Goal: Task Accomplishment & Management: Use online tool/utility

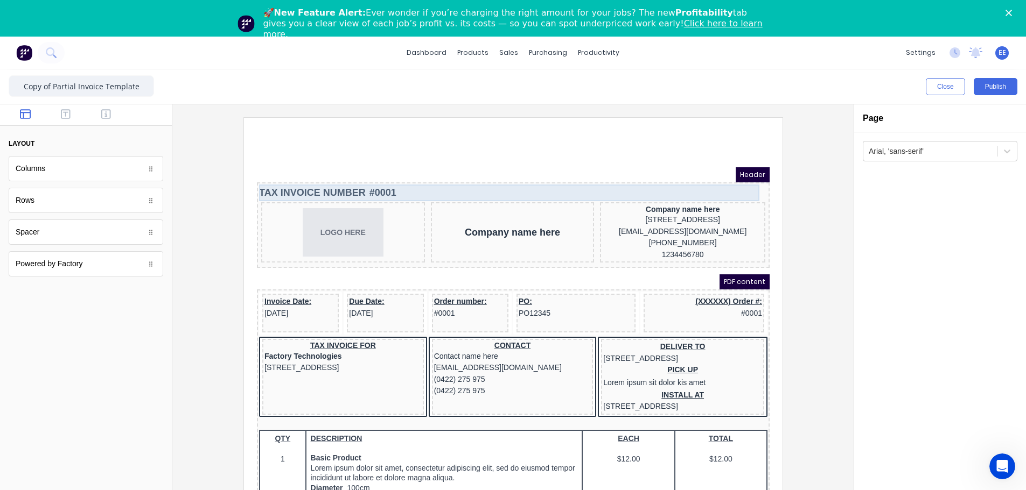
click at [383, 180] on div "TAX INVOICE NUMBER #0001" at bounding box center [500, 180] width 508 height 17
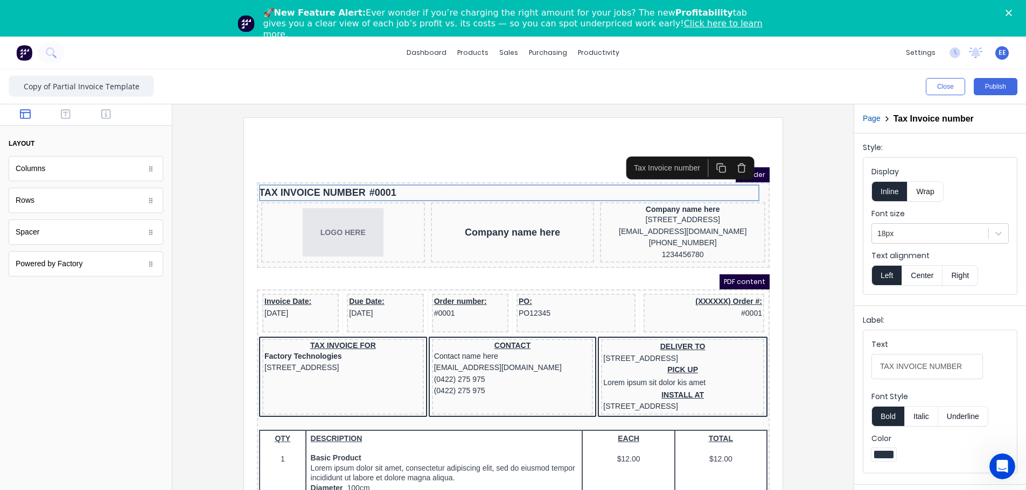
click at [644, 153] on icon "button" at bounding box center [728, 153] width 8 height 0
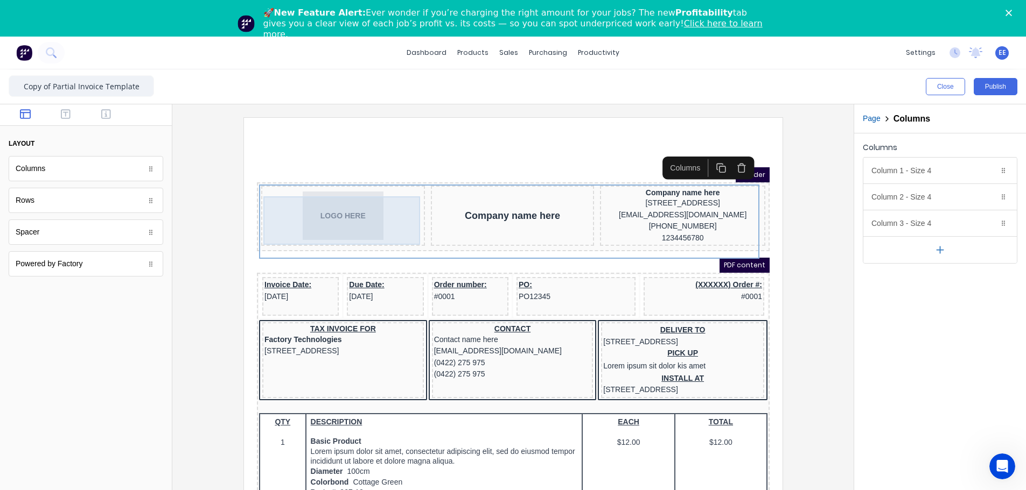
click at [322, 200] on div "LOGO HERE" at bounding box center [329, 203] width 159 height 48
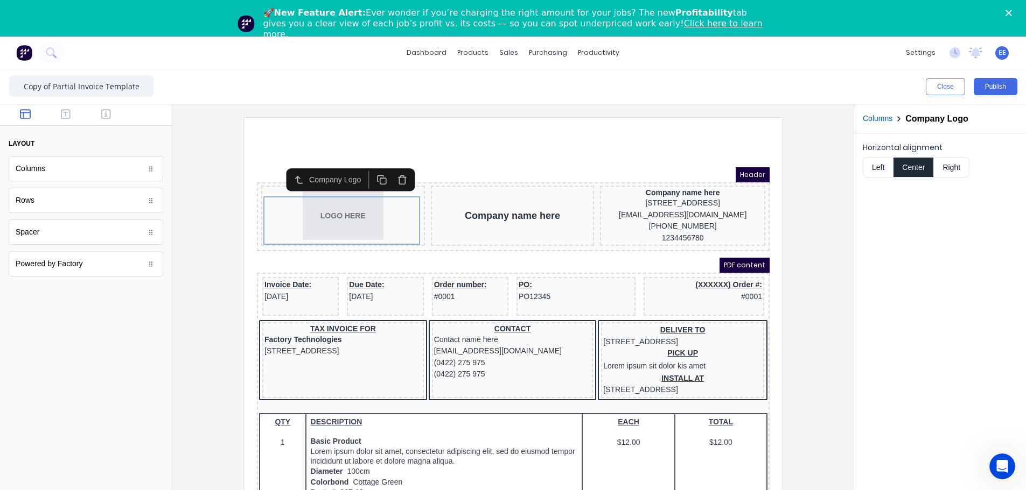
click at [385, 164] on icon "button" at bounding box center [388, 167] width 6 height 7
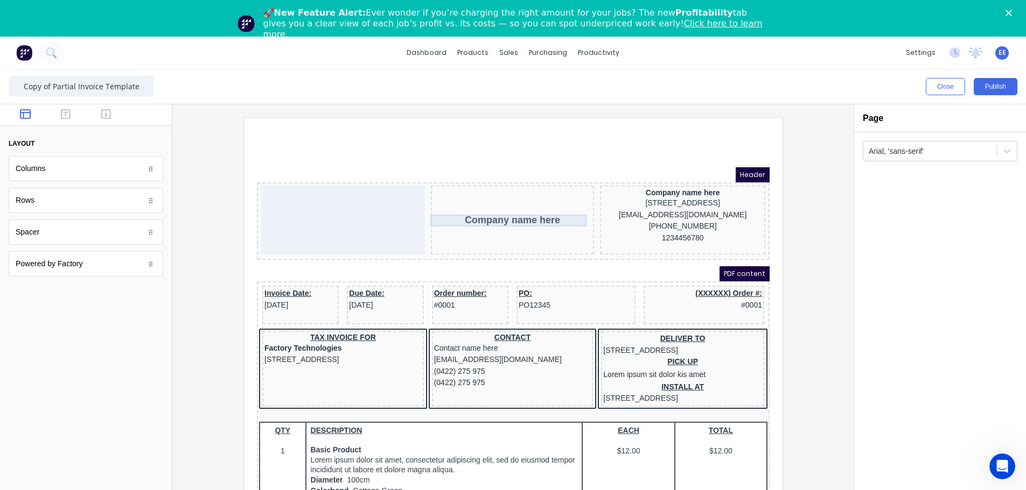
click at [461, 212] on div "Company name here" at bounding box center [498, 207] width 159 height 12
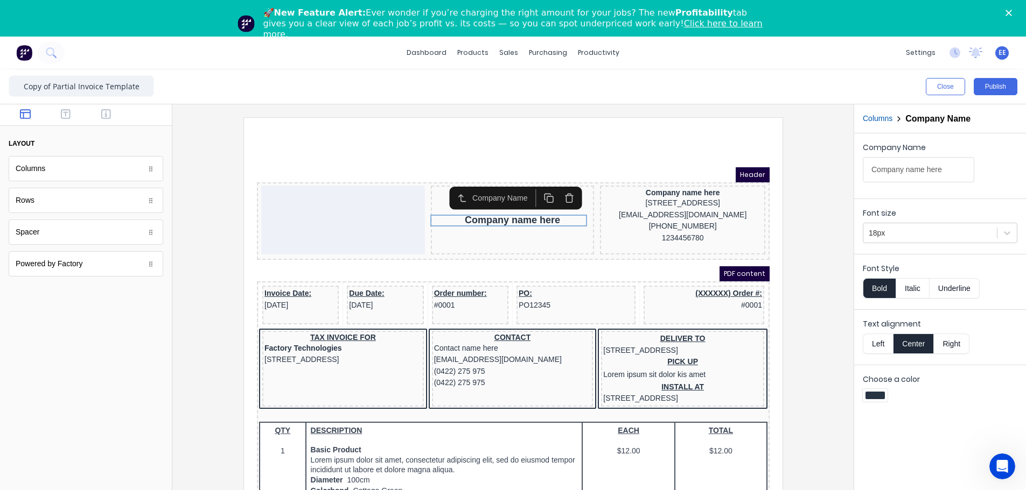
click at [551, 186] on icon "button" at bounding box center [555, 185] width 10 height 10
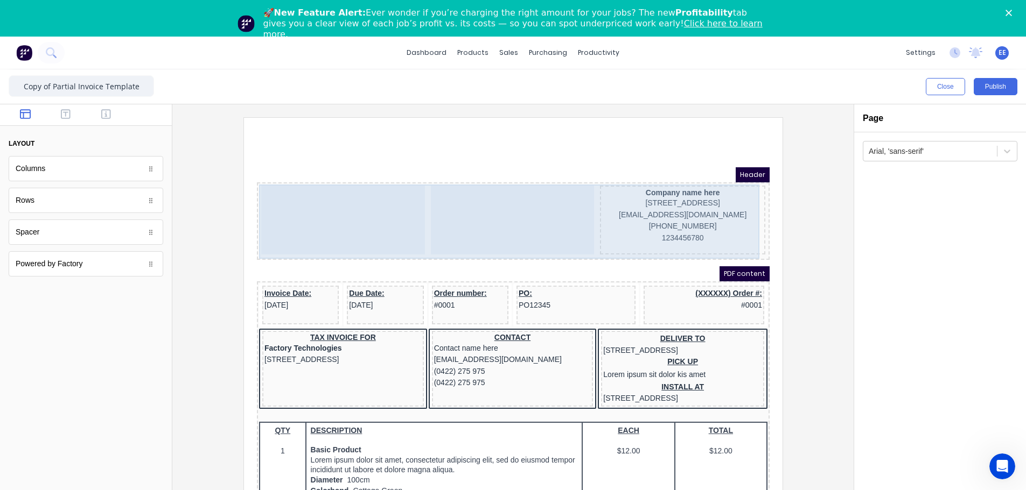
click at [479, 186] on div at bounding box center [499, 207] width 164 height 69
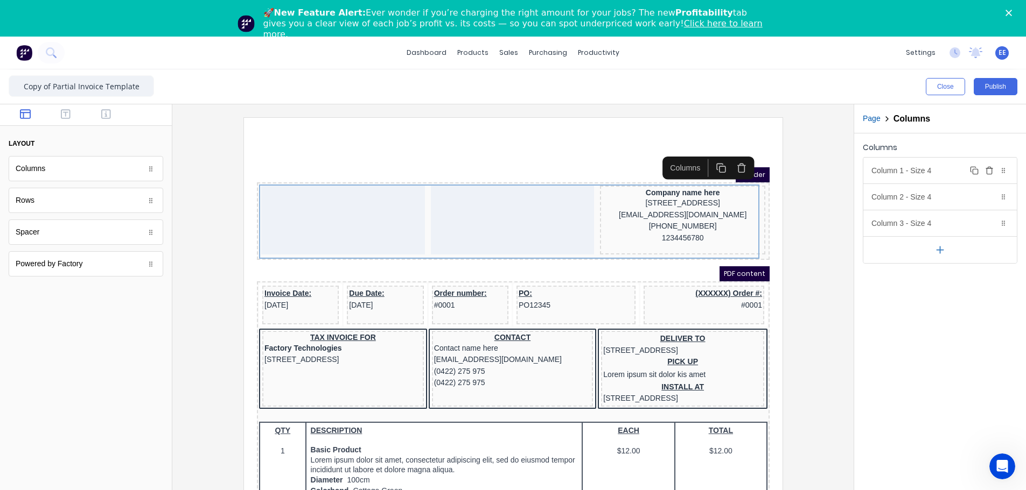
click at [644, 172] on div "Column 1 - Size 4 Duplicate Delete" at bounding box center [939, 171] width 153 height 26
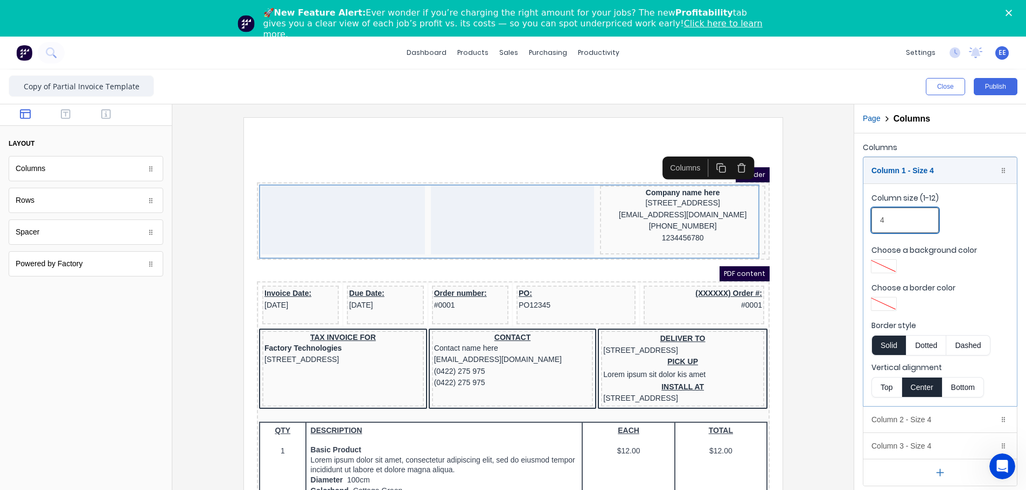
drag, startPoint x: 893, startPoint y: 221, endPoint x: 869, endPoint y: 220, distance: 23.2
click at [644, 220] on fieldset "Column size (1-12) 4 Choose a background color Choose a border color Border sty…" at bounding box center [939, 295] width 153 height 223
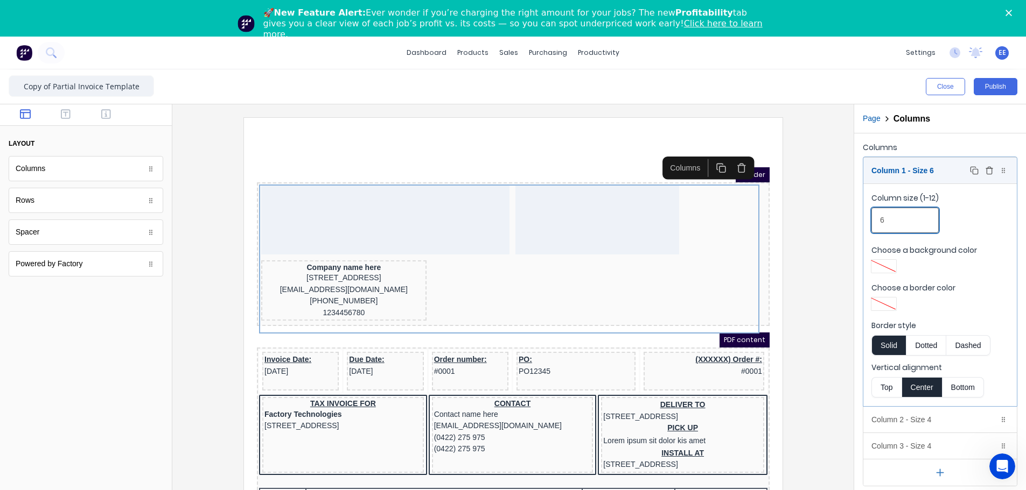
type input "6"
click at [644, 168] on div "Column 1 - Size 6 Duplicate Delete" at bounding box center [939, 171] width 153 height 26
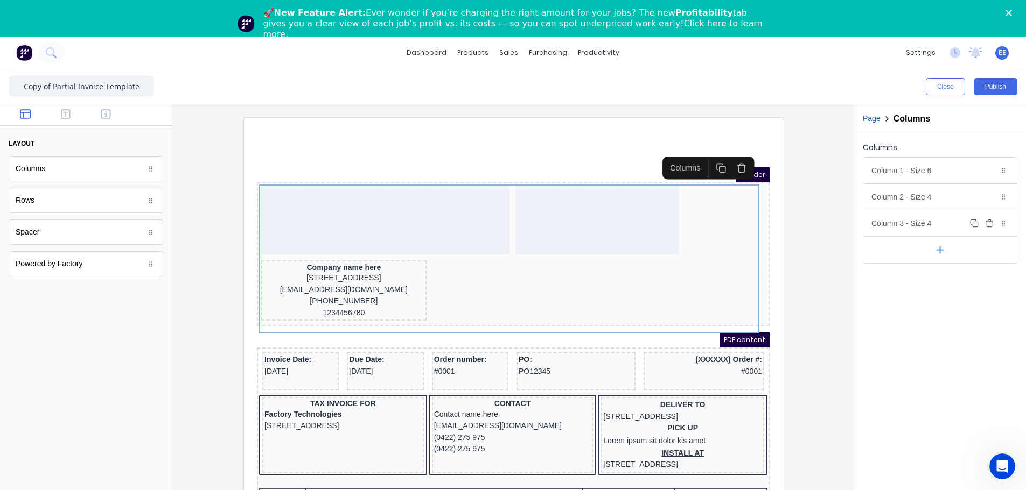
click at [644, 211] on div "Column 3 - Size 4 Duplicate Delete" at bounding box center [939, 224] width 153 height 26
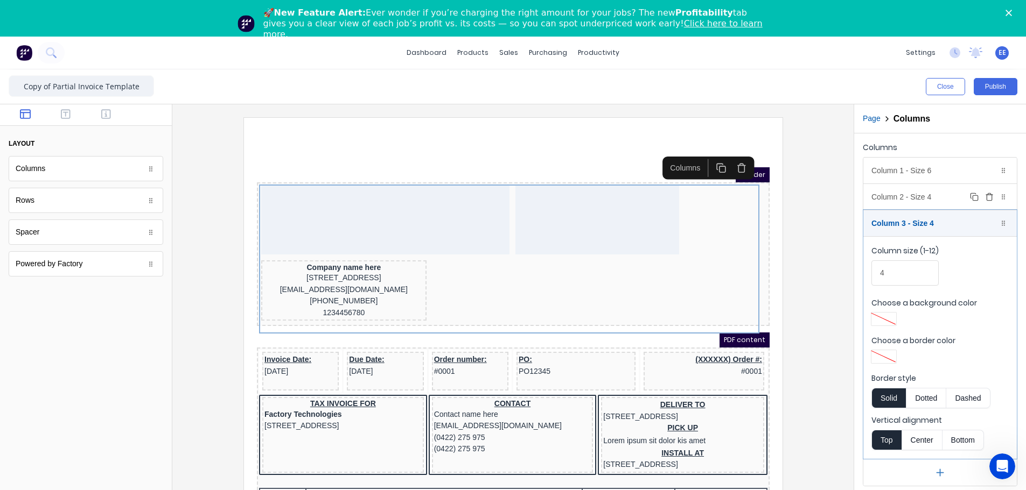
click at [644, 199] on div "Column 2 - Size 4 Duplicate Delete" at bounding box center [939, 197] width 153 height 26
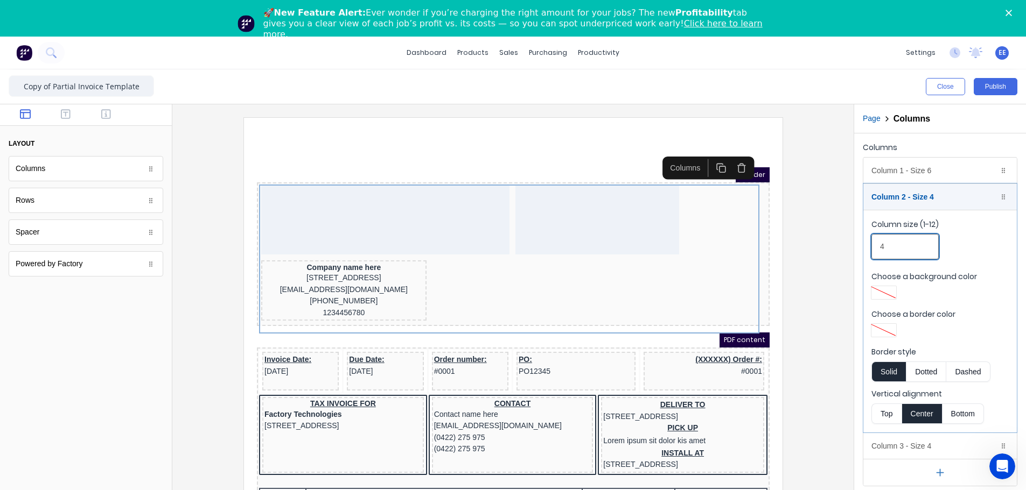
drag, startPoint x: 899, startPoint y: 236, endPoint x: 865, endPoint y: 247, distance: 36.1
click at [644, 247] on fieldset "Column size (1-12) 4 Choose a background color Choose a border color Border sty…" at bounding box center [939, 321] width 153 height 223
type input "3"
click at [644, 199] on div "Column 2 - Size 3 Duplicate Delete" at bounding box center [939, 197] width 153 height 26
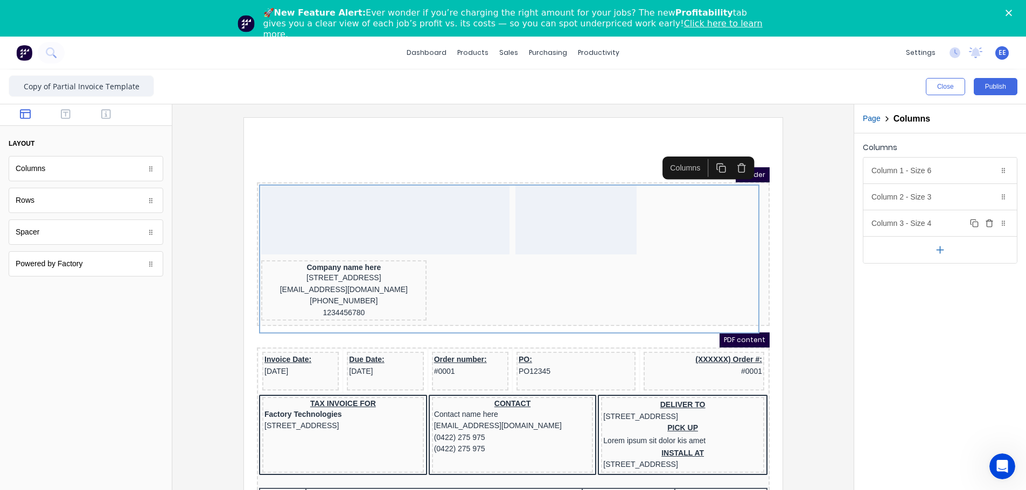
click at [644, 222] on div "Column 3 - Size 4 Duplicate Delete" at bounding box center [939, 224] width 153 height 26
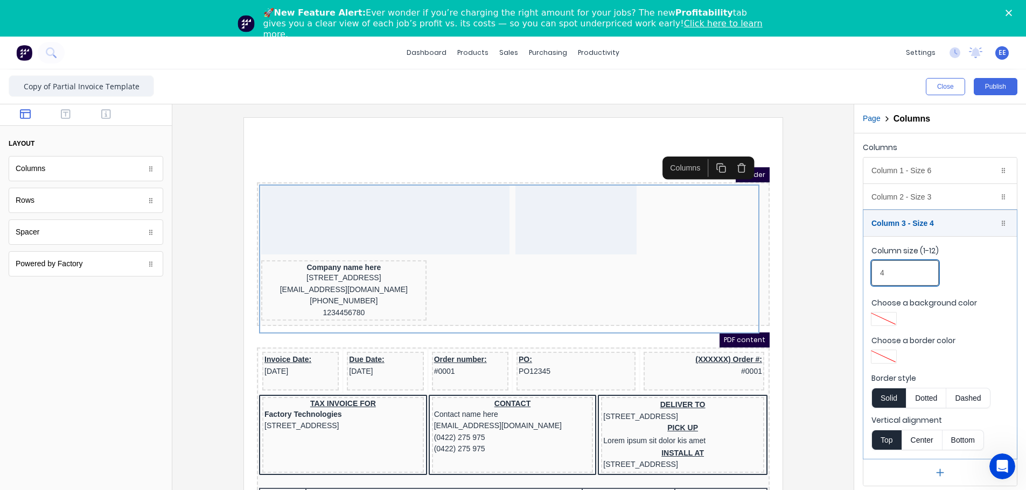
drag, startPoint x: 894, startPoint y: 274, endPoint x: 850, endPoint y: 276, distance: 44.8
click at [644, 276] on div "Close Publish Components layout Columns Columns Rows Rows Spacer Spacer Powered…" at bounding box center [513, 298] width 1026 height 458
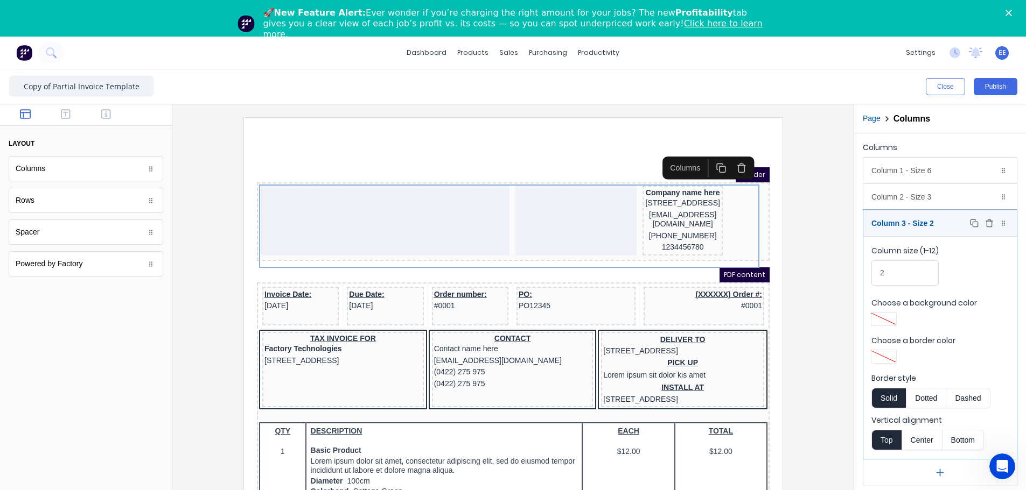
click at [644, 224] on div "Column 3 - Size 2 Duplicate Delete" at bounding box center [939, 224] width 153 height 26
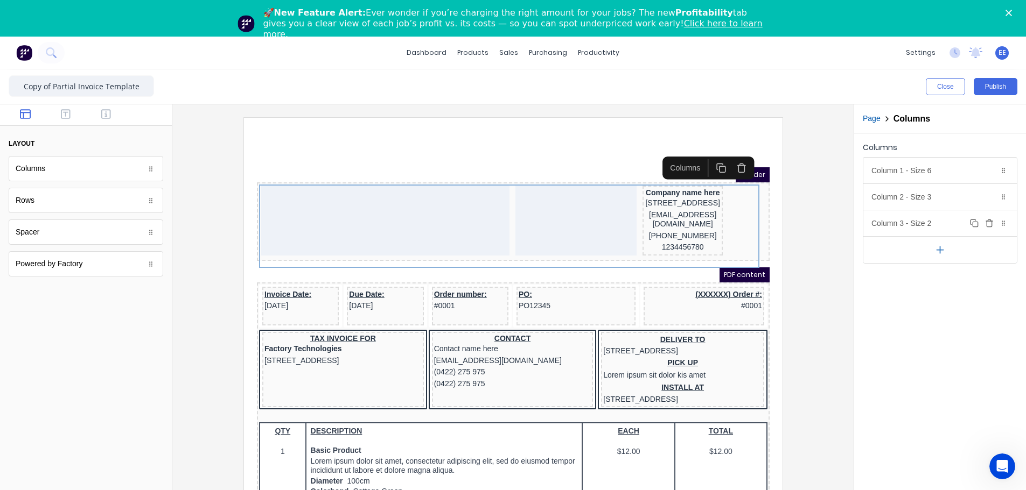
click at [644, 226] on div "Column 3 - Size 2 Duplicate Delete" at bounding box center [939, 224] width 153 height 26
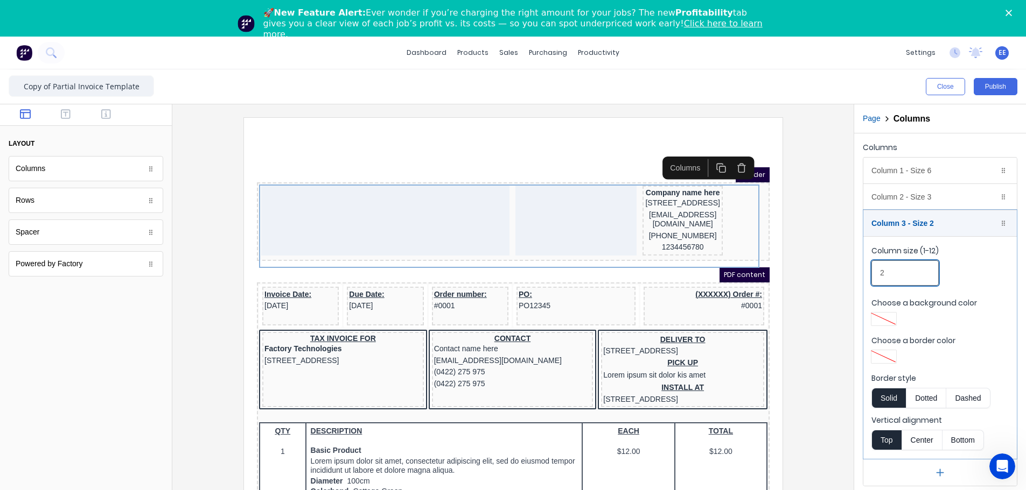
drag, startPoint x: 891, startPoint y: 264, endPoint x: 847, endPoint y: 280, distance: 47.0
click at [644, 280] on div "Close Publish Components layout Columns Columns Rows Rows Spacer Spacer Powered…" at bounding box center [513, 298] width 1026 height 458
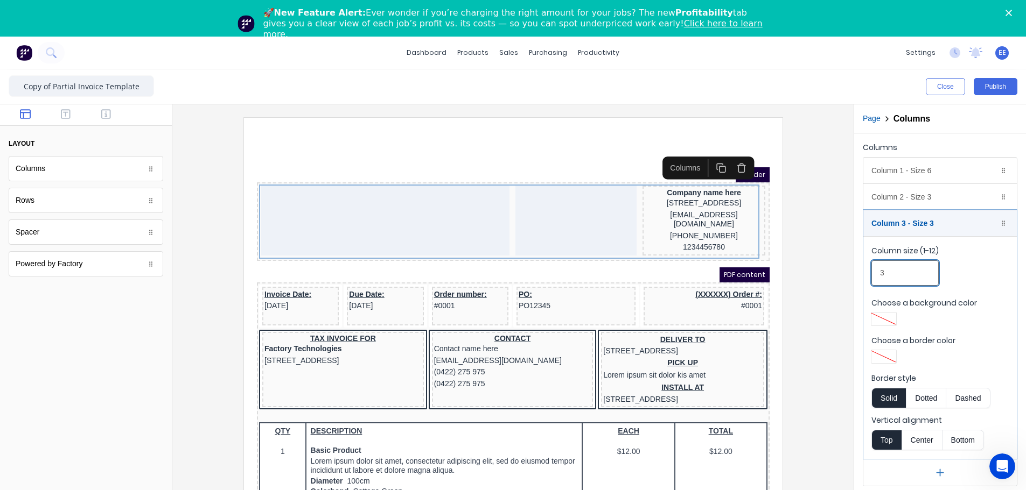
type input "3"
click at [644, 265] on div at bounding box center [513, 317] width 664 height 401
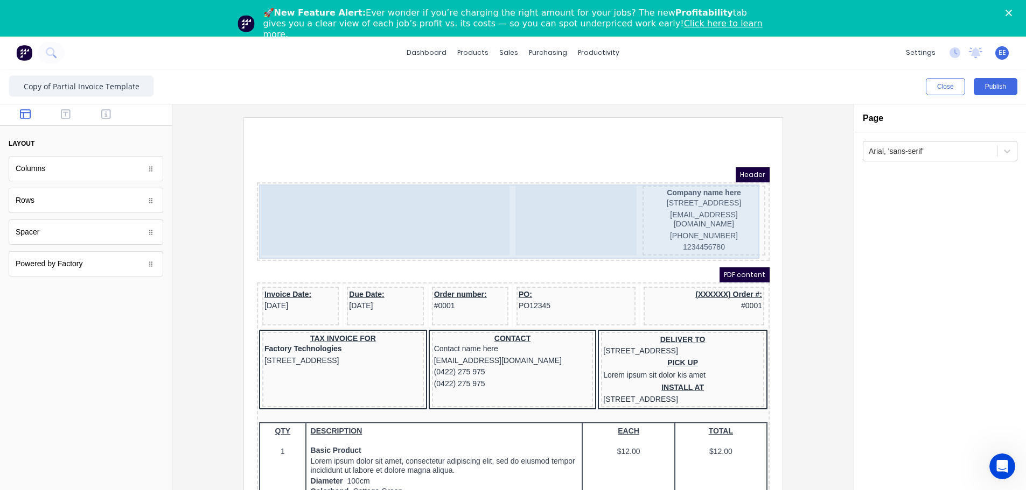
click at [386, 215] on div at bounding box center [372, 208] width 248 height 70
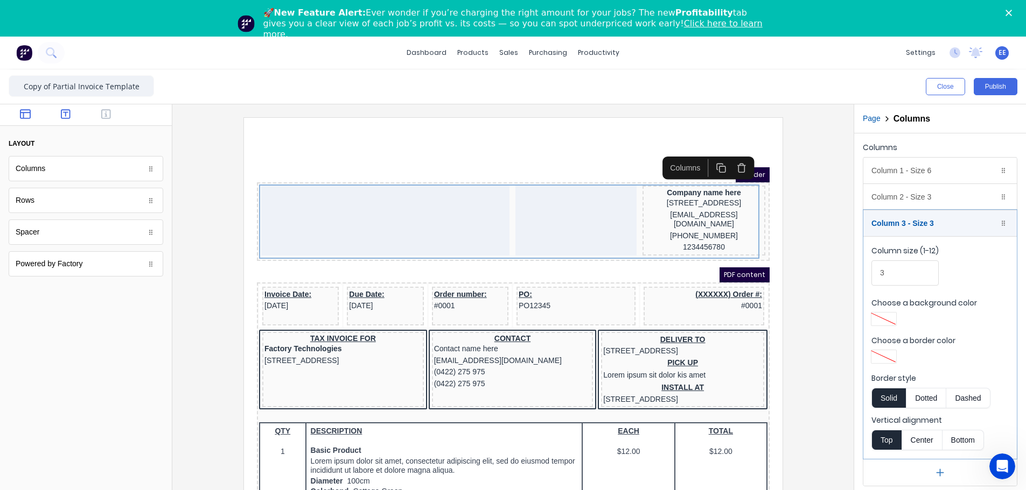
click at [69, 118] on icon "button" at bounding box center [66, 114] width 10 height 10
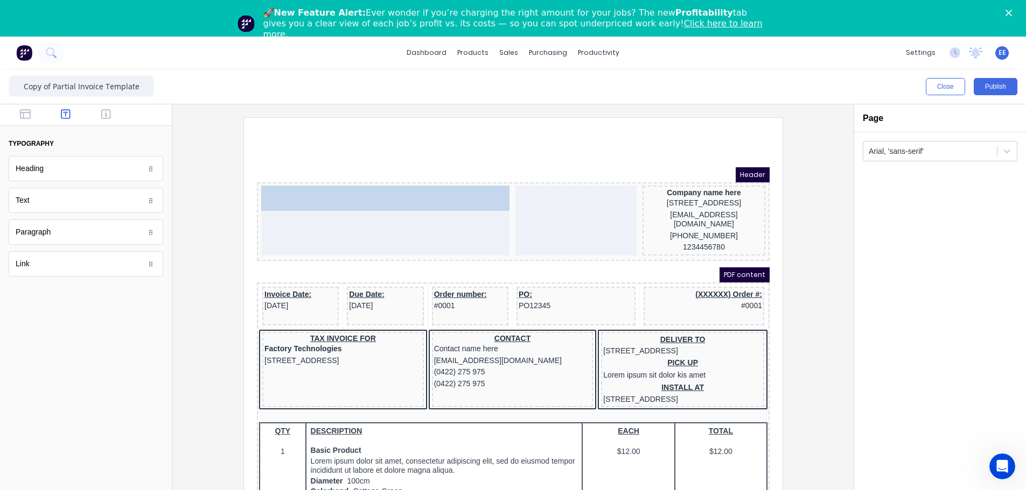
drag, startPoint x: 54, startPoint y: 176, endPoint x: 328, endPoint y: 207, distance: 275.8
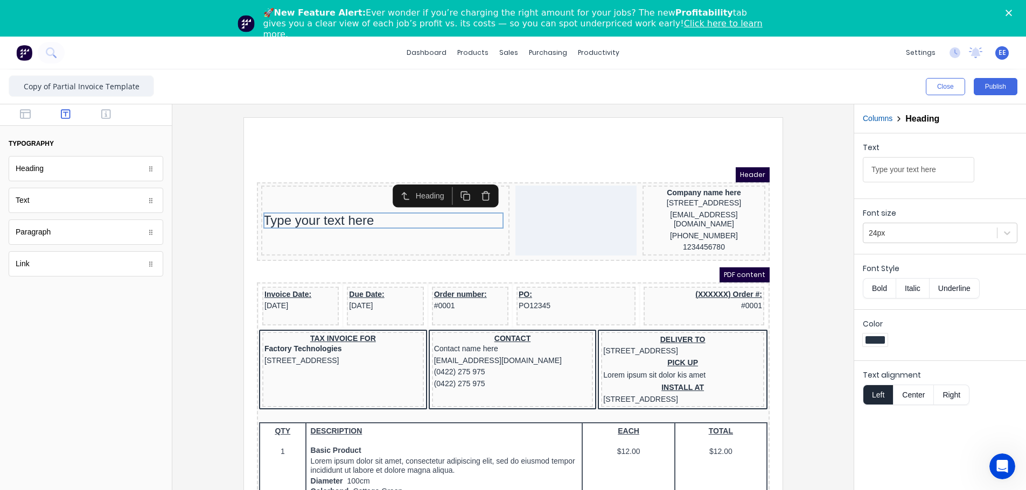
click at [644, 117] on button "Columns" at bounding box center [877, 118] width 30 height 11
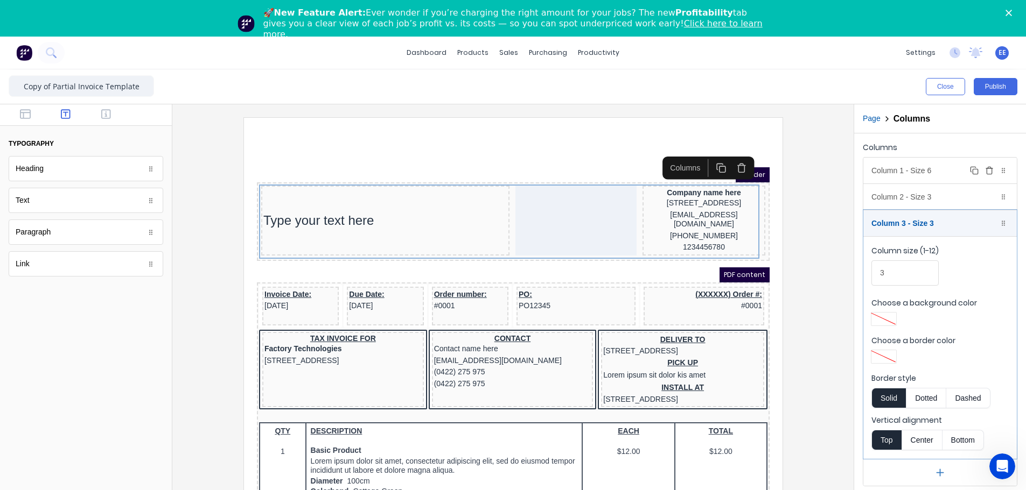
click at [644, 176] on div "Column 1 - Size 6 Duplicate Delete" at bounding box center [939, 171] width 153 height 26
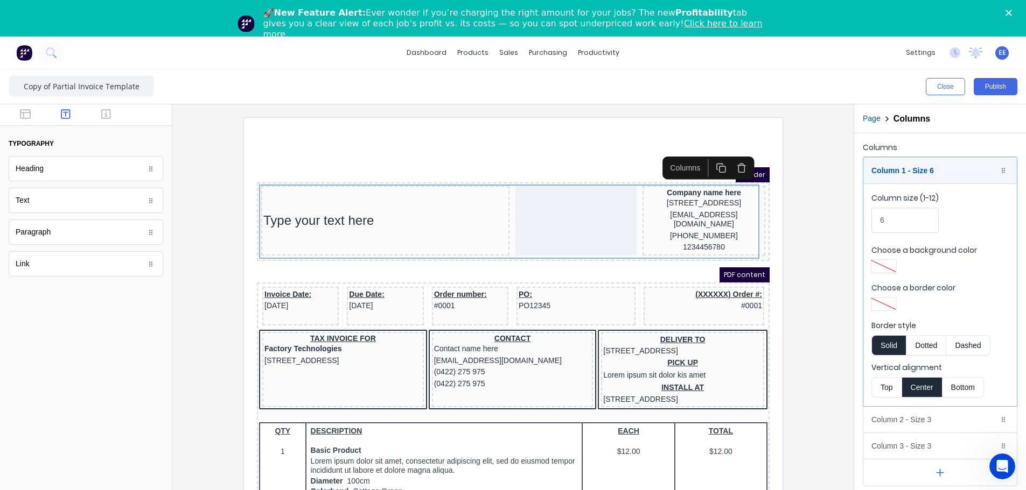
click at [644, 282] on button "Top" at bounding box center [886, 387] width 30 height 20
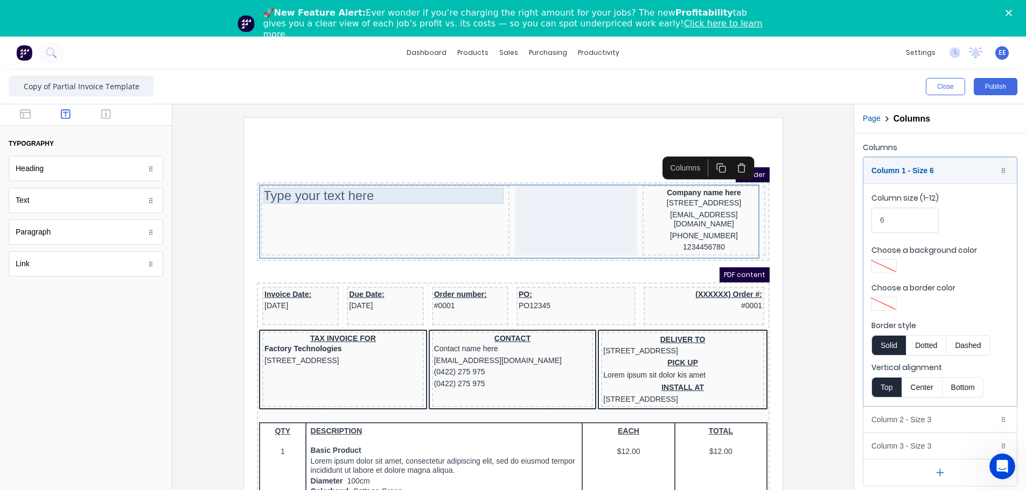
click at [304, 186] on div "Type your text here" at bounding box center [372, 183] width 244 height 16
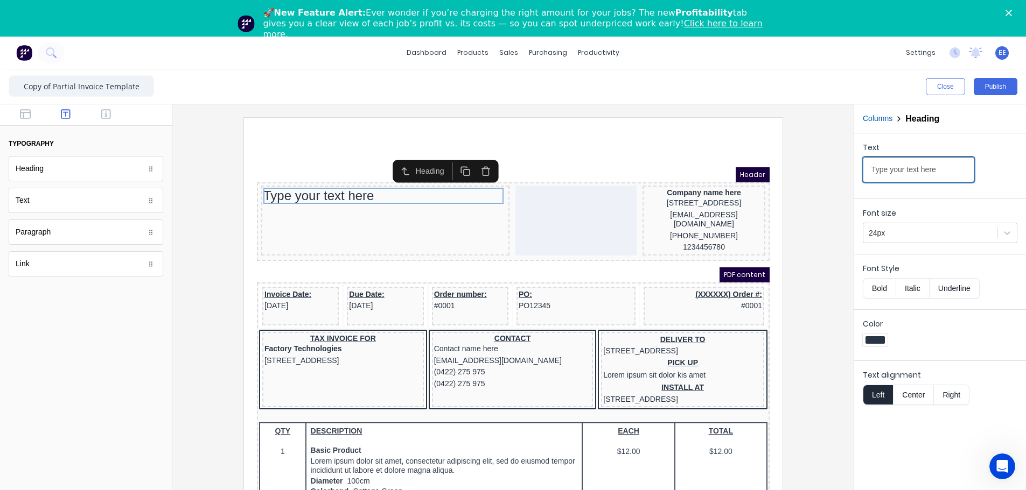
click at [644, 165] on input "Type your text here" at bounding box center [917, 169] width 111 height 25
drag, startPoint x: 1184, startPoint y: 290, endPoint x: 729, endPoint y: 168, distance: 471.4
type input "TAX INVOICE"
click at [569, 130] on html "Header TAX INVOICE Company name here 234 Beach Road Gold Coast, Queensland, Aus…" at bounding box center [499, 324] width 513 height 412
click at [644, 234] on div at bounding box center [513, 317] width 664 height 401
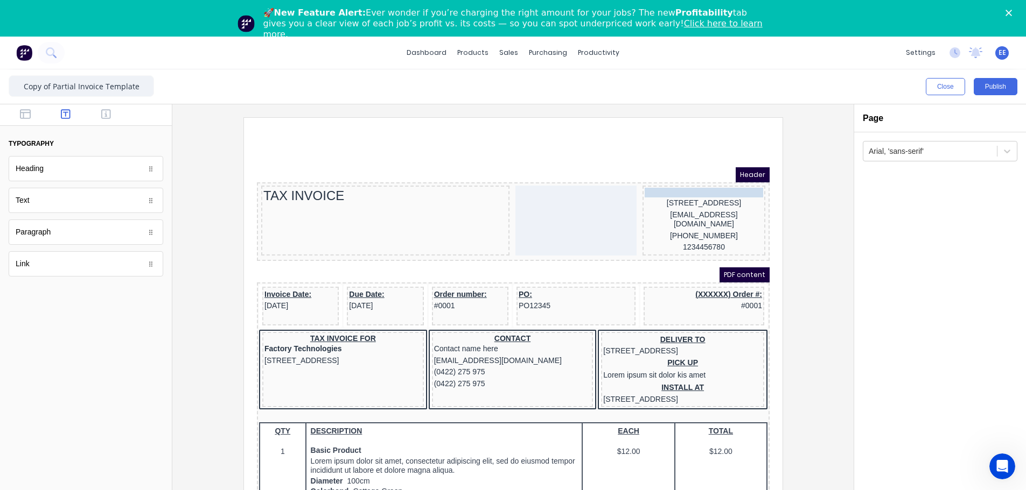
drag, startPoint x: 692, startPoint y: 177, endPoint x: 715, endPoint y: 181, distance: 23.5
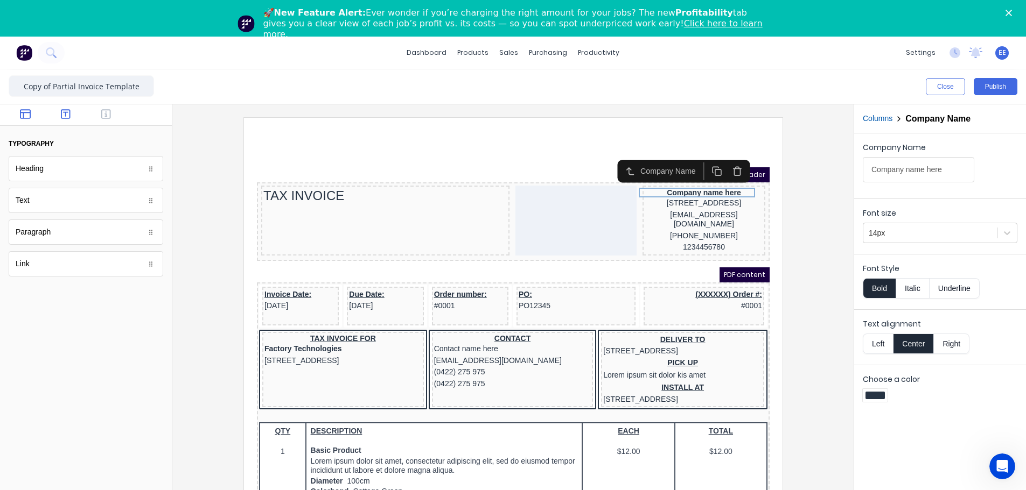
click at [29, 110] on icon "button" at bounding box center [25, 114] width 11 height 10
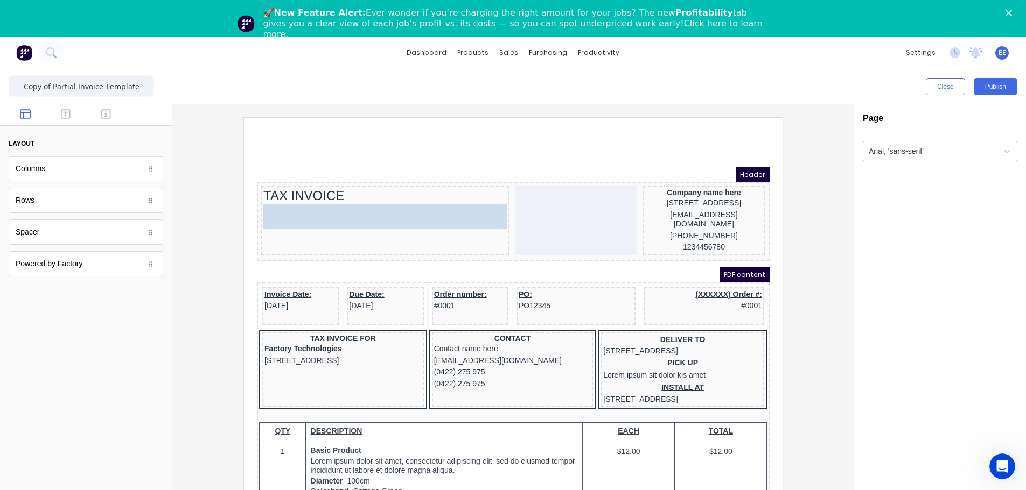
drag, startPoint x: 38, startPoint y: 179, endPoint x: 97, endPoint y: 103, distance: 96.0
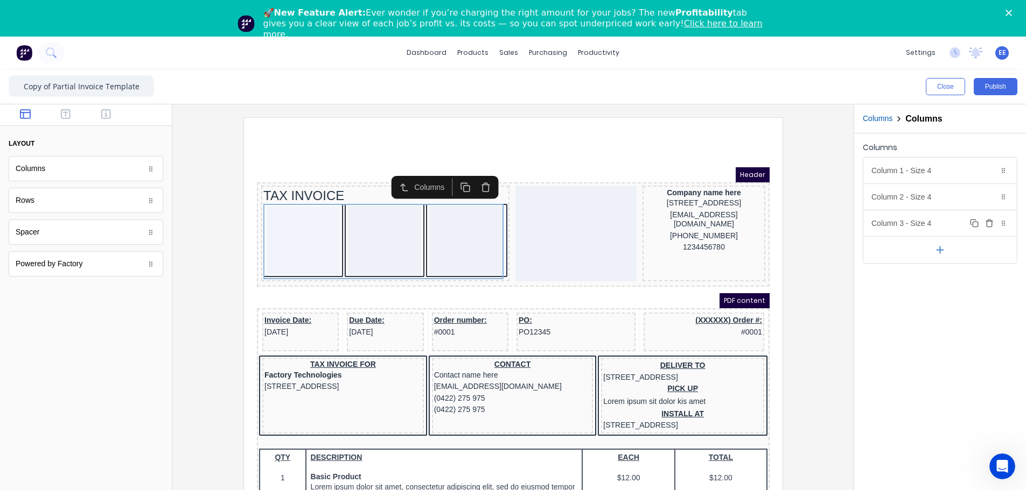
click at [644, 226] on icon "button" at bounding box center [989, 223] width 9 height 9
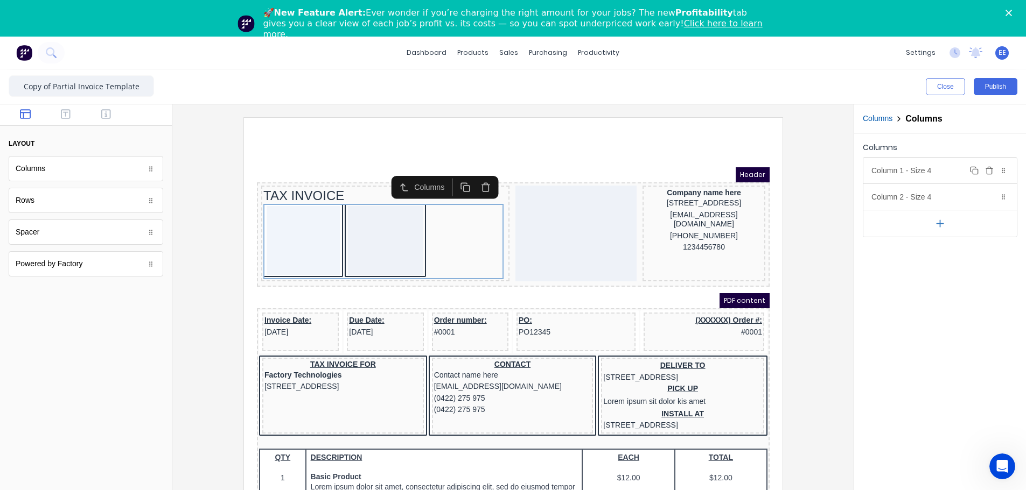
drag, startPoint x: 885, startPoint y: 179, endPoint x: 873, endPoint y: 179, distance: 11.3
click at [644, 179] on div "Column 1 - Size 4 Duplicate Delete" at bounding box center [939, 171] width 153 height 26
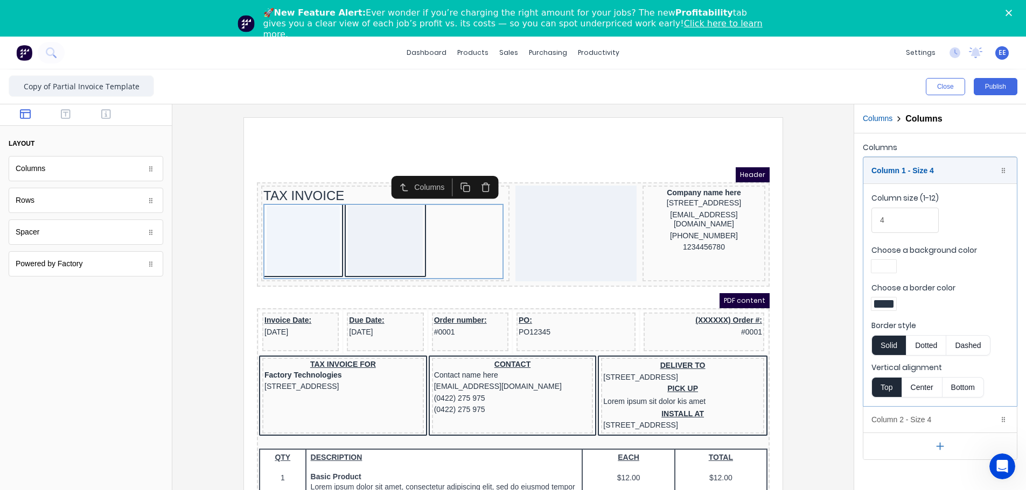
click at [644, 282] on div at bounding box center [883, 304] width 19 height 8
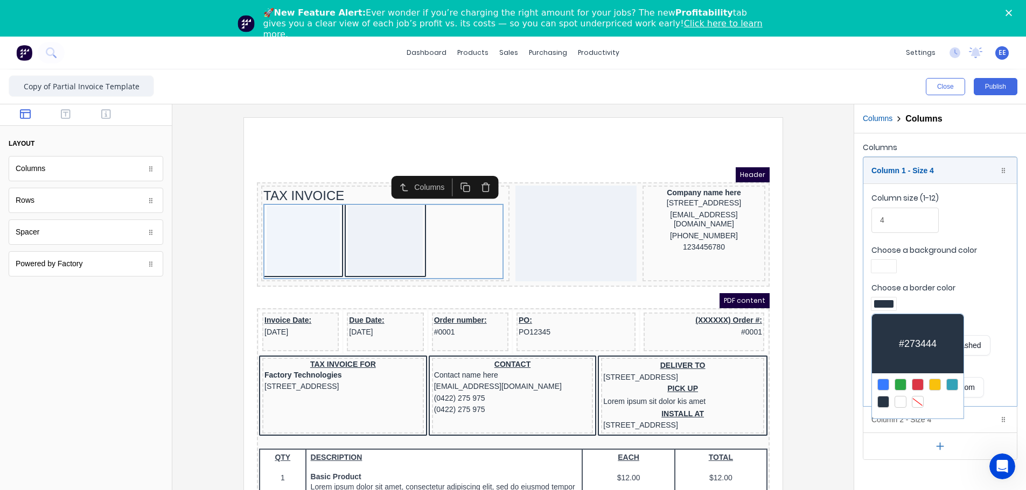
click at [644, 282] on div at bounding box center [917, 402] width 12 height 12
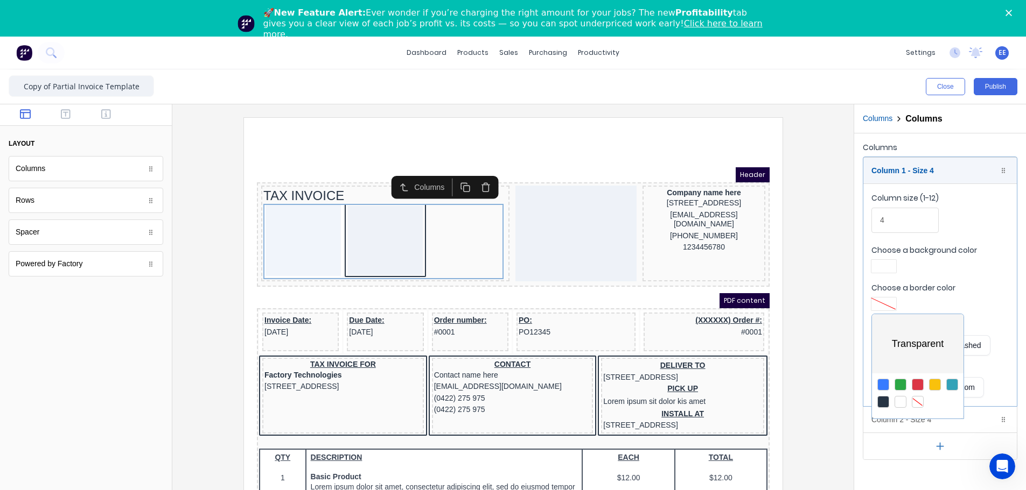
click at [644, 175] on div at bounding box center [513, 245] width 1026 height 490
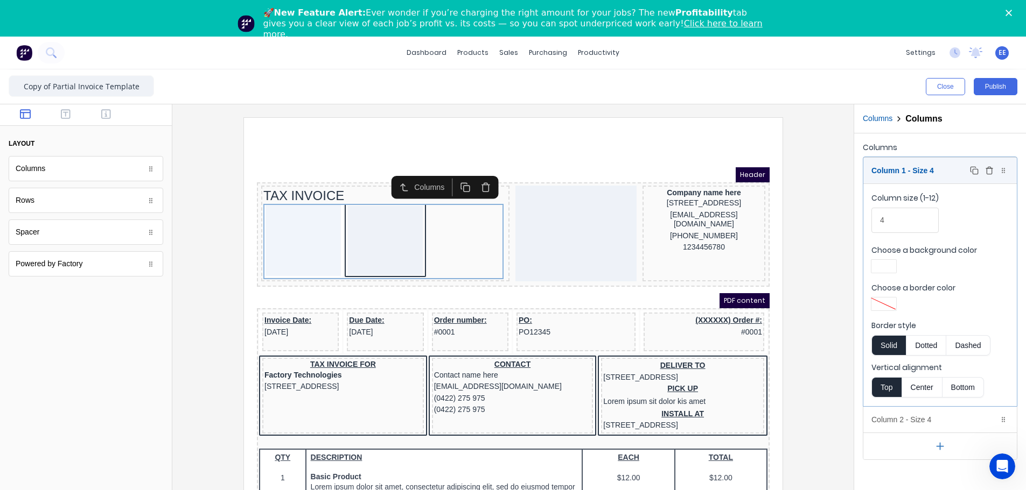
click at [644, 170] on div "Column 1 - Size 4 Duplicate Delete" at bounding box center [939, 171] width 153 height 26
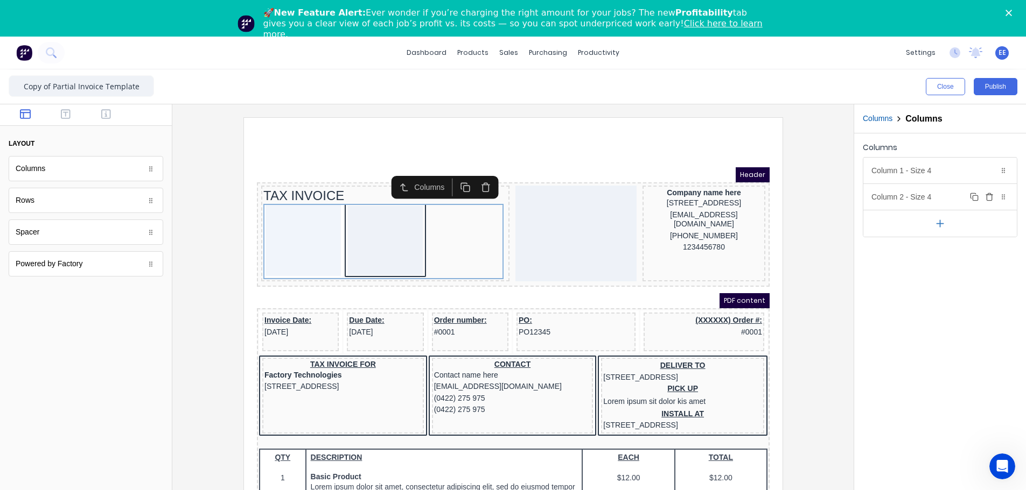
click at [644, 194] on div "Column 2 - Size 4 Duplicate Delete" at bounding box center [939, 197] width 153 height 26
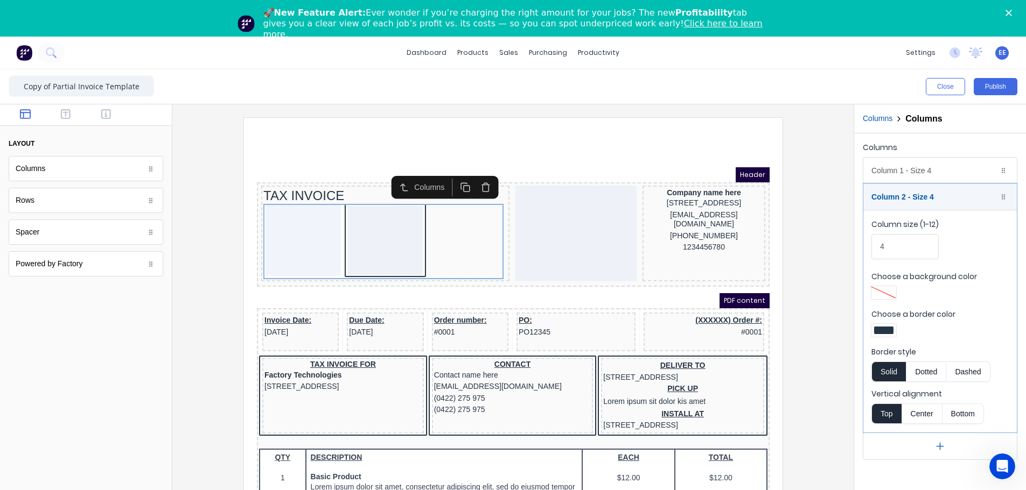
click at [644, 282] on div at bounding box center [883, 293] width 19 height 8
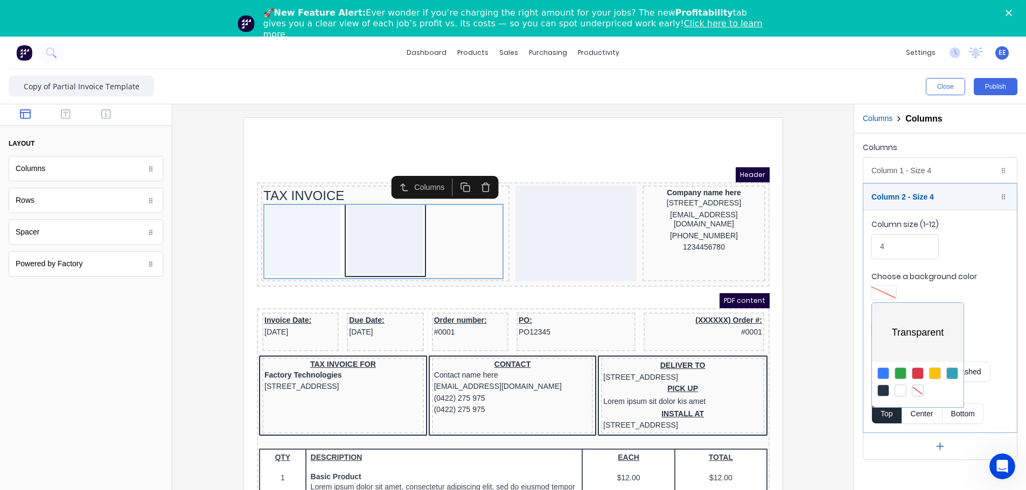
click at [644, 282] on div at bounding box center [513, 245] width 1026 height 490
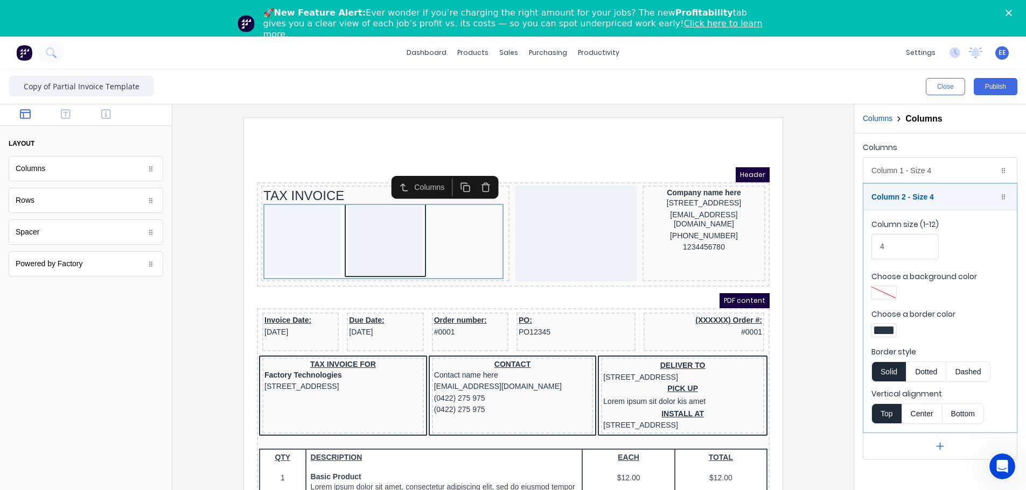
click at [644, 282] on div "Choose a border color" at bounding box center [939, 324] width 137 height 31
click at [644, 282] on div at bounding box center [883, 331] width 19 height 8
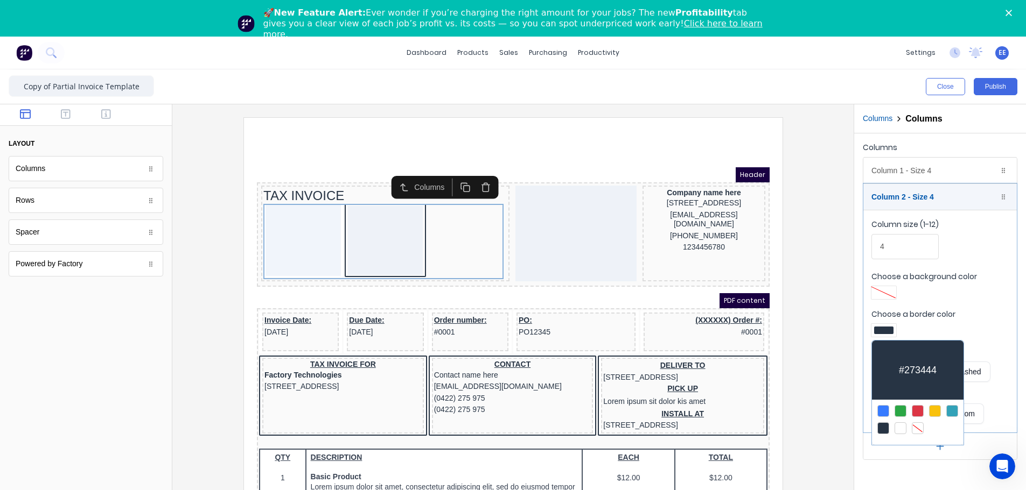
click at [644, 282] on div at bounding box center [917, 429] width 12 height 12
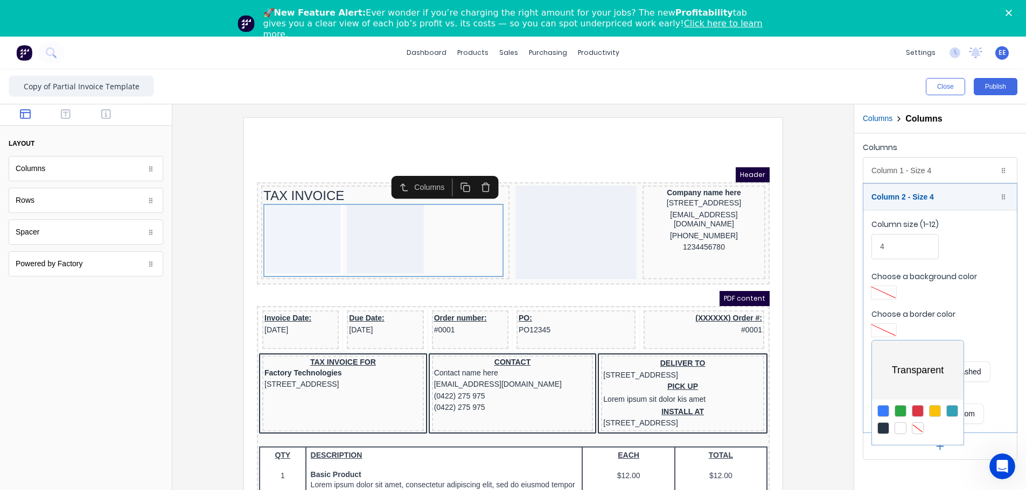
click at [644, 282] on div at bounding box center [513, 245] width 1026 height 490
click at [644, 194] on div "Column 2 - Size 4 Duplicate Delete" at bounding box center [939, 197] width 153 height 26
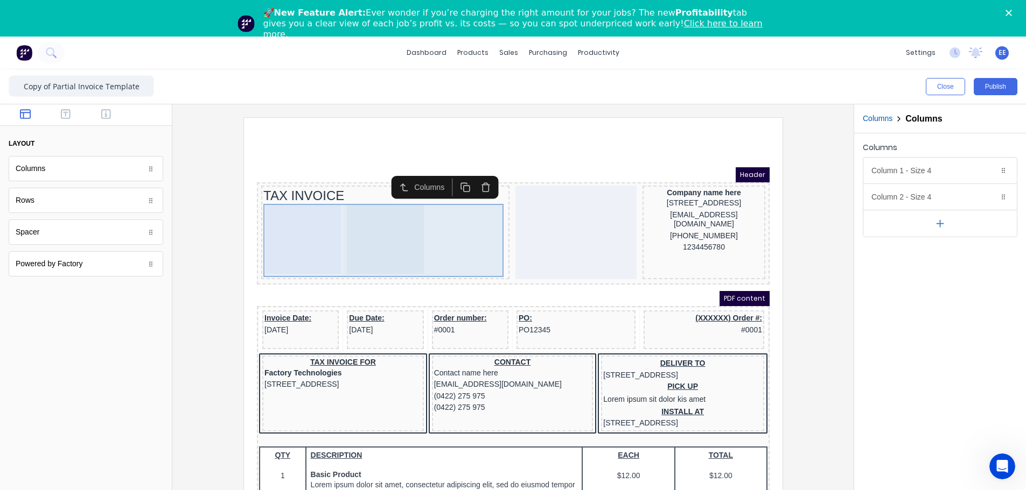
click at [333, 227] on div at bounding box center [371, 226] width 77 height 69
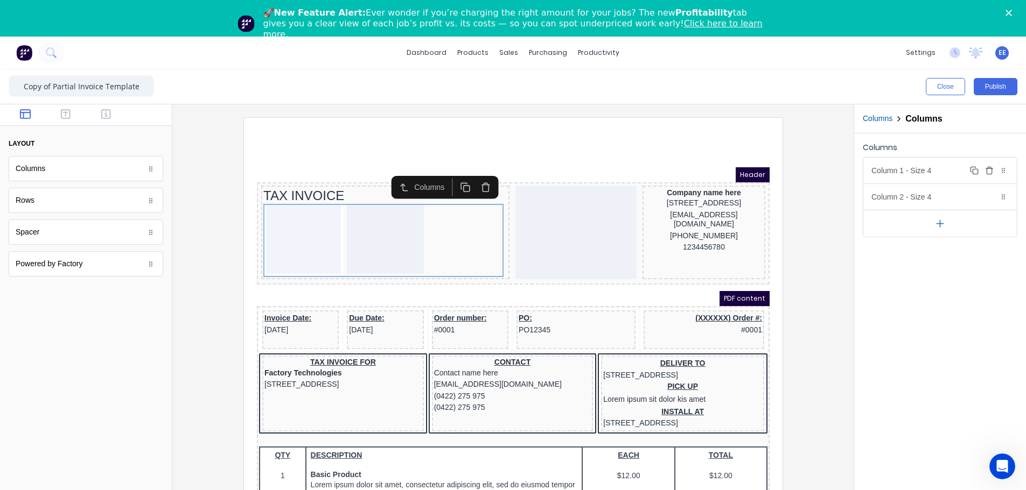
click at [644, 170] on div "Column 1 - Size 4 Duplicate Delete" at bounding box center [939, 171] width 153 height 26
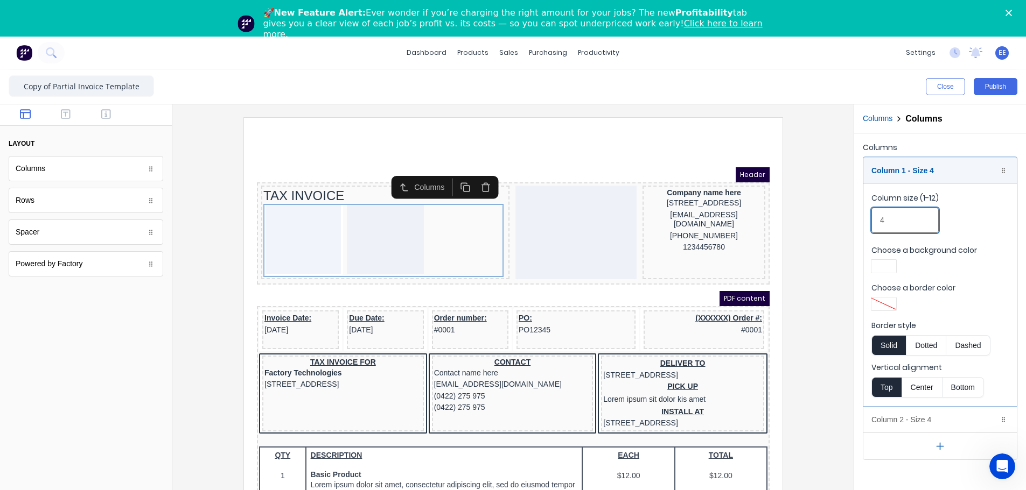
click at [644, 219] on input "4" at bounding box center [904, 220] width 67 height 25
drag, startPoint x: 897, startPoint y: 220, endPoint x: 889, endPoint y: 220, distance: 7.6
click at [644, 220] on input "4" at bounding box center [904, 220] width 67 height 25
drag, startPoint x: 886, startPoint y: 221, endPoint x: 876, endPoint y: 221, distance: 10.2
click at [644, 221] on input "4" at bounding box center [904, 220] width 67 height 25
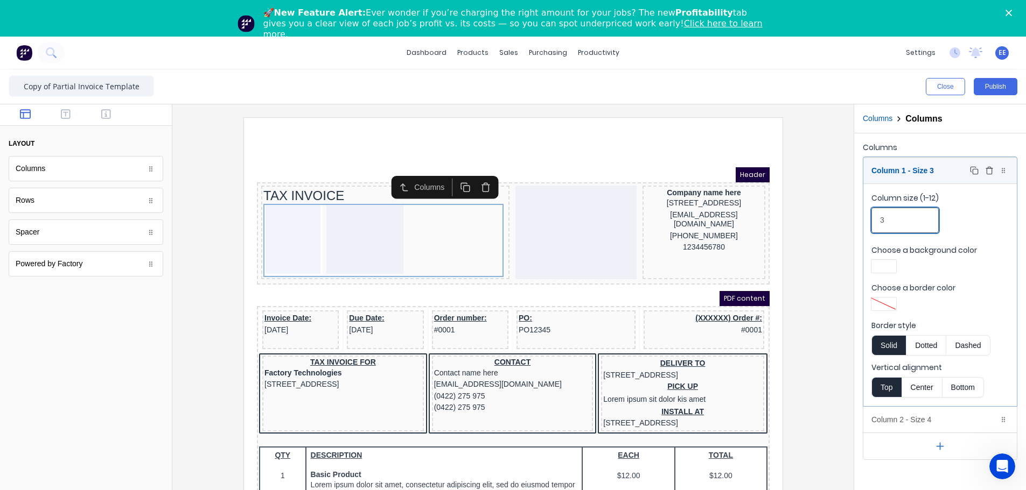
type input "3"
click at [644, 172] on div "Column 1 - Size 3 Duplicate Delete" at bounding box center [939, 171] width 153 height 26
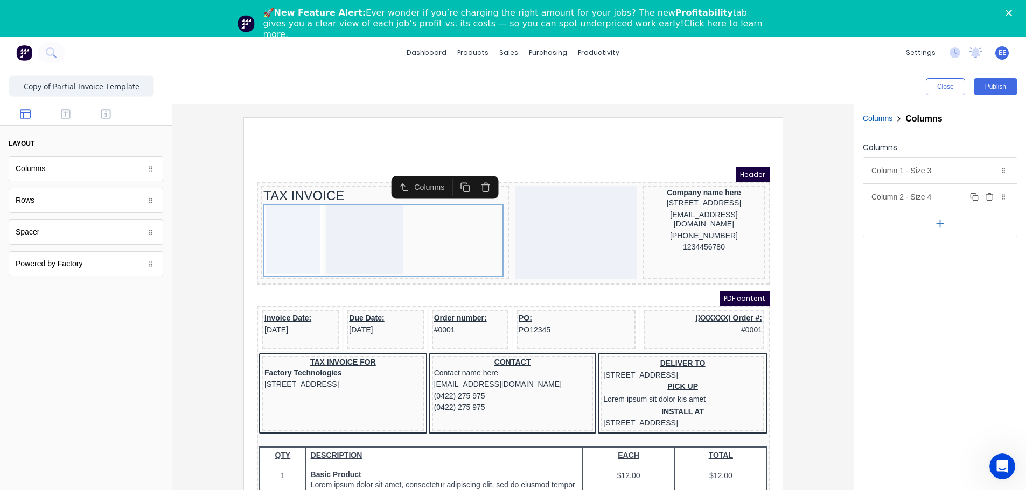
click at [644, 209] on div "Column 2 - Size 4 Duplicate Delete" at bounding box center [939, 197] width 153 height 26
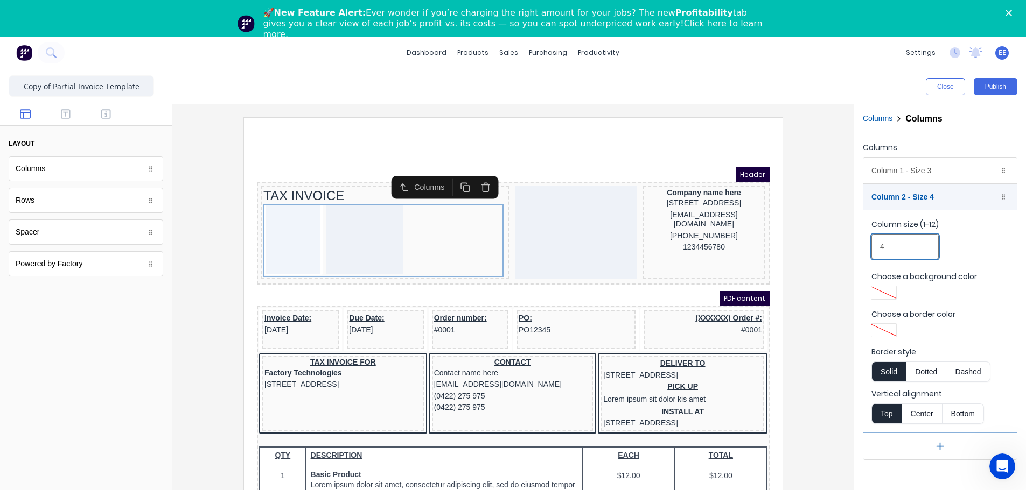
click at [644, 250] on fieldset "Column size (1-12) 4 Choose a background color Choose a border color Border sty…" at bounding box center [939, 321] width 153 height 223
type input "8"
click at [644, 257] on div at bounding box center [513, 317] width 664 height 401
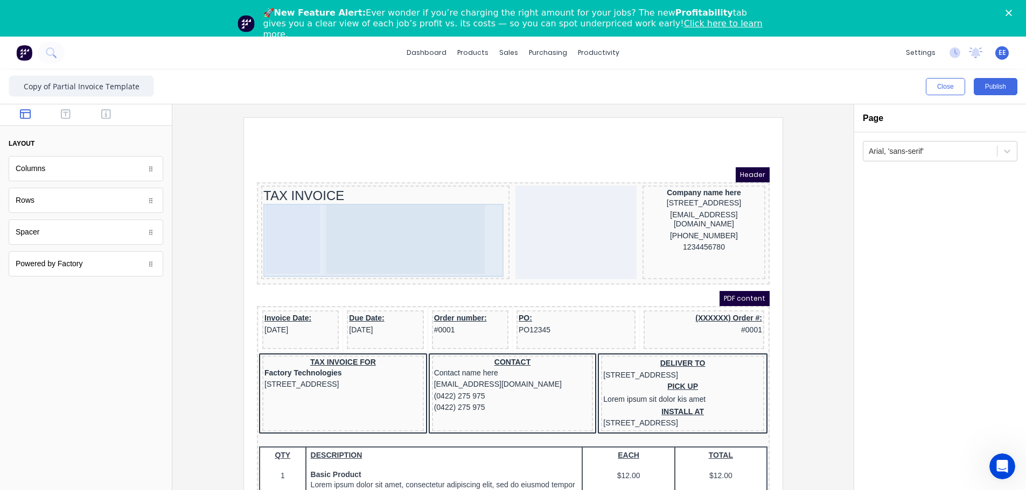
click at [367, 218] on div at bounding box center [392, 226] width 158 height 69
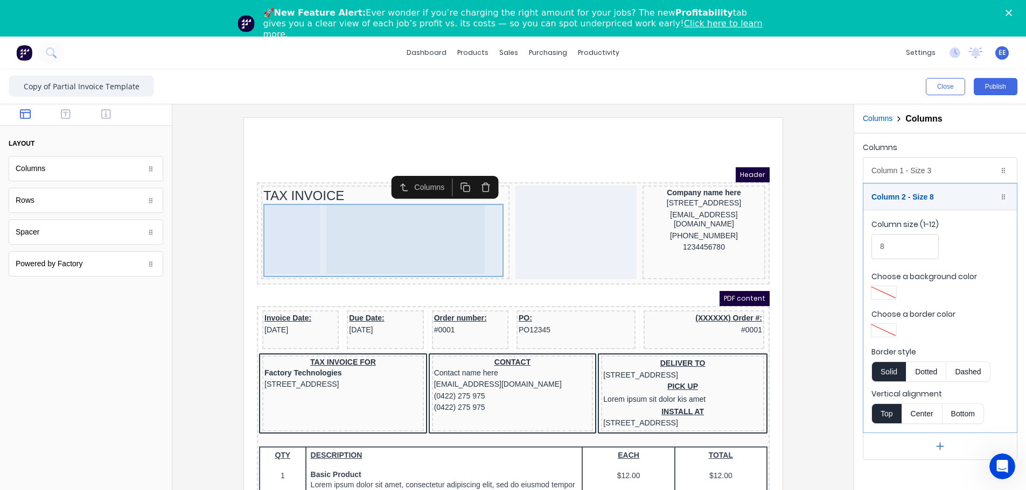
click at [280, 219] on div at bounding box center [279, 226] width 55 height 69
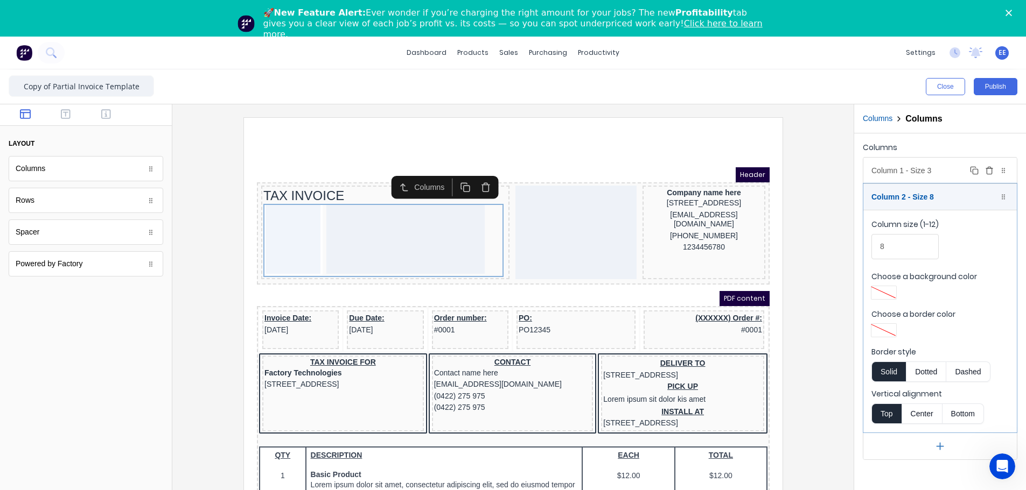
click at [644, 176] on div "Column 1 - Size 3 Duplicate Delete" at bounding box center [939, 171] width 153 height 26
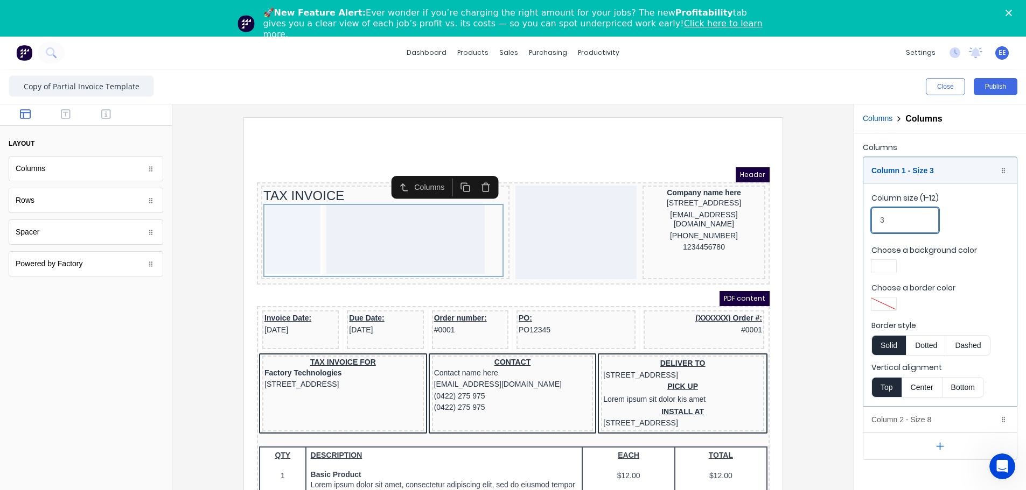
drag, startPoint x: 891, startPoint y: 220, endPoint x: 844, endPoint y: 223, distance: 47.5
click at [644, 223] on div "Close Publish Components layout Columns Columns Rows Rows Spacer Spacer Powered…" at bounding box center [513, 298] width 1026 height 458
type input "1"
click at [644, 222] on div at bounding box center [513, 317] width 664 height 401
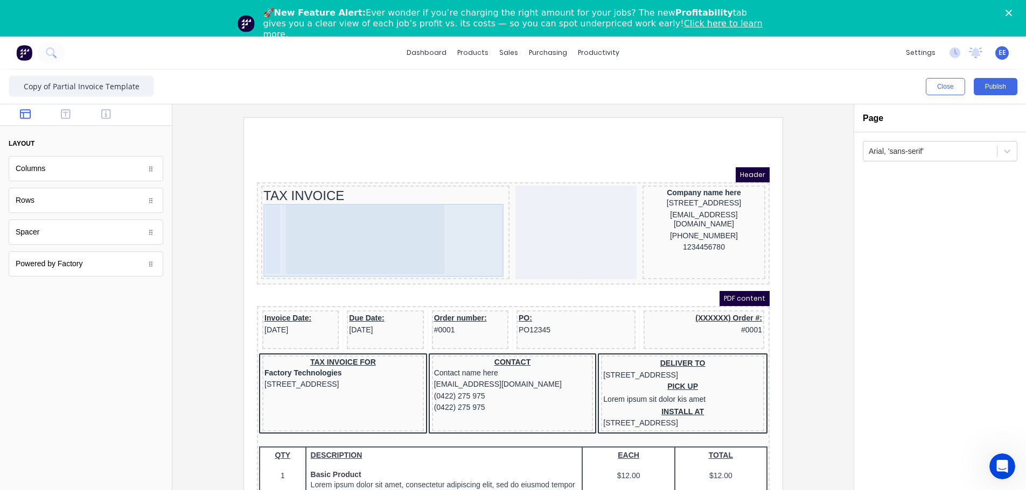
click at [289, 201] on div at bounding box center [351, 226] width 158 height 69
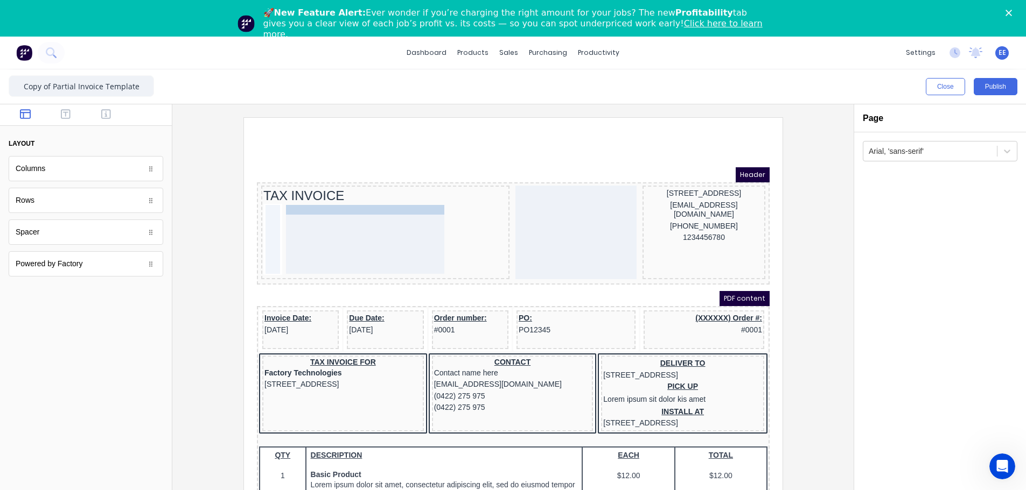
drag, startPoint x: 698, startPoint y: 176, endPoint x: 360, endPoint y: 198, distance: 338.8
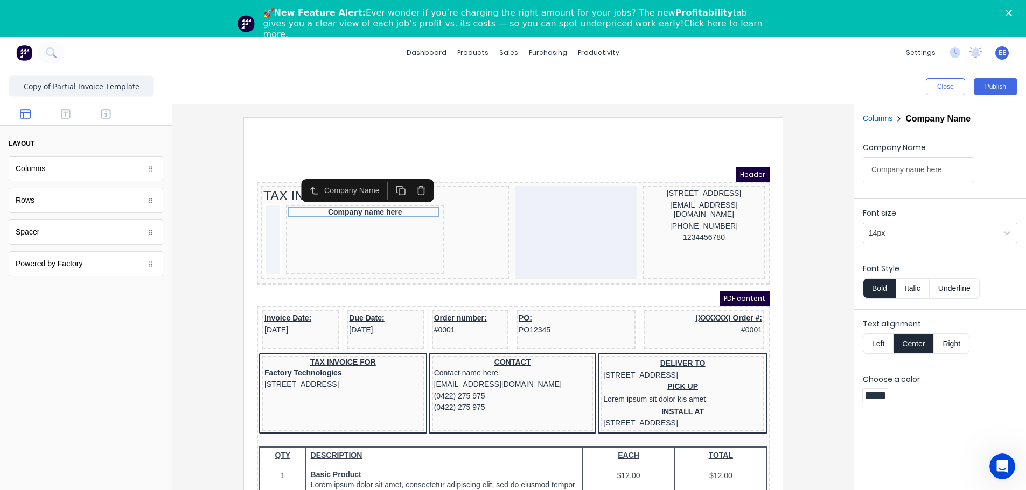
click at [644, 282] on button "Left" at bounding box center [877, 344] width 30 height 20
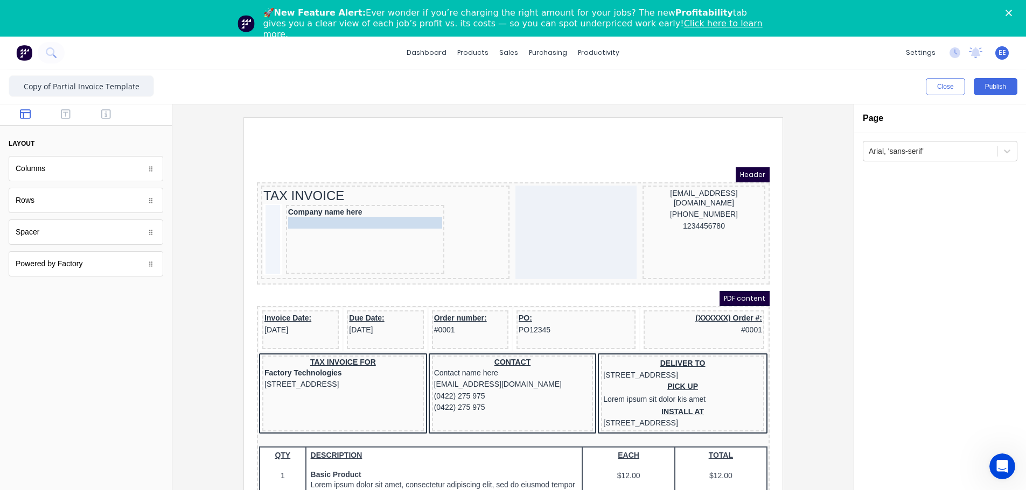
drag, startPoint x: 688, startPoint y: 188, endPoint x: 353, endPoint y: 223, distance: 337.2
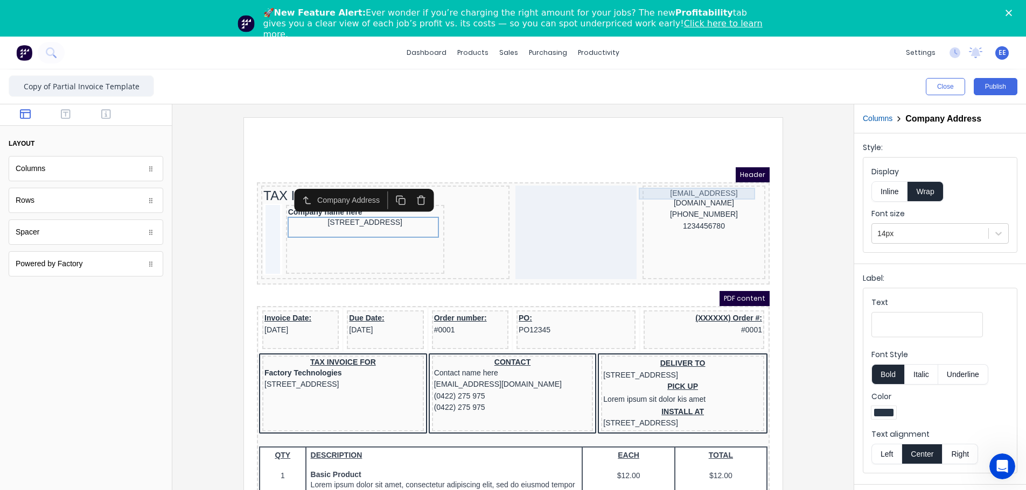
click at [644, 180] on div "xxxxxxx@xxxxx.com" at bounding box center [690, 185] width 118 height 21
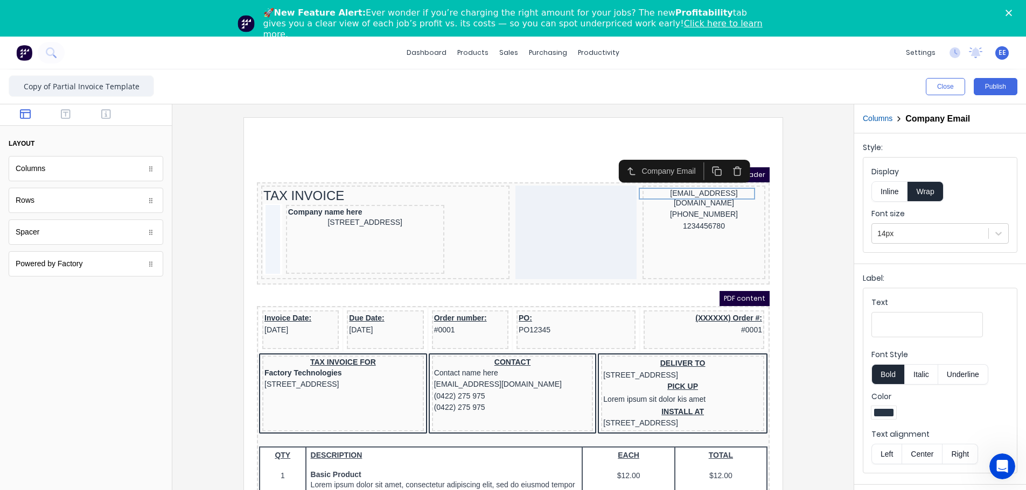
click at [644, 157] on icon "button" at bounding box center [723, 159] width 6 height 7
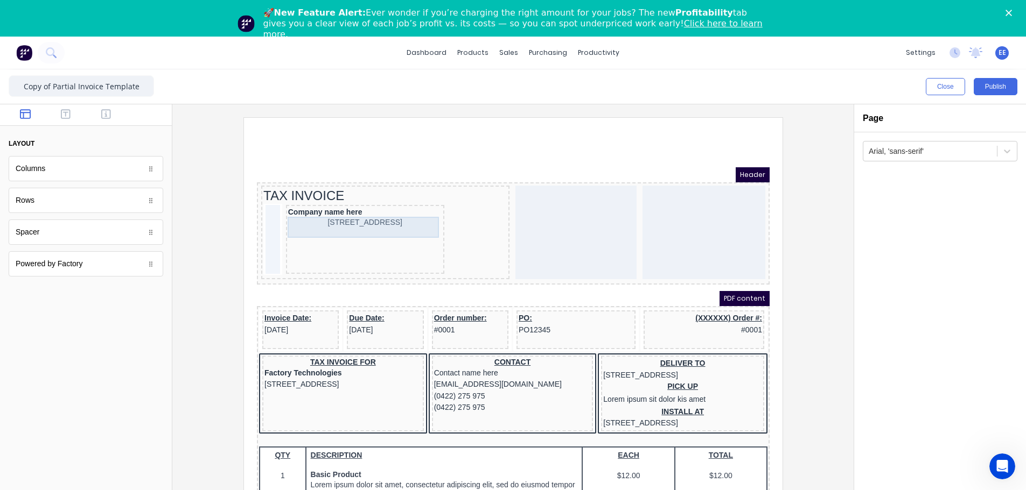
click at [357, 215] on div "234 Beach Road Gold Coast, Queensland, Australia, 4217" at bounding box center [352, 210] width 154 height 12
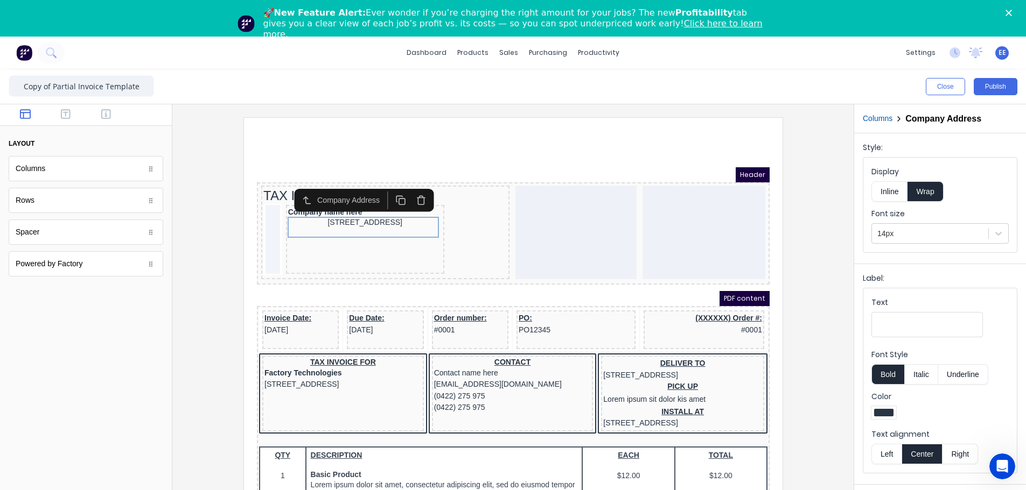
click at [644, 199] on button "Inline" at bounding box center [889, 191] width 36 height 20
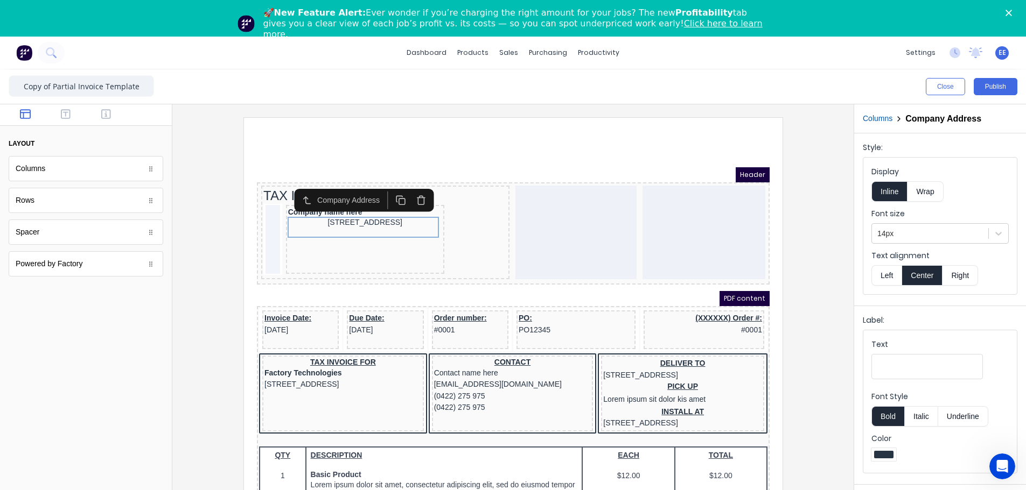
click at [644, 277] on button "Left" at bounding box center [886, 275] width 30 height 20
click at [644, 191] on button "Wrap" at bounding box center [925, 191] width 36 height 20
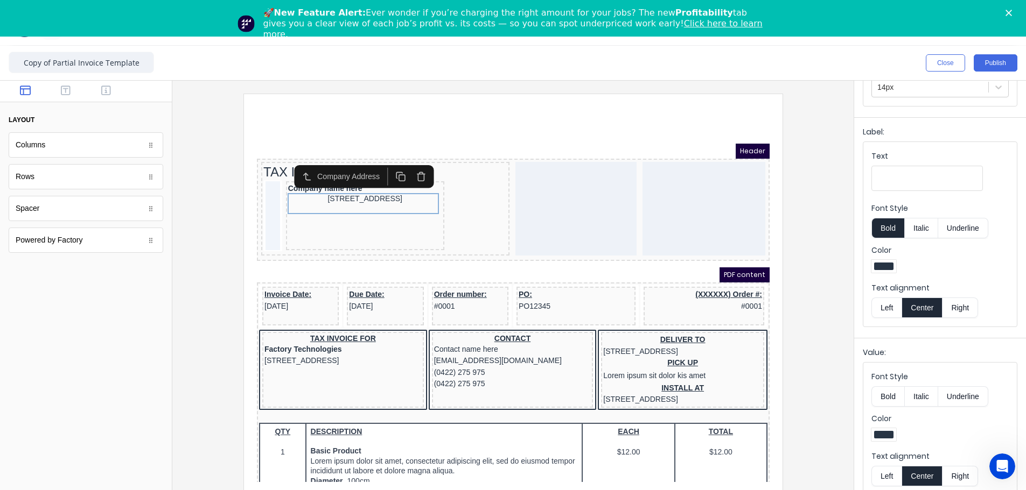
scroll to position [37, 0]
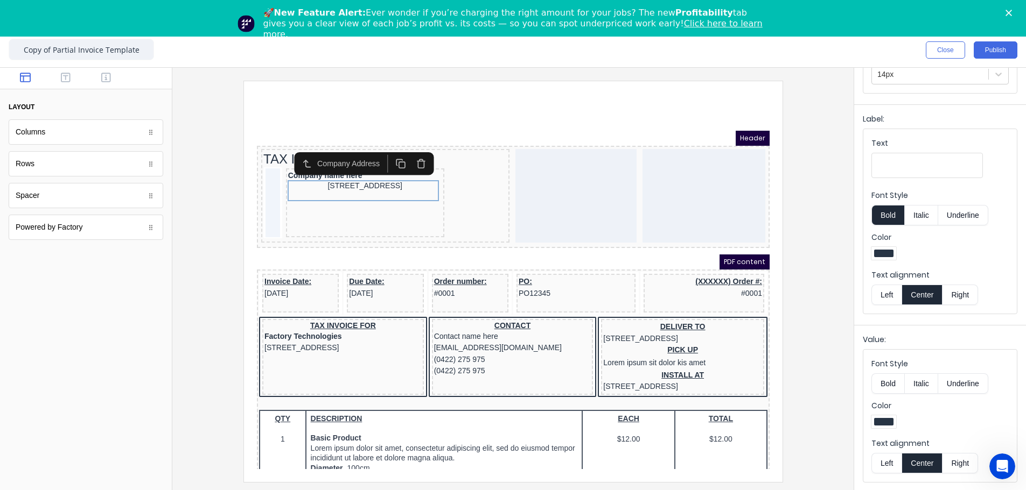
click at [644, 282] on button "Left" at bounding box center [886, 463] width 30 height 20
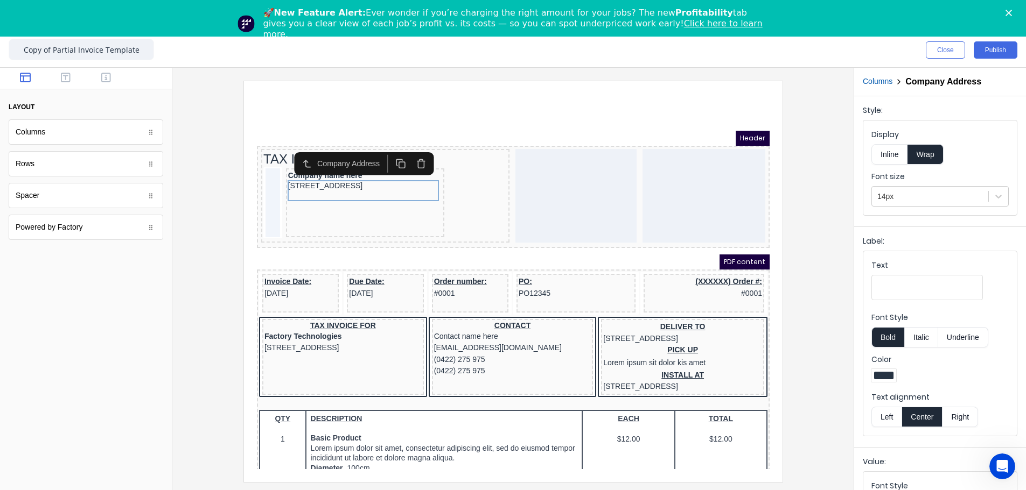
scroll to position [0, 0]
click at [644, 165] on div "Display Inline Wrap" at bounding box center [939, 148] width 137 height 36
click at [570, 99] on html "Header TAX INVOICE Company name here 234 Beach Road Gold Coast, Queensland, Aus…" at bounding box center [499, 287] width 513 height 412
click at [393, 124] on div "Header" at bounding box center [499, 125] width 513 height 15
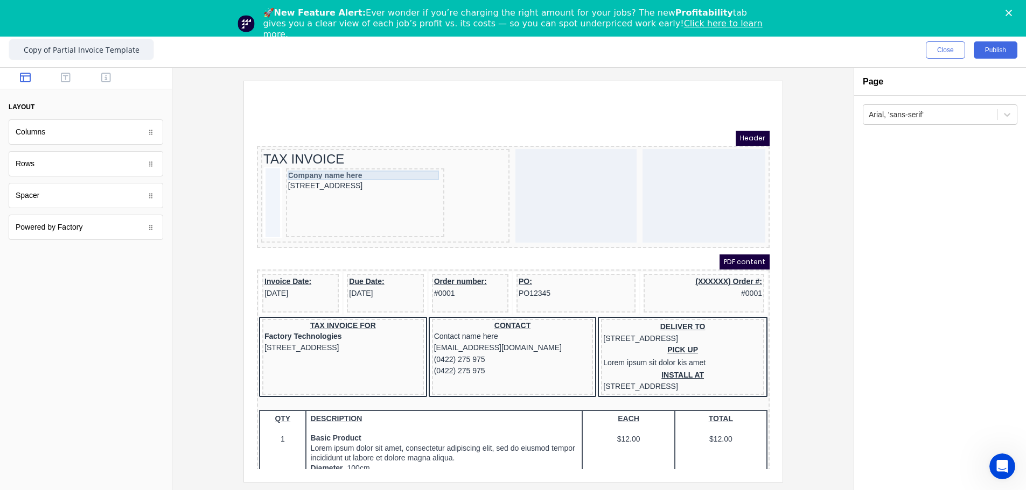
click at [348, 164] on div "Company name here" at bounding box center [352, 163] width 154 height 10
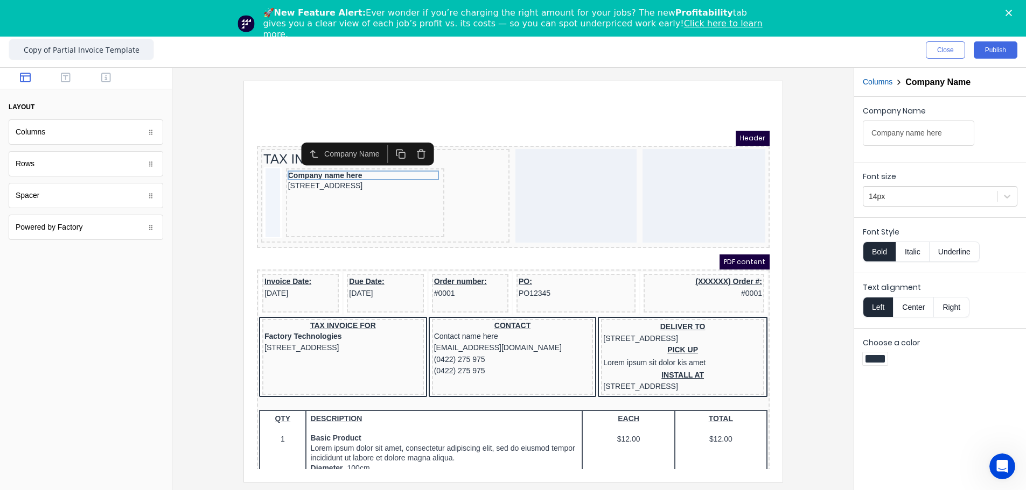
click at [644, 249] on button "Bold" at bounding box center [878, 252] width 33 height 20
click at [644, 253] on button "Bold" at bounding box center [878, 252] width 33 height 20
click at [644, 257] on button "Bold" at bounding box center [878, 252] width 33 height 20
click at [644, 253] on button "Bold" at bounding box center [878, 252] width 33 height 20
click at [644, 251] on button "Italic" at bounding box center [912, 252] width 34 height 20
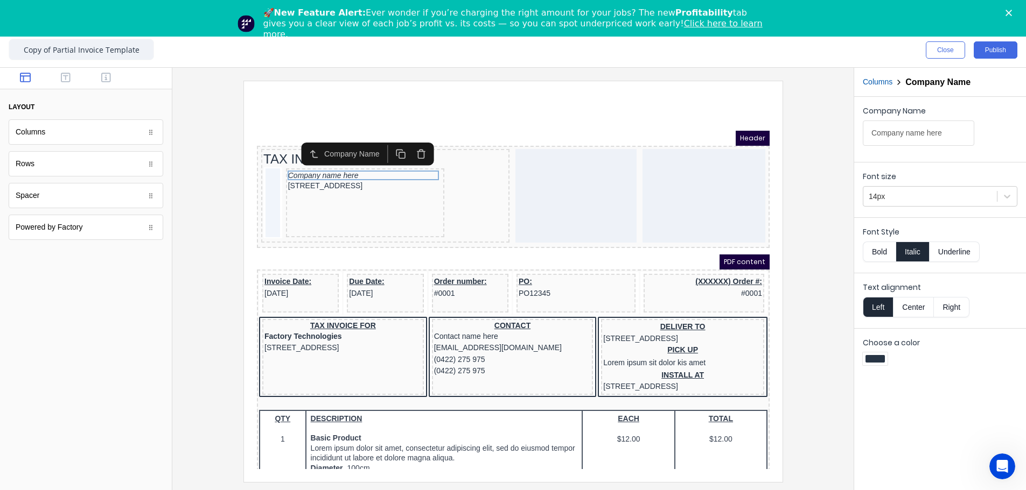
click at [644, 253] on button "Bold" at bounding box center [878, 252] width 33 height 20
click at [644, 254] on button "Bold" at bounding box center [878, 252] width 33 height 20
click at [644, 254] on button "Italic" at bounding box center [912, 252] width 34 height 20
click at [111, 77] on button "button" at bounding box center [106, 78] width 34 height 13
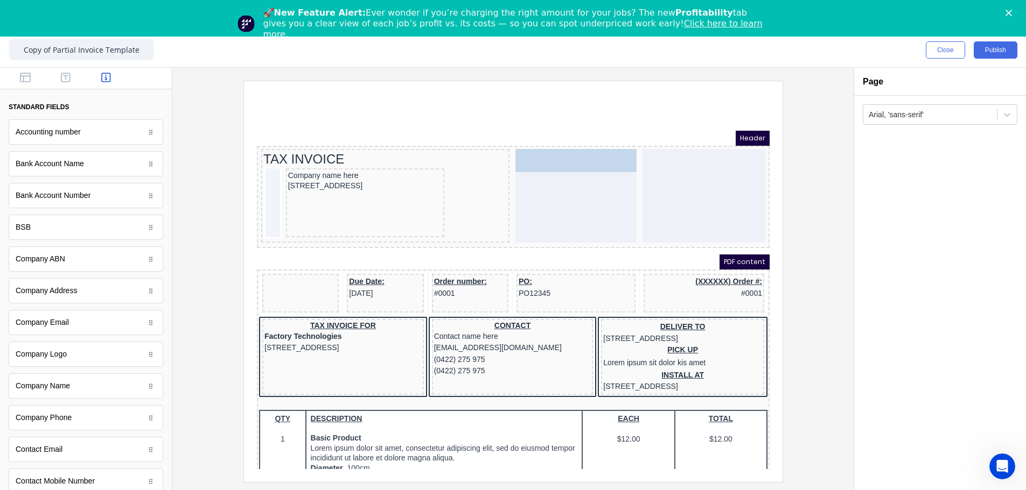
drag, startPoint x: 265, startPoint y: 270, endPoint x: 525, endPoint y: 150, distance: 285.7
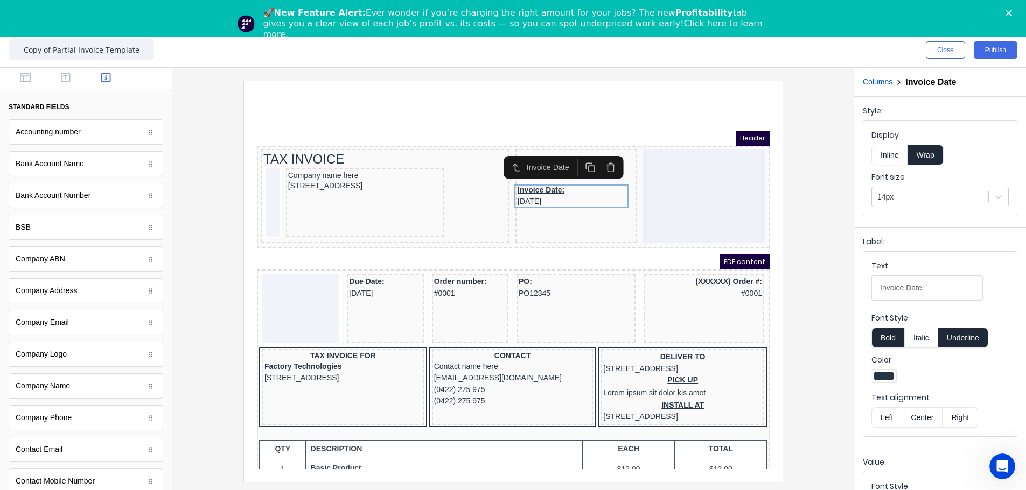
click at [644, 85] on button "Columns" at bounding box center [877, 81] width 30 height 11
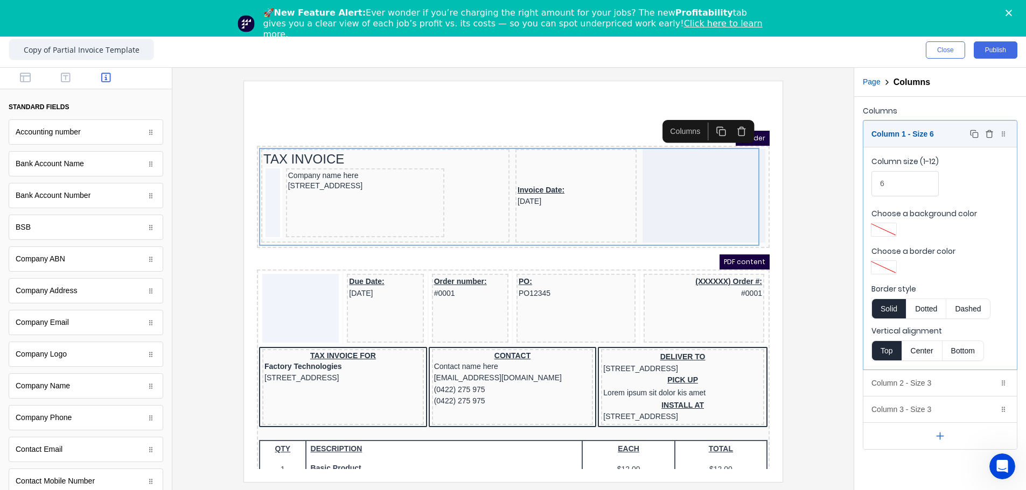
click at [644, 145] on div "Column 1 - Size 6 Duplicate Delete" at bounding box center [939, 134] width 153 height 26
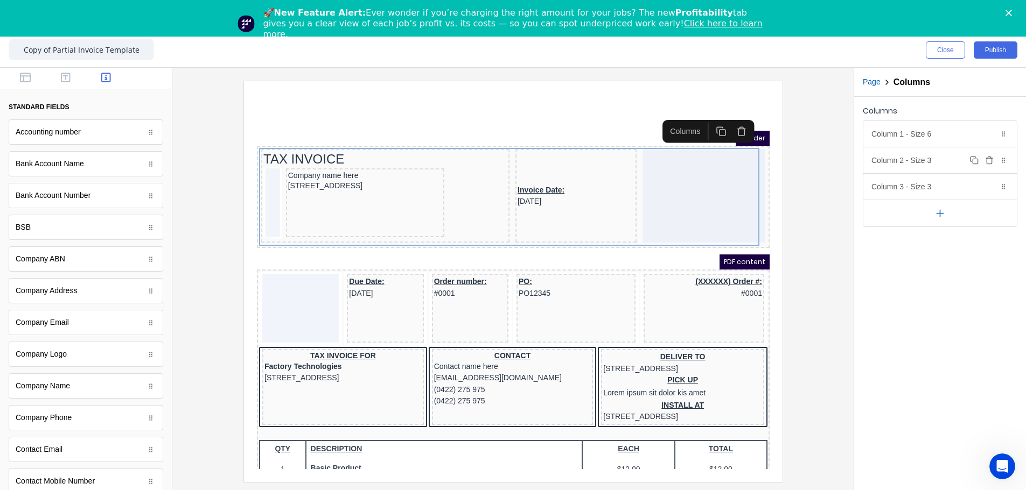
click at [644, 160] on div "Column 2 - Size 3 Duplicate Delete" at bounding box center [939, 161] width 153 height 26
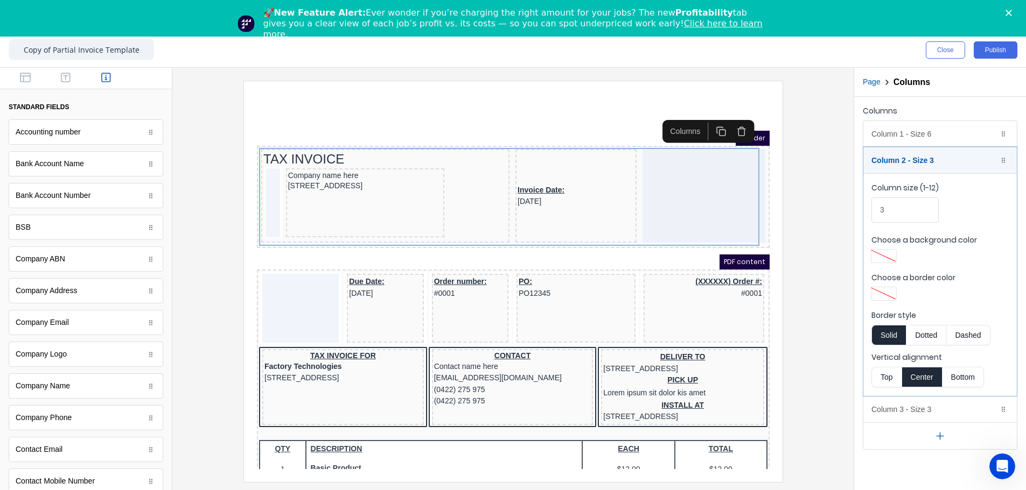
click at [644, 282] on button "Top" at bounding box center [886, 377] width 30 height 20
click at [644, 135] on div "Column 1 - Size 6 Duplicate Delete" at bounding box center [939, 134] width 153 height 26
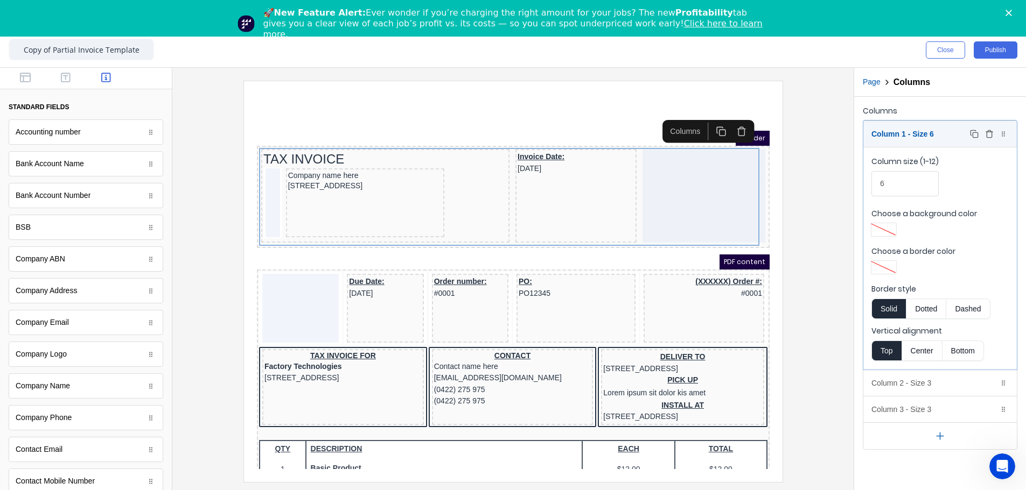
click at [644, 135] on div "Column 1 - Size 6 Duplicate Delete" at bounding box center [939, 134] width 153 height 26
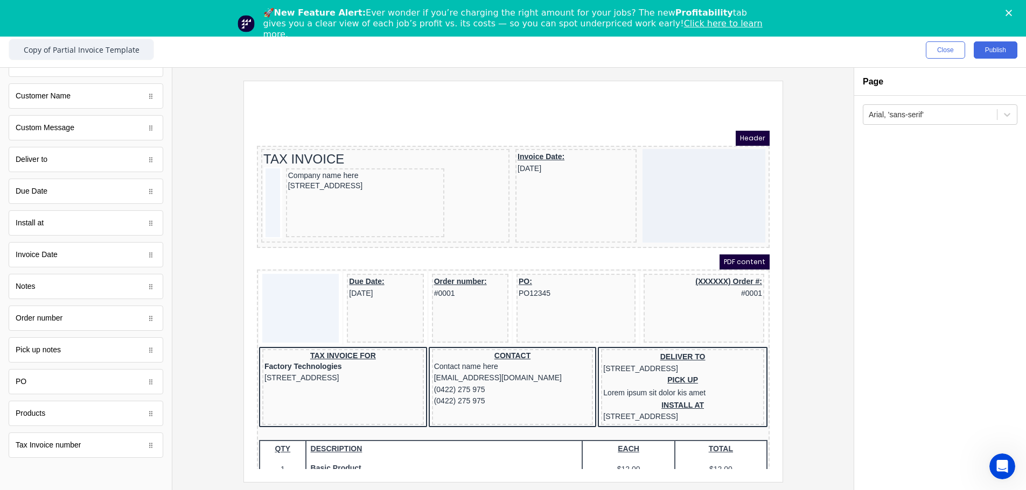
scroll to position [9, 0]
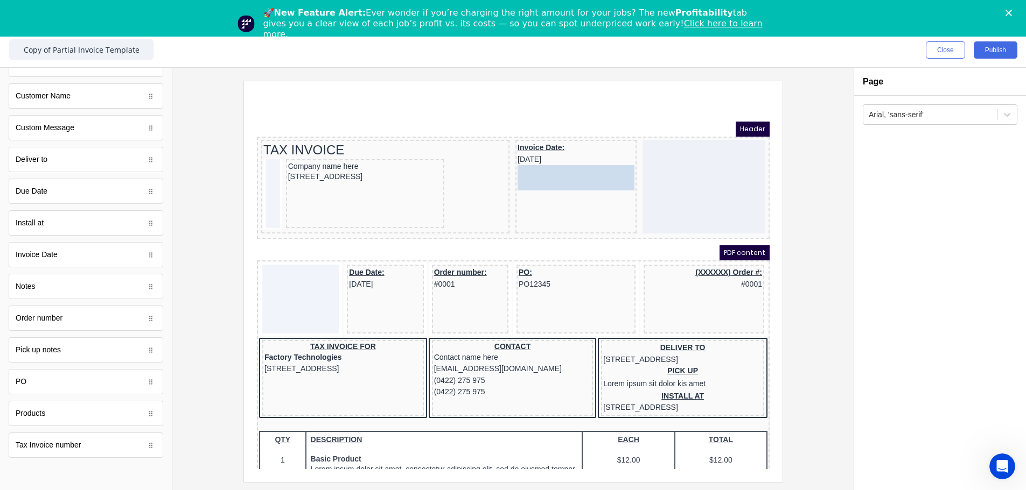
drag, startPoint x: 45, startPoint y: 443, endPoint x: 600, endPoint y: 169, distance: 619.3
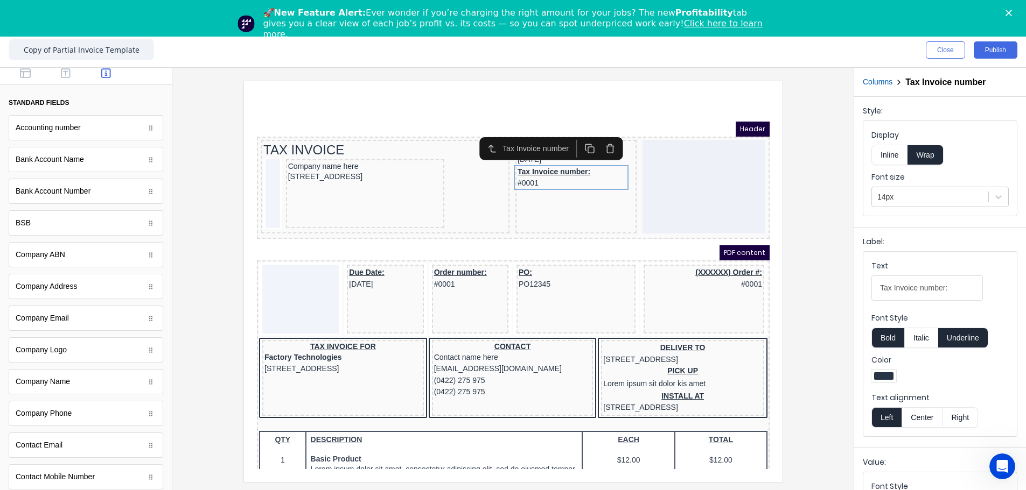
scroll to position [0, 0]
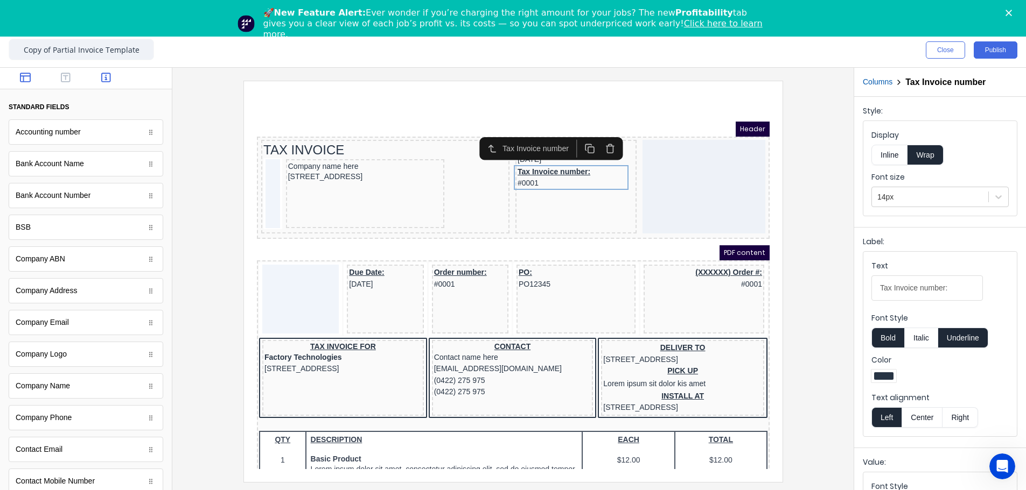
click at [17, 79] on button "button" at bounding box center [26, 78] width 34 height 13
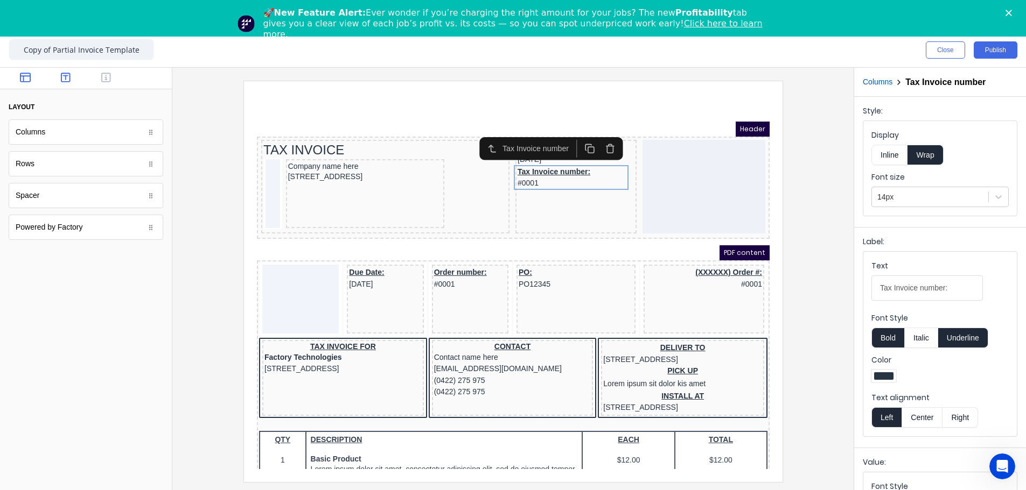
click at [64, 75] on icon "button" at bounding box center [66, 78] width 10 height 10
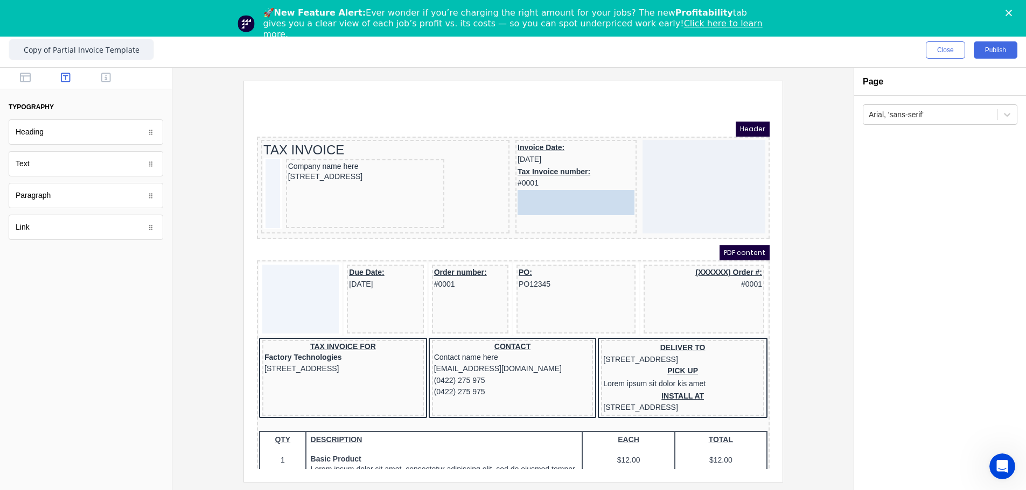
drag, startPoint x: 26, startPoint y: 169, endPoint x: 565, endPoint y: 198, distance: 539.2
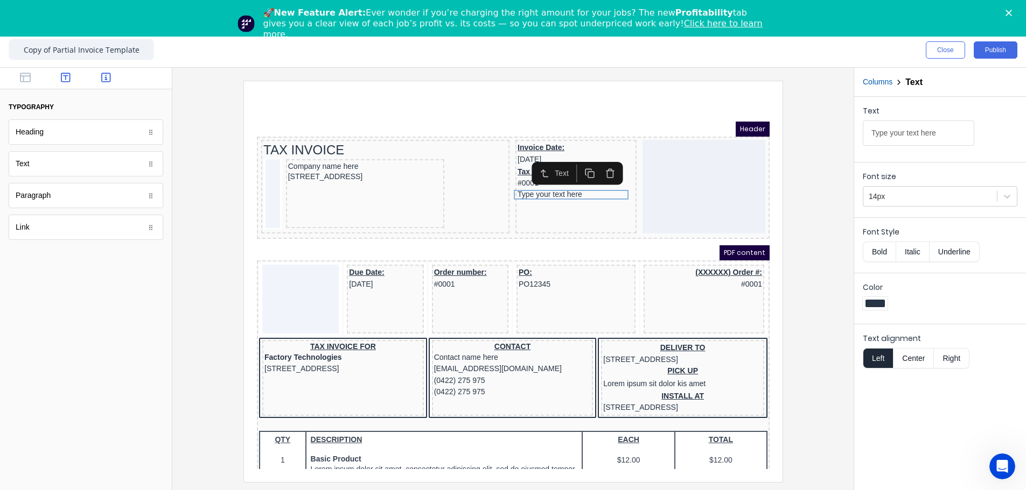
click at [104, 77] on icon "button" at bounding box center [106, 77] width 10 height 11
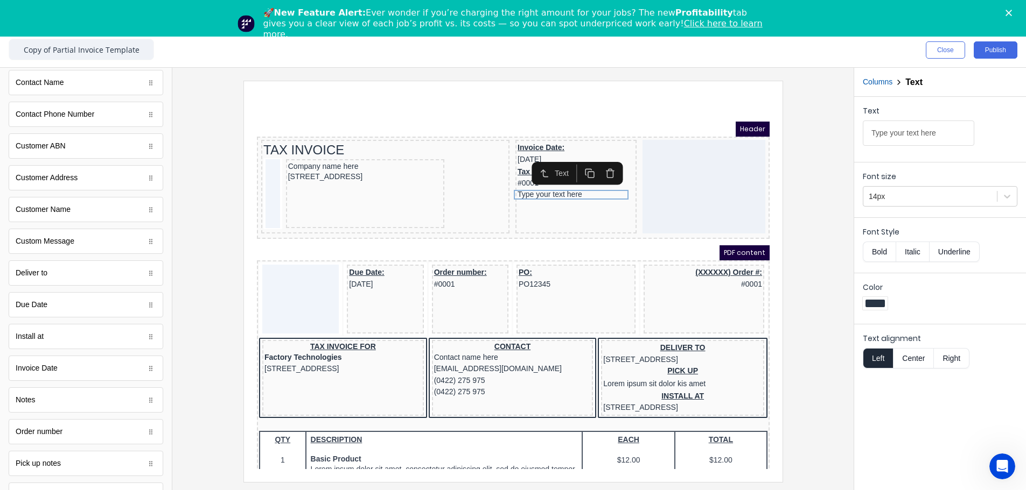
scroll to position [377, 0]
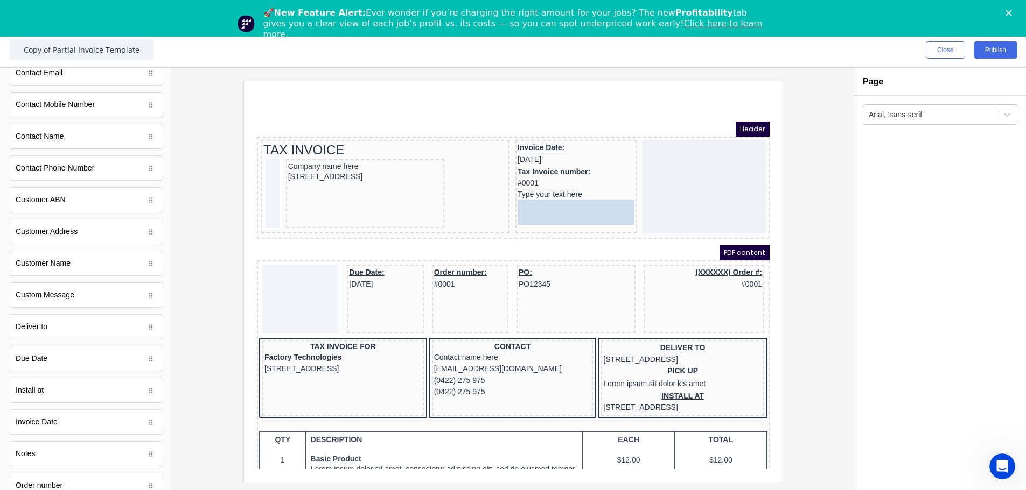
drag, startPoint x: 41, startPoint y: 297, endPoint x: 557, endPoint y: 202, distance: 524.4
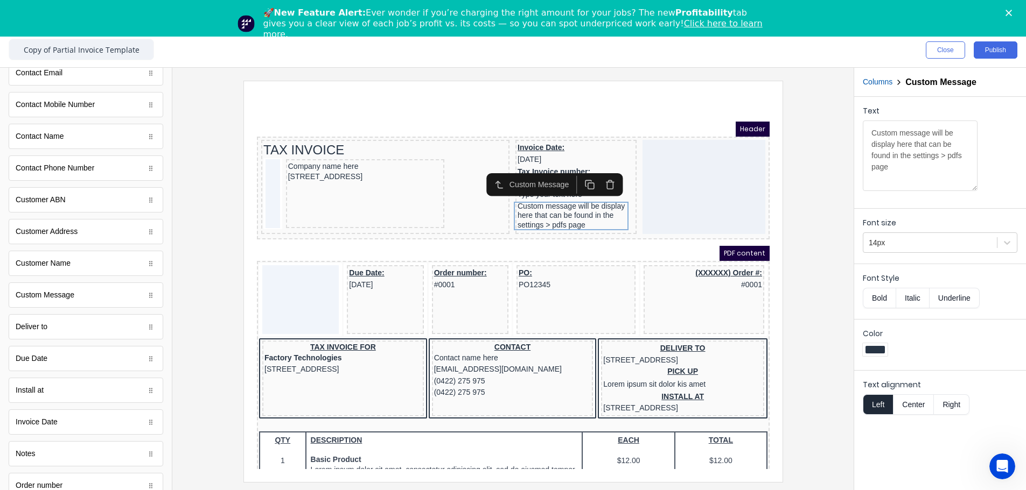
click at [594, 175] on icon "button" at bounding box center [597, 173] width 6 height 7
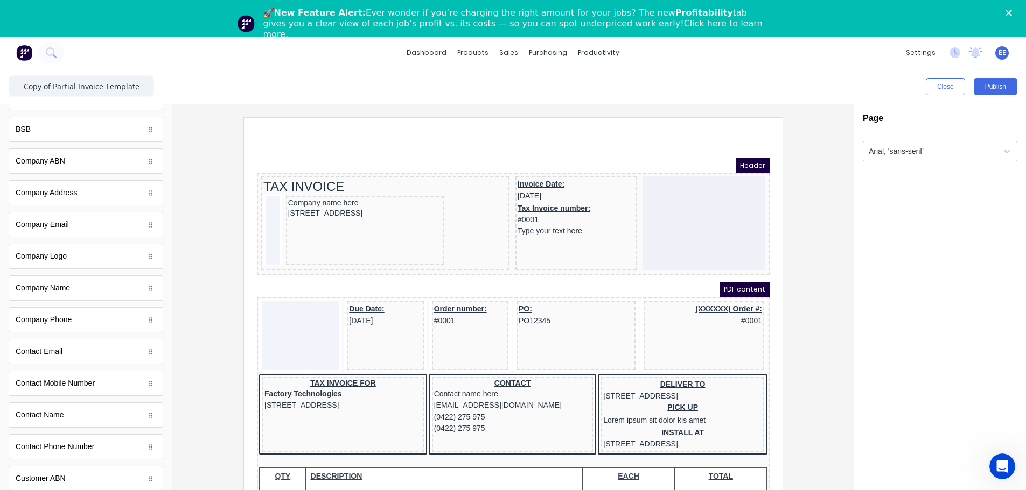
scroll to position [0, 0]
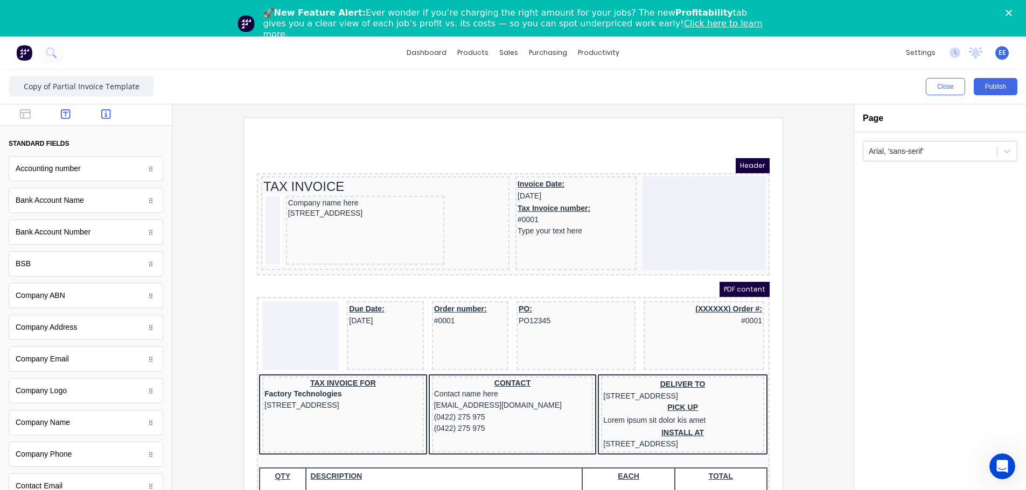
click at [52, 109] on button "button" at bounding box center [66, 115] width 34 height 13
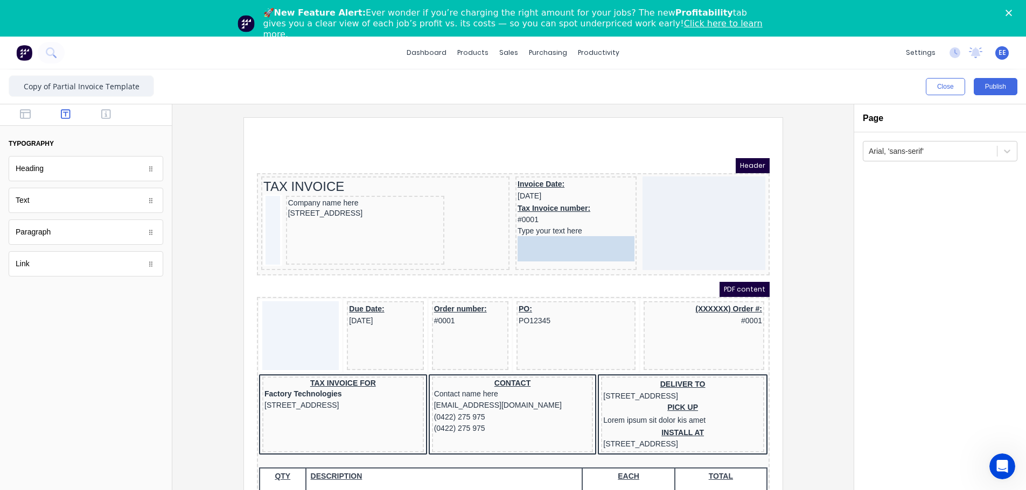
drag, startPoint x: 25, startPoint y: 209, endPoint x: 313, endPoint y: 121, distance: 301.3
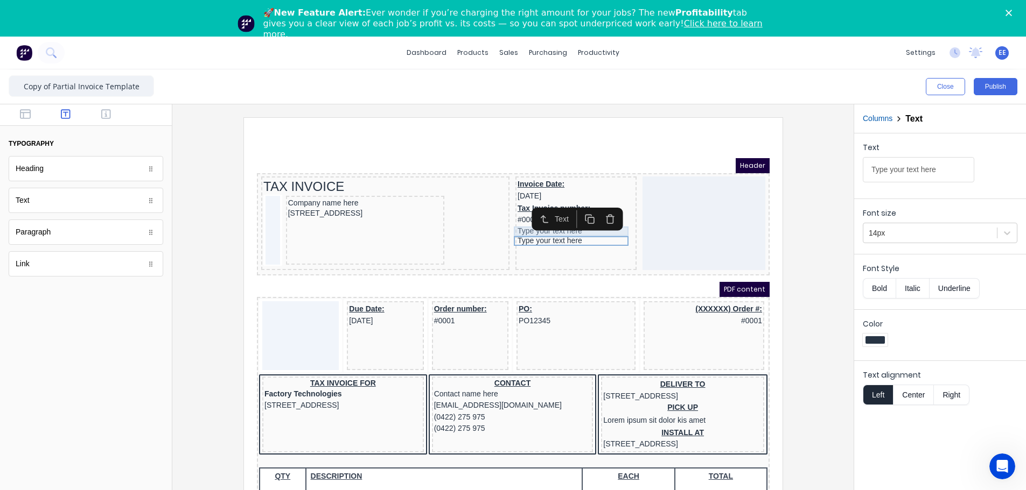
click at [523, 220] on div "Type your text here" at bounding box center [562, 219] width 117 height 10
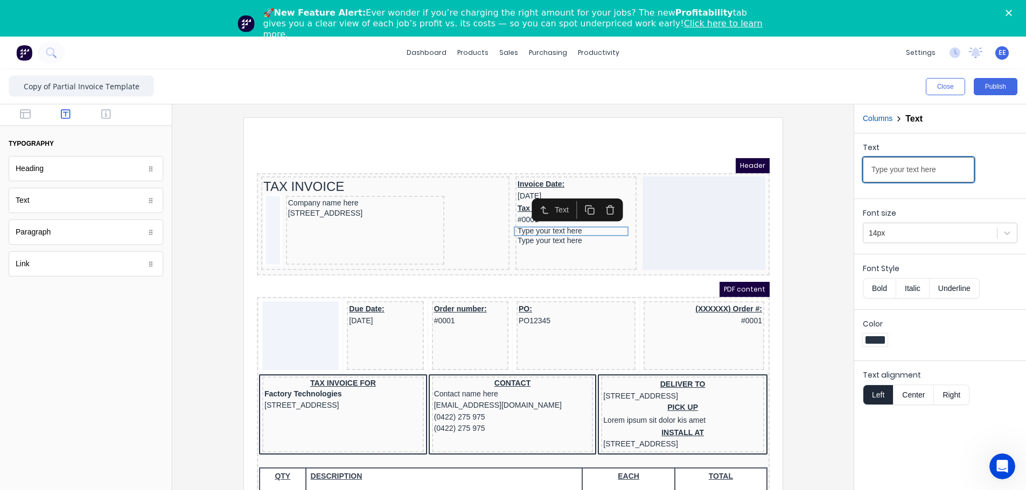
drag, startPoint x: 952, startPoint y: 172, endPoint x: 799, endPoint y: 181, distance: 153.2
click at [644, 181] on div "Close Publish Components typography Heading Heading Text Text Paragraph Paragra…" at bounding box center [513, 298] width 1026 height 458
type input "s"
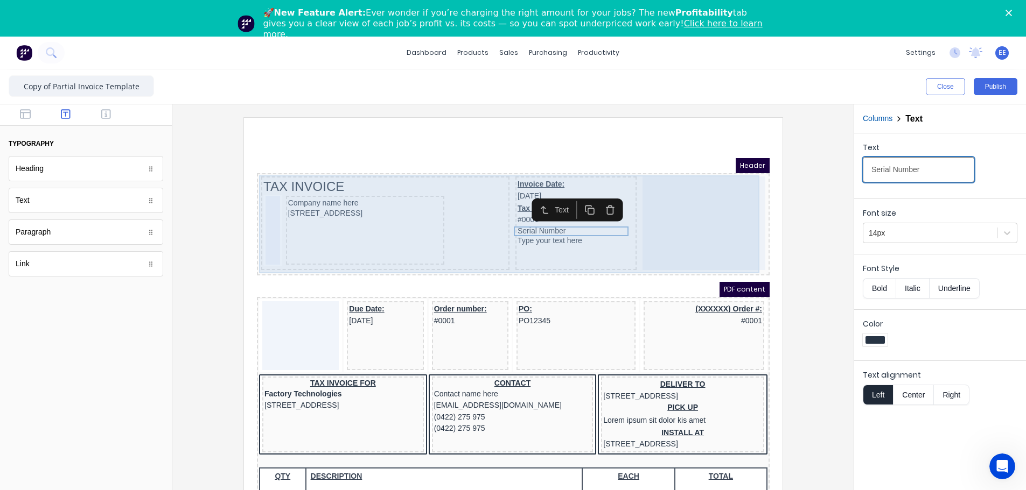
type input "Serial Number"
click at [550, 228] on div "Type your text here" at bounding box center [562, 228] width 117 height 10
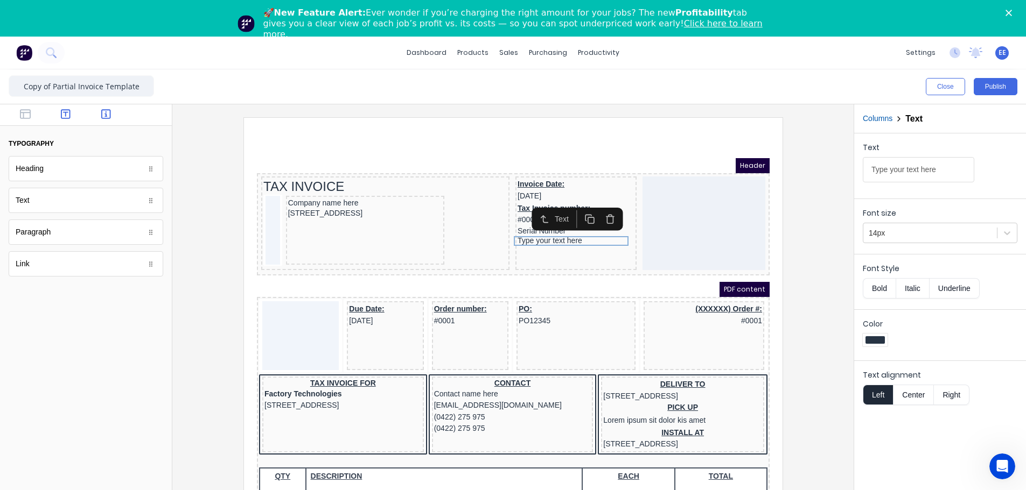
click at [112, 114] on button "button" at bounding box center [106, 115] width 34 height 13
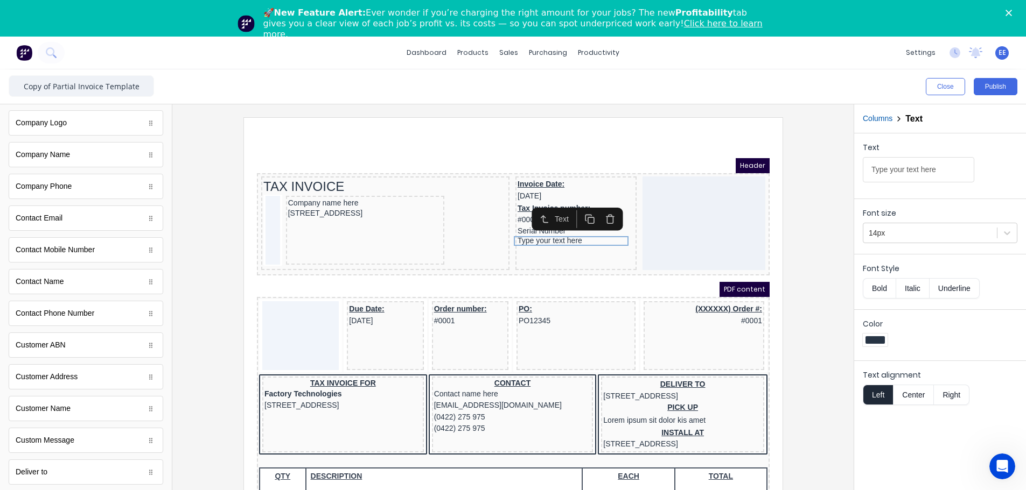
scroll to position [269, 0]
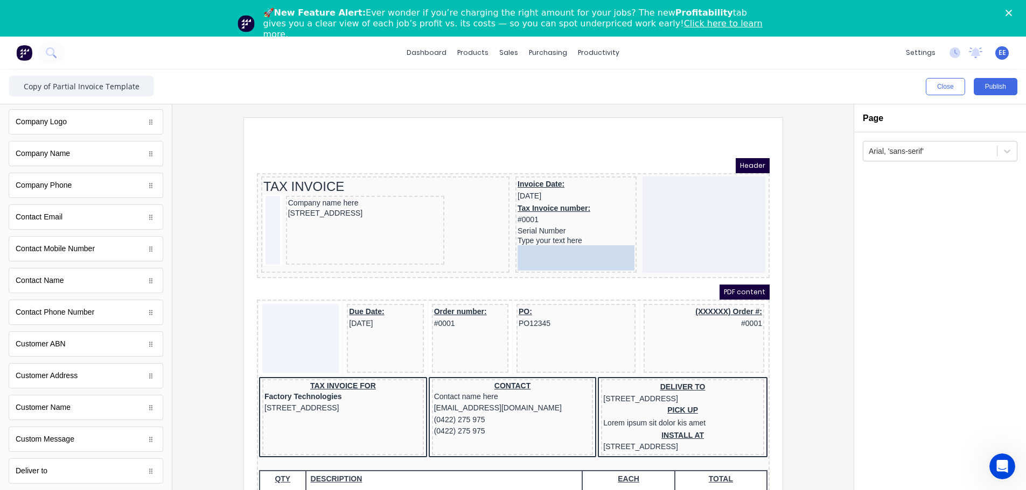
drag, startPoint x: 48, startPoint y: 353, endPoint x: 349, endPoint y: 125, distance: 377.0
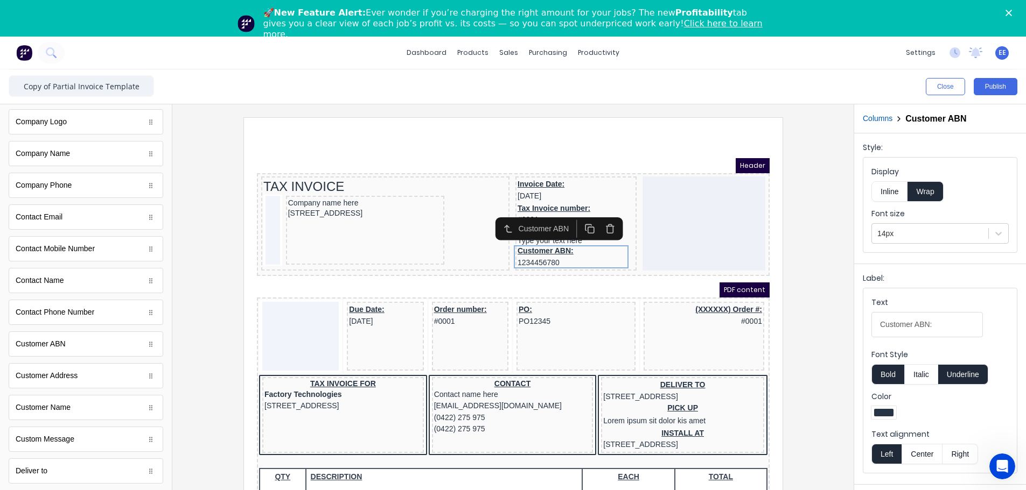
click at [605, 216] on button "button" at bounding box center [596, 216] width 20 height 18
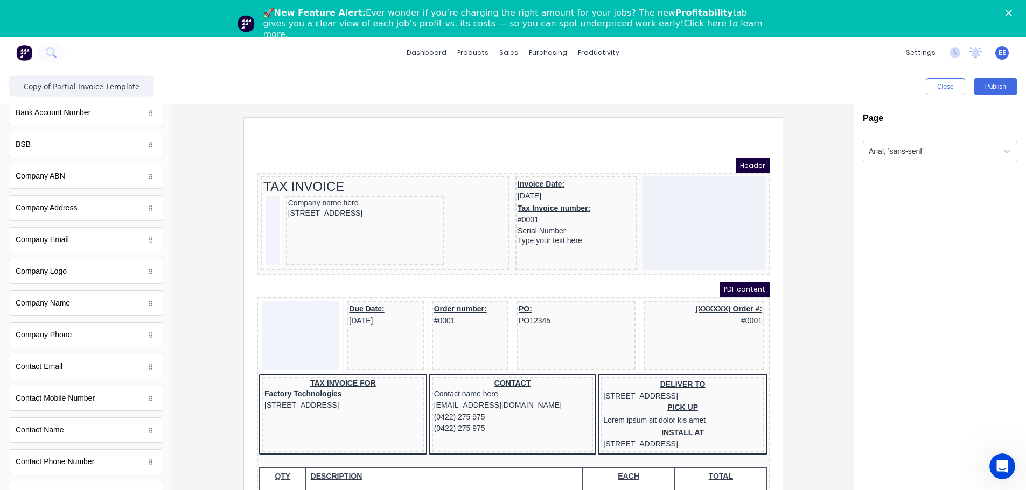
scroll to position [108, 0]
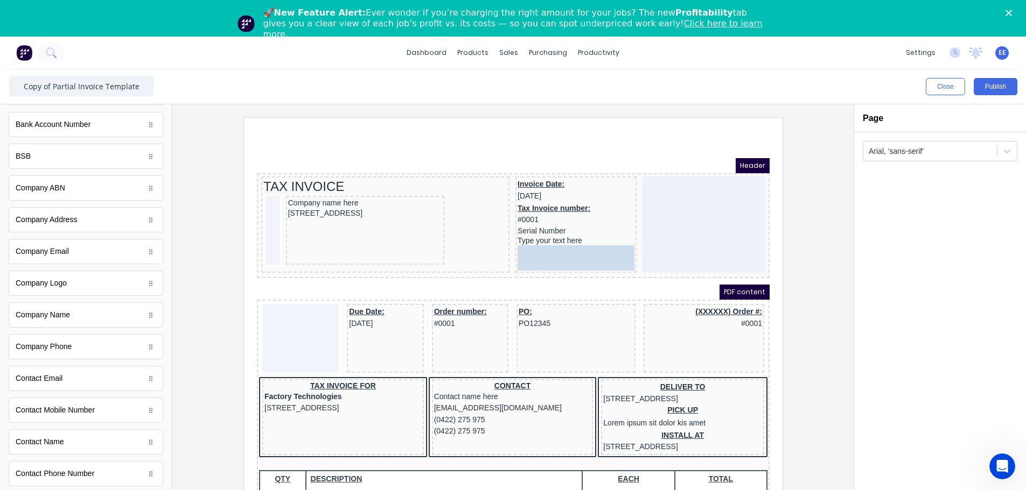
drag, startPoint x: 43, startPoint y: 200, endPoint x: 611, endPoint y: 260, distance: 571.7
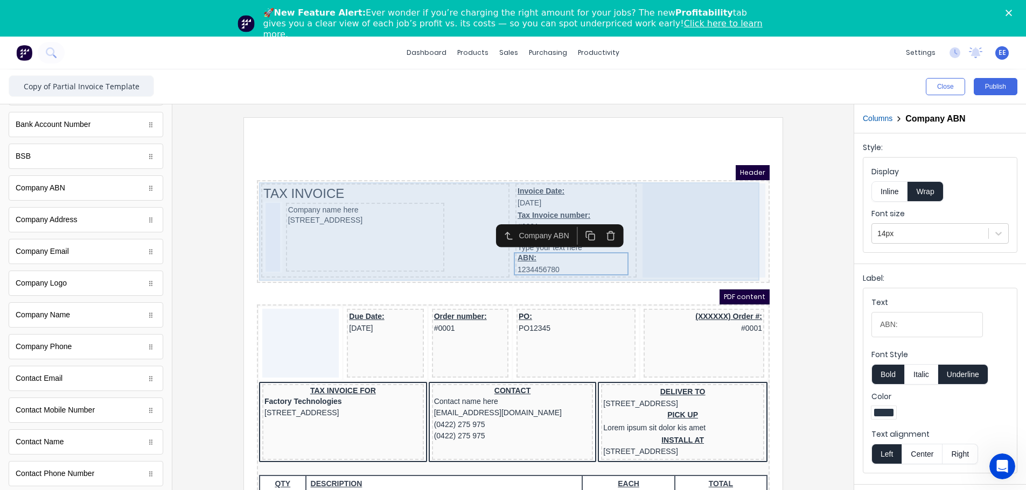
scroll to position [0, 0]
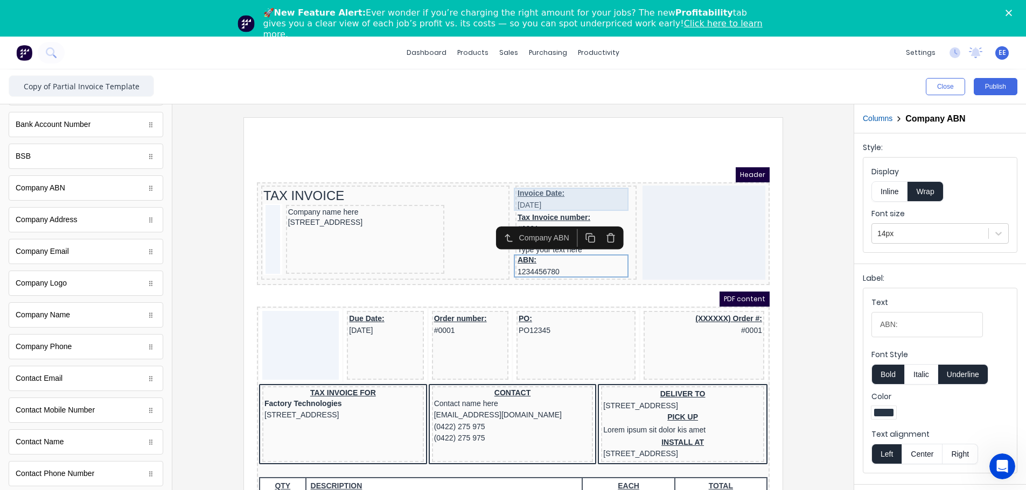
click at [542, 193] on div "Invoice Date: 29/10/2024" at bounding box center [562, 186] width 117 height 23
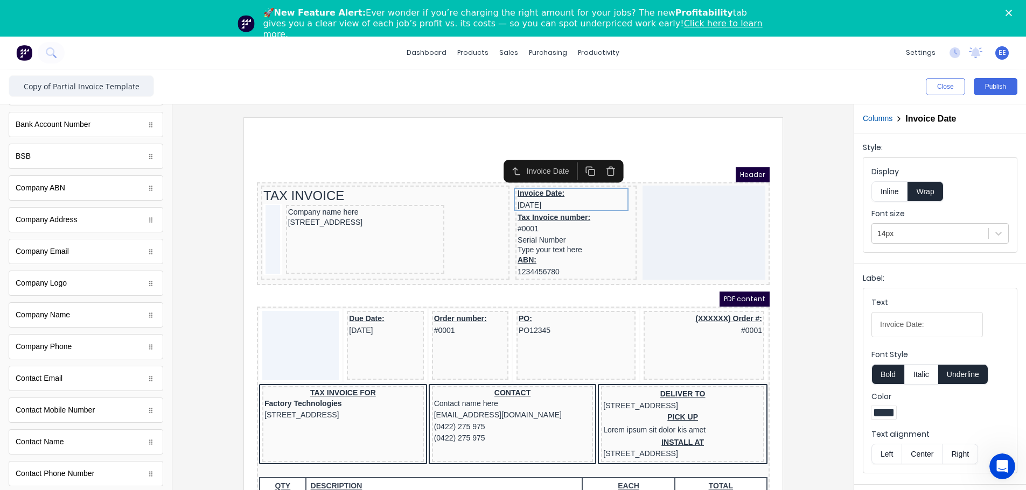
click at [644, 282] on button "Underline" at bounding box center [963, 374] width 50 height 20
click at [537, 204] on div "Tax Invoice number: #0001" at bounding box center [562, 210] width 117 height 25
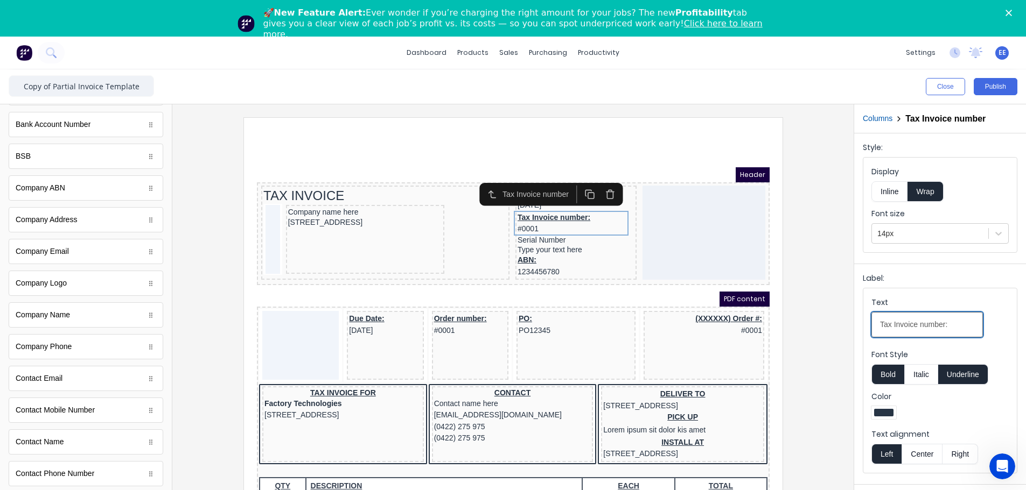
drag, startPoint x: 894, startPoint y: 325, endPoint x: 846, endPoint y: 325, distance: 47.4
click at [644, 282] on div "Close Publish Components standard fields Accounting number Accounting number Ba…" at bounding box center [513, 298] width 1026 height 458
click at [644, 282] on input "Invoice number:" at bounding box center [926, 324] width 111 height 25
type input "Invoice number"
click at [644, 282] on button "Underline" at bounding box center [963, 374] width 50 height 20
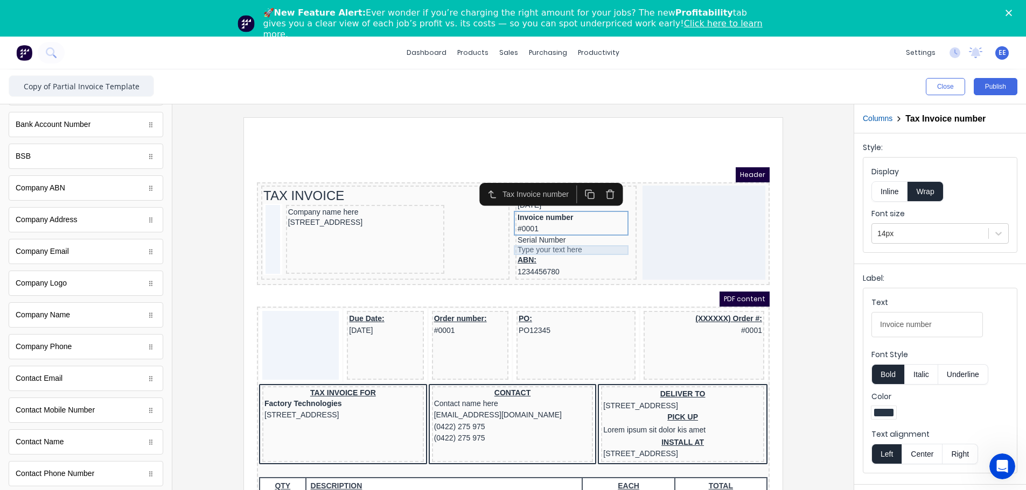
click at [546, 235] on div "Type your text here" at bounding box center [562, 238] width 117 height 10
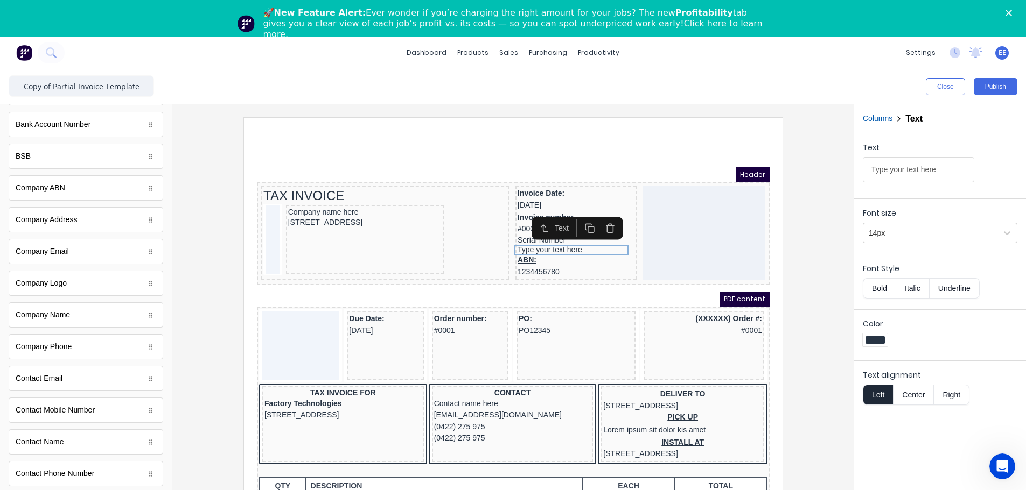
click at [534, 226] on div "Text" at bounding box center [563, 215] width 91 height 23
click at [513, 227] on div "Serial Number" at bounding box center [562, 228] width 117 height 10
click at [644, 282] on button "Bold" at bounding box center [878, 288] width 33 height 20
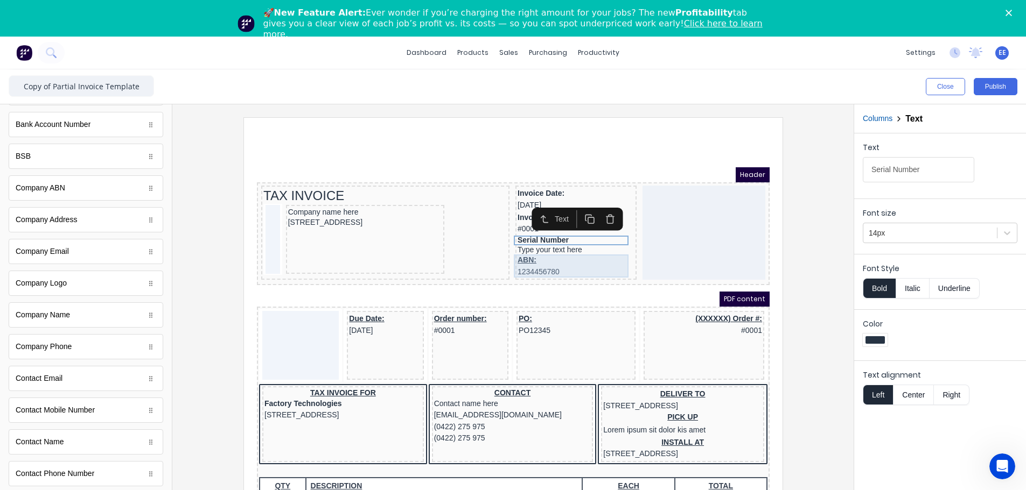
click at [508, 250] on div "ABN: 1234456780" at bounding box center [562, 253] width 117 height 23
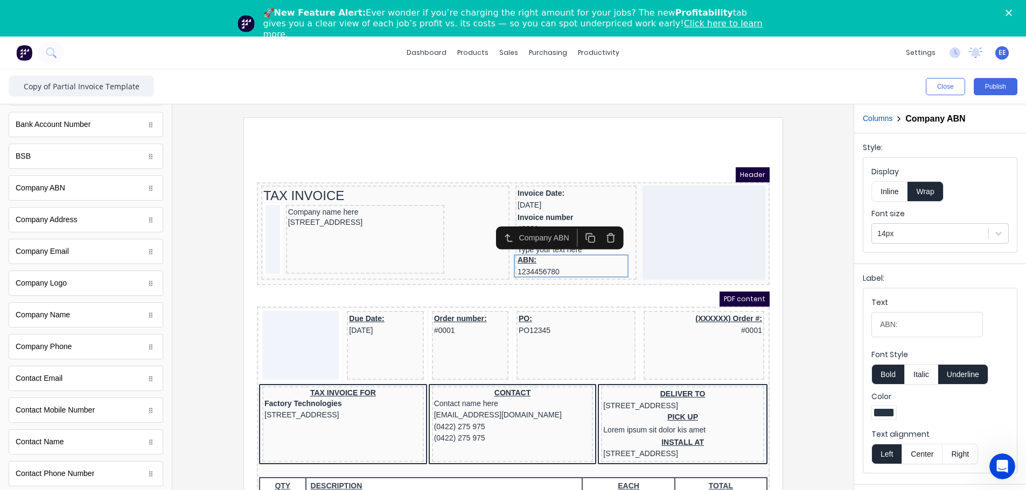
click at [644, 282] on button "Underline" at bounding box center [963, 374] width 50 height 20
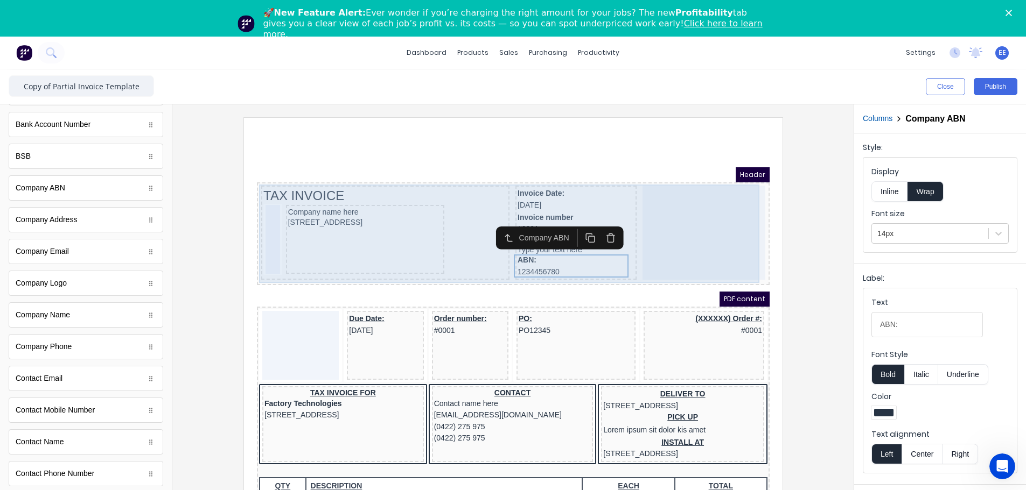
click at [644, 230] on div at bounding box center [690, 220] width 123 height 94
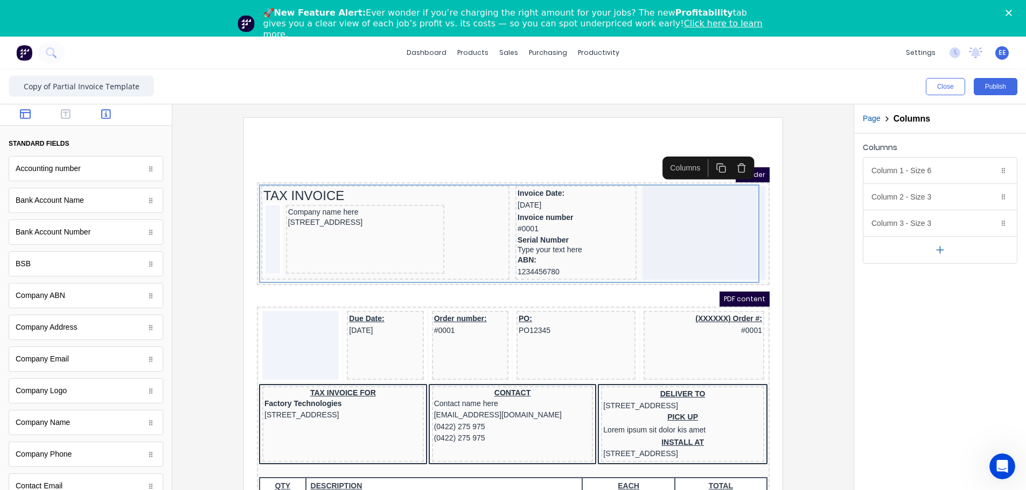
click at [34, 117] on button "button" at bounding box center [26, 115] width 34 height 13
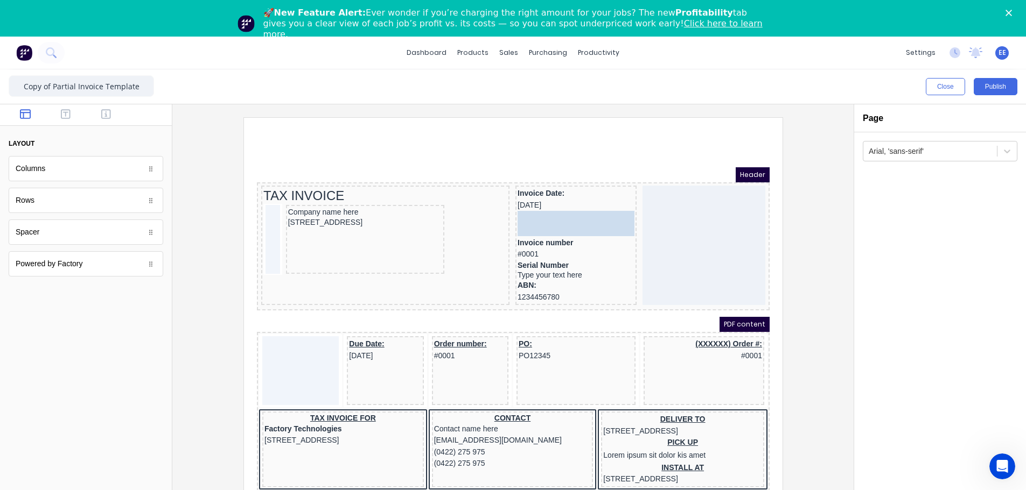
drag, startPoint x: 31, startPoint y: 235, endPoint x: 554, endPoint y: 215, distance: 523.2
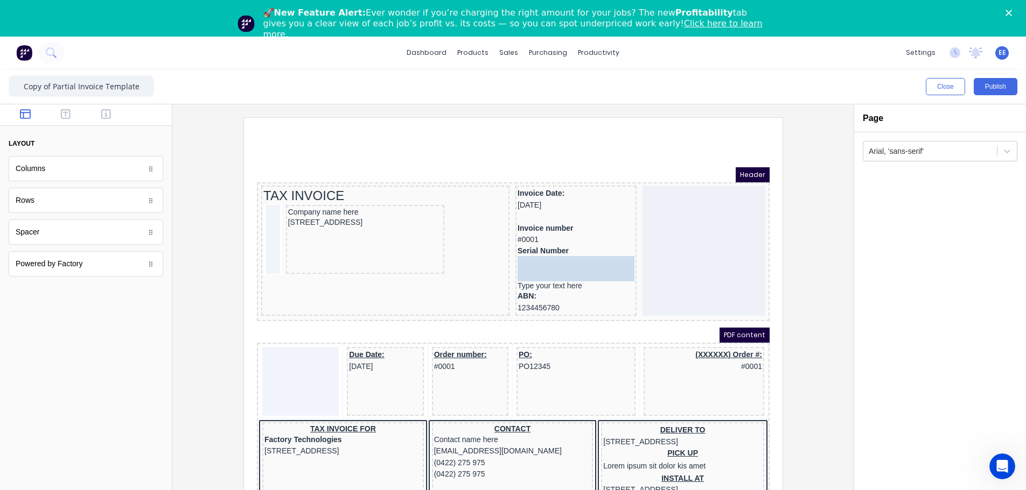
drag, startPoint x: 97, startPoint y: 231, endPoint x: 614, endPoint y: 244, distance: 516.5
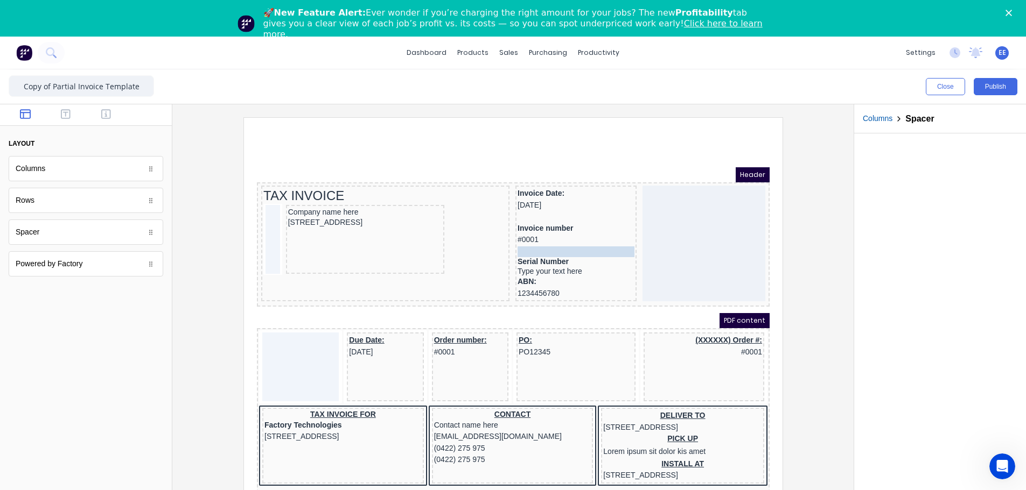
drag, startPoint x: 520, startPoint y: 247, endPoint x: 520, endPoint y: 235, distance: 11.9
click at [520, 235] on body "Header TAX INVOICE Company name here 234 Beach Road Gold Coast, Queensland, Aus…" at bounding box center [499, 342] width 513 height 375
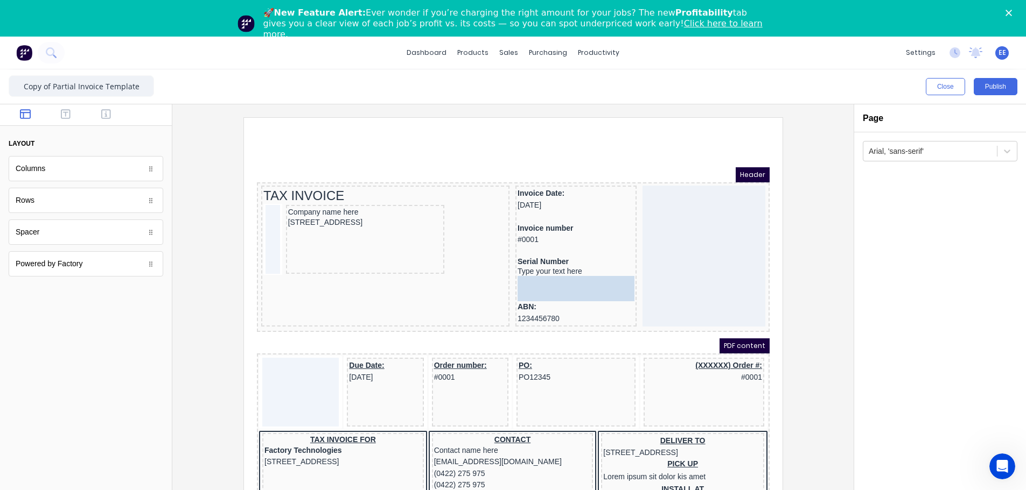
drag, startPoint x: 31, startPoint y: 239, endPoint x: 286, endPoint y: 157, distance: 268.0
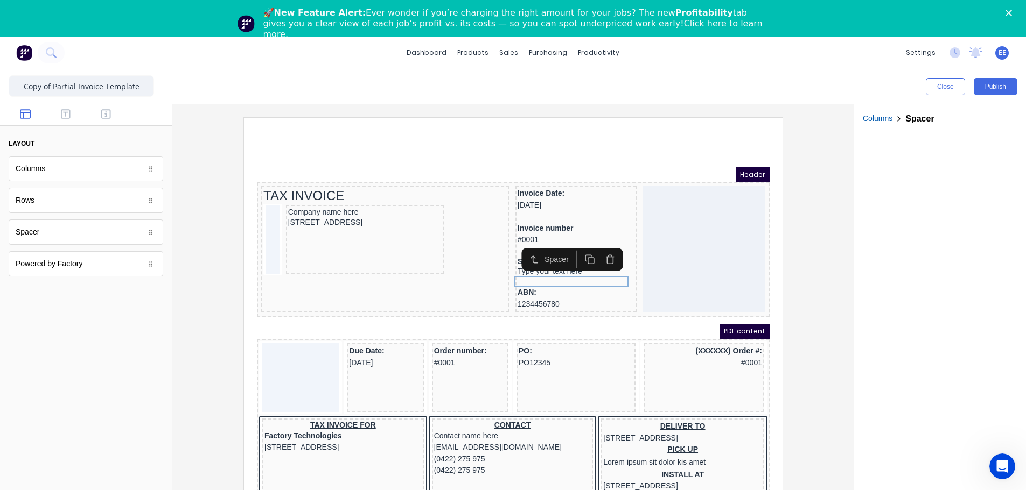
click at [212, 282] on div at bounding box center [513, 317] width 664 height 401
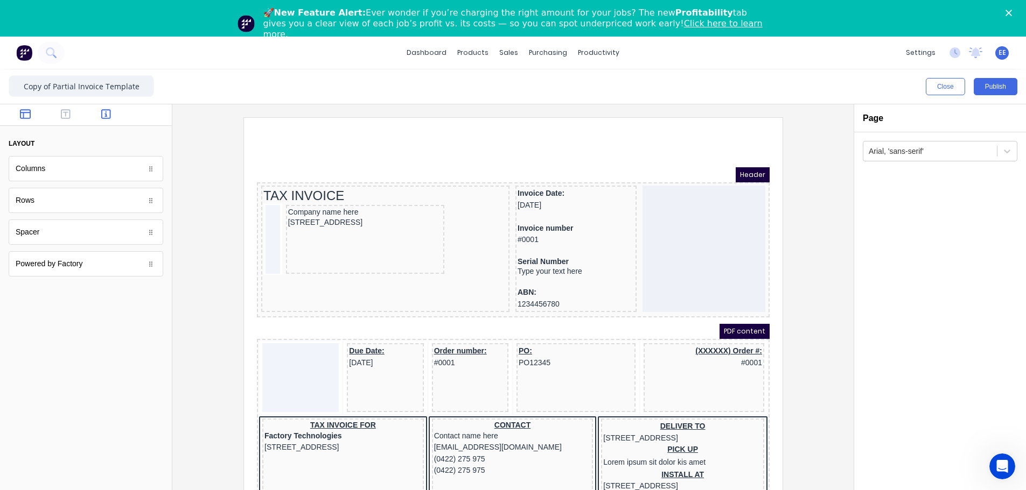
click at [103, 117] on icon "button" at bounding box center [106, 114] width 10 height 11
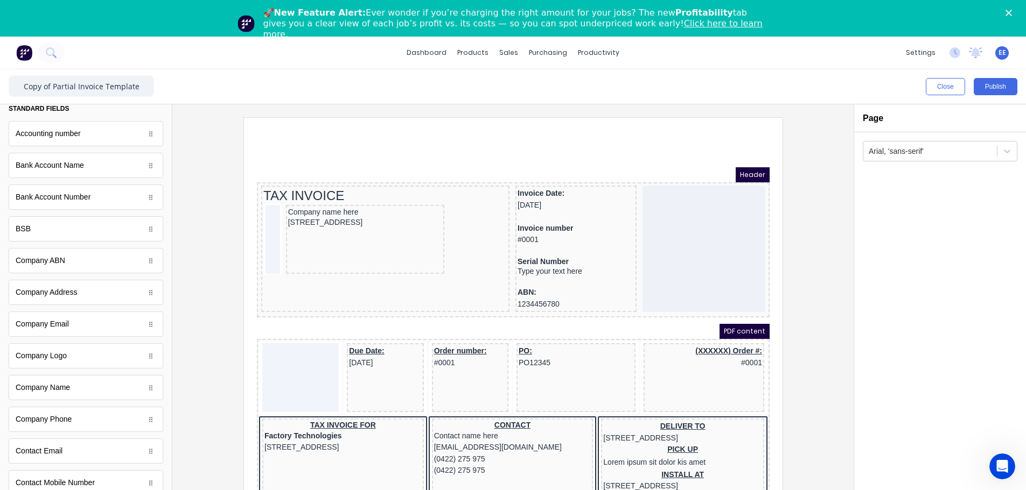
scroll to position [54, 0]
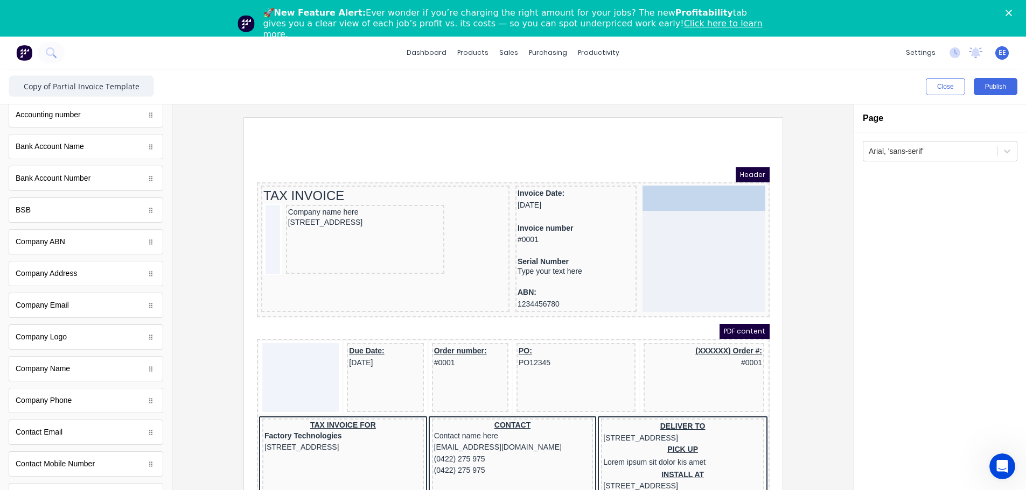
drag, startPoint x: 33, startPoint y: 371, endPoint x: 676, endPoint y: 206, distance: 663.1
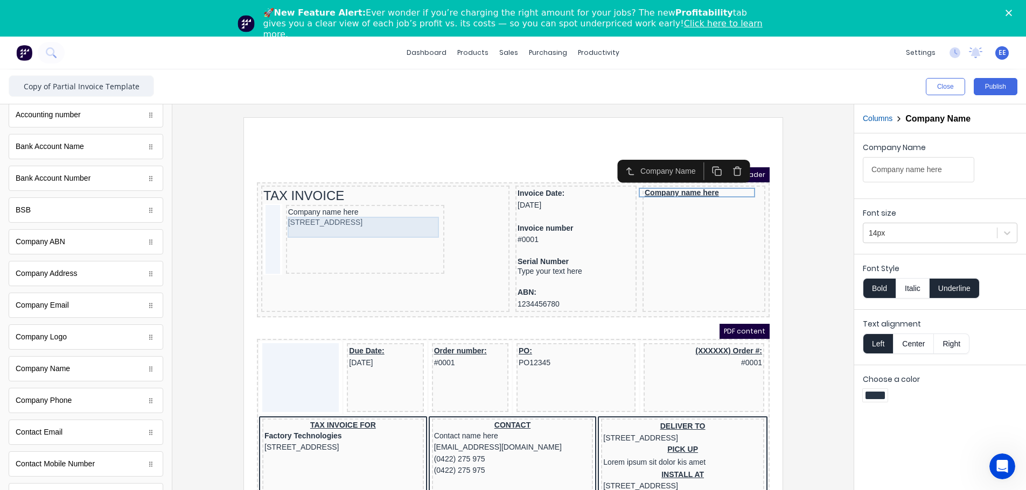
click at [321, 201] on div "Company name here" at bounding box center [352, 199] width 154 height 10
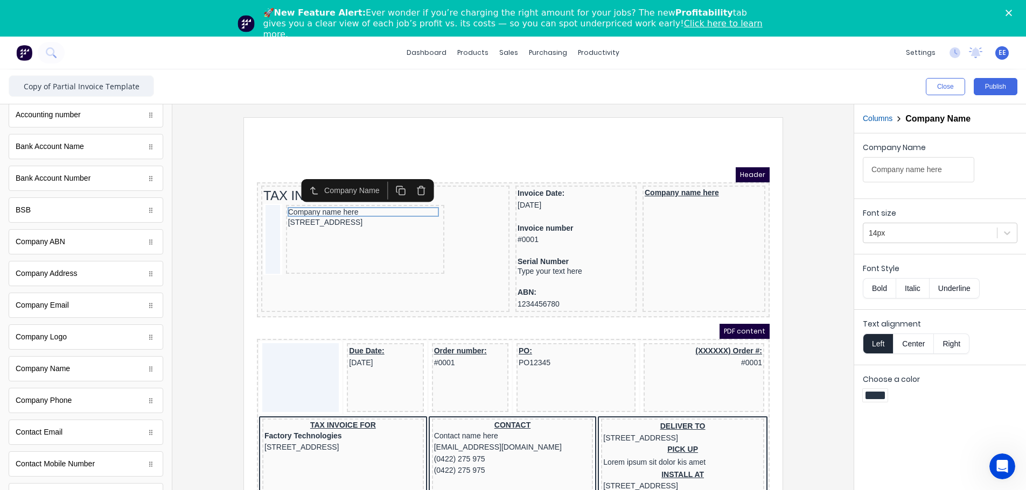
click at [403, 179] on icon "button" at bounding box center [408, 178] width 10 height 10
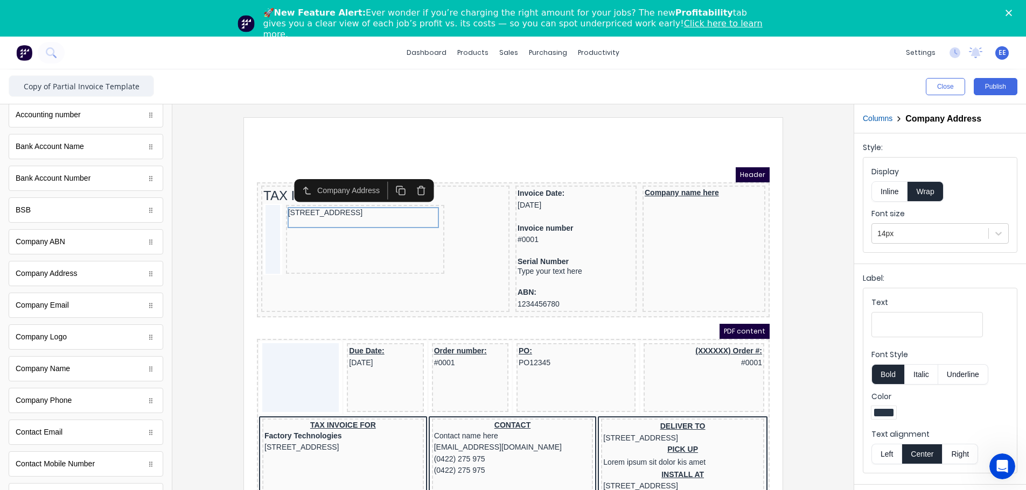
click at [405, 179] on icon "button" at bounding box center [407, 179] width 6 height 7
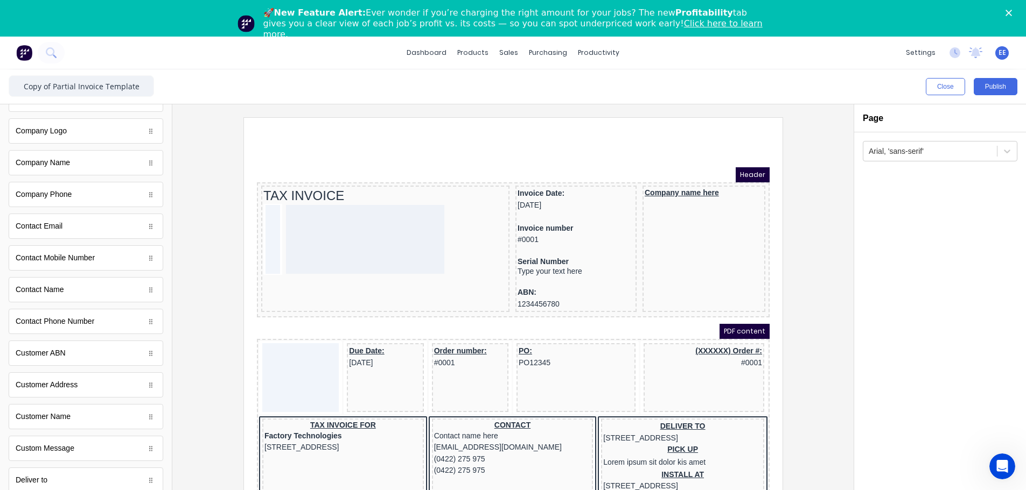
scroll to position [269, 0]
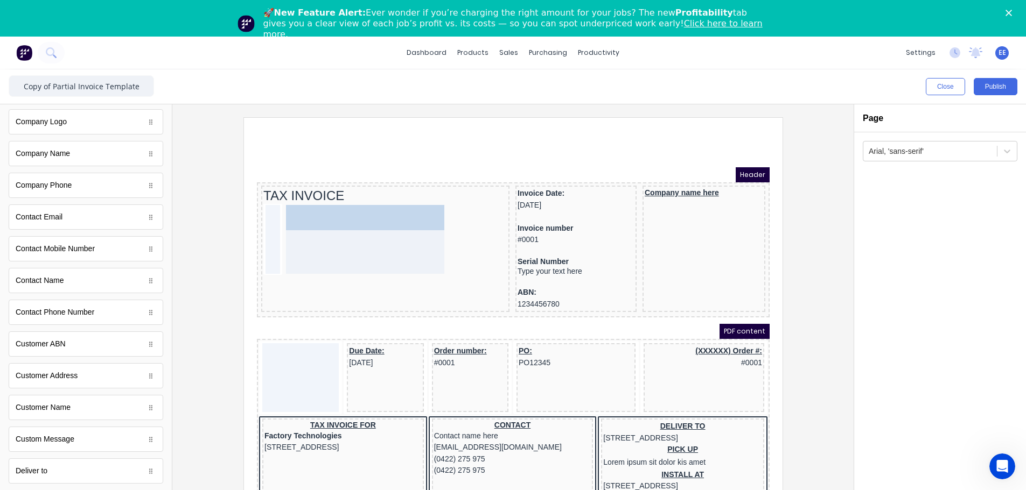
drag, startPoint x: 139, startPoint y: 400, endPoint x: 356, endPoint y: 219, distance: 283.2
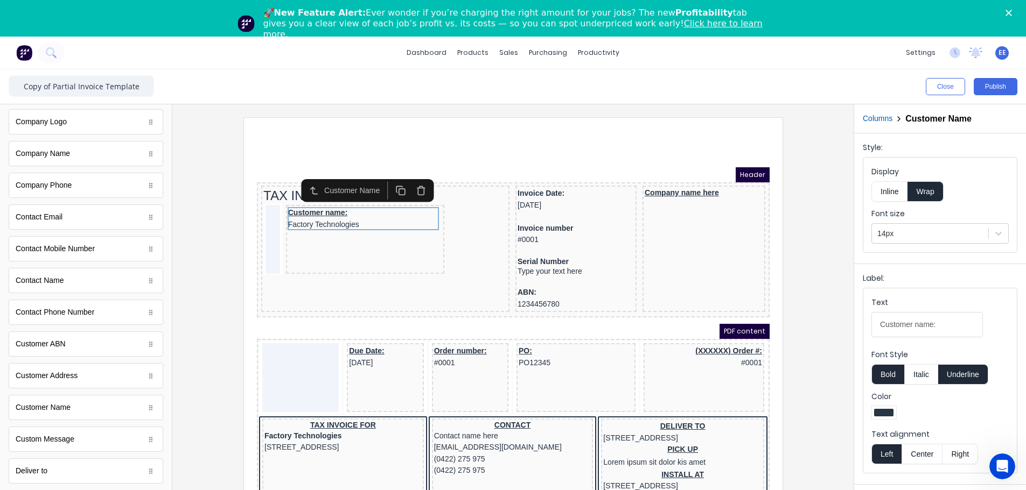
scroll to position [323, 0]
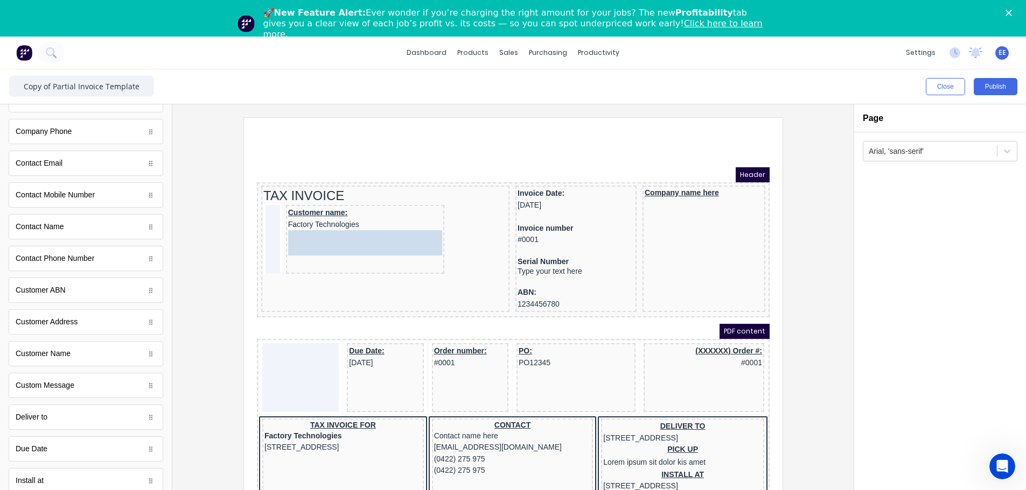
drag, startPoint x: 52, startPoint y: 322, endPoint x: 376, endPoint y: 239, distance: 334.8
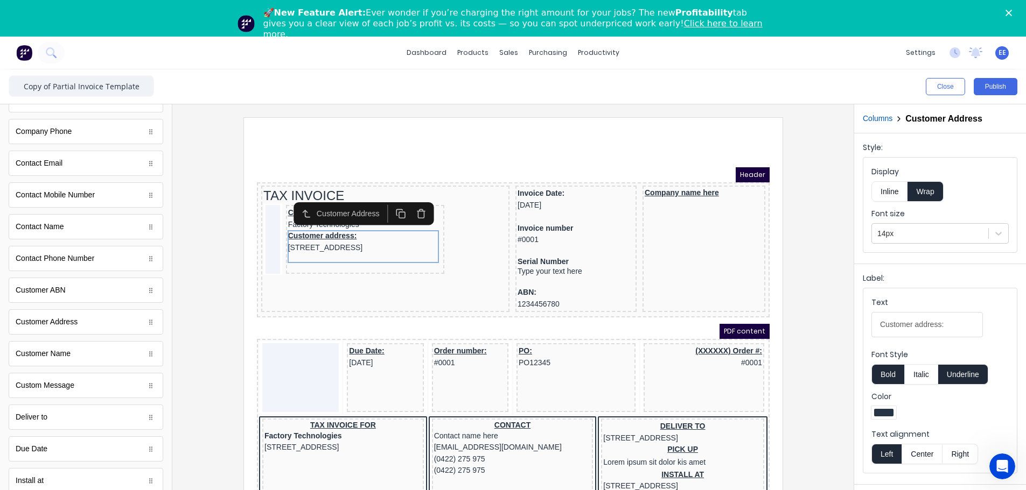
drag, startPoint x: 281, startPoint y: 211, endPoint x: 283, endPoint y: 217, distance: 6.5
click at [281, 211] on div "Customer Address" at bounding box center [350, 201] width 150 height 23
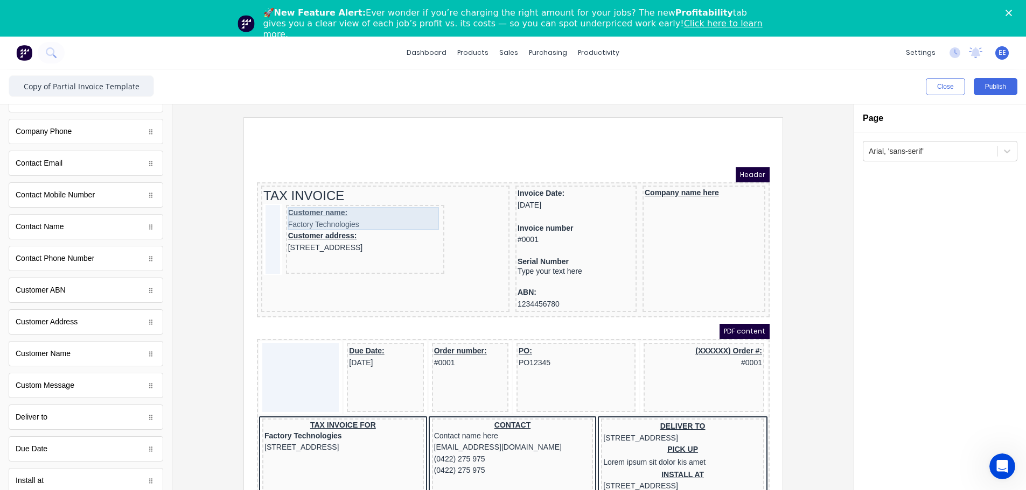
click at [382, 210] on div "Customer name: Factory Technologies" at bounding box center [352, 205] width 154 height 23
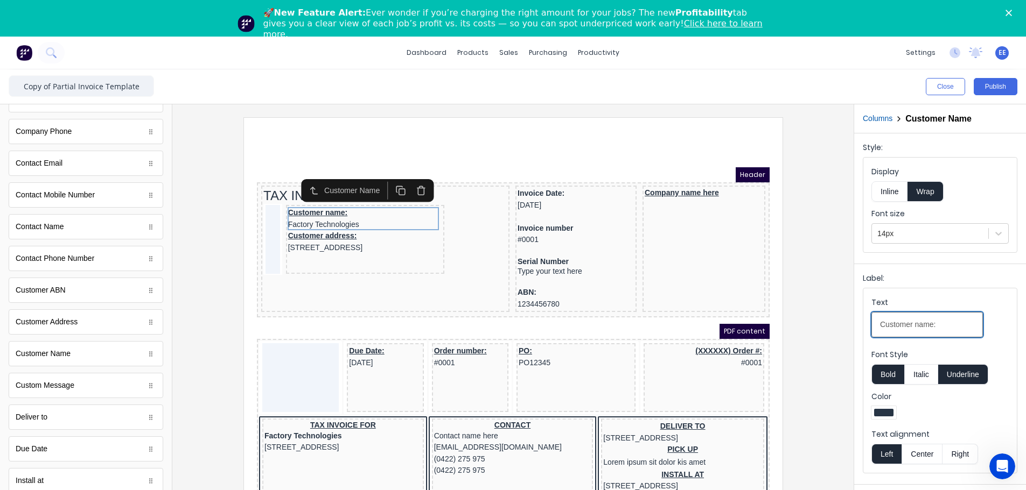
drag, startPoint x: 1183, startPoint y: 448, endPoint x: 725, endPoint y: 320, distance: 475.6
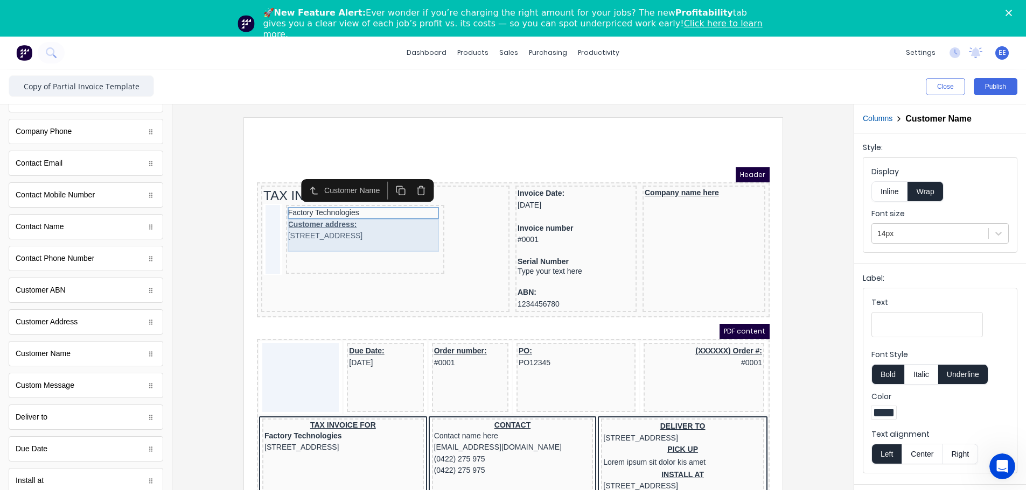
click at [319, 222] on div "Customer address: 234 Beach Road Gold Coast, Queensland, Australia, 4217" at bounding box center [352, 217] width 154 height 23
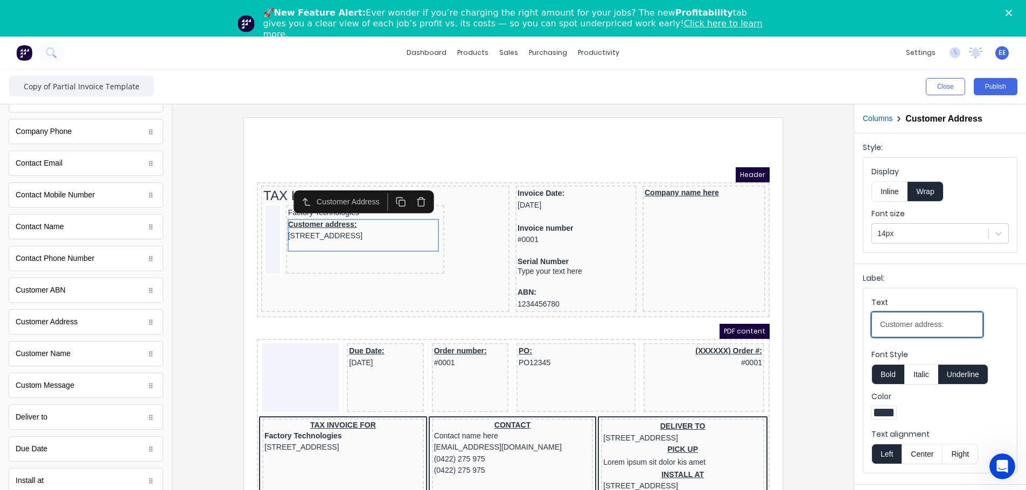
drag, startPoint x: 951, startPoint y: 327, endPoint x: 770, endPoint y: 334, distance: 181.1
click at [644, 282] on div "Close Publish Components standard fields Accounting number Accounting number Ba…" at bounding box center [513, 298] width 1026 height 458
click at [644, 261] on div at bounding box center [513, 317] width 664 height 401
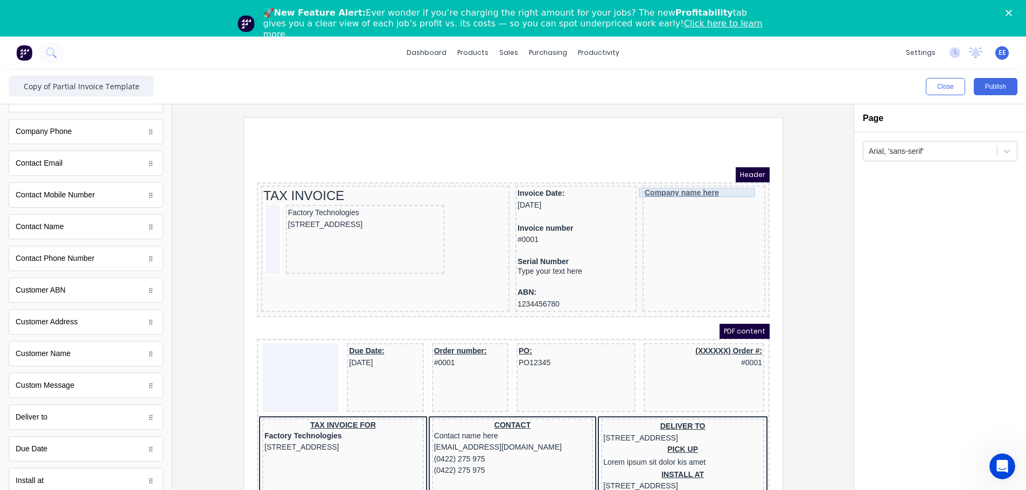
click at [644, 179] on div "Company name here" at bounding box center [690, 180] width 118 height 10
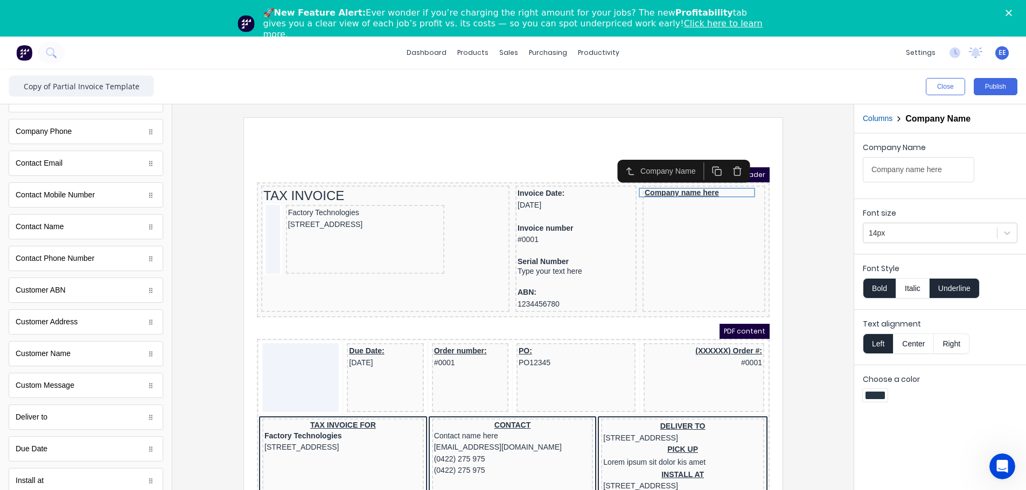
click at [644, 282] on button "Underline" at bounding box center [954, 288] width 50 height 20
click at [644, 282] on button "Bold" at bounding box center [878, 288] width 33 height 20
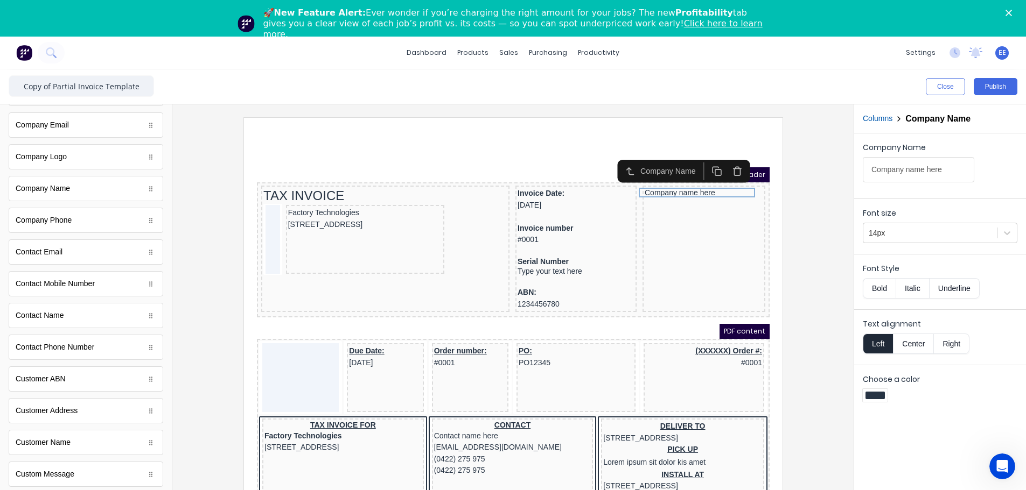
scroll to position [215, 0]
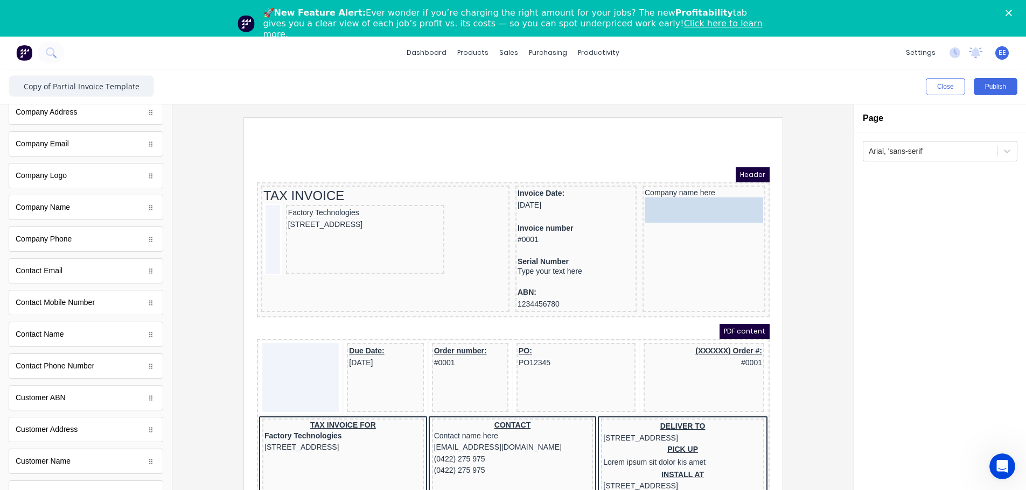
drag, startPoint x: 59, startPoint y: 114, endPoint x: 727, endPoint y: 220, distance: 676.5
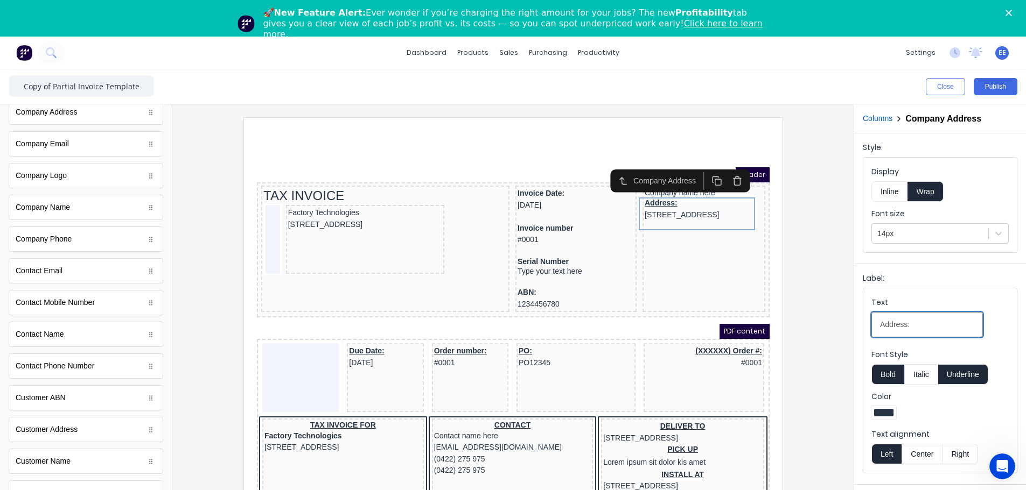
drag, startPoint x: 892, startPoint y: 331, endPoint x: 798, endPoint y: 343, distance: 95.0
click at [644, 282] on div "Close Publish Components standard fields Accounting number Accounting number Ba…" at bounding box center [513, 298] width 1026 height 458
click at [644, 265] on div at bounding box center [513, 317] width 664 height 401
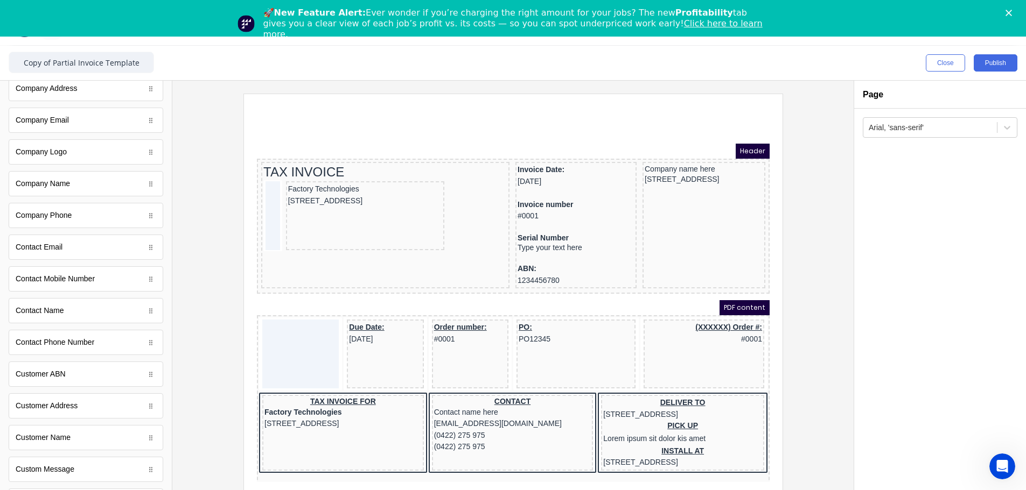
scroll to position [37, 0]
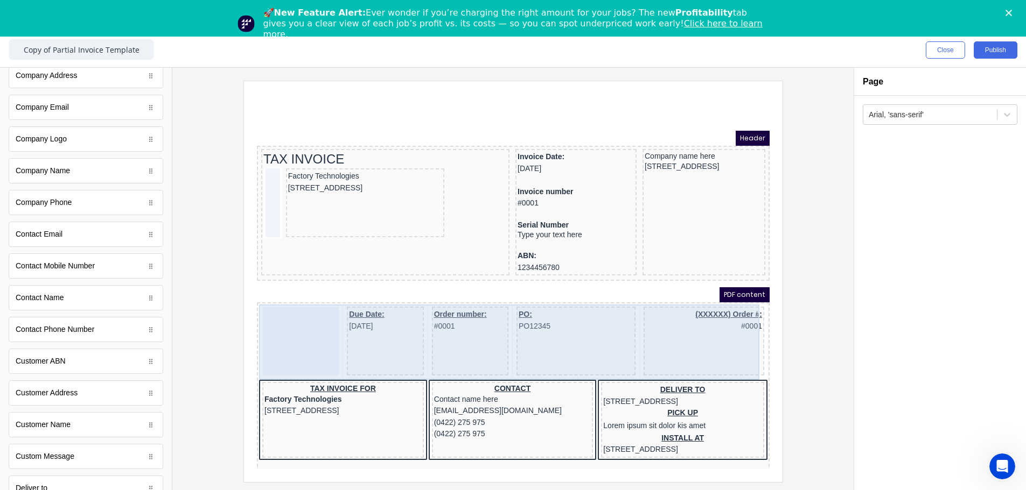
click at [644, 282] on div "Due Date: 29/10/2024 Order number: #0001 PO: PO12345 (XXXXXX) Order #: #0001" at bounding box center [500, 329] width 508 height 75
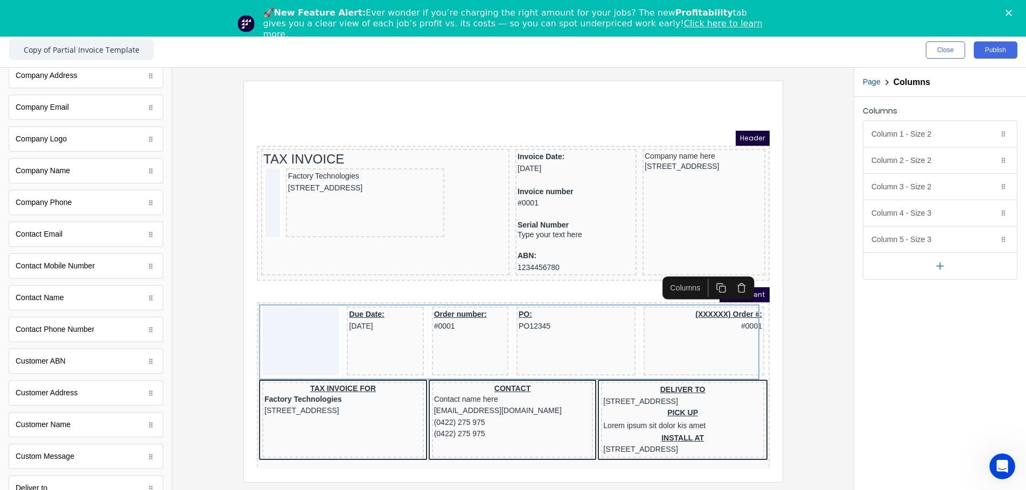
click at [644, 278] on icon "button" at bounding box center [728, 275] width 10 height 10
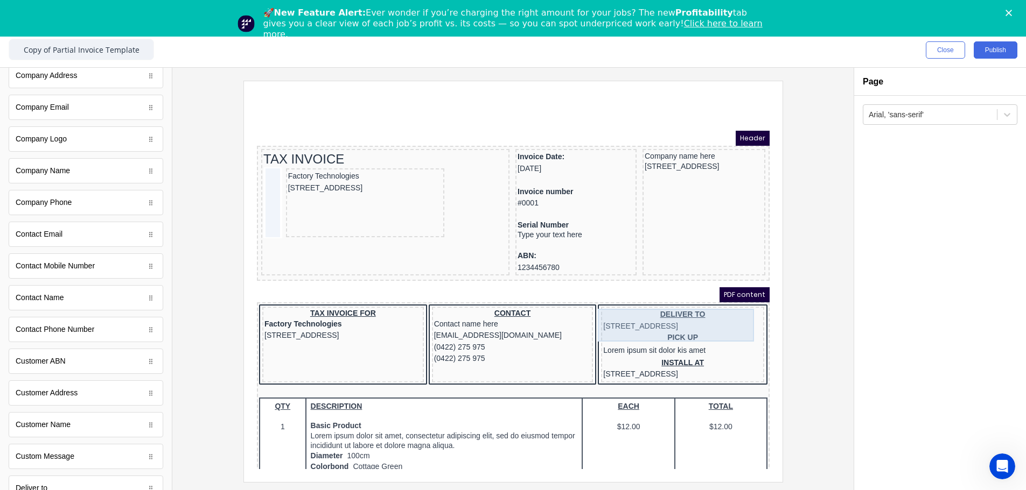
click at [644, 282] on div "DELIVER TO 234 Beach Road Gold Coast, Queensland, Australia" at bounding box center [669, 307] width 159 height 23
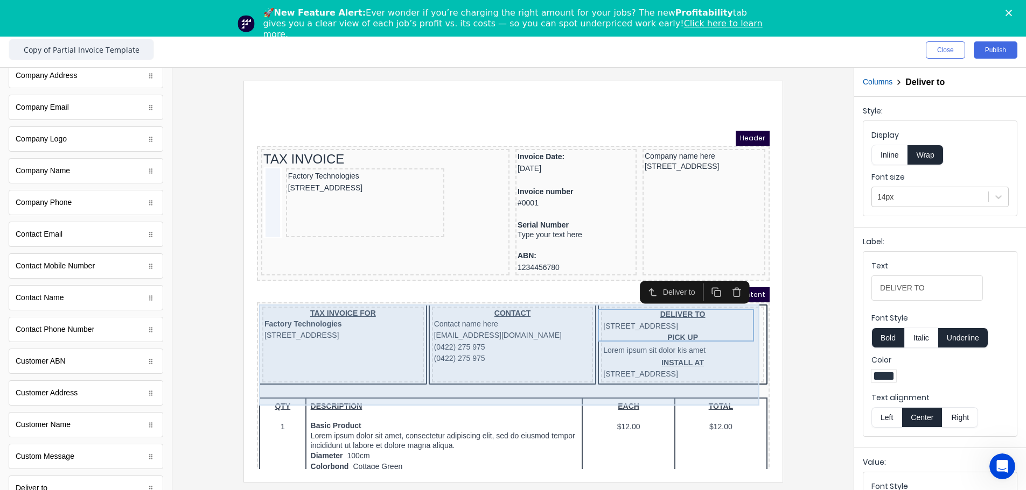
click at [644, 282] on div "DELIVER TO 234 Beach Road Gold Coast, Queensland, Australia PICK UP Lorem ipsum…" at bounding box center [668, 332] width 163 height 76
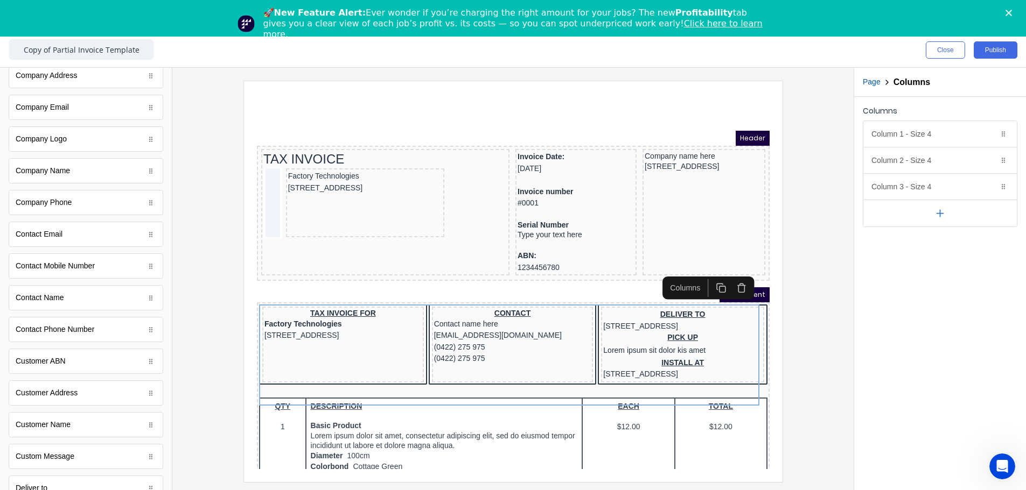
click at [644, 281] on button "button" at bounding box center [728, 276] width 20 height 18
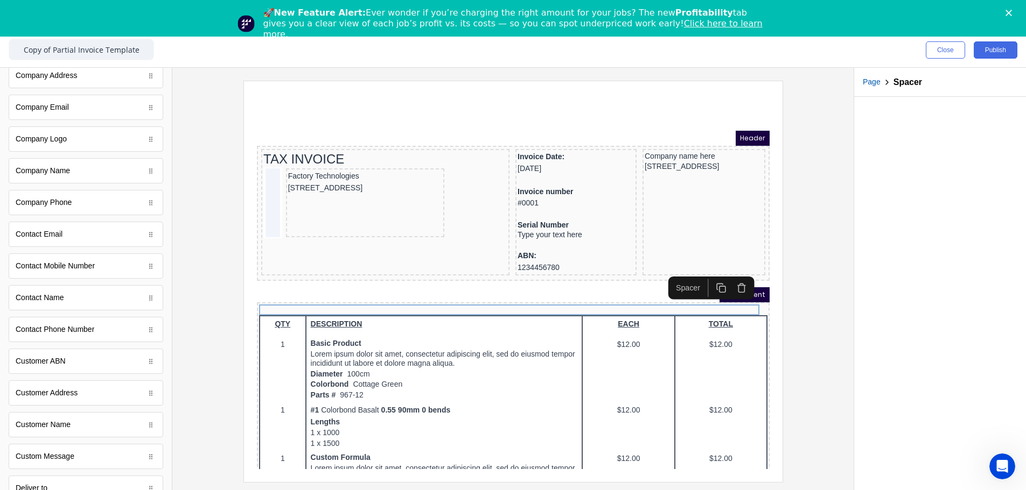
click at [644, 276] on button "button" at bounding box center [728, 276] width 20 height 18
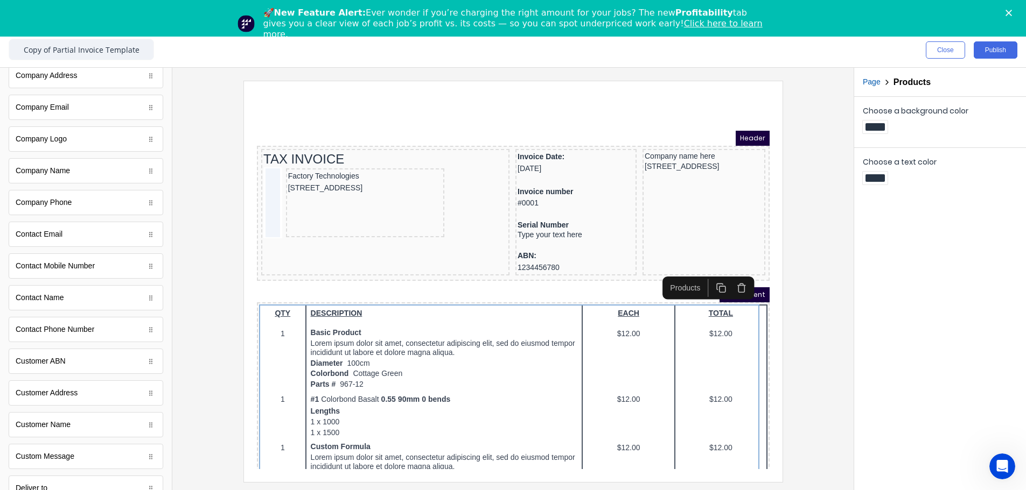
click at [644, 276] on div at bounding box center [513, 281] width 664 height 401
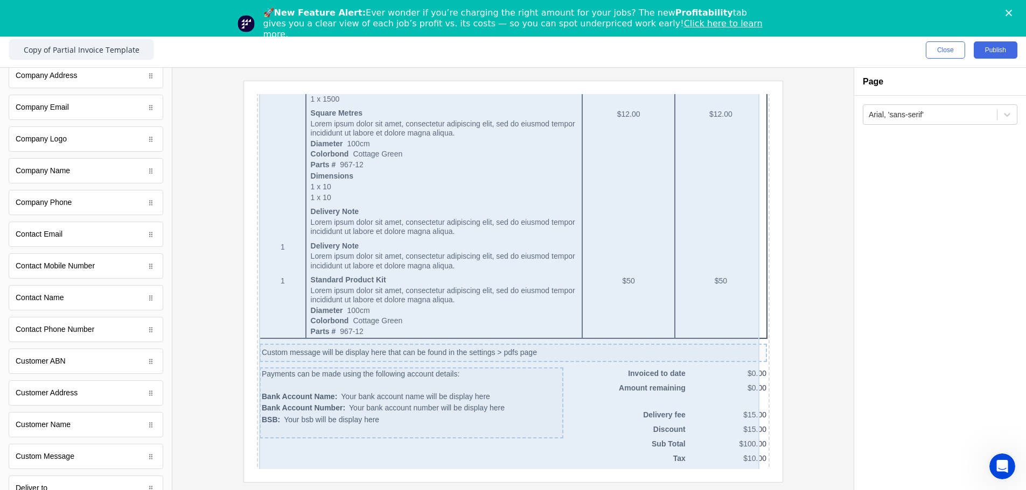
scroll to position [578, 0]
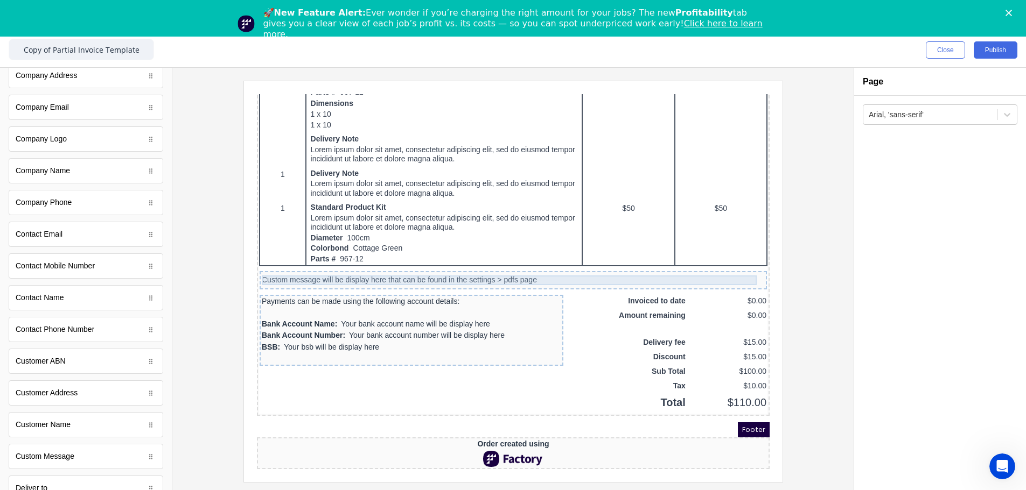
click at [302, 263] on div "Custom message will be display here that can be found in the settings > pdfs pa…" at bounding box center [499, 268] width 503 height 10
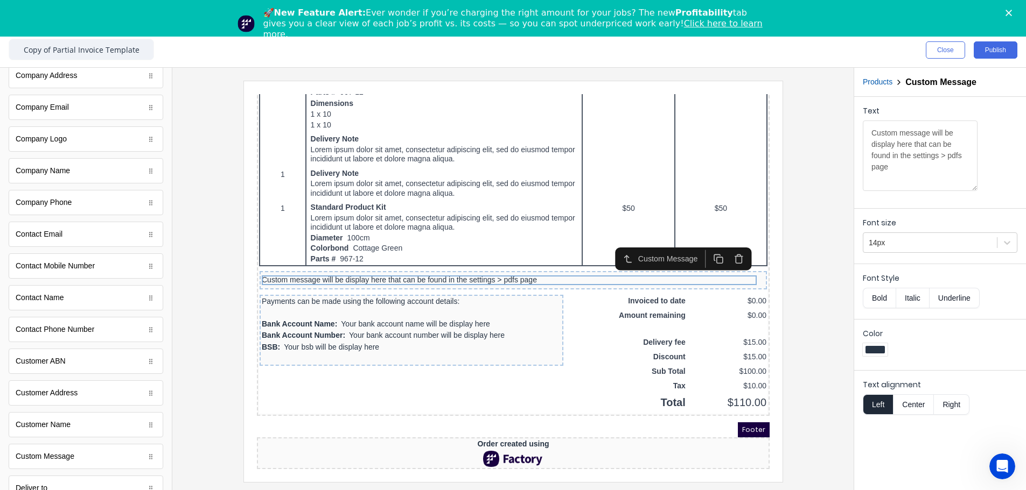
click at [644, 244] on icon "button" at bounding box center [725, 246] width 10 height 10
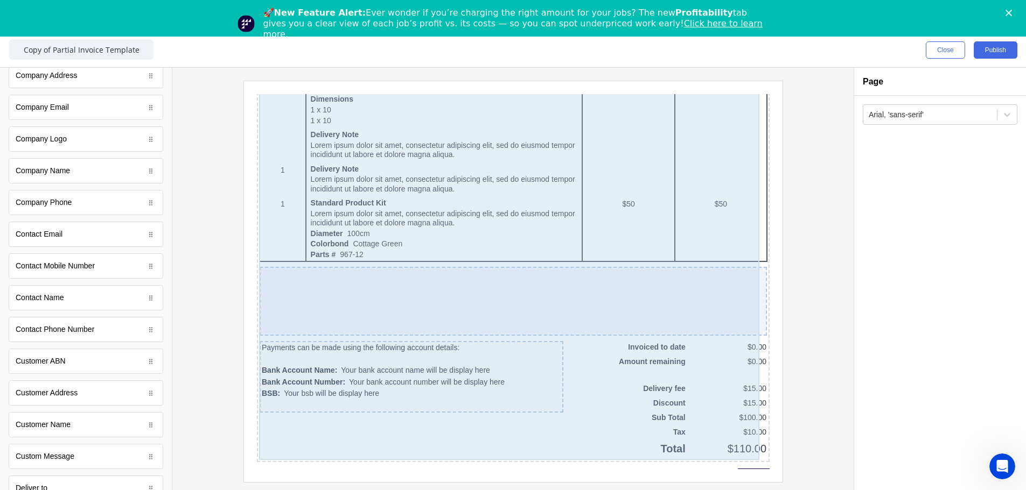
click at [438, 282] on div at bounding box center [499, 288] width 507 height 69
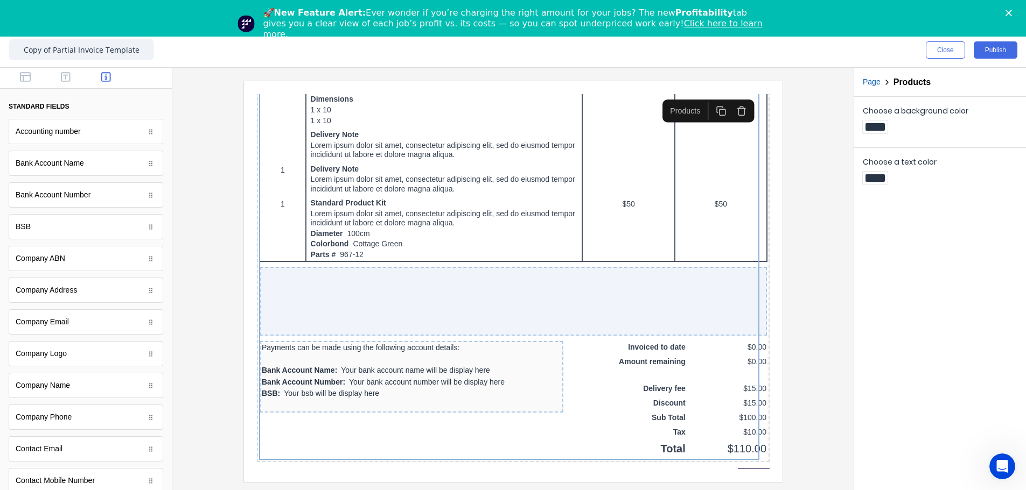
scroll to position [0, 0]
click at [62, 75] on icon "button" at bounding box center [66, 78] width 10 height 10
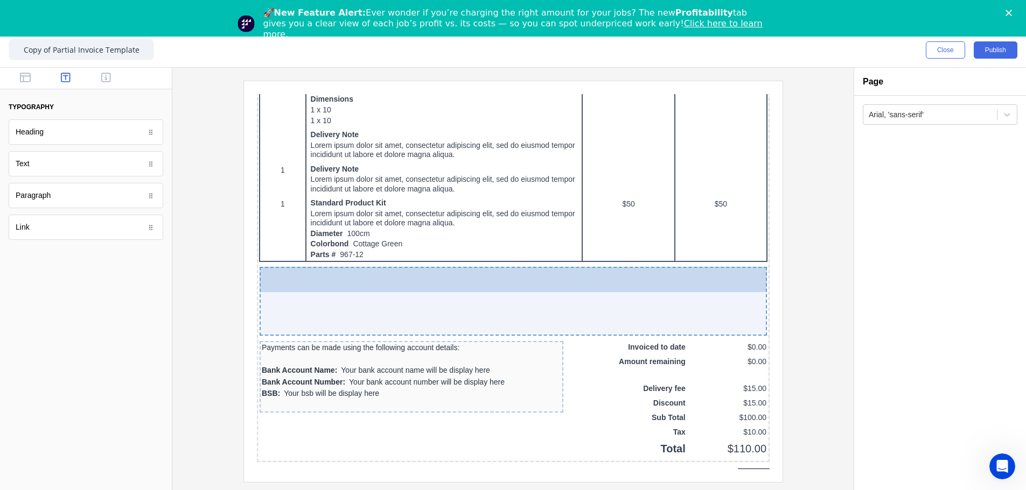
drag, startPoint x: 30, startPoint y: 164, endPoint x: 134, endPoint y: 187, distance: 106.9
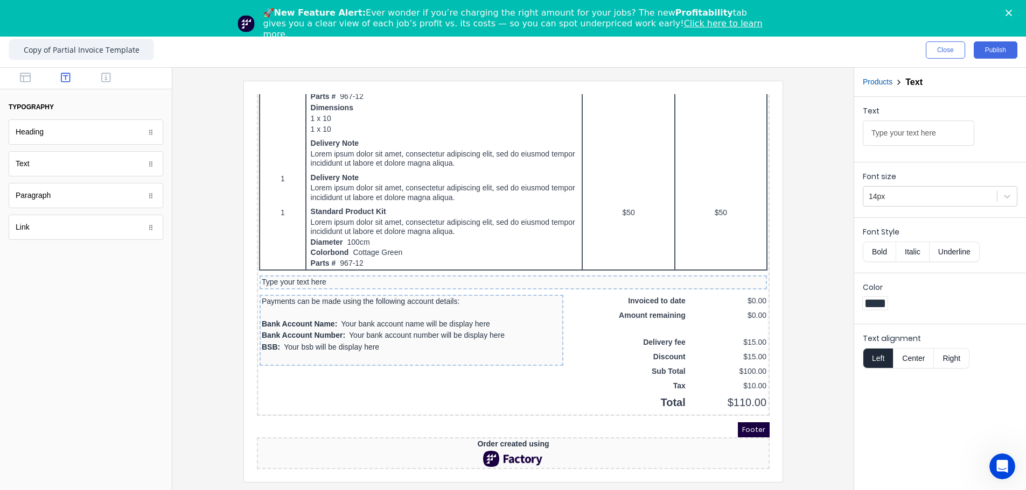
scroll to position [573, 0]
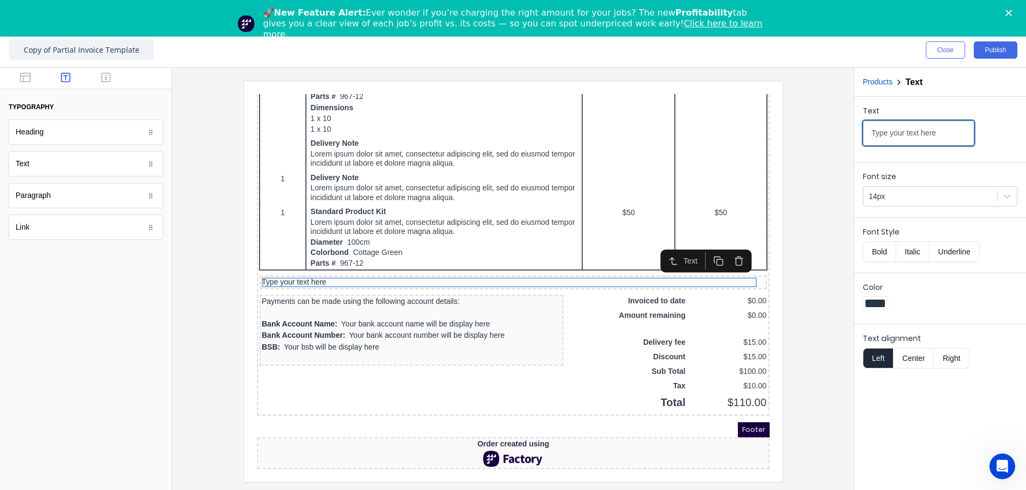
drag, startPoint x: 1188, startPoint y: 216, endPoint x: 742, endPoint y: 121, distance: 455.3
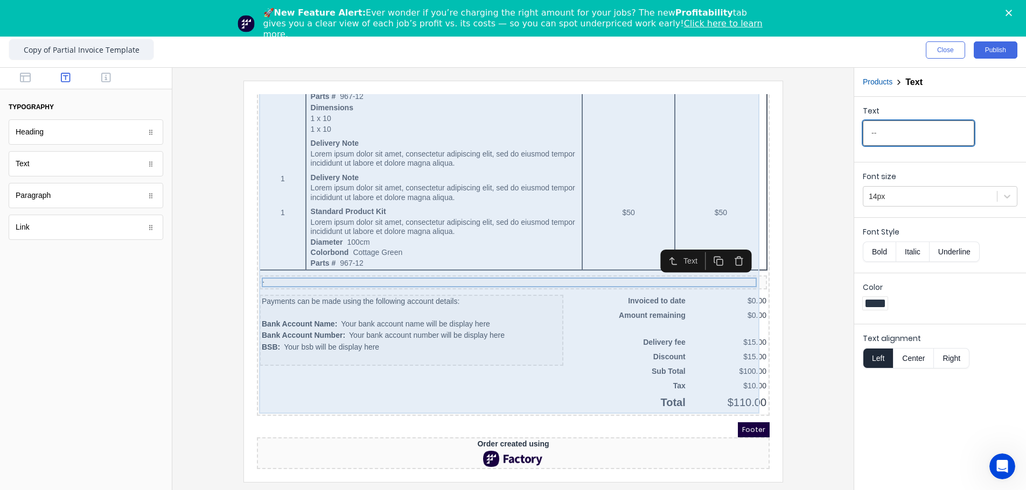
type input "-"
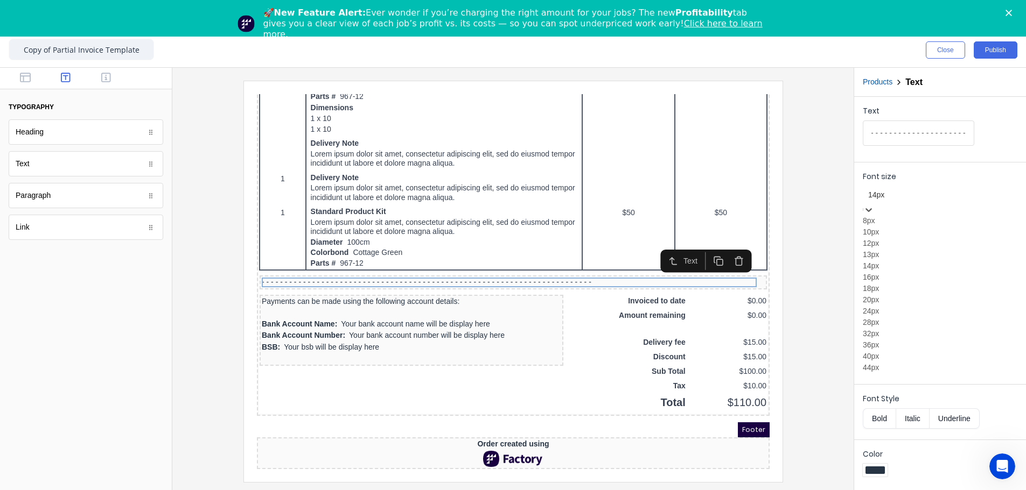
click at [644, 200] on div at bounding box center [940, 194] width 144 height 13
click at [644, 282] on div "16px" at bounding box center [939, 277] width 155 height 11
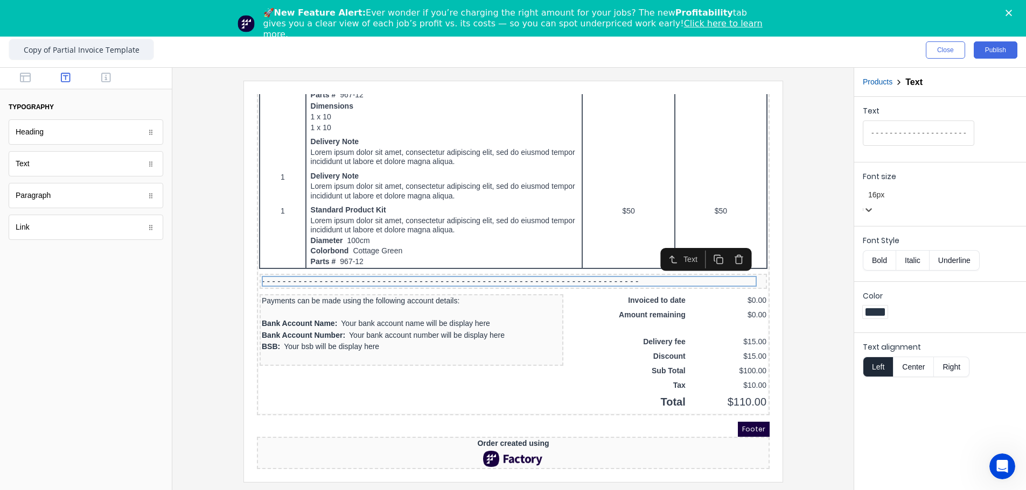
click at [644, 200] on div at bounding box center [940, 194] width 144 height 13
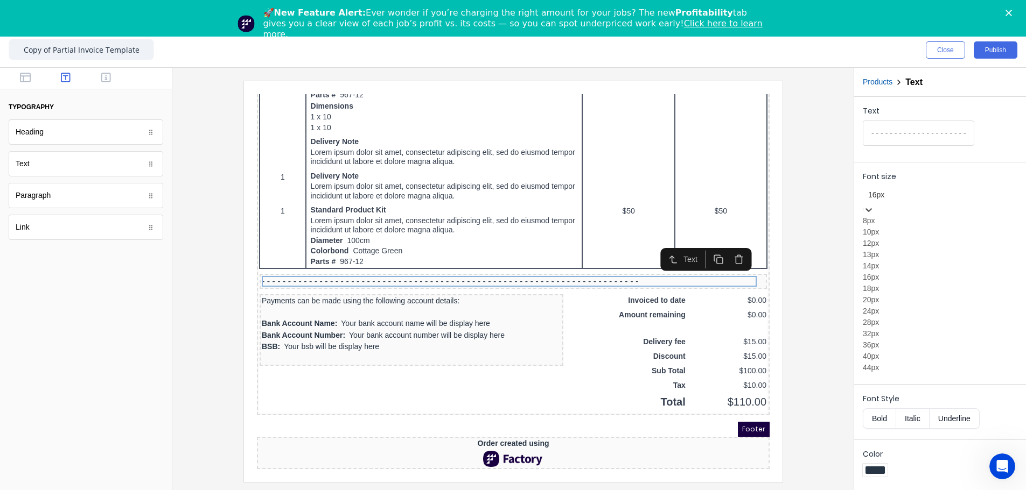
click at [644, 282] on div "18px" at bounding box center [939, 288] width 155 height 11
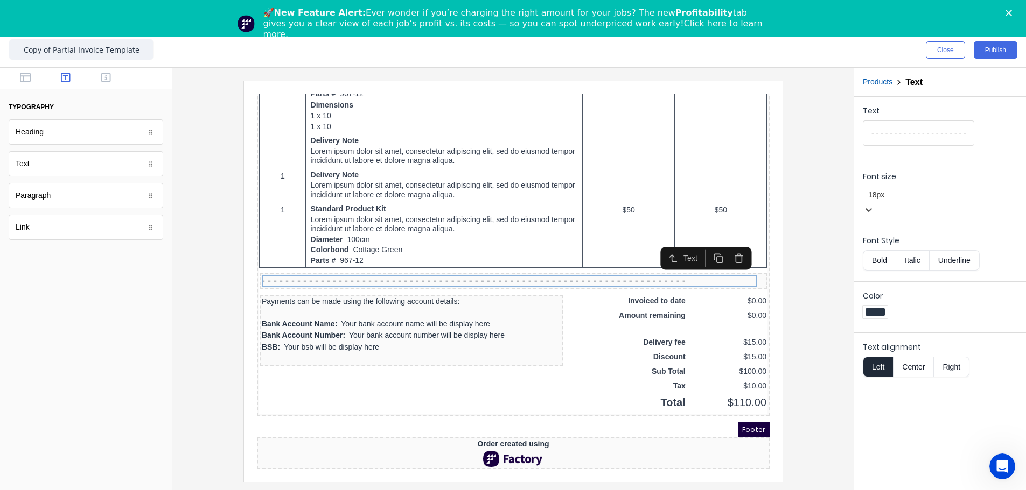
click at [644, 250] on button "Bold" at bounding box center [878, 260] width 33 height 20
click at [644, 198] on div at bounding box center [929, 196] width 123 height 13
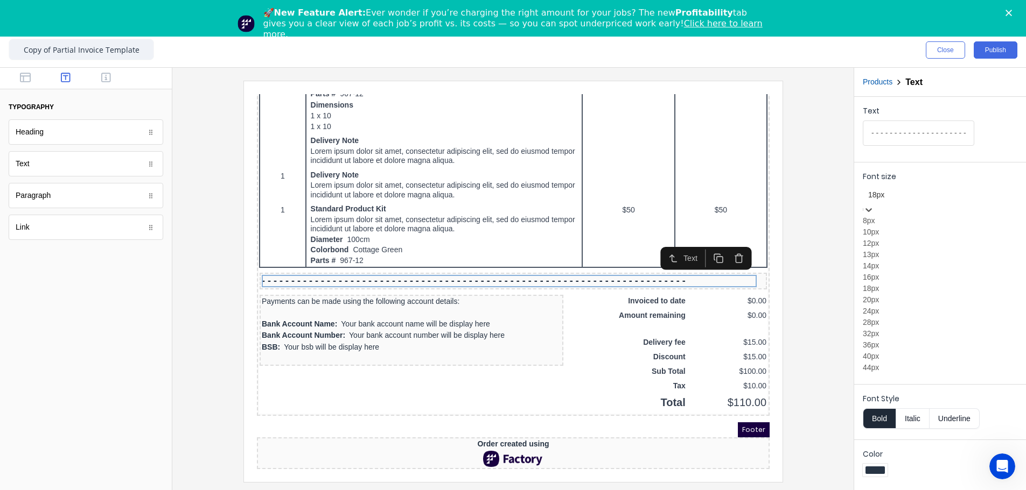
click at [644, 282] on div "20px" at bounding box center [939, 299] width 155 height 11
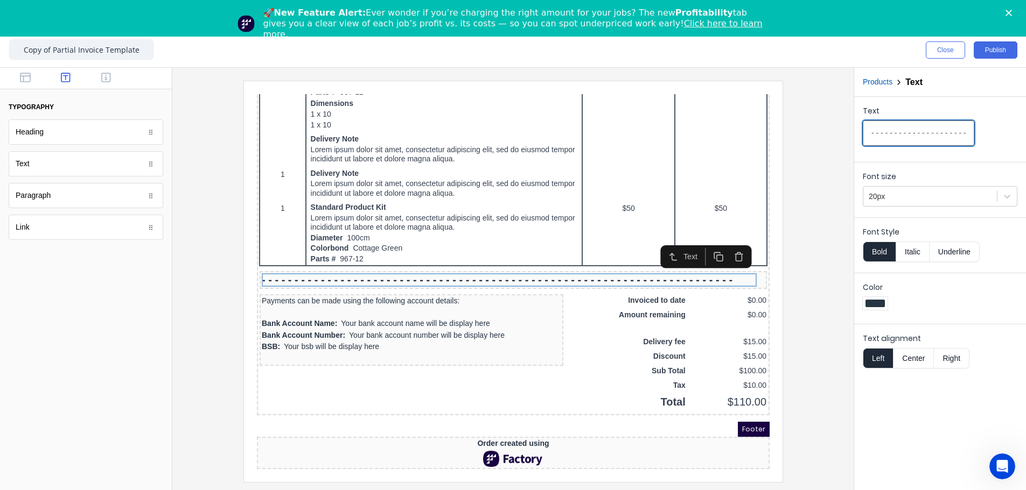
click at [644, 133] on input "- - - - - - - - - - - - - - - - - - - - - - - - - - - - - - - - - - - - - - - -…" at bounding box center [917, 133] width 111 height 25
click at [644, 131] on input "- - - - - - - - - - - - - - - - - - - - - - - - - - - - - - - - - - - - - - - -…" at bounding box center [917, 133] width 111 height 25
click at [644, 202] on div at bounding box center [929, 196] width 123 height 13
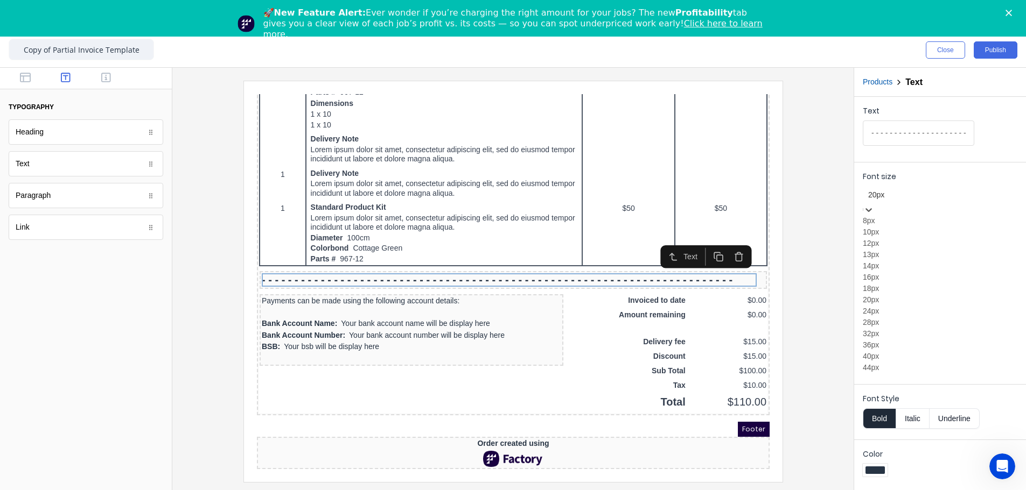
scroll to position [114, 0]
click at [644, 282] on div "24px" at bounding box center [939, 311] width 155 height 11
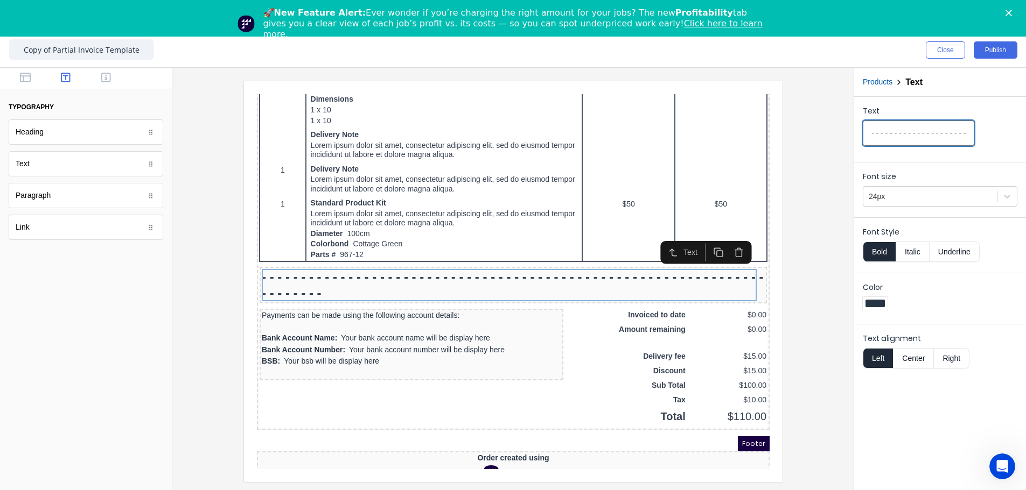
click at [644, 126] on input "- - - - - - - - - - - - - - - - - - - - - - - - - - - - - - - - - - - - - - - -…" at bounding box center [917, 133] width 111 height 25
click at [644, 134] on input "- - - - - - - - - - - - - - - - - - - - - - - - - - - - - - - - - - - - - - - -…" at bounding box center [917, 133] width 111 height 25
click at [644, 133] on input "- - - - - - - - - - - - - - - - - - - - - - - - - - - - - - - - - - - - - - - -…" at bounding box center [917, 133] width 111 height 25
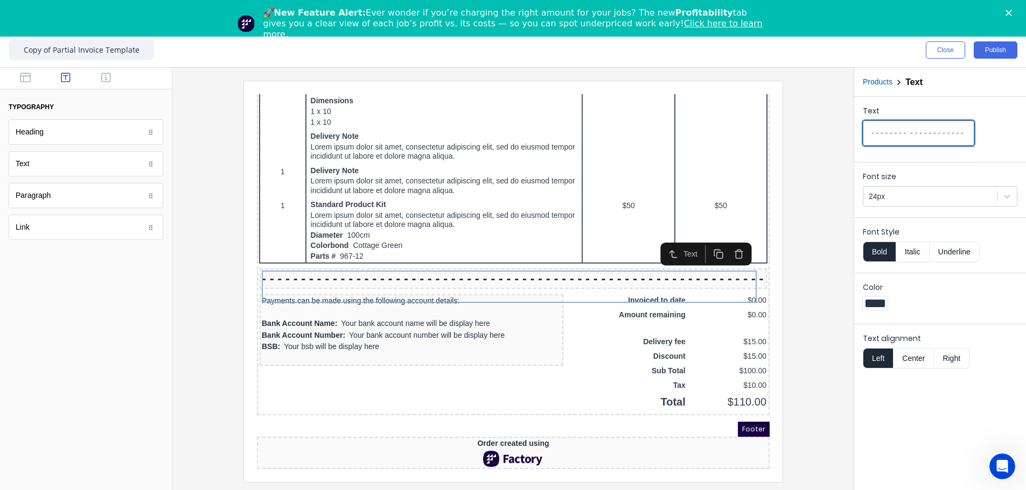
click at [644, 131] on input "- - - - - - - - - - - - - - - - - - - - - - - - - - - - - - - - - - - - - - - -…" at bounding box center [917, 133] width 111 height 25
click at [644, 132] on input "- - - - - - - - - - -- - - - - - - - - - - - - - - - - - - - - - - - - - - - - …" at bounding box center [917, 133] width 111 height 25
type input "- - - - - - - - - - -- -- - - - - - - - - - - - - - - - - - - - - - - - - - - -…"
click at [644, 257] on div at bounding box center [513, 281] width 664 height 401
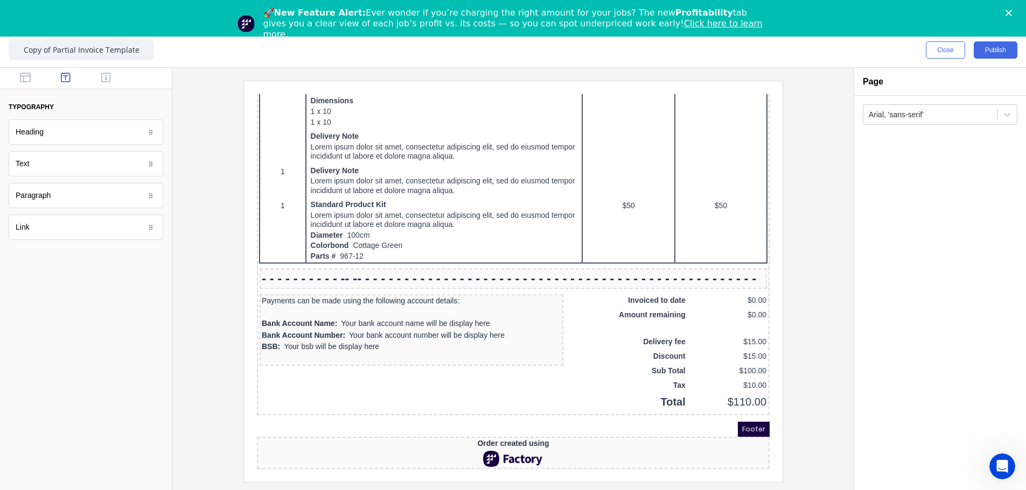
click at [644, 282] on div at bounding box center [513, 281] width 664 height 401
click at [384, 282] on div "Payments can be made using the following account details:" at bounding box center [397, 288] width 299 height 9
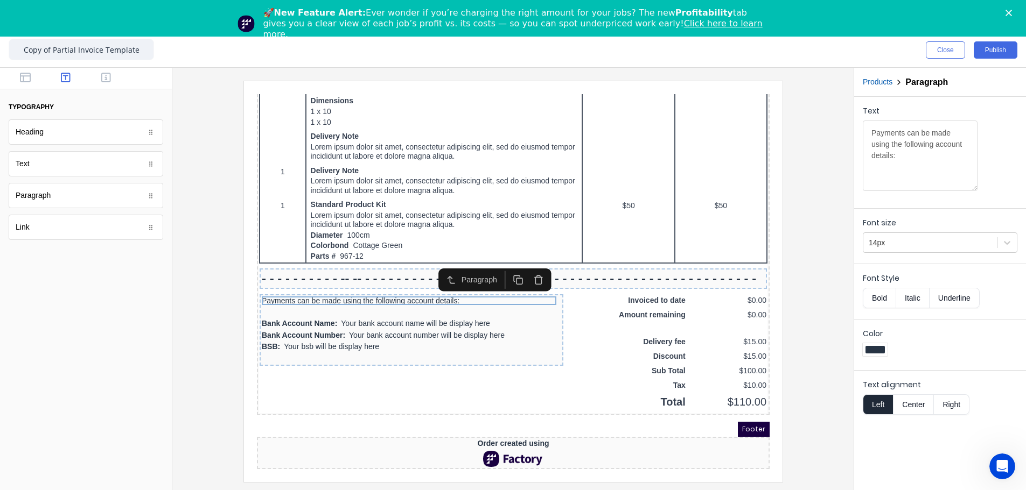
click at [522, 266] on icon "button" at bounding box center [525, 267] width 10 height 10
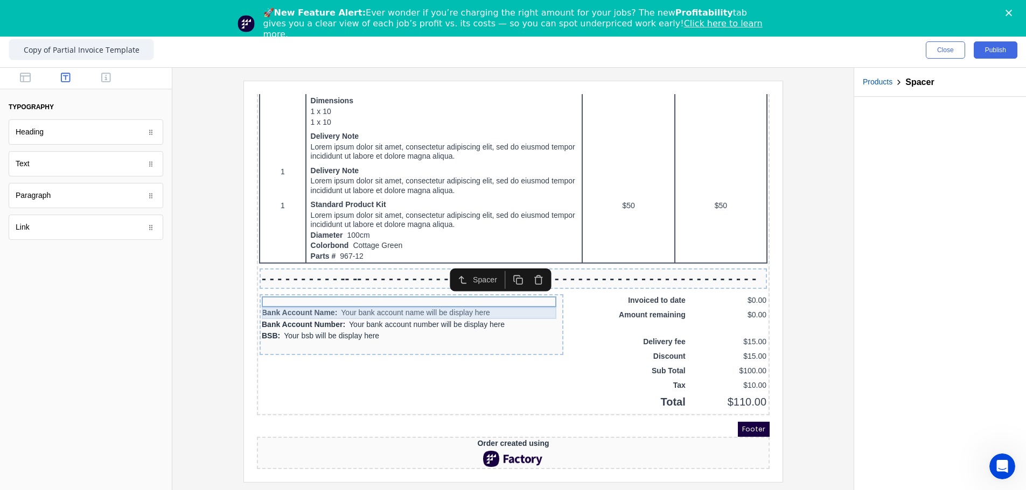
click at [315, 282] on div "Bank Account Name: Your bank account name will be display here" at bounding box center [397, 300] width 299 height 12
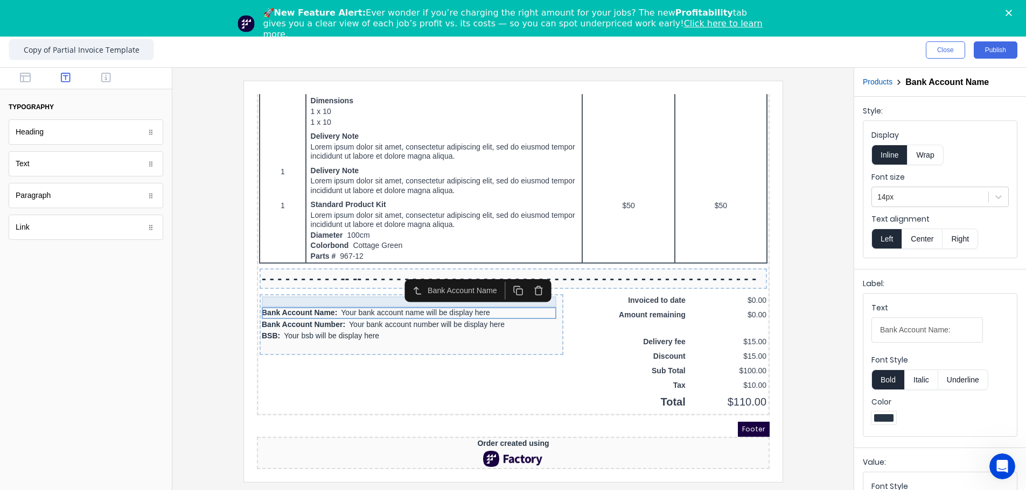
click at [320, 282] on div at bounding box center [397, 289] width 299 height 11
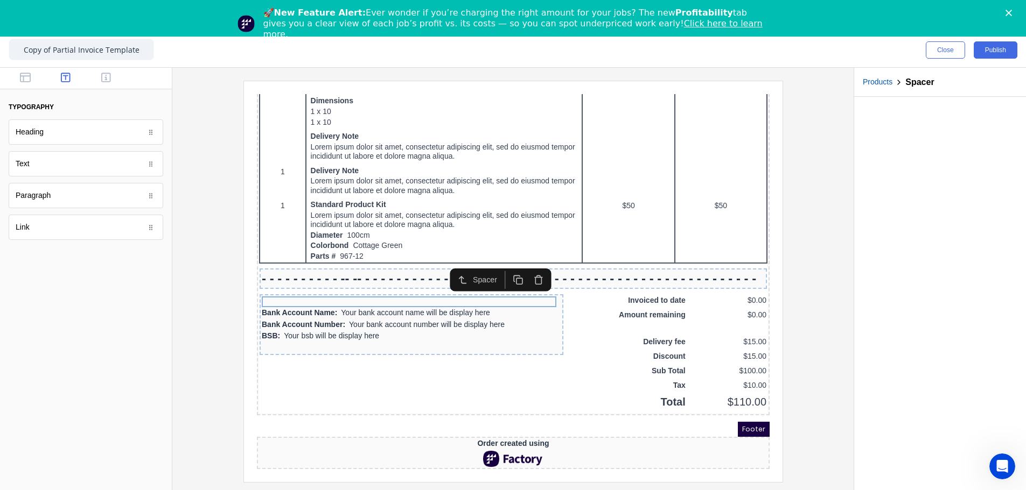
click at [521, 265] on icon "button" at bounding box center [525, 267] width 10 height 10
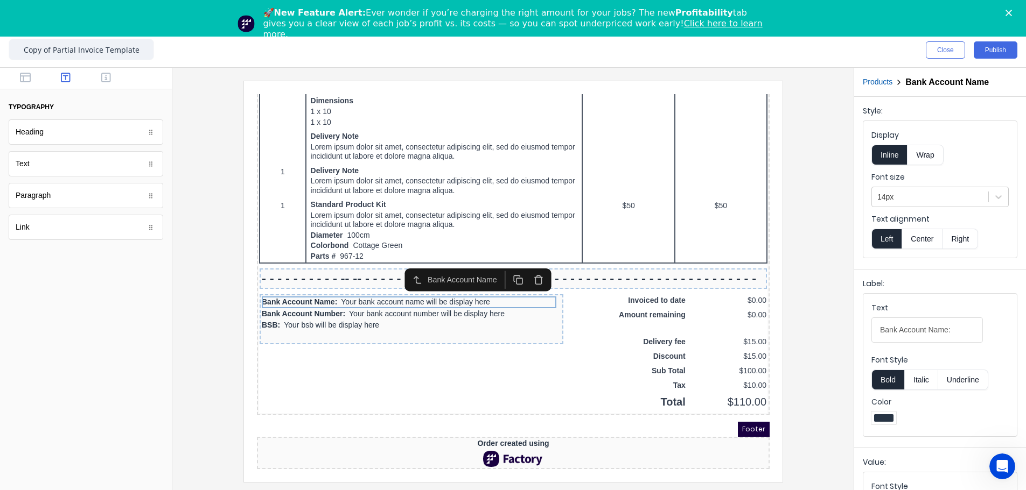
click at [521, 265] on icon "button" at bounding box center [525, 267] width 10 height 10
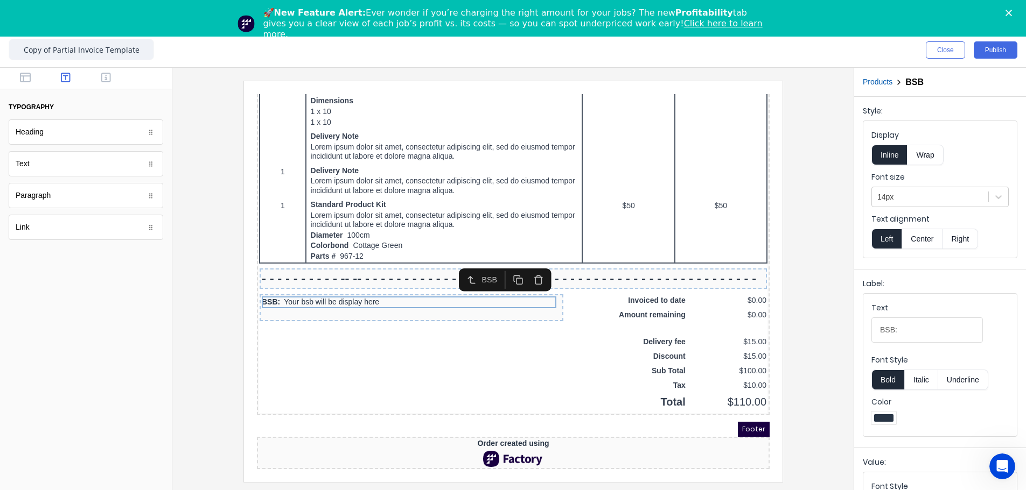
click at [522, 265] on icon "button" at bounding box center [525, 267] width 10 height 10
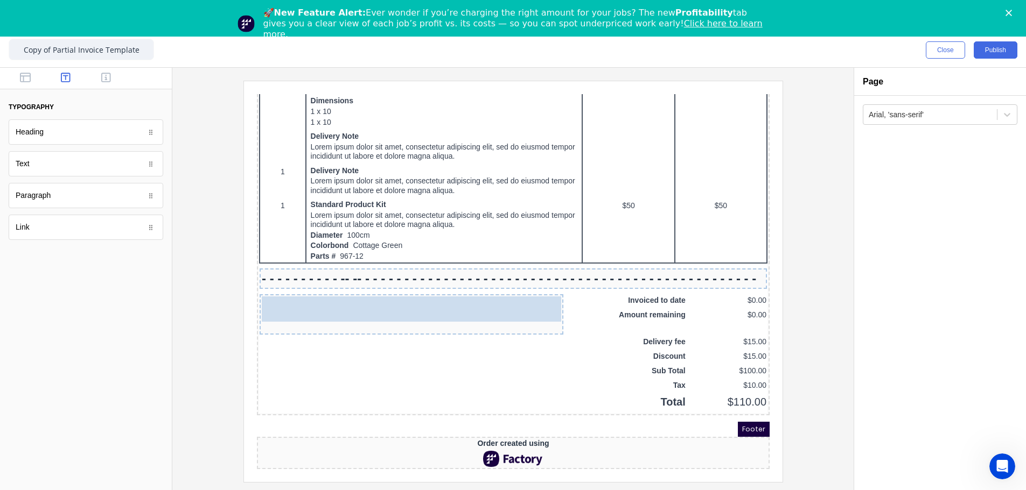
drag, startPoint x: 44, startPoint y: 131, endPoint x: 337, endPoint y: 292, distance: 334.7
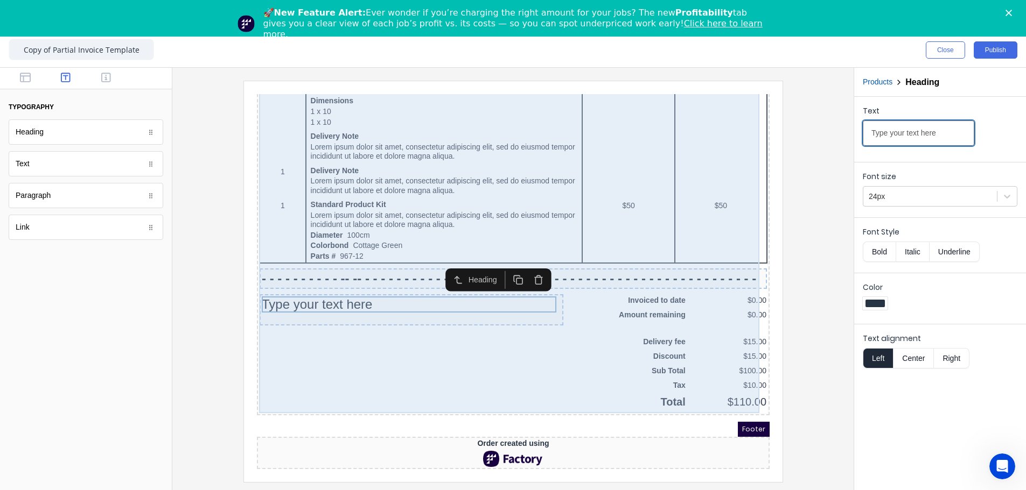
drag, startPoint x: 1185, startPoint y: 215, endPoint x: 703, endPoint y: 135, distance: 489.0
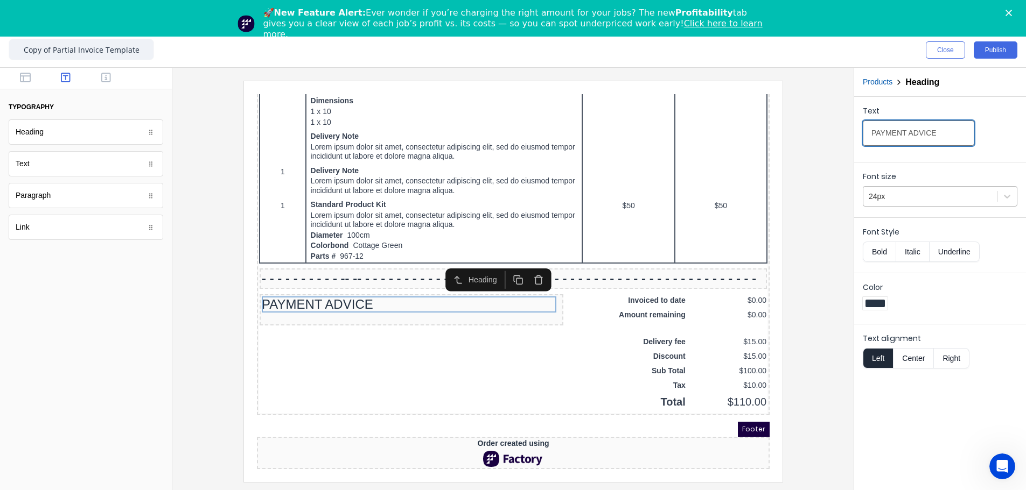
type input "PAYMENT ADVICE"
click at [644, 194] on div at bounding box center [929, 196] width 123 height 13
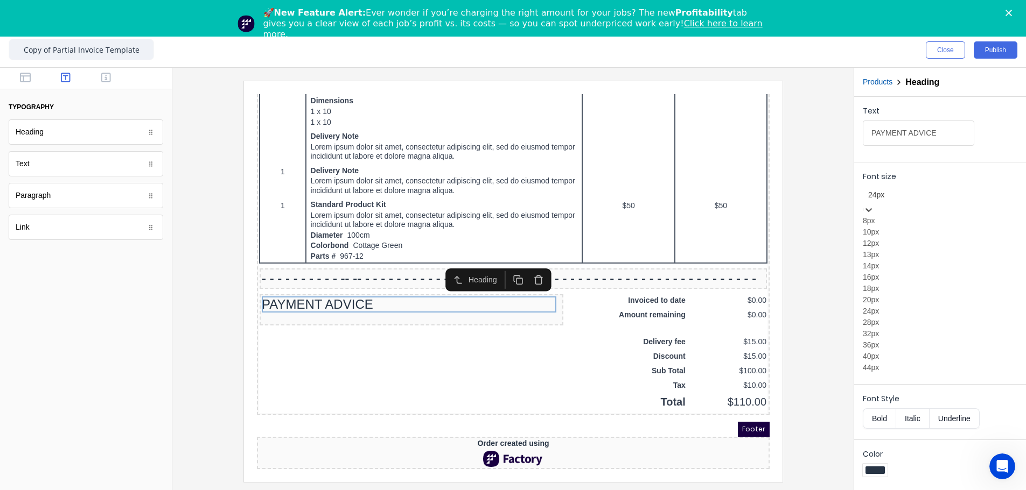
scroll to position [80, 0]
click at [644, 282] on div "28px" at bounding box center [939, 322] width 155 height 11
click at [644, 190] on div at bounding box center [940, 194] width 144 height 13
click at [644, 282] on div "24px" at bounding box center [939, 311] width 155 height 11
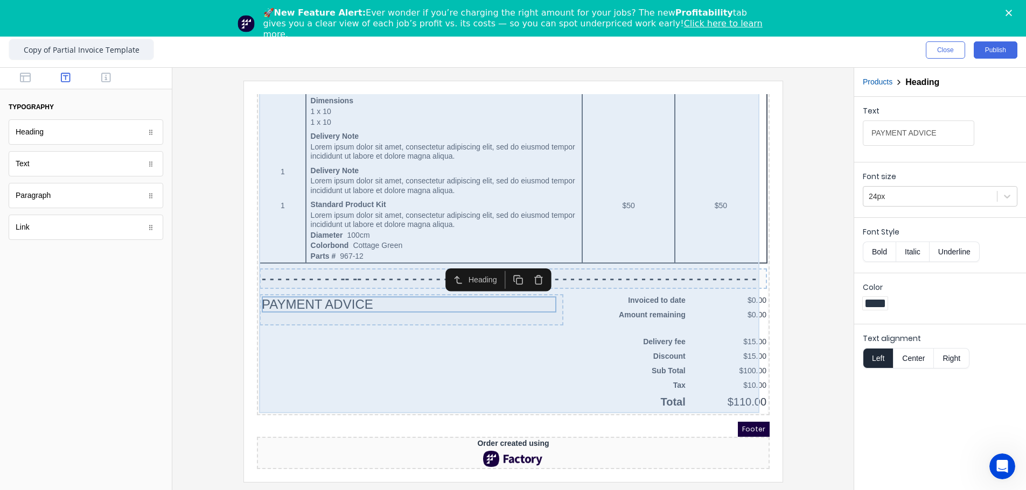
click at [469, 282] on div "QTY DESCRIPTION EACH TOTAL 1 Basic Product Lorem ipsum dolor sit amet, consecte…" at bounding box center [500, 58] width 508 height 685
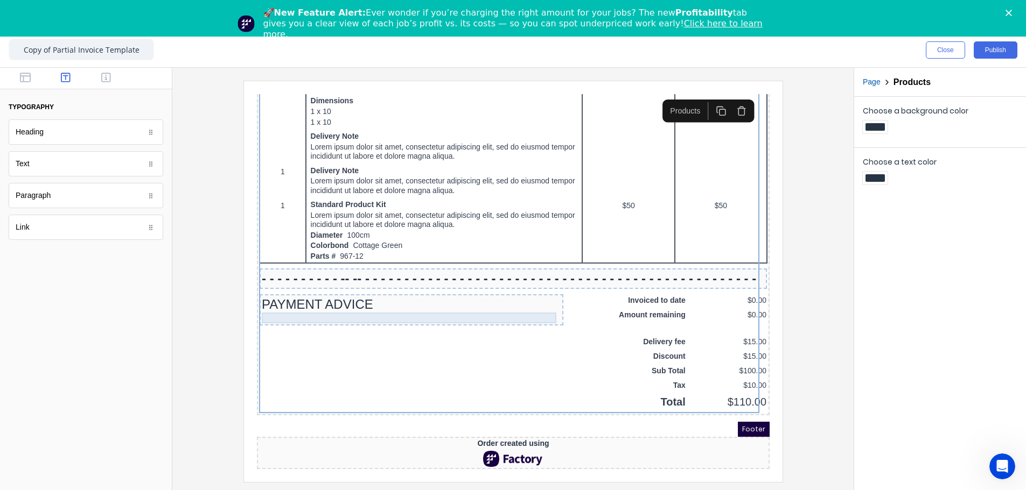
click at [443, 282] on div at bounding box center [397, 305] width 299 height 11
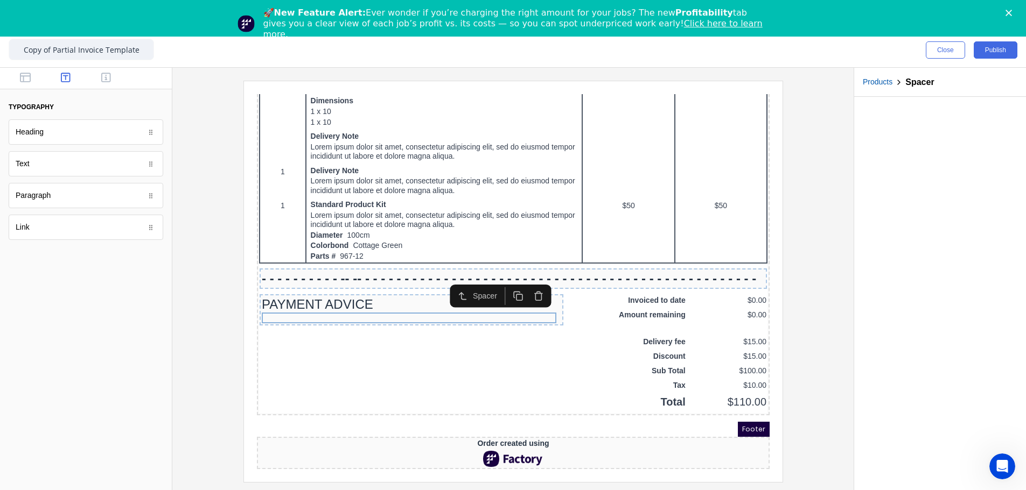
click at [528, 278] on icon "button" at bounding box center [525, 283] width 10 height 10
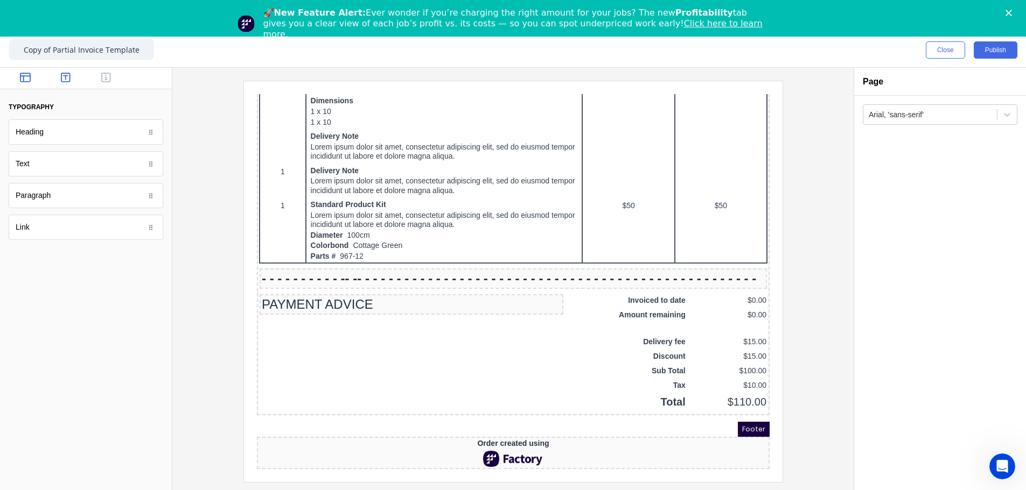
click at [24, 74] on div at bounding box center [86, 79] width 172 height 22
click at [19, 75] on button "button" at bounding box center [26, 78] width 34 height 13
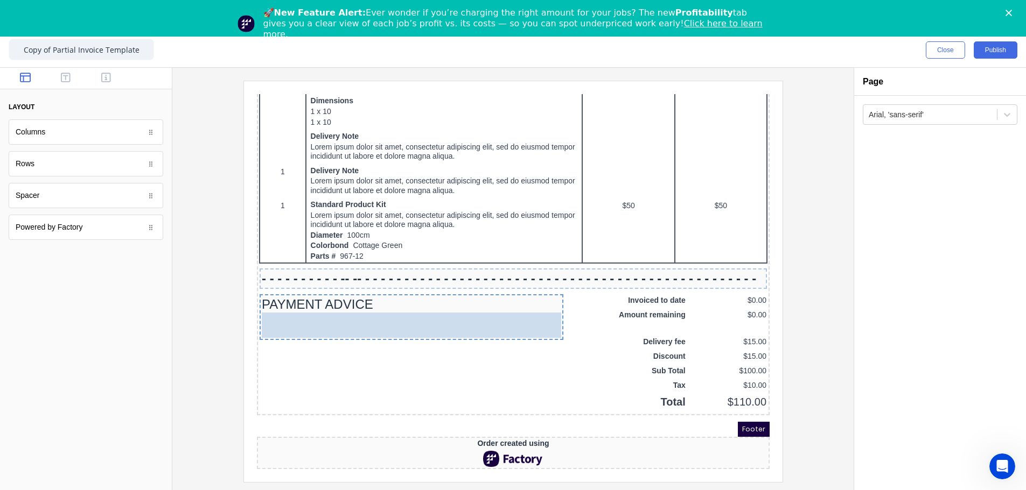
drag, startPoint x: 24, startPoint y: 167, endPoint x: 317, endPoint y: 306, distance: 323.9
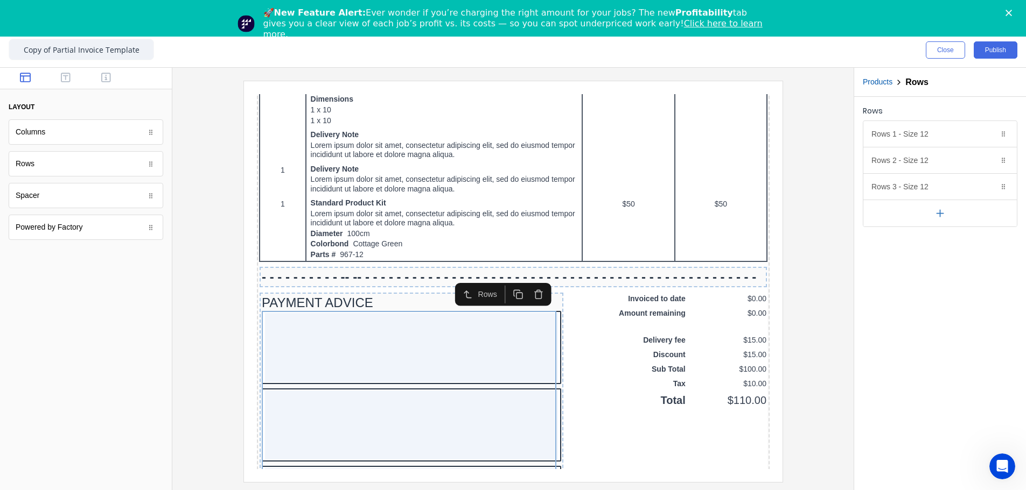
click at [523, 282] on icon "button" at bounding box center [525, 282] width 10 height 10
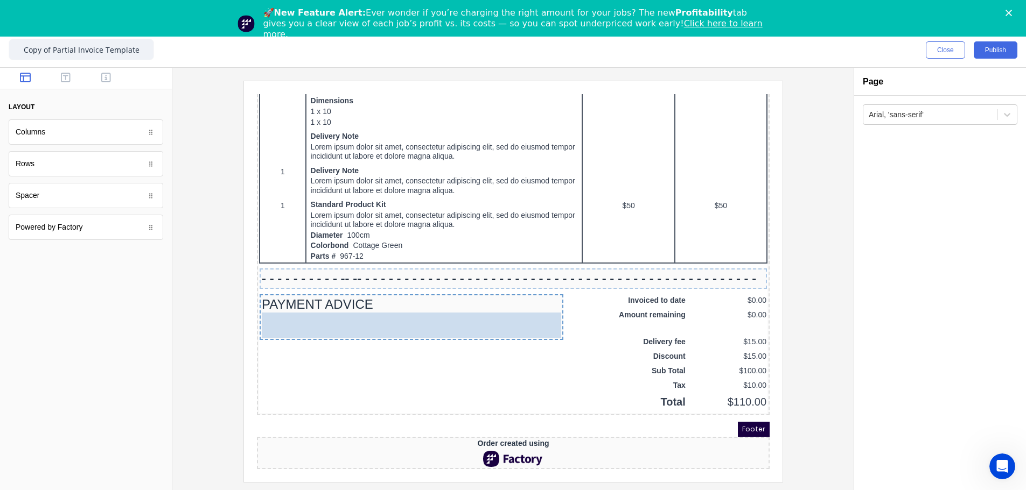
drag, startPoint x: 59, startPoint y: 140, endPoint x: 429, endPoint y: 320, distance: 412.0
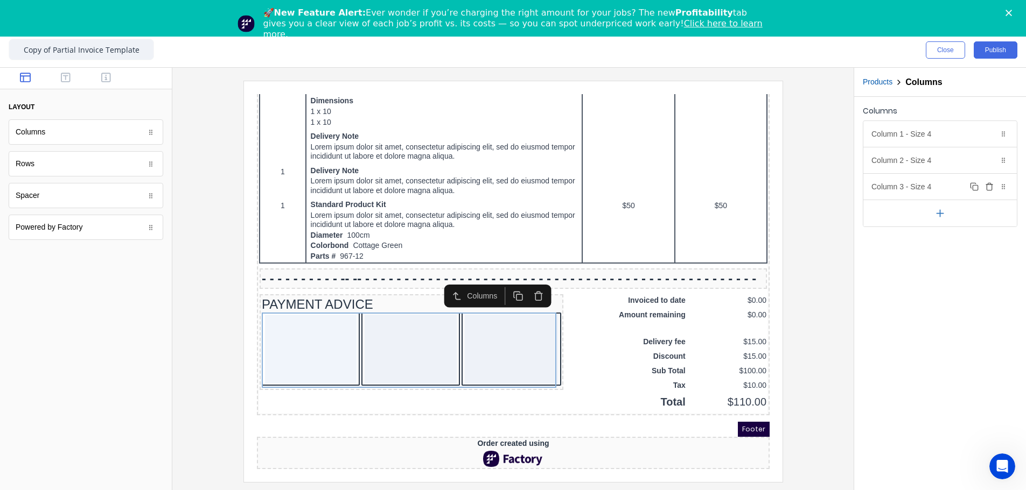
click at [644, 190] on icon "button" at bounding box center [989, 187] width 9 height 9
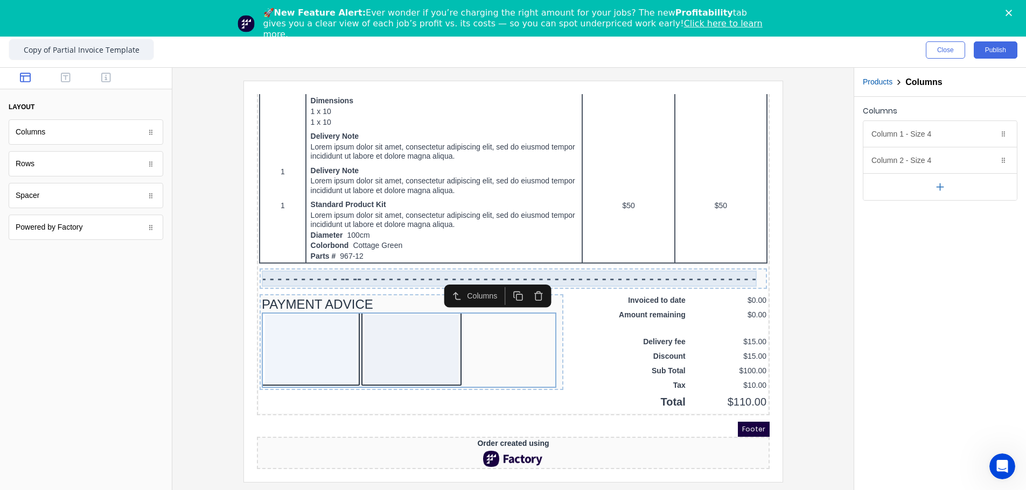
click at [343, 264] on div "- - - - - - - - - - -- -- - - - - - - - - - - - - - - - - - - - - - - - - - - -…" at bounding box center [499, 266] width 503 height 16
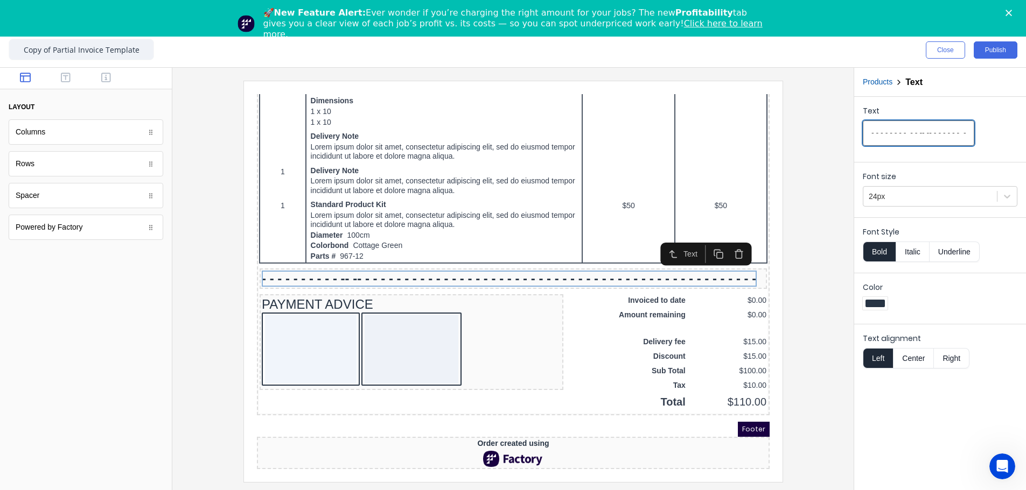
click at [644, 132] on input "- - - - - - - - - - -- -- - - - - - - - - - - - - - - - - - - - - - - - - - - -…" at bounding box center [917, 133] width 111 height 25
click at [644, 135] on input "- - - - - - - - - - -- -- - - - - - - - - - - - - - - - - - - - - - - - - - - -…" at bounding box center [917, 133] width 111 height 25
click at [644, 134] on input "- - - - - - - - - - - - -- - - - - - - - - - - - - - - - - - - - - - - - - - - …" at bounding box center [917, 133] width 111 height 25
click at [644, 137] on input "- - - - - - - - - - - - - - - - - - - - - - - - - - - - - - - - - - - - - - - -…" at bounding box center [917, 133] width 111 height 25
type input "- - - - - - - - - - - - - - - - - - - - - - - - - - - - - - - - - - - - - - - -…"
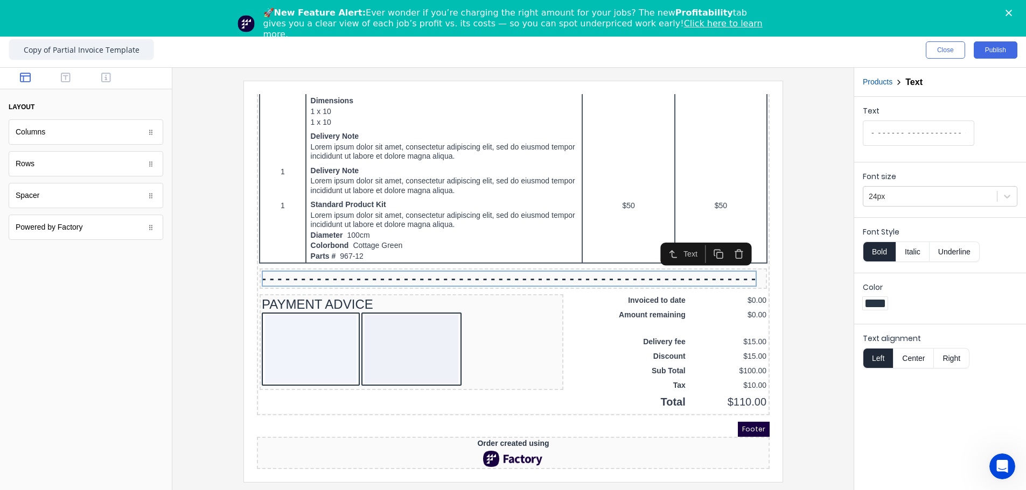
click at [644, 282] on div at bounding box center [513, 281] width 664 height 401
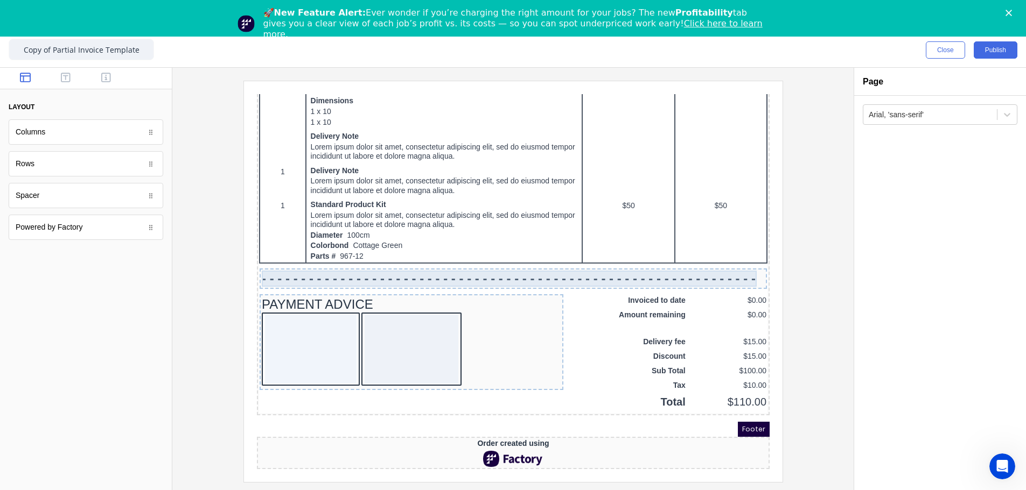
click at [403, 270] on div "- - - - - - - - - - - - - - - - - - - - - - - - - - - - - - - - - - - - - - - -…" at bounding box center [499, 266] width 503 height 16
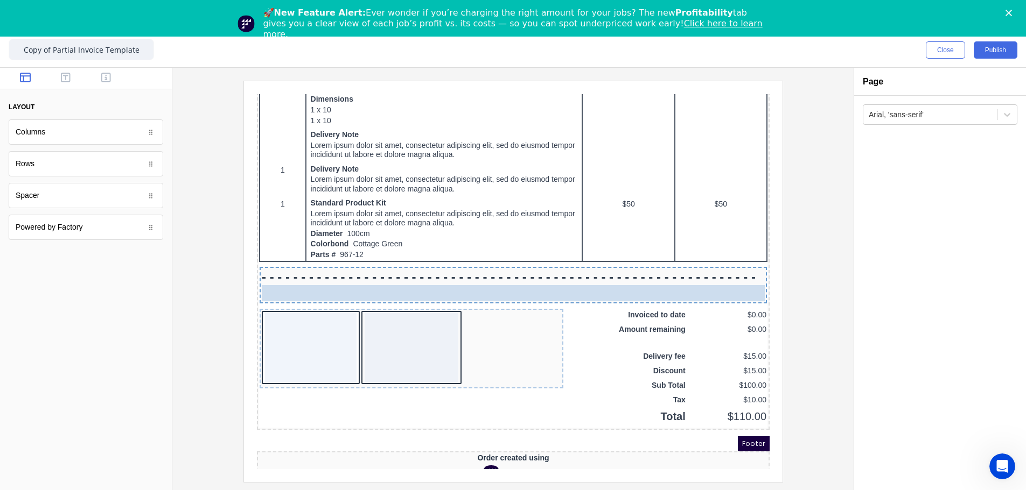
drag, startPoint x: 328, startPoint y: 292, endPoint x: 340, endPoint y: 279, distance: 17.9
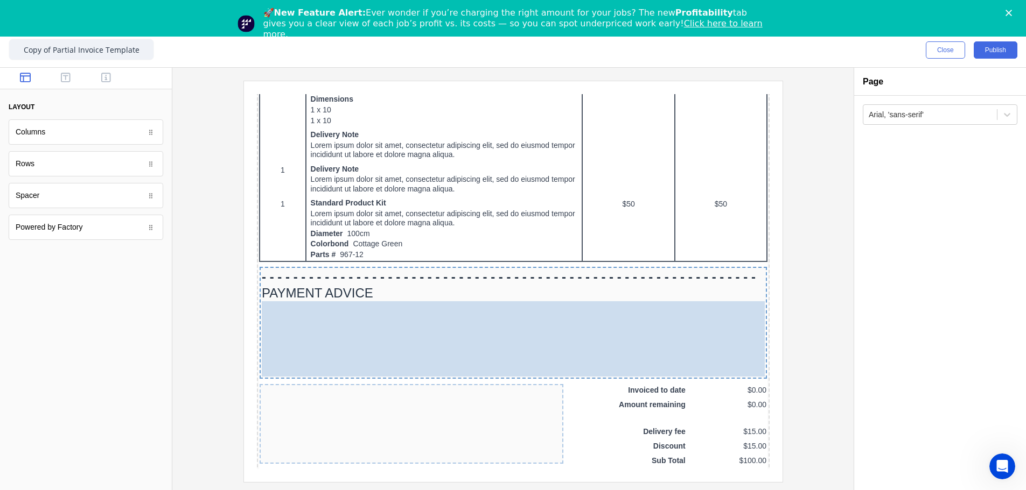
drag, startPoint x: 299, startPoint y: 331, endPoint x: 316, endPoint y: 326, distance: 17.2
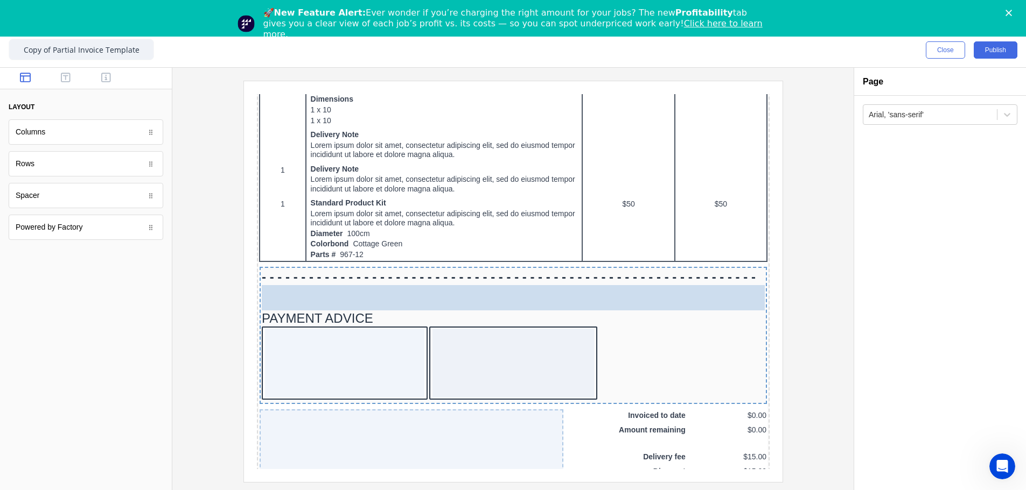
drag, startPoint x: 35, startPoint y: 203, endPoint x: 368, endPoint y: 292, distance: 345.0
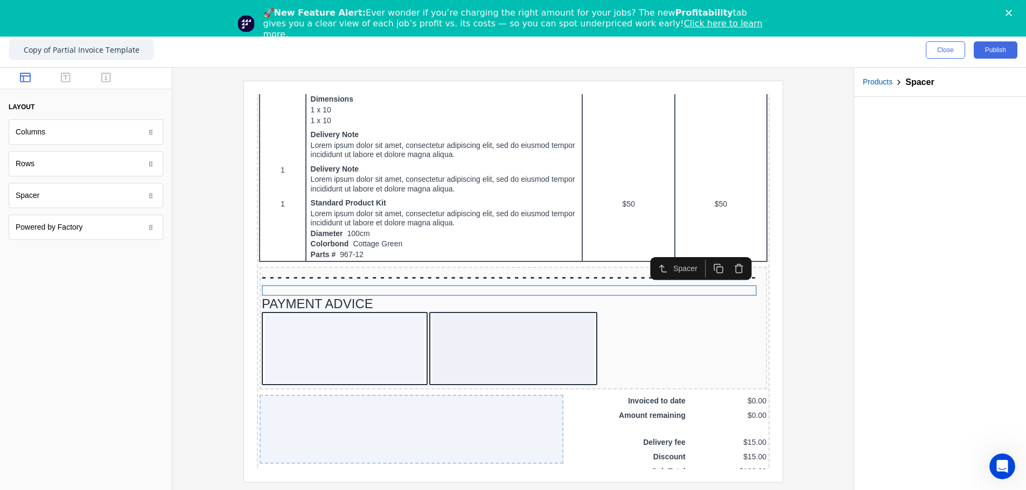
click at [644, 282] on div at bounding box center [513, 281] width 664 height 401
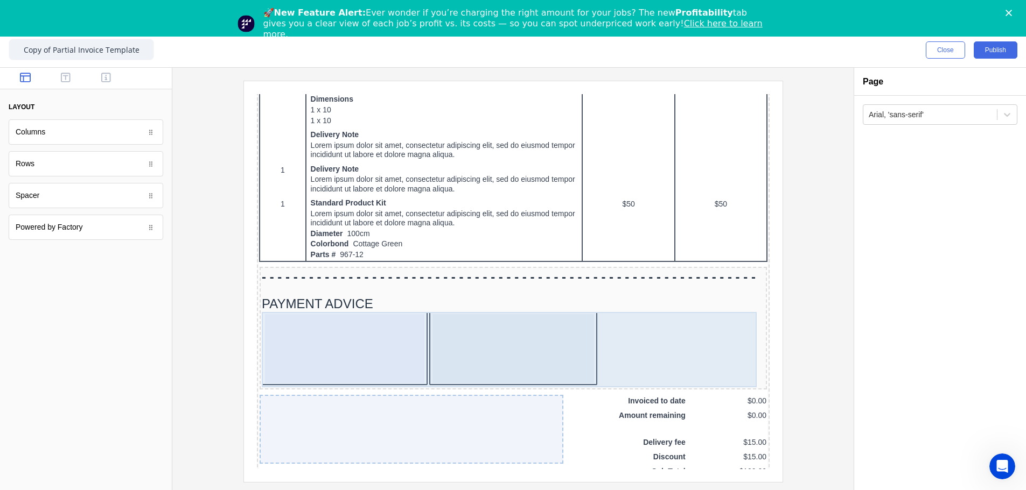
click at [543, 282] on div at bounding box center [499, 335] width 161 height 69
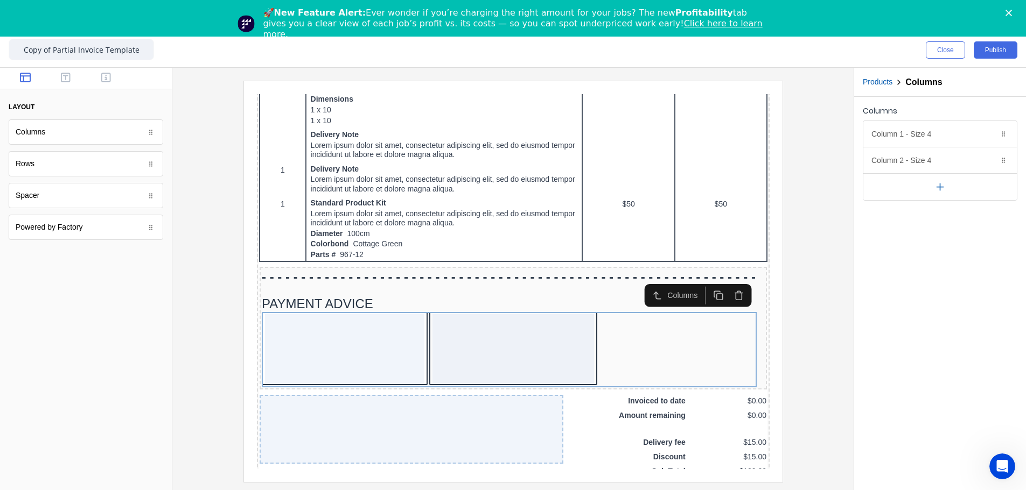
click at [644, 186] on icon "button" at bounding box center [939, 186] width 11 height 11
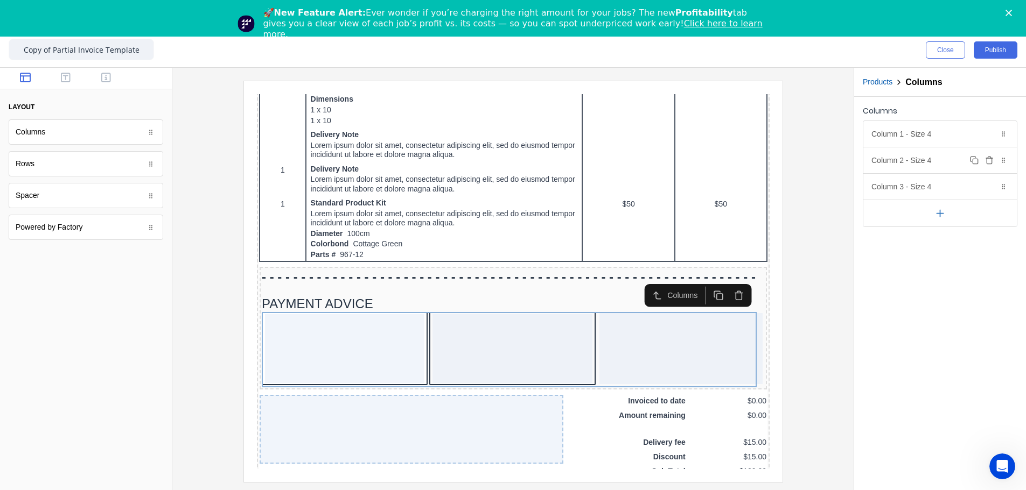
click at [644, 165] on div "Column 2 - Size 4 Duplicate Delete" at bounding box center [939, 161] width 153 height 26
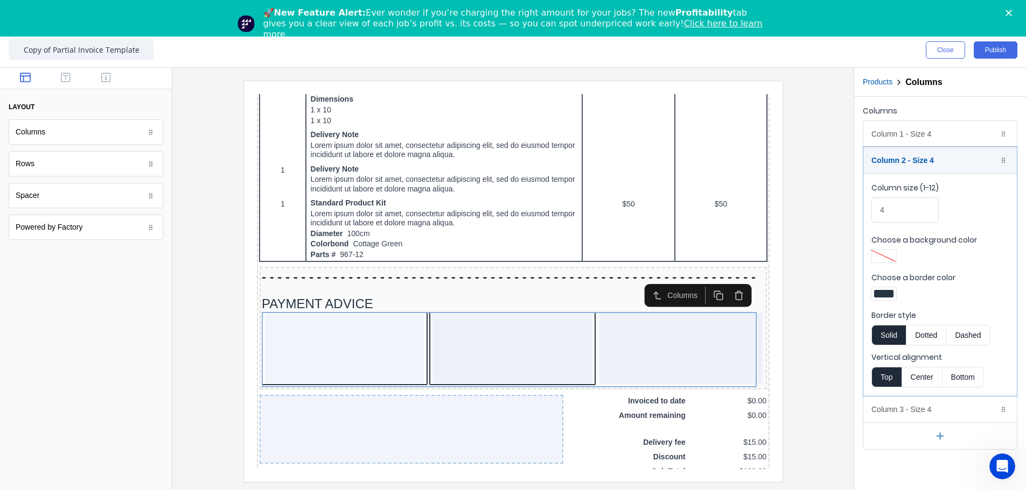
click at [644, 282] on div at bounding box center [883, 294] width 19 height 8
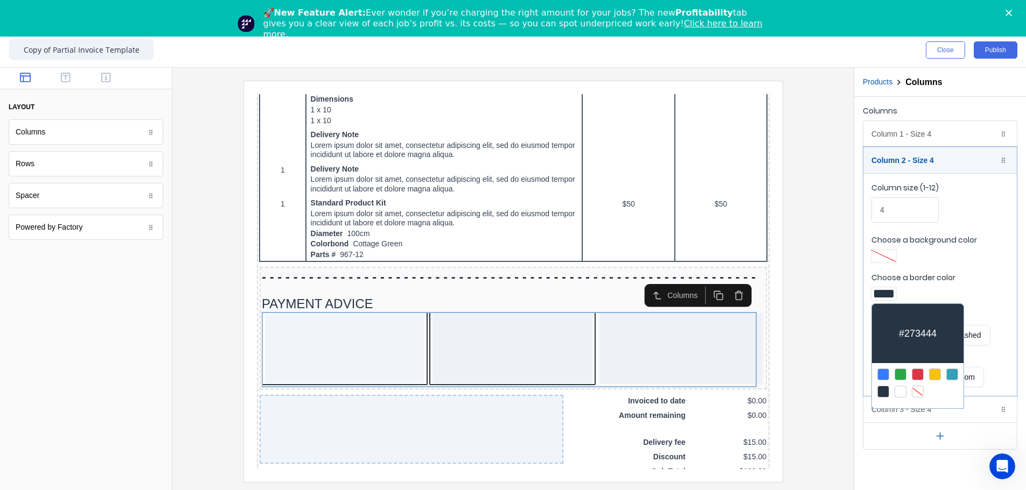
click at [644, 282] on div at bounding box center [917, 392] width 12 height 12
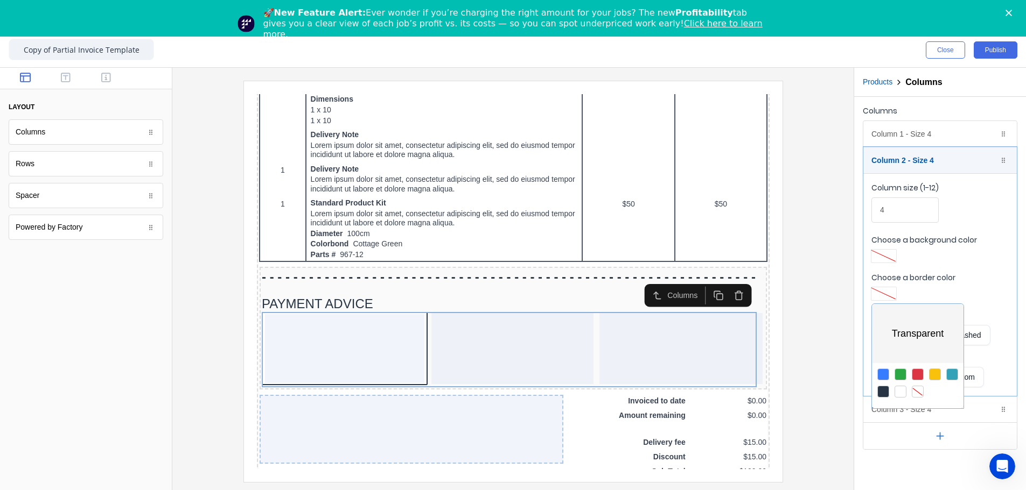
click at [644, 139] on div at bounding box center [513, 245] width 1026 height 490
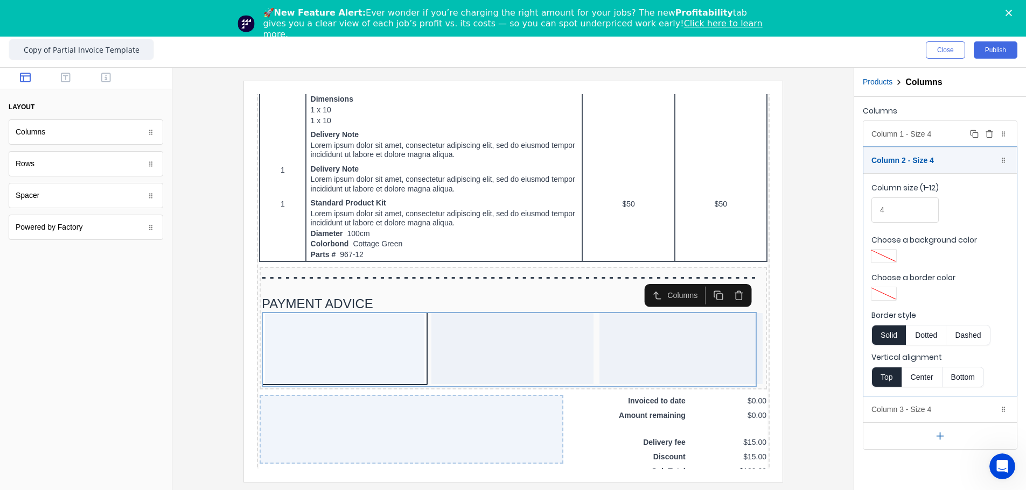
click at [644, 130] on div "Column 1 - Size 4 Duplicate Delete" at bounding box center [939, 134] width 153 height 26
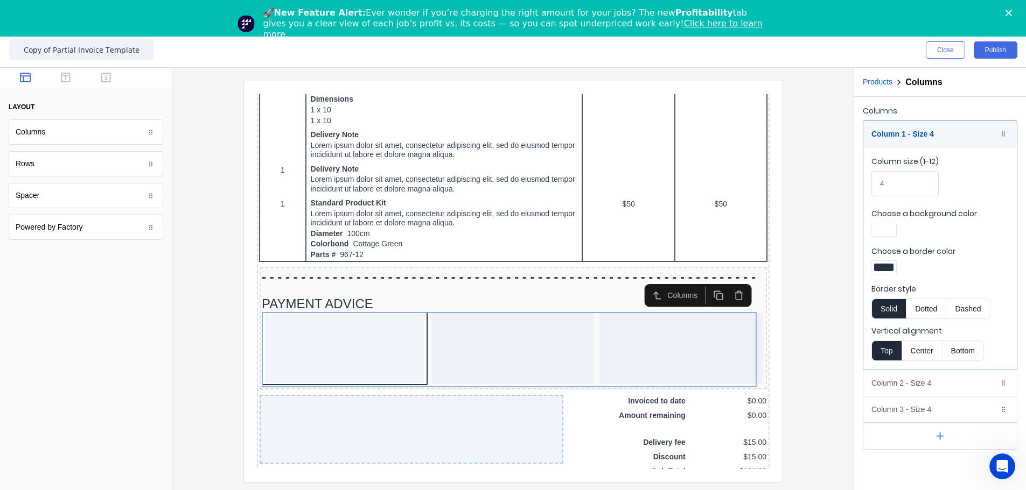
click at [644, 267] on div at bounding box center [883, 268] width 19 height 8
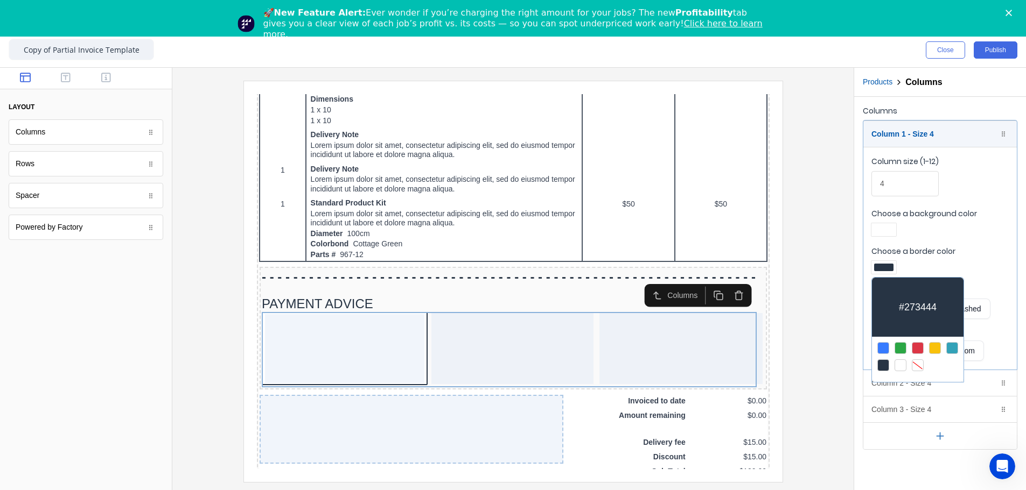
click at [644, 282] on div at bounding box center [917, 366] width 12 height 12
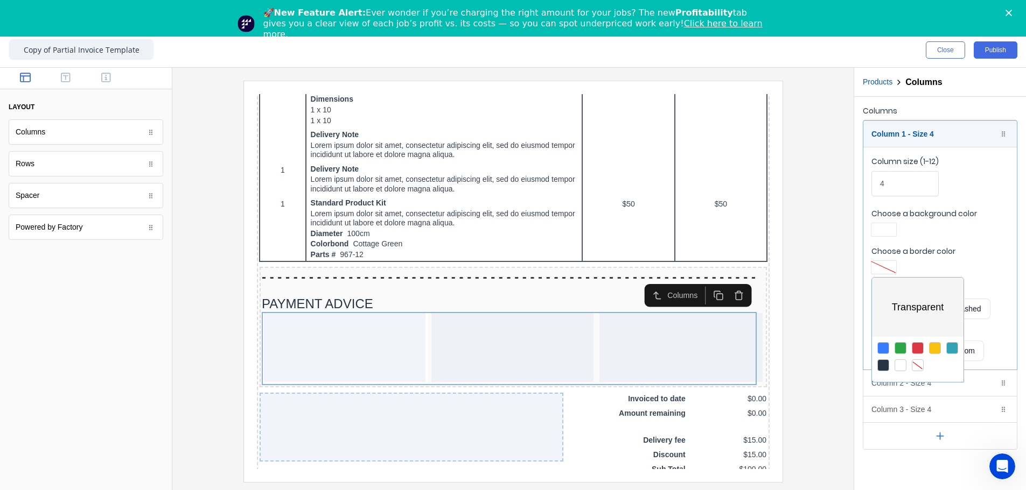
click at [644, 282] on div at bounding box center [513, 245] width 1026 height 490
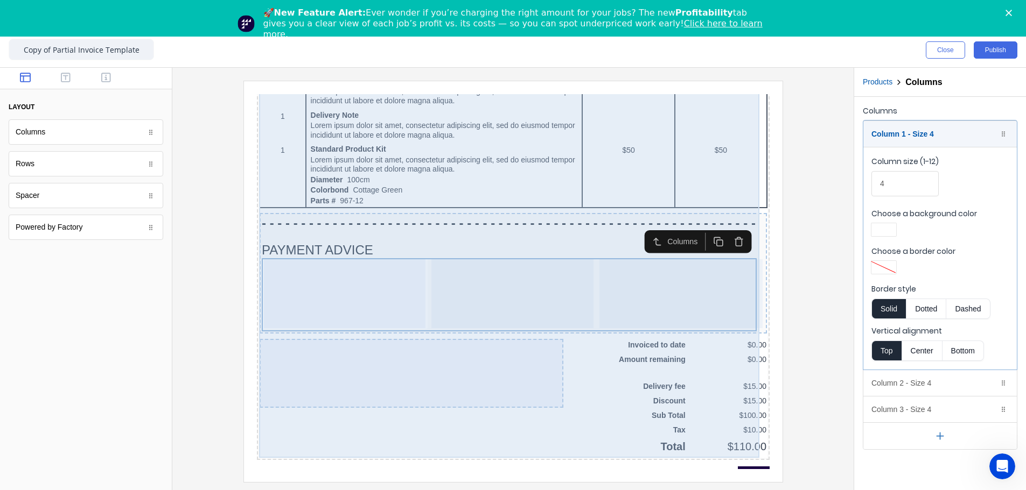
scroll to position [681, 0]
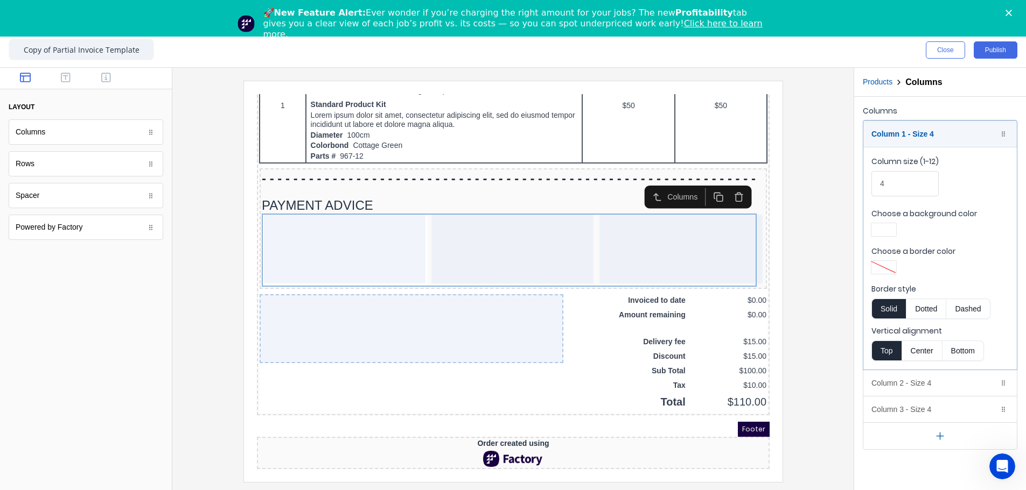
click at [340, 282] on div "Footer" at bounding box center [499, 416] width 513 height 15
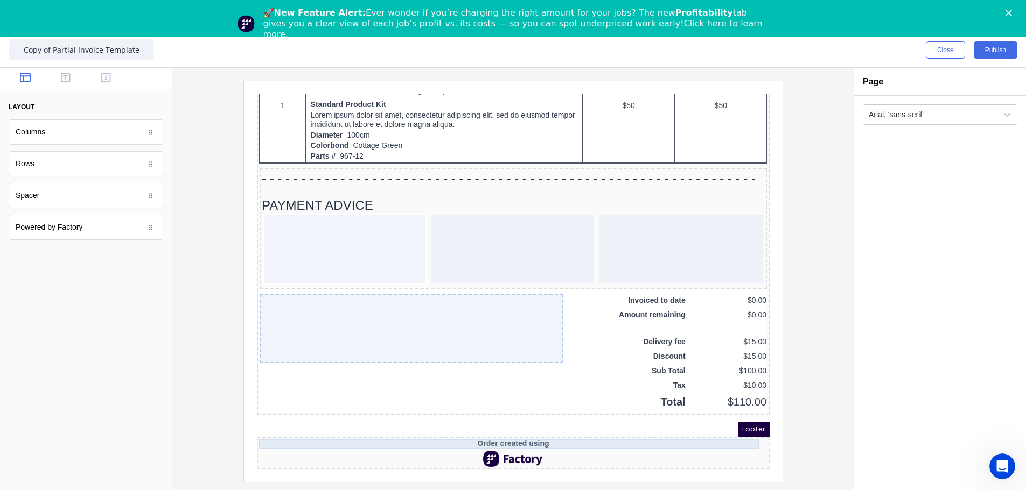
click at [405, 282] on div "Order created using" at bounding box center [500, 431] width 508 height 10
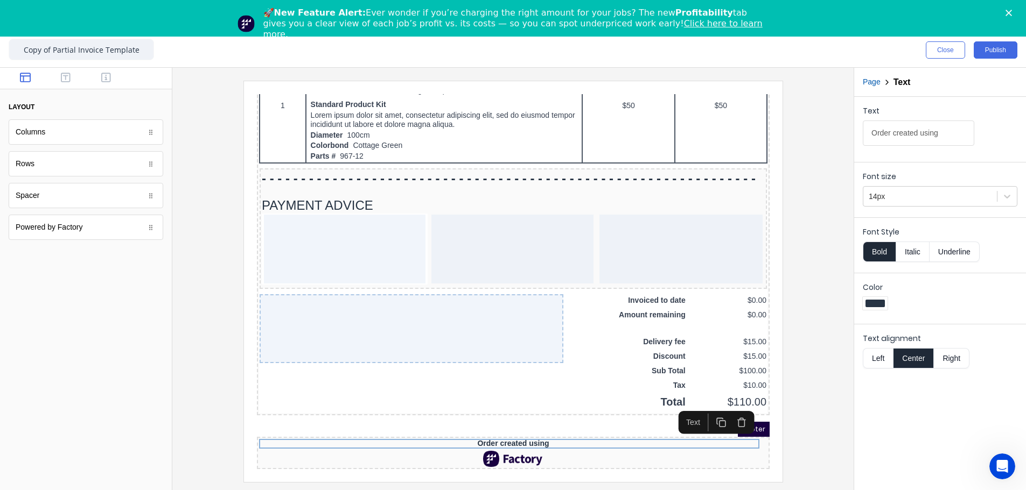
click at [644, 282] on icon "button" at bounding box center [728, 410] width 10 height 10
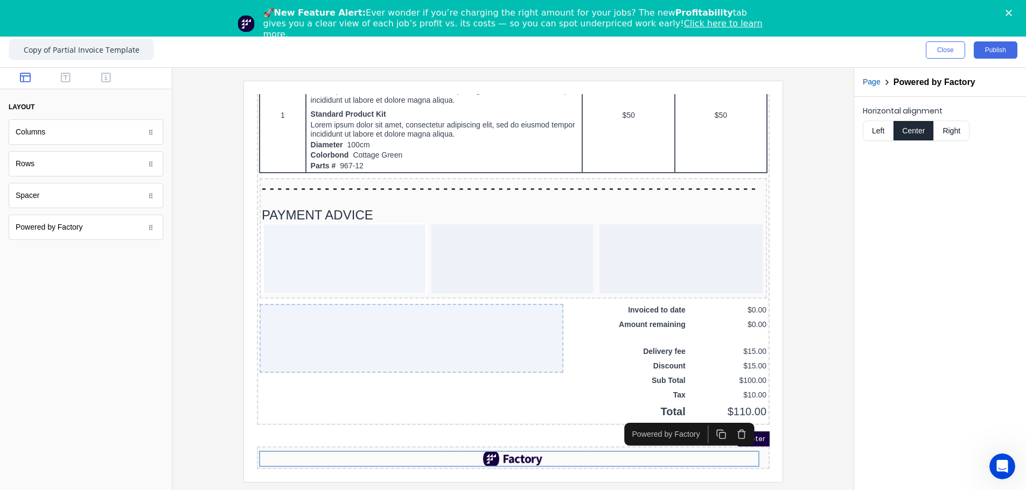
scroll to position [671, 0]
click at [644, 282] on icon "button" at bounding box center [728, 422] width 10 height 10
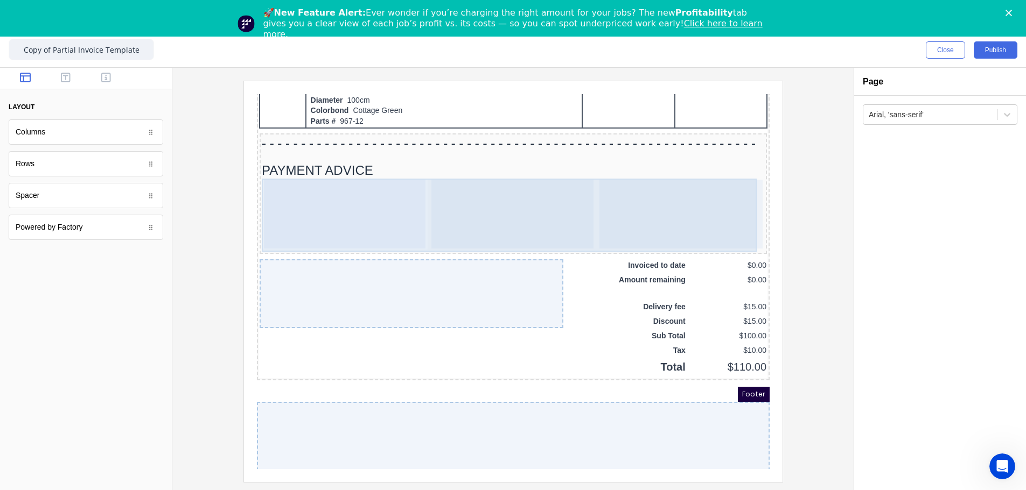
scroll to position [717, 0]
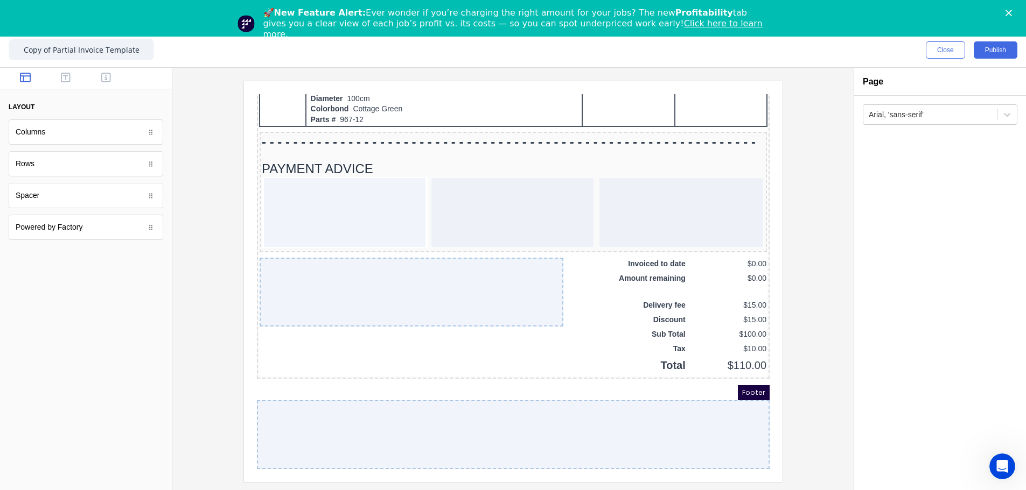
click at [605, 282] on div at bounding box center [499, 422] width 513 height 69
click at [69, 77] on icon "button" at bounding box center [66, 78] width 10 height 10
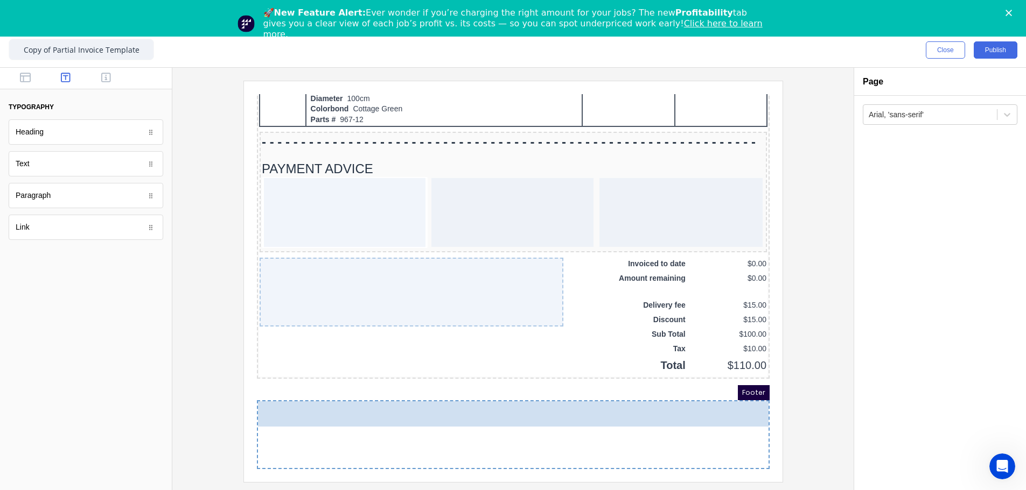
drag, startPoint x: 32, startPoint y: 160, endPoint x: 331, endPoint y: 433, distance: 404.7
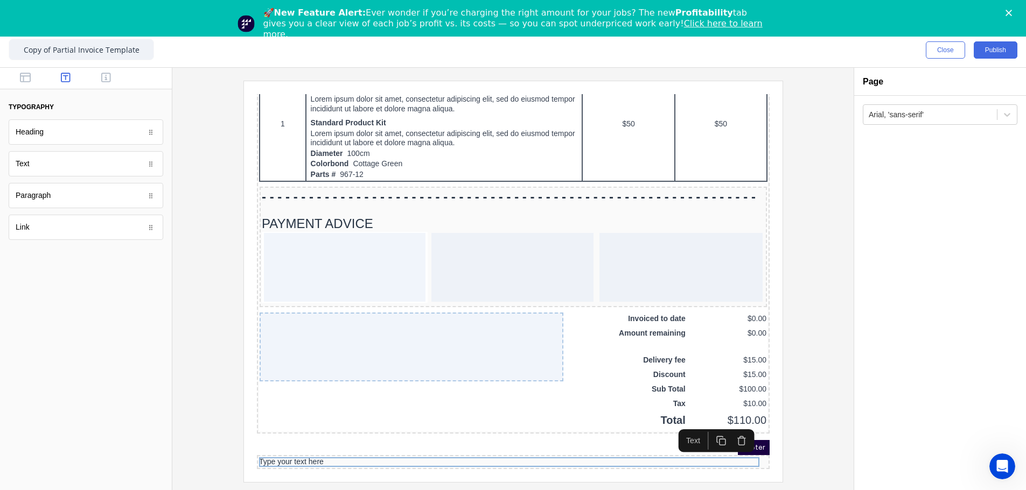
scroll to position [662, 0]
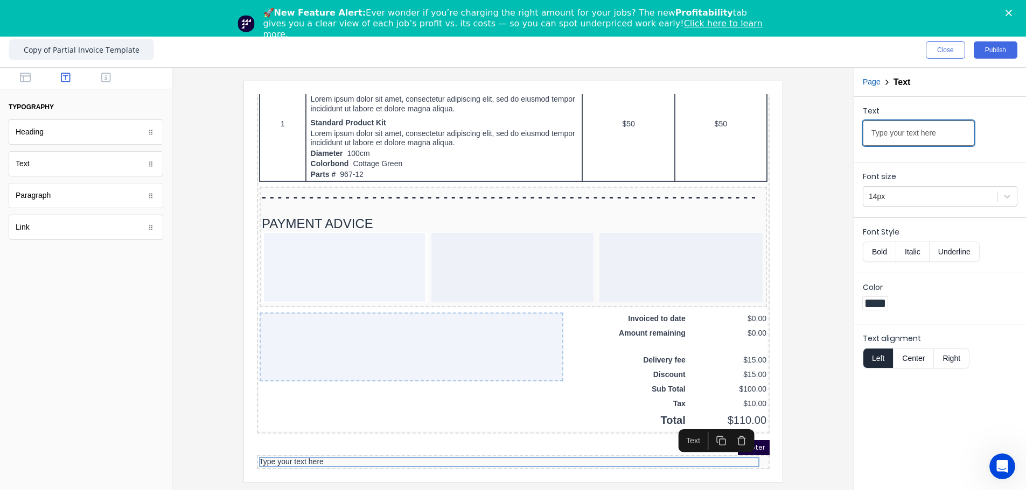
drag, startPoint x: 946, startPoint y: 134, endPoint x: 794, endPoint y: 131, distance: 151.8
click at [644, 131] on div "Close Publish Components typography Heading Heading Text Text Paragraph Paragra…" at bounding box center [513, 262] width 1026 height 458
paste input "ABN: 47 688 021 294. Registered Office: 14-16 Crocker St, MILLMERRAN, QLD, 4357…"
type input "ABN: 47 688 021 294. Registered Office: 14-16 Crocker St, MILLMERRAN, QLD, 4357…"
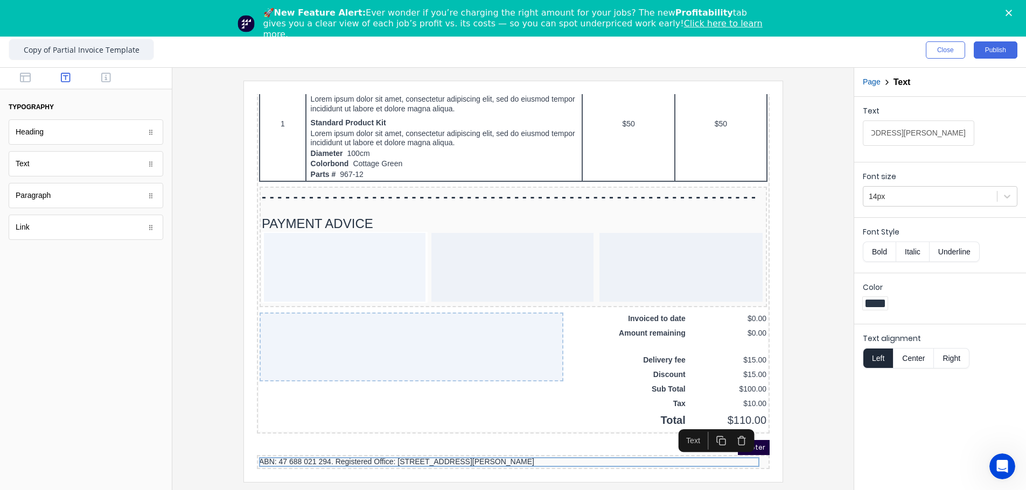
click at [644, 282] on div at bounding box center [513, 281] width 664 height 401
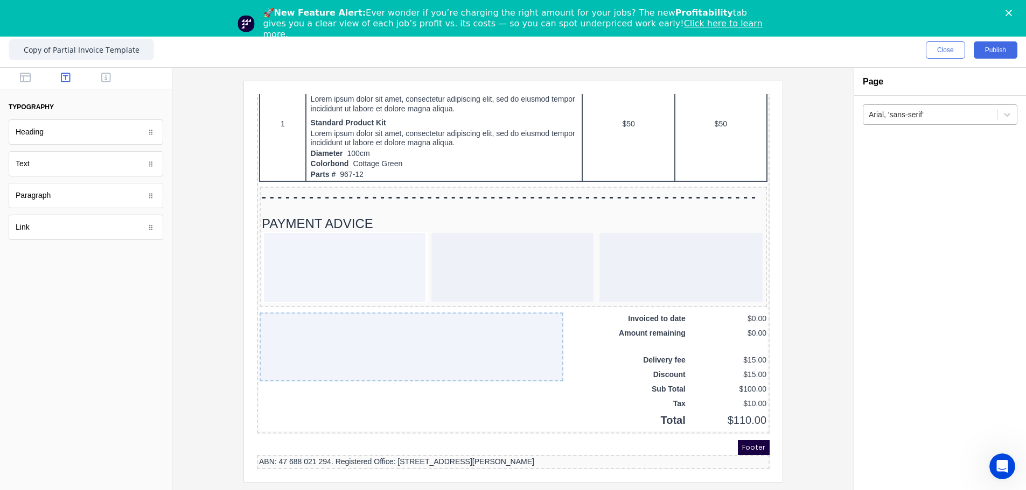
click at [644, 118] on div at bounding box center [929, 114] width 123 height 13
click at [595, 282] on div "ABN: 47 688 021 294. Registered Office: 14-16 Crocker St, MILLMERRAN, QLD, 4357…" at bounding box center [500, 450] width 508 height 10
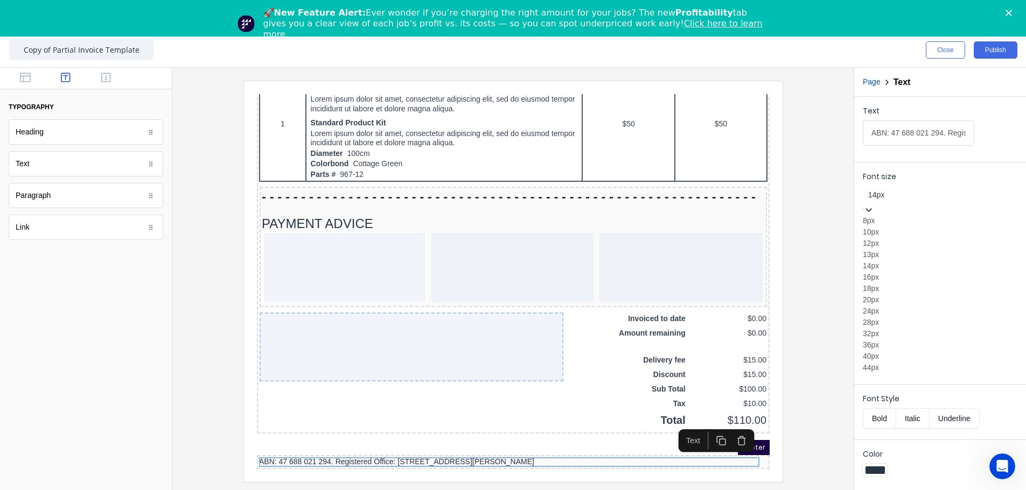
click at [644, 200] on div at bounding box center [940, 194] width 144 height 13
click at [644, 238] on div "10px" at bounding box center [939, 232] width 155 height 11
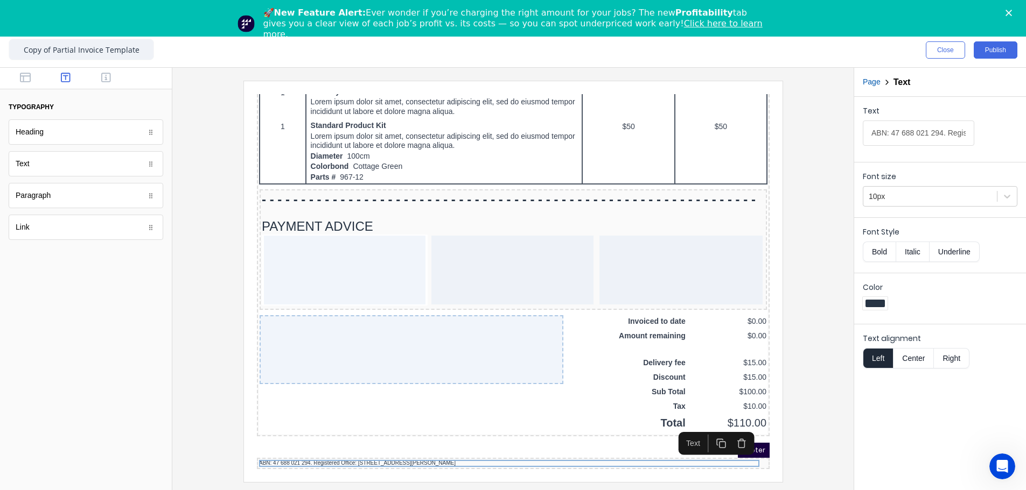
click at [644, 282] on div at bounding box center [513, 281] width 664 height 401
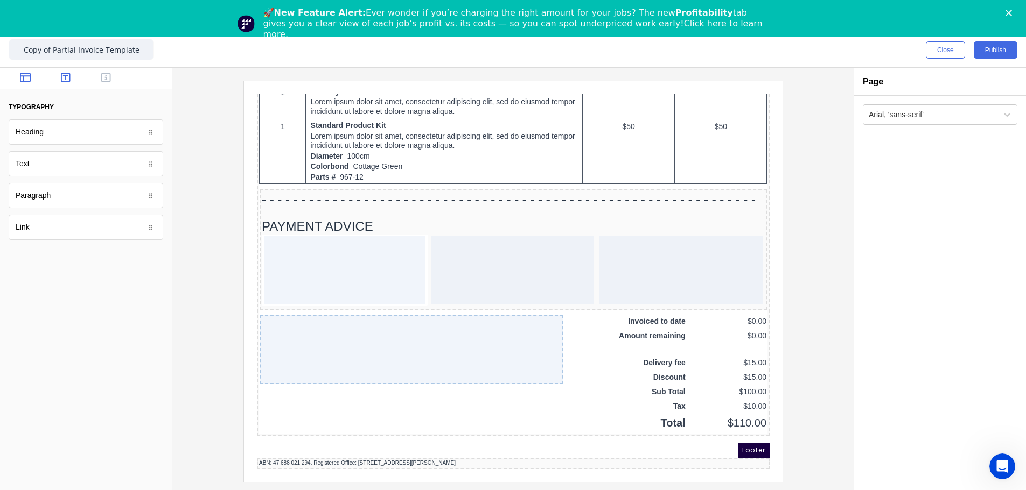
click at [21, 75] on icon "button" at bounding box center [25, 78] width 11 height 10
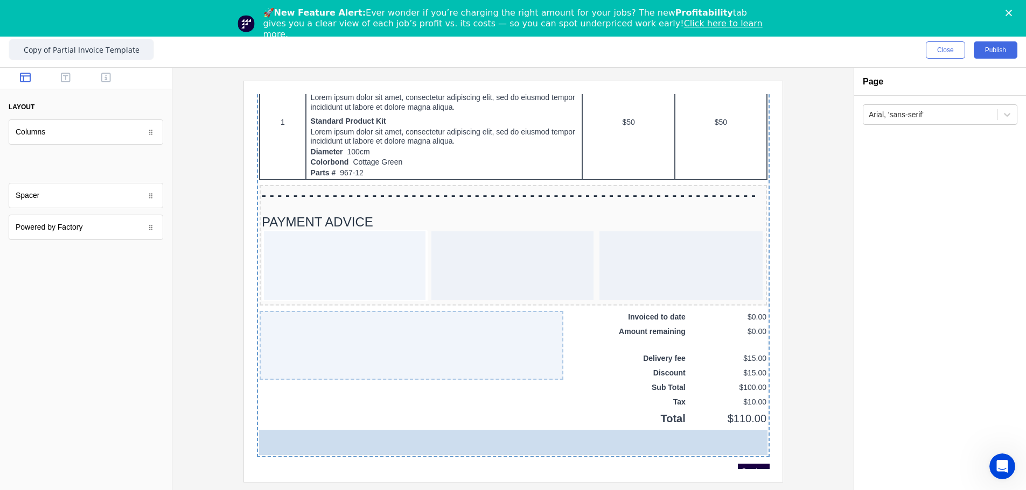
scroll to position [662, 0]
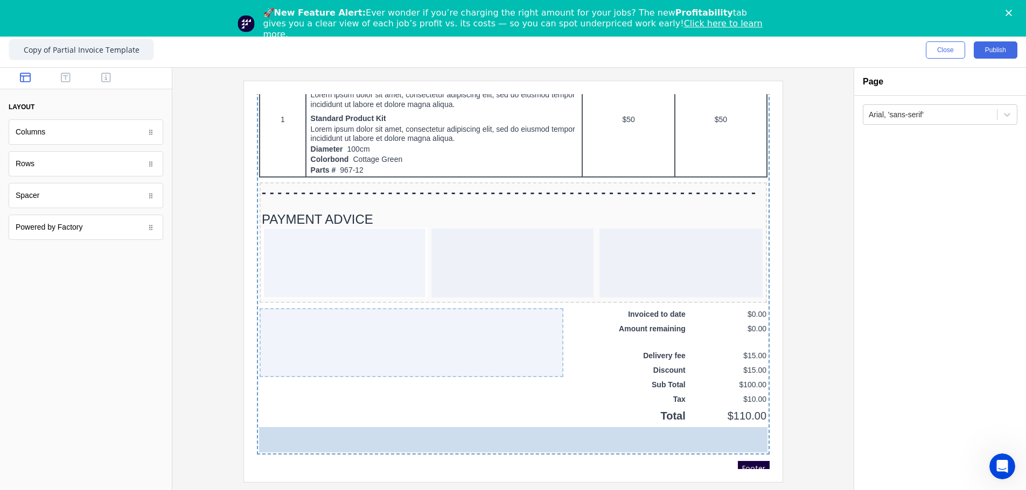
drag, startPoint x: 29, startPoint y: 172, endPoint x: 101, endPoint y: 306, distance: 152.5
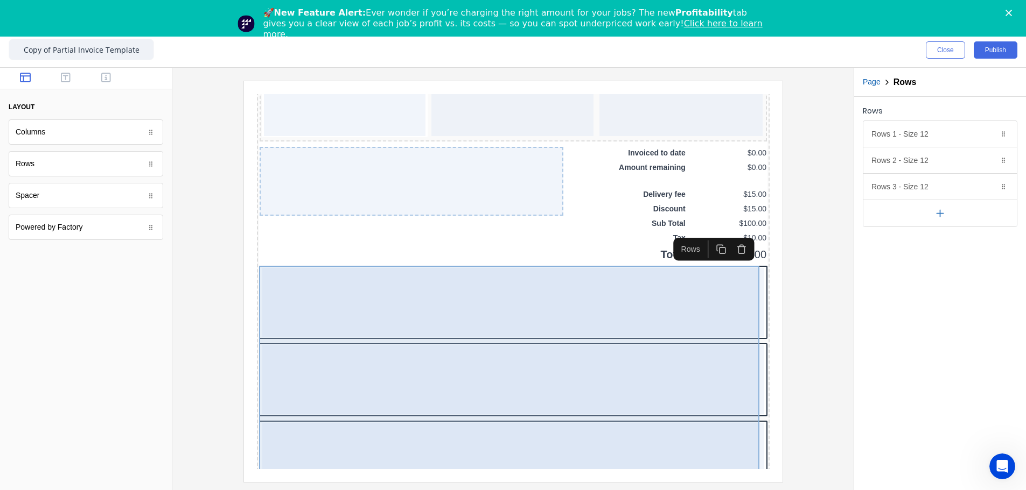
scroll to position [890, 0]
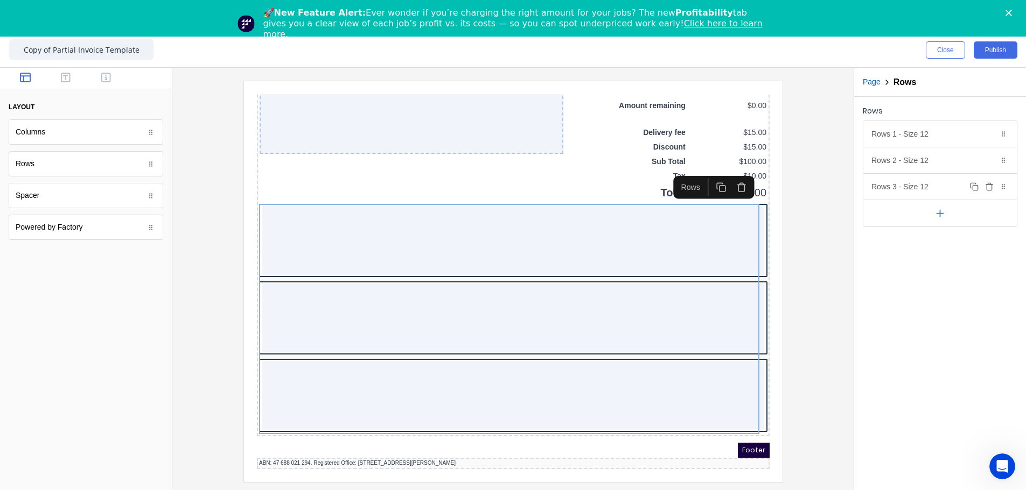
click at [644, 185] on icon "button" at bounding box center [989, 187] width 9 height 9
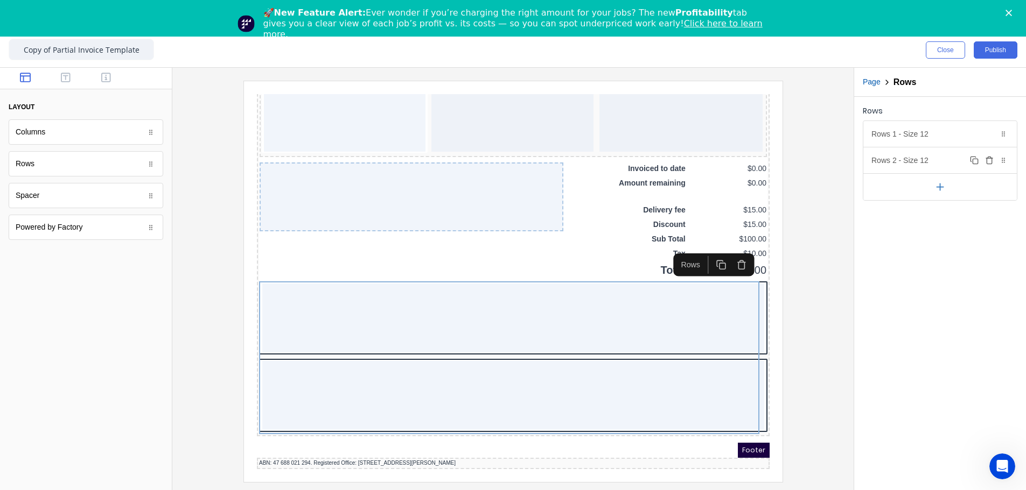
click at [644, 161] on icon "button" at bounding box center [989, 160] width 9 height 9
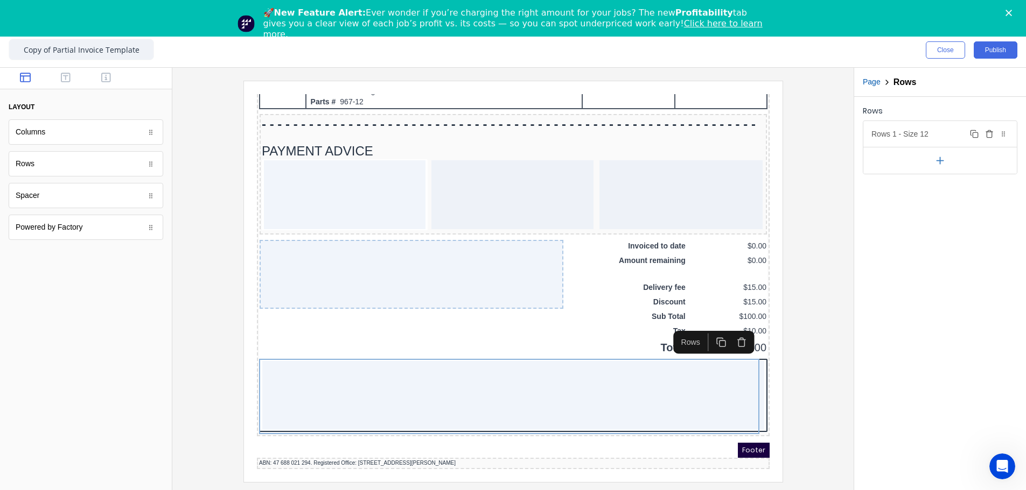
click at [644, 137] on div "Rows 1 - Size 12 Duplicate Delete" at bounding box center [939, 134] width 153 height 26
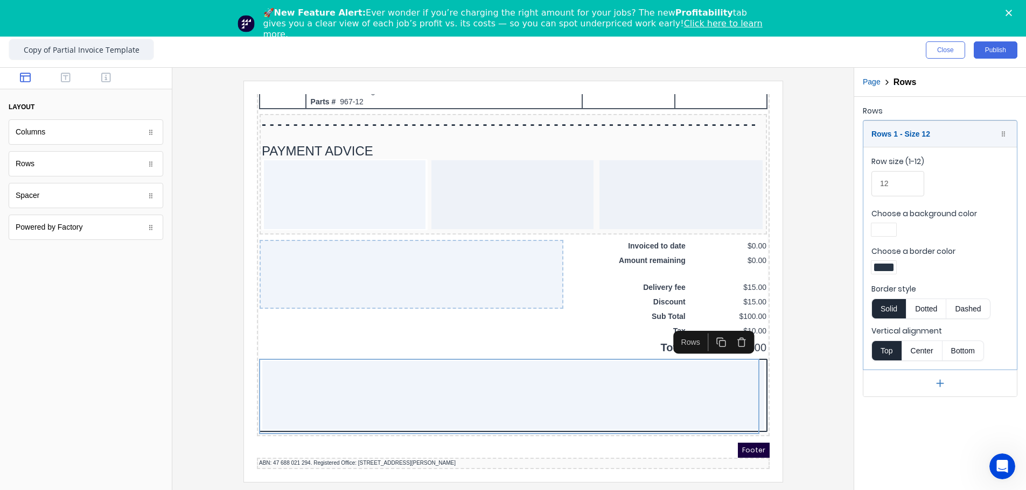
click at [644, 268] on div at bounding box center [883, 268] width 19 height 8
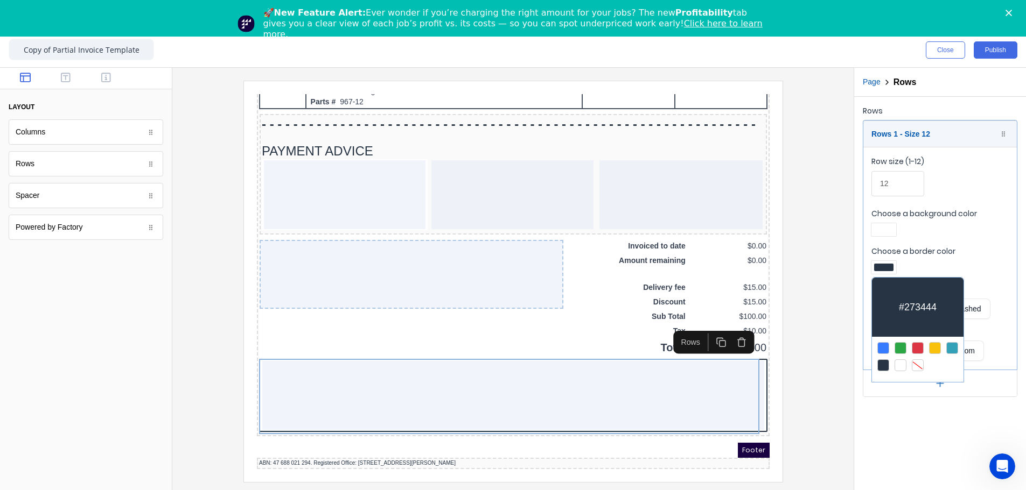
click at [644, 282] on div at bounding box center [917, 366] width 12 height 12
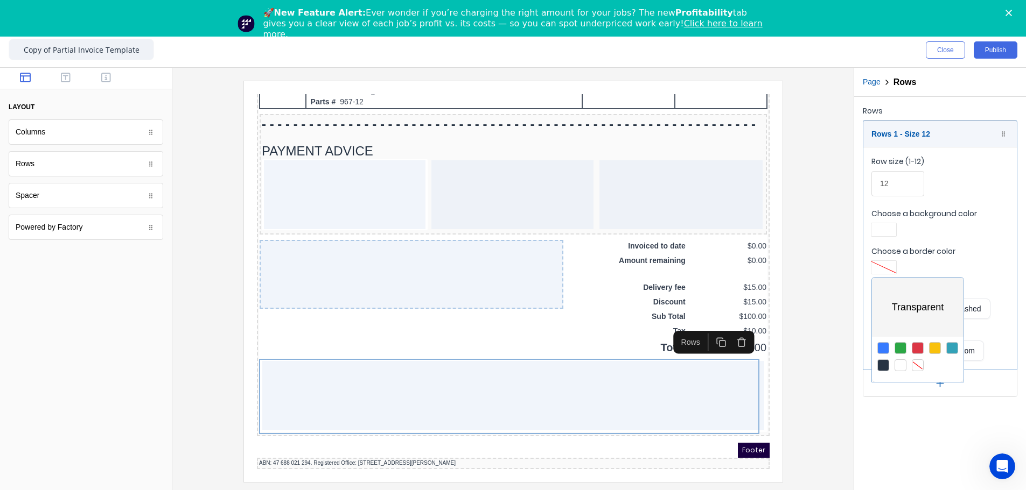
click at [644, 235] on div at bounding box center [513, 245] width 1026 height 490
click at [644, 229] on div at bounding box center [883, 230] width 19 height 8
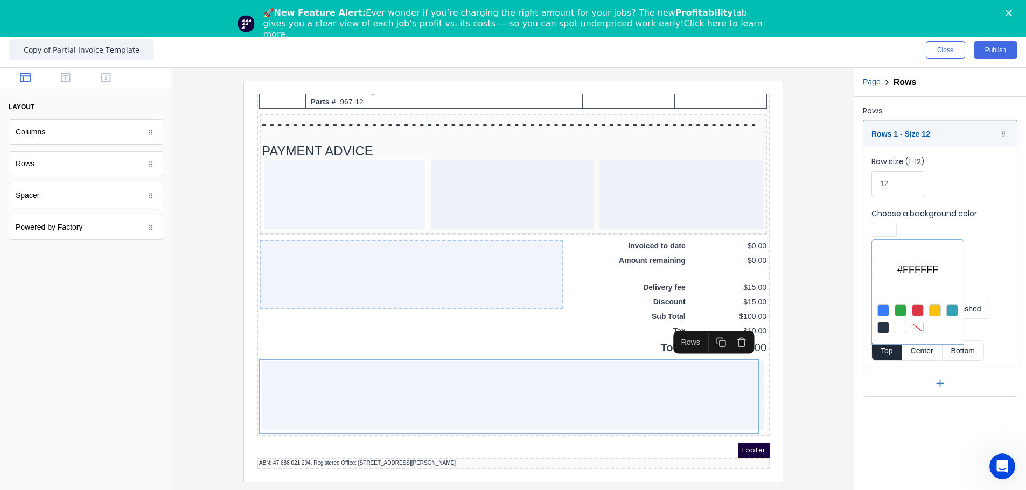
click at [644, 282] on div at bounding box center [917, 328] width 12 height 12
click at [644, 260] on div at bounding box center [513, 245] width 1026 height 490
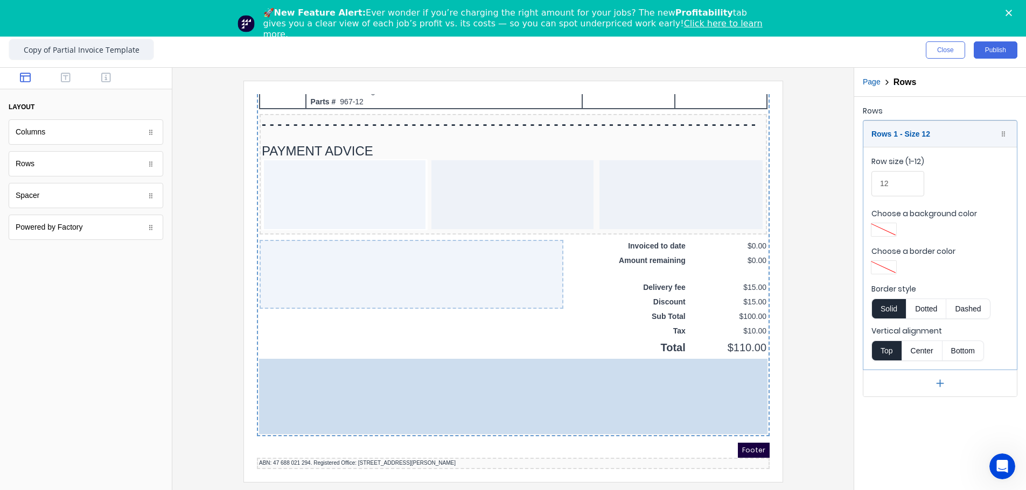
drag, startPoint x: 321, startPoint y: 360, endPoint x: 249, endPoint y: 384, distance: 75.9
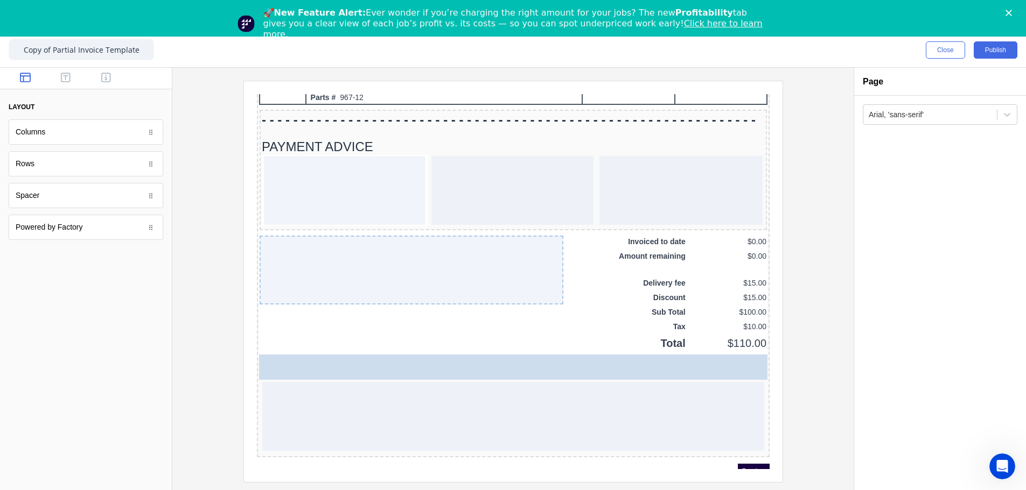
drag, startPoint x: 76, startPoint y: 200, endPoint x: 487, endPoint y: 360, distance: 440.8
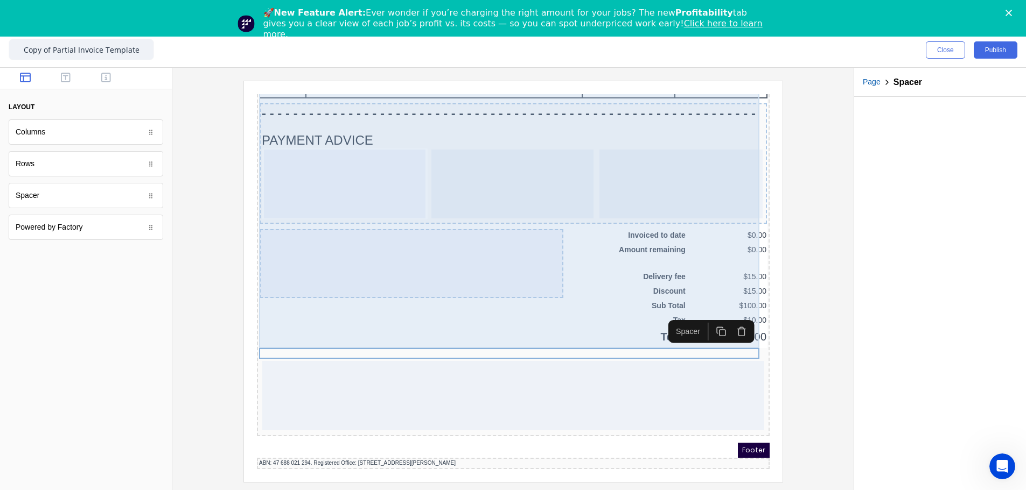
scroll to position [746, 0]
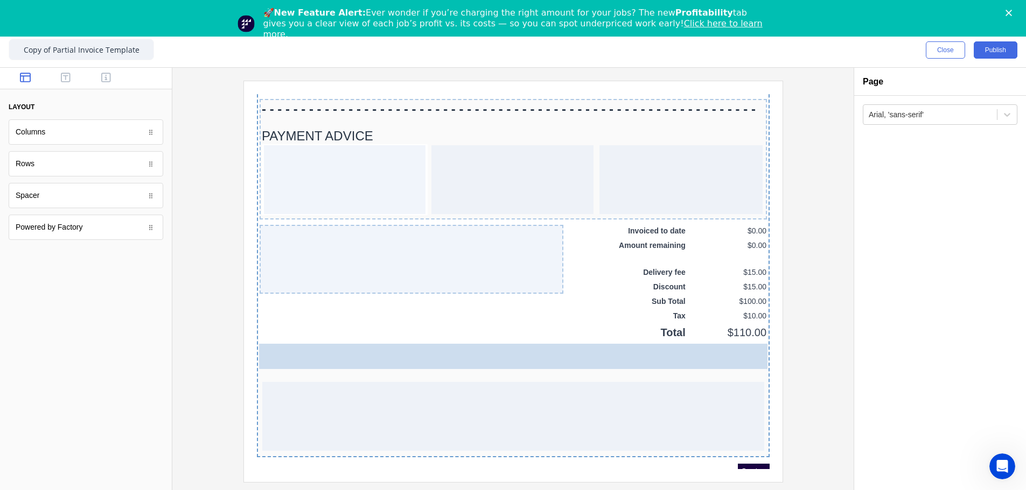
drag, startPoint x: 52, startPoint y: 200, endPoint x: 426, endPoint y: 354, distance: 404.1
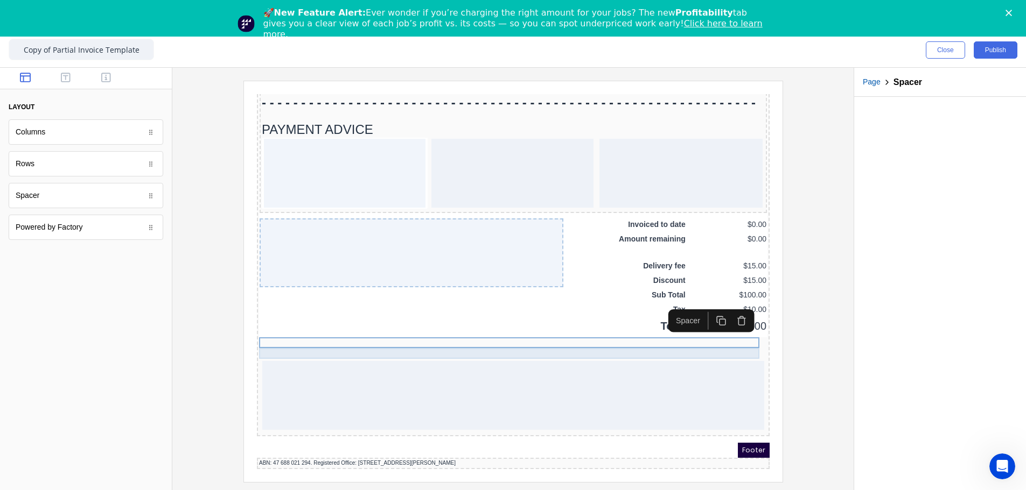
scroll to position [756, 0]
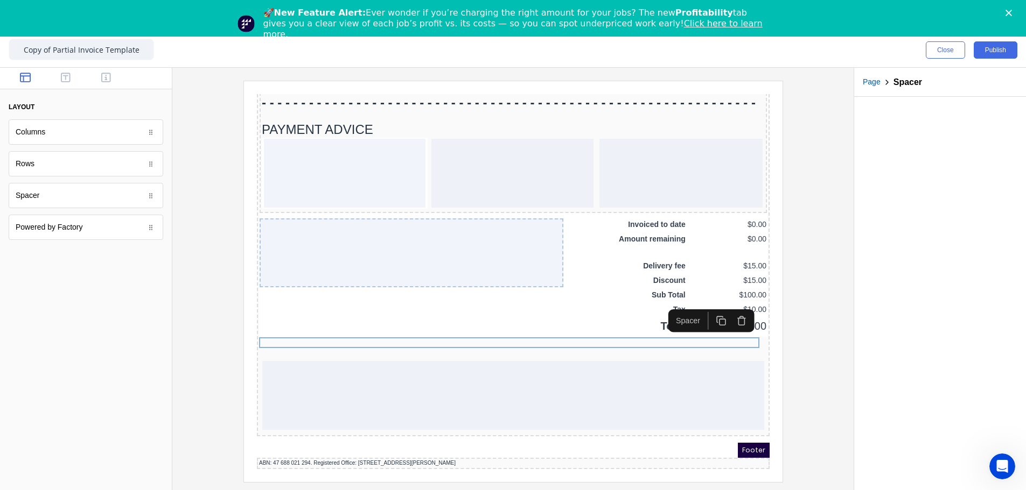
click at [644, 282] on div at bounding box center [513, 281] width 664 height 401
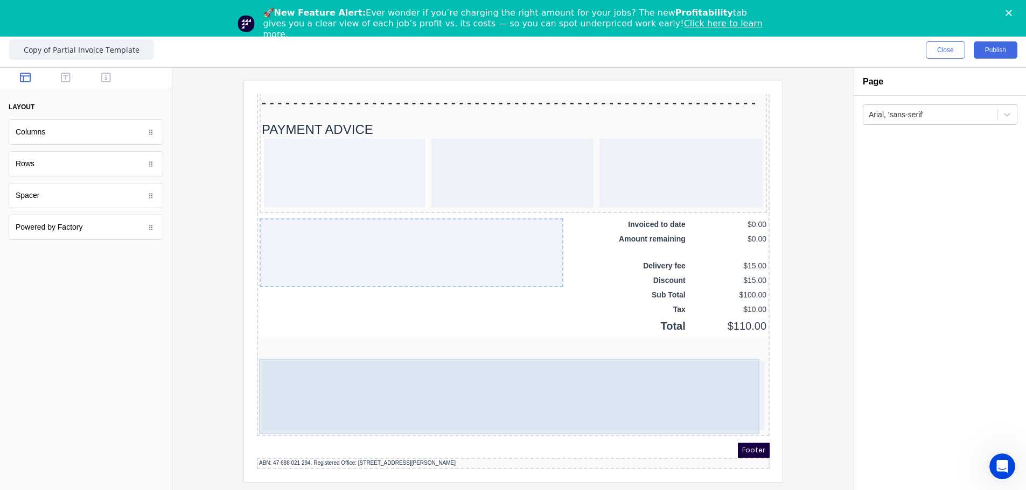
click at [398, 282] on div at bounding box center [500, 382] width 502 height 69
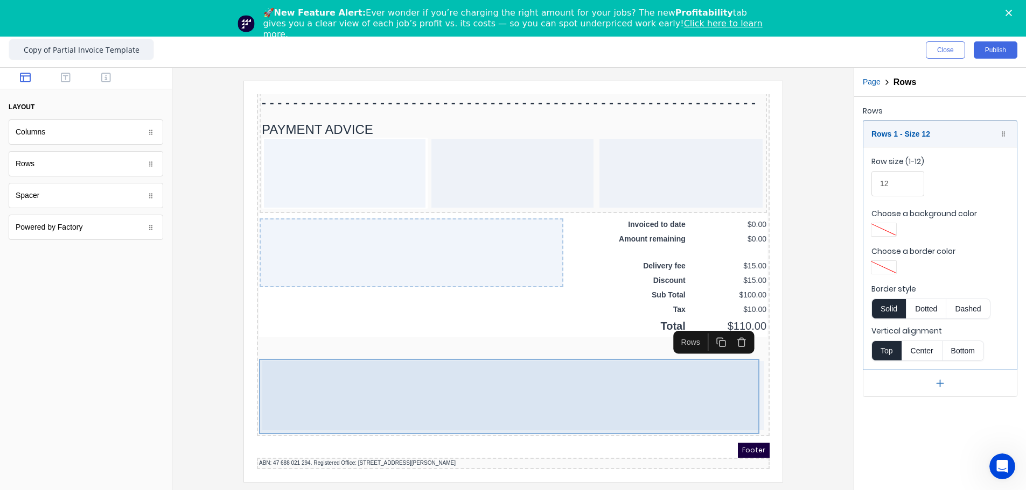
click at [283, 282] on div at bounding box center [500, 382] width 502 height 69
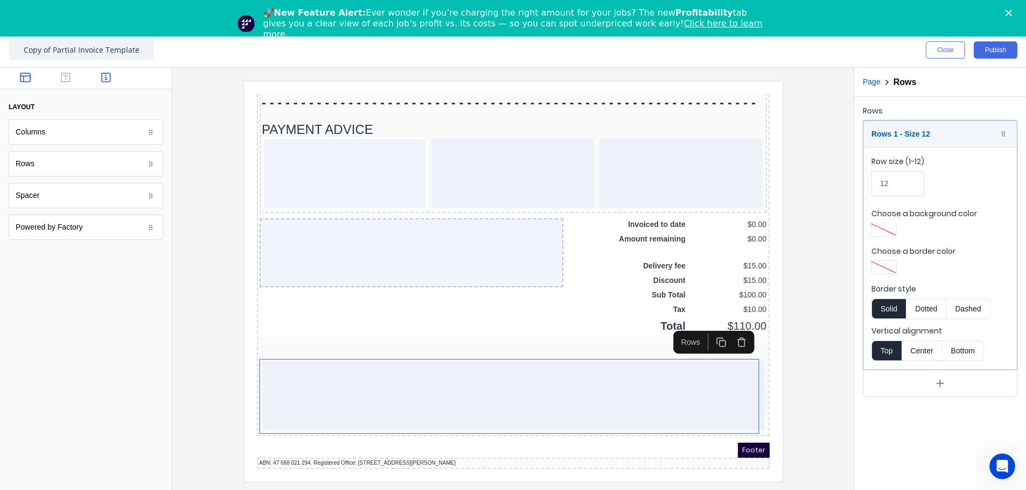
click at [102, 82] on icon "button" at bounding box center [106, 77] width 10 height 11
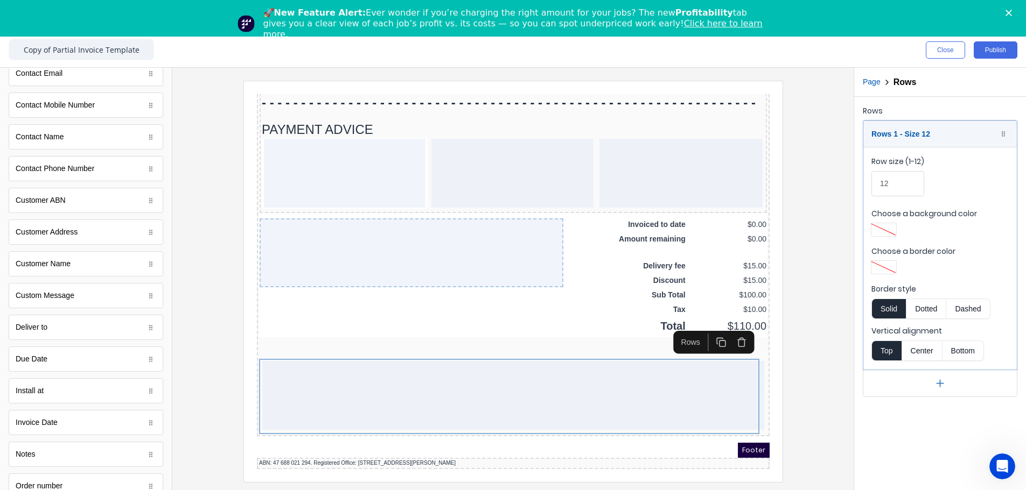
scroll to position [377, 0]
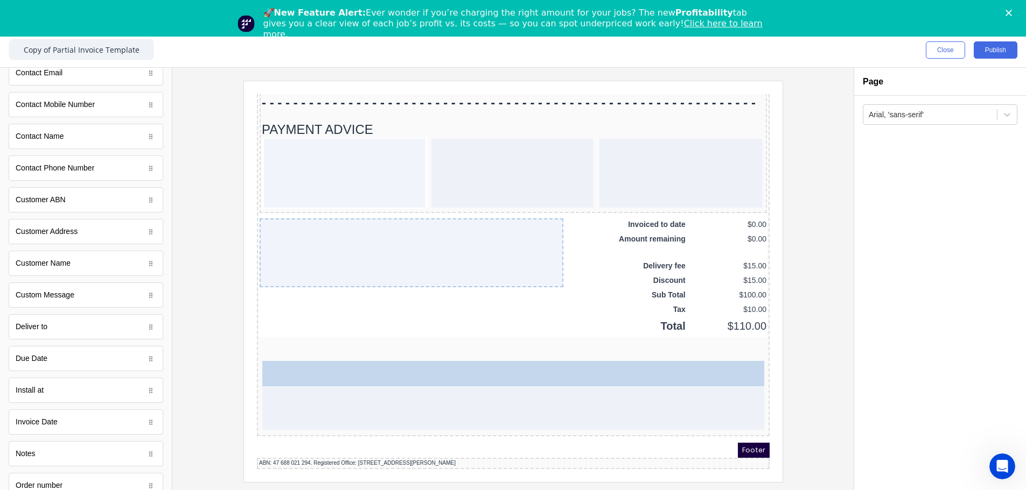
drag, startPoint x: 55, startPoint y: 362, endPoint x: 420, endPoint y: 399, distance: 366.9
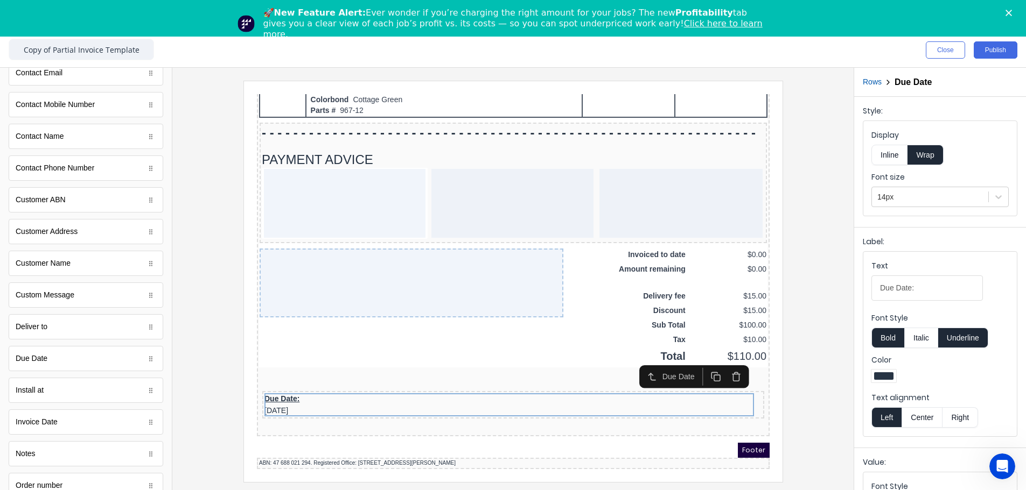
scroll to position [726, 0]
click at [644, 151] on button "Inline" at bounding box center [889, 155] width 36 height 20
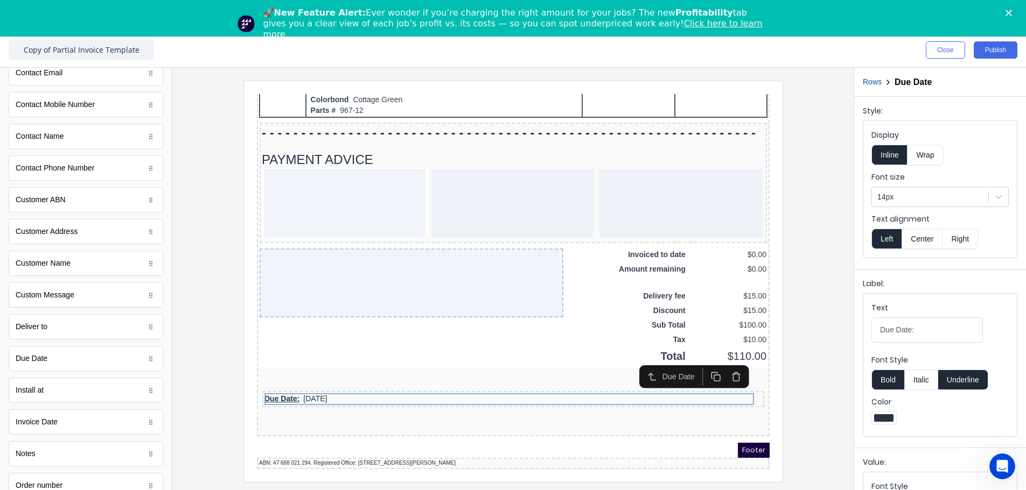
click at [644, 282] on button "Underline" at bounding box center [963, 380] width 50 height 20
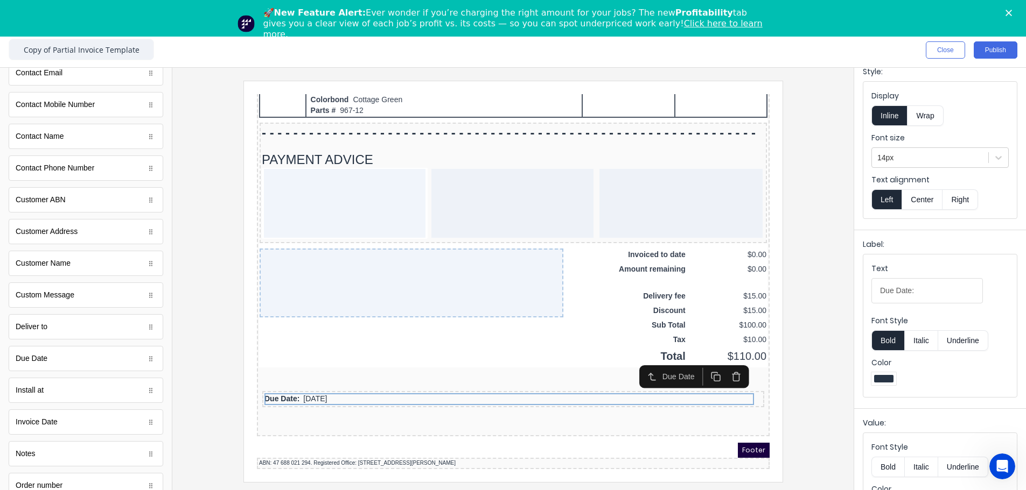
scroll to position [81, 0]
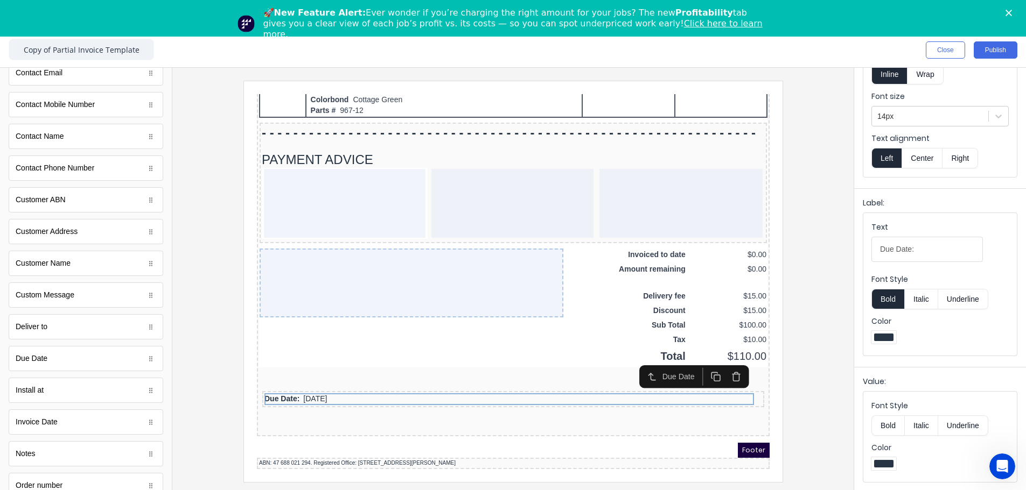
click at [644, 282] on button "Bold" at bounding box center [887, 426] width 33 height 20
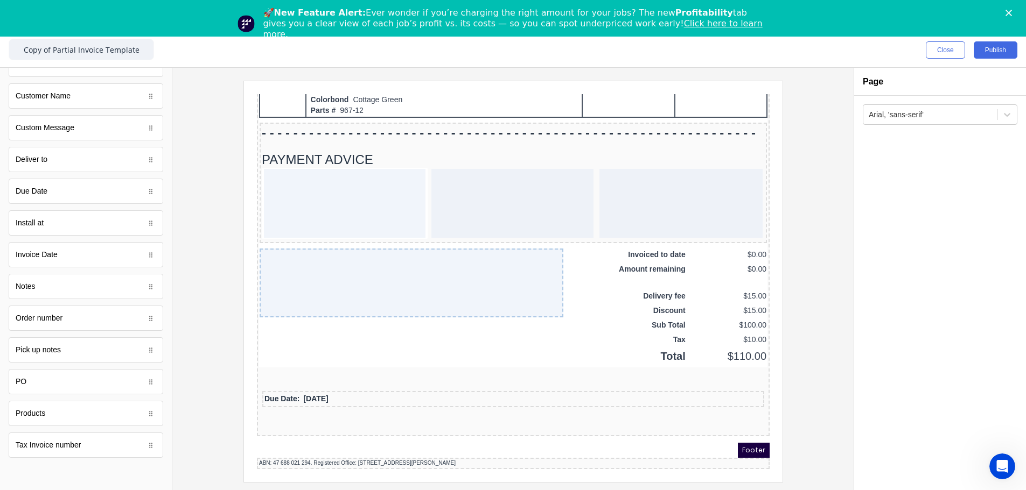
scroll to position [752, 0]
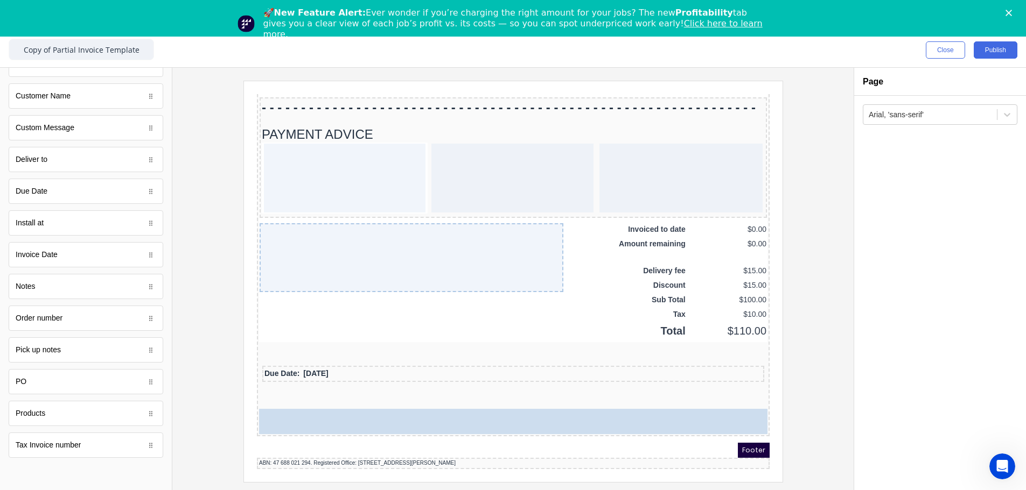
drag, startPoint x: 61, startPoint y: 288, endPoint x: 431, endPoint y: 380, distance: 381.0
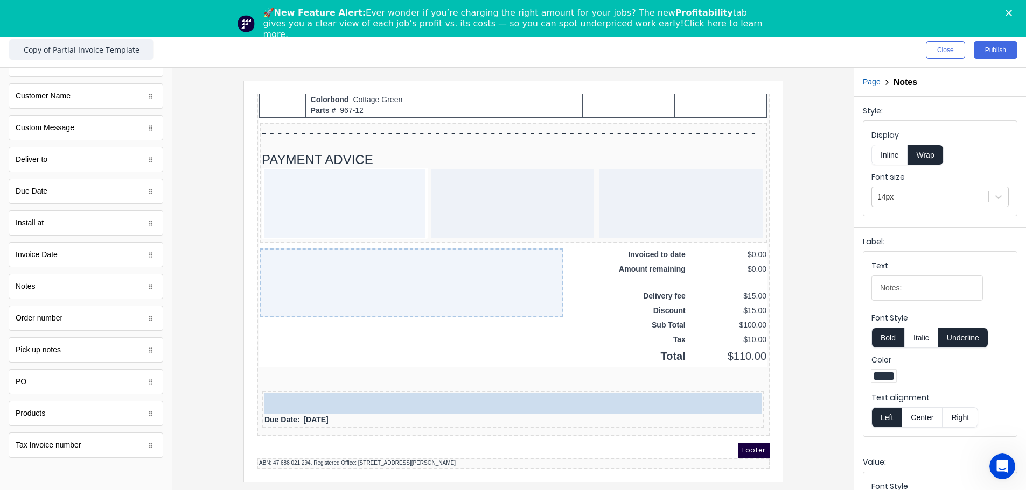
scroll to position [726, 0]
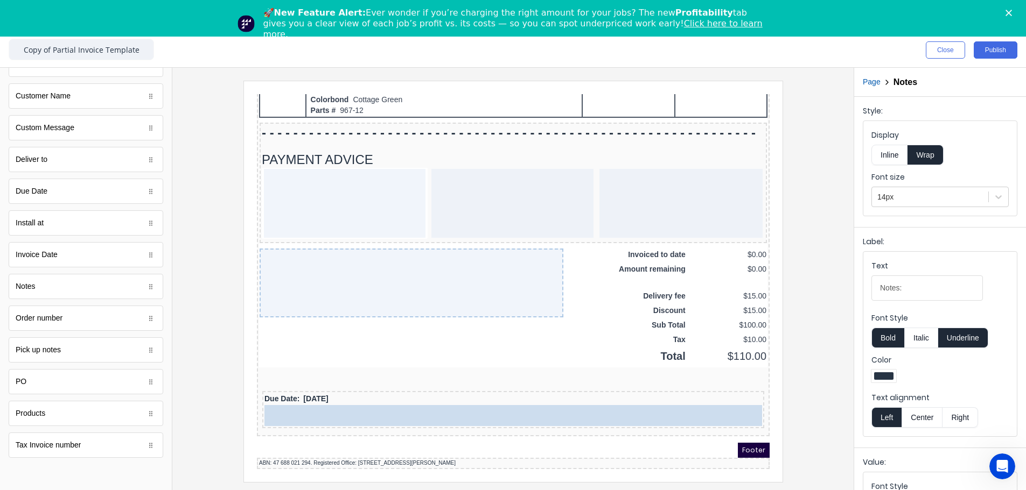
drag, startPoint x: 307, startPoint y: 411, endPoint x: 388, endPoint y: 395, distance: 82.4
drag, startPoint x: 332, startPoint y: 382, endPoint x: 335, endPoint y: 400, distance: 18.6
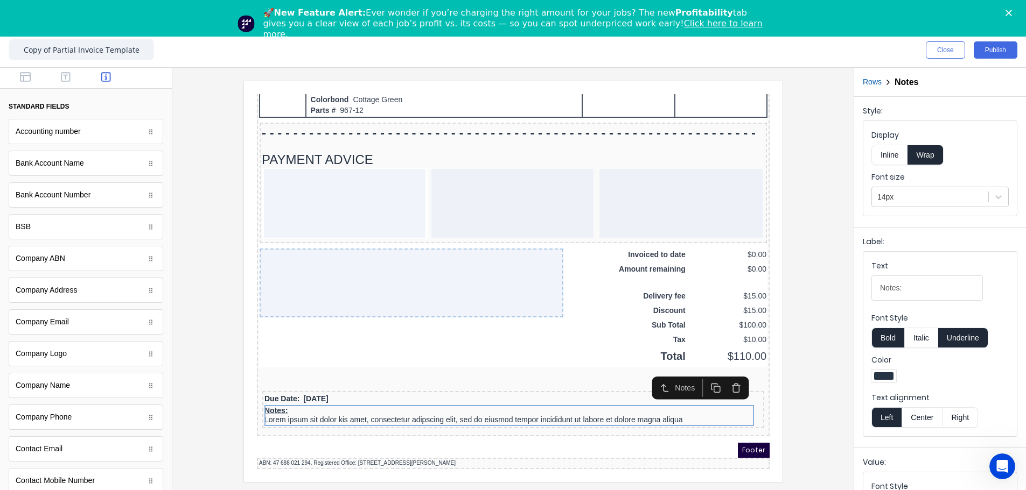
scroll to position [0, 0]
click at [24, 85] on div at bounding box center [86, 79] width 172 height 22
click at [25, 78] on icon "button" at bounding box center [25, 77] width 11 height 11
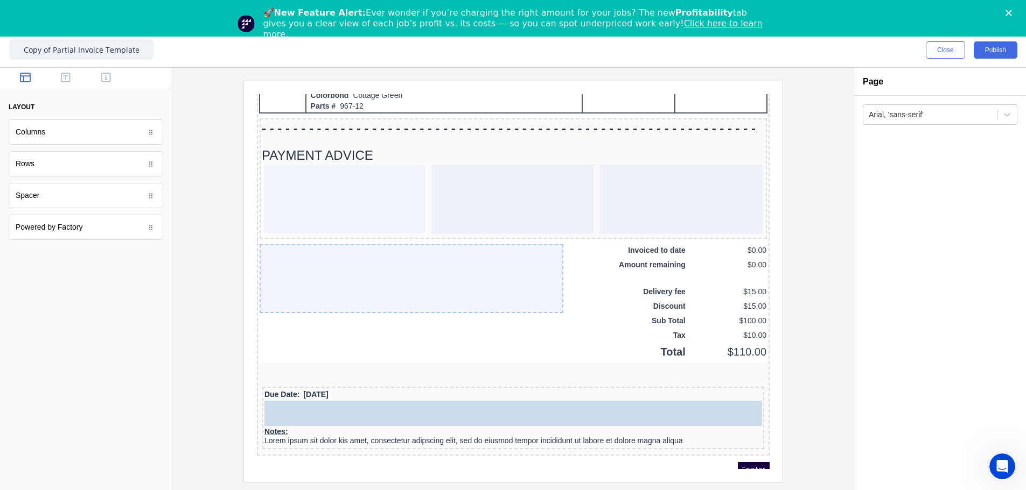
drag, startPoint x: 53, startPoint y: 200, endPoint x: 410, endPoint y: 401, distance: 409.6
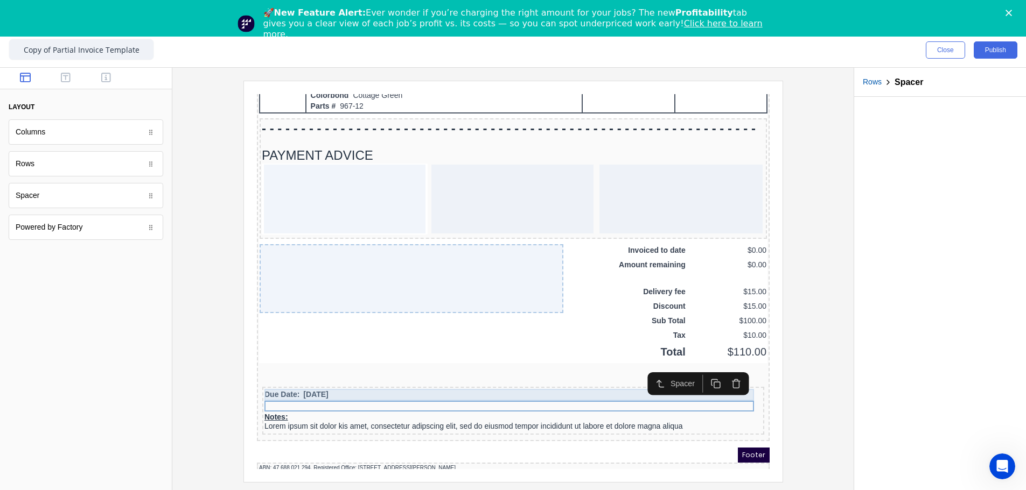
scroll to position [735, 0]
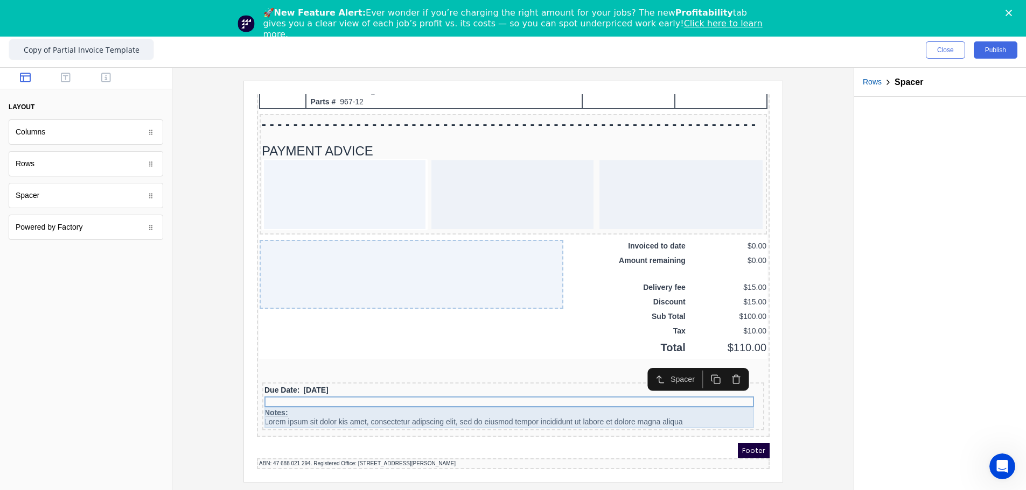
click at [273, 282] on div "Notes: Lorem ipsum sit dolor kis amet, consectetur adipscing elit, sed do eiusm…" at bounding box center [499, 405] width 497 height 21
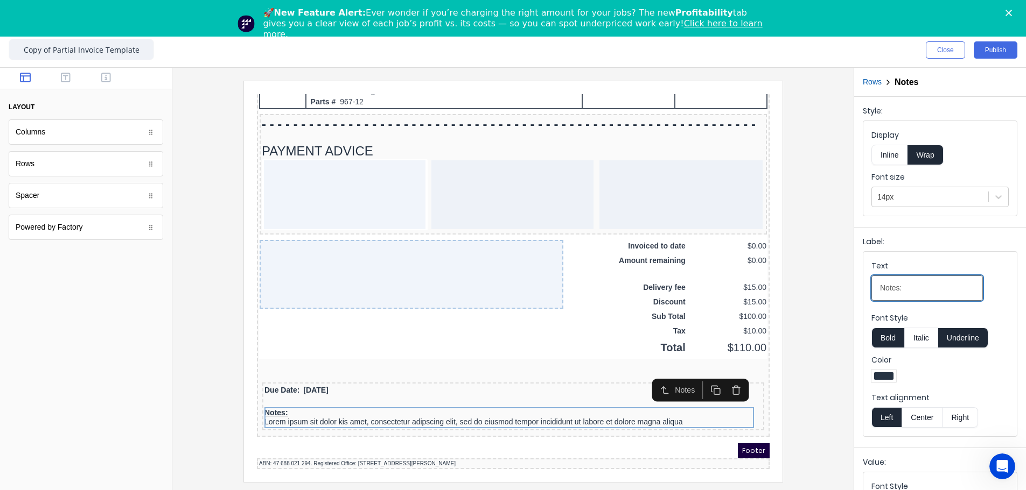
drag, startPoint x: 927, startPoint y: 288, endPoint x: 837, endPoint y: 303, distance: 90.5
click at [644, 282] on div "Close Publish Components layout Columns Columns Rows Rows Spacer Spacer Powered…" at bounding box center [513, 262] width 1026 height 458
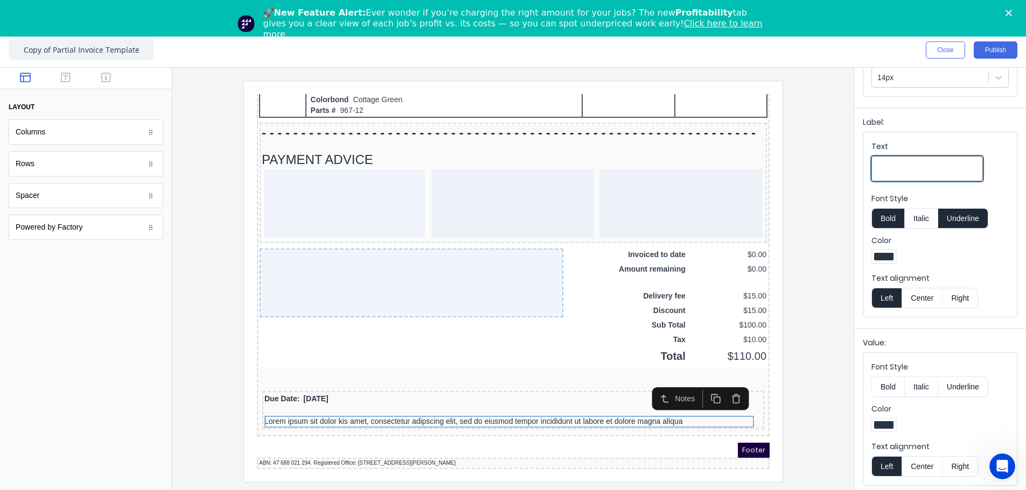
scroll to position [123, 0]
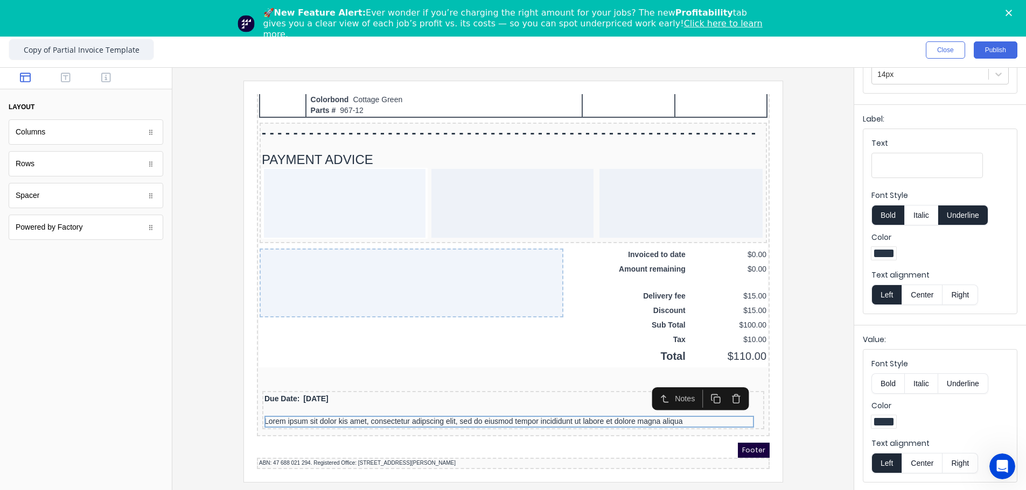
click at [644, 282] on button "Bold" at bounding box center [887, 384] width 33 height 20
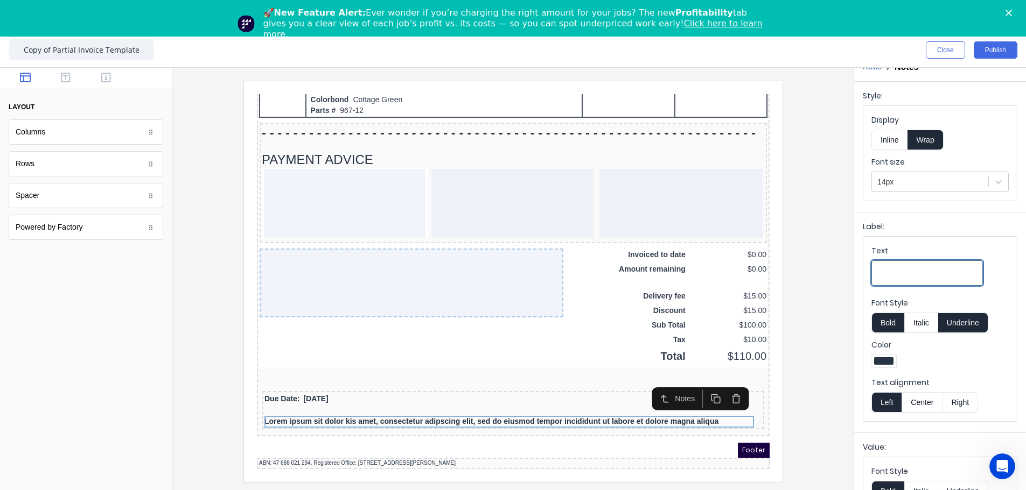
click at [644, 274] on input "Text" at bounding box center [926, 273] width 111 height 25
paste input "Please note new bank details as at 1st July 2025"
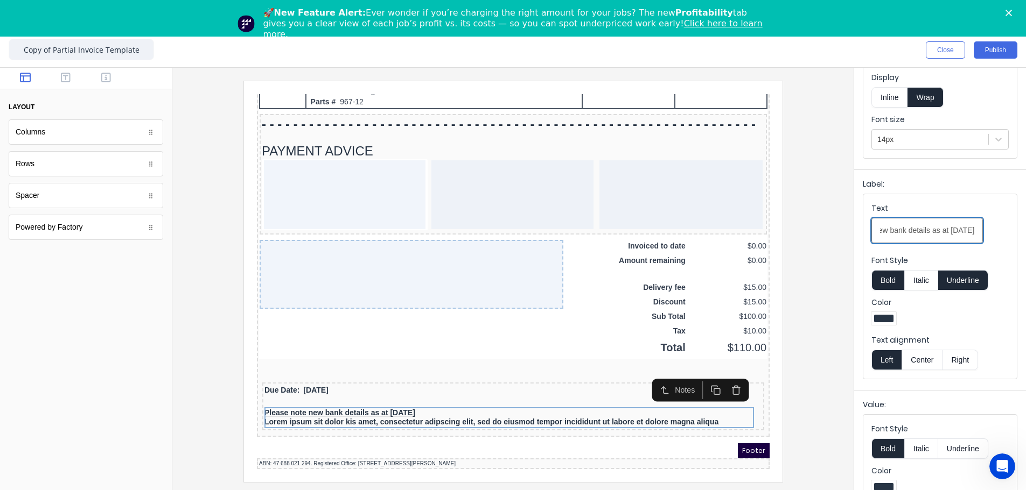
scroll to position [123, 0]
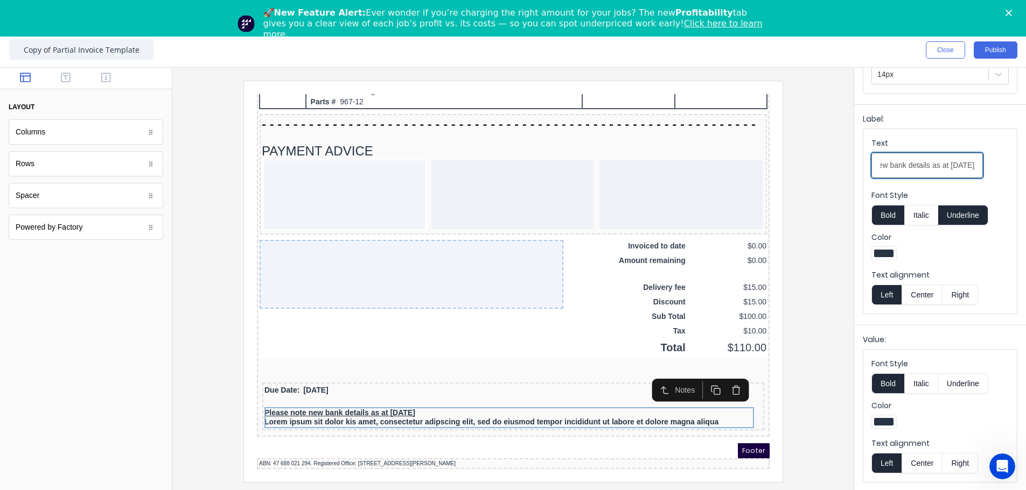
type input "Please note new bank details as at 1st July 2025"
click at [644, 282] on icon "button" at bounding box center [722, 378] width 10 height 10
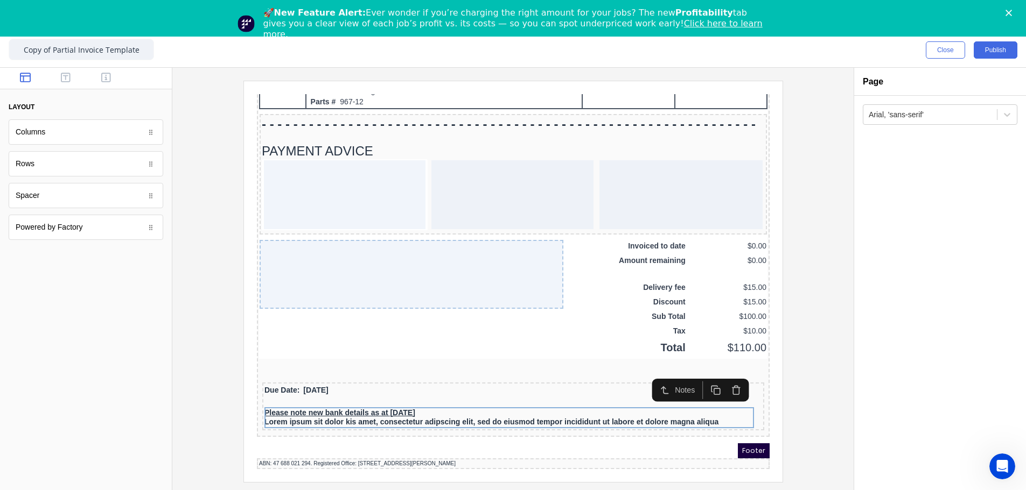
scroll to position [0, 0]
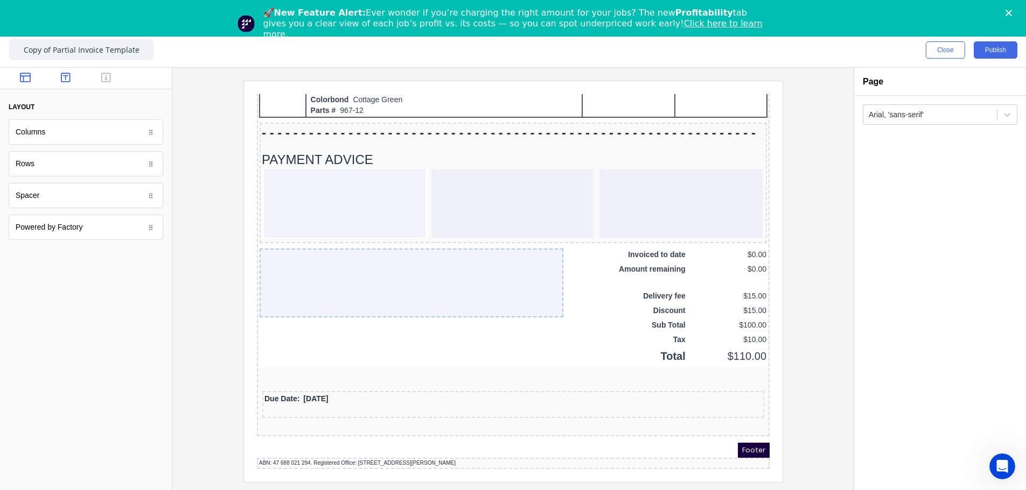
click at [81, 82] on button "button" at bounding box center [66, 78] width 34 height 13
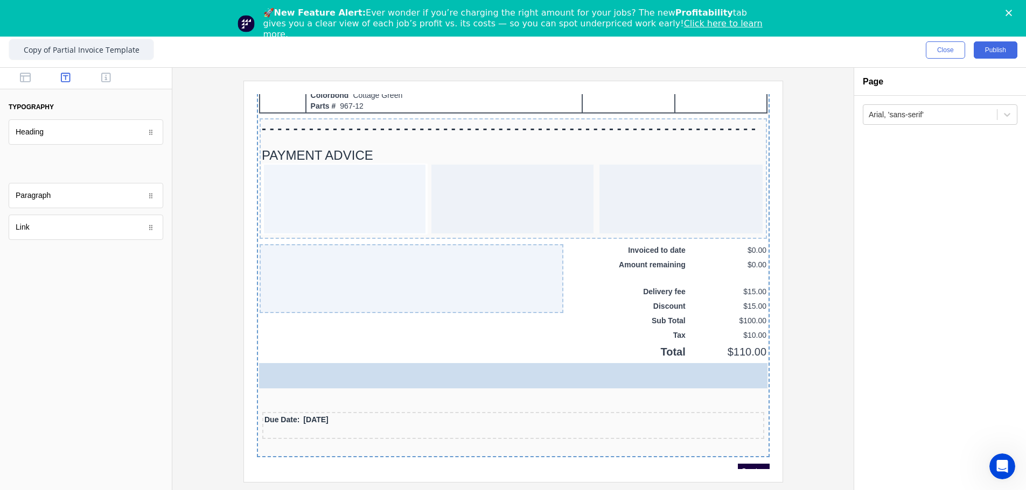
scroll to position [735, 0]
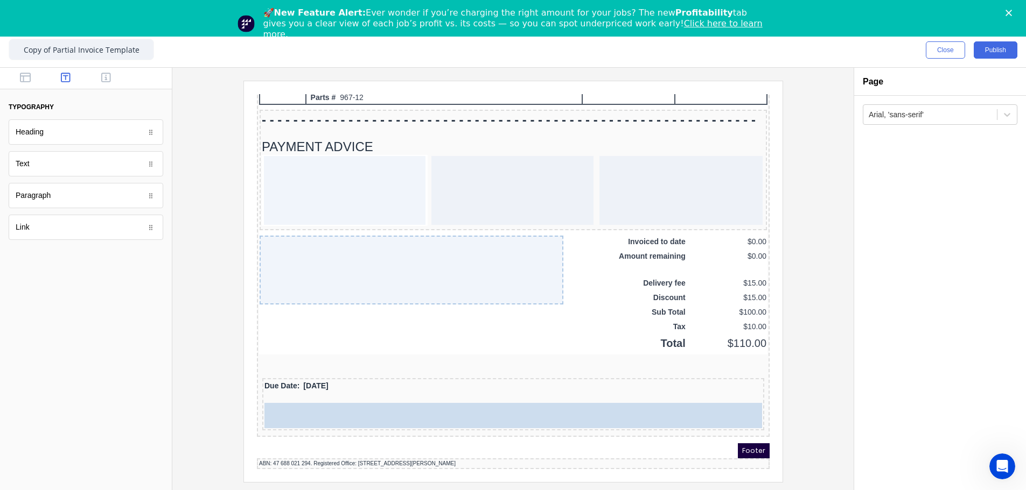
drag, startPoint x: 36, startPoint y: 168, endPoint x: 362, endPoint y: 410, distance: 406.4
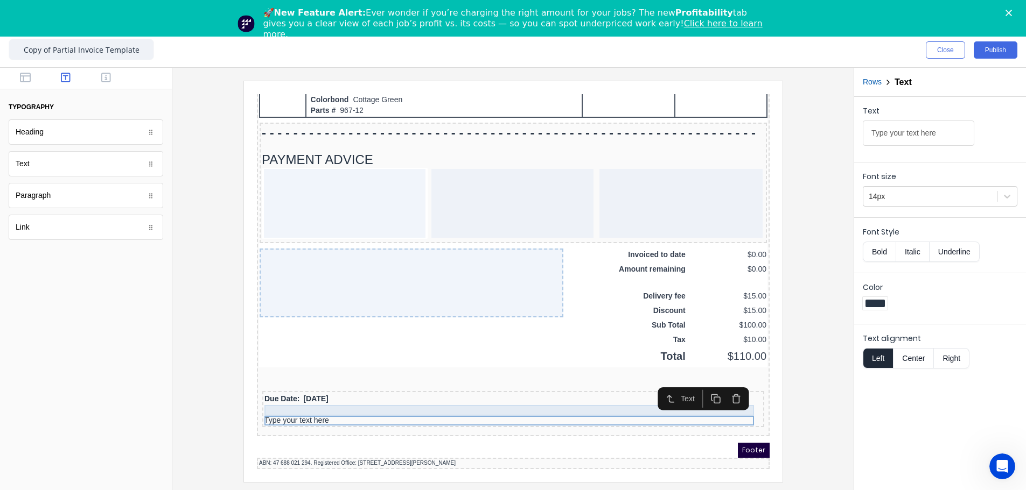
scroll to position [726, 0]
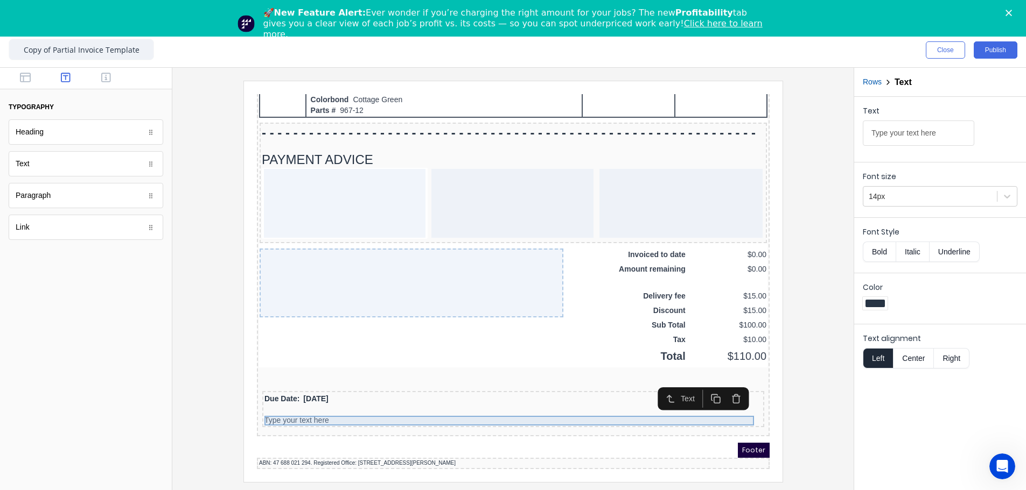
click at [324, 282] on div "Type your text here" at bounding box center [499, 408] width 497 height 10
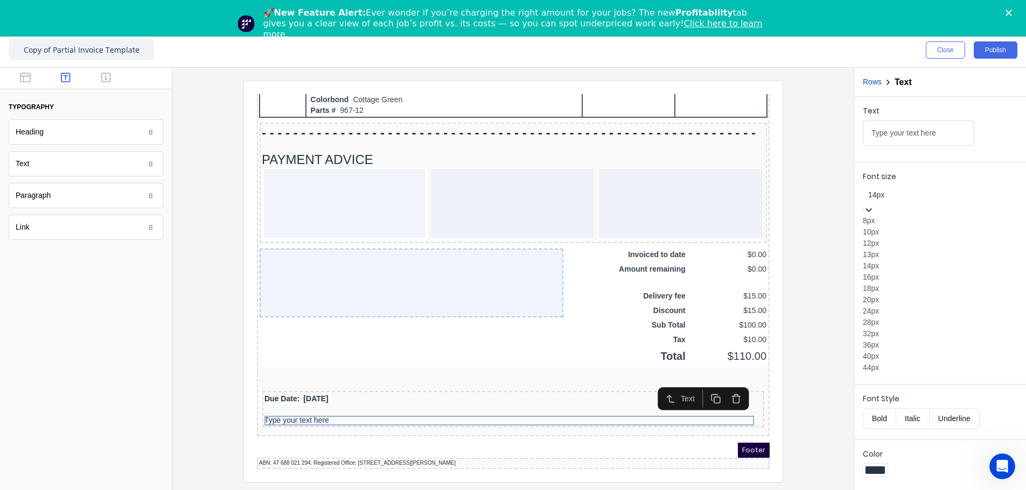
click at [644, 198] on div at bounding box center [940, 194] width 144 height 13
click at [644, 138] on input "Type your text here" at bounding box center [917, 133] width 111 height 25
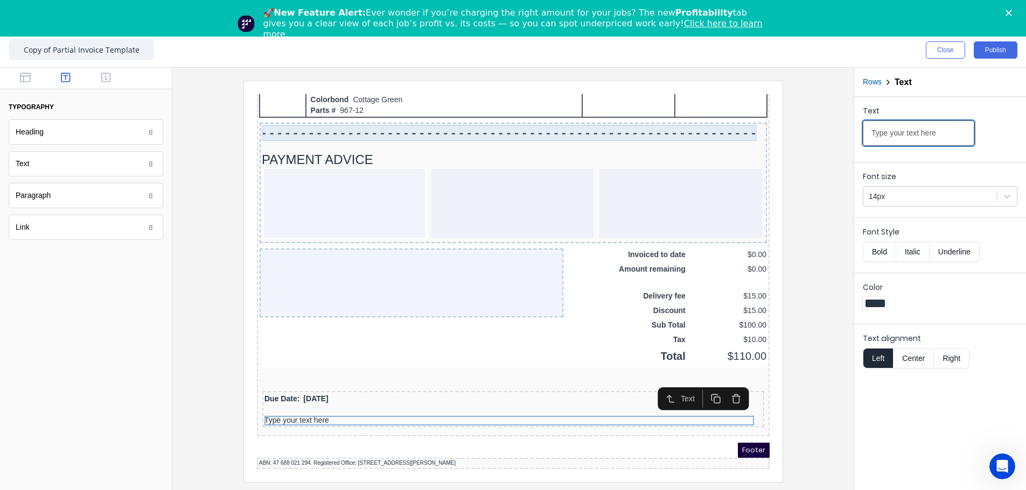
drag, startPoint x: 1199, startPoint y: 216, endPoint x: 718, endPoint y: 110, distance: 492.9
paste input "Please note new bank details as at 1st July 2025"
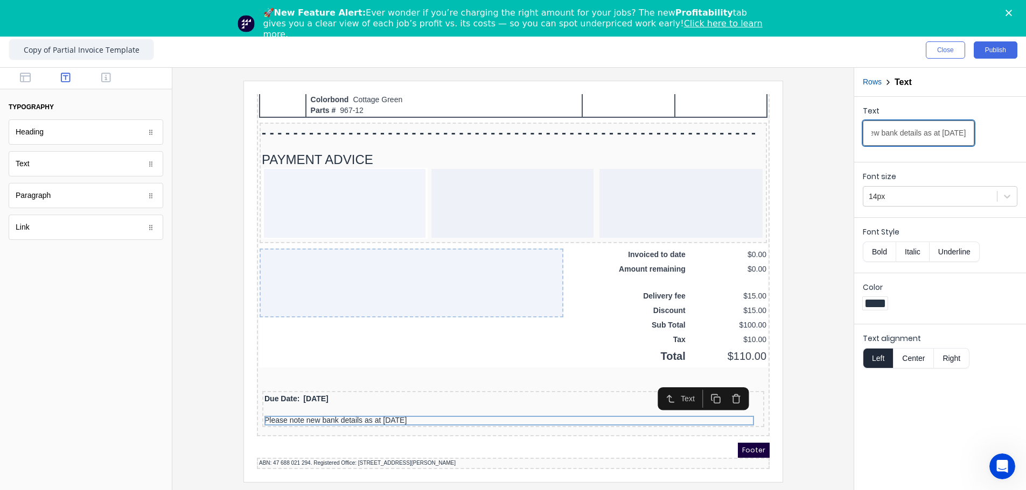
type input "Please note new bank details as at 1st July 2025"
click at [644, 249] on button "Bold" at bounding box center [878, 252] width 33 height 20
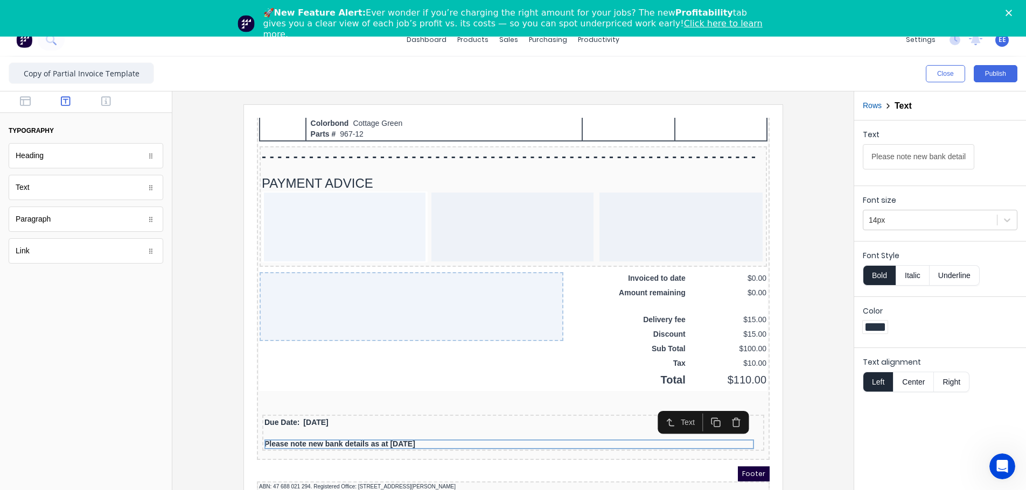
scroll to position [0, 0]
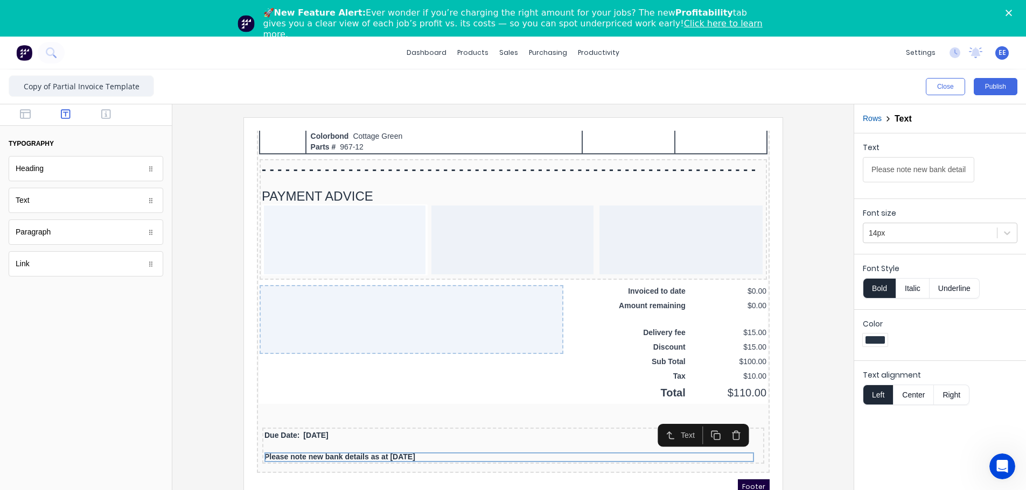
click at [644, 120] on button "Rows" at bounding box center [871, 118] width 19 height 11
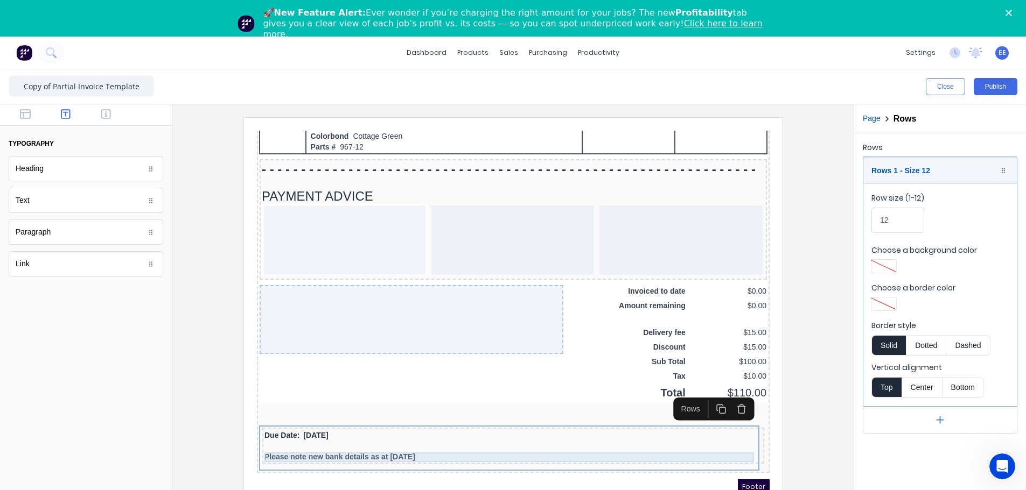
click at [306, 282] on div "Please note new bank details as at 1st July 2025" at bounding box center [499, 445] width 497 height 10
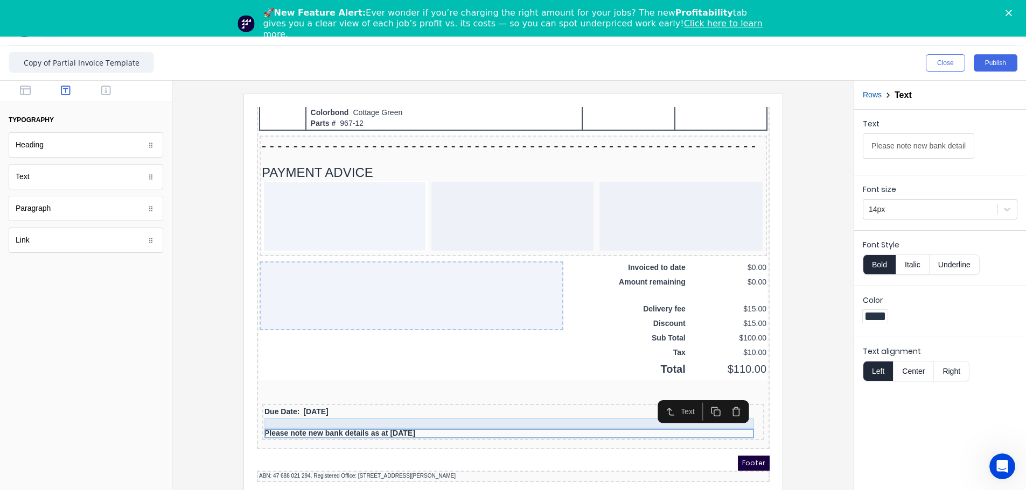
scroll to position [37, 0]
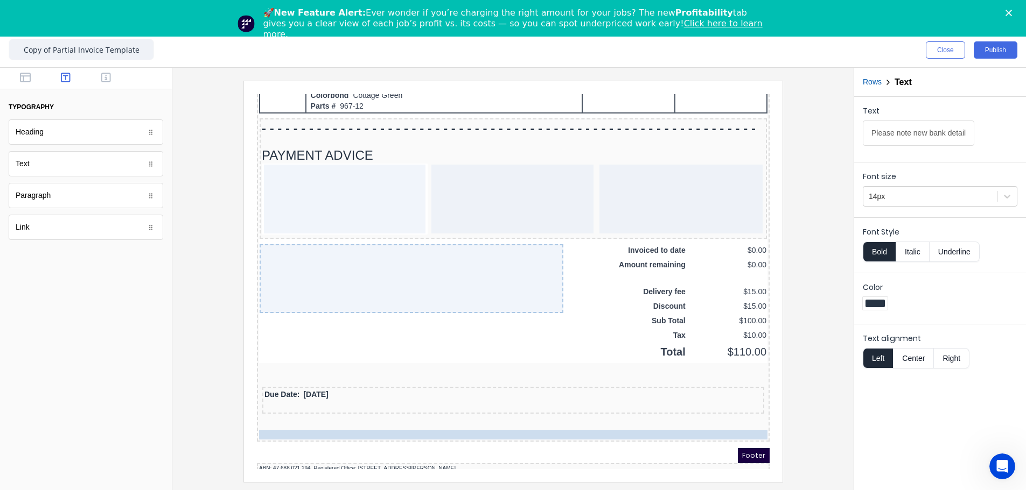
drag, startPoint x: 313, startPoint y: 405, endPoint x: 313, endPoint y: 412, distance: 7.0
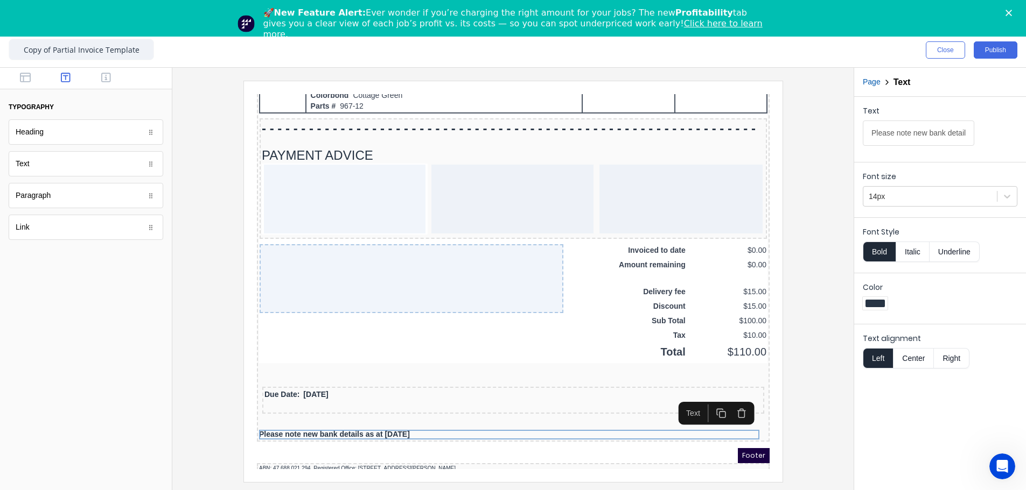
click at [313, 282] on div "Due Date: 29/10/2024" at bounding box center [500, 394] width 508 height 45
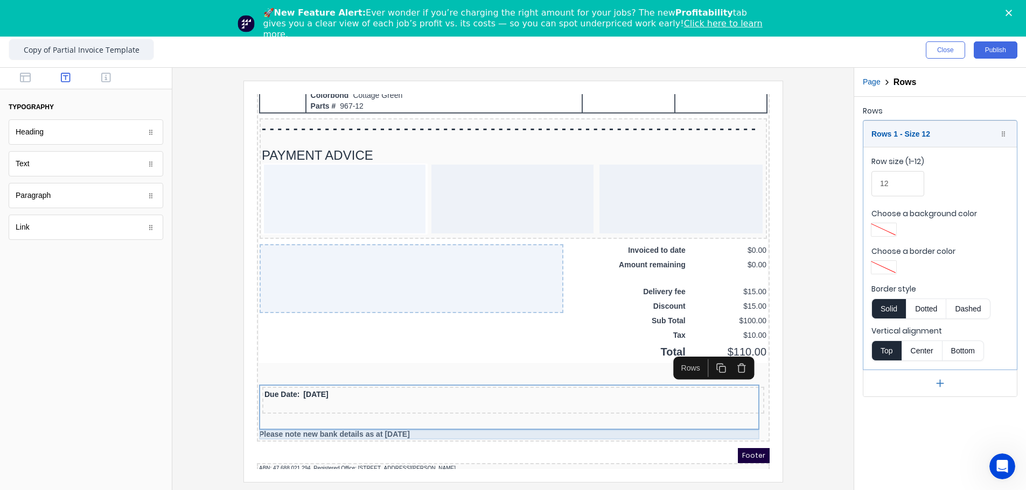
click at [304, 282] on div "Please note new bank details as at 1st July 2025" at bounding box center [500, 422] width 508 height 10
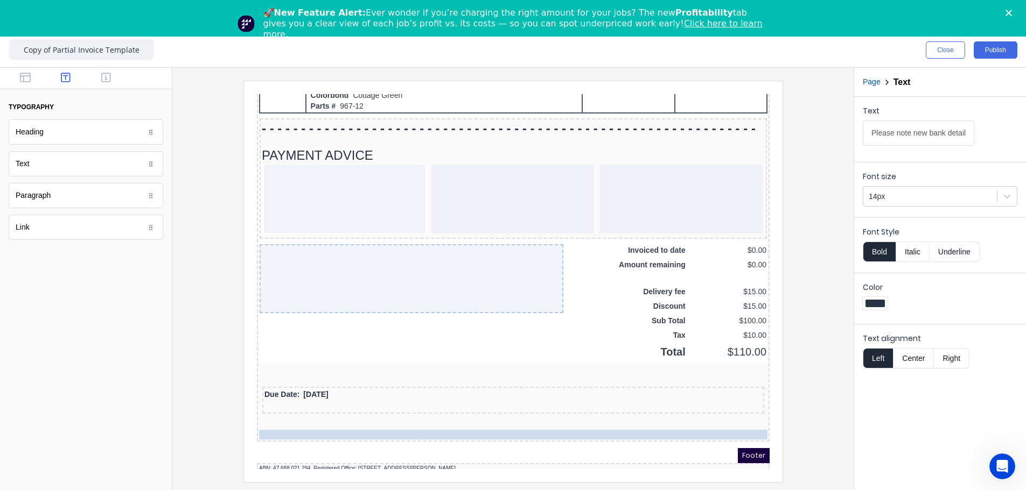
drag, startPoint x: 297, startPoint y: 422, endPoint x: 318, endPoint y: 411, distance: 23.4
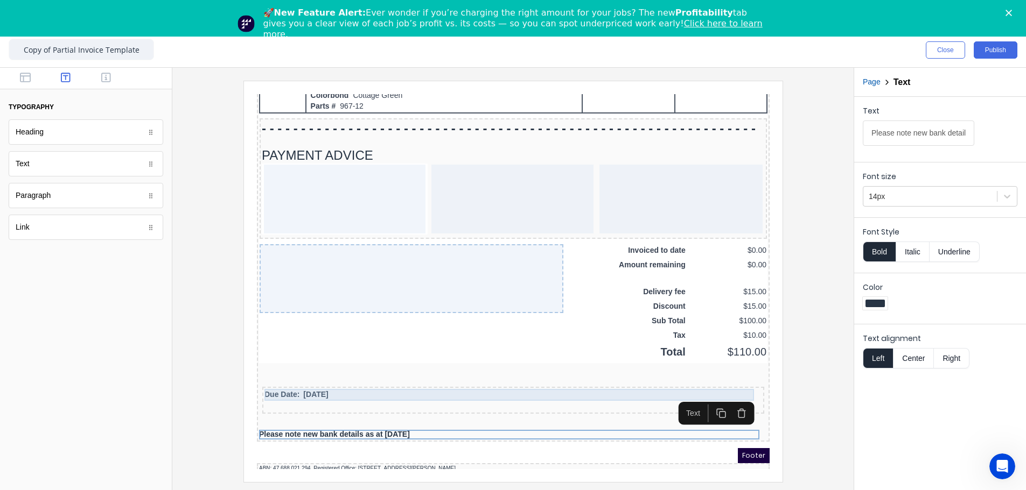
click at [319, 282] on div "Due Date: 29/10/2024" at bounding box center [499, 382] width 497 height 12
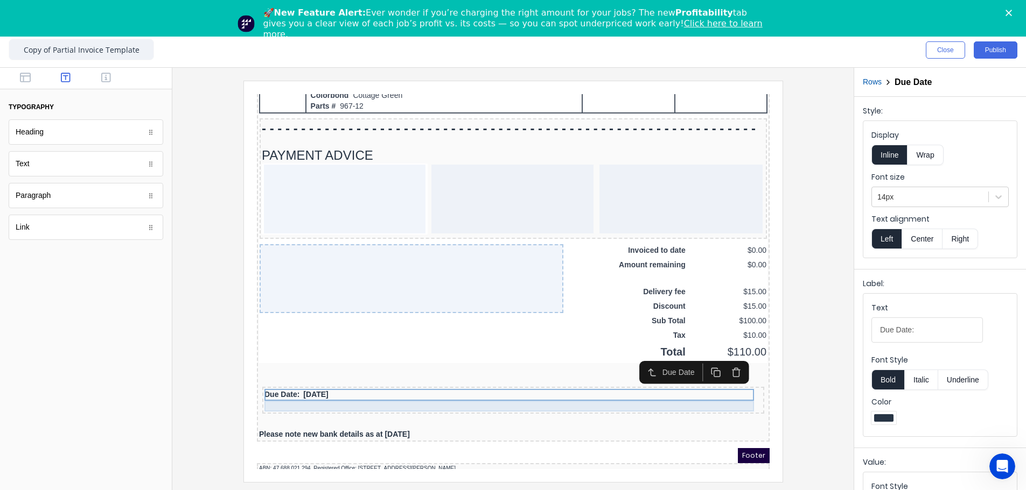
click at [316, 282] on div at bounding box center [499, 393] width 497 height 11
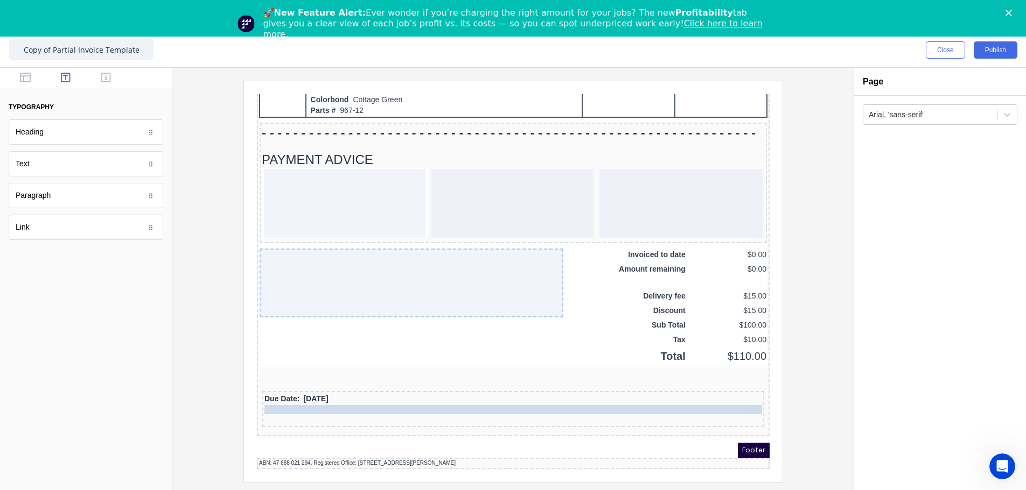
drag, startPoint x: 298, startPoint y: 425, endPoint x: 316, endPoint y: 405, distance: 26.3
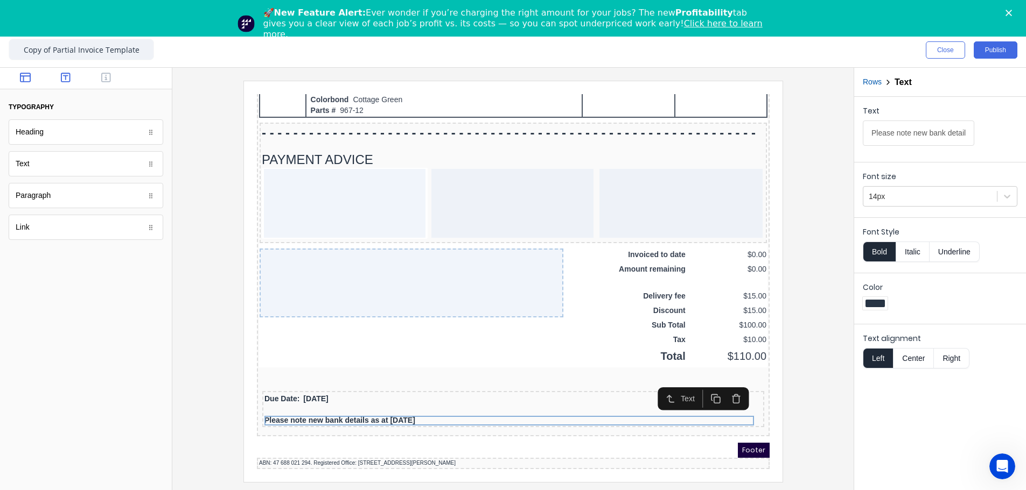
click at [22, 76] on icon "button" at bounding box center [25, 78] width 11 height 10
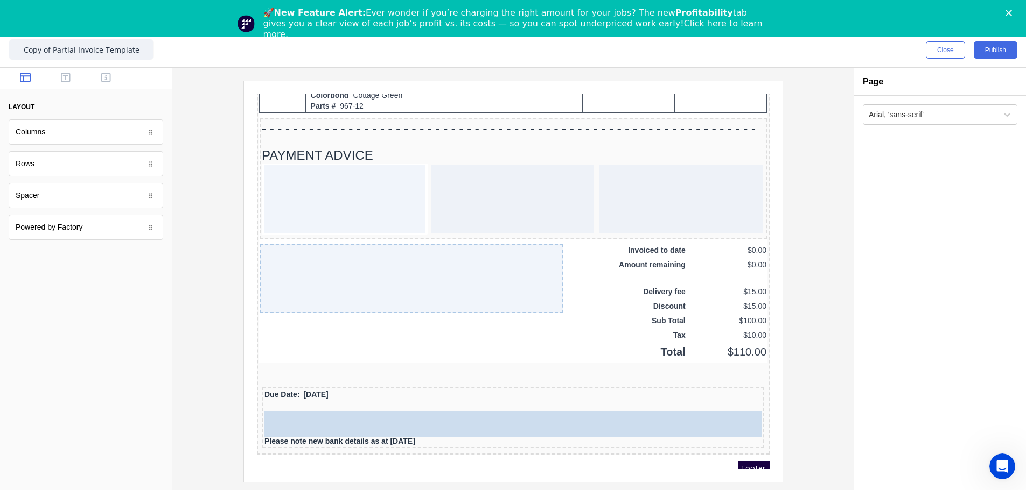
drag, startPoint x: 38, startPoint y: 170, endPoint x: 97, endPoint y: 329, distance: 170.5
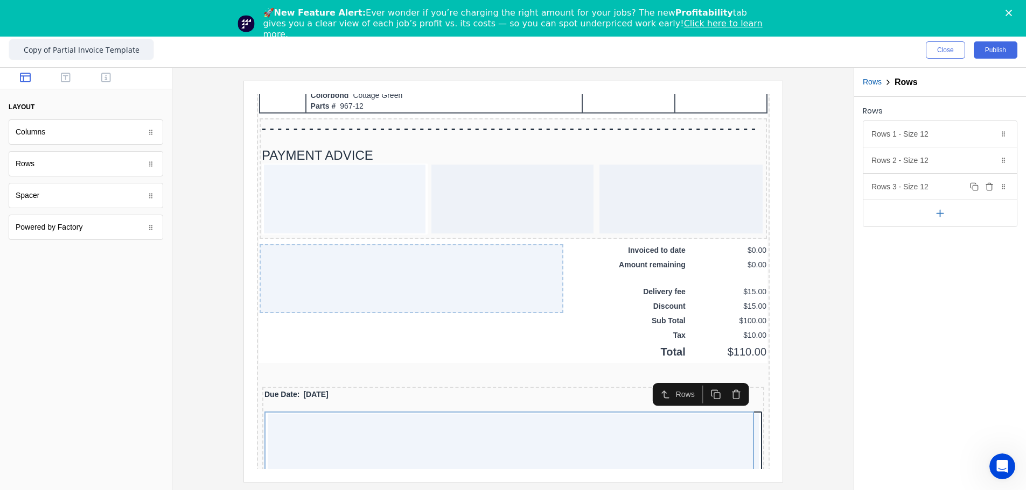
click at [644, 190] on icon "button" at bounding box center [989, 187] width 9 height 9
click at [644, 162] on icon "button" at bounding box center [989, 160] width 9 height 9
click at [644, 140] on div "Rows 1 - Size 12 Duplicate Delete" at bounding box center [939, 134] width 153 height 26
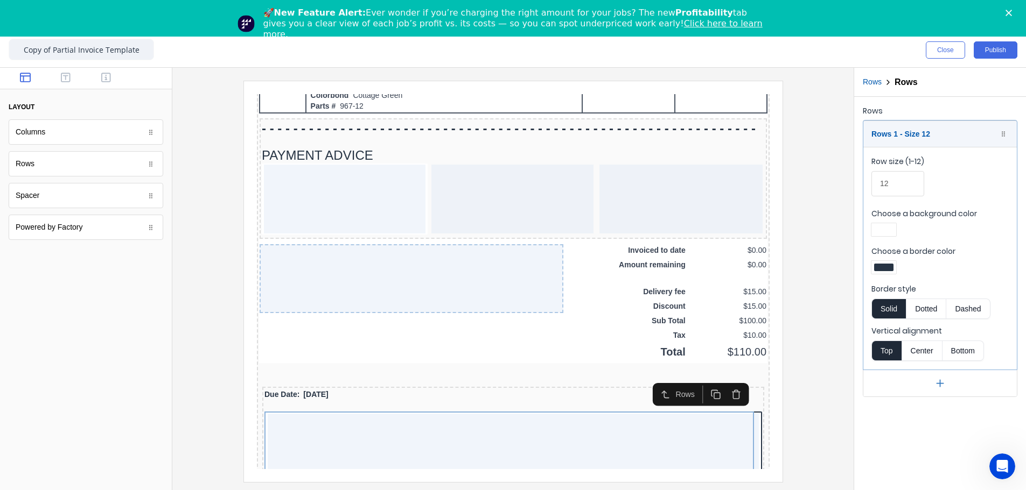
click at [644, 269] on div at bounding box center [883, 268] width 19 height 8
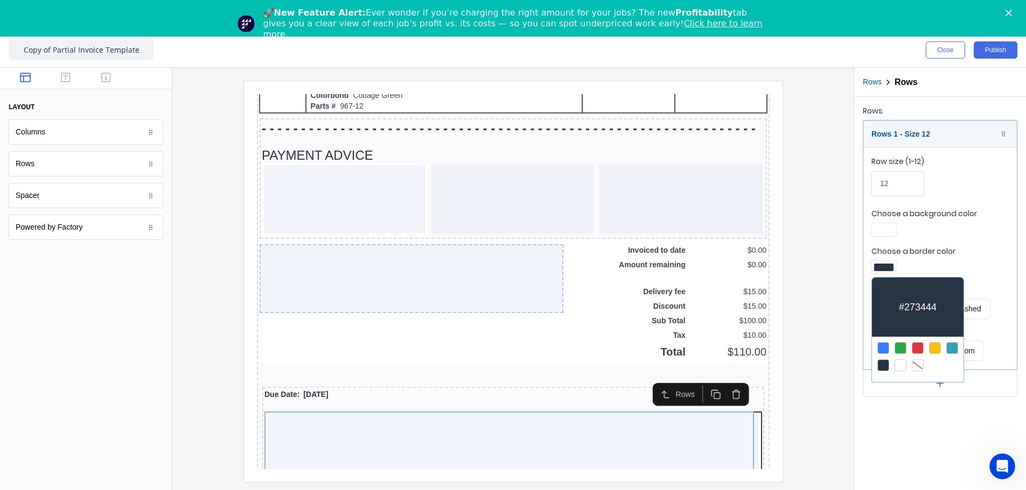
click at [644, 282] on div at bounding box center [917, 366] width 12 height 12
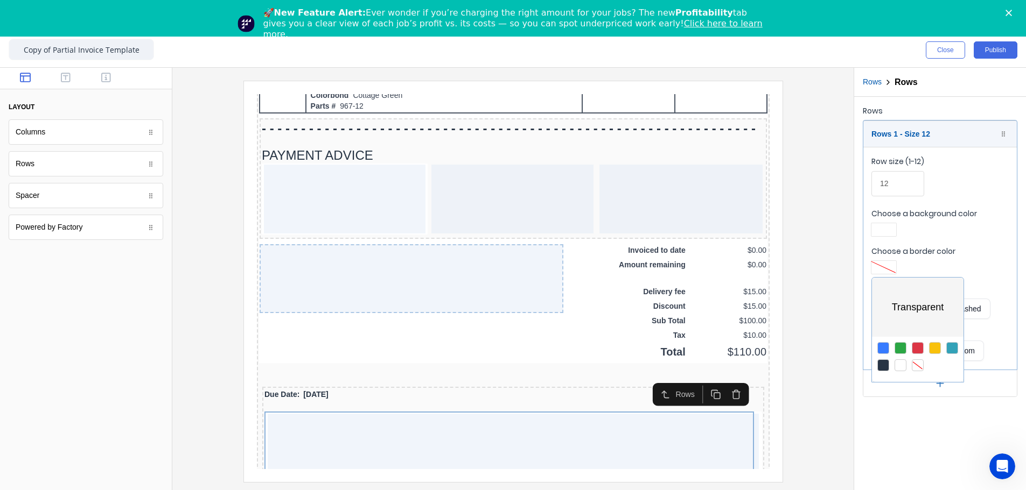
click at [644, 228] on div at bounding box center [513, 245] width 1026 height 490
click at [644, 228] on div at bounding box center [883, 230] width 19 height 8
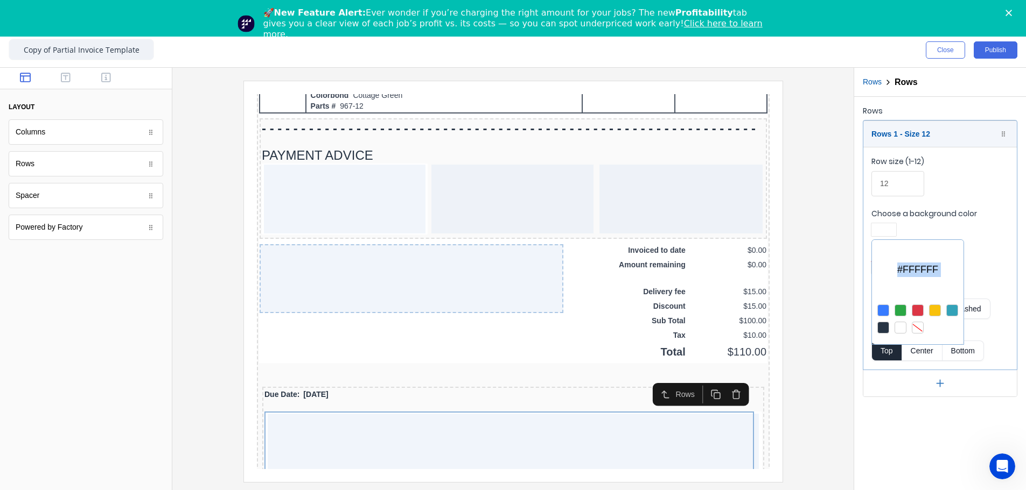
click at [644, 282] on div at bounding box center [935, 311] width 12 height 12
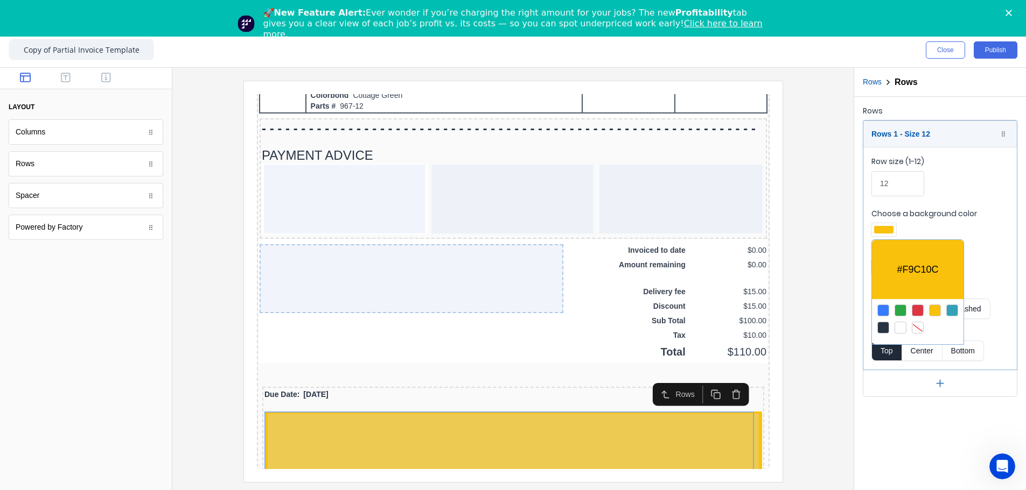
drag, startPoint x: 767, startPoint y: 359, endPoint x: 770, endPoint y: 411, distance: 52.3
click at [644, 282] on div at bounding box center [513, 245] width 1026 height 490
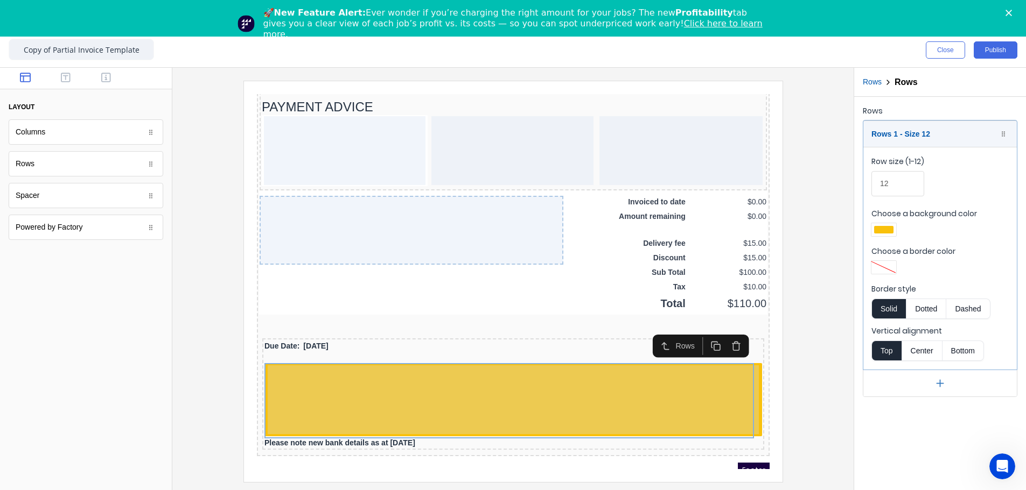
scroll to position [799, 0]
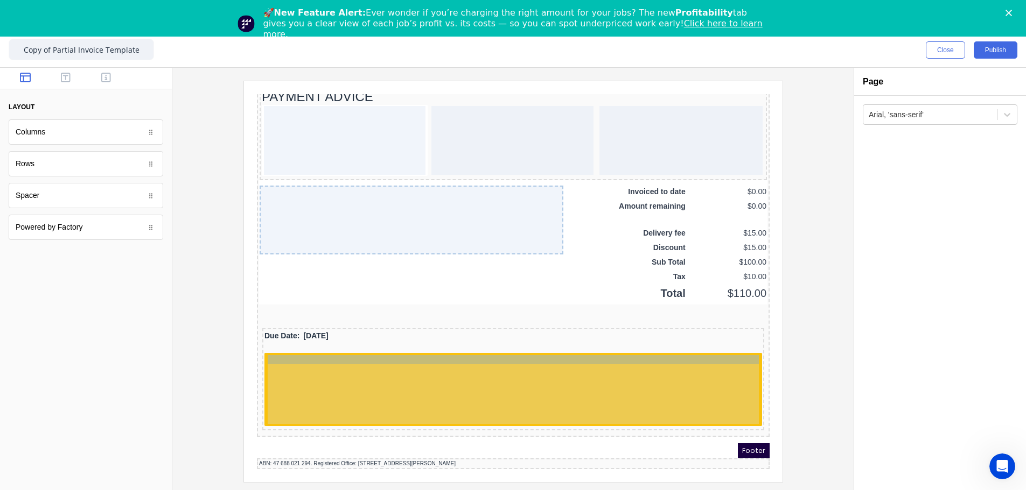
drag, startPoint x: 475, startPoint y: 408, endPoint x: 477, endPoint y: 372, distance: 36.1
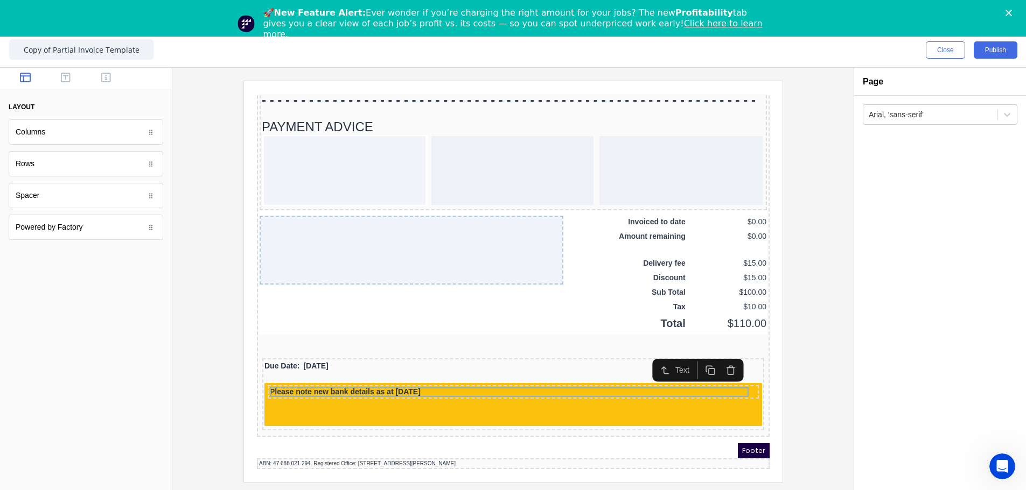
scroll to position [759, 0]
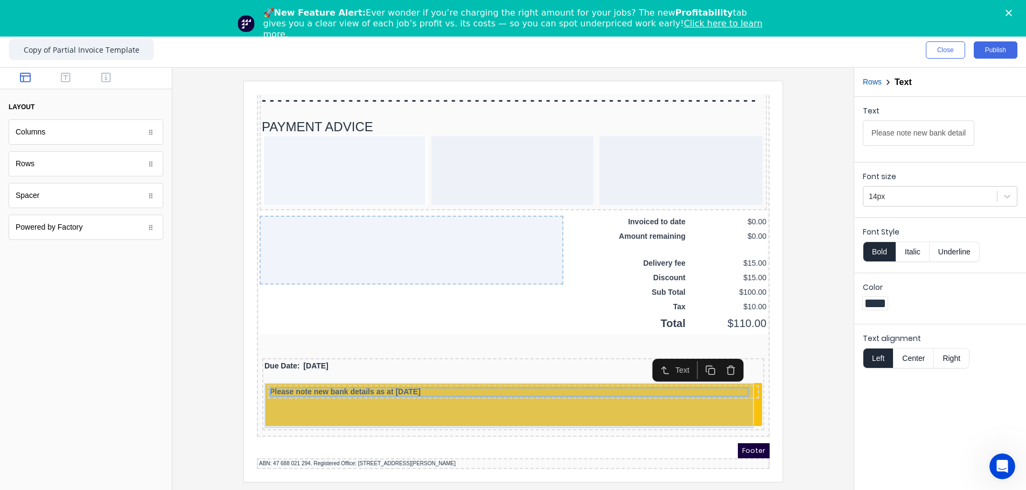
click at [415, 282] on div "Please note new bank details as at 1st July 2025" at bounding box center [499, 392] width 497 height 45
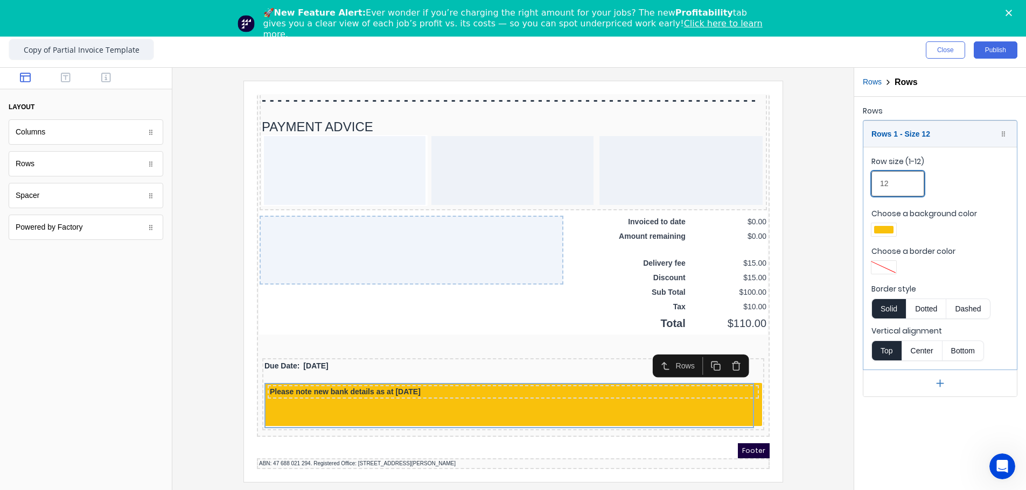
drag, startPoint x: 899, startPoint y: 181, endPoint x: 852, endPoint y: 180, distance: 46.3
click at [644, 180] on div "Close Publish Components layout Columns Columns Rows Rows Spacer Spacer Powered…" at bounding box center [513, 262] width 1026 height 458
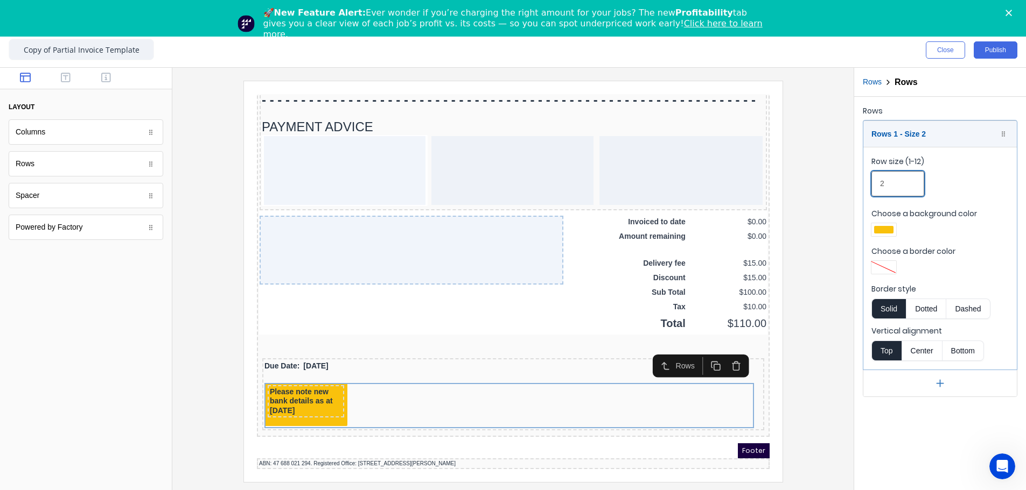
drag, startPoint x: 892, startPoint y: 184, endPoint x: 836, endPoint y: 181, distance: 56.6
click at [644, 181] on div "Close Publish Components layout Columns Columns Rows Rows Spacer Spacer Powered…" at bounding box center [513, 262] width 1026 height 458
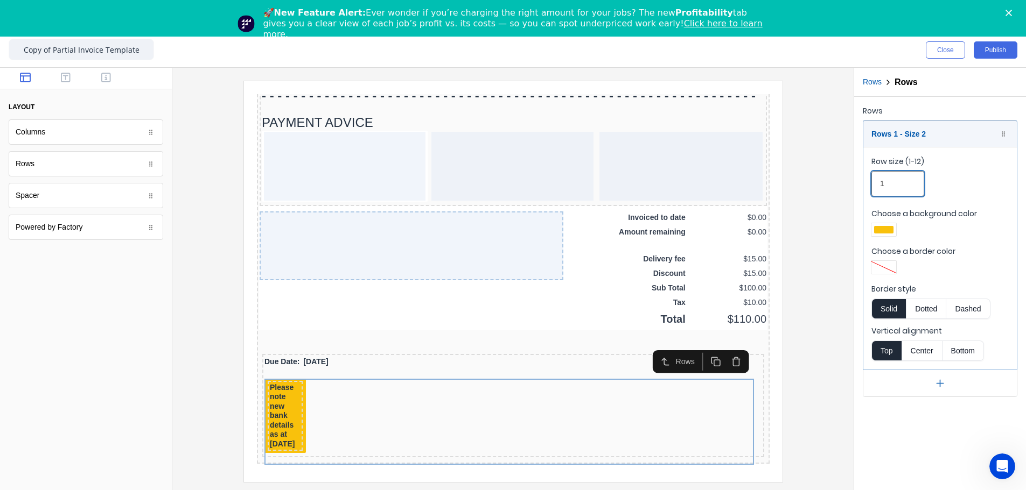
type input "12"
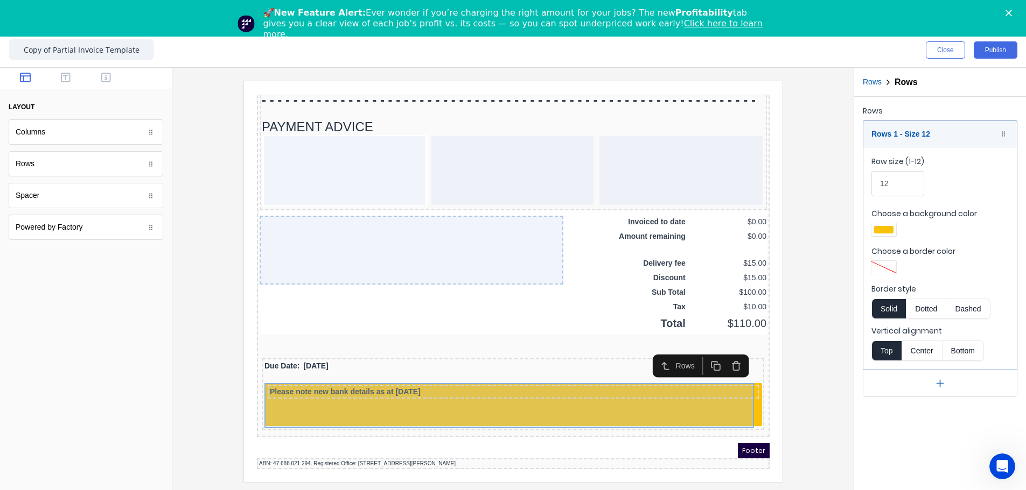
click at [606, 282] on div "Please note new bank details as at 1st July 2025" at bounding box center [499, 392] width 497 height 45
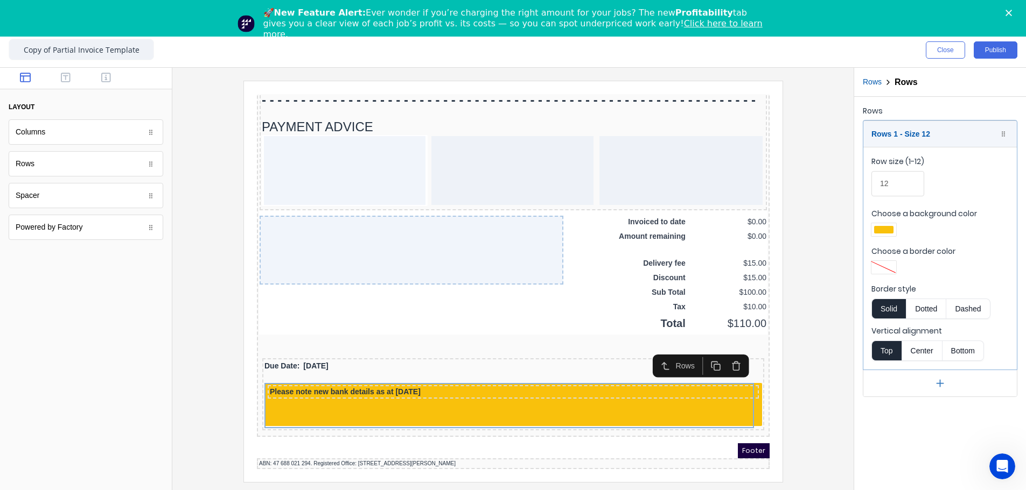
click at [644, 282] on div at bounding box center [513, 281] width 664 height 401
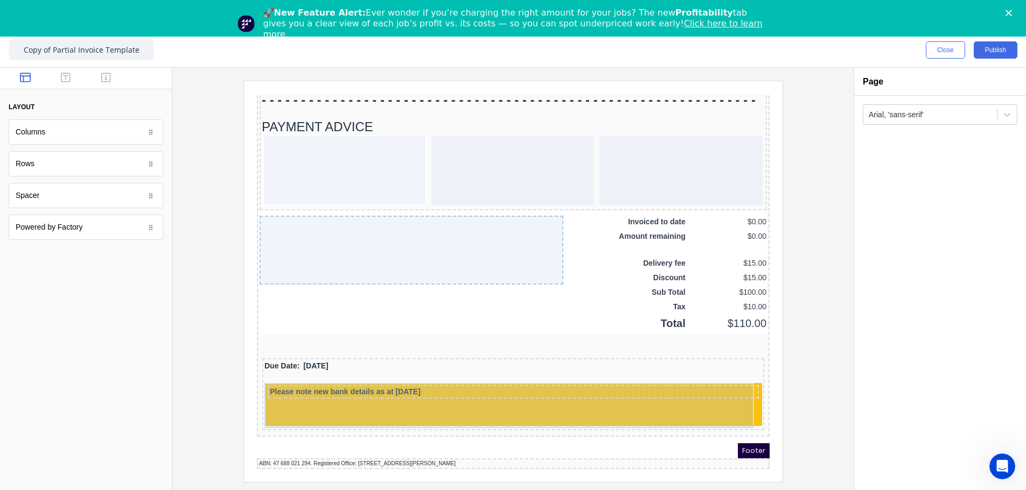
click at [490, 282] on div "Please note new bank details as at 1st July 2025" at bounding box center [499, 392] width 497 height 45
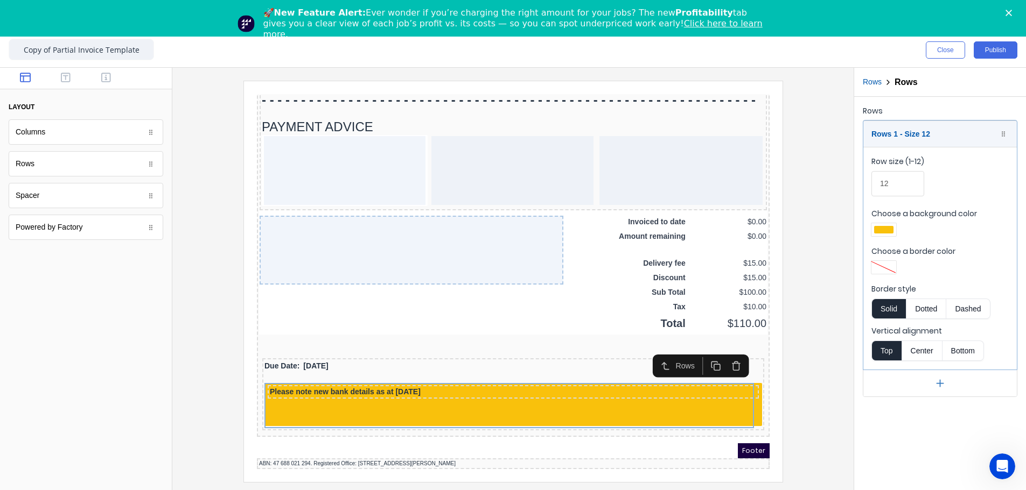
click at [644, 282] on div "Vertical alignment Top Center Bottom" at bounding box center [939, 344] width 137 height 36
click at [644, 282] on button "Solid" at bounding box center [888, 309] width 34 height 20
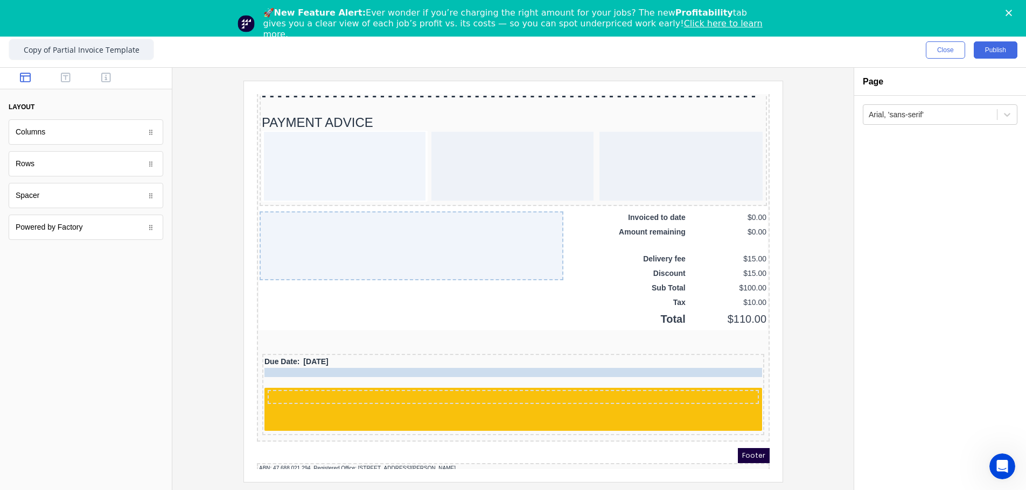
drag, startPoint x: 509, startPoint y: 376, endPoint x: 490, endPoint y: 357, distance: 27.0
click at [490, 282] on div "Due Date: 29/10/2024 Please note new bank details as at 1st July 2025 Please no…" at bounding box center [500, 381] width 502 height 81
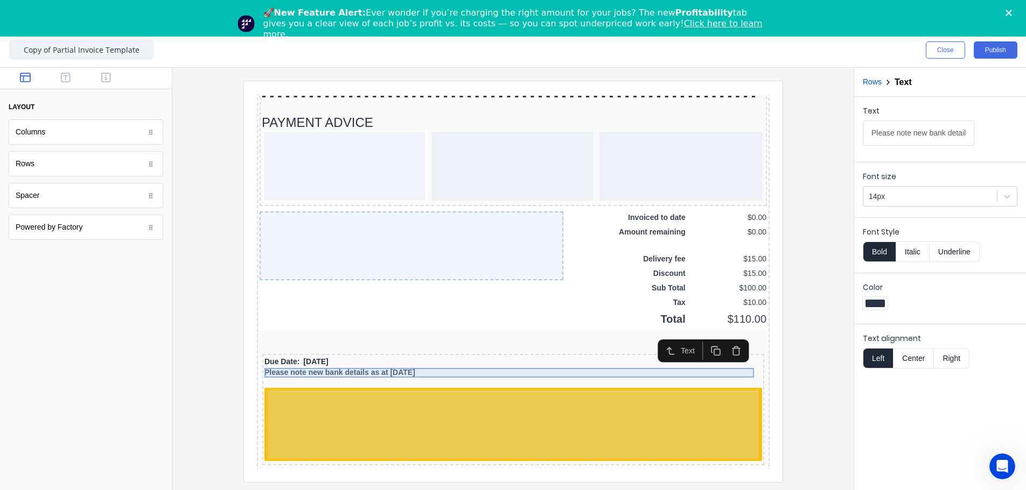
click at [538, 282] on div "Please note new bank details as at 1st July 2025" at bounding box center [499, 360] width 497 height 10
click at [644, 282] on div at bounding box center [874, 303] width 25 height 13
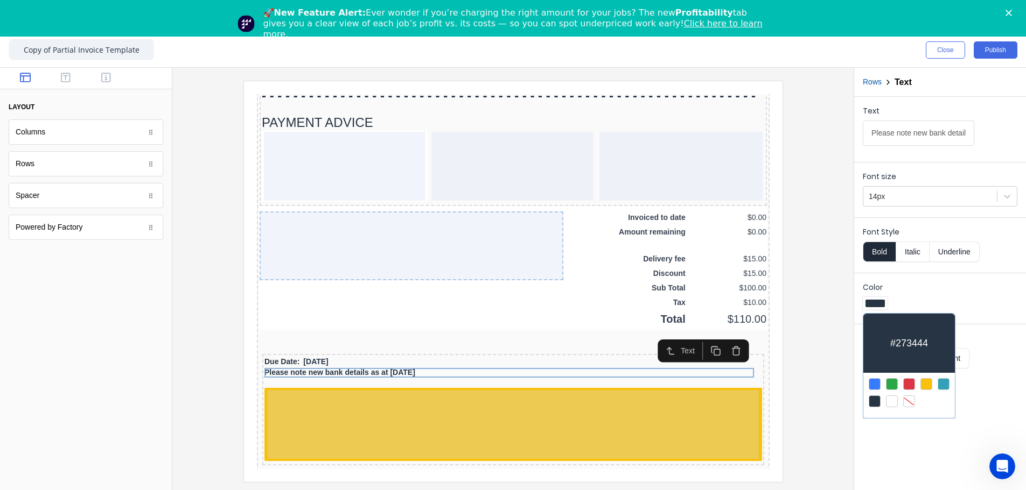
click at [644, 282] on div at bounding box center [926, 384] width 12 height 12
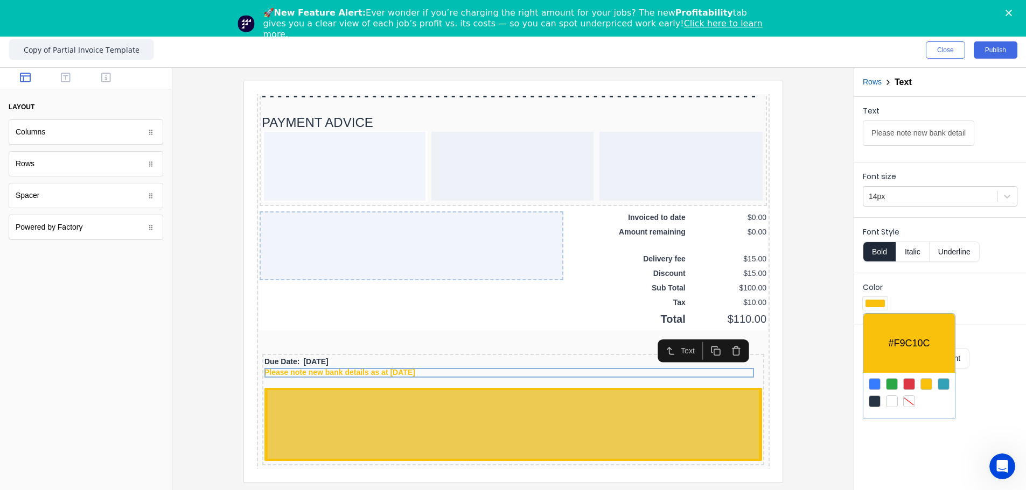
click at [644, 282] on div at bounding box center [874, 402] width 12 height 12
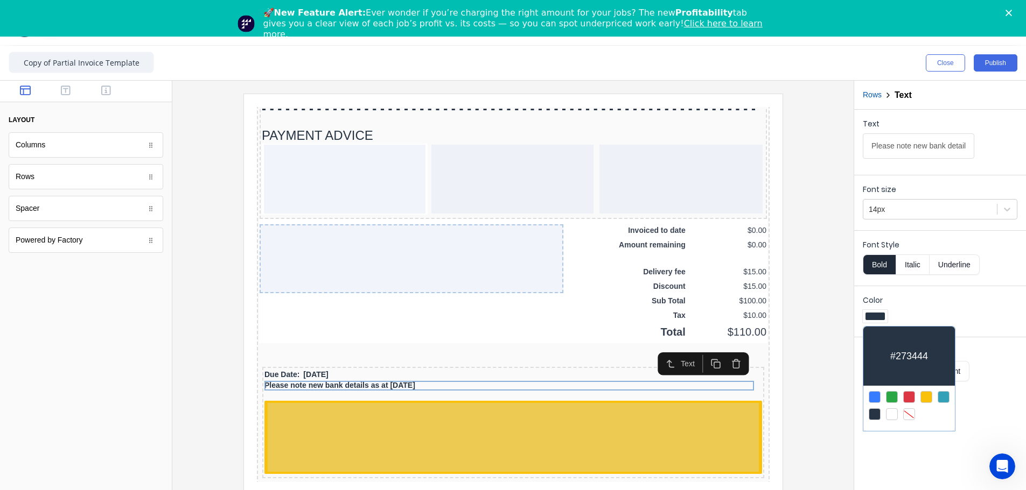
scroll to position [37, 0]
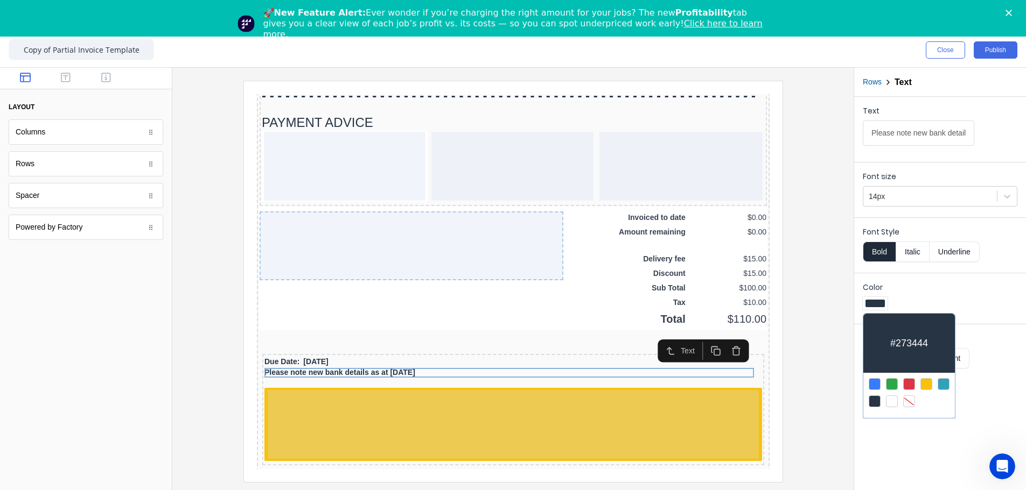
click at [514, 282] on div at bounding box center [513, 245] width 1026 height 490
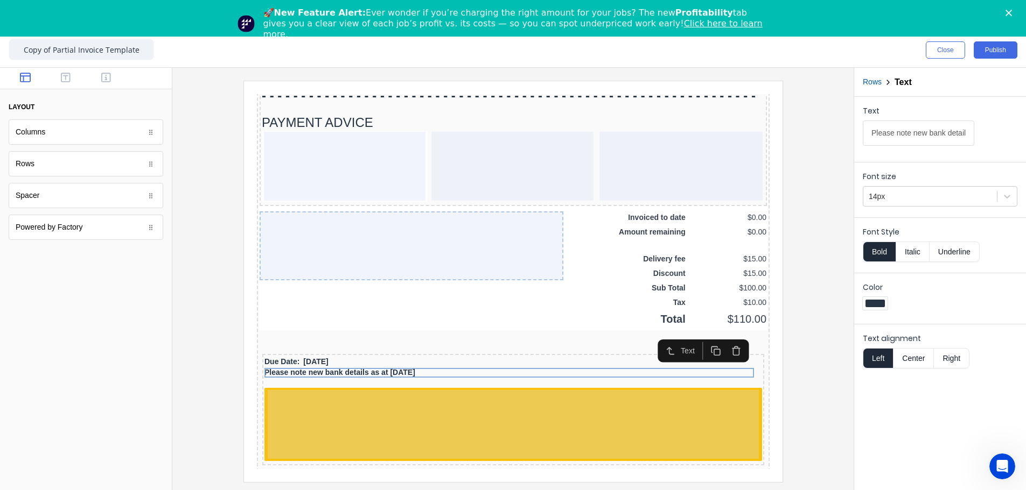
click at [644, 84] on button "Rows" at bounding box center [871, 81] width 19 height 11
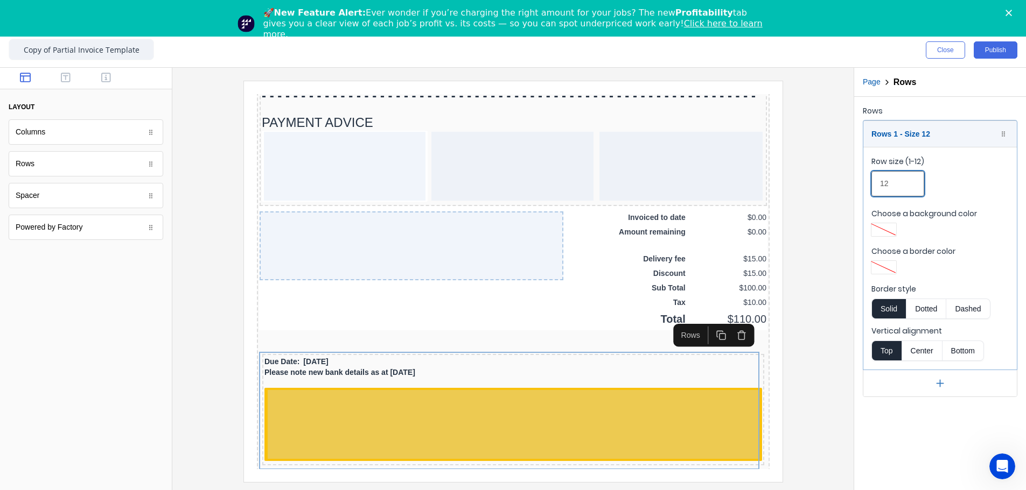
drag, startPoint x: 904, startPoint y: 186, endPoint x: 872, endPoint y: 184, distance: 32.9
click at [644, 184] on input "12" at bounding box center [897, 183] width 53 height 25
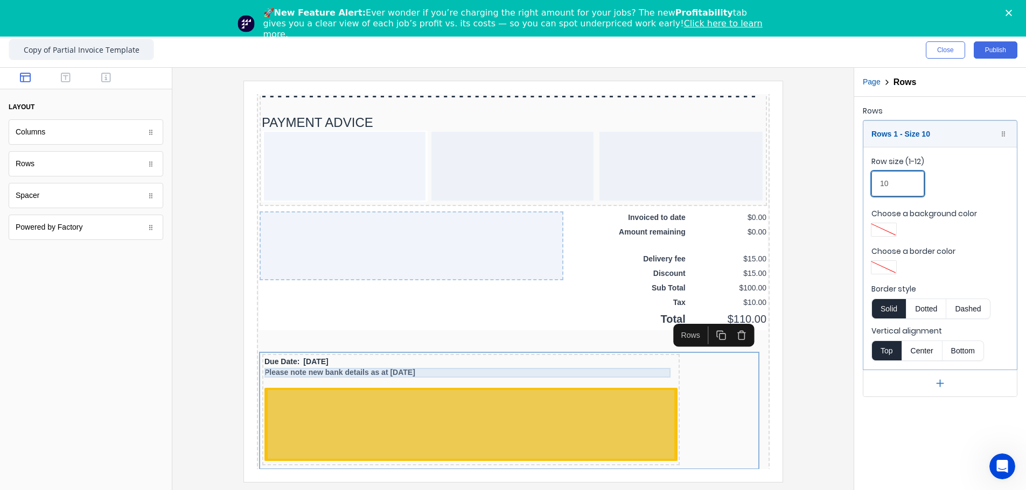
type input "10"
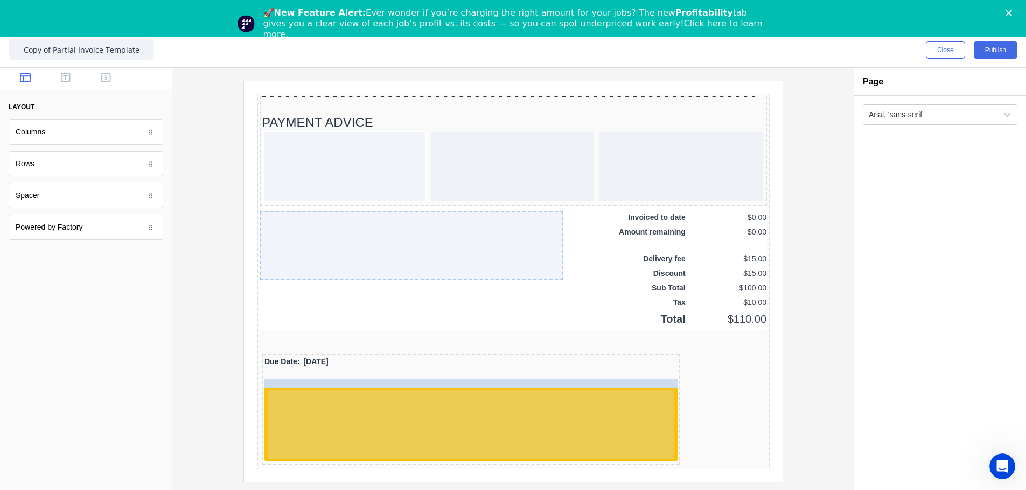
drag, startPoint x: 326, startPoint y: 362, endPoint x: 326, endPoint y: 381, distance: 18.8
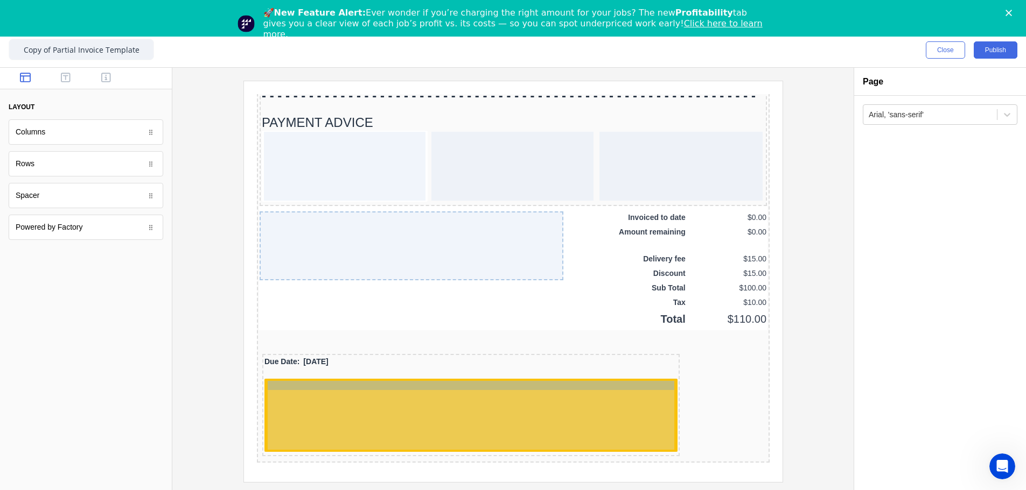
click at [326, 282] on div "Please note new bank details as at 1st July 2025 Please note new bank details a…" at bounding box center [457, 402] width 406 height 69
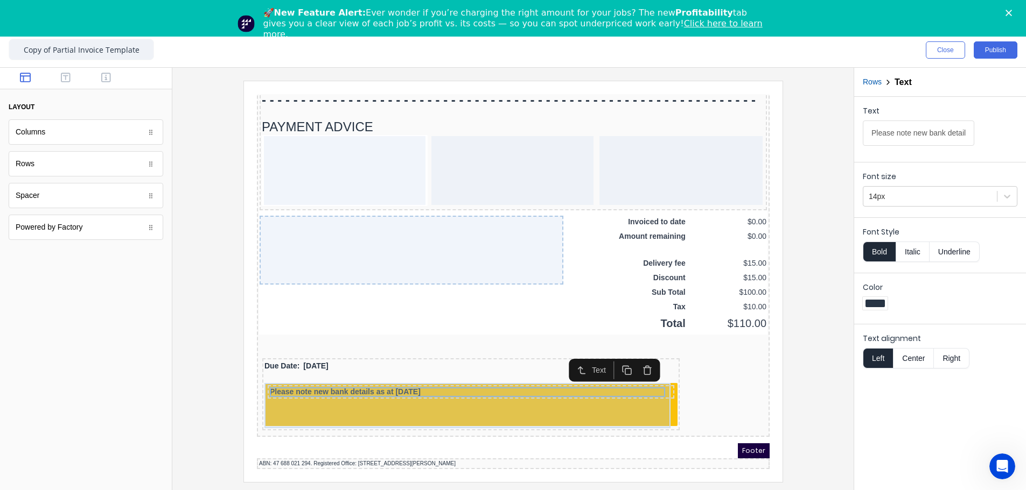
click at [350, 282] on div "Please note new bank details as at 1st July 2025" at bounding box center [457, 392] width 413 height 45
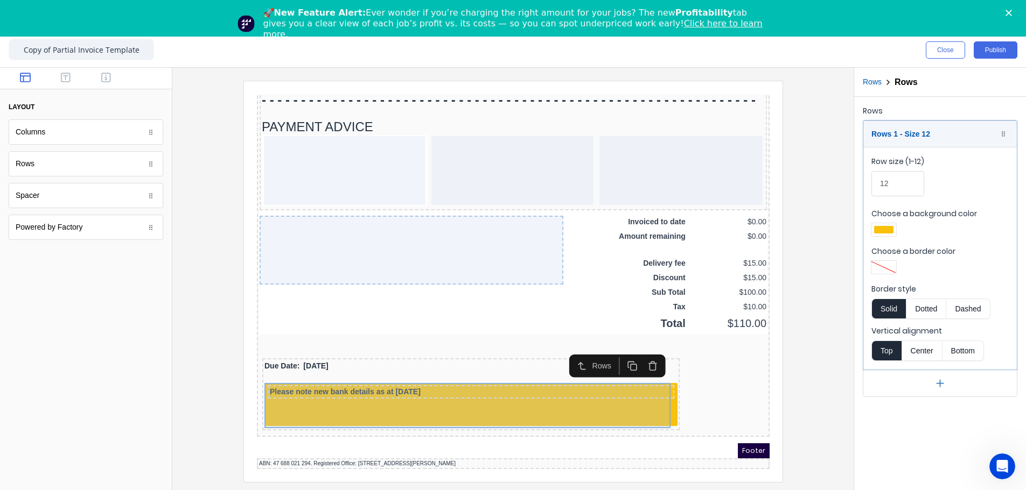
click at [326, 282] on div "Please note new bank details as at 1st July 2025" at bounding box center [457, 392] width 413 height 45
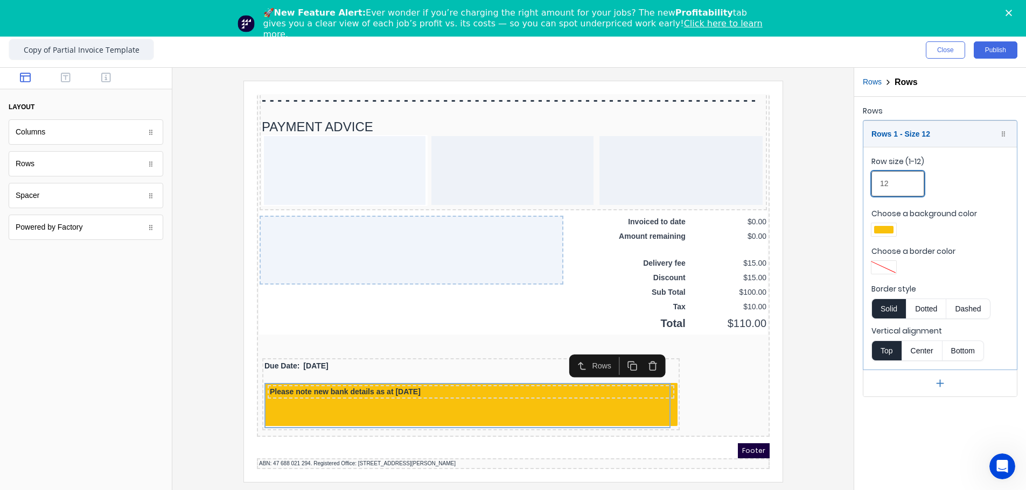
click at [644, 184] on fieldset "Row size (1-12) 12 Choose a background color Choose a border color Border style…" at bounding box center [939, 258] width 153 height 223
drag, startPoint x: 882, startPoint y: 187, endPoint x: 830, endPoint y: 189, distance: 52.3
click at [644, 188] on div "Close Publish Components layout Columns Columns Rows Rows Spacer Spacer Powered…" at bounding box center [513, 262] width 1026 height 458
drag, startPoint x: 895, startPoint y: 185, endPoint x: 840, endPoint y: 184, distance: 55.5
click at [644, 184] on div "Close Publish Components layout Columns Columns Rows Rows Spacer Spacer Powered…" at bounding box center [513, 262] width 1026 height 458
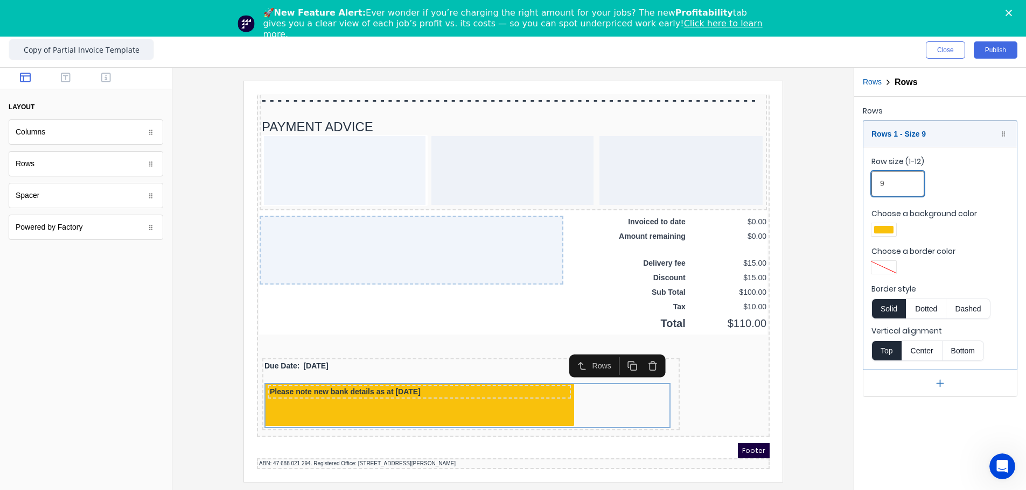
drag, startPoint x: 901, startPoint y: 188, endPoint x: 874, endPoint y: 186, distance: 27.0
click at [644, 186] on input "9" at bounding box center [897, 183] width 53 height 25
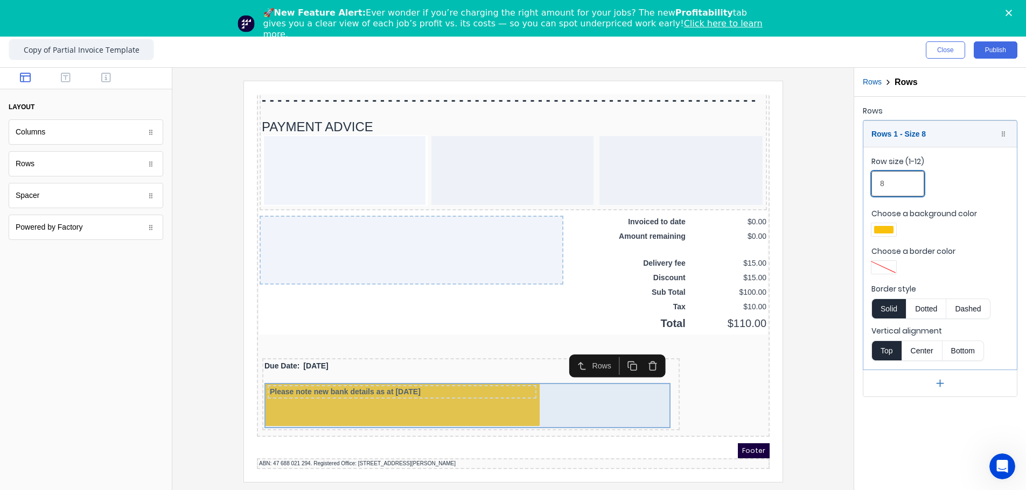
type input "8"
click at [389, 282] on div "Please note new bank details as at 1st July 2025" at bounding box center [457, 392] width 413 height 45
click at [610, 282] on div "Please note new bank details as at 1st July 2025" at bounding box center [457, 392] width 413 height 45
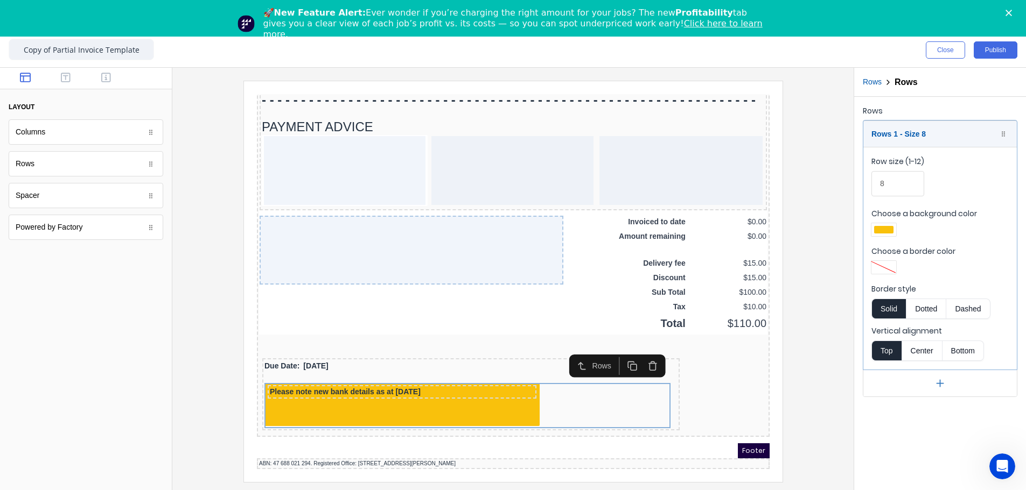
click at [644, 282] on div at bounding box center [513, 281] width 664 height 401
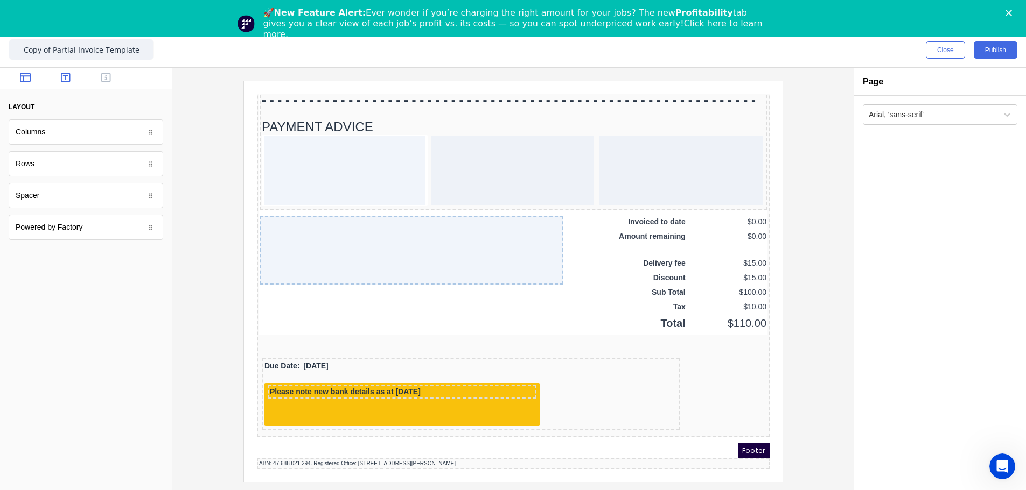
click at [77, 84] on div at bounding box center [86, 79] width 172 height 22
click at [72, 75] on button "button" at bounding box center [66, 78] width 34 height 13
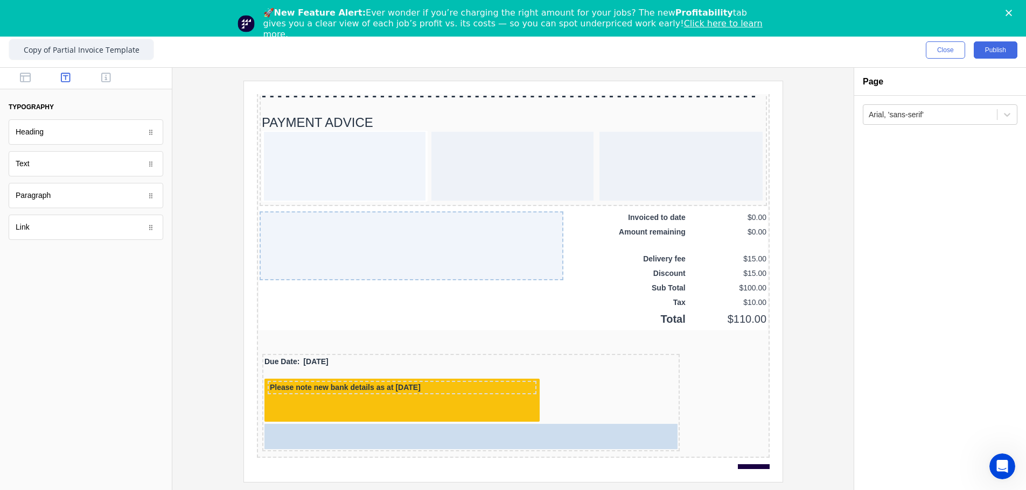
drag, startPoint x: 46, startPoint y: 170, endPoint x: 338, endPoint y: 431, distance: 392.0
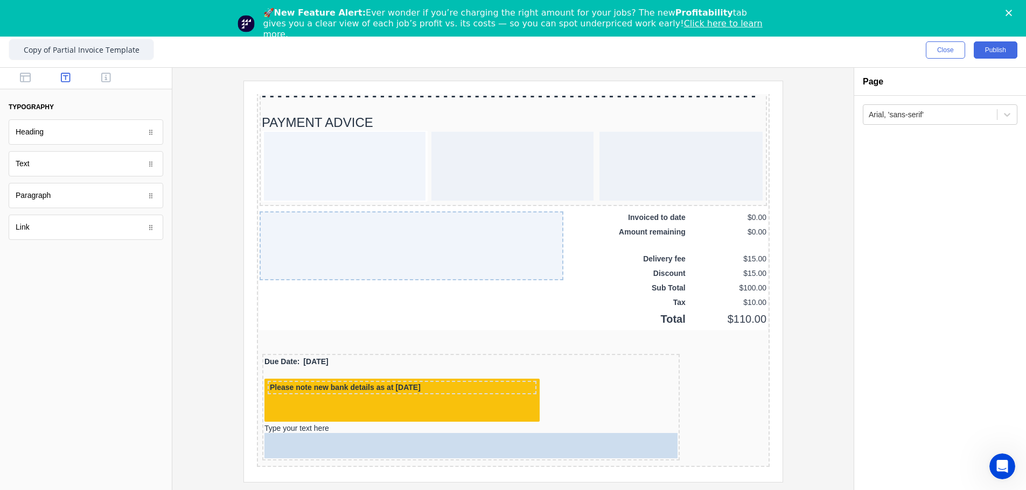
drag, startPoint x: 56, startPoint y: 170, endPoint x: 388, endPoint y: 453, distance: 436.5
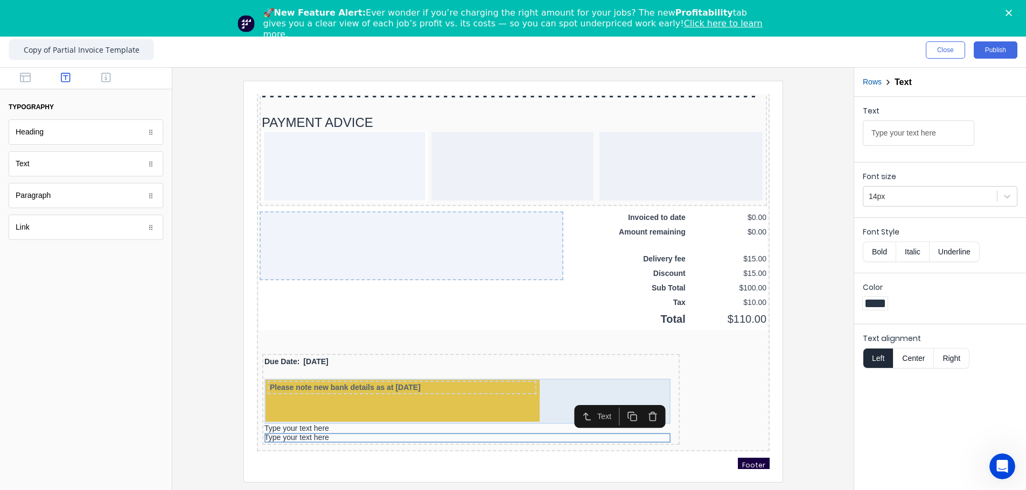
click at [349, 282] on div "Please note new bank details as at 1st July 2025" at bounding box center [457, 388] width 413 height 45
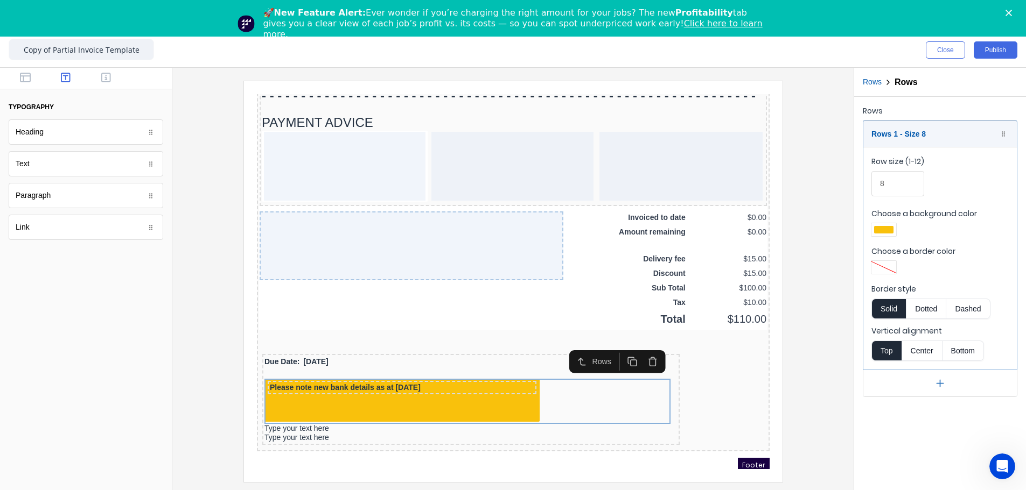
click at [643, 282] on icon "button" at bounding box center [639, 349] width 10 height 10
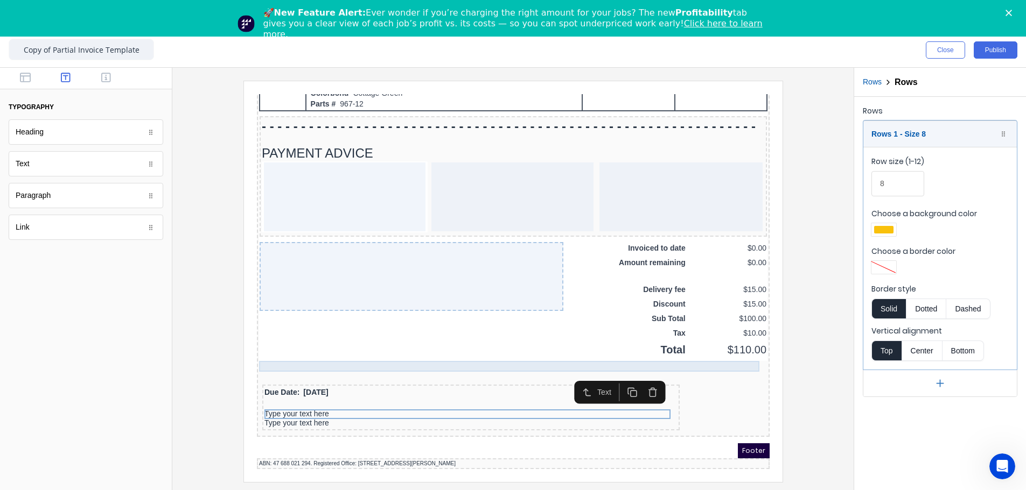
scroll to position [733, 0]
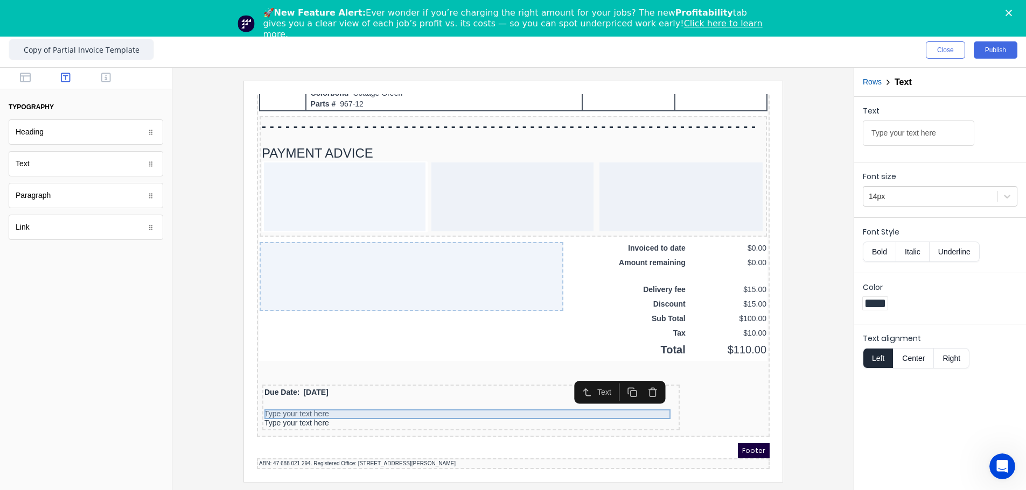
click at [262, 282] on div "Type your text here" at bounding box center [457, 402] width 413 height 10
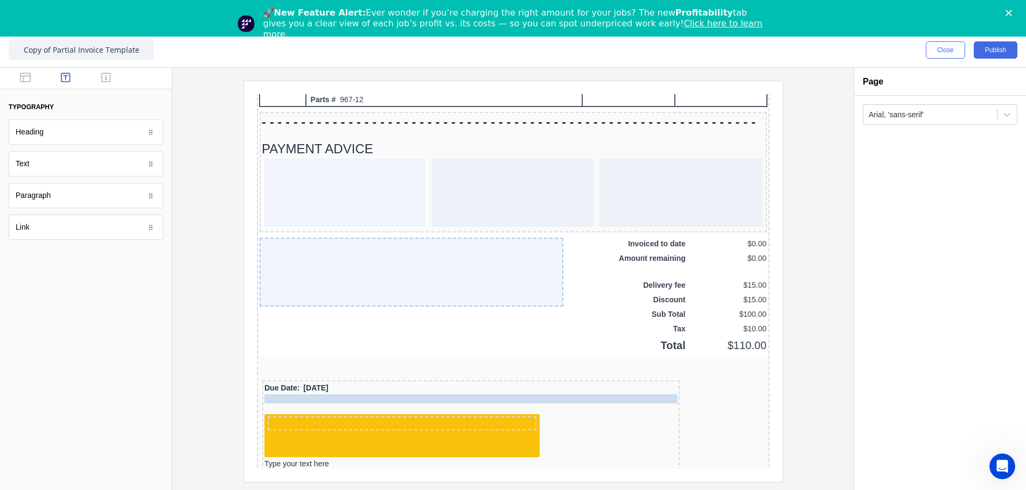
drag, startPoint x: 397, startPoint y: 399, endPoint x: 394, endPoint y: 387, distance: 12.7
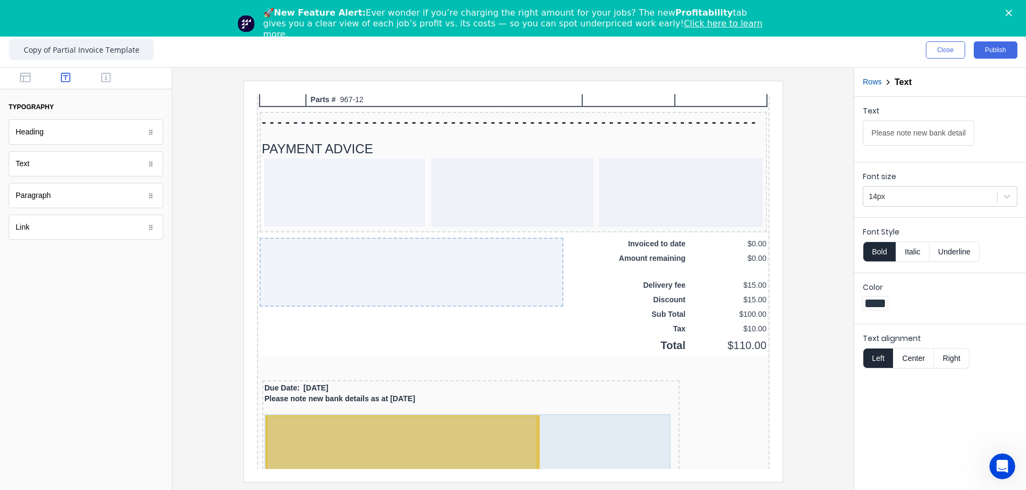
click at [434, 282] on div at bounding box center [388, 438] width 269 height 69
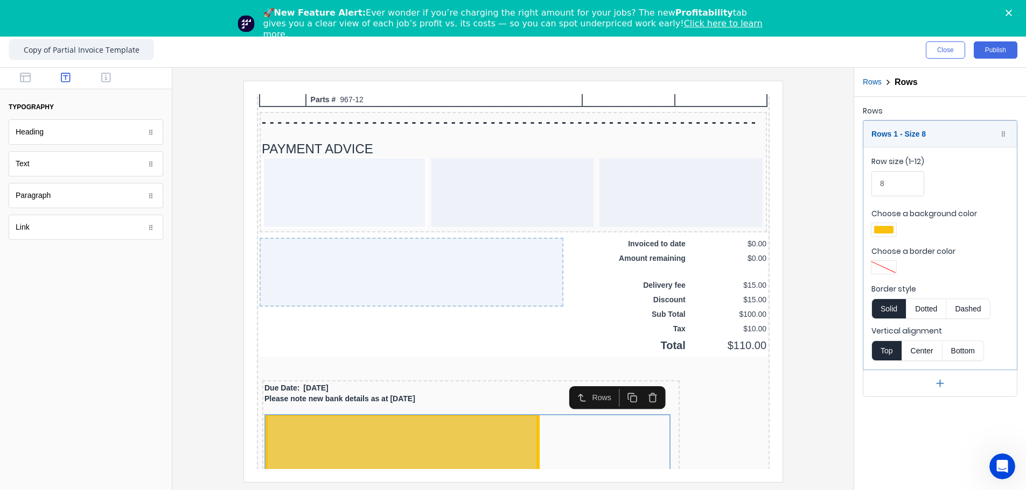
click at [642, 282] on icon "button" at bounding box center [639, 386] width 6 height 7
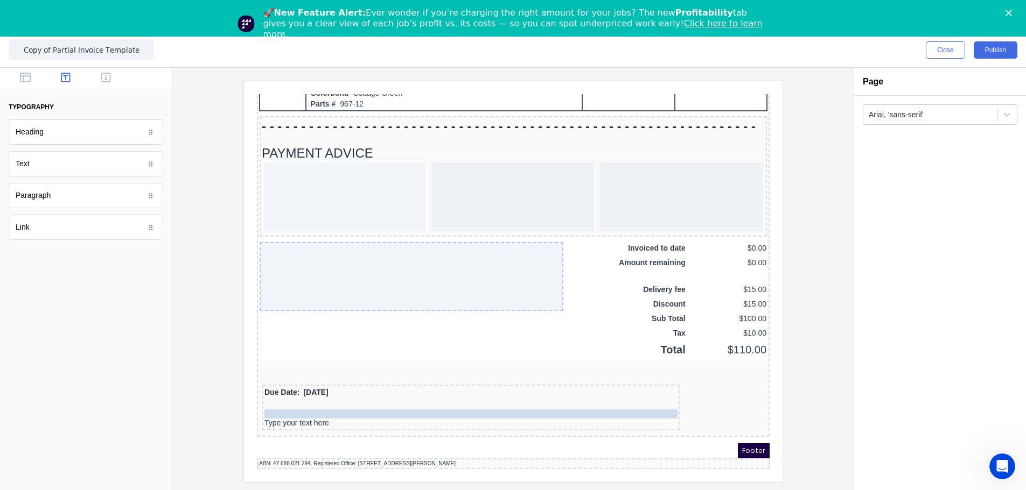
drag, startPoint x: 364, startPoint y: 386, endPoint x: 364, endPoint y: 394, distance: 7.5
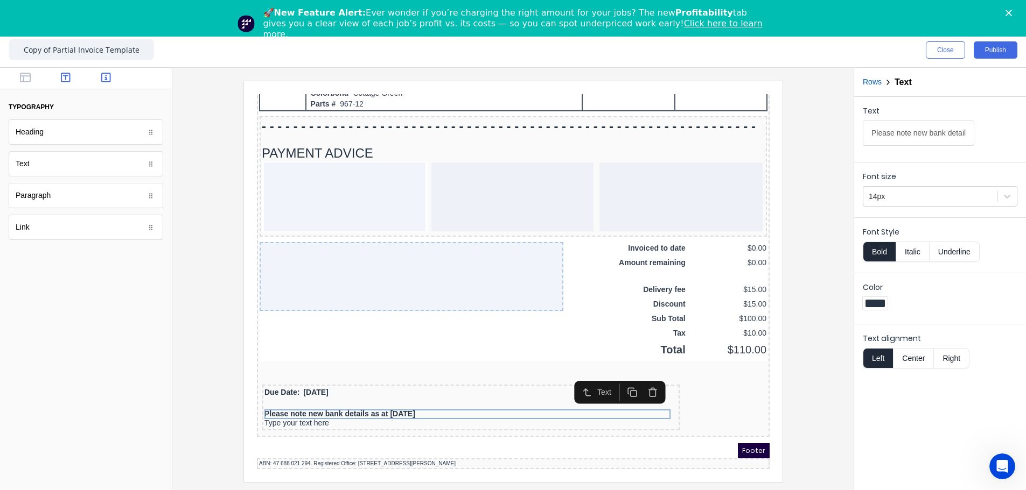
click at [104, 81] on icon "button" at bounding box center [106, 77] width 10 height 11
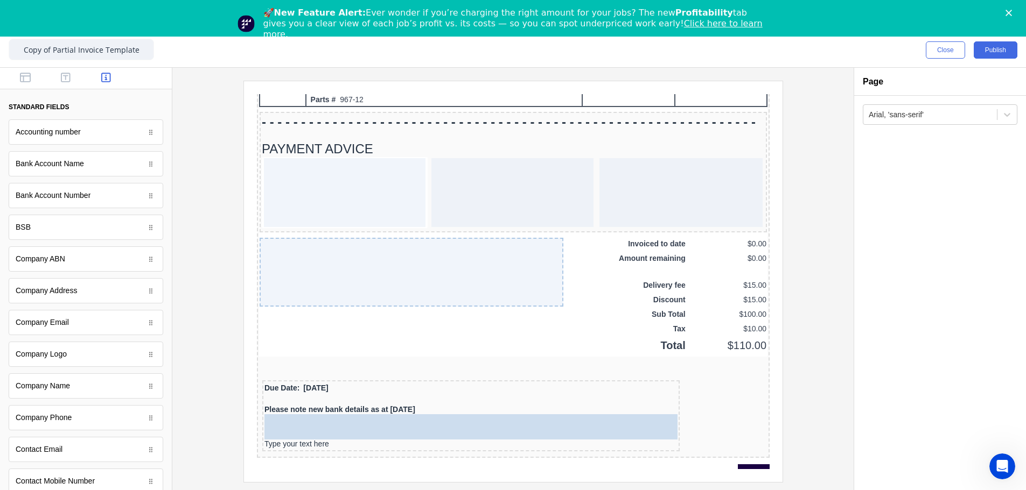
drag, startPoint x: 76, startPoint y: 170, endPoint x: 200, endPoint y: 323, distance: 196.8
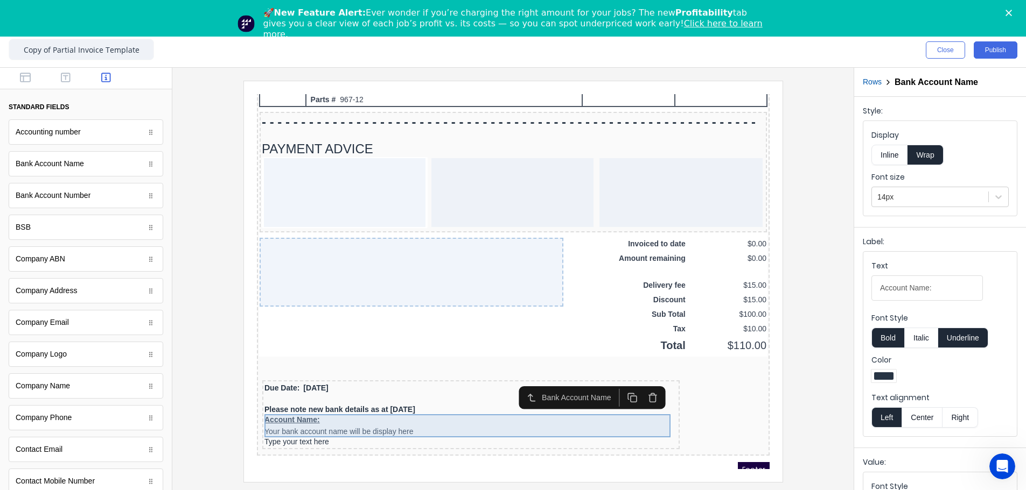
click at [301, 282] on div "Account Name: Your bank account name will be display here" at bounding box center [457, 413] width 413 height 23
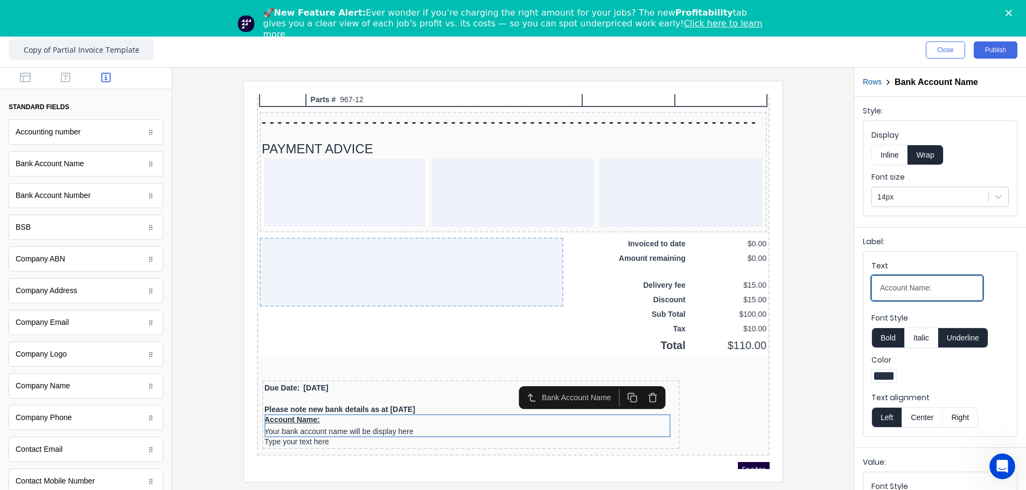
drag, startPoint x: 874, startPoint y: 288, endPoint x: 810, endPoint y: 289, distance: 64.1
click at [644, 282] on div "Close Publish Components standard fields Accounting number Accounting number Ba…" at bounding box center [513, 262] width 1026 height 458
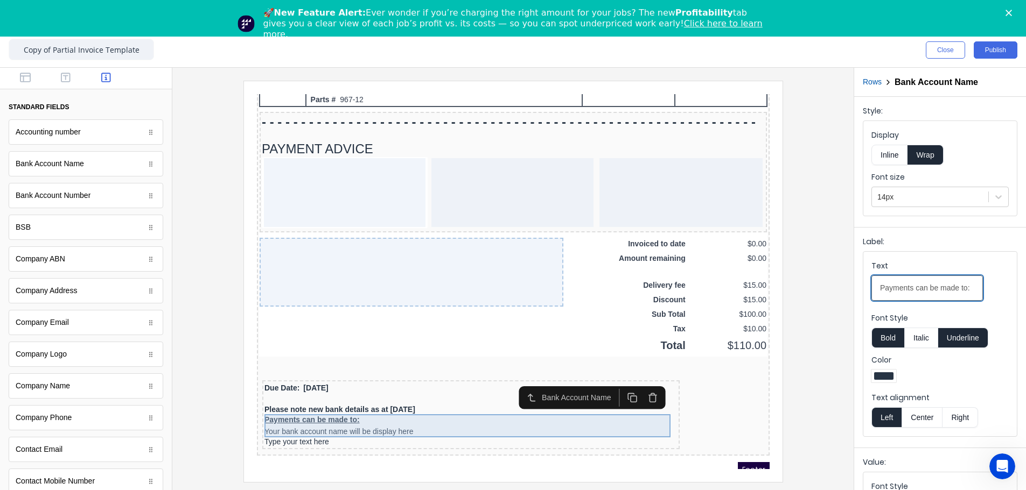
type input "Payments can be made to:"
click at [397, 282] on div "Payments can be made to: Your bank account name will be display here" at bounding box center [457, 413] width 413 height 23
click at [353, 282] on div "Payments can be made to: Your bank account name will be display here" at bounding box center [457, 413] width 413 height 23
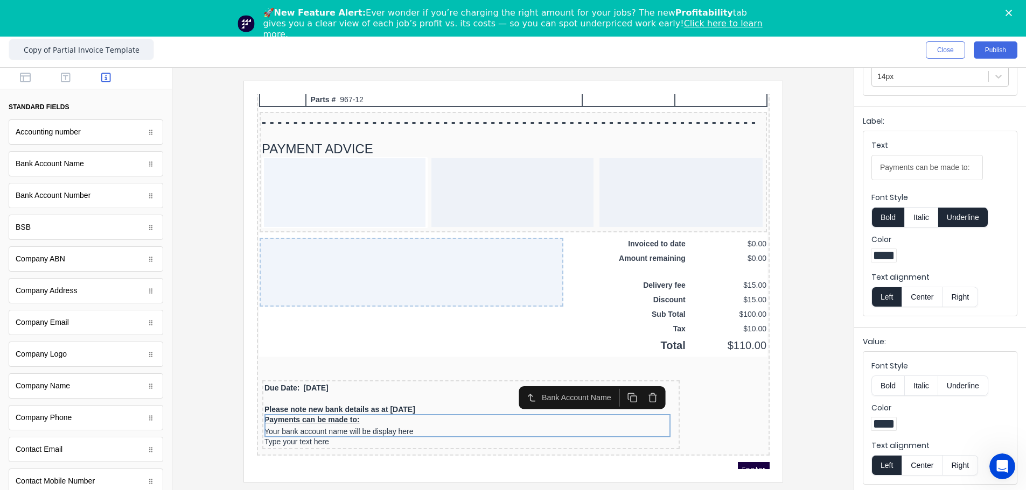
scroll to position [123, 0]
click at [644, 282] on button "Bold" at bounding box center [887, 384] width 33 height 20
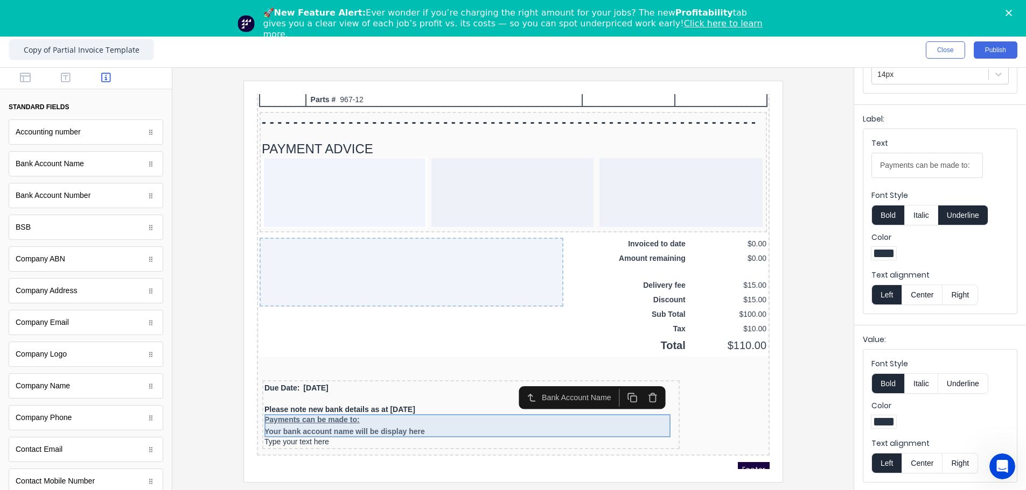
click at [402, 282] on div "Payments can be made to: Your bank account name will be display here" at bounding box center [457, 413] width 413 height 23
click at [644, 211] on button "Underline" at bounding box center [963, 215] width 50 height 20
click at [378, 282] on div "Payments can be made to: Your bank account name will be display here" at bounding box center [457, 413] width 413 height 23
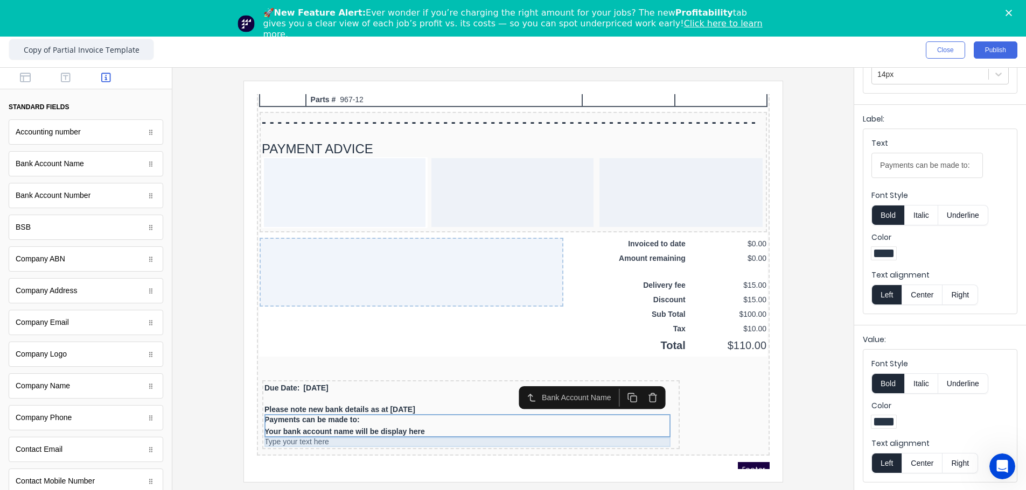
click at [282, 282] on div "Type your text here" at bounding box center [457, 430] width 413 height 10
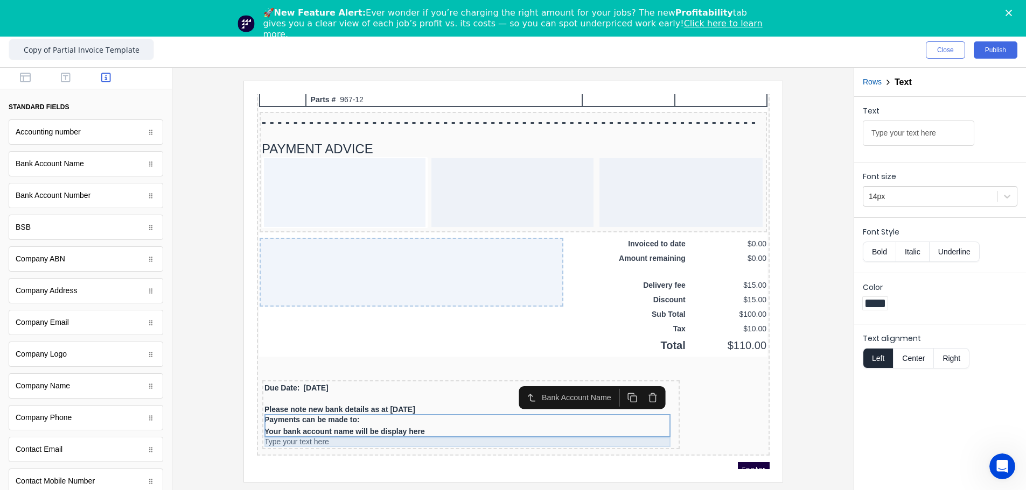
scroll to position [0, 0]
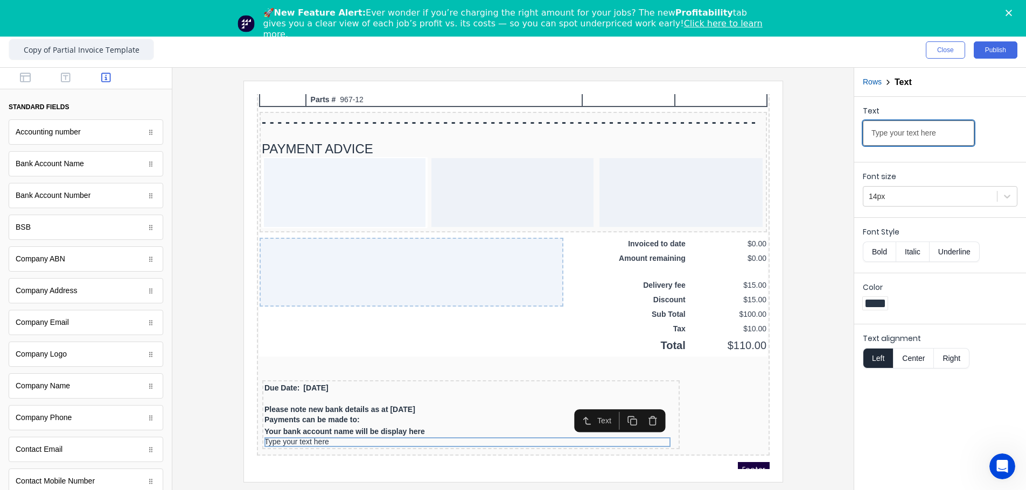
drag, startPoint x: 946, startPoint y: 134, endPoint x: 804, endPoint y: 134, distance: 142.1
click at [644, 134] on div "Close Publish Components standard fields Accounting number Accounting number Ba…" at bounding box center [513, 262] width 1026 height 458
type input "National Australia Bank"
click at [644, 244] on button "Bold" at bounding box center [878, 252] width 33 height 20
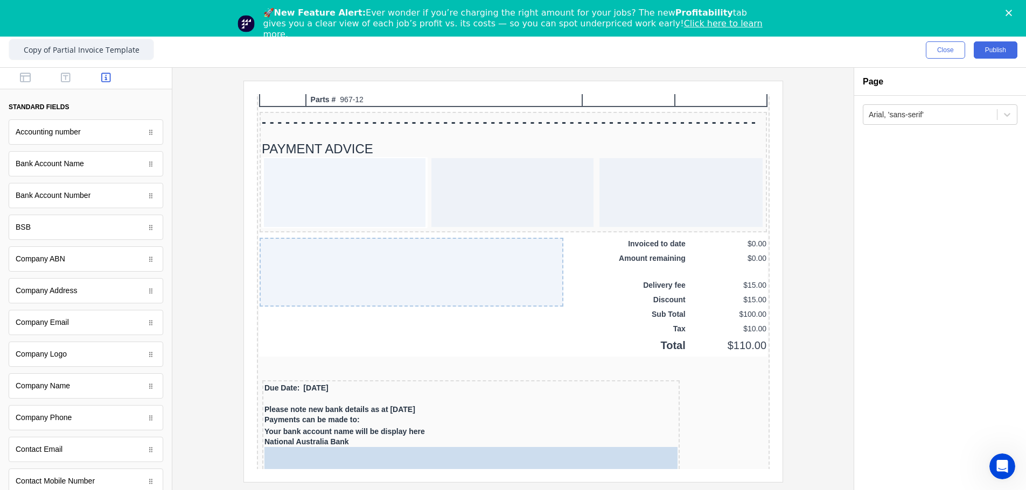
drag, startPoint x: 47, startPoint y: 226, endPoint x: 407, endPoint y: 439, distance: 418.6
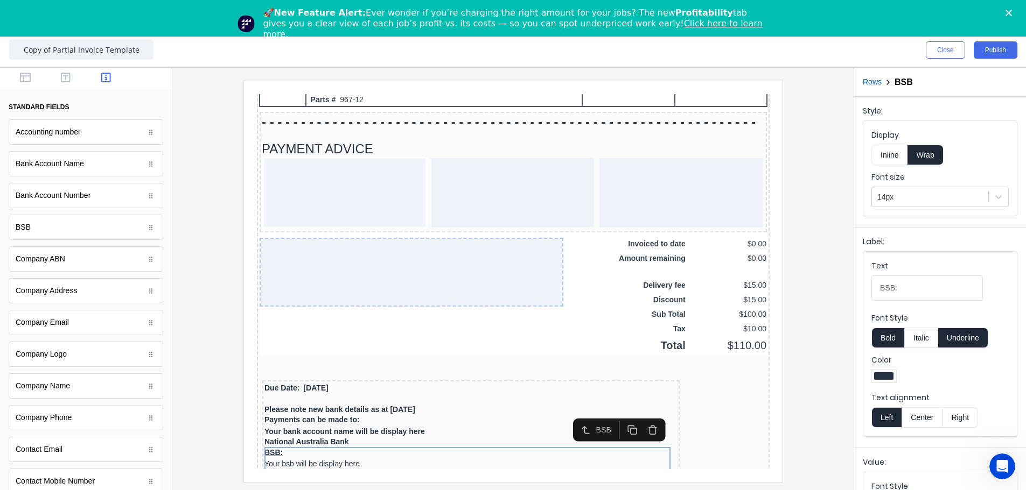
scroll to position [779, 0]
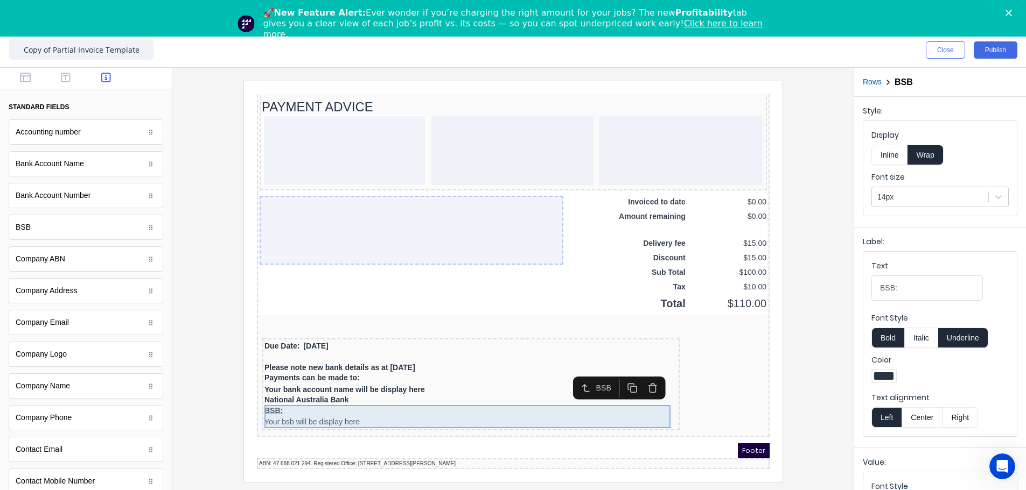
click at [319, 282] on div "BSB: Your bsb will be display here" at bounding box center [457, 403] width 413 height 23
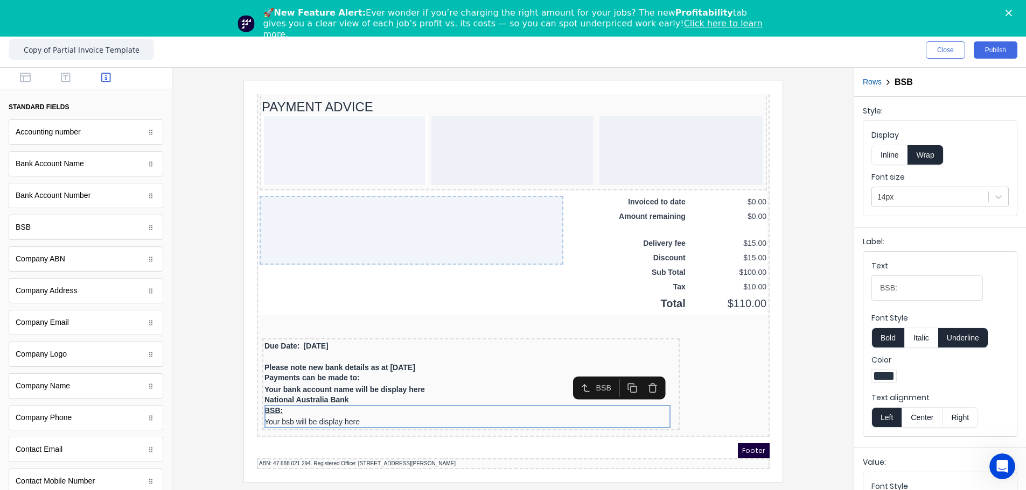
click at [644, 153] on button "Inline" at bounding box center [889, 155] width 36 height 20
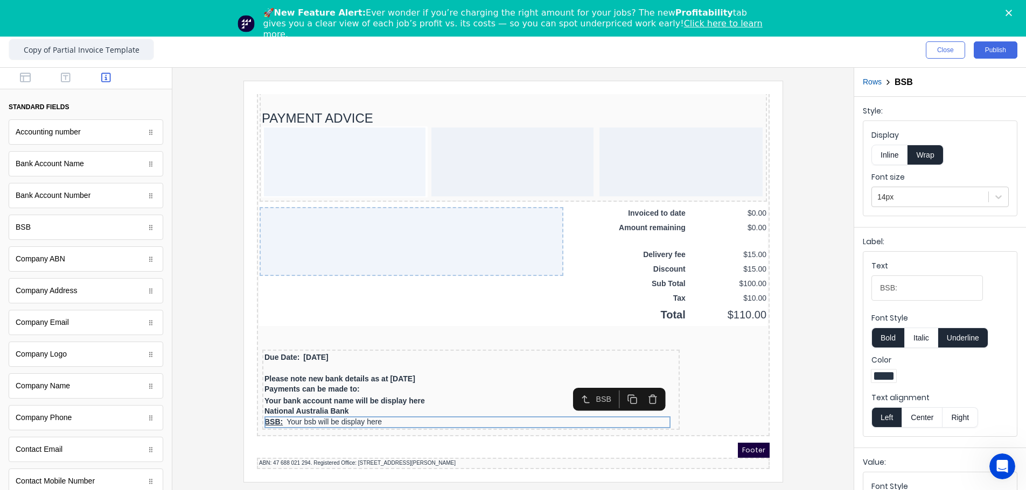
scroll to position [768, 0]
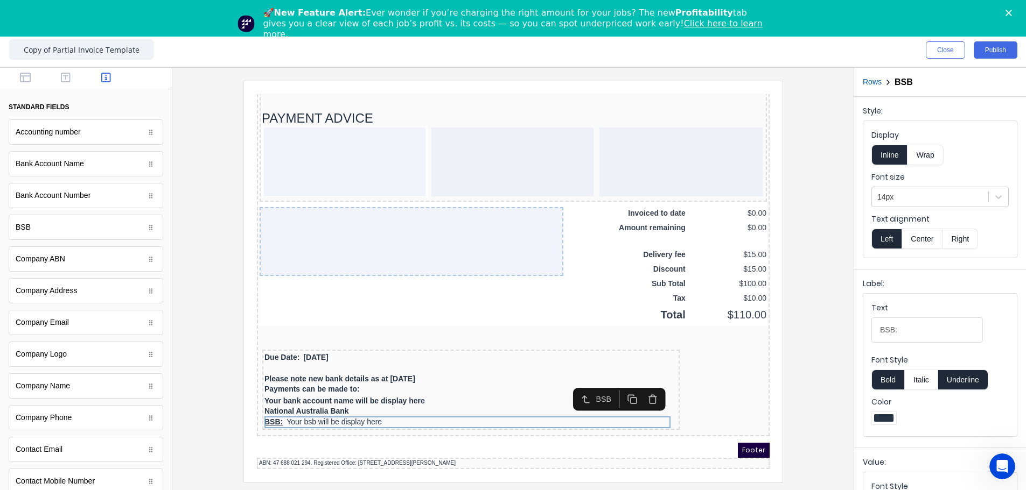
click at [644, 282] on button "Underline" at bounding box center [963, 380] width 50 height 20
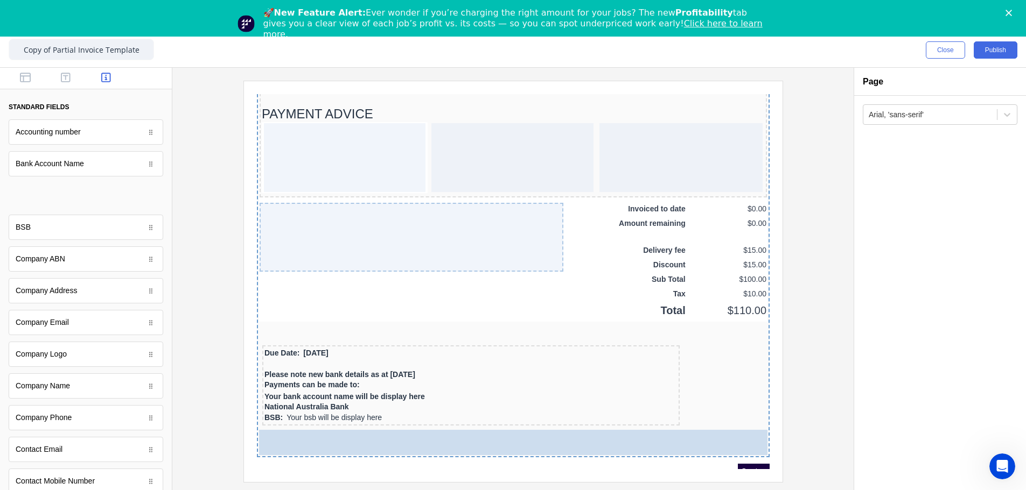
scroll to position [779, 0]
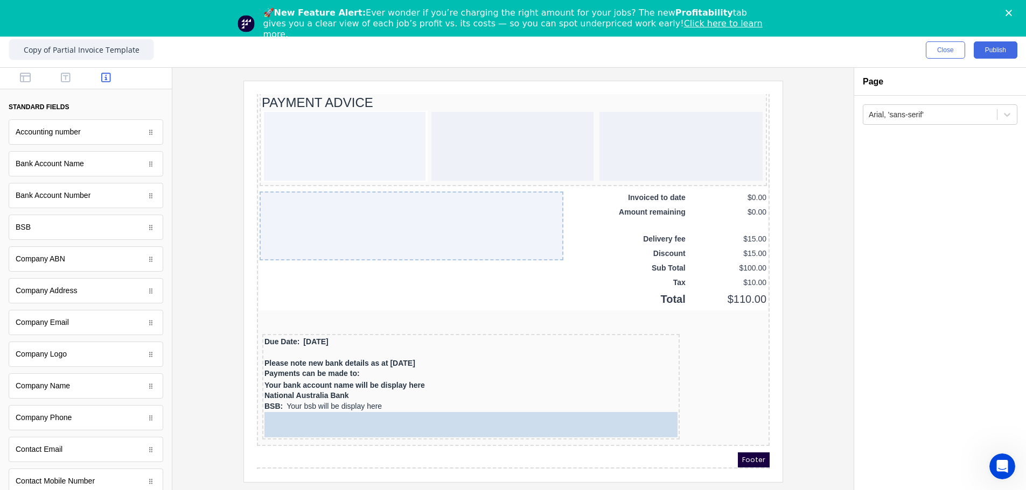
drag, startPoint x: 38, startPoint y: 197, endPoint x: 359, endPoint y: 424, distance: 393.2
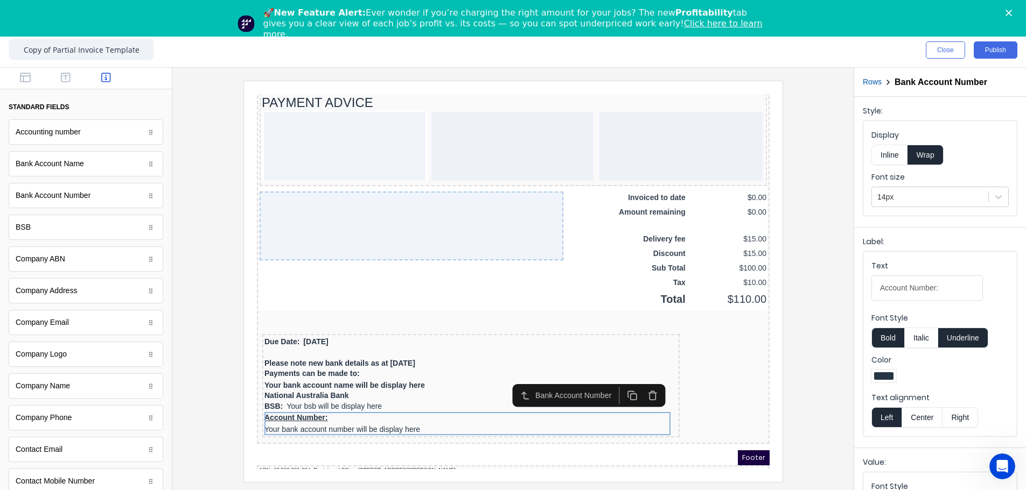
click at [644, 139] on label "Display" at bounding box center [939, 135] width 137 height 11
click at [644, 153] on button "Inline" at bounding box center [889, 155] width 36 height 20
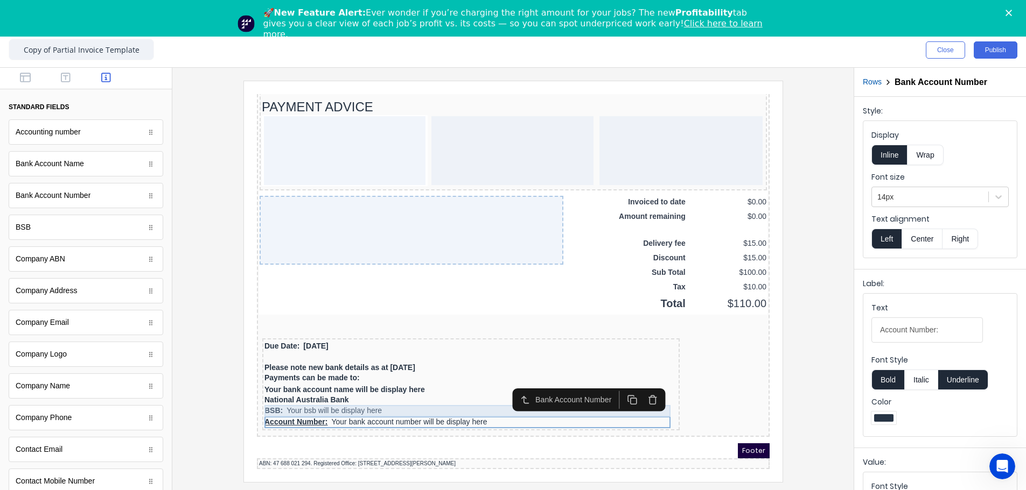
click at [426, 282] on div "BSB: Your bsb will be display here" at bounding box center [457, 398] width 413 height 12
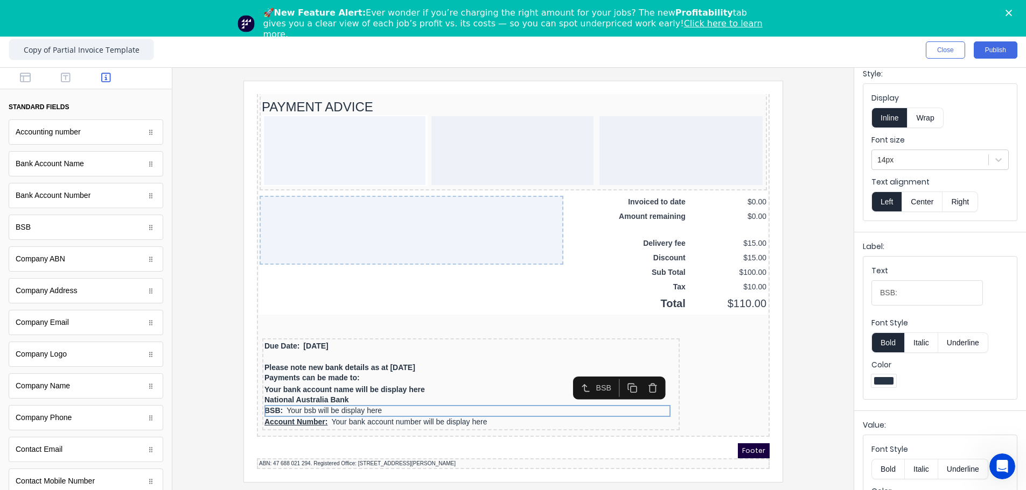
scroll to position [81, 0]
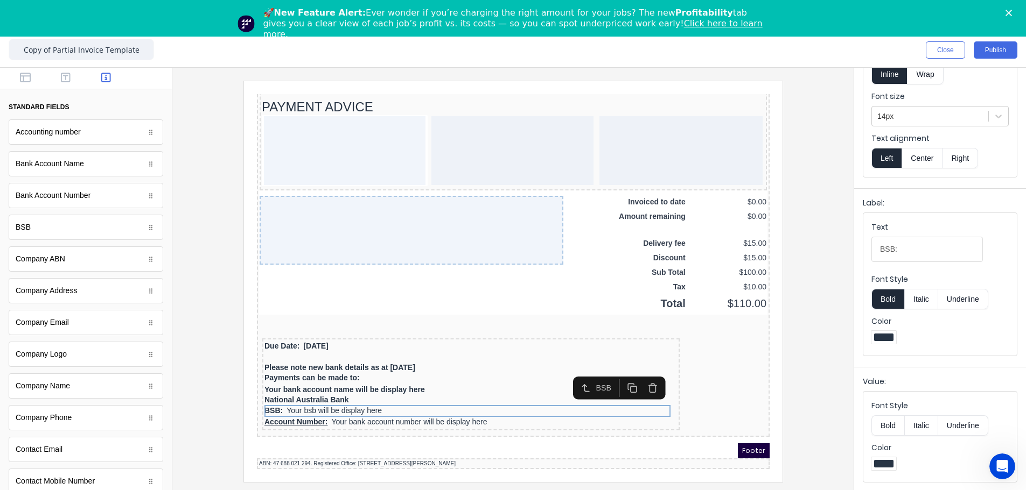
click at [644, 282] on button "Bold" at bounding box center [887, 426] width 33 height 20
click at [409, 282] on div "Account Number: Your bank account number will be display here" at bounding box center [457, 410] width 413 height 12
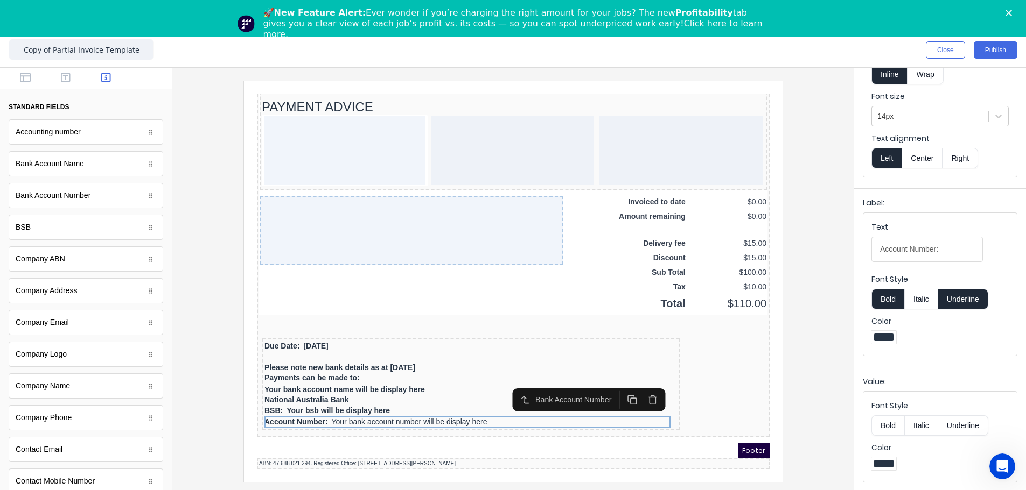
click at [644, 282] on button "Bold" at bounding box center [887, 426] width 33 height 20
click at [644, 282] on button "Underline" at bounding box center [963, 299] width 50 height 20
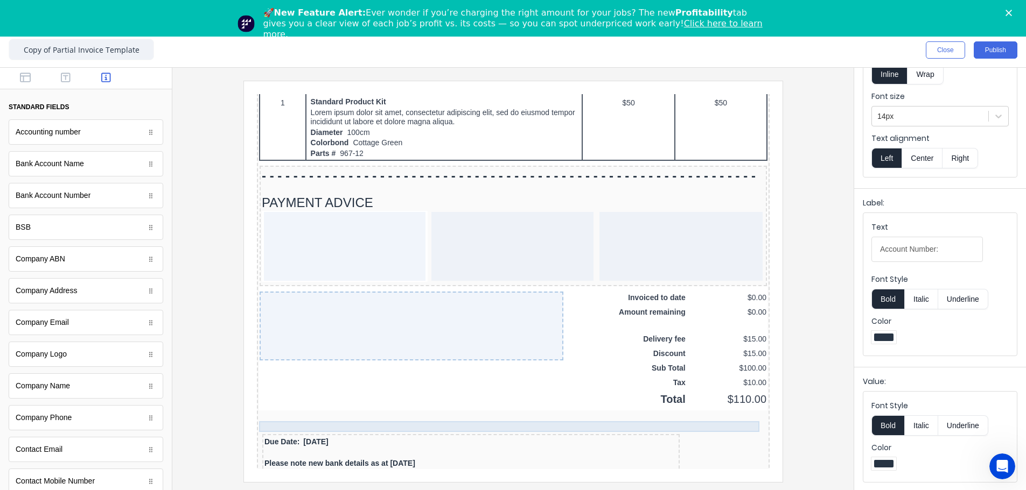
scroll to position [671, 0]
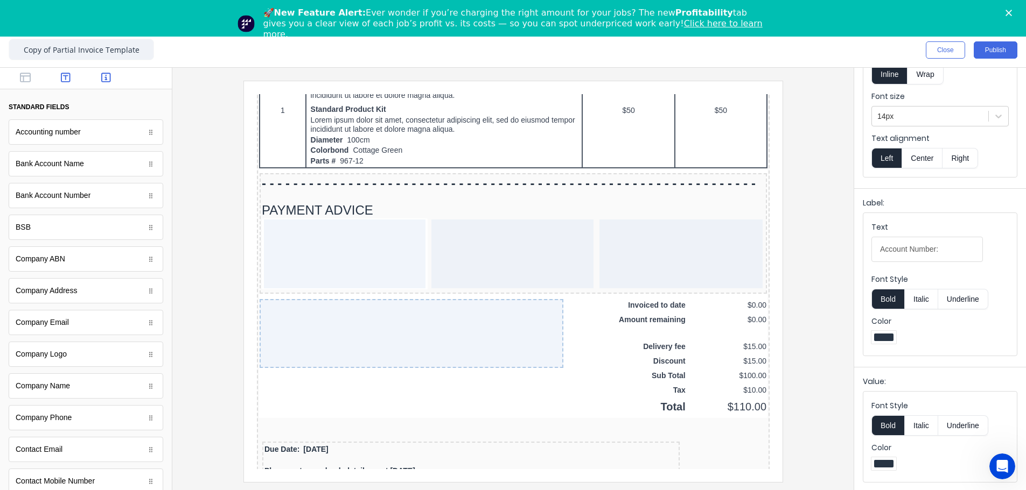
drag, startPoint x: 63, startPoint y: 83, endPoint x: 57, endPoint y: 82, distance: 6.5
click at [61, 83] on icon "button" at bounding box center [66, 77] width 10 height 11
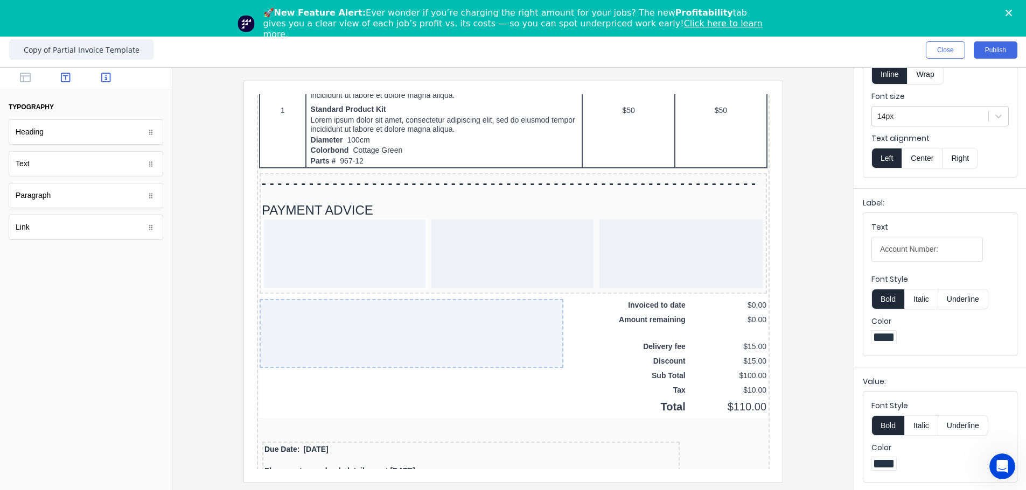
click at [106, 75] on icon "button" at bounding box center [106, 78] width 10 height 10
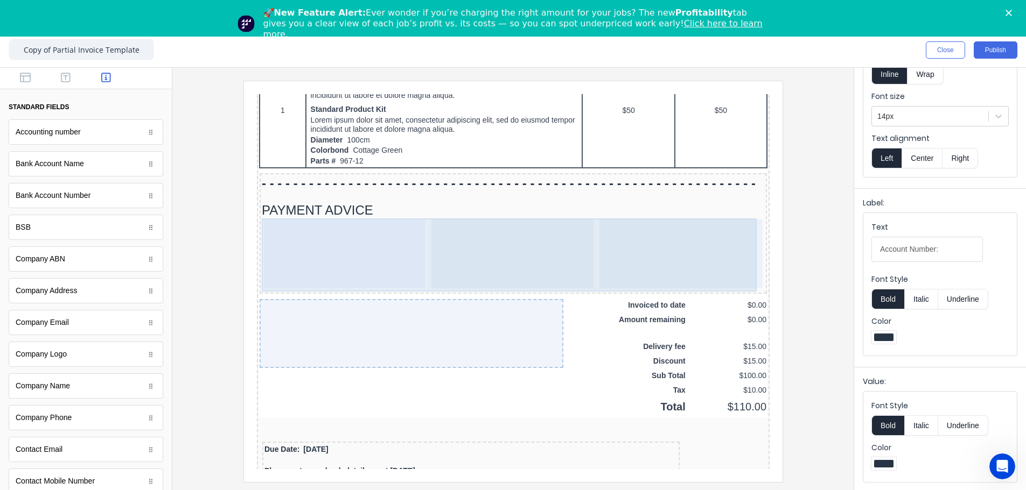
click at [644, 242] on div at bounding box center [667, 241] width 163 height 69
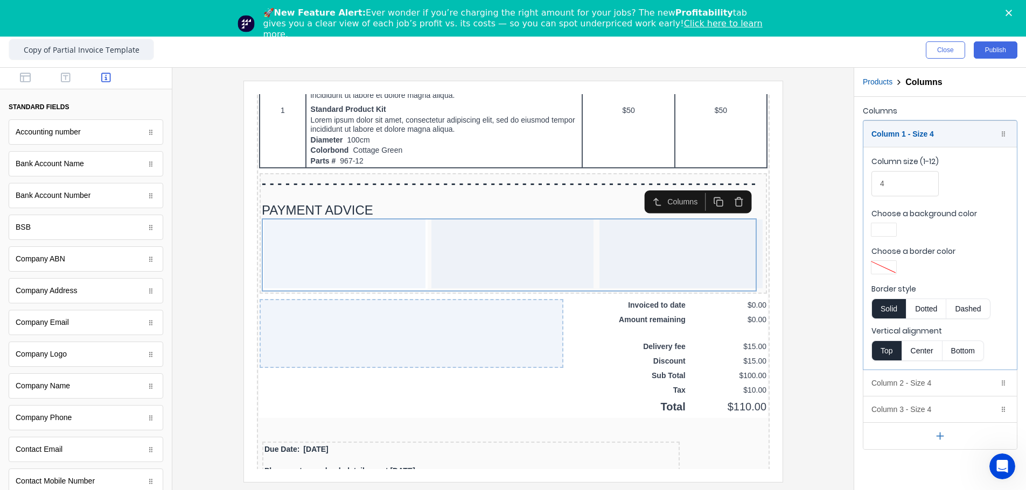
drag, startPoint x: 889, startPoint y: 186, endPoint x: 869, endPoint y: 186, distance: 19.9
click at [644, 186] on fieldset "Column size (1-12) 4 Choose a background color Choose a border color Border sty…" at bounding box center [939, 258] width 153 height 223
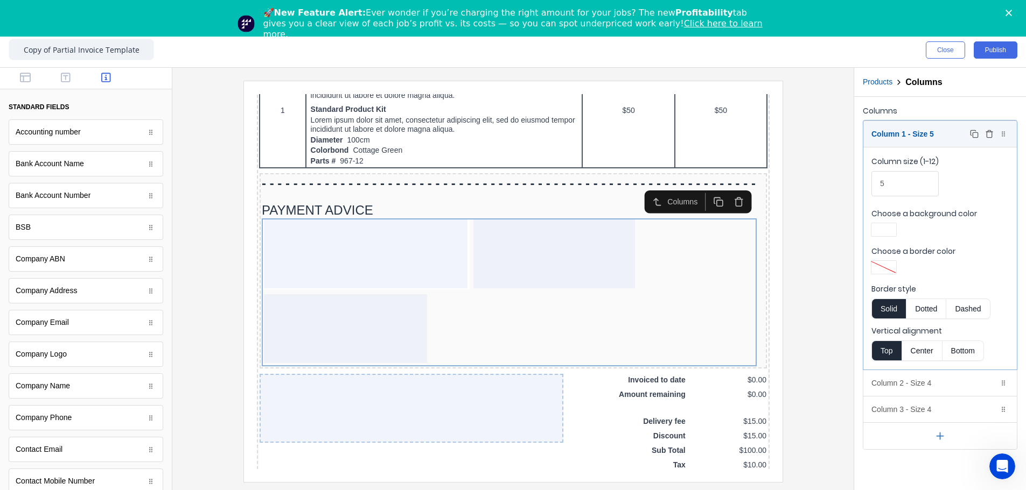
type input "5"
click at [644, 141] on div "Column 1 - Size 5 Duplicate Delete" at bounding box center [939, 134] width 153 height 26
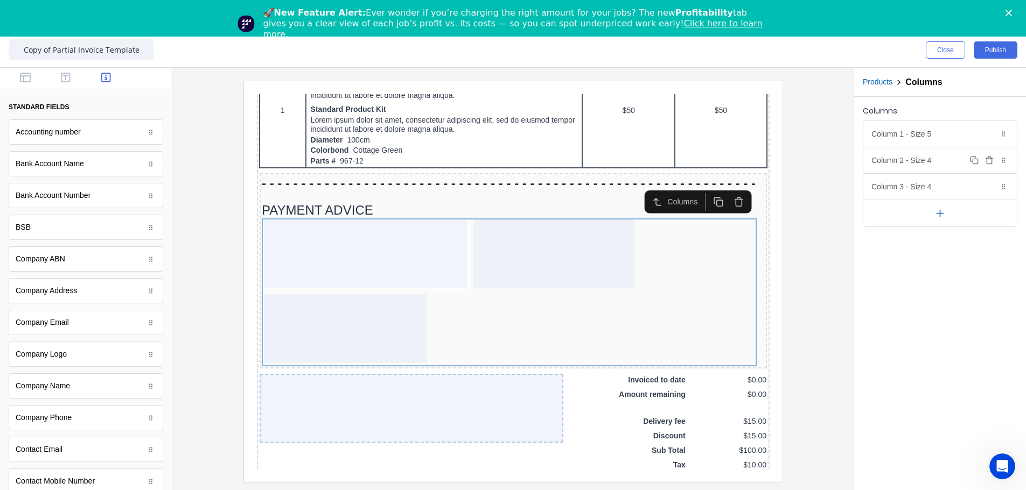
click at [644, 167] on div "Column 2 - Size 4 Duplicate Delete" at bounding box center [939, 161] width 153 height 26
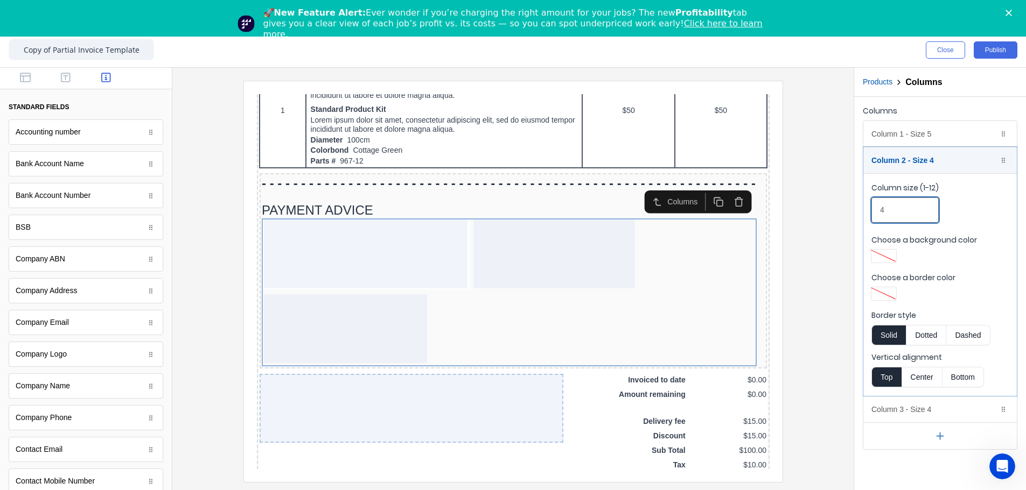
drag, startPoint x: 903, startPoint y: 212, endPoint x: 869, endPoint y: 216, distance: 34.7
click at [644, 216] on fieldset "Column size (1-12) 4 Choose a background color Choose a border color Border sty…" at bounding box center [939, 284] width 153 height 223
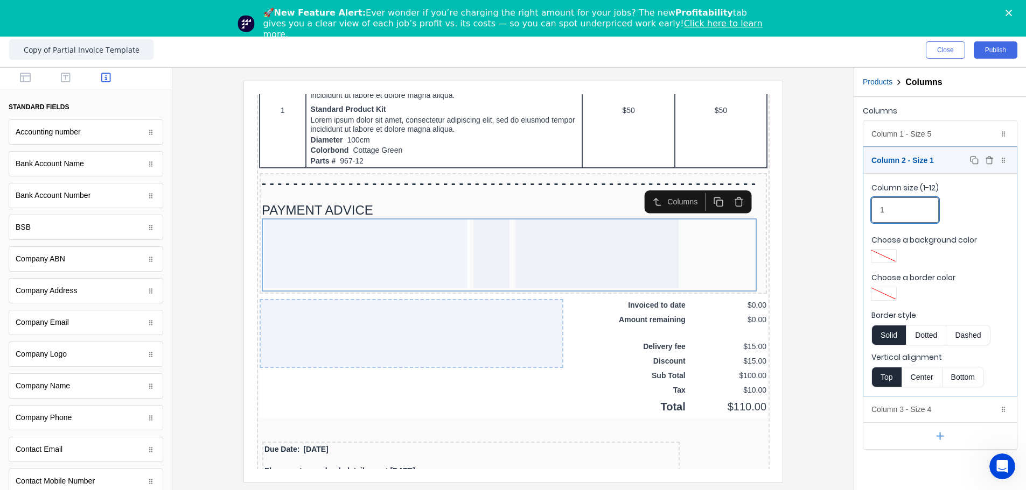
type input "1"
click at [644, 160] on div "Column 2 - Size 1 Duplicate Delete" at bounding box center [939, 161] width 153 height 26
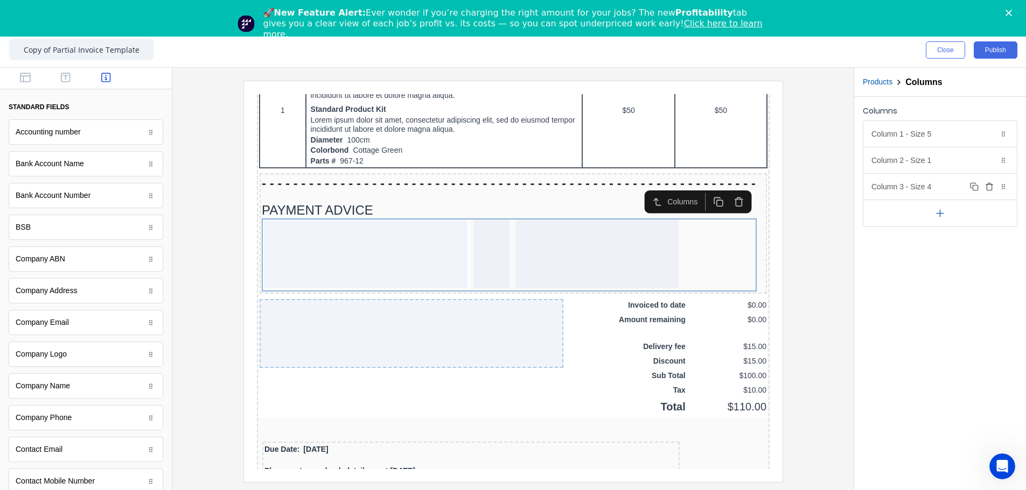
click at [644, 185] on div "Column 3 - Size 4 Duplicate Delete" at bounding box center [939, 187] width 153 height 26
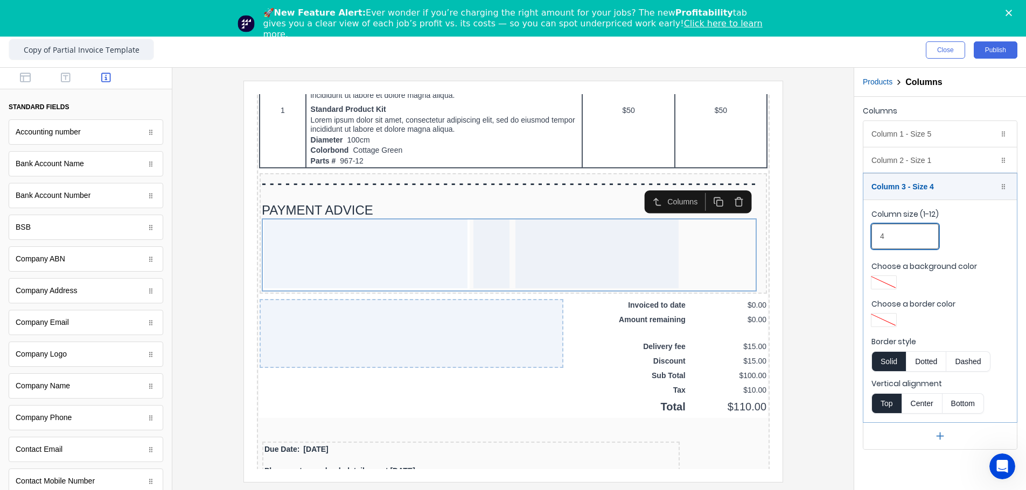
drag, startPoint x: 891, startPoint y: 236, endPoint x: 874, endPoint y: 236, distance: 17.2
click at [644, 236] on input "4" at bounding box center [904, 236] width 67 height 25
type input "6"
click at [644, 270] on div at bounding box center [513, 281] width 664 height 401
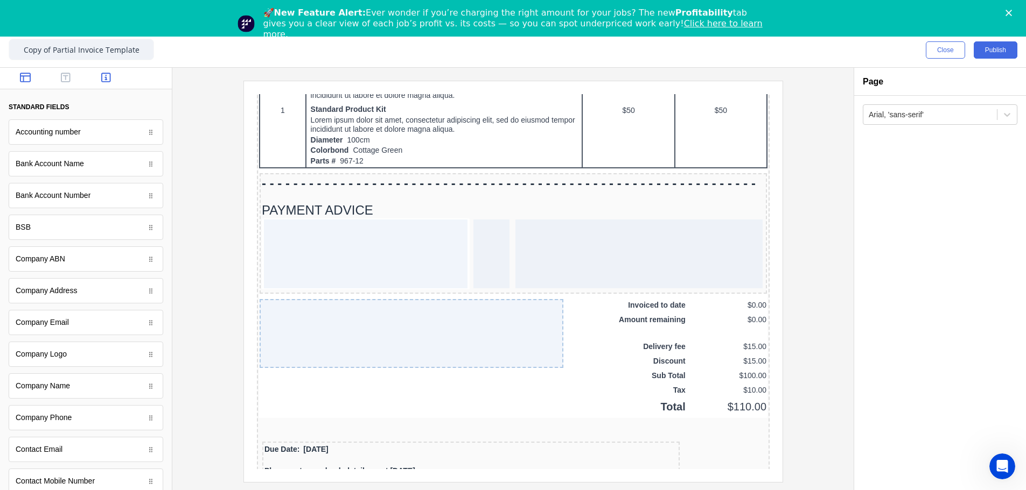
click at [26, 78] on icon "button" at bounding box center [25, 77] width 11 height 11
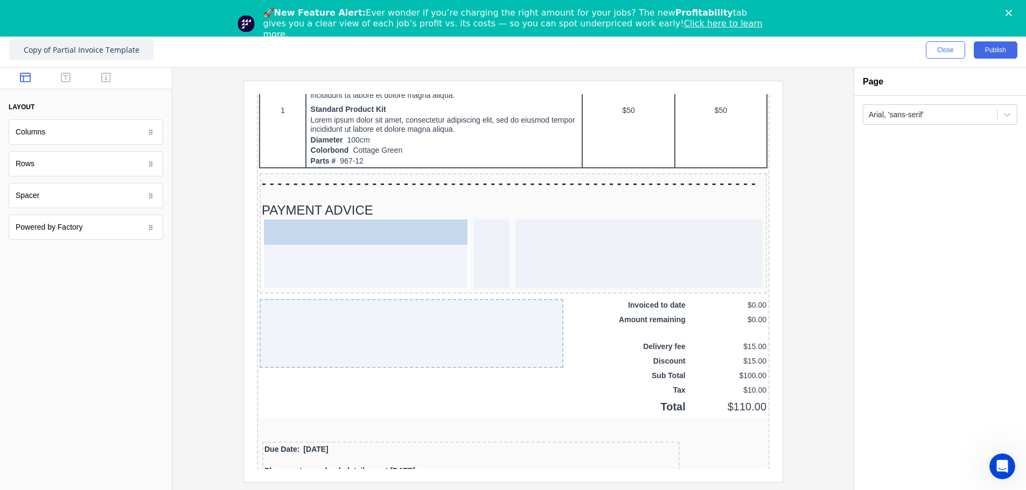
drag, startPoint x: 41, startPoint y: 170, endPoint x: 305, endPoint y: 246, distance: 274.0
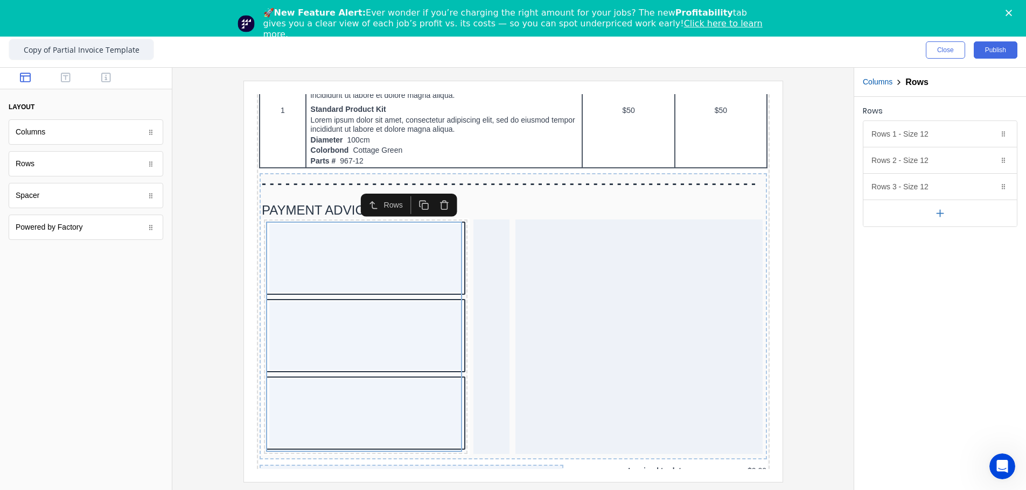
click at [433, 193] on icon "button" at bounding box center [430, 193] width 6 height 7
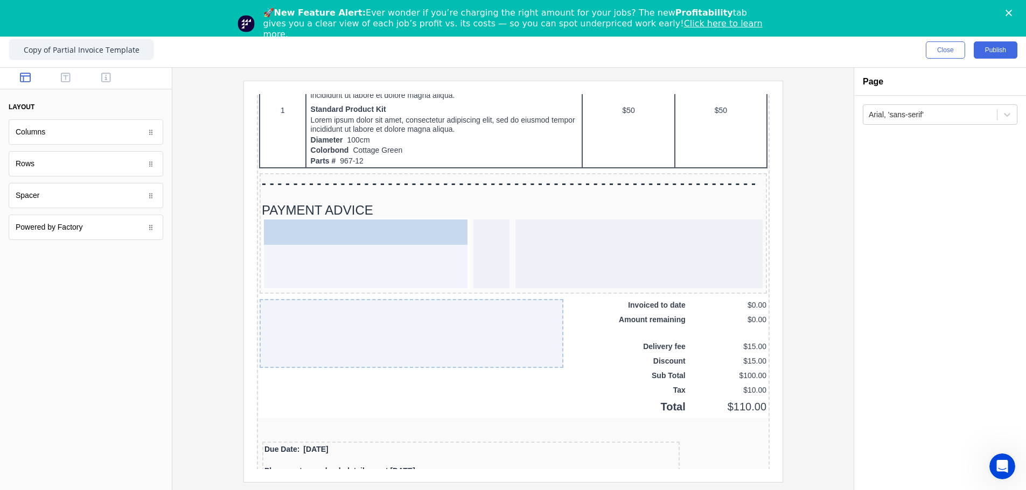
drag, startPoint x: 104, startPoint y: 138, endPoint x: 368, endPoint y: 249, distance: 286.4
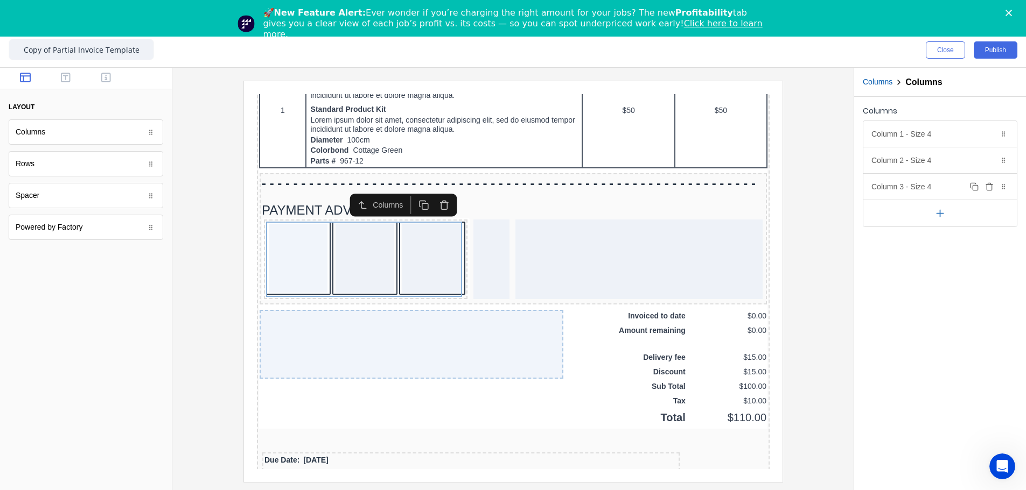
click at [644, 188] on icon "button" at bounding box center [989, 187] width 9 height 9
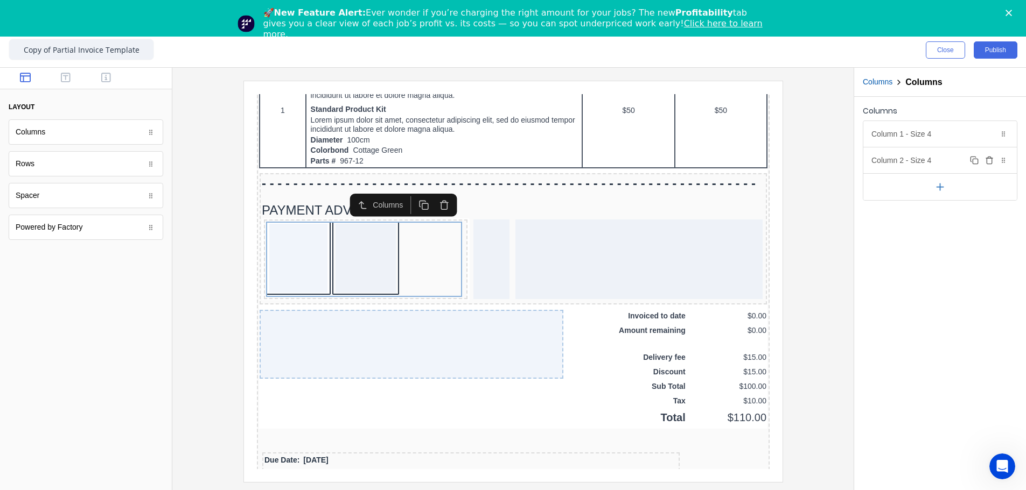
click at [644, 158] on div "Column 2 - Size 4 Duplicate Delete" at bounding box center [939, 161] width 153 height 26
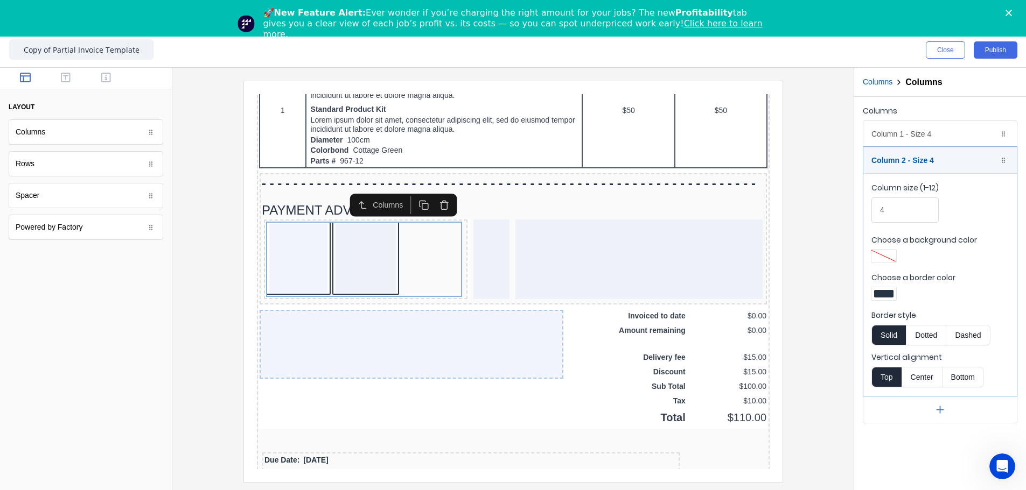
click at [644, 257] on div at bounding box center [883, 257] width 19 height 8
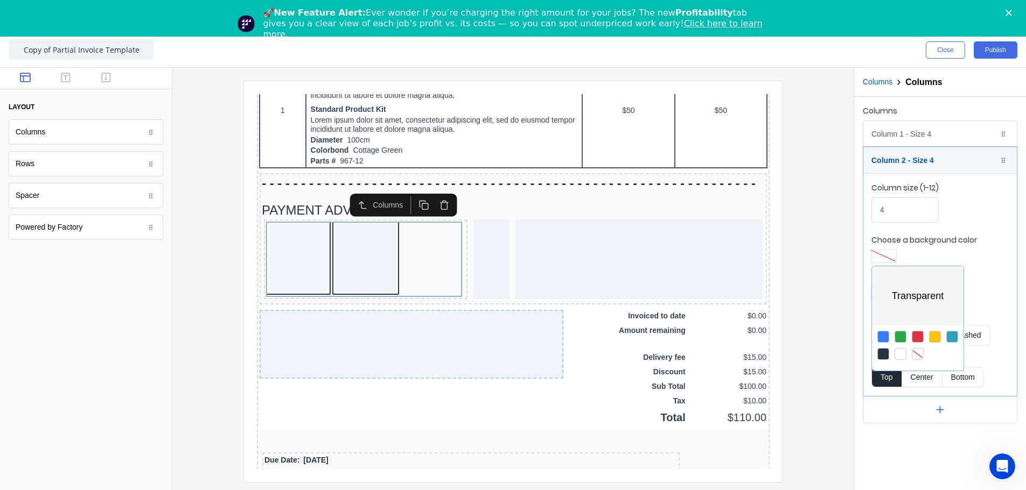
click at [644, 282] on div at bounding box center [917, 354] width 12 height 12
click at [644, 140] on div at bounding box center [513, 245] width 1026 height 490
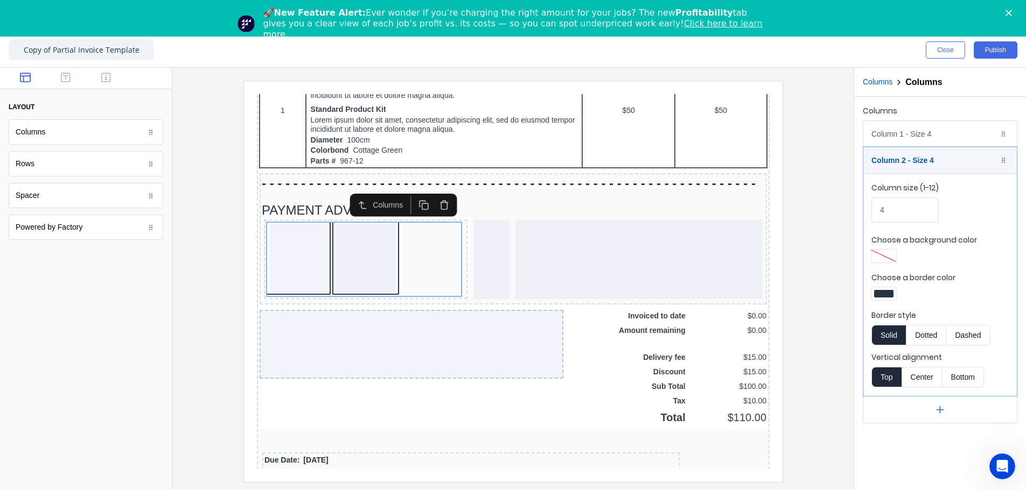
click at [644, 282] on div at bounding box center [883, 294] width 19 height 8
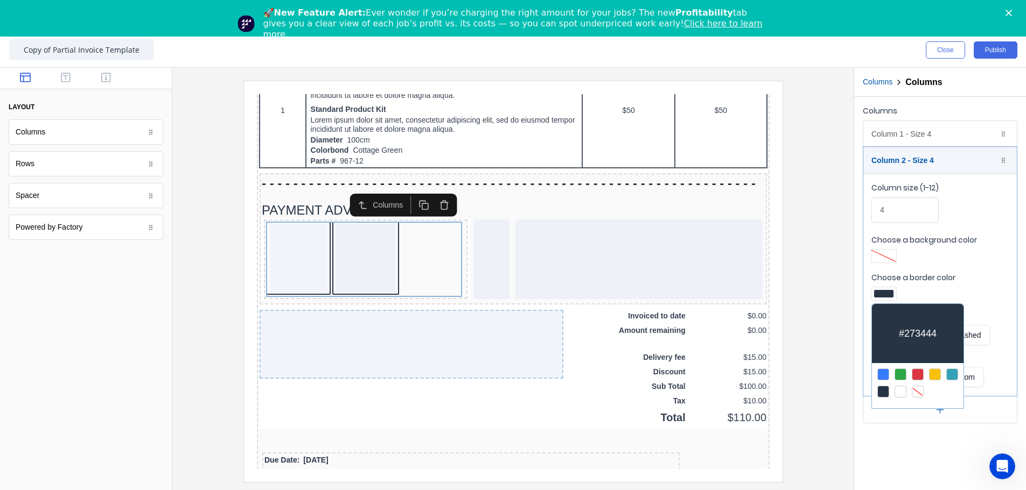
click at [644, 282] on div at bounding box center [917, 392] width 12 height 12
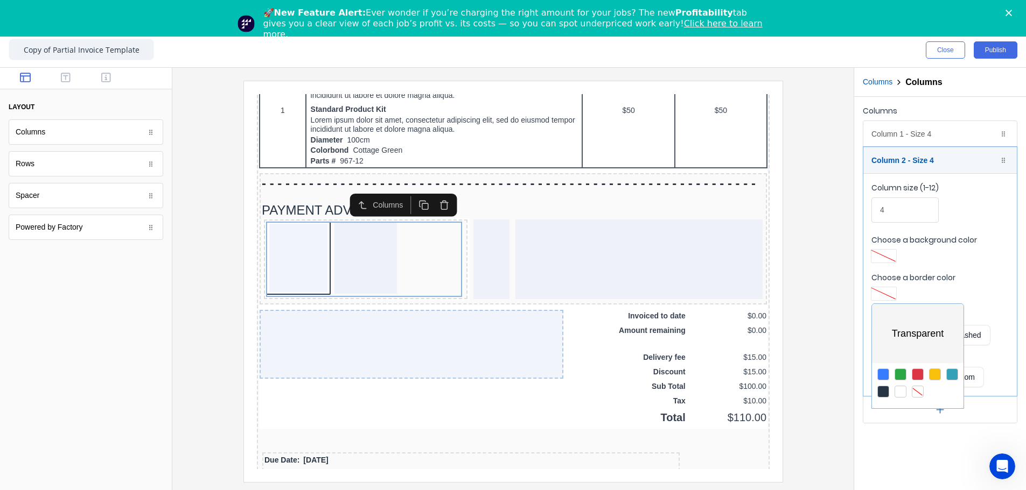
click at [644, 135] on div at bounding box center [513, 245] width 1026 height 490
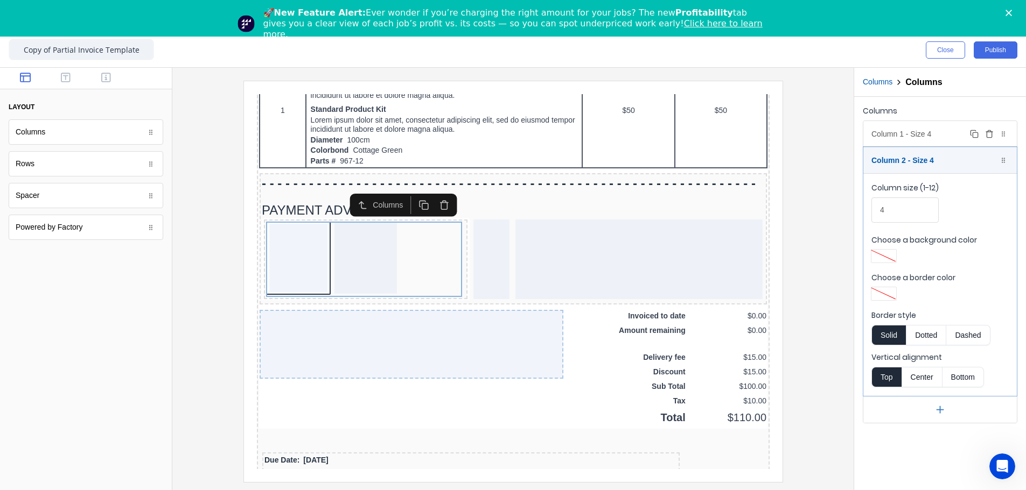
click at [644, 135] on div "Column 1 - Size 4 Duplicate Delete" at bounding box center [939, 134] width 153 height 26
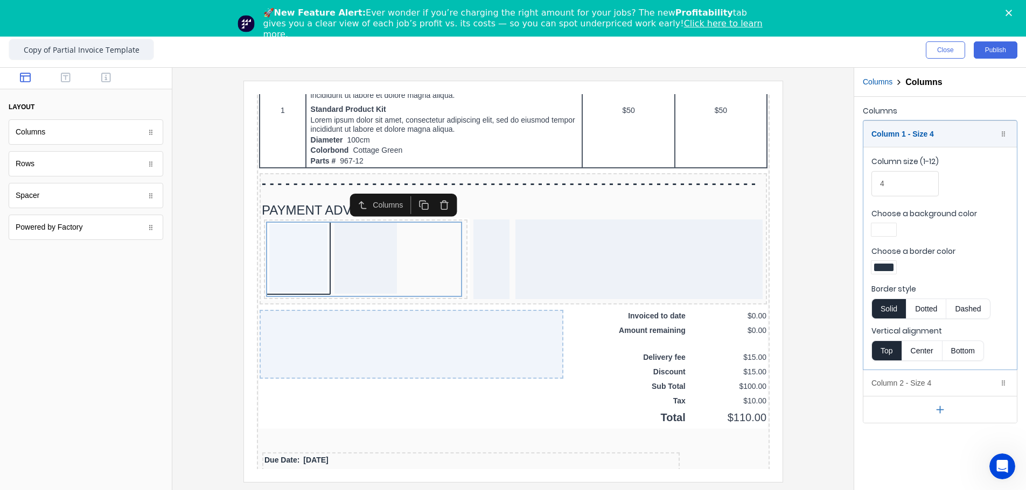
click at [644, 265] on div at bounding box center [883, 268] width 19 height 8
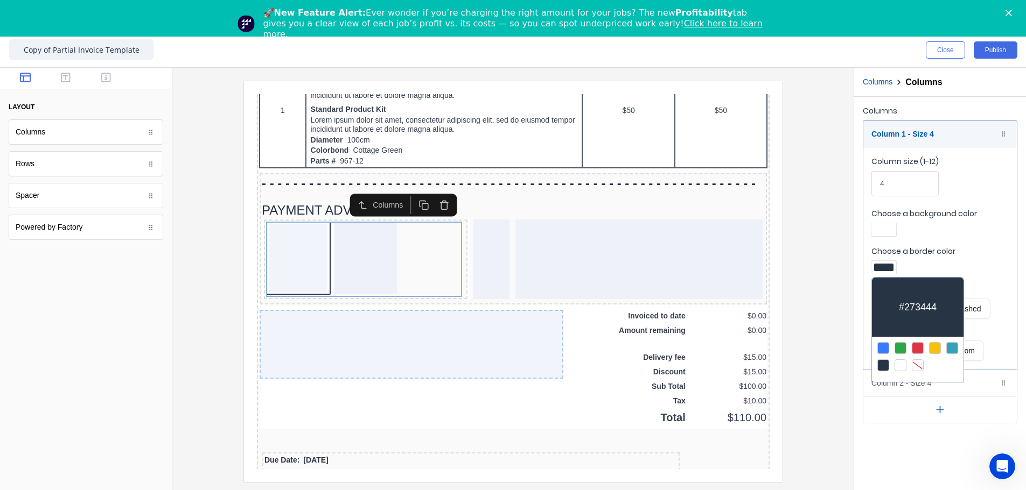
click at [644, 282] on div at bounding box center [917, 366] width 12 height 12
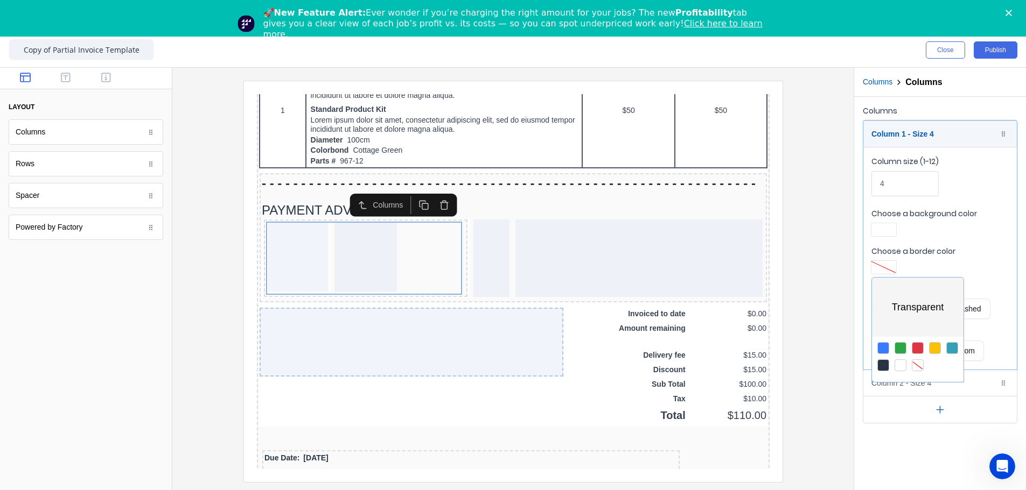
click at [644, 226] on div at bounding box center [513, 245] width 1026 height 490
click at [644, 226] on div at bounding box center [883, 230] width 19 height 8
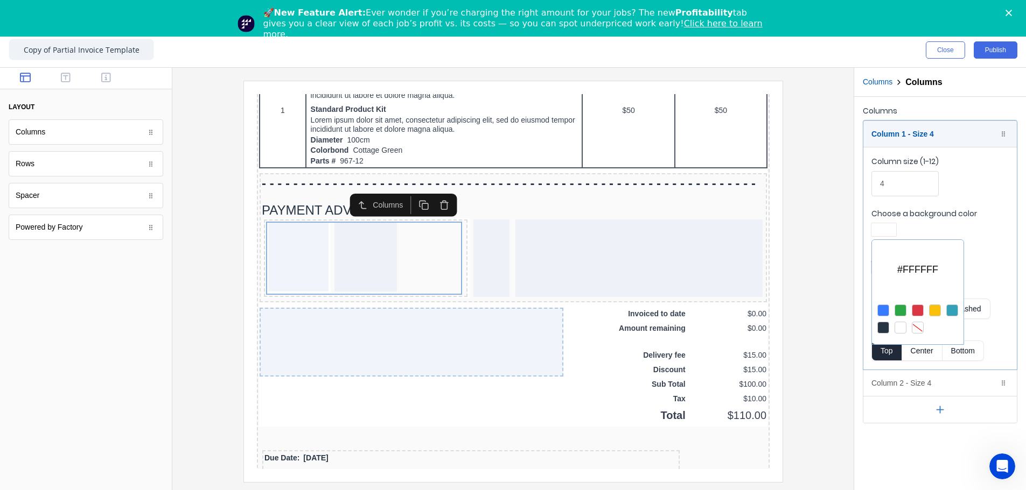
click at [644, 282] on div at bounding box center [917, 328] width 12 height 12
click at [644, 180] on div at bounding box center [513, 245] width 1026 height 490
click at [644, 223] on div at bounding box center [939, 231] width 137 height 16
click at [644, 124] on div "Column 1 - Size 4 Duplicate Delete" at bounding box center [939, 134] width 153 height 26
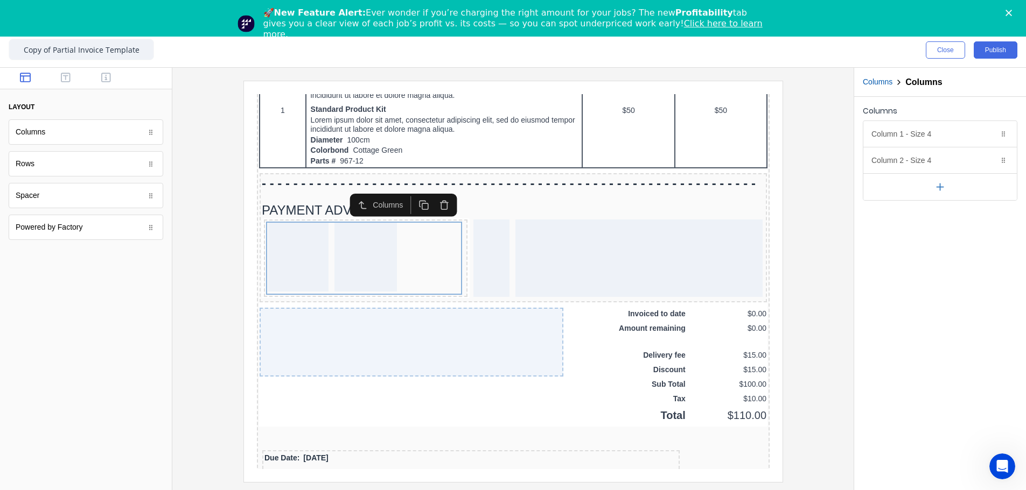
click at [644, 188] on icon "button" at bounding box center [940, 187] width 0 height 6
drag, startPoint x: 935, startPoint y: 212, endPoint x: 935, endPoint y: 206, distance: 5.9
click at [644, 206] on button "button" at bounding box center [939, 213] width 153 height 27
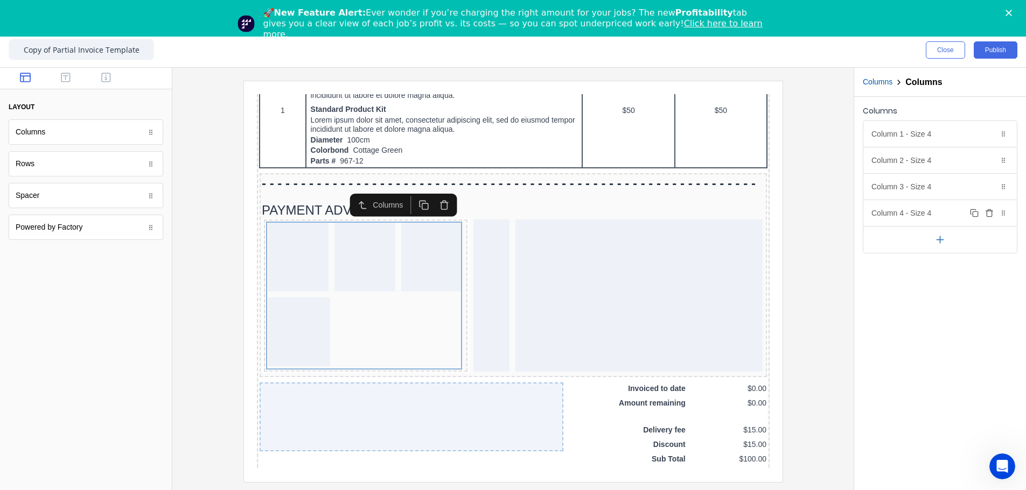
click at [644, 212] on icon "button" at bounding box center [988, 214] width 5 height 6
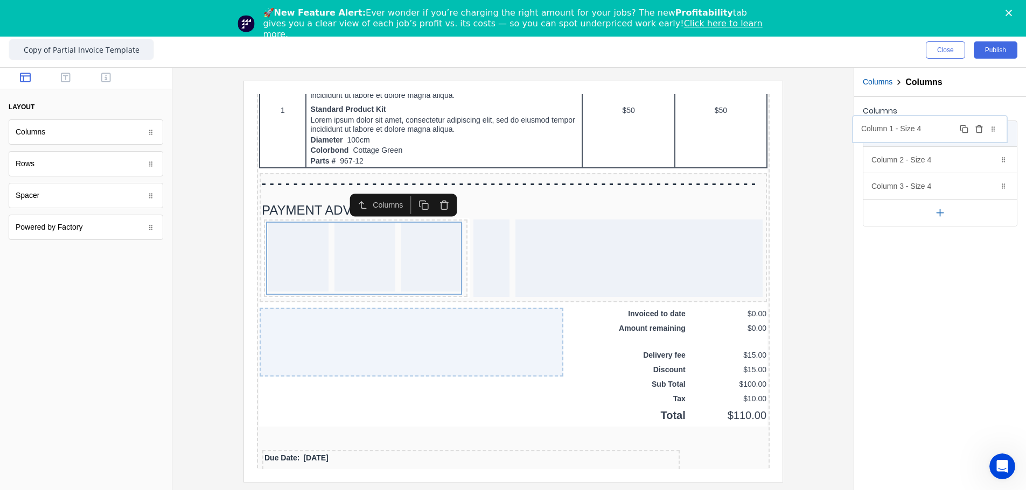
drag, startPoint x: 932, startPoint y: 188, endPoint x: 922, endPoint y: 131, distance: 58.0
click at [644, 131] on body "dashboard products sales purchasing productivity dashboard products Product Cat…" at bounding box center [513, 245] width 1026 height 490
click at [644, 136] on div "Column 1 - Size 4 Duplicate Delete" at bounding box center [939, 134] width 153 height 26
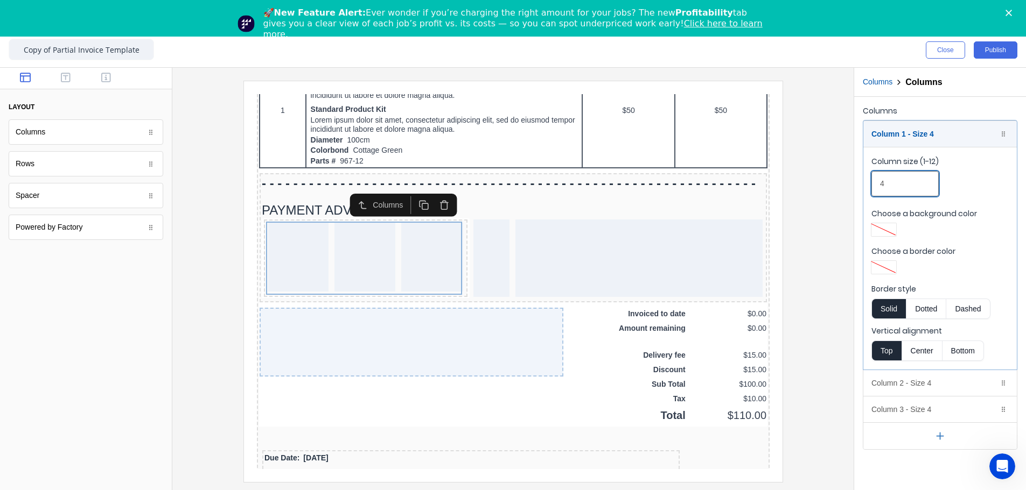
drag, startPoint x: 873, startPoint y: 179, endPoint x: 839, endPoint y: 178, distance: 33.4
click at [644, 178] on div "Close Publish Components layout Columns Columns Rows Rows Spacer Spacer Powered…" at bounding box center [513, 262] width 1026 height 458
type input "1"
click at [644, 135] on div "Column 1 - Size 1 Duplicate Delete" at bounding box center [939, 134] width 153 height 26
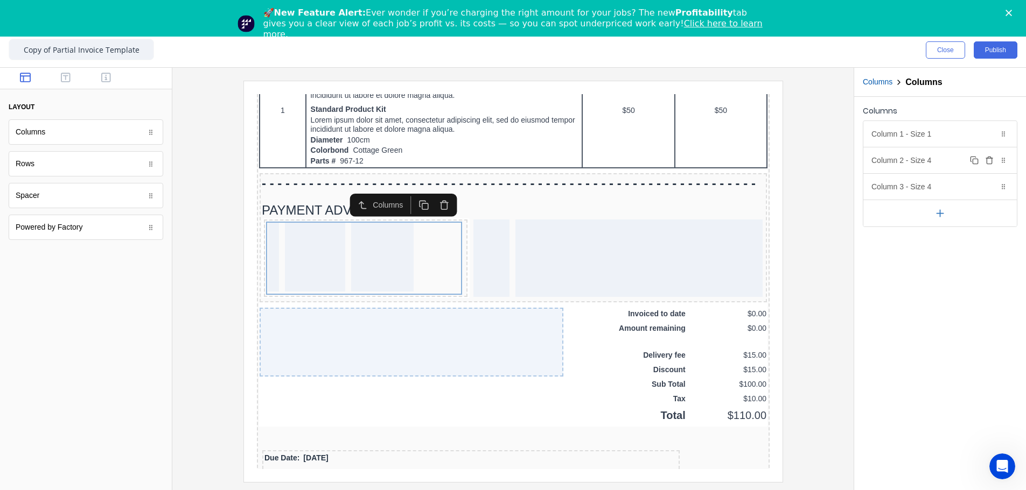
click at [644, 164] on div "Column 2 - Size 4 Duplicate Delete" at bounding box center [939, 161] width 153 height 26
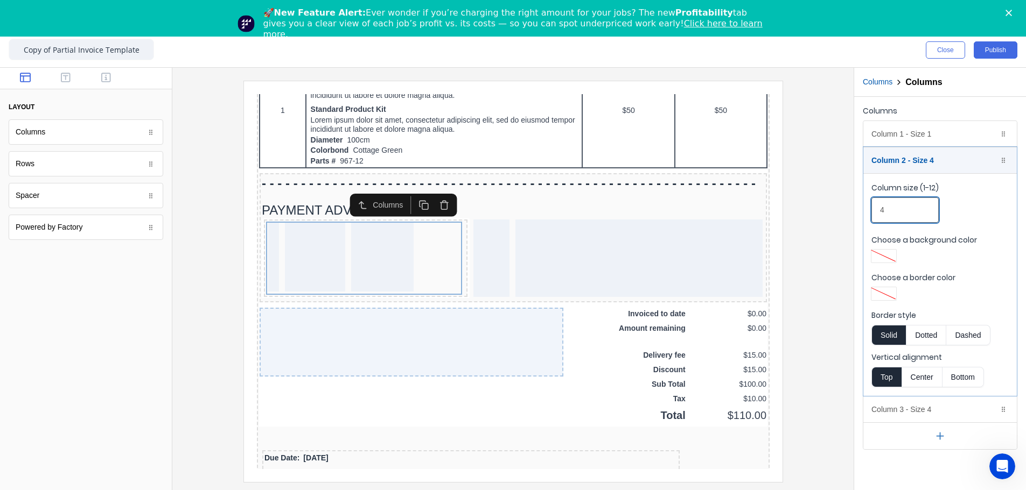
drag, startPoint x: 884, startPoint y: 213, endPoint x: 851, endPoint y: 214, distance: 33.4
click at [644, 213] on div "Columns Column 1 - Size 1 Duplicate Delete Column size (1-12) 1 Choose a backgr…" at bounding box center [940, 277] width 172 height 360
type input "2"
click at [644, 163] on div "Column 2 - Size 2 Duplicate Delete" at bounding box center [939, 161] width 153 height 26
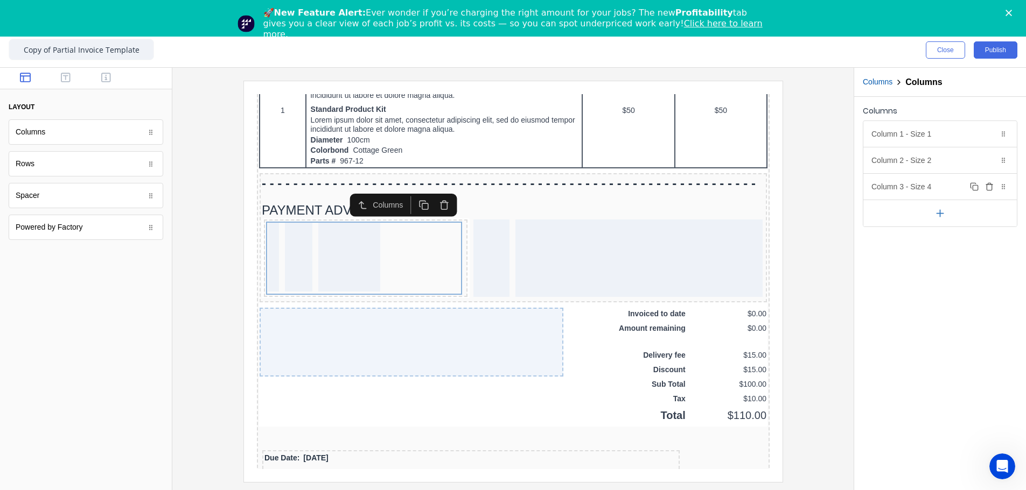
drag, startPoint x: 930, startPoint y: 189, endPoint x: 932, endPoint y: 230, distance: 41.5
click at [644, 190] on div "Column 3 - Size 4 Duplicate Delete" at bounding box center [939, 187] width 153 height 26
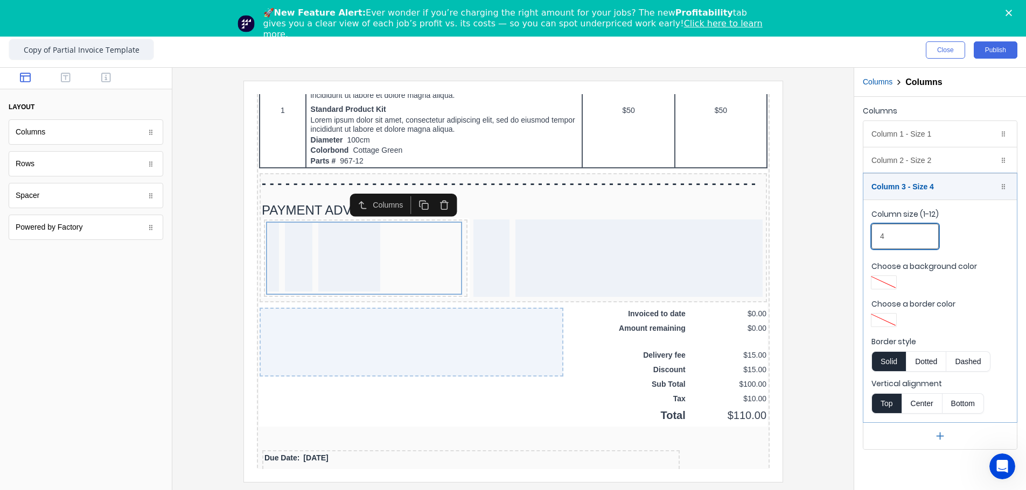
drag, startPoint x: 899, startPoint y: 241, endPoint x: 865, endPoint y: 236, distance: 34.2
click at [644, 236] on fieldset "Column size (1-12) 4 Choose a background color Choose a border color Border sty…" at bounding box center [939, 311] width 153 height 223
type input "9"
click at [644, 191] on div "Column 3 - Size 9 Duplicate Delete" at bounding box center [939, 187] width 153 height 26
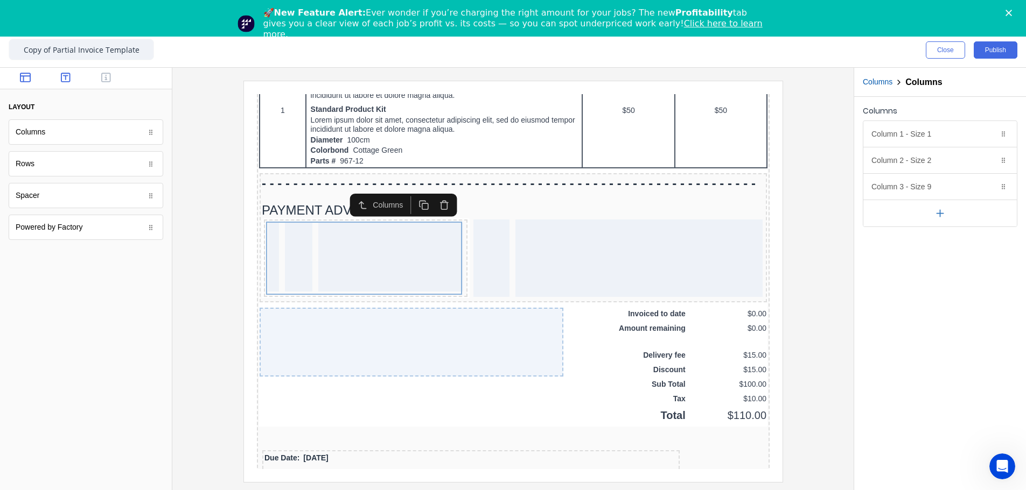
click at [61, 80] on icon "button" at bounding box center [66, 78] width 10 height 10
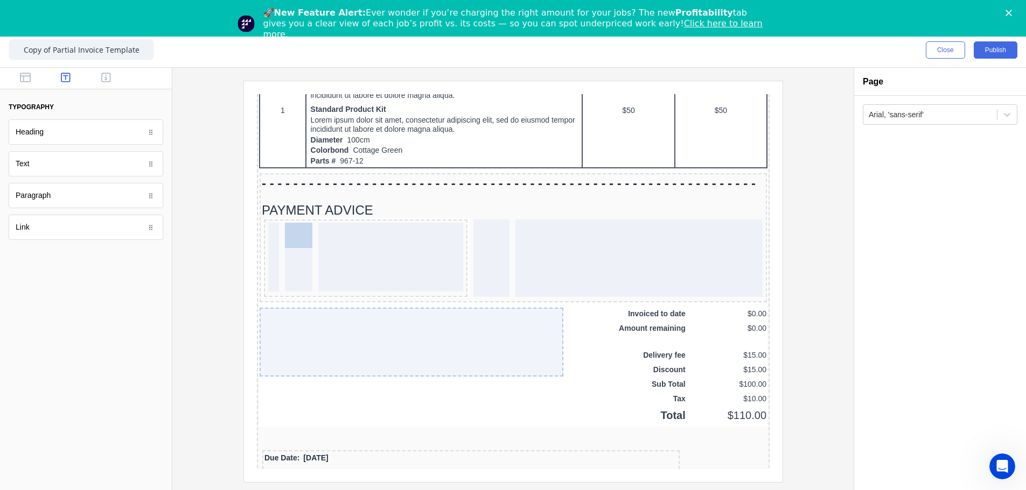
drag, startPoint x: 150, startPoint y: 192, endPoint x: 290, endPoint y: 233, distance: 146.4
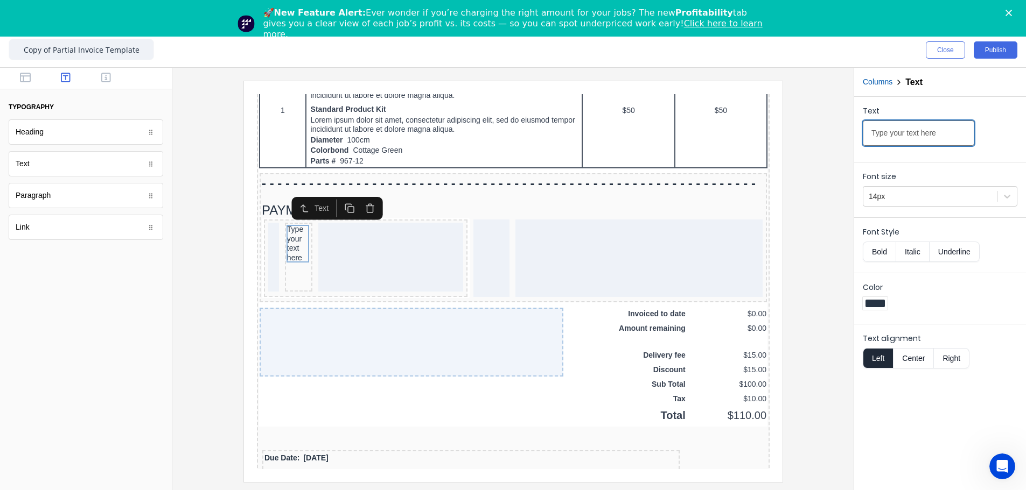
drag, startPoint x: 955, startPoint y: 135, endPoint x: 844, endPoint y: 132, distance: 110.4
click at [644, 132] on div "Close Publish Components typography Heading Heading Text Text Paragraph Paragra…" at bounding box center [513, 262] width 1026 height 458
type input "t"
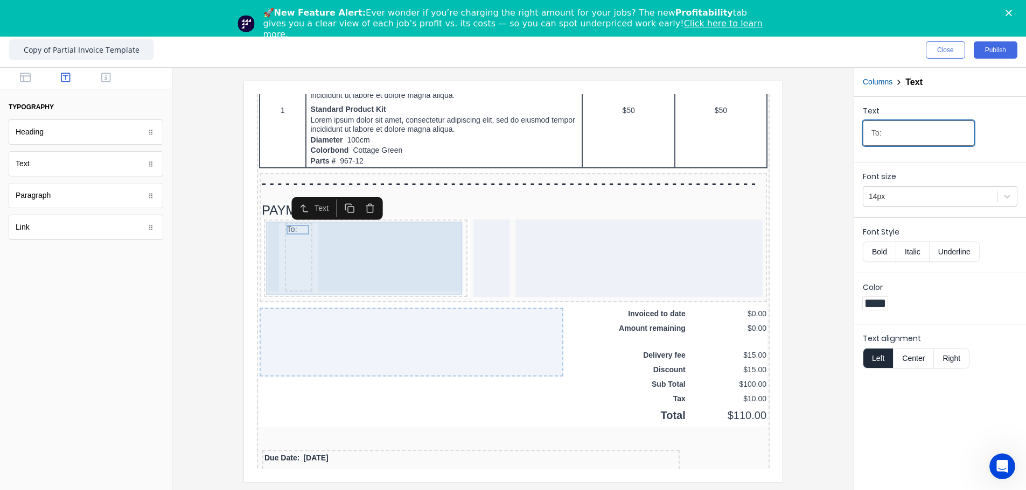
type input "To:"
click at [374, 247] on div at bounding box center [377, 244] width 145 height 69
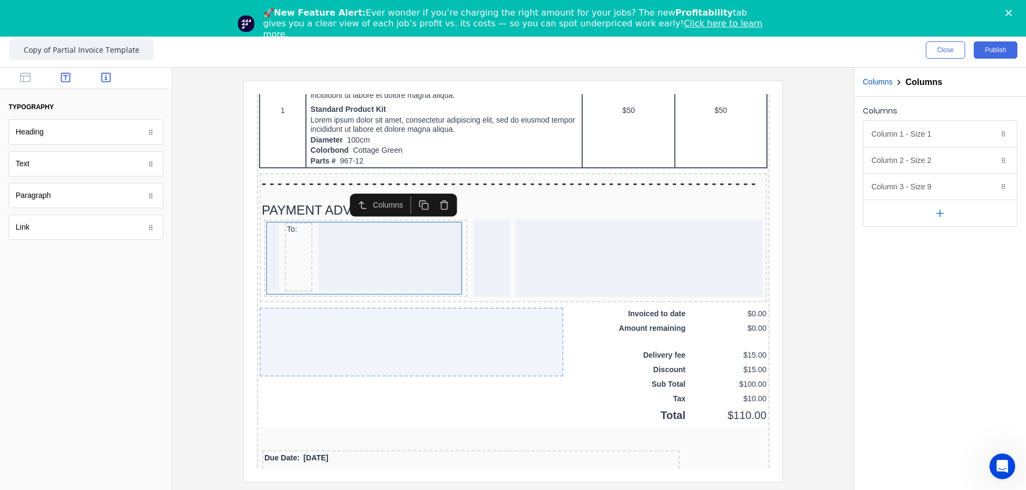
click at [96, 79] on button "button" at bounding box center [106, 78] width 34 height 13
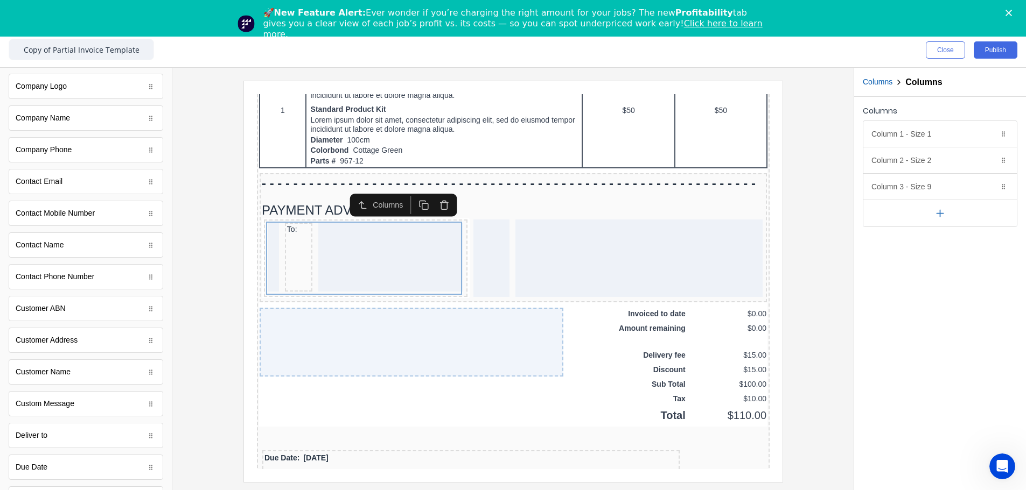
scroll to position [269, 0]
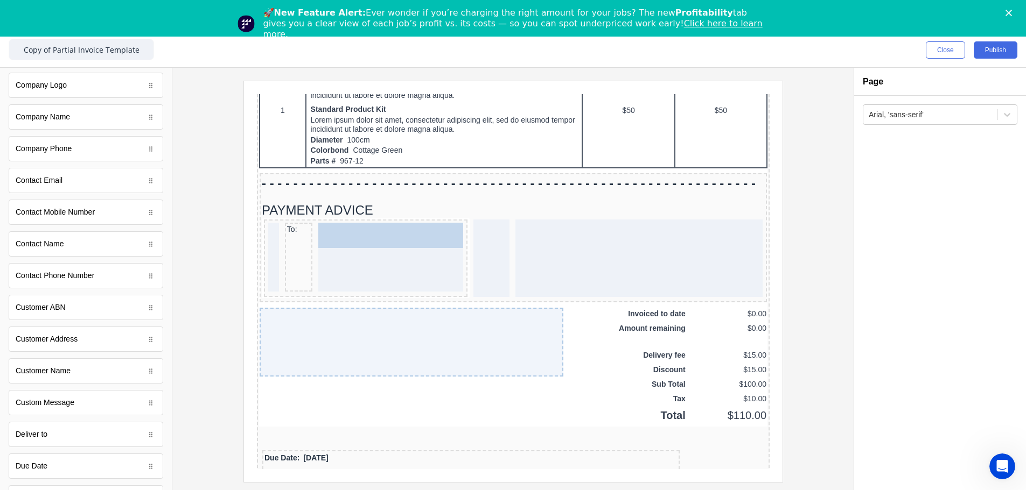
drag, startPoint x: 46, startPoint y: 377, endPoint x: 401, endPoint y: 246, distance: 378.3
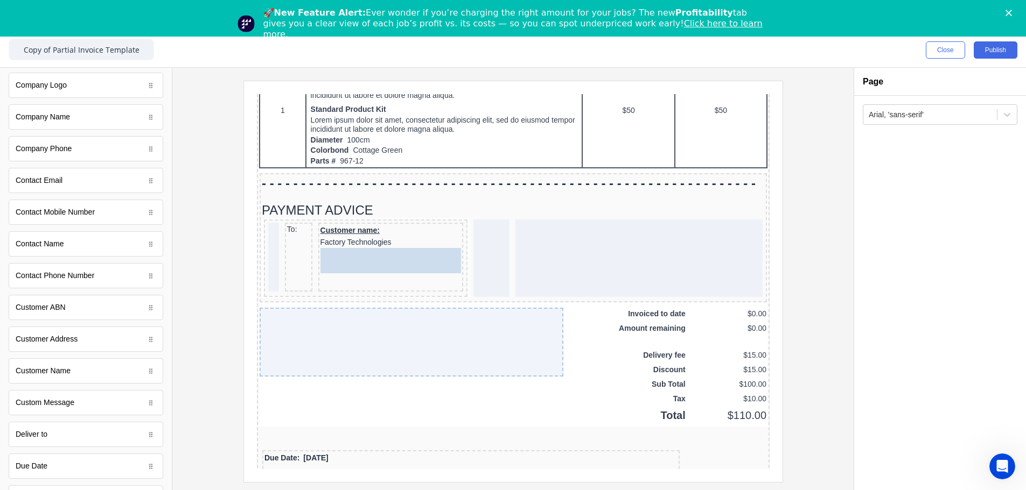
drag, startPoint x: 64, startPoint y: 346, endPoint x: 185, endPoint y: 164, distance: 219.4
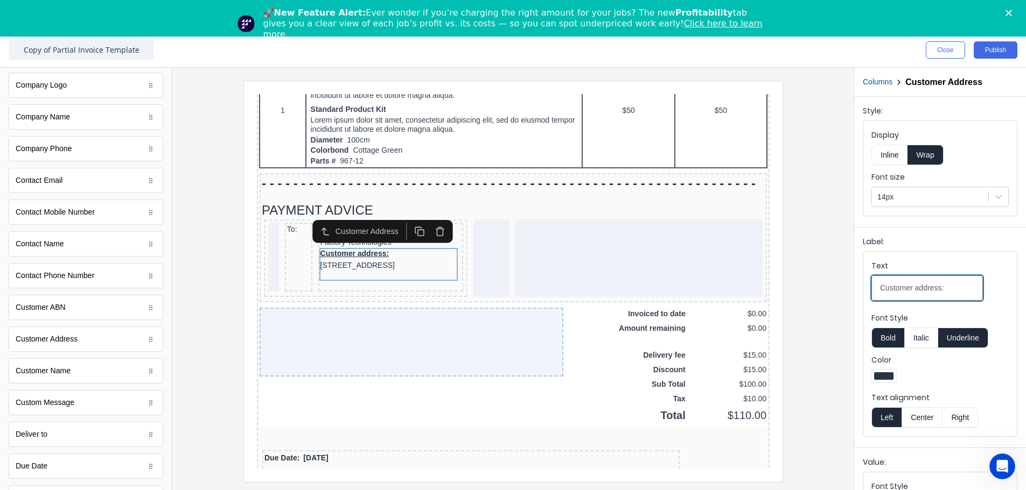
drag, startPoint x: 951, startPoint y: 292, endPoint x: 508, endPoint y: 199, distance: 453.3
click at [644, 282] on div "Close Publish Components standard fields Accounting number Accounting number Ba…" at bounding box center [513, 262] width 1026 height 458
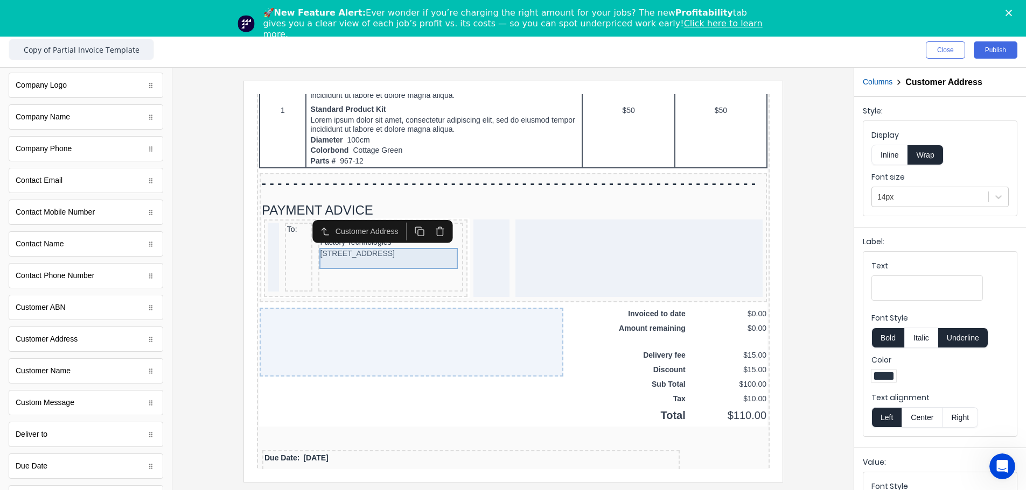
click at [398, 247] on div "234 Beach Road Gold Coast, Queensland, Australia, 4217" at bounding box center [377, 241] width 141 height 12
click at [644, 254] on div at bounding box center [513, 281] width 664 height 401
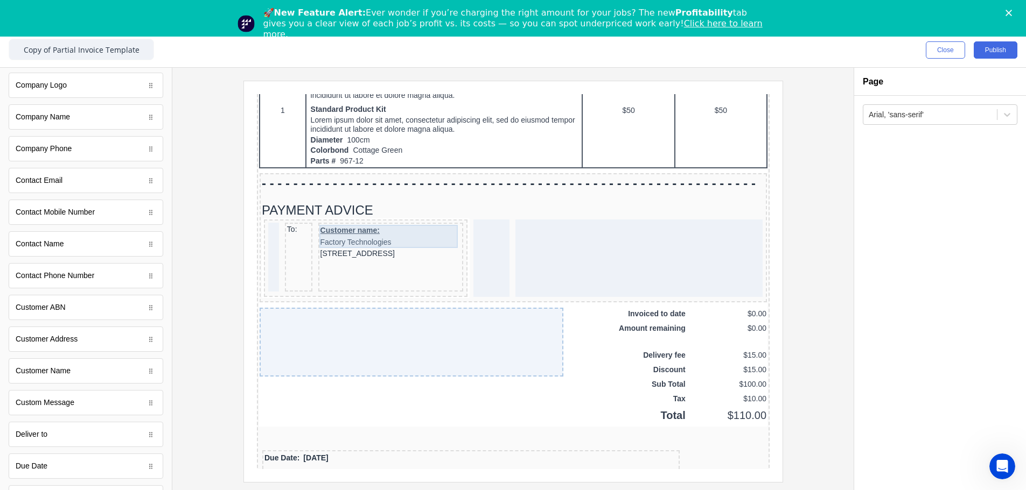
click at [334, 220] on div "Customer name: Factory Technologies" at bounding box center [377, 223] width 141 height 23
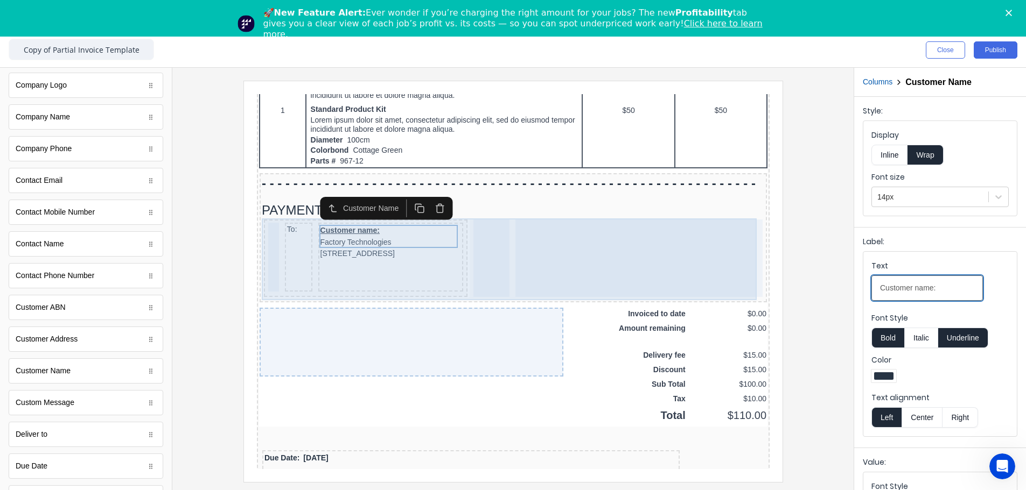
drag, startPoint x: 1197, startPoint y: 373, endPoint x: 734, endPoint y: 284, distance: 470.8
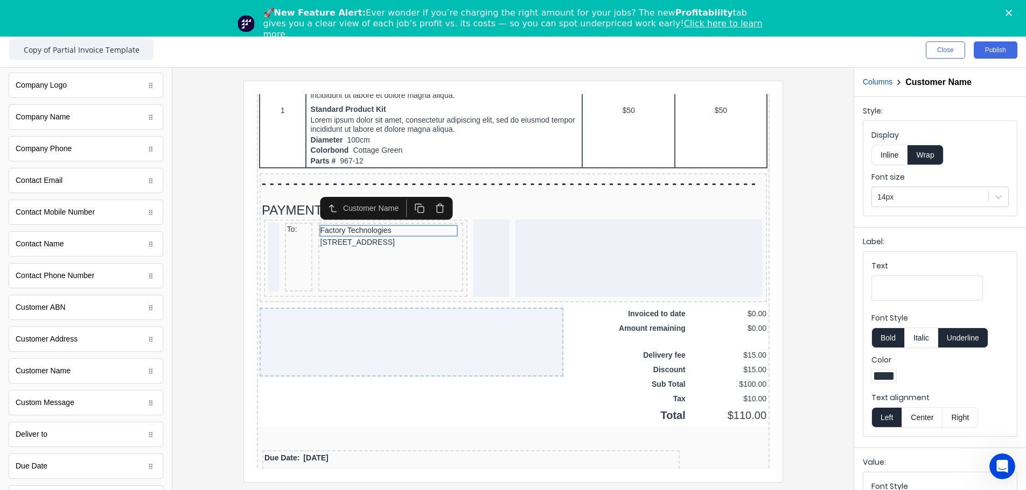
click at [644, 252] on div at bounding box center [513, 281] width 664 height 401
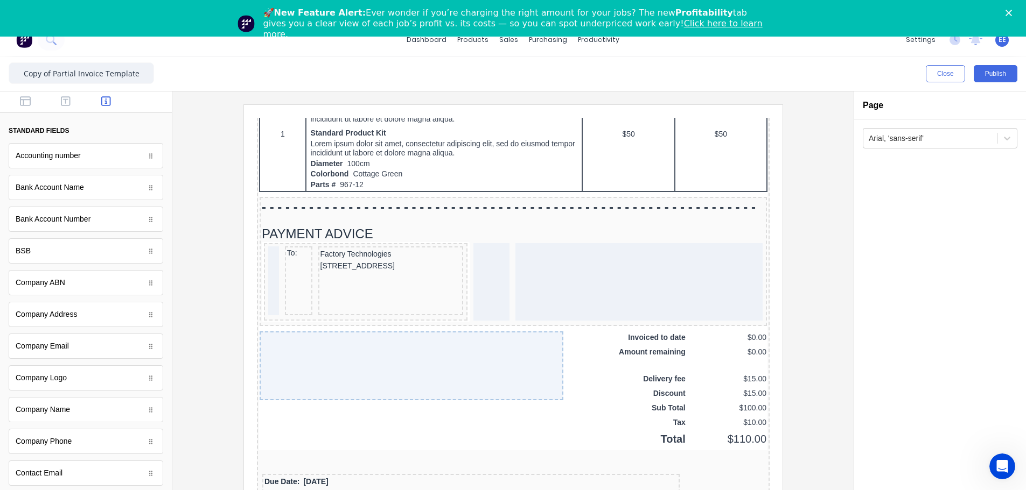
scroll to position [0, 0]
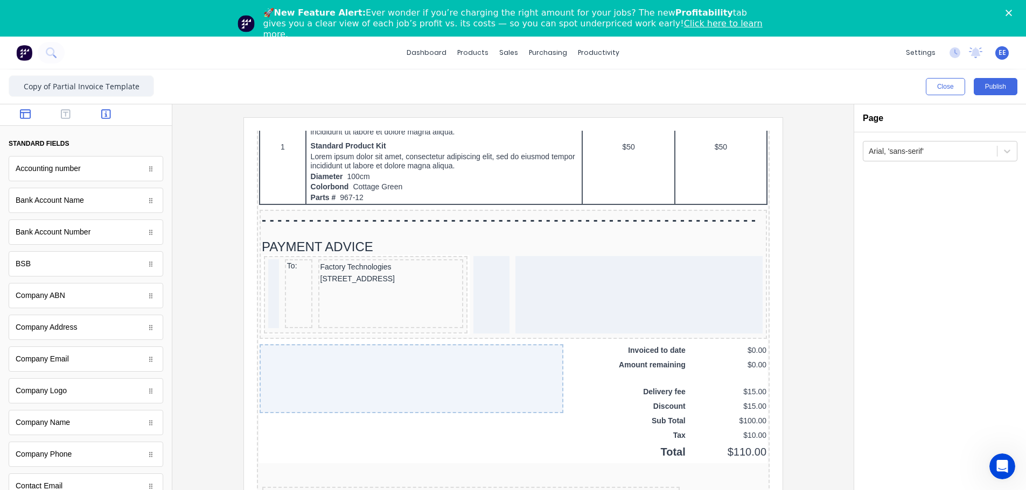
click at [18, 116] on button "button" at bounding box center [26, 115] width 34 height 13
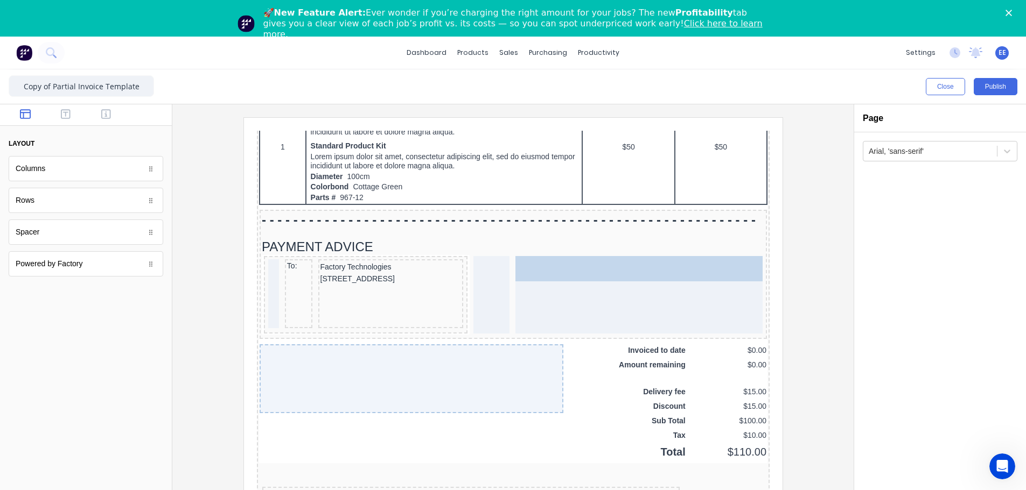
drag, startPoint x: 45, startPoint y: 173, endPoint x: 398, endPoint y: 150, distance: 353.9
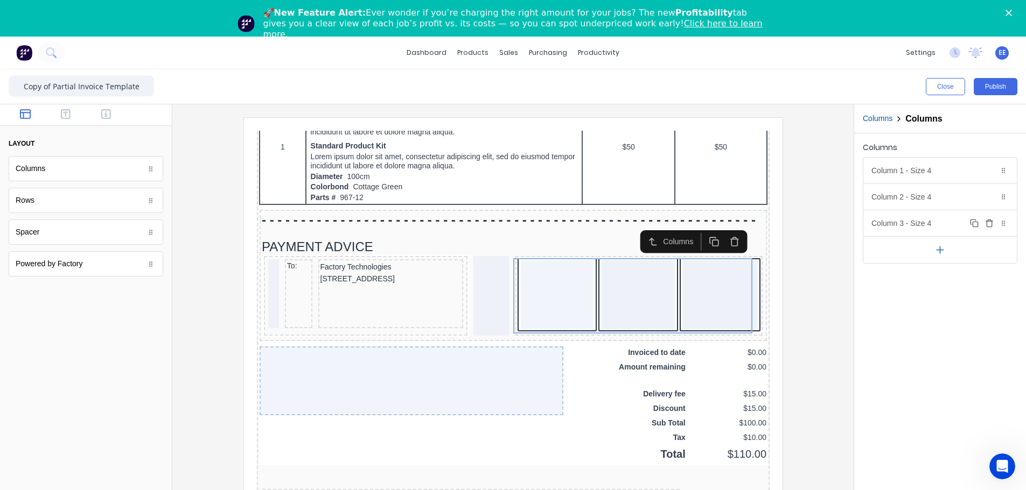
click at [644, 224] on icon "button" at bounding box center [989, 223] width 9 height 9
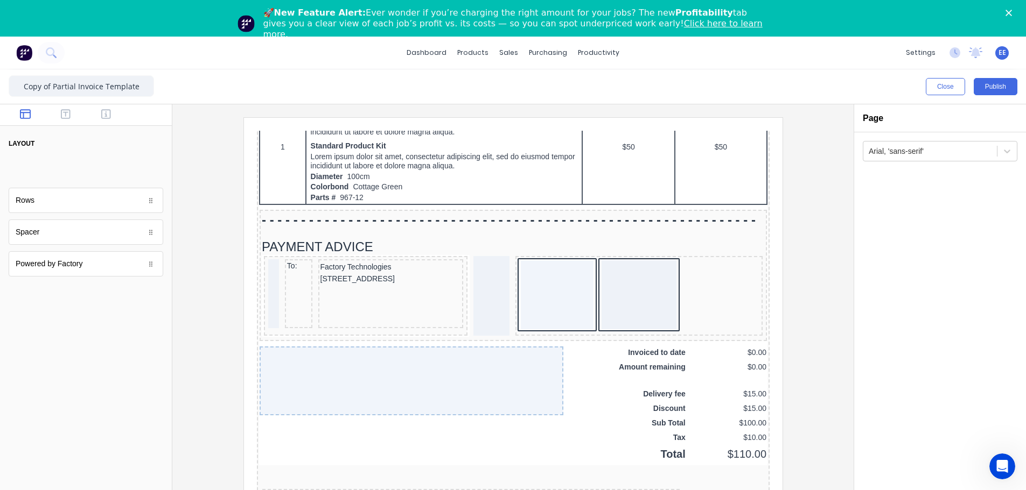
drag, startPoint x: 44, startPoint y: 173, endPoint x: 33, endPoint y: 168, distance: 11.3
click at [33, 168] on body "dashboard products sales purchasing productivity dashboard products Product Cat…" at bounding box center [513, 282] width 1026 height 490
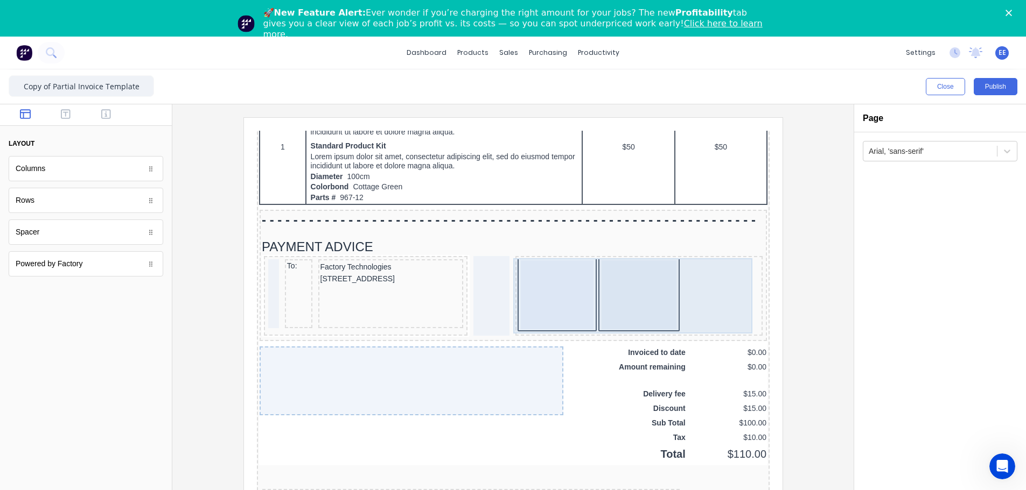
click at [636, 282] on div at bounding box center [625, 282] width 74 height 69
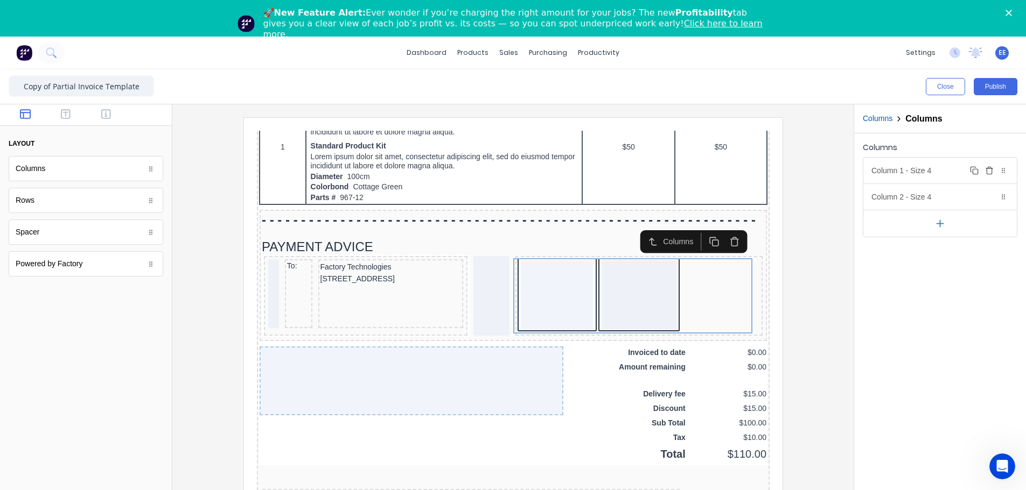
click at [644, 174] on div "Column 1 - Size 4 Duplicate Delete" at bounding box center [939, 171] width 153 height 26
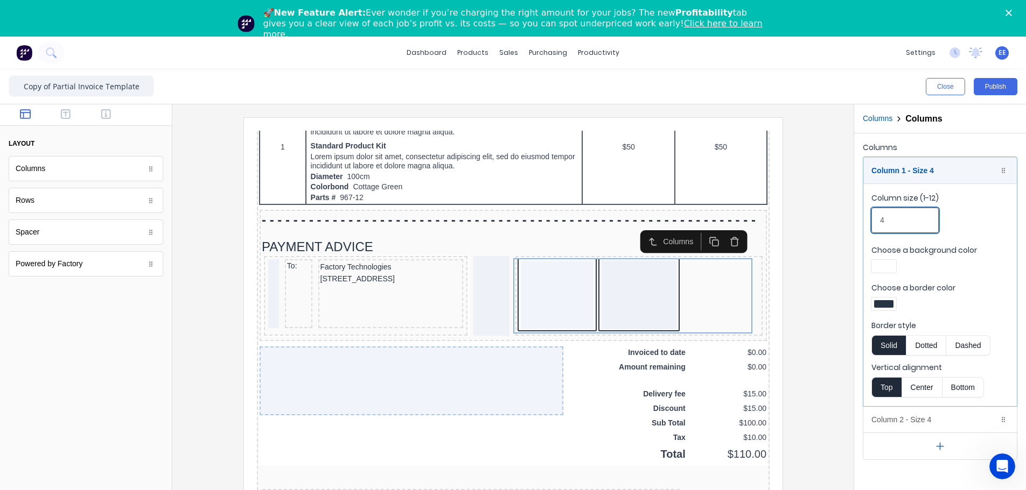
drag, startPoint x: 899, startPoint y: 221, endPoint x: 864, endPoint y: 215, distance: 36.0
click at [644, 215] on fieldset "Column size (1-12) 4 Choose a background color Choose a border color Border sty…" at bounding box center [939, 295] width 153 height 223
type input "5"
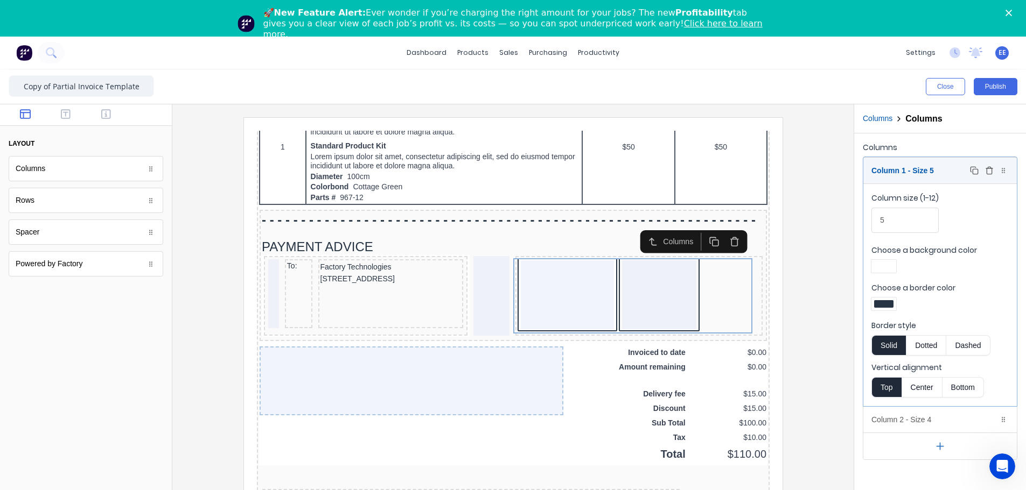
click at [644, 177] on div "Column 1 - Size 5 Duplicate Delete" at bounding box center [939, 171] width 153 height 26
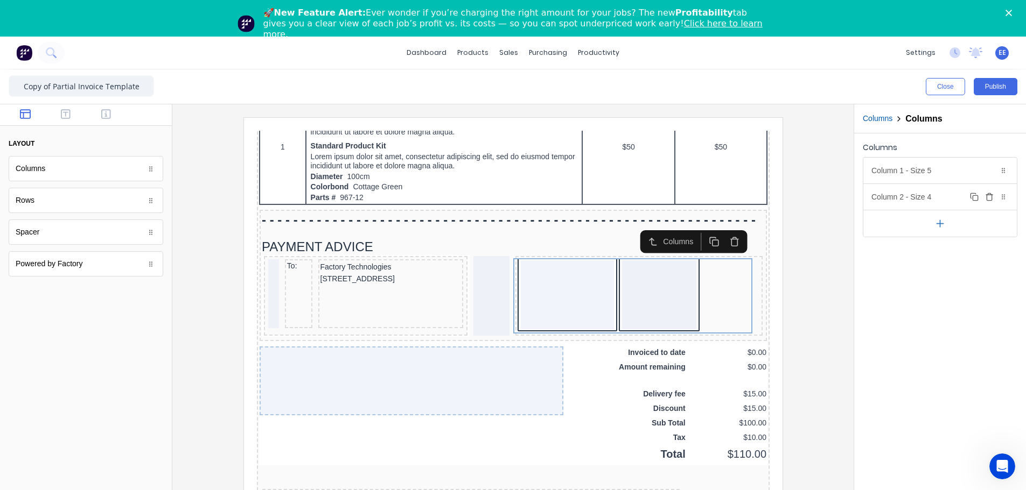
click at [644, 199] on div "Column 2 - Size 4 Duplicate Delete" at bounding box center [939, 197] width 153 height 26
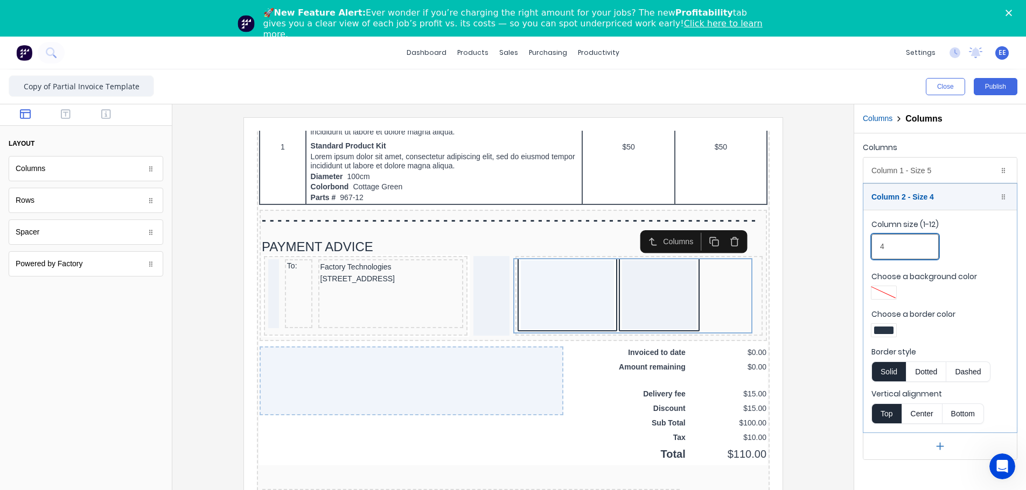
drag, startPoint x: 883, startPoint y: 247, endPoint x: 831, endPoint y: 242, distance: 52.0
click at [644, 242] on div "Close Publish Components layout Columns Columns Rows Rows Spacer Spacer Powered…" at bounding box center [513, 298] width 1026 height 458
type input "7"
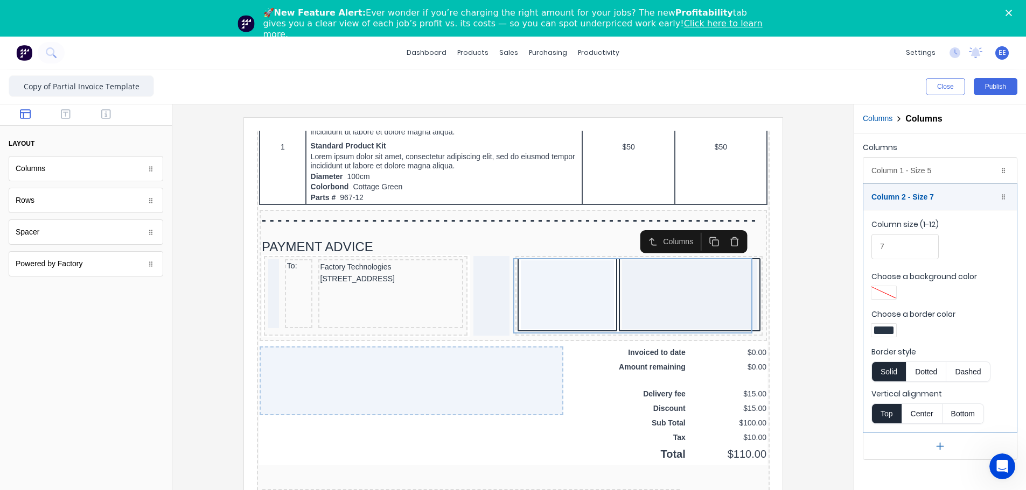
click at [644, 248] on div at bounding box center [513, 317] width 664 height 401
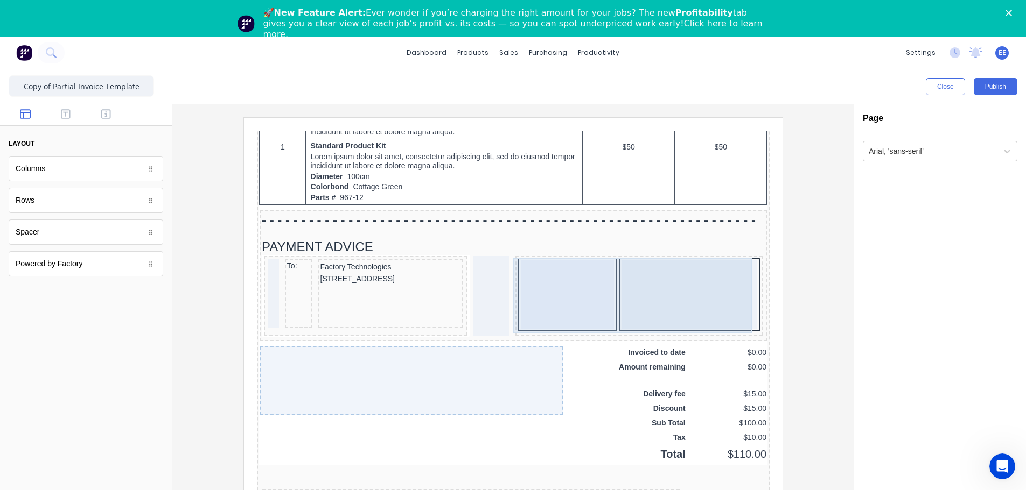
click at [633, 256] on div at bounding box center [675, 282] width 135 height 69
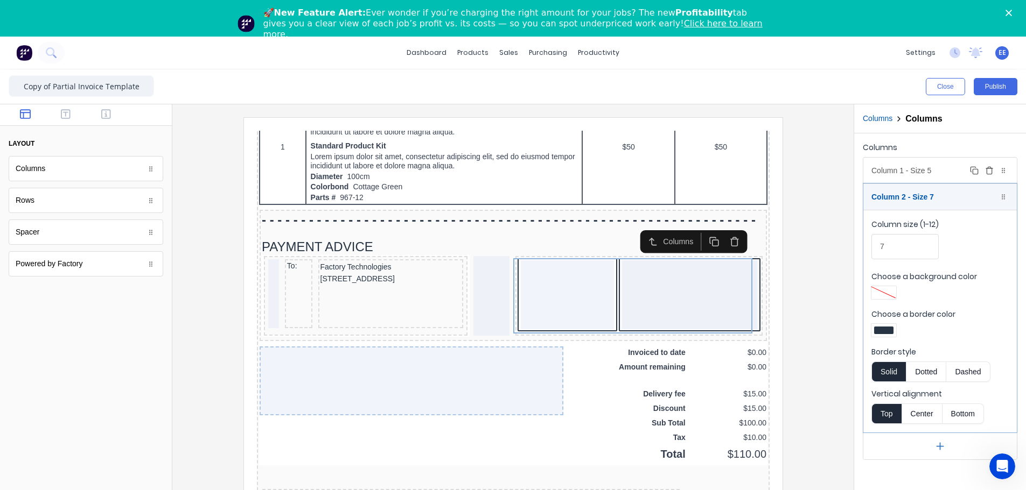
click at [644, 176] on div "Column 1 - Size 5 Duplicate Delete" at bounding box center [939, 171] width 153 height 26
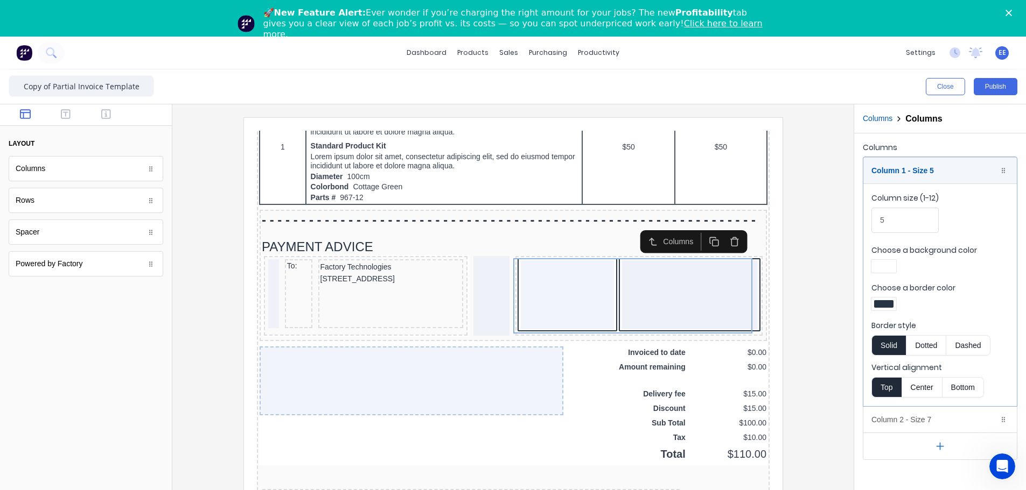
click at [644, 282] on div at bounding box center [883, 304] width 19 height 8
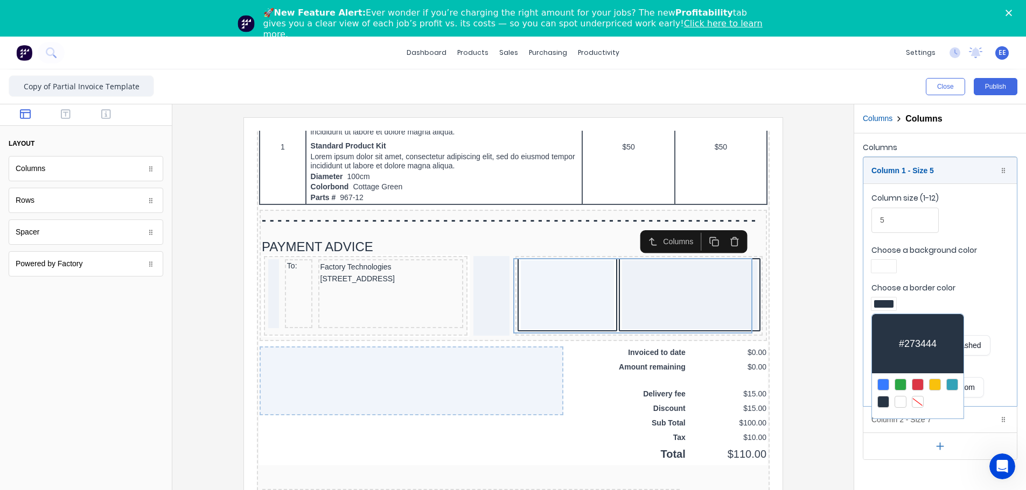
click at [644, 282] on div at bounding box center [917, 402] width 12 height 12
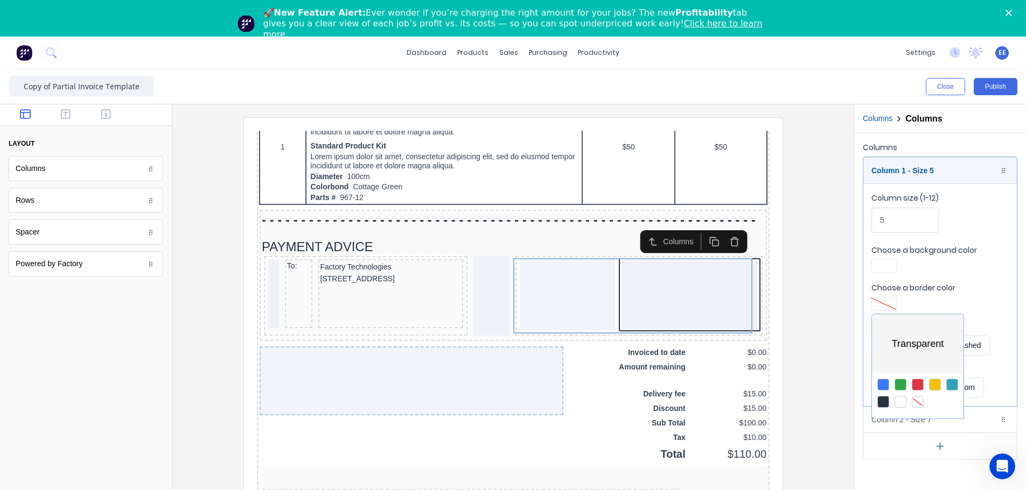
drag, startPoint x: 878, startPoint y: 268, endPoint x: 869, endPoint y: 264, distance: 8.7
click at [644, 268] on div at bounding box center [513, 245] width 1026 height 490
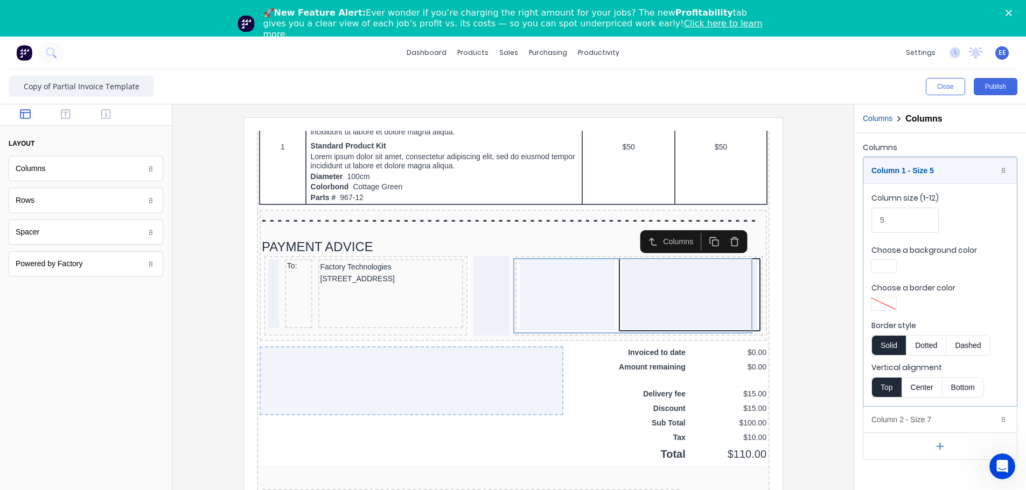
click at [644, 264] on div at bounding box center [883, 267] width 19 height 8
click at [644, 282] on div at bounding box center [917, 365] width 12 height 12
click at [644, 167] on div at bounding box center [513, 245] width 1026 height 490
click at [644, 172] on div "Column 1 - Size 5 Duplicate Delete" at bounding box center [939, 171] width 153 height 26
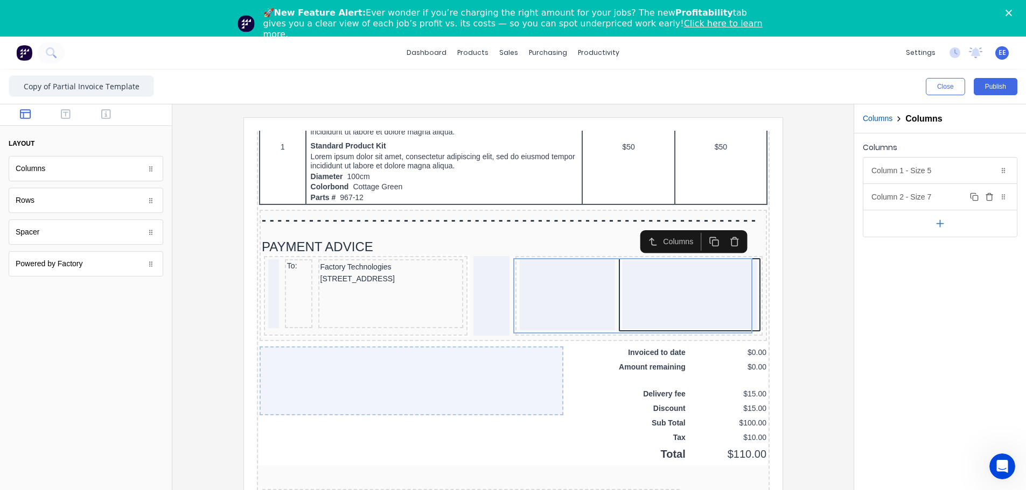
click at [644, 199] on div "Column 2 - Size 7 Duplicate Delete" at bounding box center [939, 197] width 153 height 26
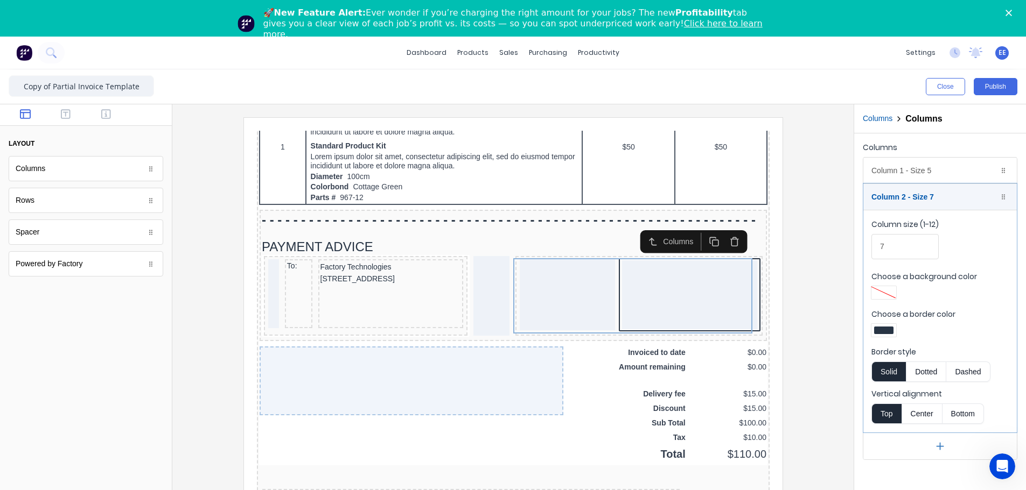
click at [644, 282] on fieldset "Column size (1-12) 7 Choose a background color Choose a border color Border sty…" at bounding box center [939, 321] width 153 height 223
click at [644, 282] on div at bounding box center [883, 331] width 19 height 8
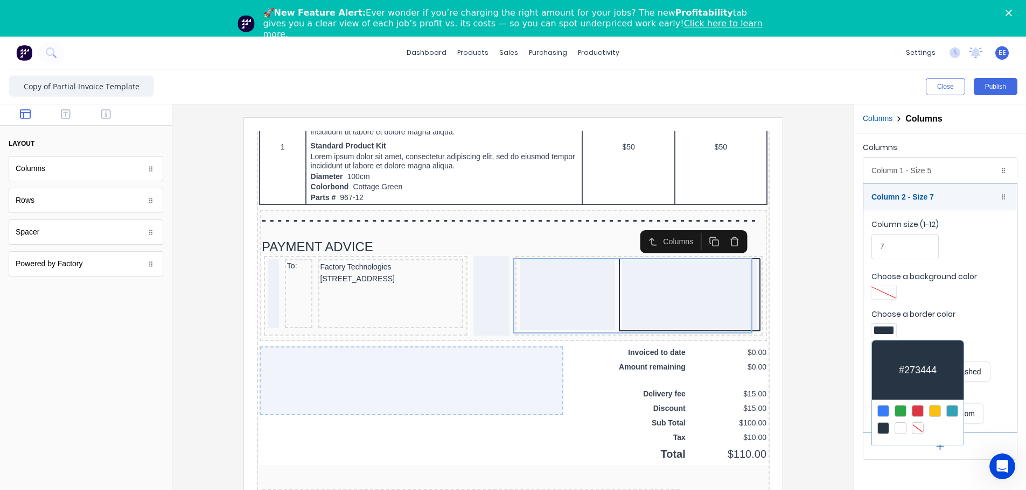
click at [644, 282] on div at bounding box center [917, 429] width 12 height 12
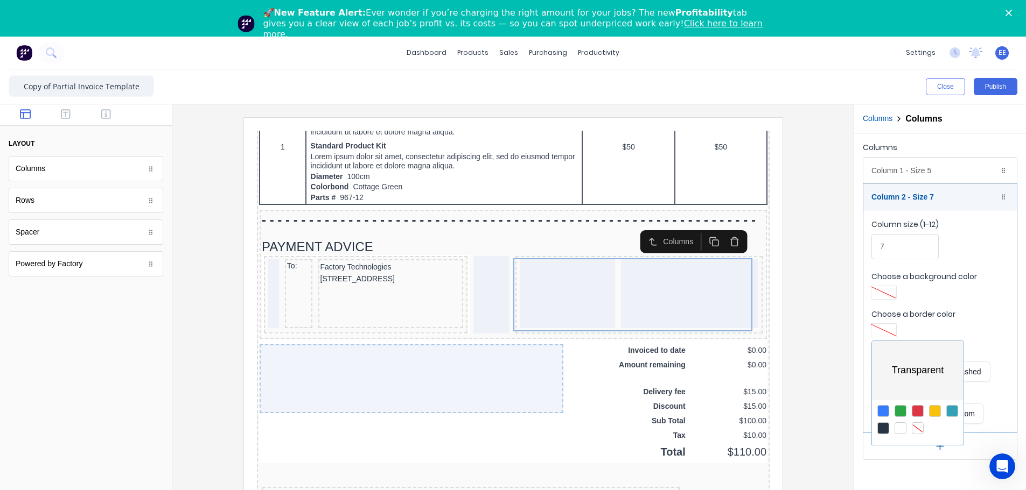
click at [644, 198] on div at bounding box center [513, 245] width 1026 height 490
click at [644, 198] on div "Column 2 - Size 7 Duplicate Delete" at bounding box center [939, 197] width 153 height 26
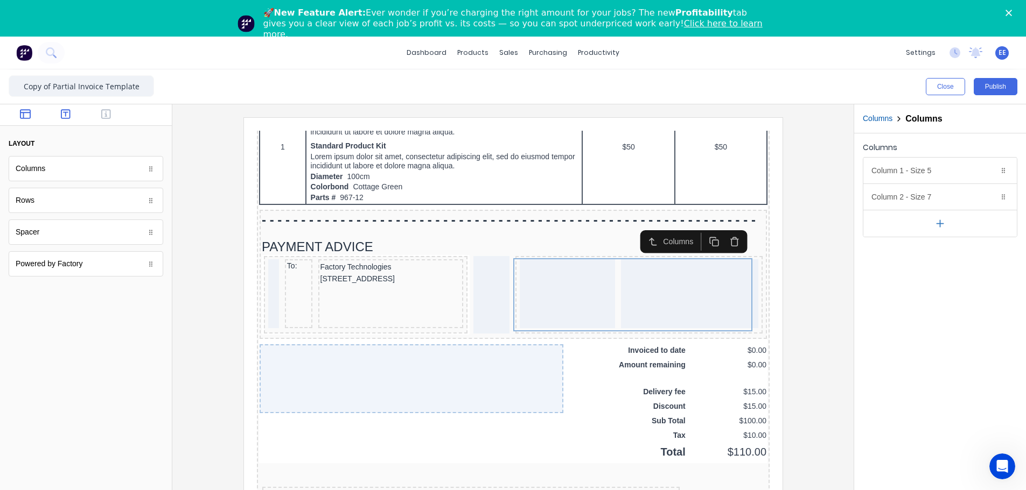
click at [65, 114] on icon "button" at bounding box center [66, 114] width 10 height 11
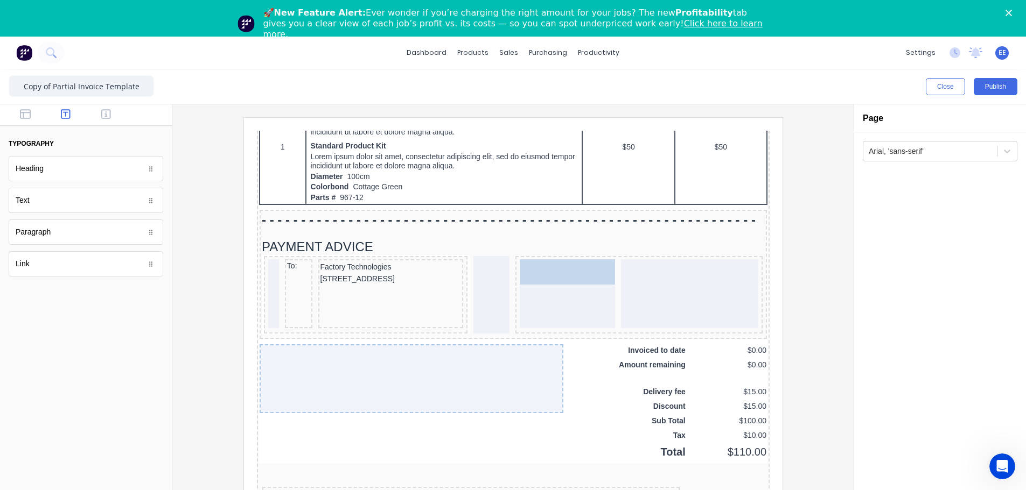
drag, startPoint x: 39, startPoint y: 204, endPoint x: 564, endPoint y: 265, distance: 528.5
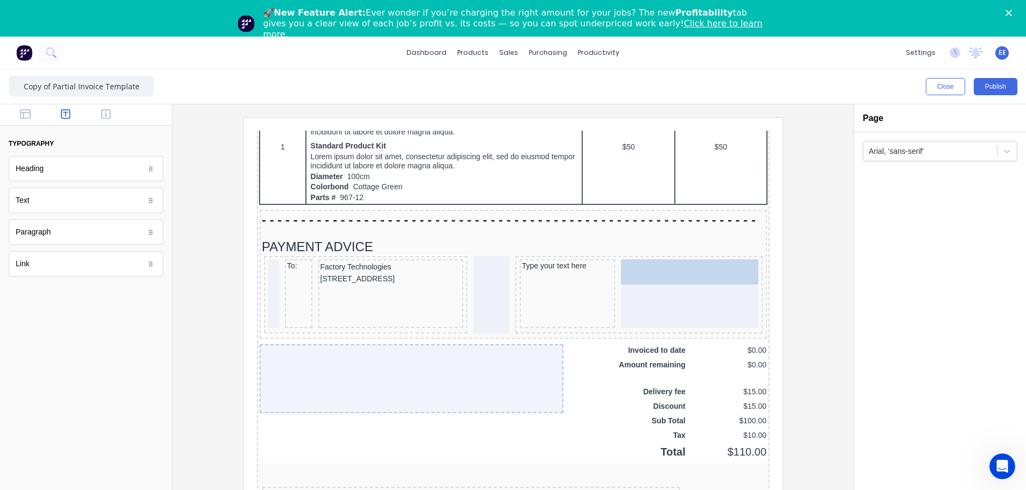
drag, startPoint x: 38, startPoint y: 203, endPoint x: 696, endPoint y: 275, distance: 661.9
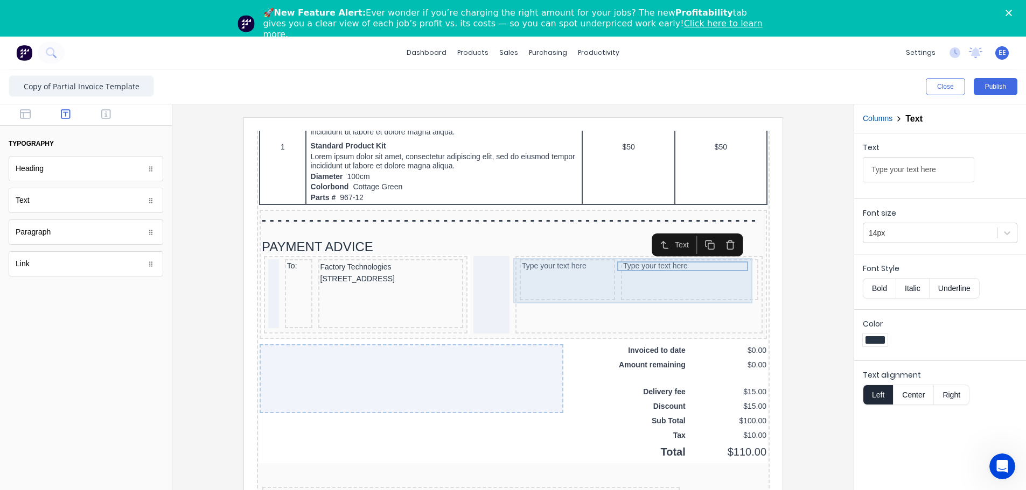
click at [642, 274] on div "Type your text here" at bounding box center [675, 267] width 137 height 41
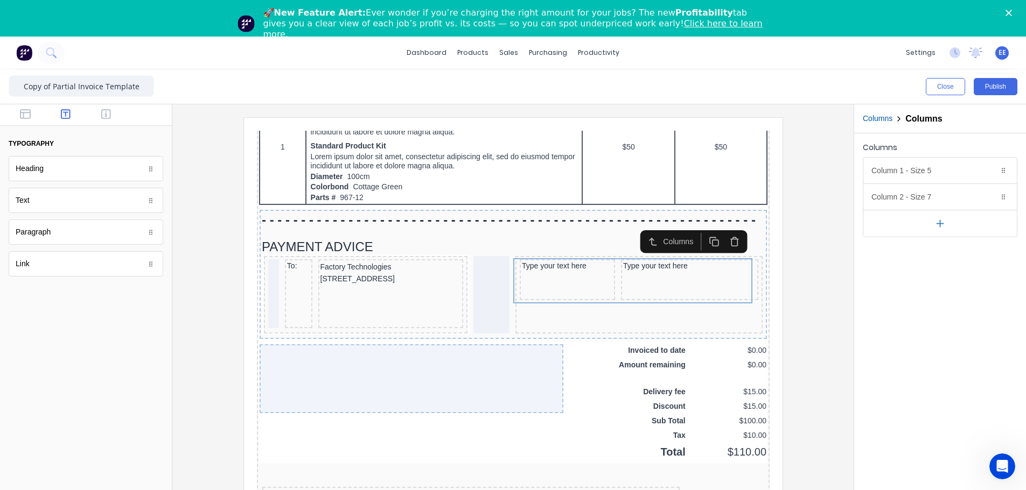
click at [644, 228] on icon "button" at bounding box center [701, 229] width 10 height 10
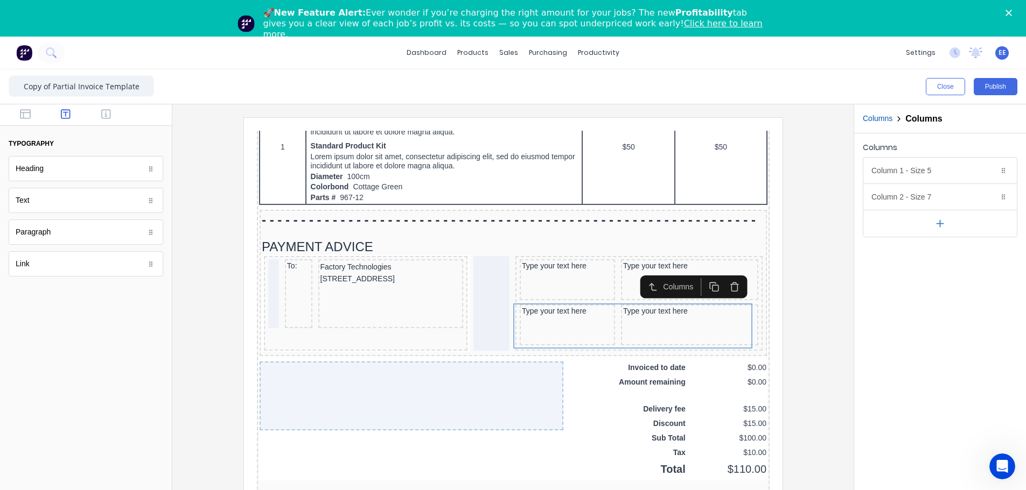
click at [644, 274] on icon "button" at bounding box center [701, 274] width 10 height 10
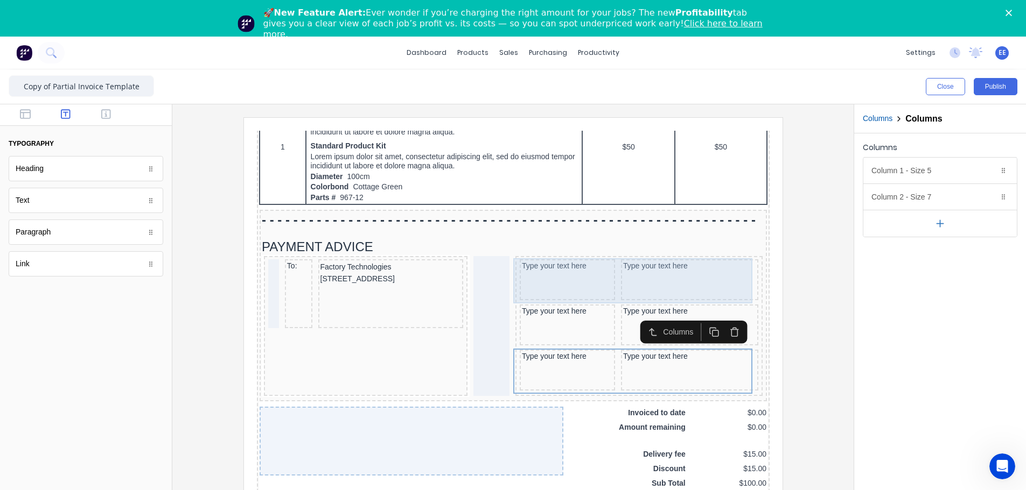
click at [568, 282] on div "Type your text here Type your text here" at bounding box center [625, 268] width 243 height 45
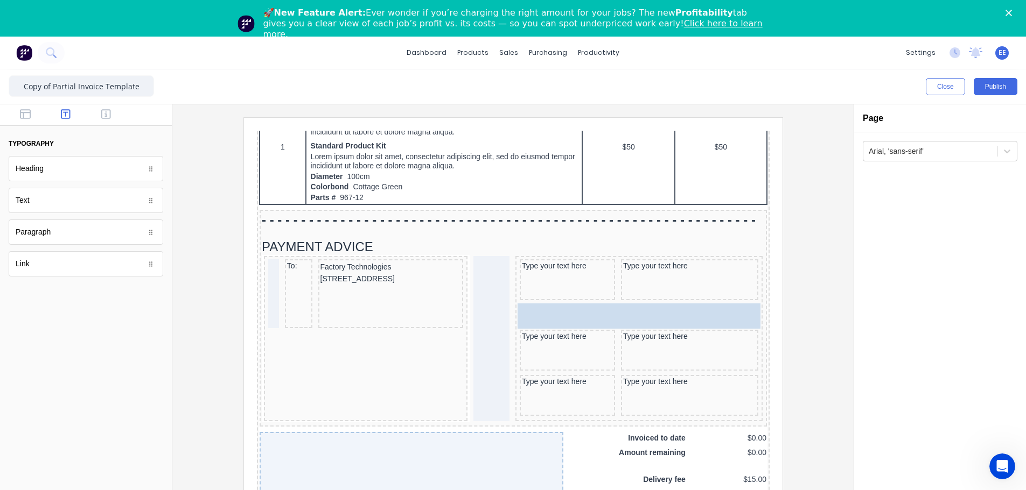
drag, startPoint x: 96, startPoint y: 206, endPoint x: 658, endPoint y: 301, distance: 570.2
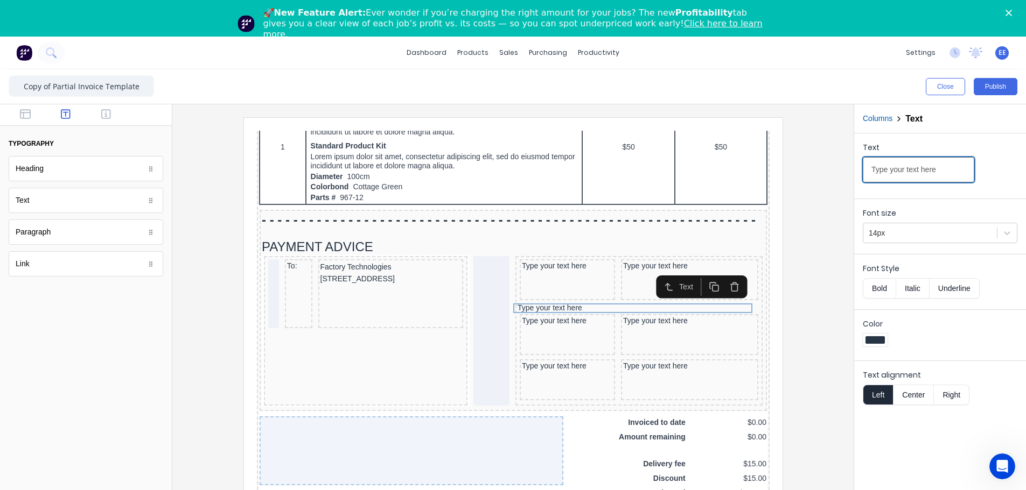
drag, startPoint x: 794, startPoint y: 173, endPoint x: 771, endPoint y: 175, distance: 22.7
click at [644, 175] on div "Close Publish Components typography Heading Heading Text Text Paragraph Paragra…" at bounding box center [513, 298] width 1026 height 458
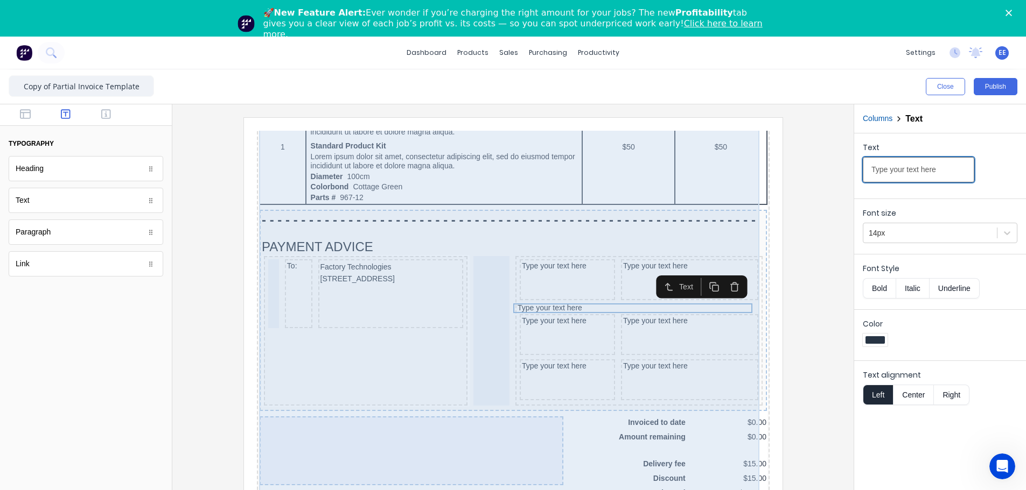
paste input "_______________________________________________________________________________…"
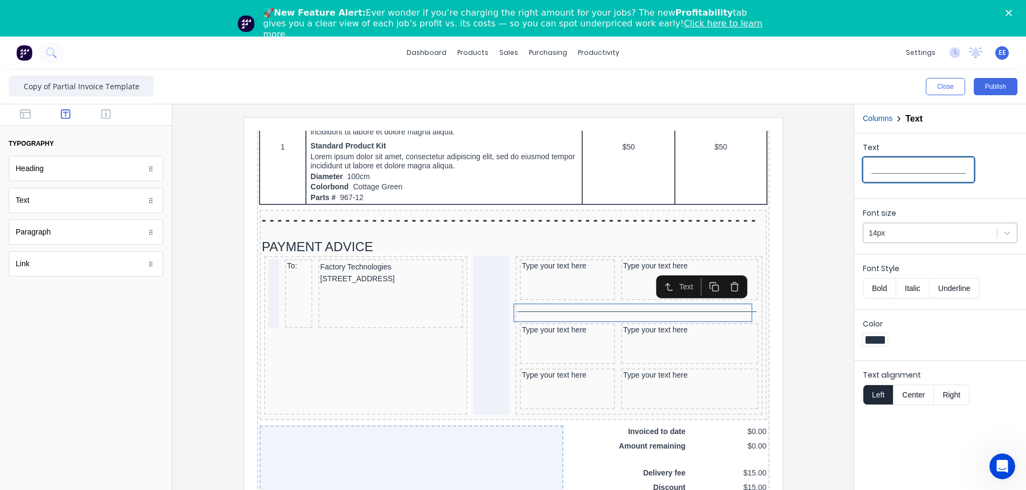
type input "_______________________________________________________________________________…"
click at [644, 232] on div at bounding box center [929, 233] width 123 height 13
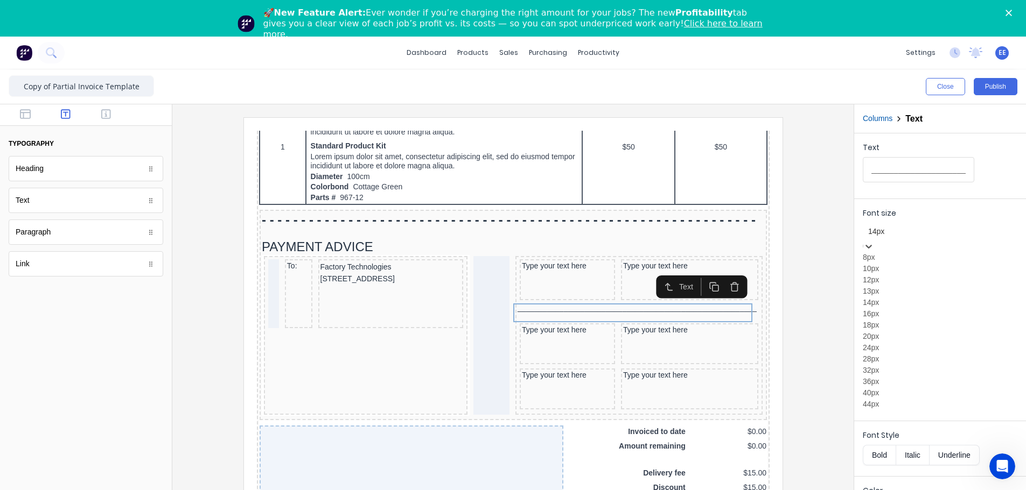
scroll to position [0, 0]
click at [644, 260] on div "8px" at bounding box center [939, 257] width 155 height 11
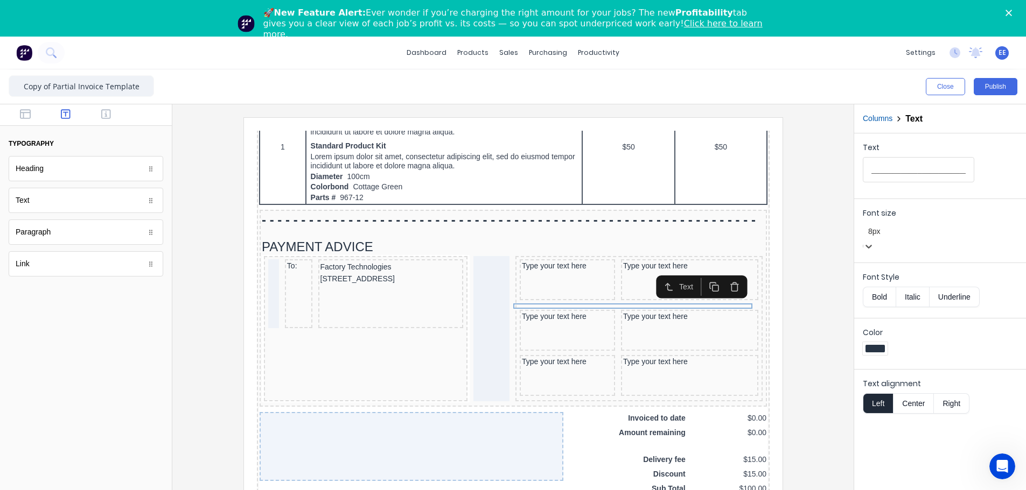
drag, startPoint x: 793, startPoint y: 316, endPoint x: 795, endPoint y: 310, distance: 6.1
click at [644, 282] on div at bounding box center [513, 317] width 664 height 401
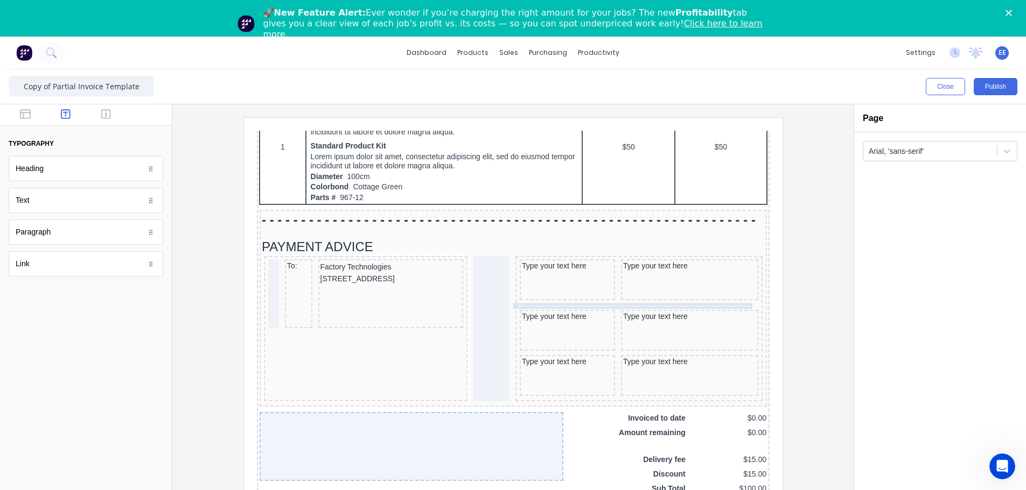
click at [588, 282] on div "_______________________________________________________________________________…" at bounding box center [625, 293] width 243 height 5
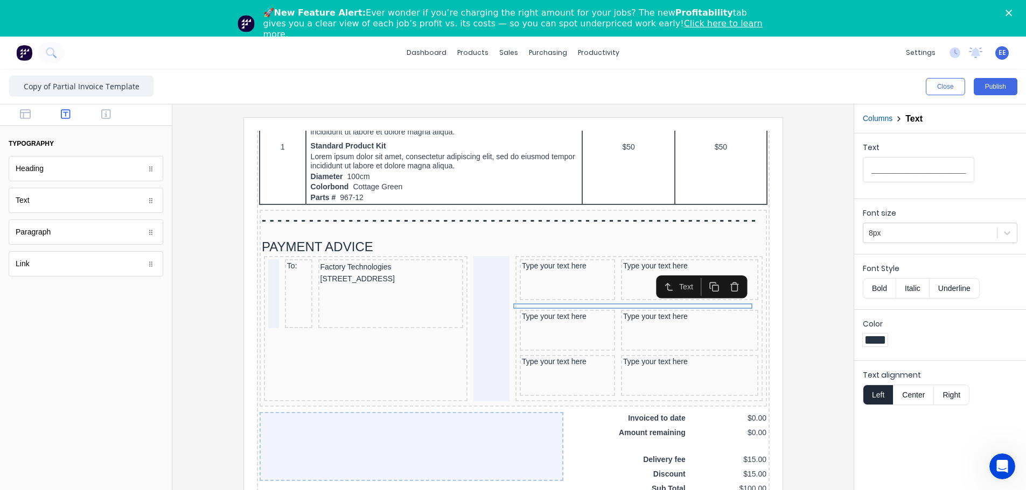
click at [644, 272] on icon "button" at bounding box center [701, 274] width 10 height 10
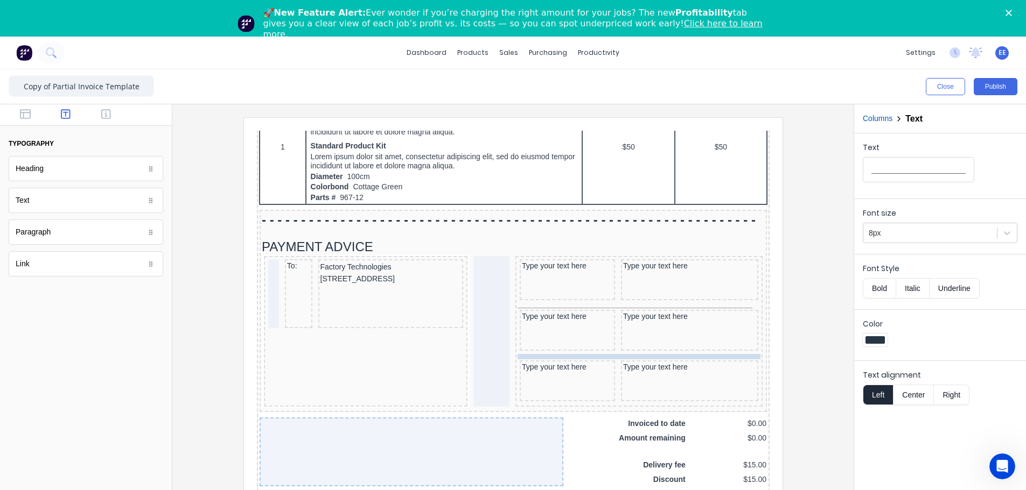
drag, startPoint x: 601, startPoint y: 296, endPoint x: 603, endPoint y: 340, distance: 44.2
click at [644, 282] on div at bounding box center [513, 317] width 664 height 401
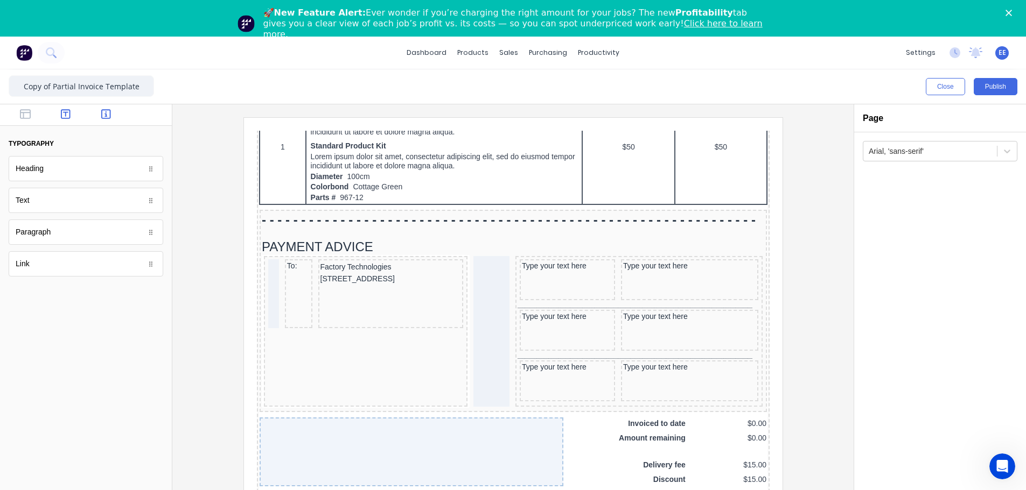
click at [103, 117] on icon "button" at bounding box center [106, 114] width 10 height 11
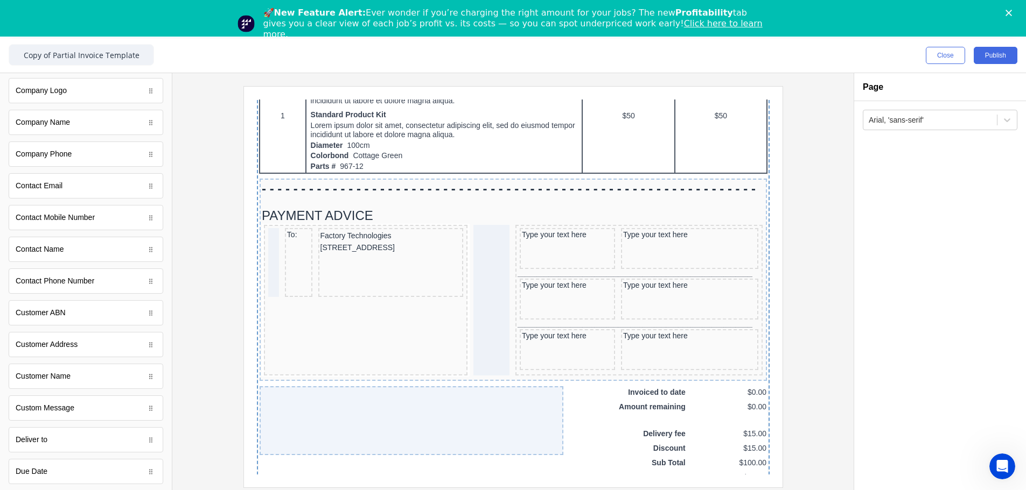
scroll to position [37, 0]
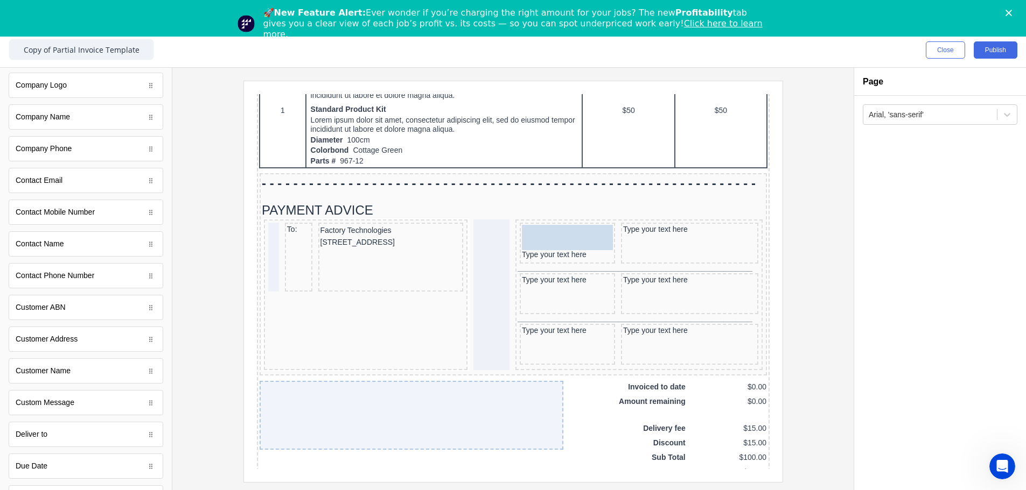
drag, startPoint x: 50, startPoint y: 410, endPoint x: 560, endPoint y: 226, distance: 542.6
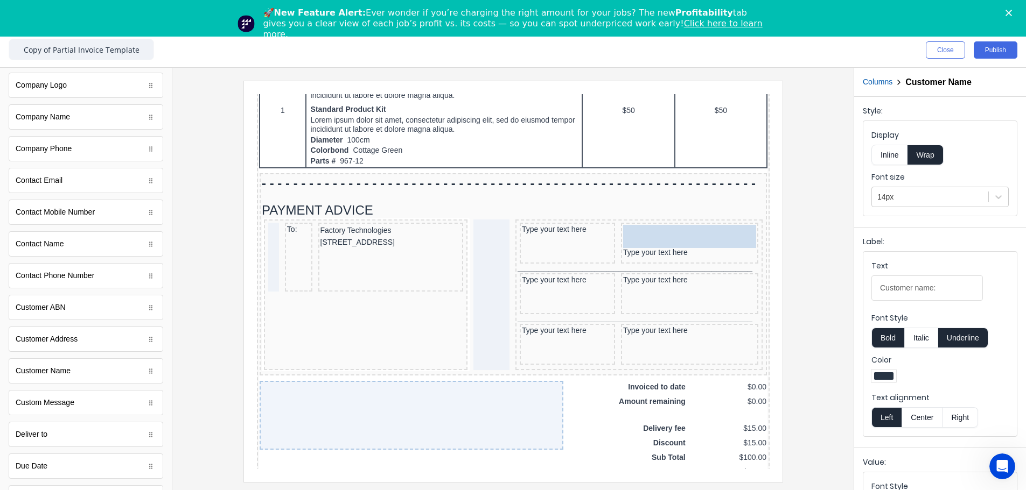
drag, startPoint x: 534, startPoint y: 218, endPoint x: 658, endPoint y: 217, distance: 124.9
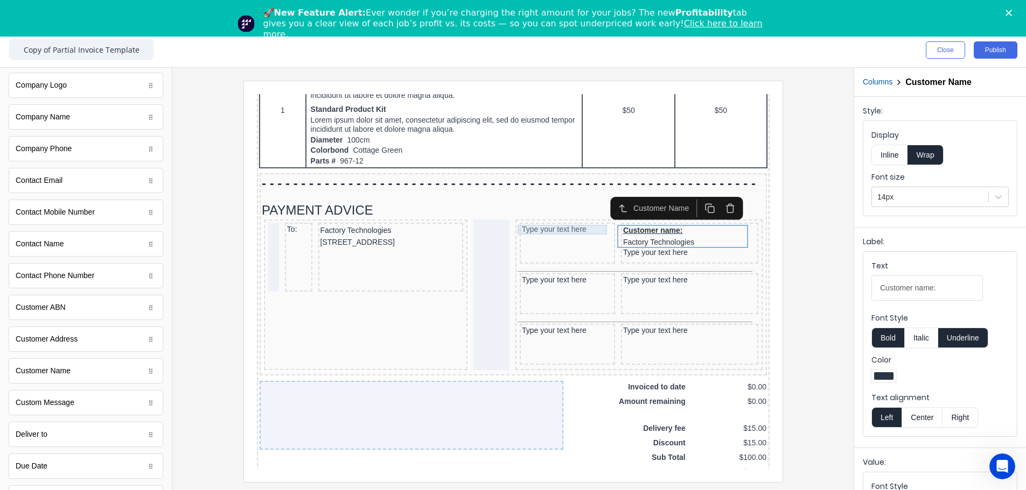
click at [549, 214] on div "Type your text here" at bounding box center [553, 217] width 91 height 10
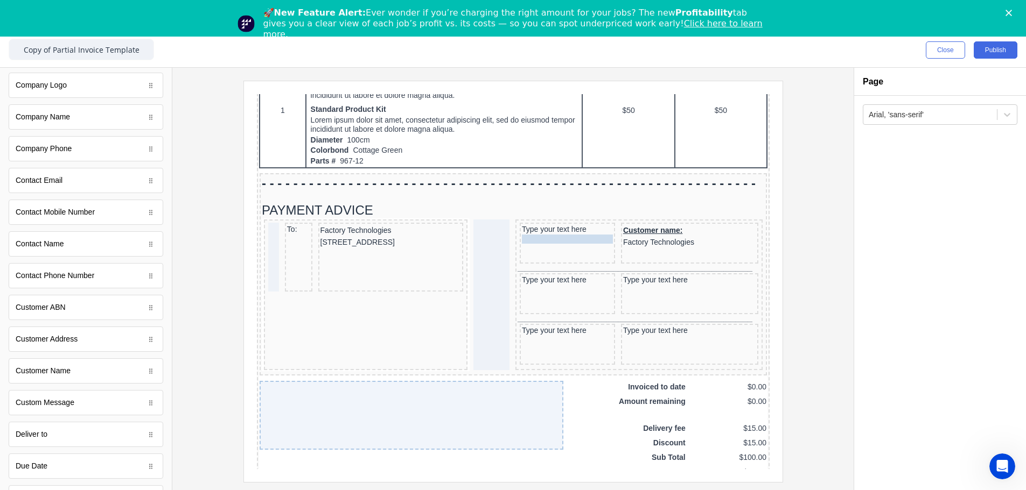
drag, startPoint x: 635, startPoint y: 241, endPoint x: 540, endPoint y: 229, distance: 96.0
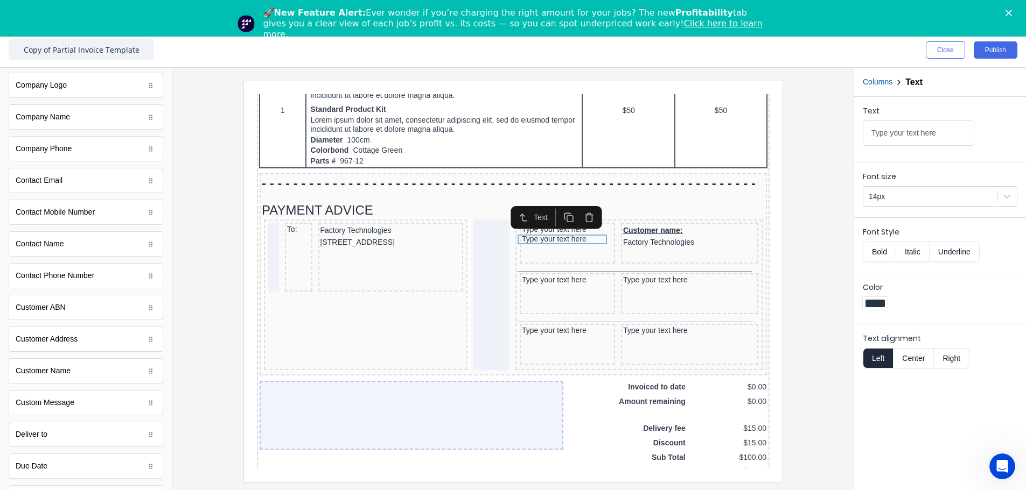
click at [546, 215] on div "Text" at bounding box center [542, 204] width 91 height 23
click at [545, 216] on div "Type your text here" at bounding box center [553, 217] width 91 height 10
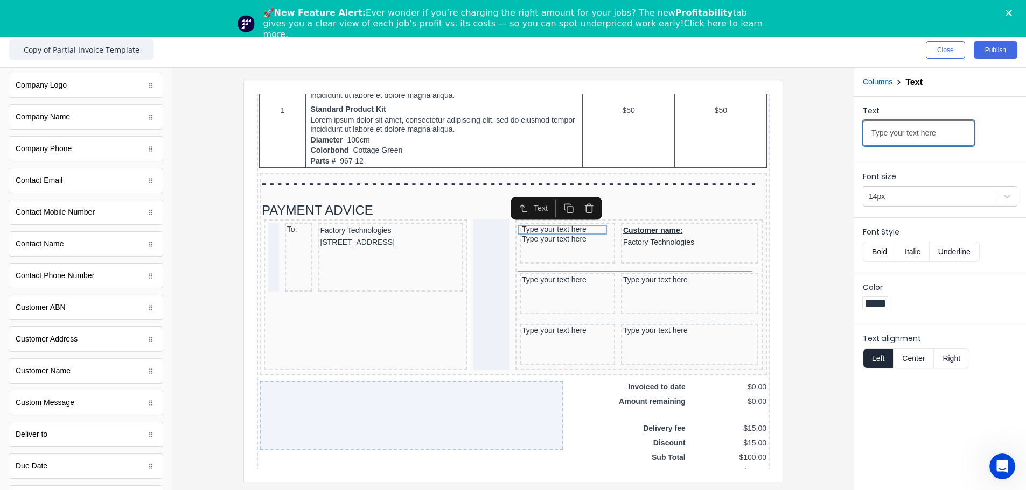
drag, startPoint x: 945, startPoint y: 134, endPoint x: 828, endPoint y: 135, distance: 117.9
click at [644, 135] on div "Close Publish Components standard fields Accounting number Accounting number Ba…" at bounding box center [513, 262] width 1026 height 458
click at [644, 134] on input "ustomer" at bounding box center [917, 133] width 111 height 25
type input "Customer"
click at [644, 248] on button "Bold" at bounding box center [878, 252] width 33 height 20
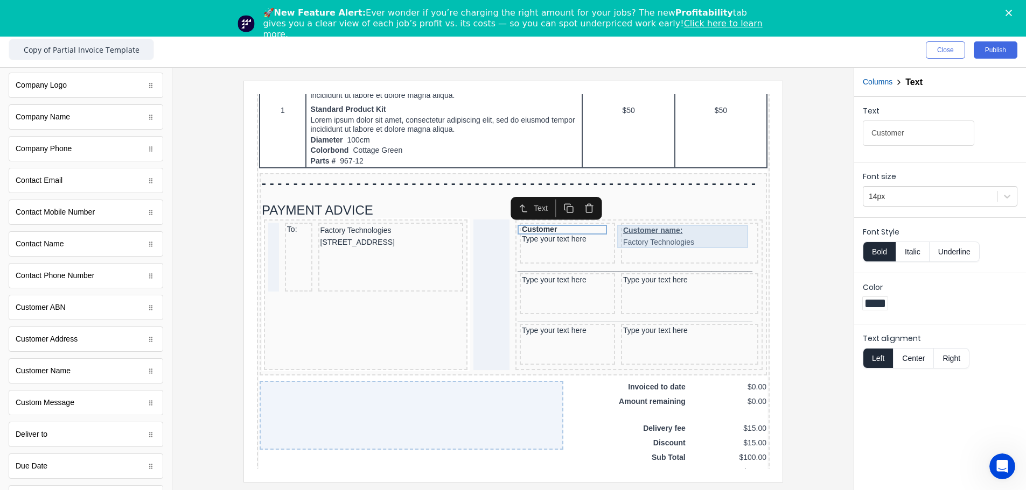
click at [644, 215] on div "Customer name: Factory Technologies" at bounding box center [675, 223] width 133 height 23
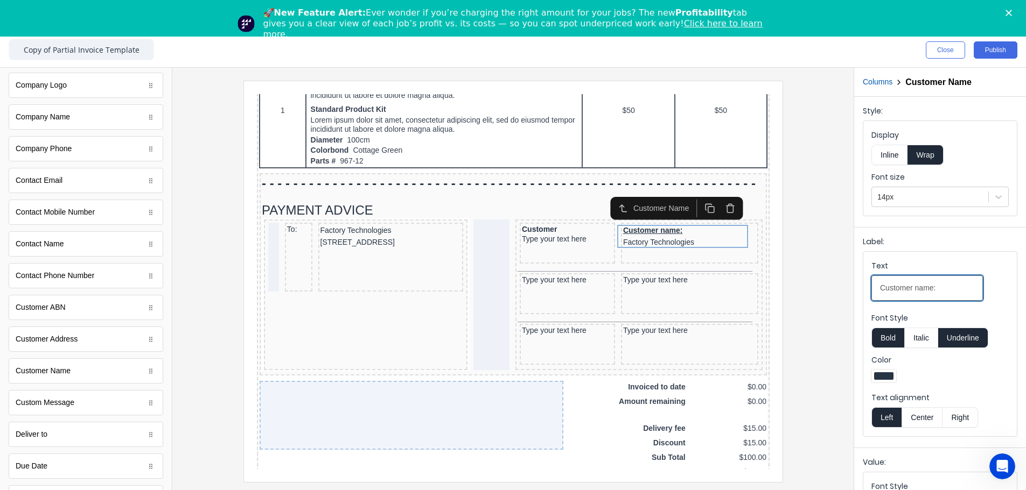
drag, startPoint x: 945, startPoint y: 286, endPoint x: 810, endPoint y: 310, distance: 137.3
click at [644, 282] on div "Close Publish Components standard fields Accounting number Accounting number Ba…" at bounding box center [513, 262] width 1026 height 458
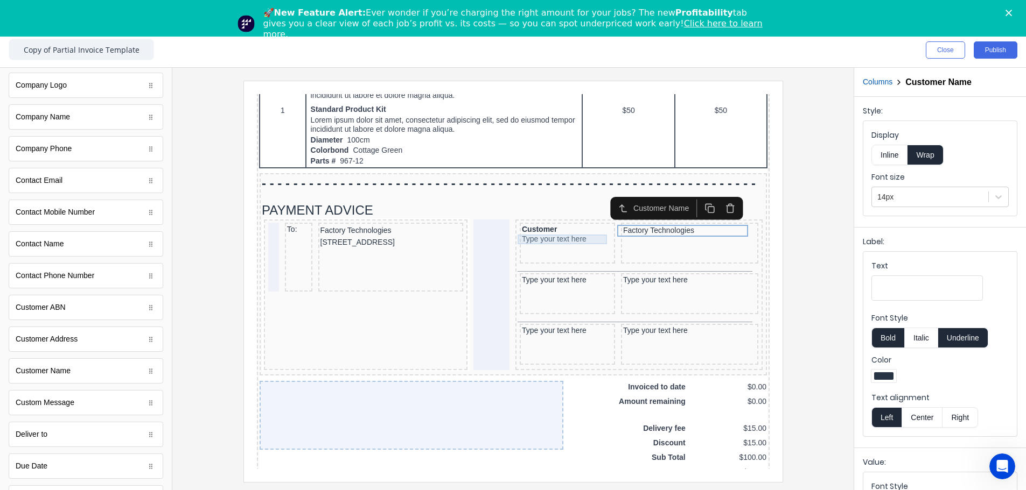
click at [522, 224] on div "Type your text here" at bounding box center [553, 227] width 91 height 10
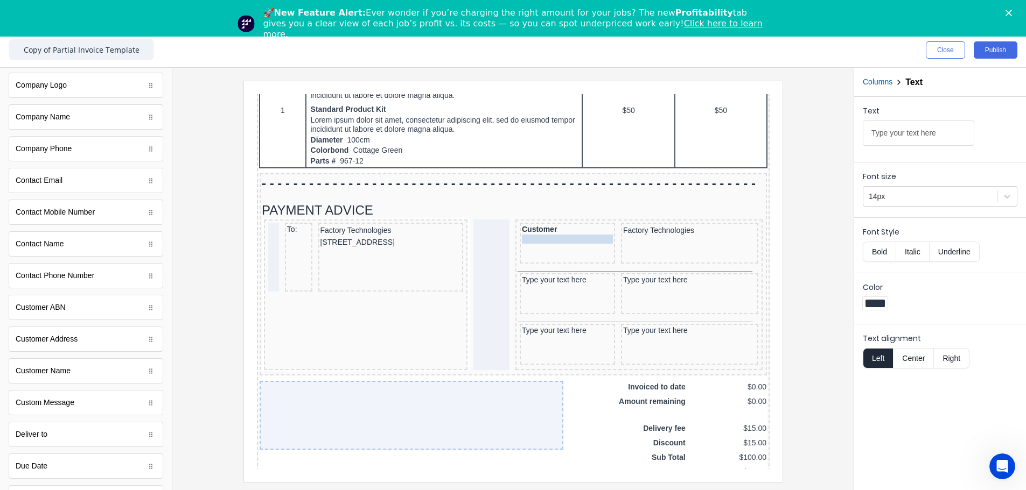
drag, startPoint x: 520, startPoint y: 224, endPoint x: 522, endPoint y: 239, distance: 15.2
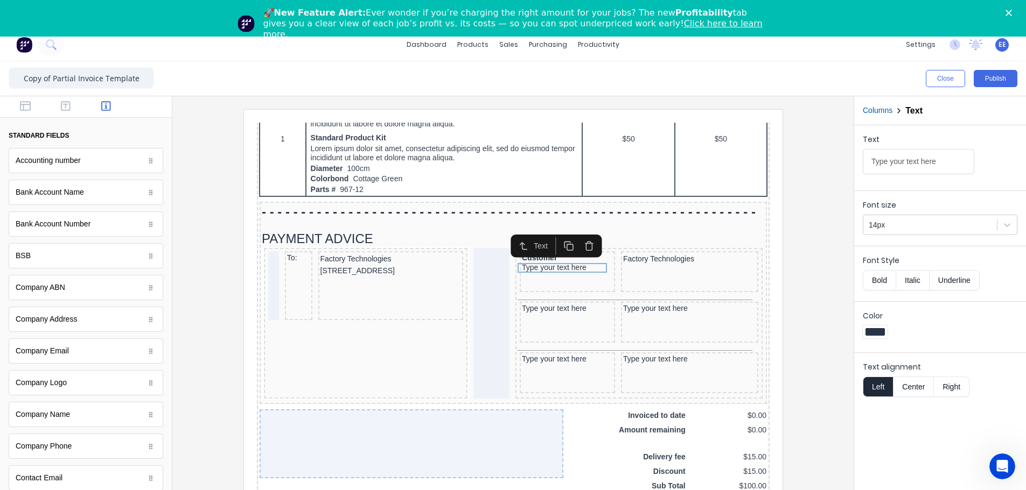
scroll to position [0, 0]
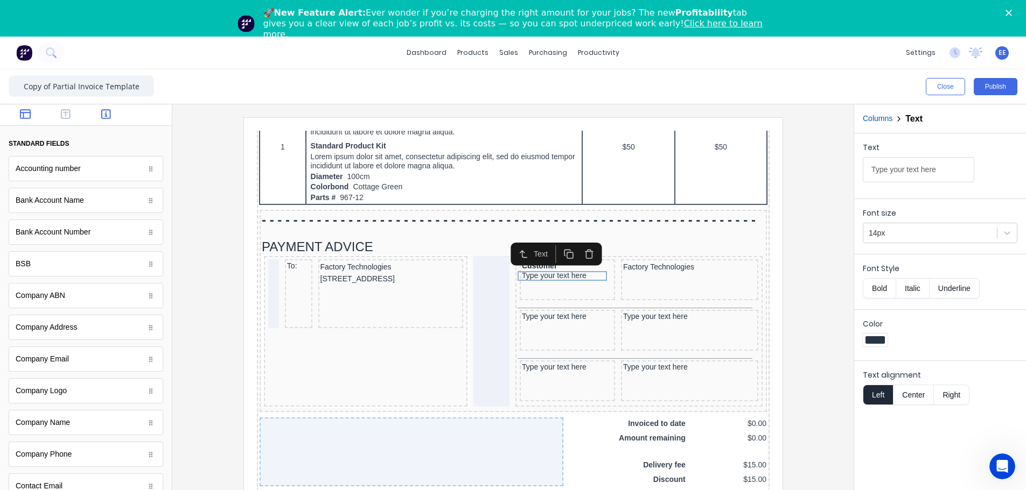
click at [24, 115] on icon "button" at bounding box center [25, 114] width 11 height 11
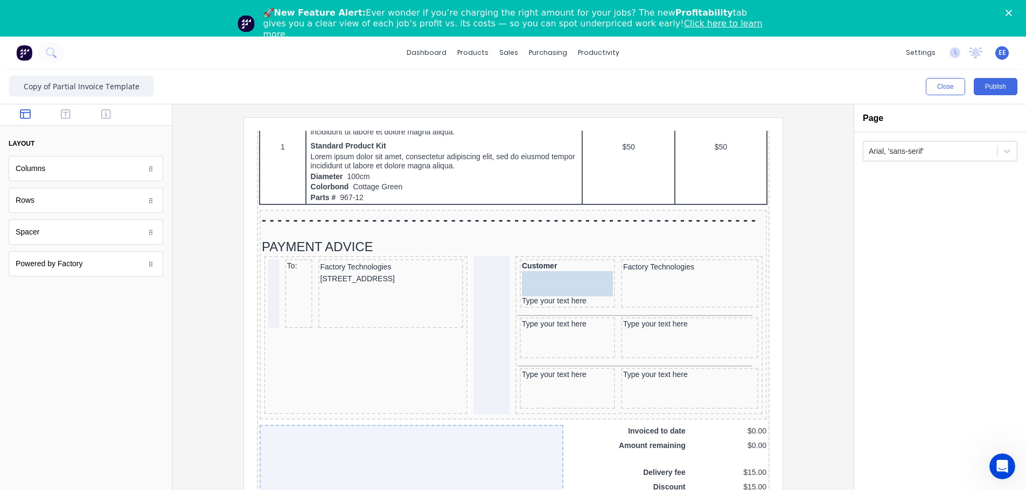
drag, startPoint x: 33, startPoint y: 236, endPoint x: 521, endPoint y: 279, distance: 489.7
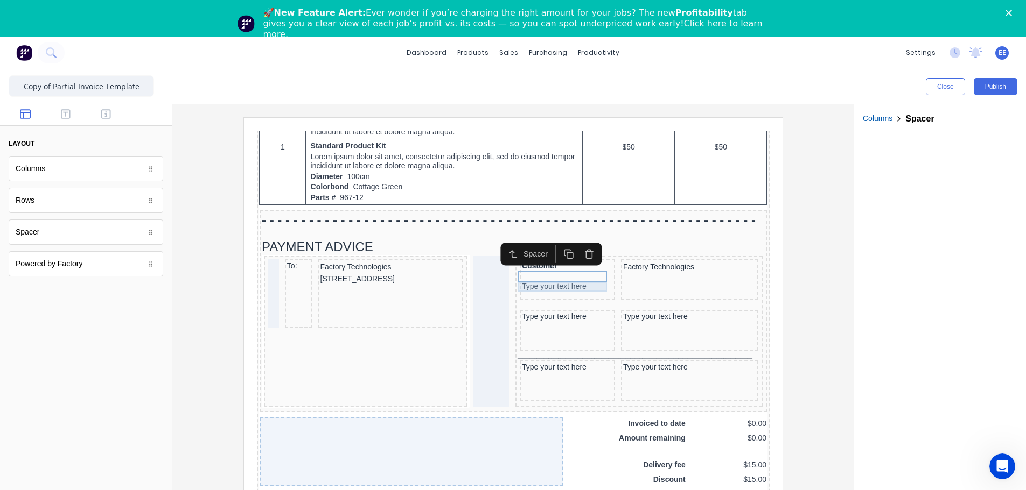
click at [515, 277] on div "Type your text here" at bounding box center [553, 274] width 91 height 10
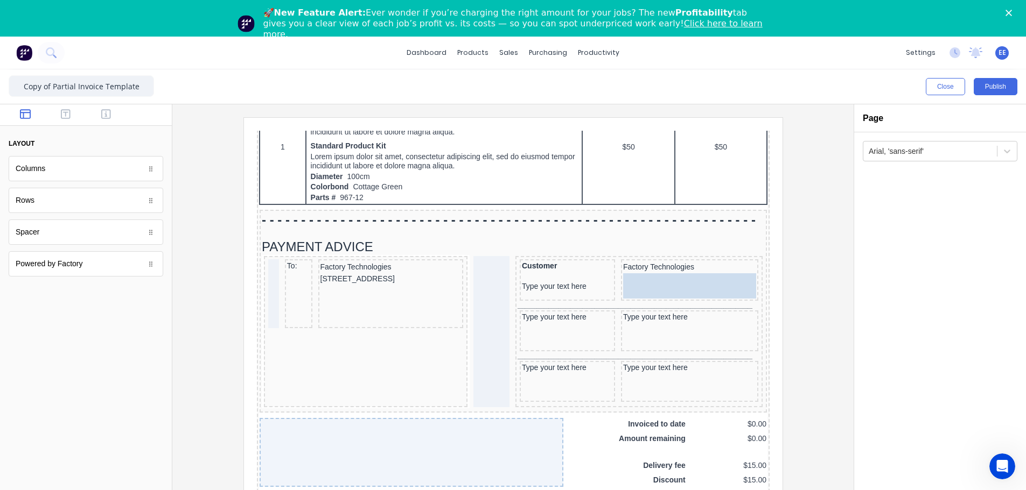
drag, startPoint x: 274, startPoint y: 255, endPoint x: 658, endPoint y: 274, distance: 384.9
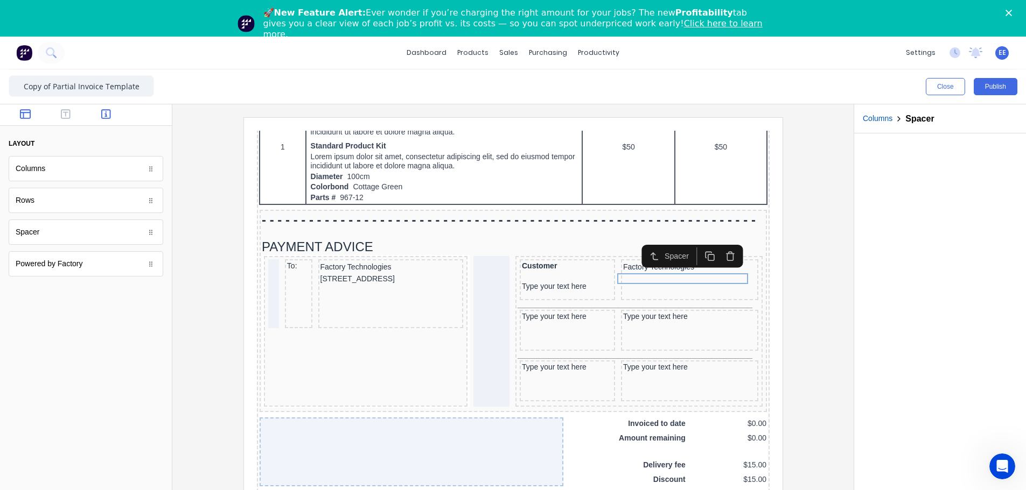
click at [113, 113] on button "button" at bounding box center [106, 115] width 34 height 13
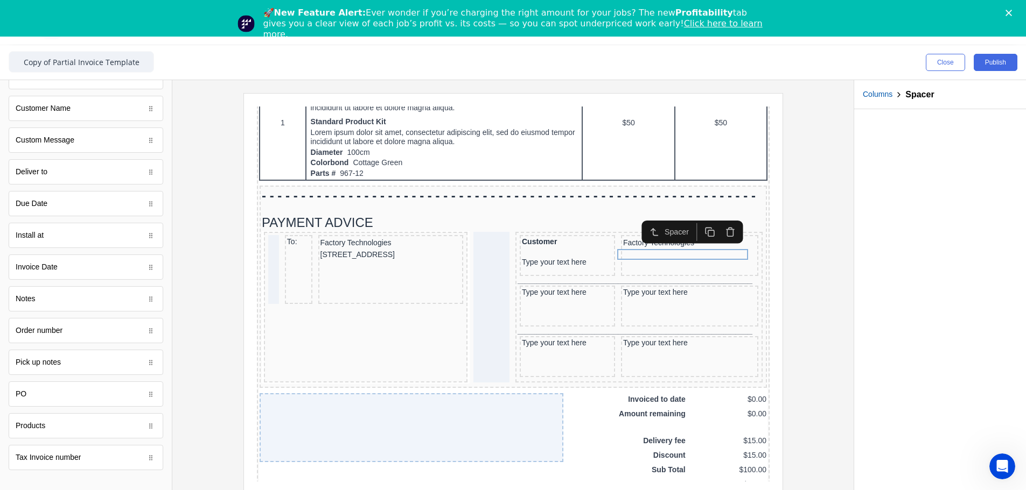
scroll to position [37, 0]
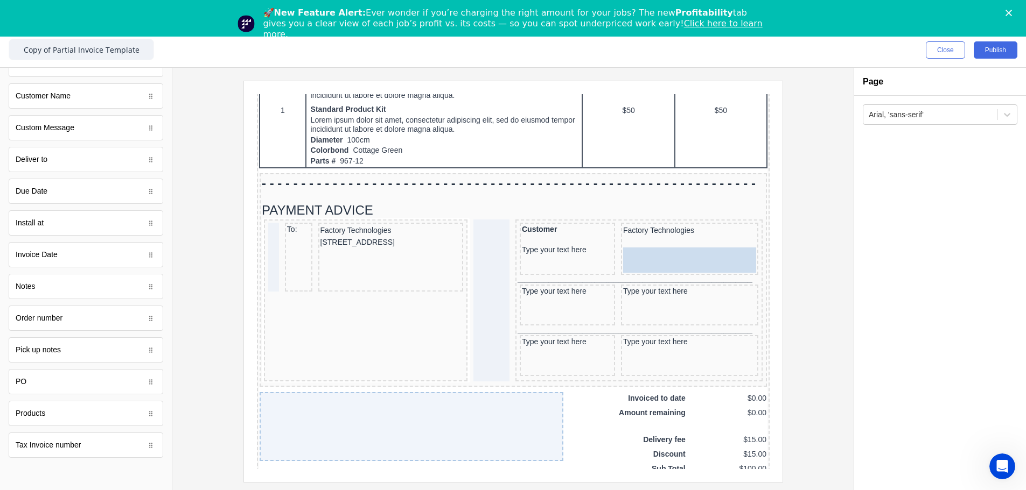
drag, startPoint x: 60, startPoint y: 445, endPoint x: 727, endPoint y: 258, distance: 693.4
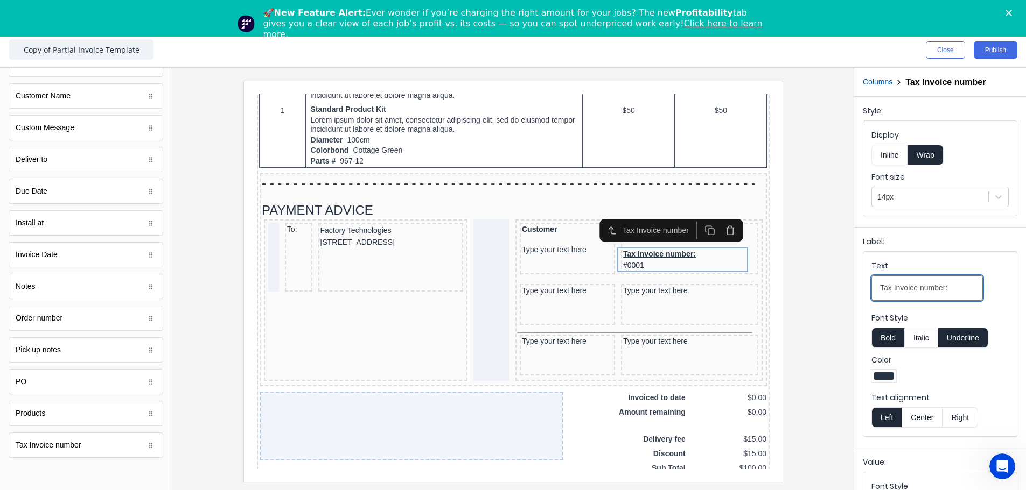
drag, startPoint x: 959, startPoint y: 285, endPoint x: 833, endPoint y: 292, distance: 126.7
click at [644, 282] on div "Close Publish Components standard fields Accounting number Accounting number Ba…" at bounding box center [513, 262] width 1026 height 458
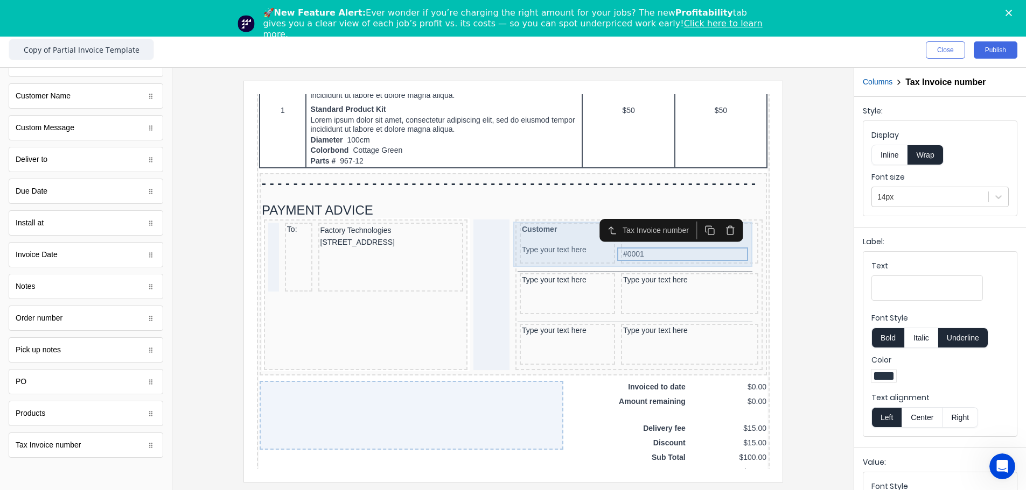
click at [552, 239] on div "Type your text here" at bounding box center [553, 238] width 91 height 10
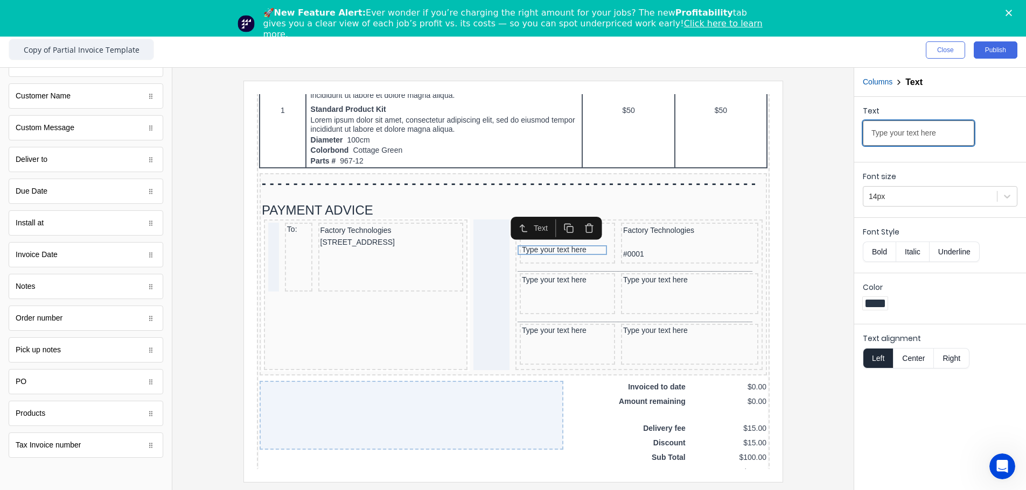
drag, startPoint x: 940, startPoint y: 136, endPoint x: 798, endPoint y: 130, distance: 141.7
click at [644, 130] on div "Close Publish Components standard fields Accounting number Accounting number Ba…" at bounding box center [513, 262] width 1026 height 458
paste input "ax Invoice number:"
click at [644, 132] on input "Tax Invoice number:" at bounding box center [917, 133] width 111 height 25
click at [644, 136] on input "Invoice number:" at bounding box center [917, 133] width 111 height 25
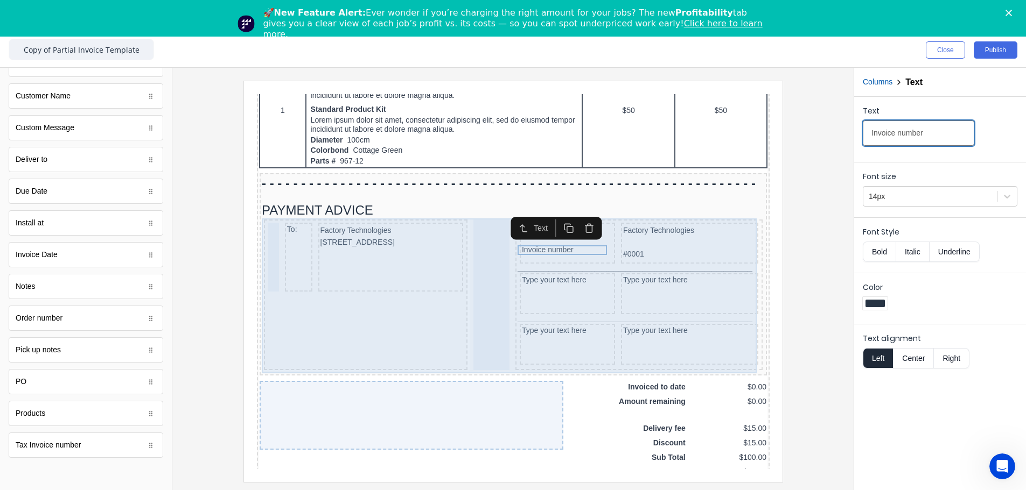
type input "Invoice number"
click at [460, 282] on div at bounding box center [478, 282] width 36 height 151
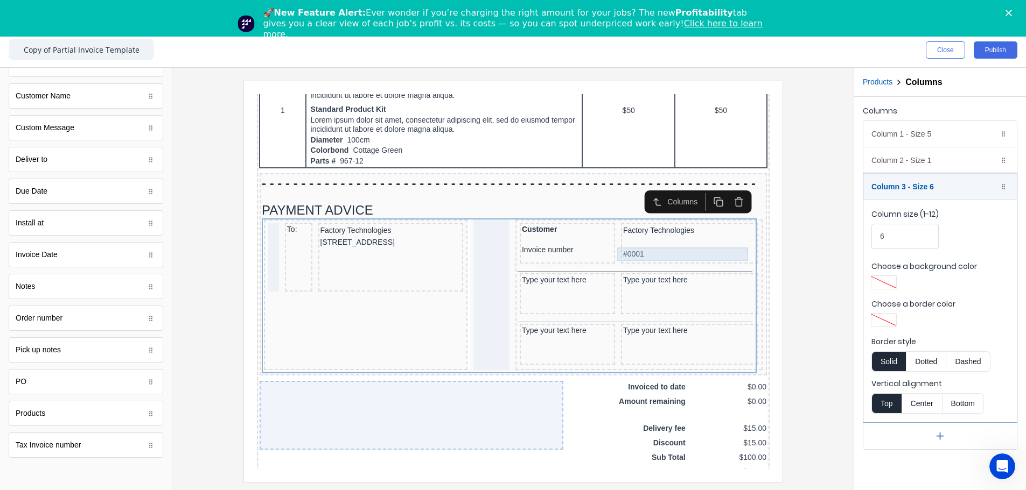
click at [629, 240] on div "#0001" at bounding box center [675, 241] width 133 height 13
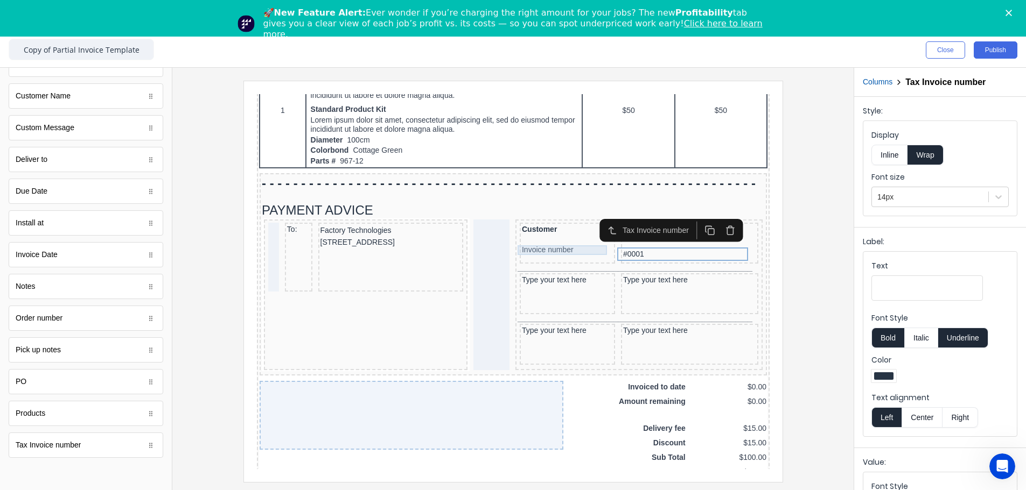
click at [548, 240] on div "Invoice number" at bounding box center [553, 238] width 91 height 10
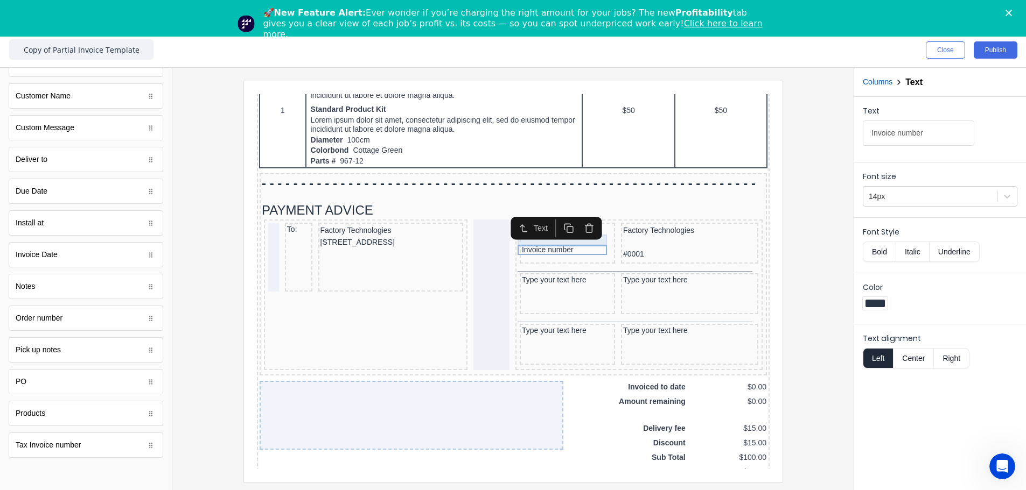
click at [560, 231] on div at bounding box center [553, 227] width 91 height 11
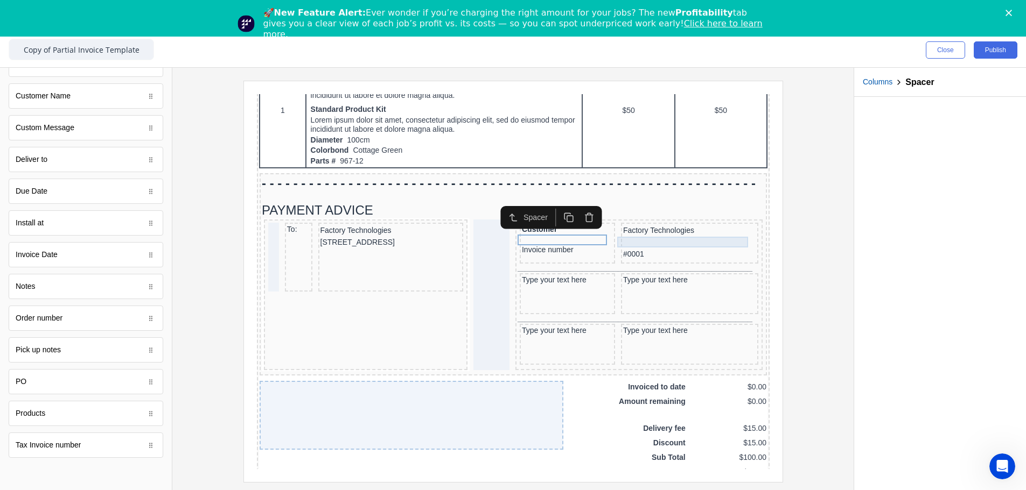
click at [644, 232] on div at bounding box center [675, 229] width 133 height 11
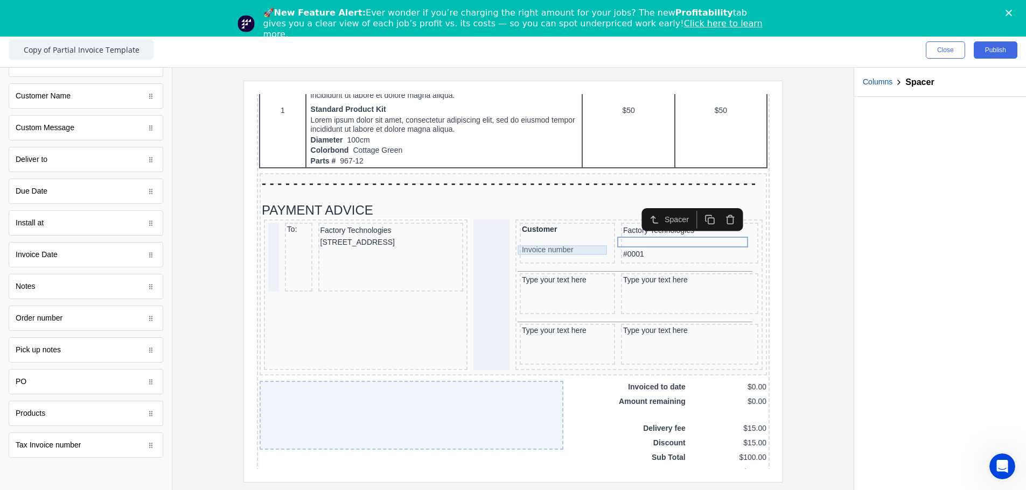
click at [542, 237] on div "Invoice number" at bounding box center [553, 238] width 91 height 10
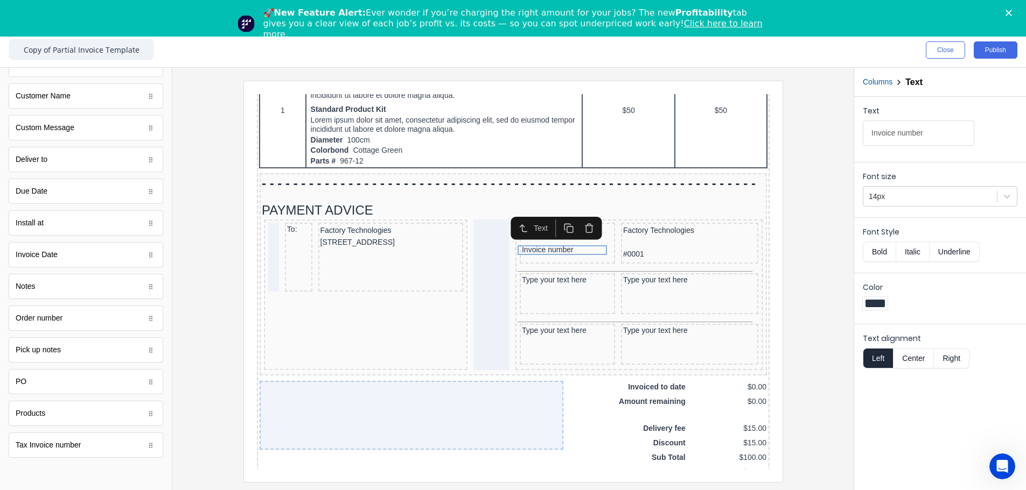
click at [644, 250] on button "Bold" at bounding box center [878, 252] width 33 height 20
click at [622, 242] on div "#0001" at bounding box center [675, 241] width 133 height 13
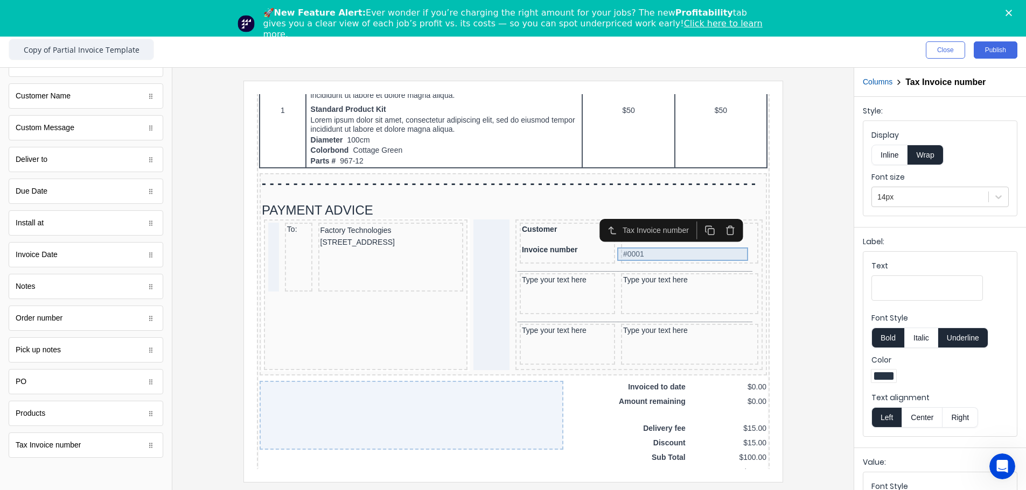
click at [609, 246] on div "#0001" at bounding box center [675, 241] width 133 height 13
click at [622, 239] on div "#0001" at bounding box center [675, 241] width 133 height 13
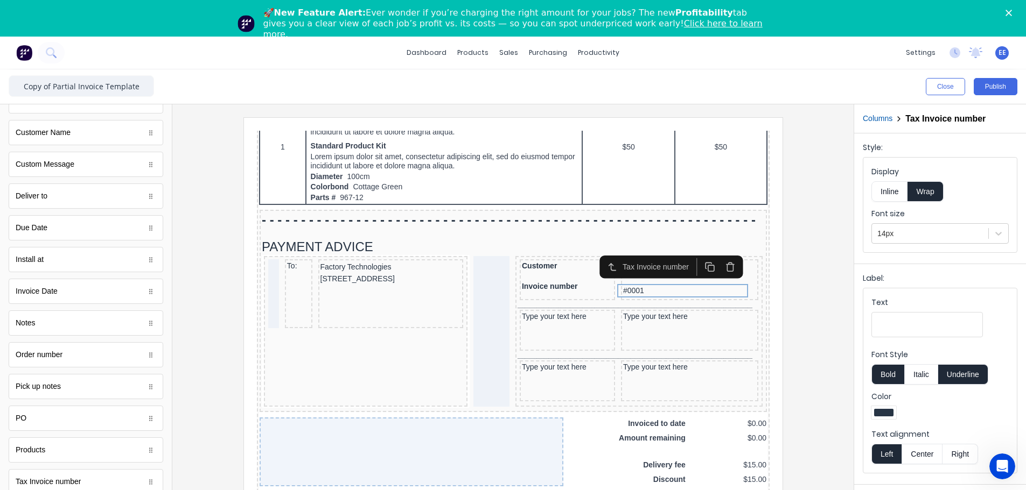
click at [644, 121] on h2 "Tax Invoice number" at bounding box center [945, 119] width 80 height 10
click at [644, 118] on button "Columns" at bounding box center [877, 118] width 30 height 11
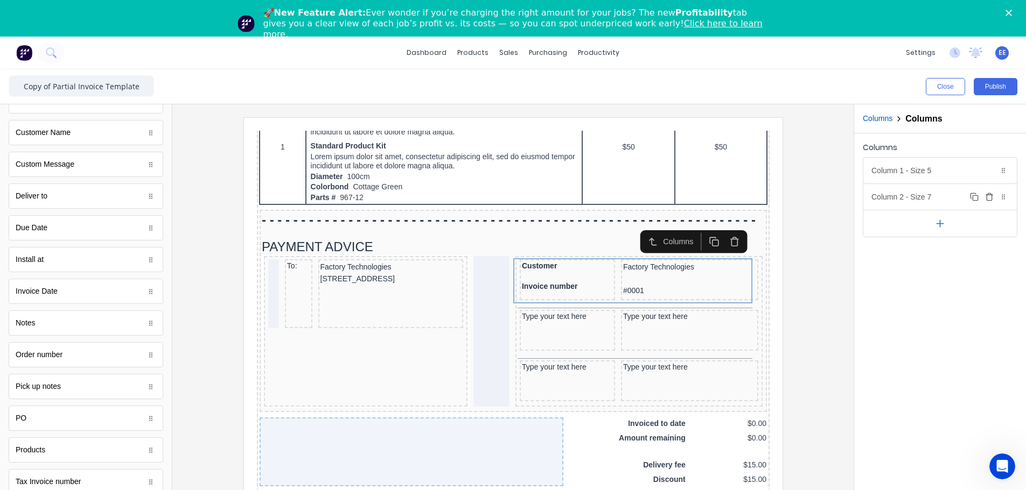
click at [644, 199] on div "Column 2 - Size 7 Duplicate Delete" at bounding box center [939, 197] width 153 height 26
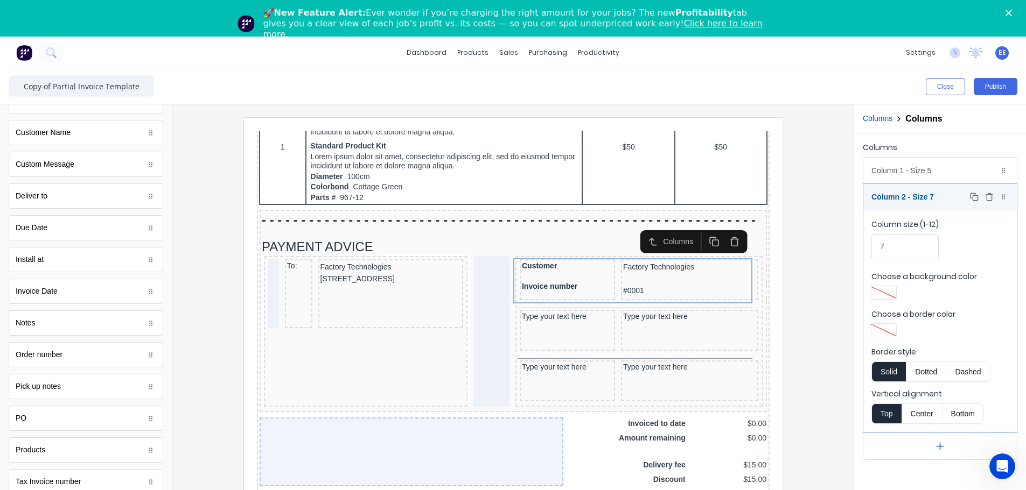
click at [644, 193] on div "Column 2 - Size 7 Duplicate Delete" at bounding box center [939, 197] width 153 height 26
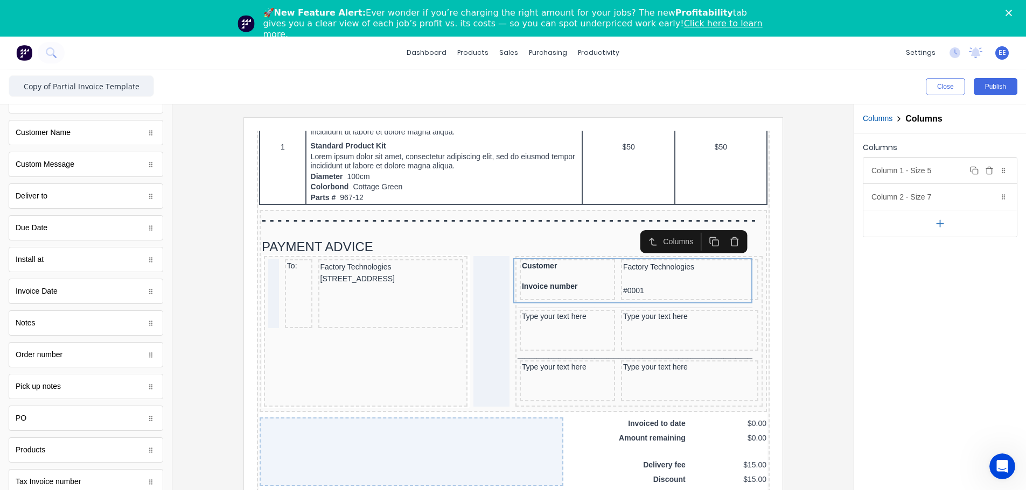
click at [644, 172] on div "Column 1 - Size 5 Duplicate Delete" at bounding box center [939, 171] width 153 height 26
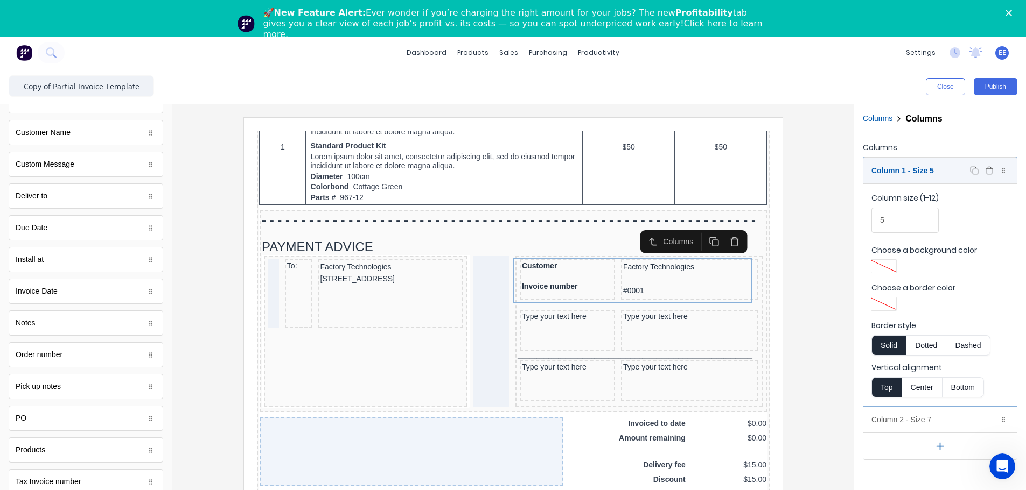
click at [644, 168] on div "Column 1 - Size 5 Duplicate Delete" at bounding box center [939, 171] width 153 height 26
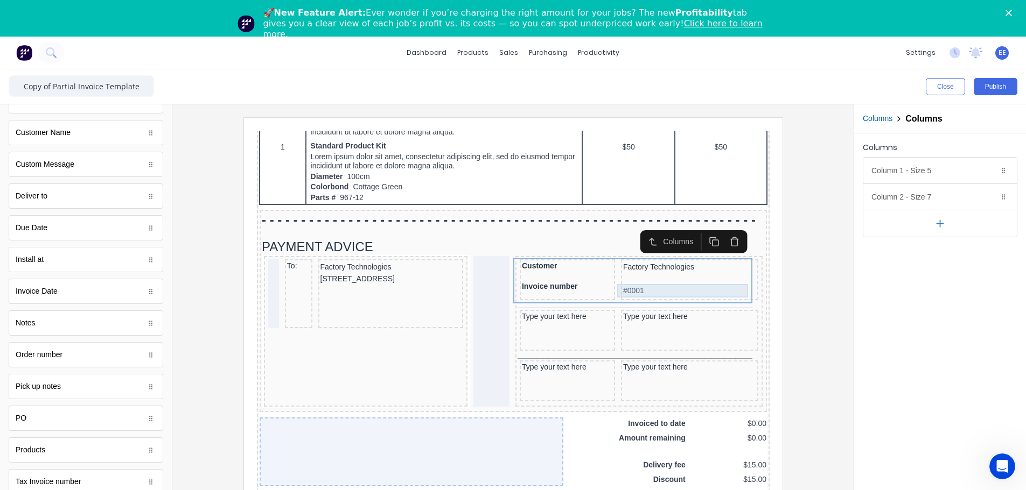
click at [638, 278] on div "#0001" at bounding box center [675, 277] width 133 height 13
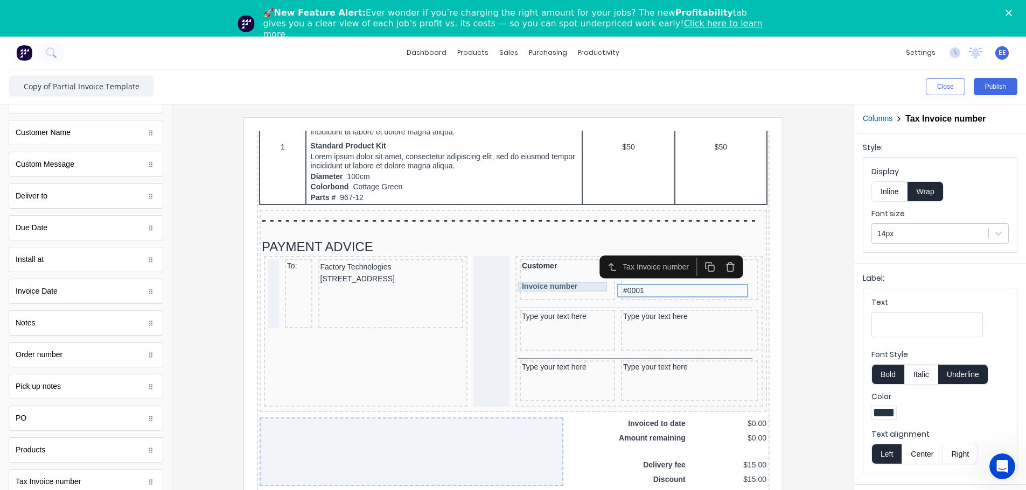
click at [555, 276] on div "Invoice number" at bounding box center [553, 274] width 91 height 10
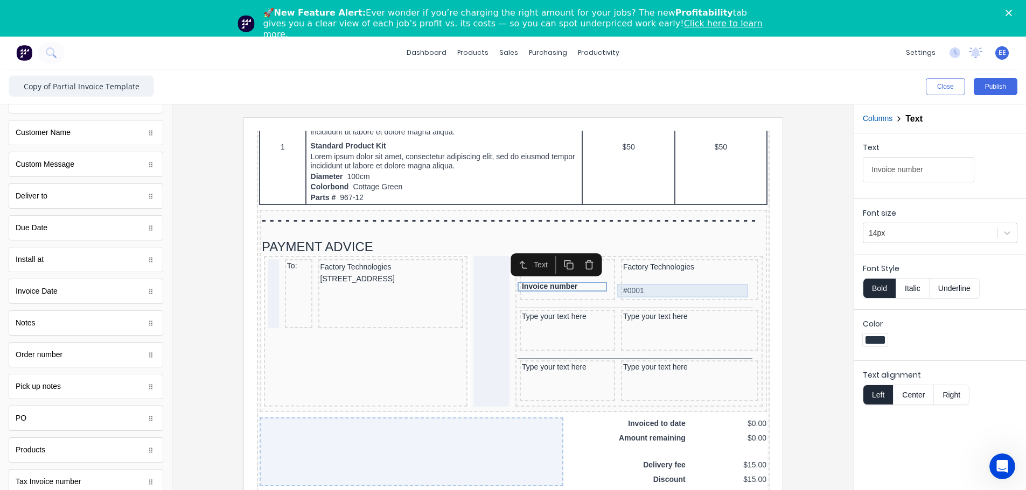
click at [639, 272] on div "#0001" at bounding box center [675, 277] width 133 height 13
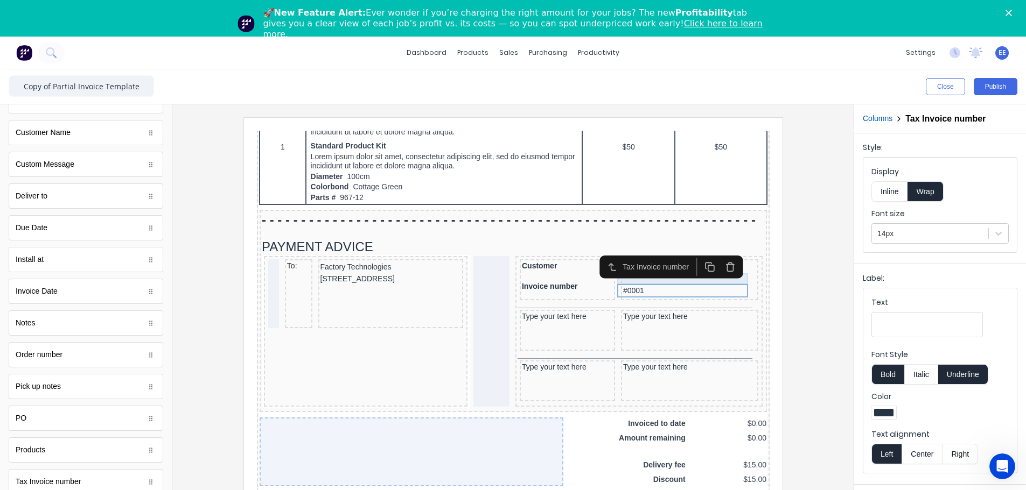
click at [627, 270] on div at bounding box center [675, 266] width 133 height 11
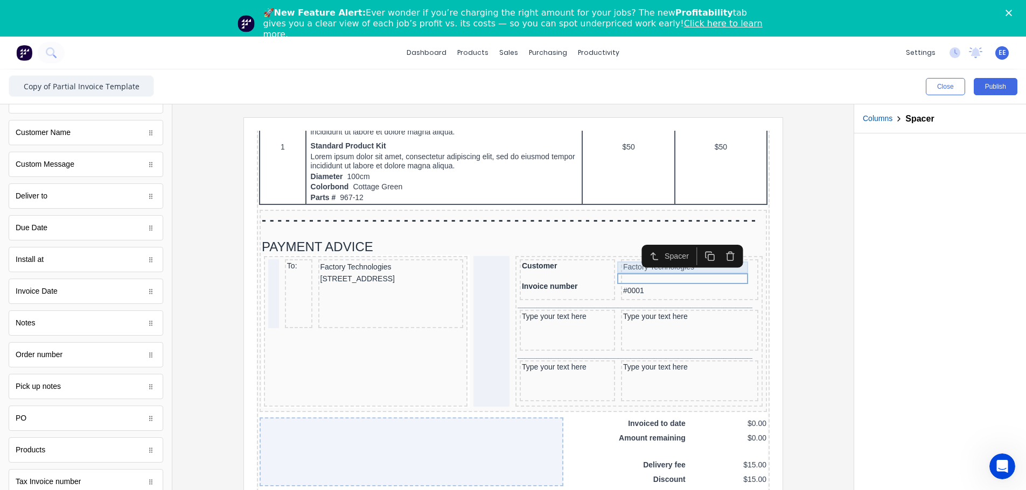
click at [613, 254] on div "Factory Technologies" at bounding box center [675, 255] width 133 height 12
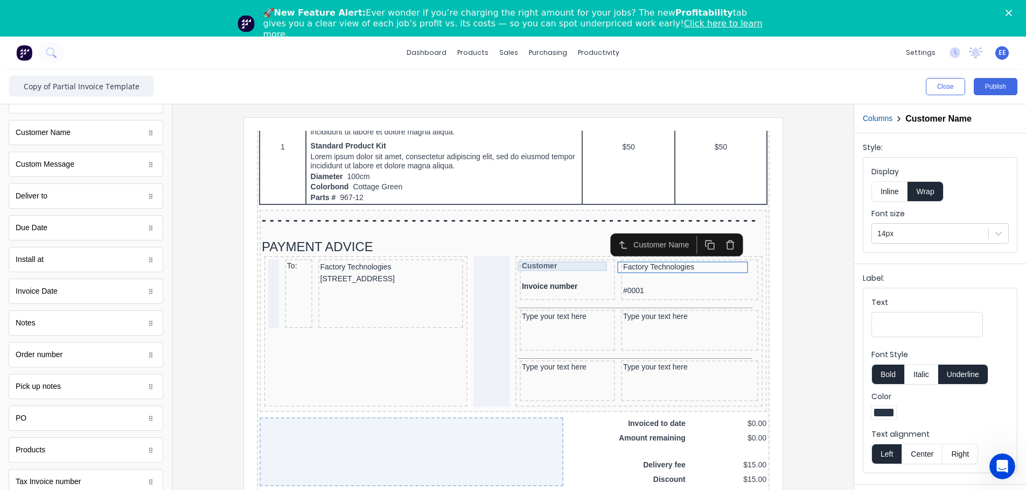
click at [568, 254] on div "Customer" at bounding box center [553, 254] width 91 height 10
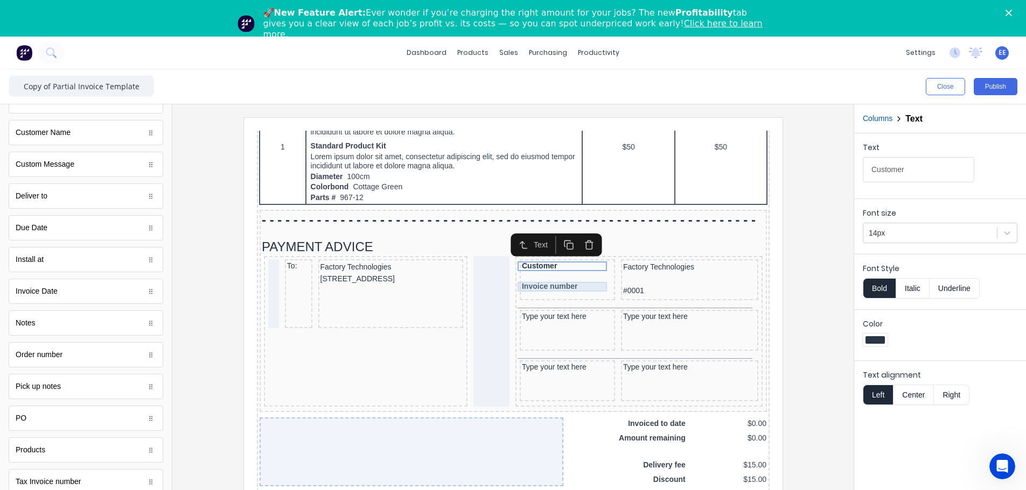
click at [556, 276] on div "Invoice number" at bounding box center [553, 274] width 91 height 10
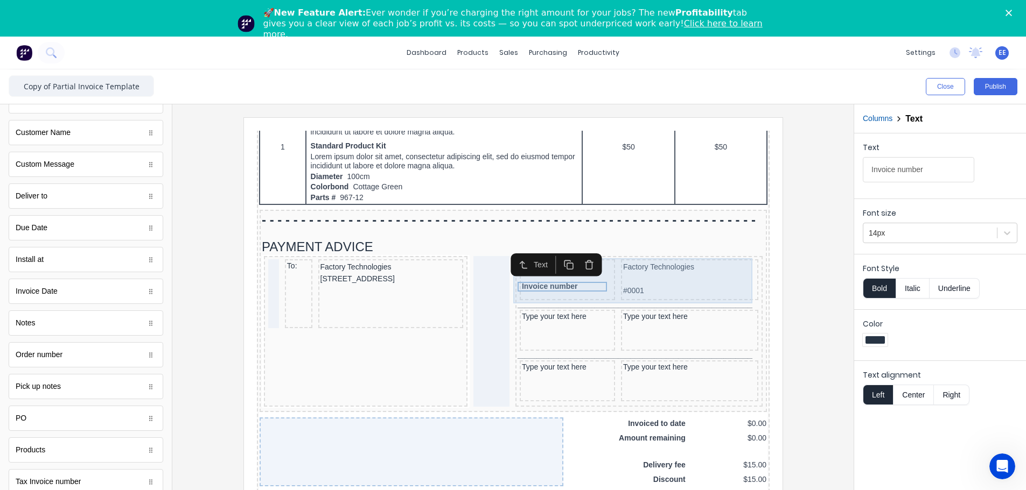
click at [611, 282] on div "#0001" at bounding box center [675, 277] width 133 height 13
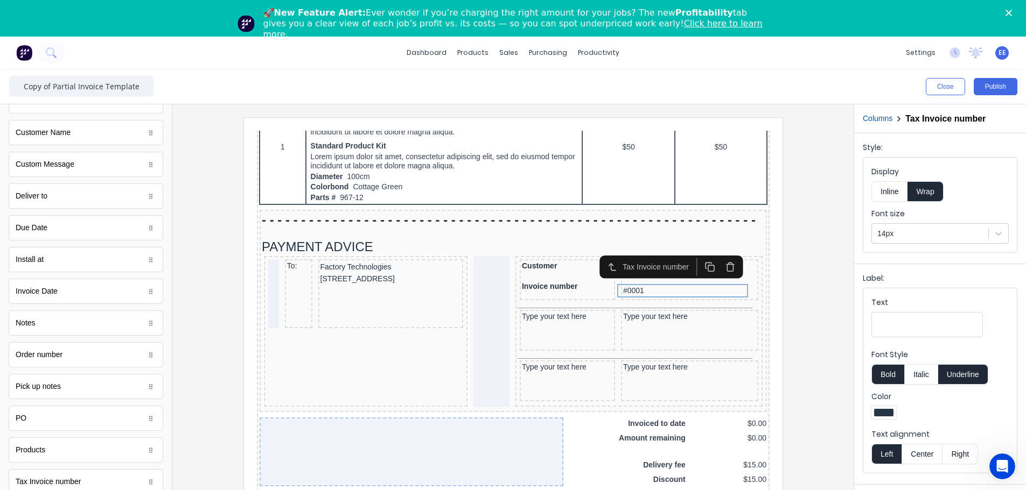
click at [644, 282] on div at bounding box center [513, 317] width 664 height 401
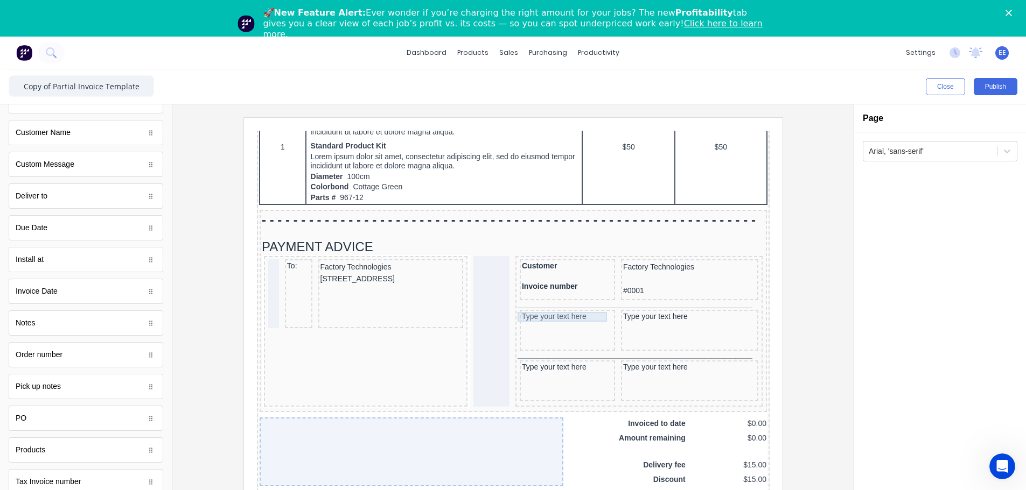
click at [553, 282] on div "Type your text here" at bounding box center [553, 304] width 91 height 10
drag, startPoint x: 626, startPoint y: 300, endPoint x: 535, endPoint y: 325, distance: 94.3
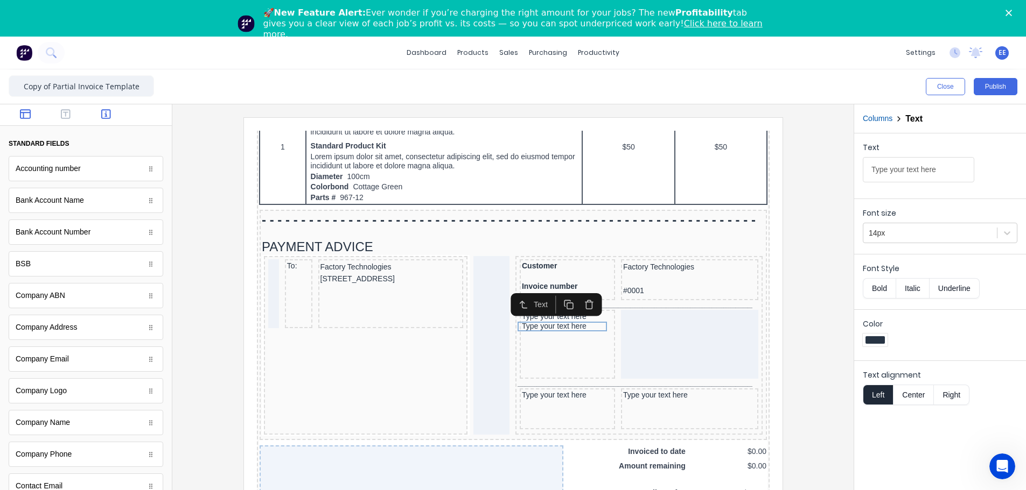
click at [17, 117] on button "button" at bounding box center [26, 115] width 34 height 13
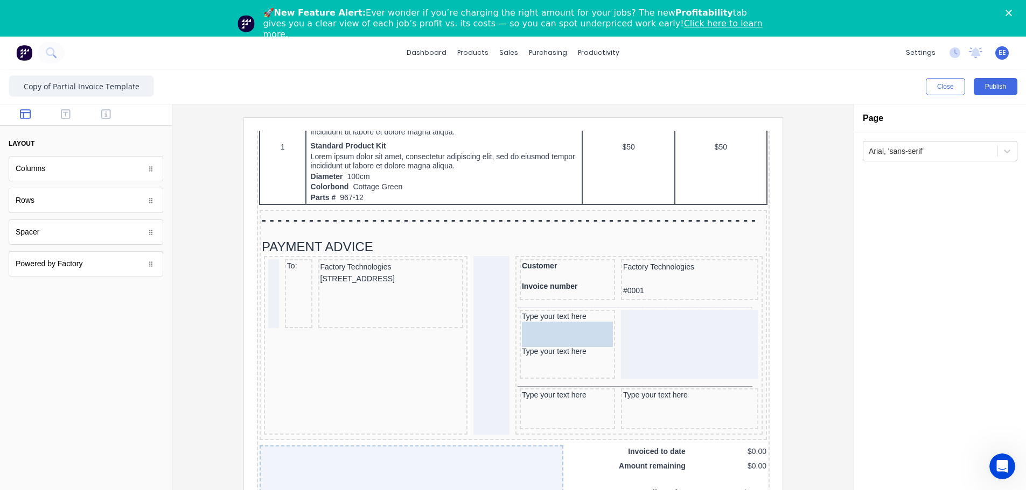
drag, startPoint x: 38, startPoint y: 234, endPoint x: 542, endPoint y: 327, distance: 512.9
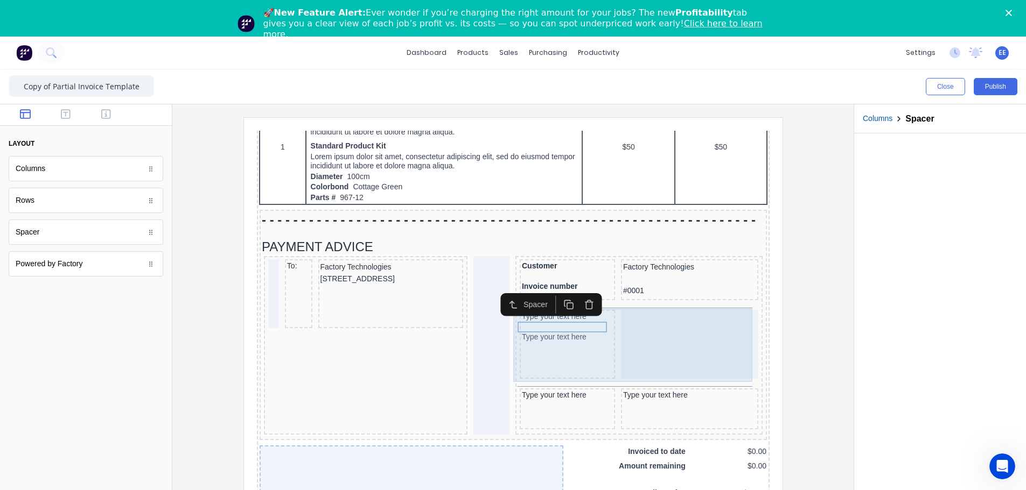
click at [540, 282] on div "Type your text here Type your text here" at bounding box center [553, 331] width 95 height 69
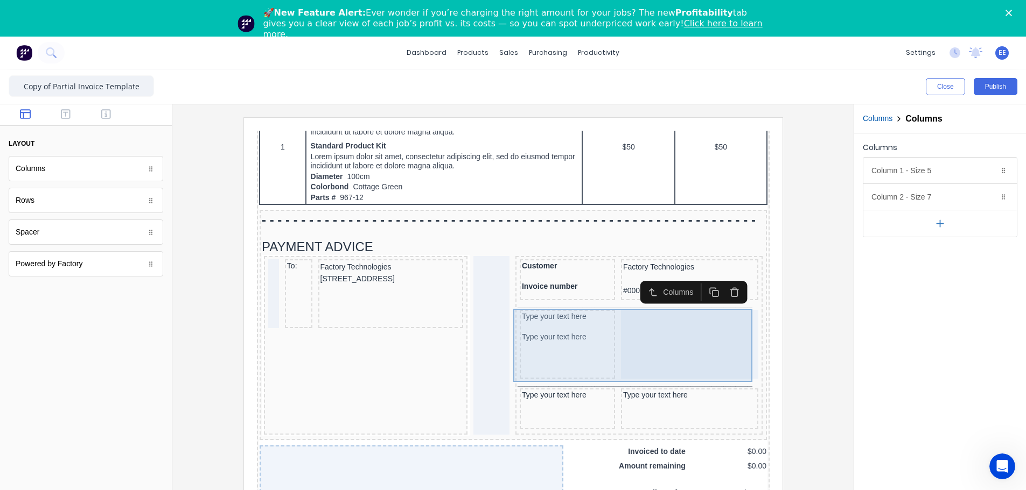
click at [577, 282] on div "Type your text here Type your text here" at bounding box center [553, 331] width 95 height 69
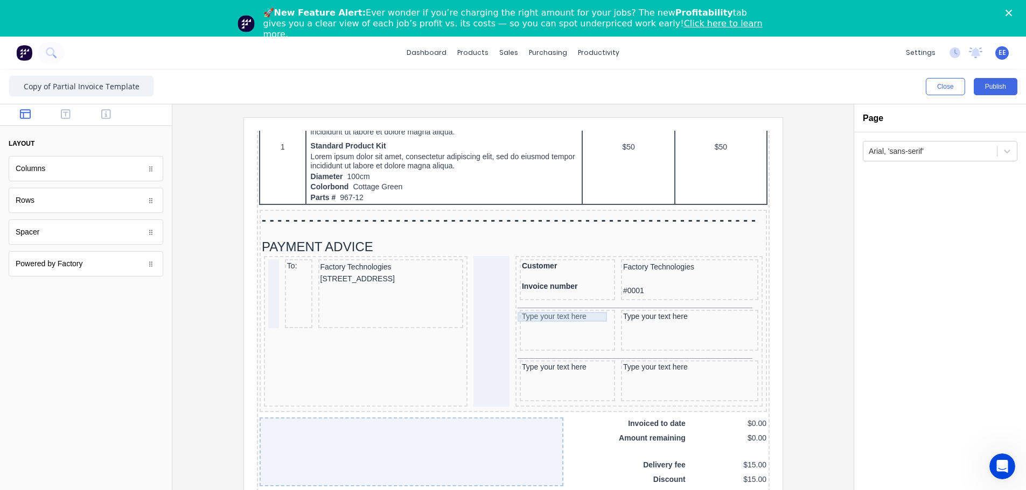
click at [548, 282] on div "Type your text here" at bounding box center [553, 304] width 91 height 10
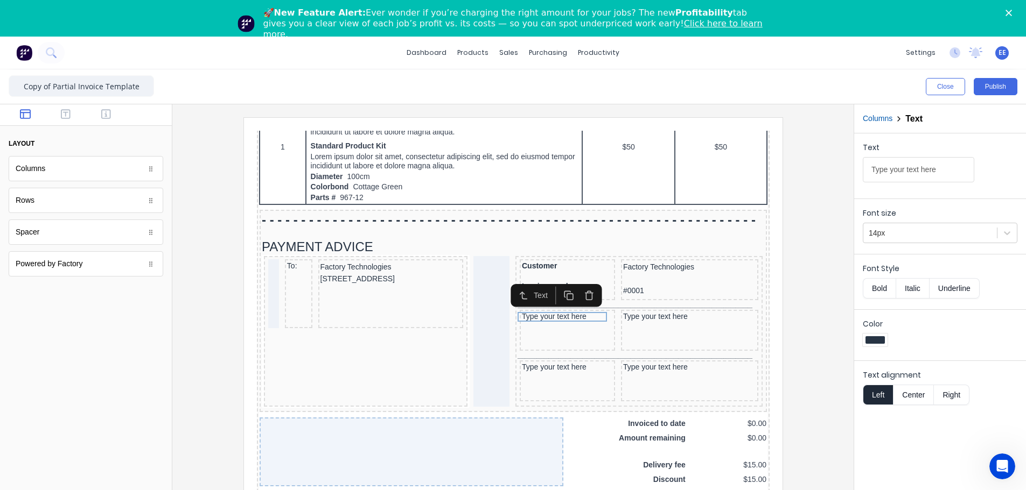
click at [552, 282] on icon "button" at bounding box center [555, 283] width 10 height 10
click at [566, 282] on div "Type your text here" at bounding box center [553, 314] width 91 height 10
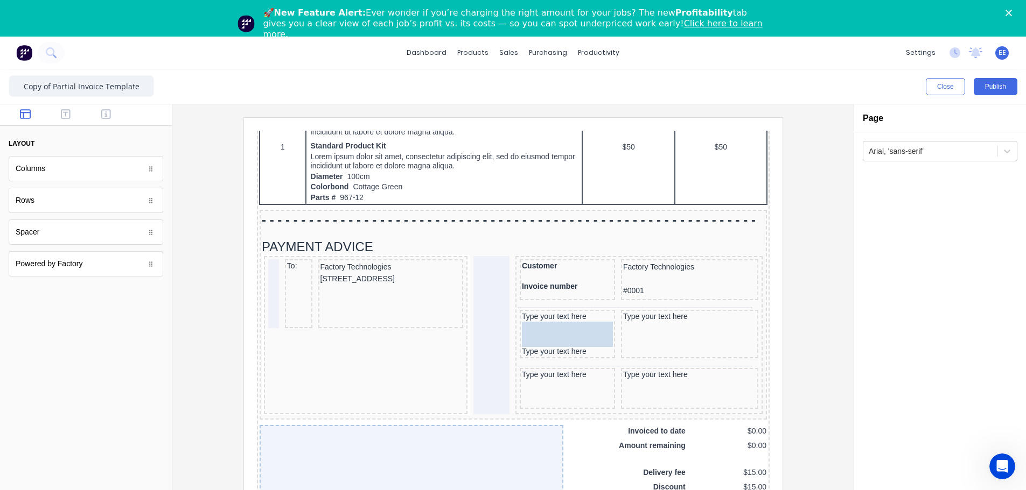
drag, startPoint x: 45, startPoint y: 233, endPoint x: 535, endPoint y: 322, distance: 498.1
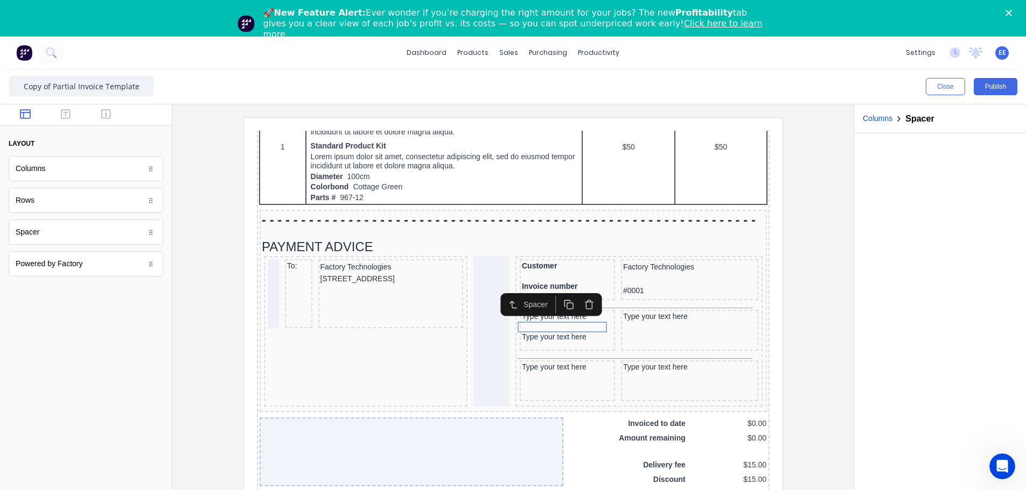
click at [555, 282] on rect "button" at bounding box center [556, 294] width 6 height 6
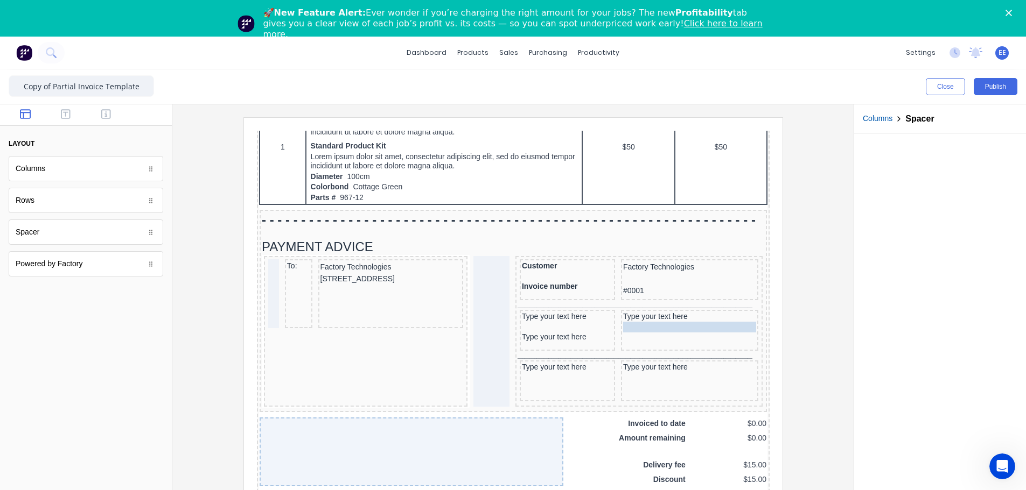
drag, startPoint x: 525, startPoint y: 325, endPoint x: 635, endPoint y: 316, distance: 110.2
click at [549, 282] on div "Type your text here" at bounding box center [553, 304] width 91 height 10
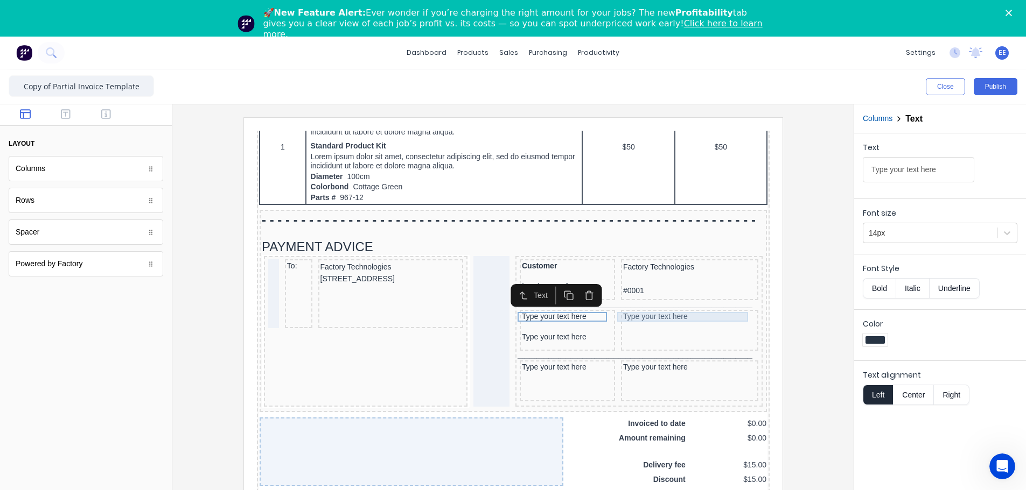
click at [628, 282] on div "Type your text here" at bounding box center [675, 304] width 133 height 10
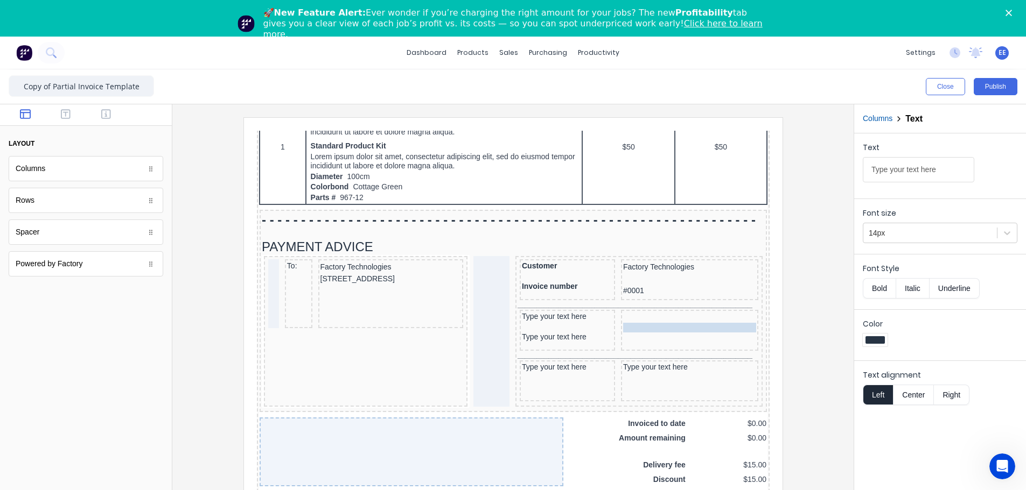
drag, startPoint x: 631, startPoint y: 303, endPoint x: 633, endPoint y: 328, distance: 24.8
drag, startPoint x: 625, startPoint y: 311, endPoint x: 625, endPoint y: 324, distance: 12.9
click at [105, 114] on icon "button" at bounding box center [106, 114] width 10 height 11
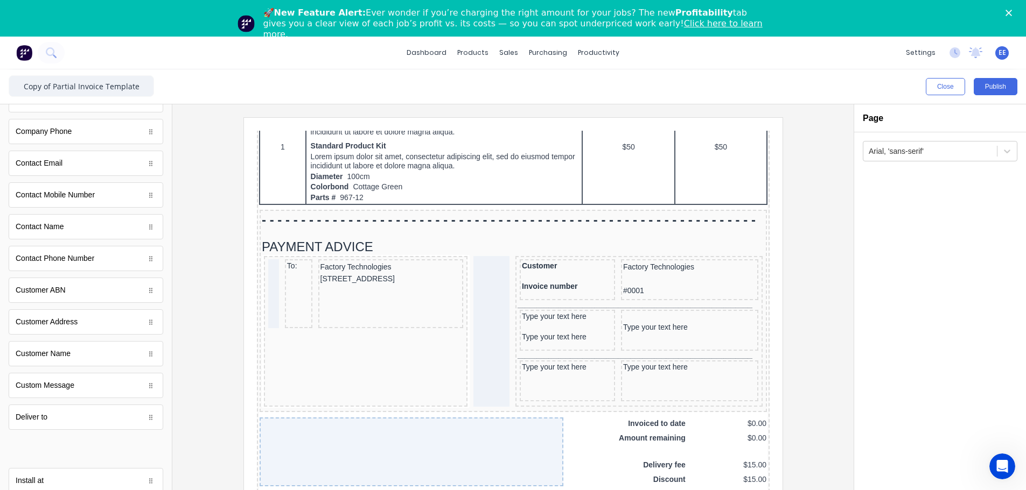
scroll to position [37, 0]
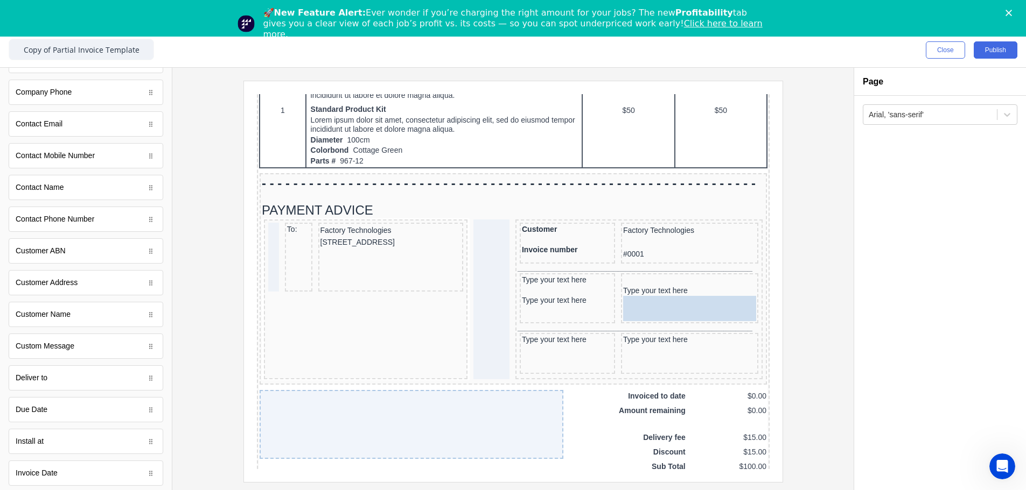
drag, startPoint x: 38, startPoint y: 450, endPoint x: 660, endPoint y: 289, distance: 641.8
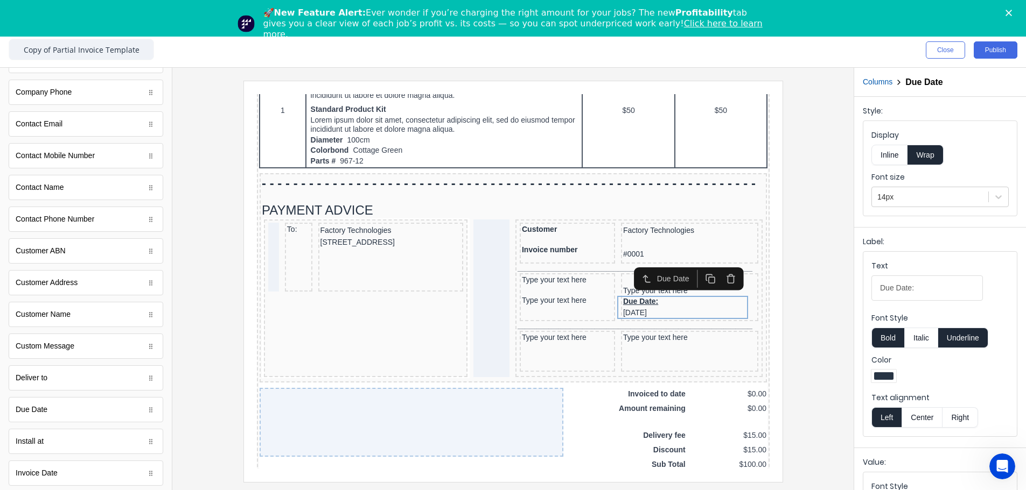
click at [644, 155] on button "Inline" at bounding box center [889, 155] width 36 height 20
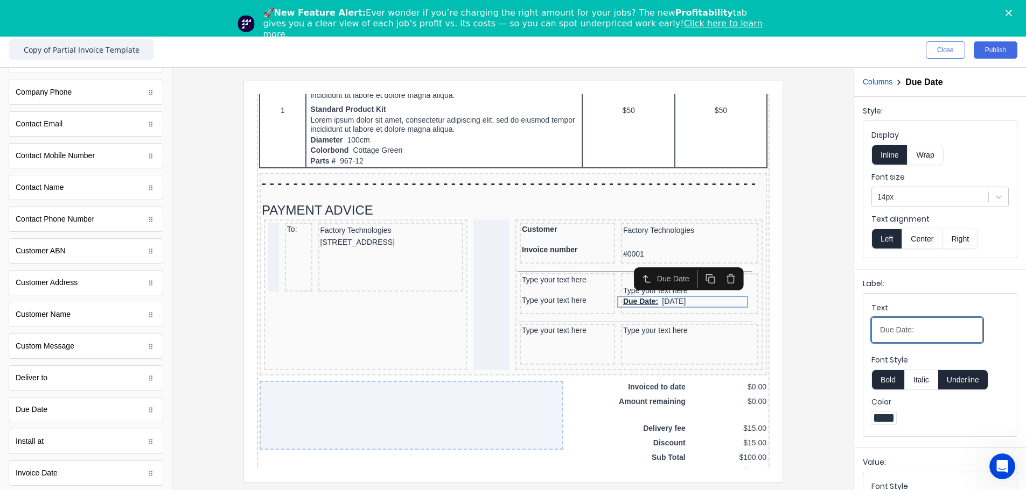
drag, startPoint x: 923, startPoint y: 330, endPoint x: 817, endPoint y: 338, distance: 106.9
click at [644, 282] on div "Close Publish Components standard fields Accounting number Accounting number Ba…" at bounding box center [513, 262] width 1026 height 458
click at [563, 282] on div "Type your text here" at bounding box center [553, 288] width 91 height 10
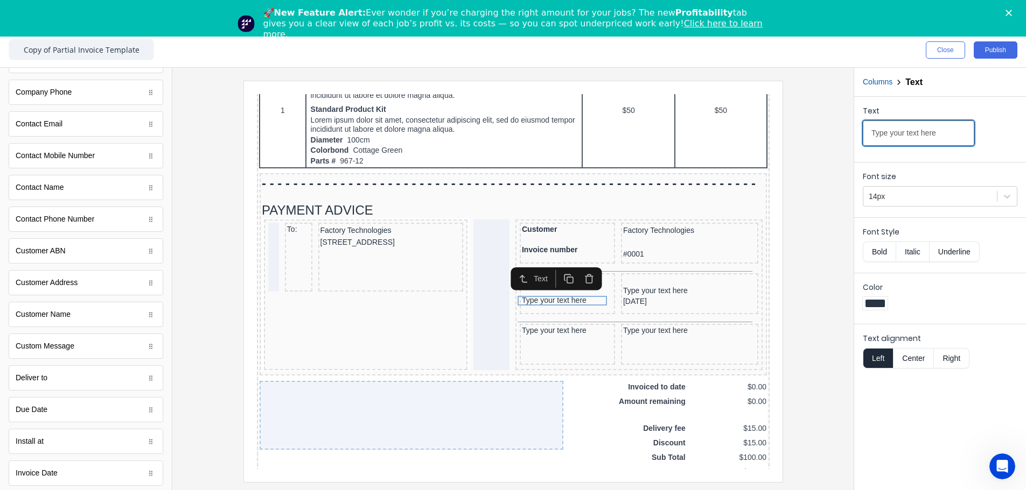
drag, startPoint x: 948, startPoint y: 132, endPoint x: 796, endPoint y: 134, distance: 151.8
click at [644, 134] on div "Close Publish Components standard fields Accounting number Accounting number Ba…" at bounding box center [513, 262] width 1026 height 458
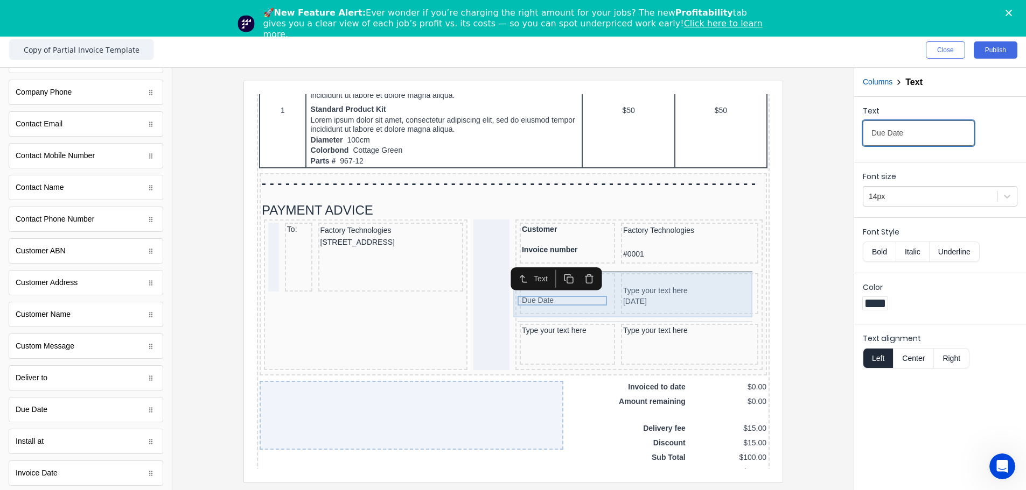
type input "Due Date"
click at [564, 282] on div "Type your text here Due Date" at bounding box center [553, 281] width 95 height 41
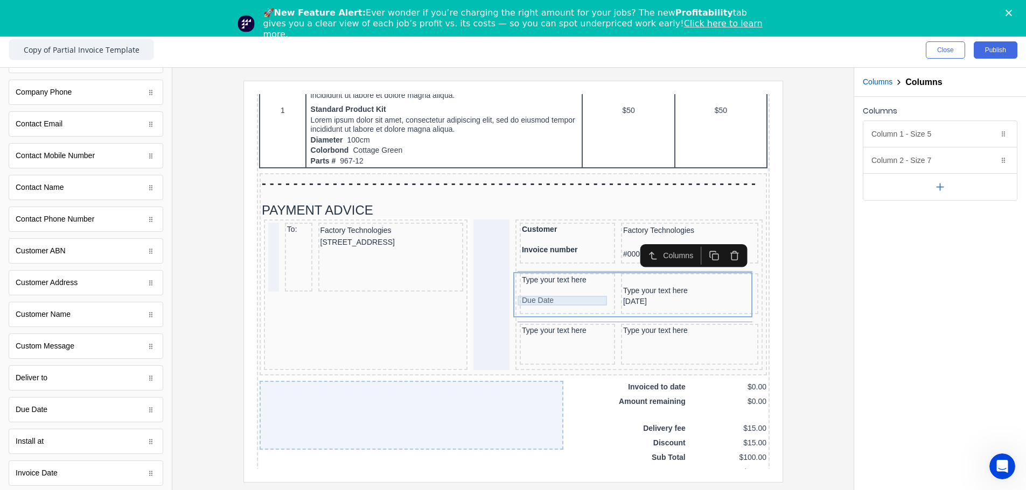
click at [559, 282] on div "Due Date" at bounding box center [553, 288] width 91 height 10
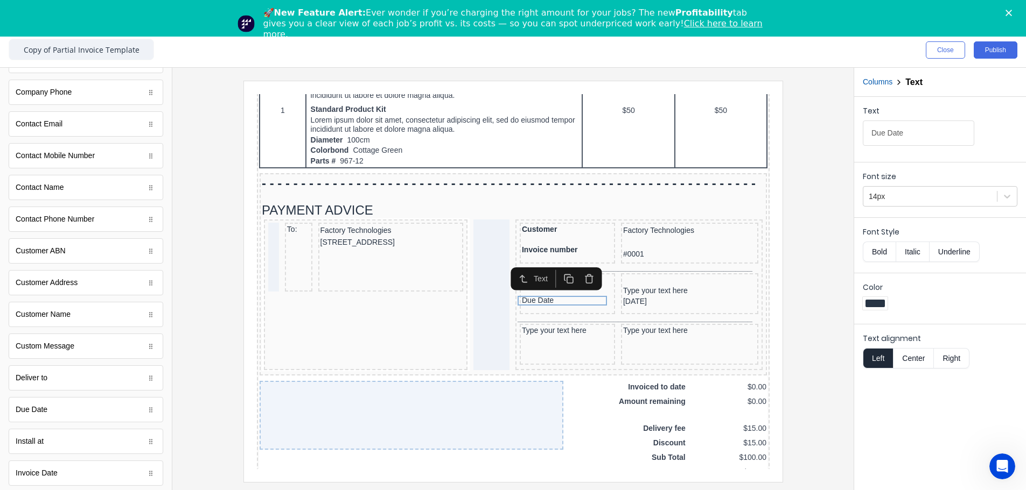
click at [644, 248] on button "Bold" at bounding box center [878, 252] width 33 height 20
click at [635, 282] on div "29/10/2024" at bounding box center [675, 289] width 133 height 12
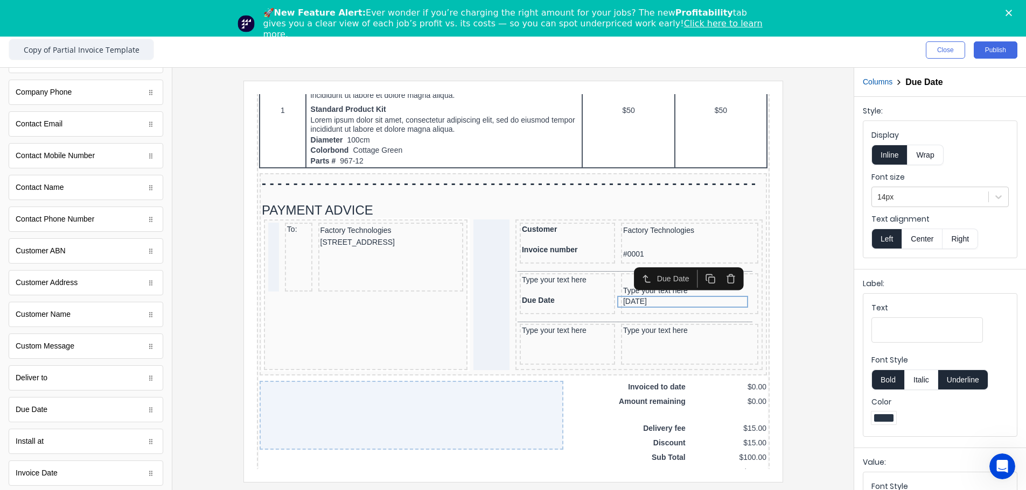
click at [624, 277] on div "Due Date" at bounding box center [674, 266] width 109 height 23
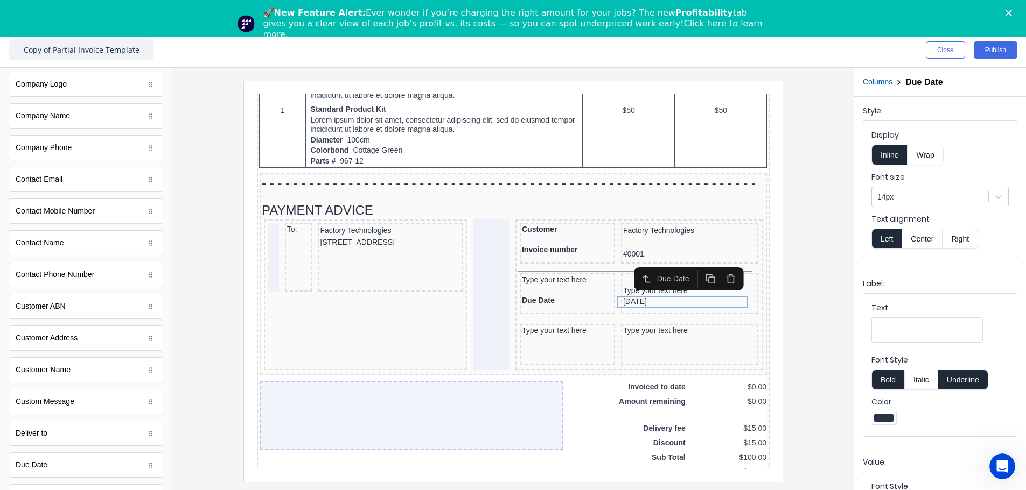
scroll to position [164, 0]
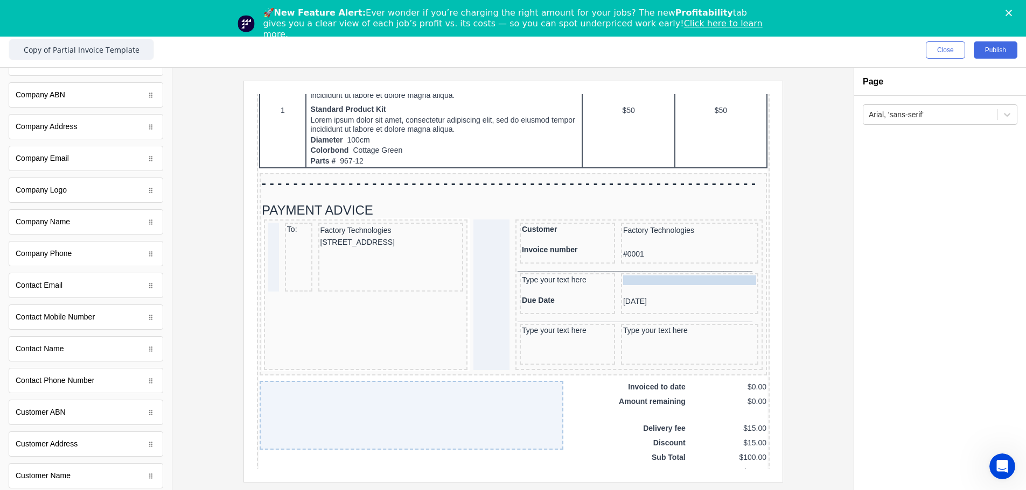
drag, startPoint x: 613, startPoint y: 279, endPoint x: 608, endPoint y: 265, distance: 14.8
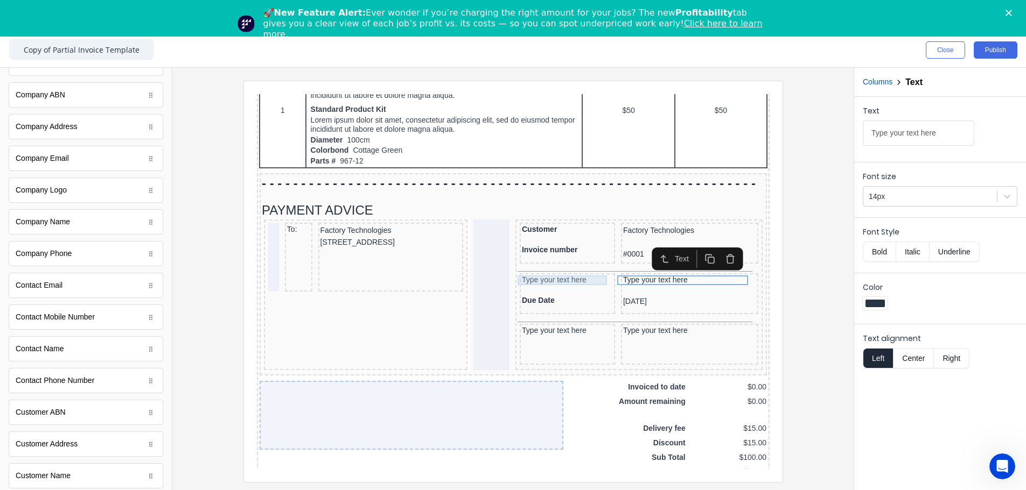
click at [524, 268] on div "Type your text here" at bounding box center [553, 268] width 91 height 10
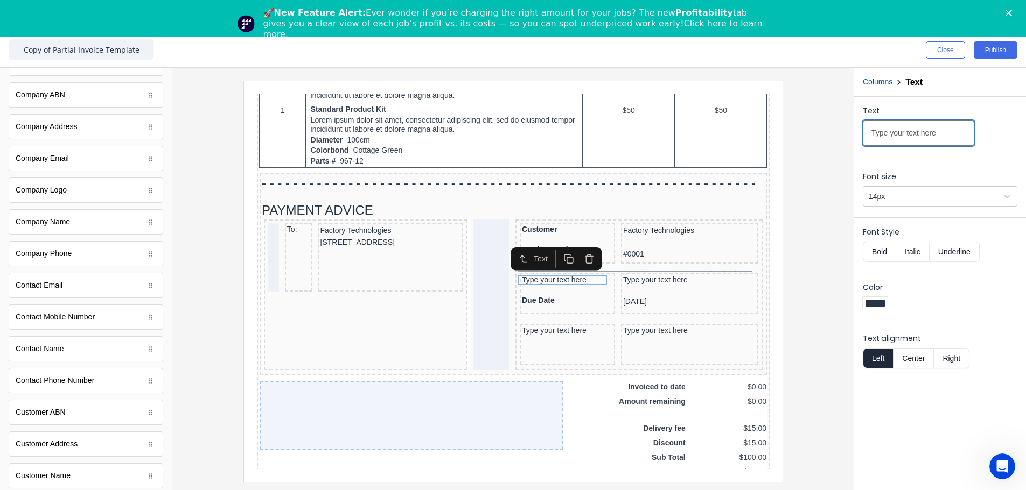
drag, startPoint x: 1194, startPoint y: 214, endPoint x: 747, endPoint y: 111, distance: 457.9
type input "Amount Due"
click at [644, 251] on button "Bold" at bounding box center [878, 252] width 33 height 20
click at [644, 282] on div at bounding box center [513, 281] width 664 height 401
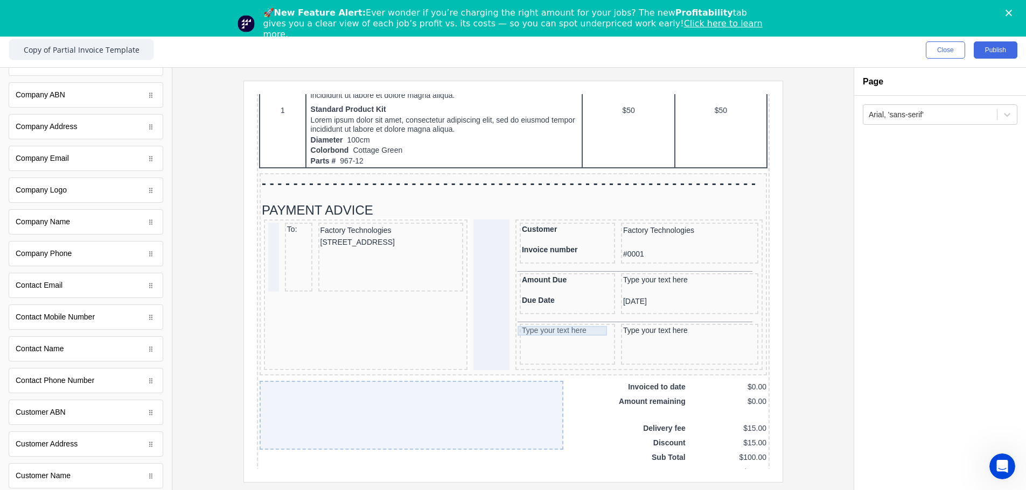
click at [558, 282] on div "Type your text here" at bounding box center [553, 318] width 91 height 10
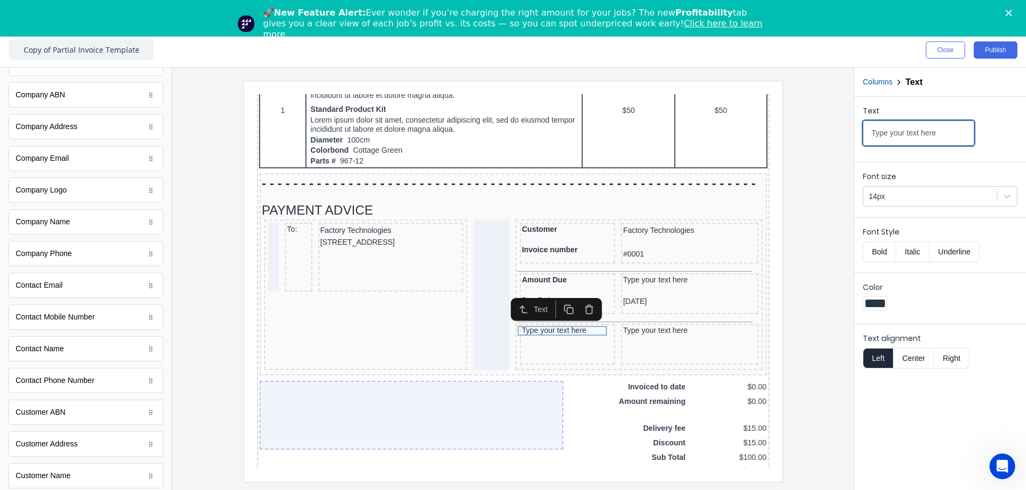
drag, startPoint x: 945, startPoint y: 132, endPoint x: 798, endPoint y: 144, distance: 148.0
click at [644, 144] on div "Close Publish Components standard fields Accounting number Accounting number Ba…" at bounding box center [513, 262] width 1026 height 458
type input "Amount Enclosed"
click at [644, 257] on button "Bold" at bounding box center [878, 252] width 33 height 20
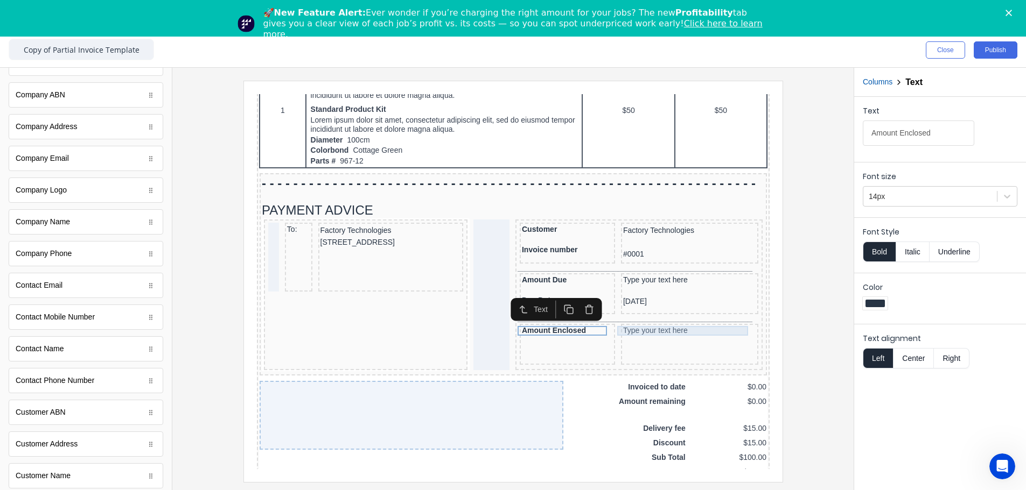
click at [620, 282] on div "Type your text here" at bounding box center [675, 318] width 133 height 10
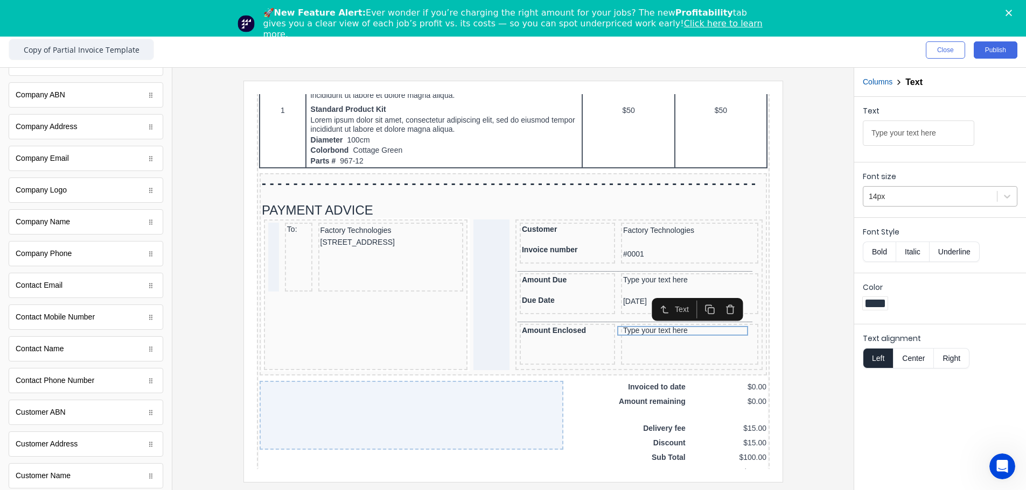
click at [644, 192] on div at bounding box center [929, 196] width 123 height 13
click at [644, 201] on div at bounding box center [929, 196] width 123 height 13
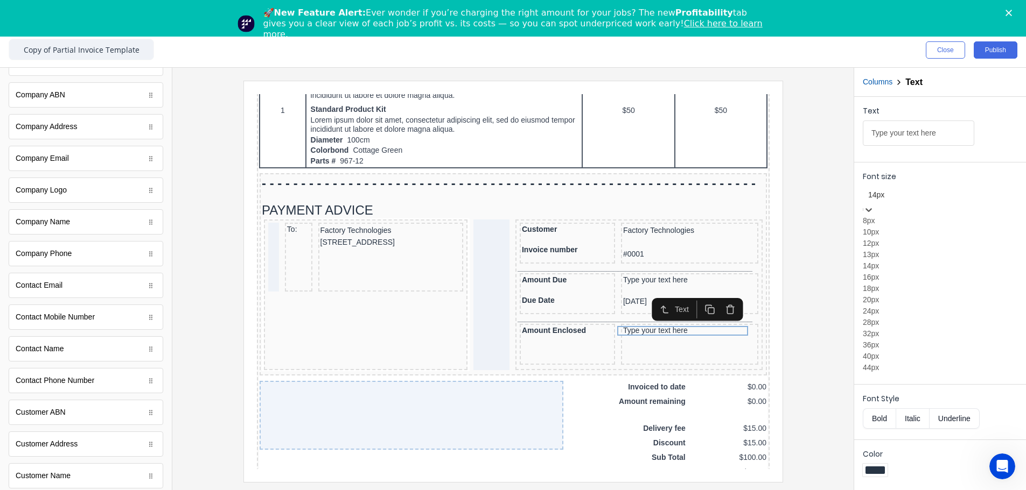
scroll to position [108, 0]
click at [644, 282] on div "24px" at bounding box center [939, 311] width 155 height 11
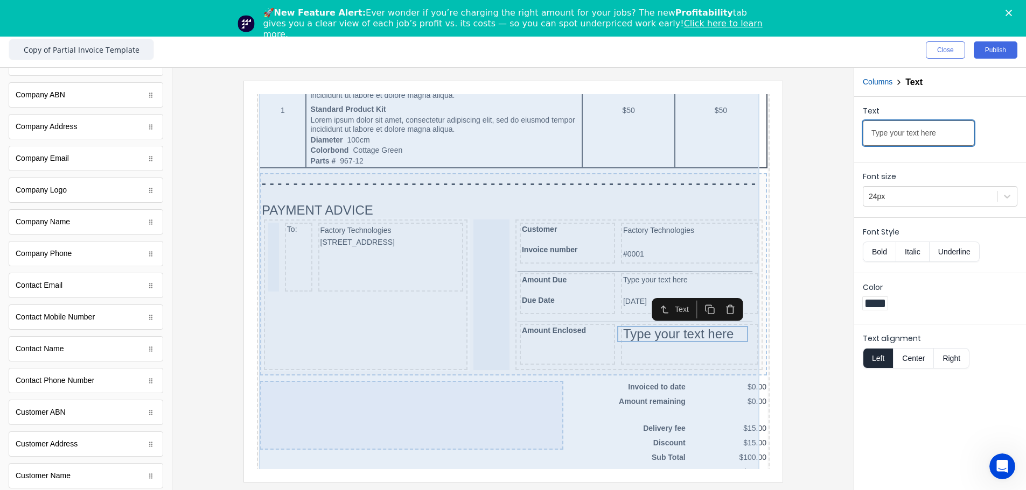
drag, startPoint x: 1158, startPoint y: 217, endPoint x: 735, endPoint y: 122, distance: 433.8
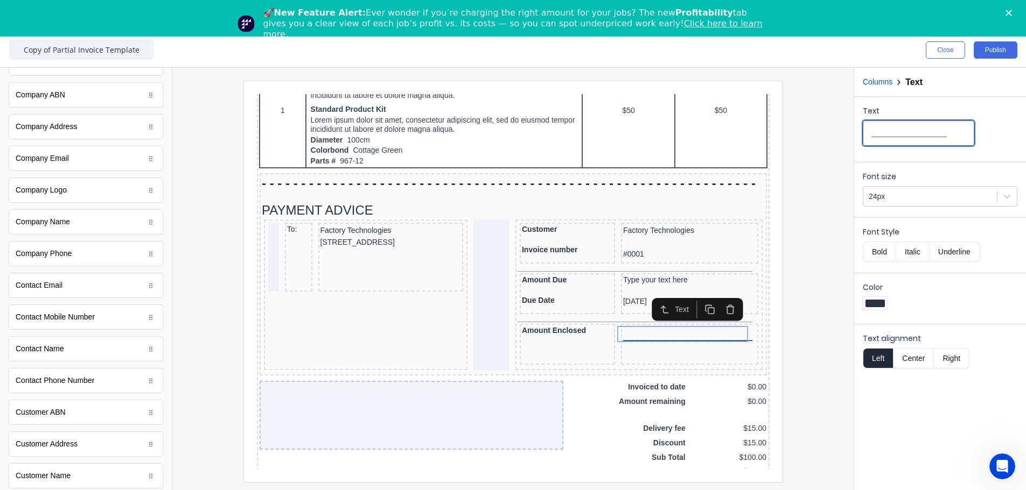
type input "__________________"
click at [644, 282] on div at bounding box center [513, 281] width 664 height 401
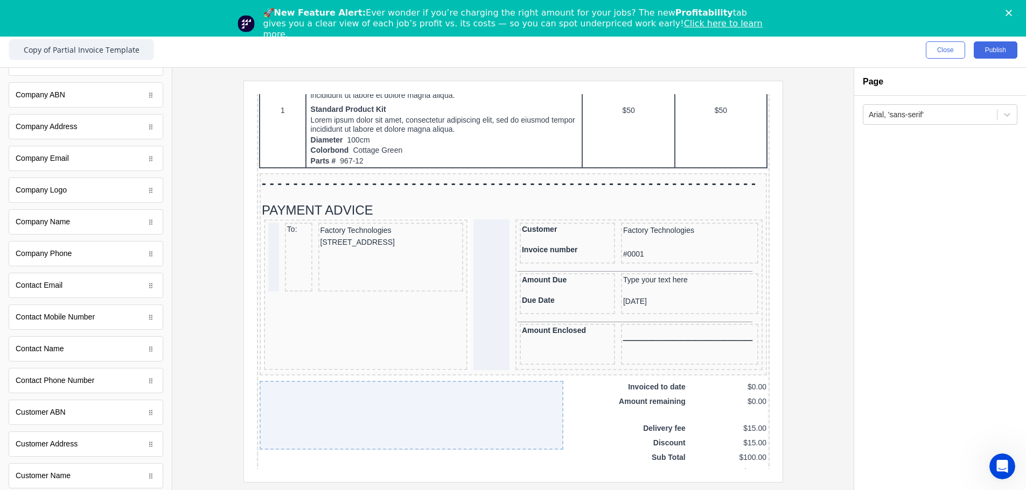
scroll to position [0, 0]
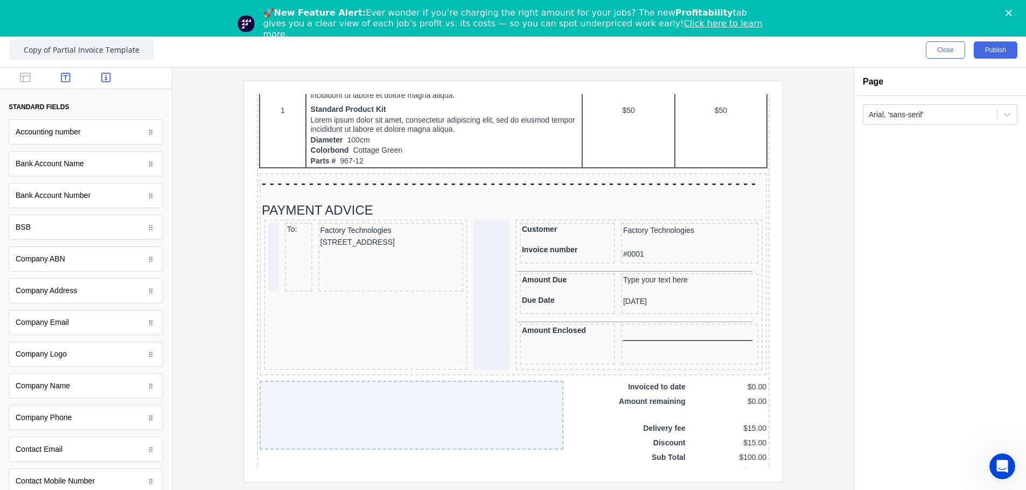
click at [61, 79] on icon "button" at bounding box center [66, 77] width 10 height 11
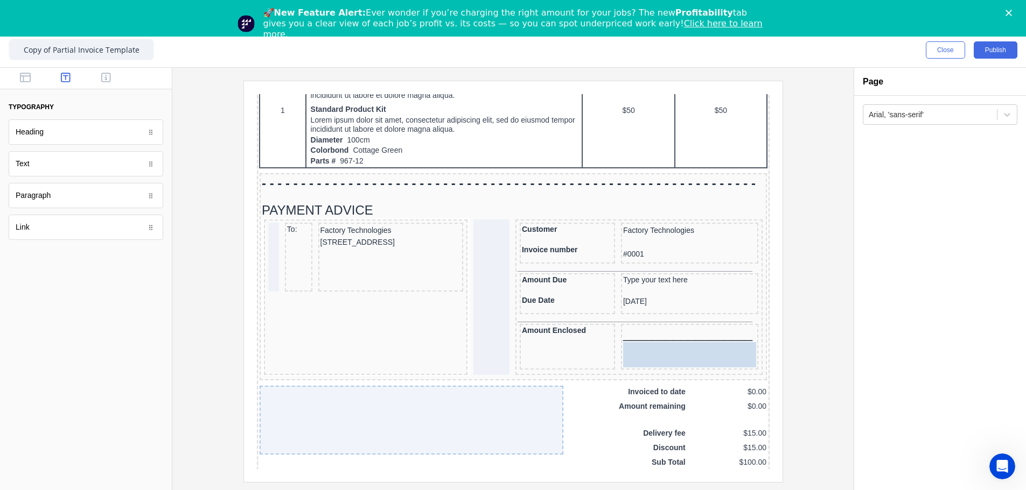
drag, startPoint x: 40, startPoint y: 167, endPoint x: 457, endPoint y: 256, distance: 425.6
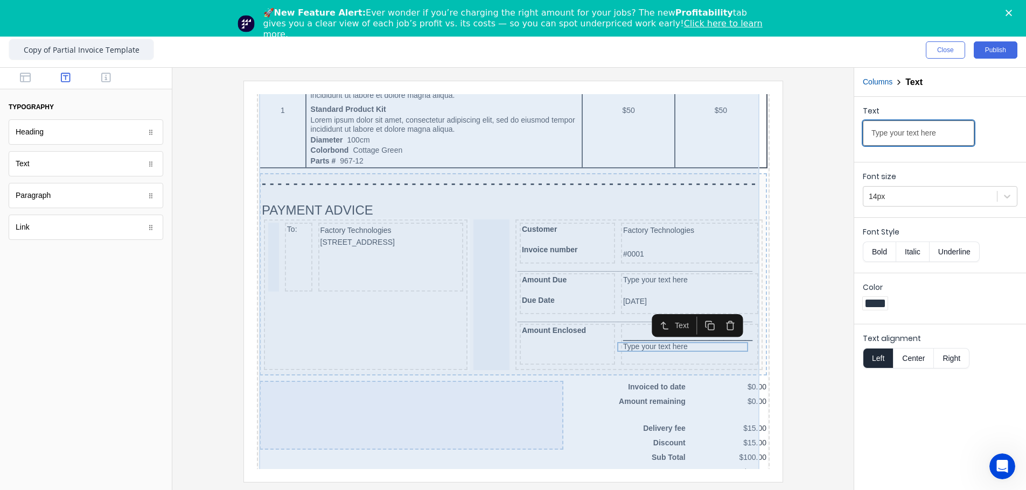
drag, startPoint x: 1128, startPoint y: 213, endPoint x: 703, endPoint y: 111, distance: 436.8
paste input "Enter the amount you are paying abov"
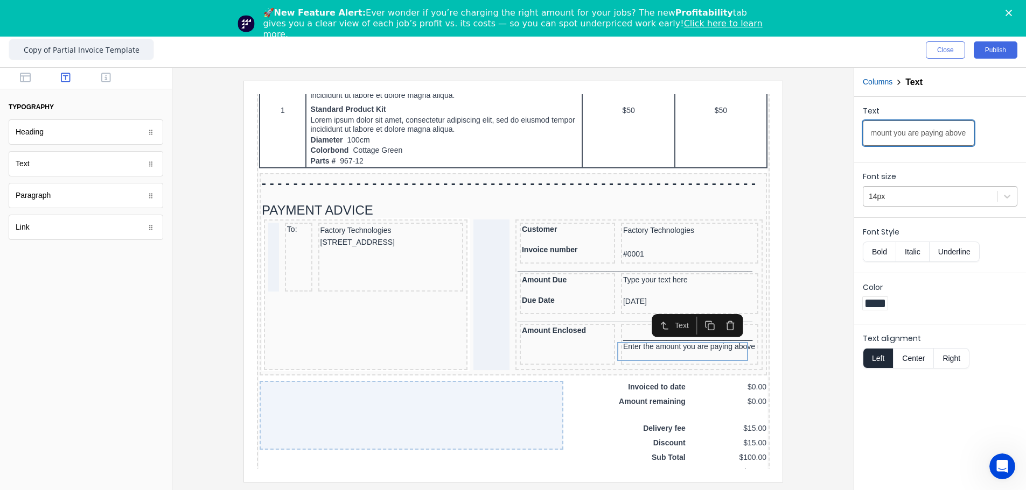
type input "Enter the amount you are paying above"
click at [644, 195] on div at bounding box center [929, 196] width 123 height 13
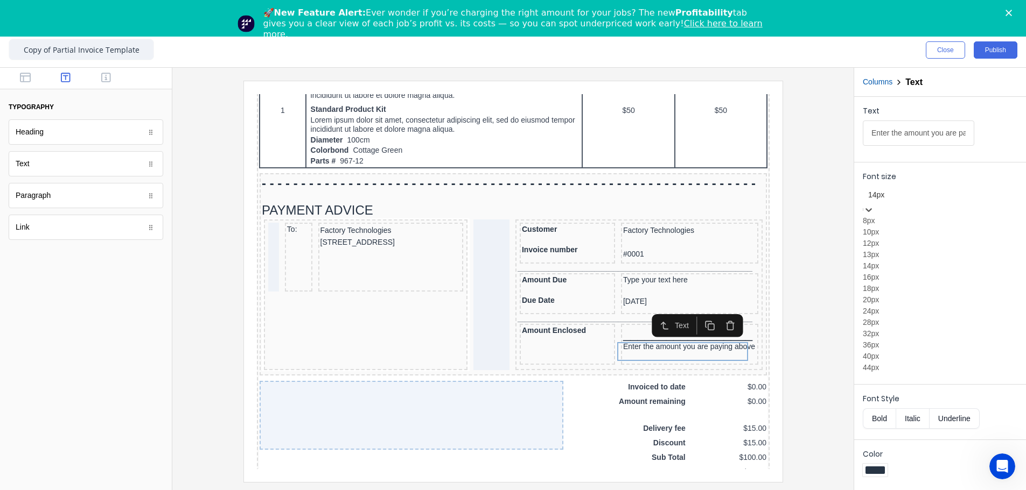
click at [644, 238] on div "10px" at bounding box center [939, 232] width 155 height 11
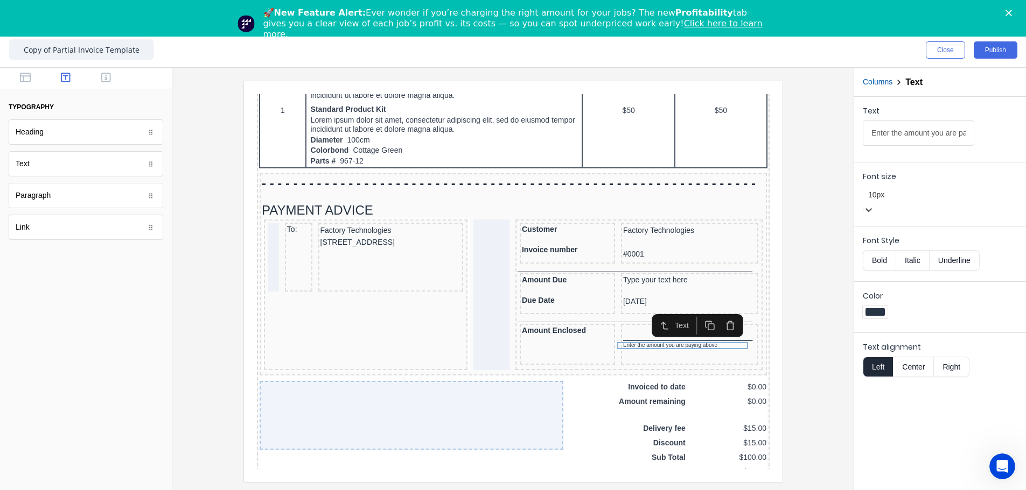
drag, startPoint x: 904, startPoint y: 198, endPoint x: 900, endPoint y: 210, distance: 13.1
click at [644, 198] on div at bounding box center [940, 194] width 144 height 13
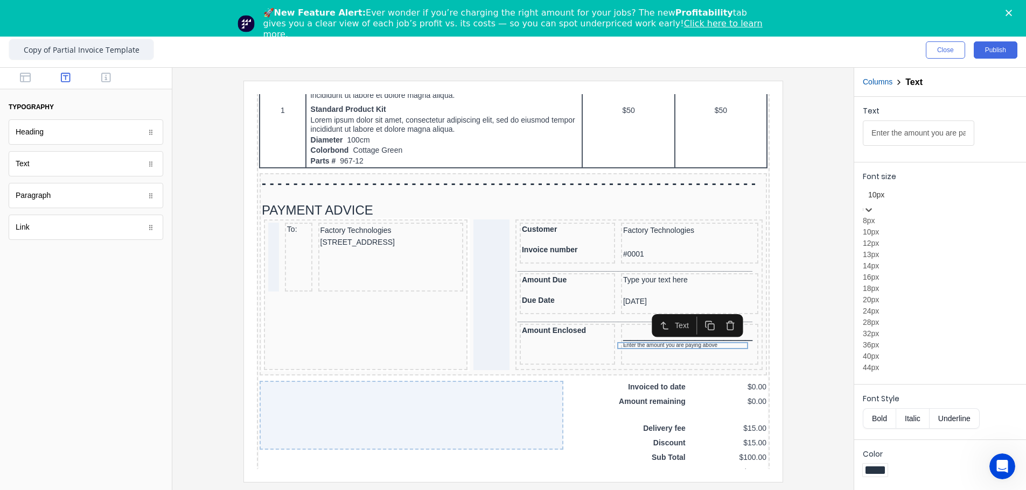
click at [644, 249] on div "12px" at bounding box center [939, 243] width 155 height 11
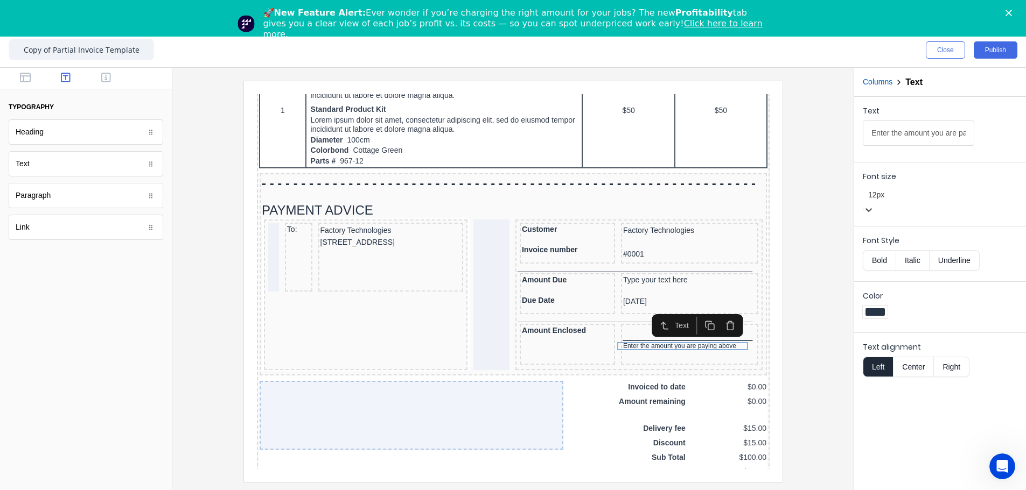
click at [644, 282] on div at bounding box center [513, 281] width 664 height 401
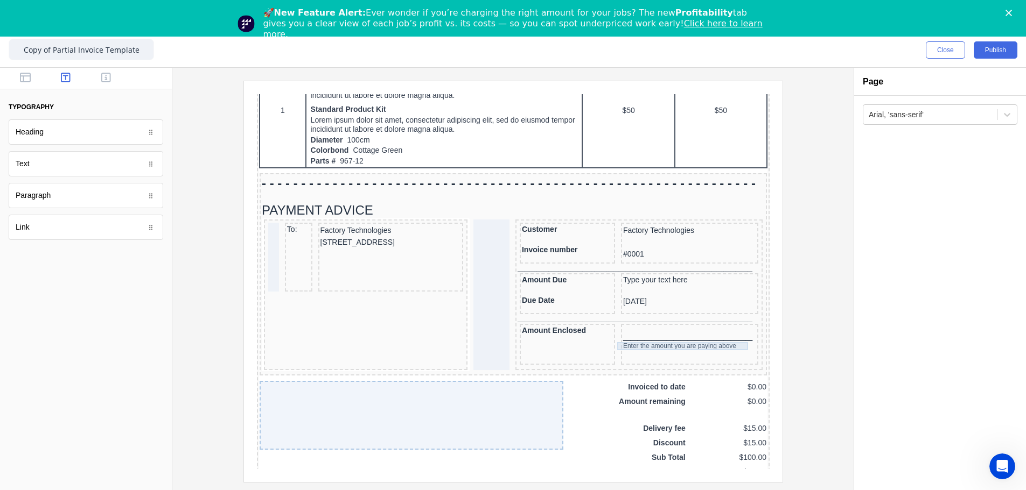
click at [633, 282] on div "Enter the amount you are paying above" at bounding box center [675, 333] width 133 height 8
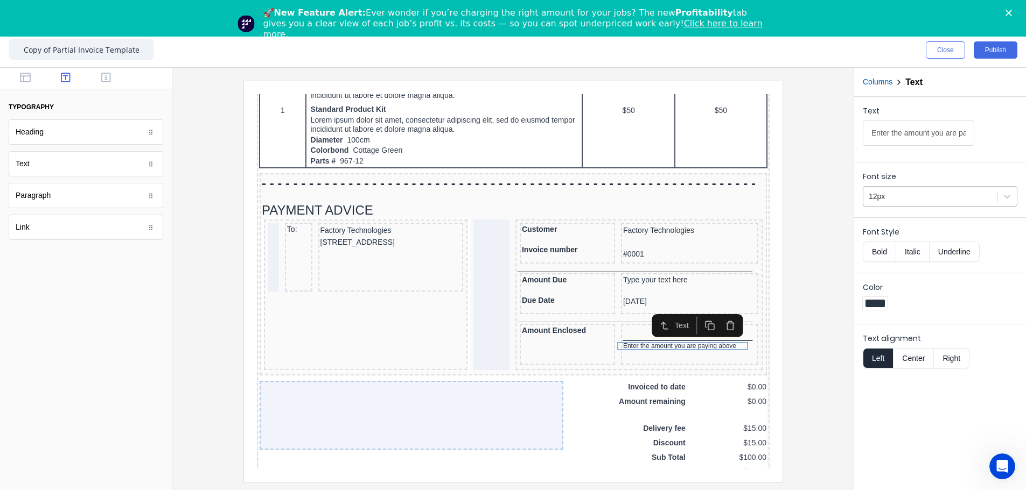
click at [644, 194] on div at bounding box center [929, 196] width 123 height 13
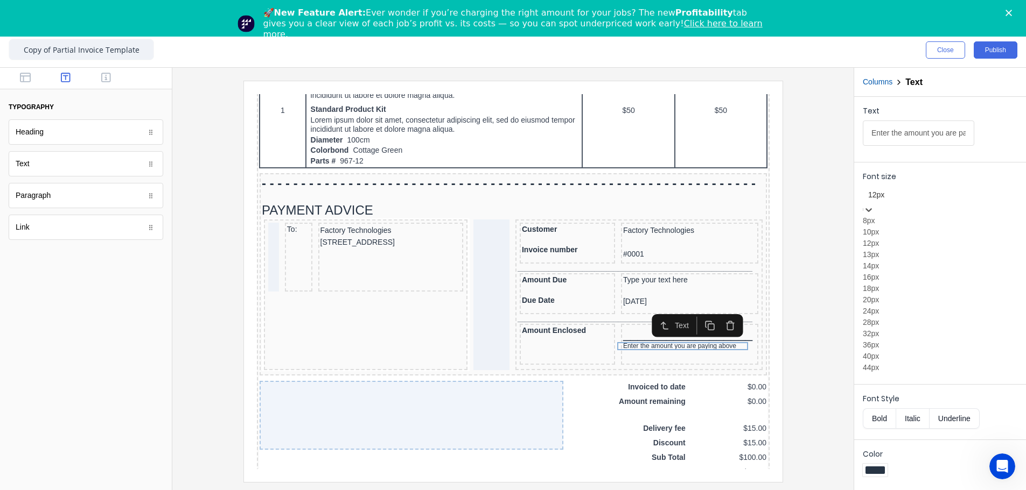
click at [644, 238] on div "10px" at bounding box center [939, 232] width 155 height 11
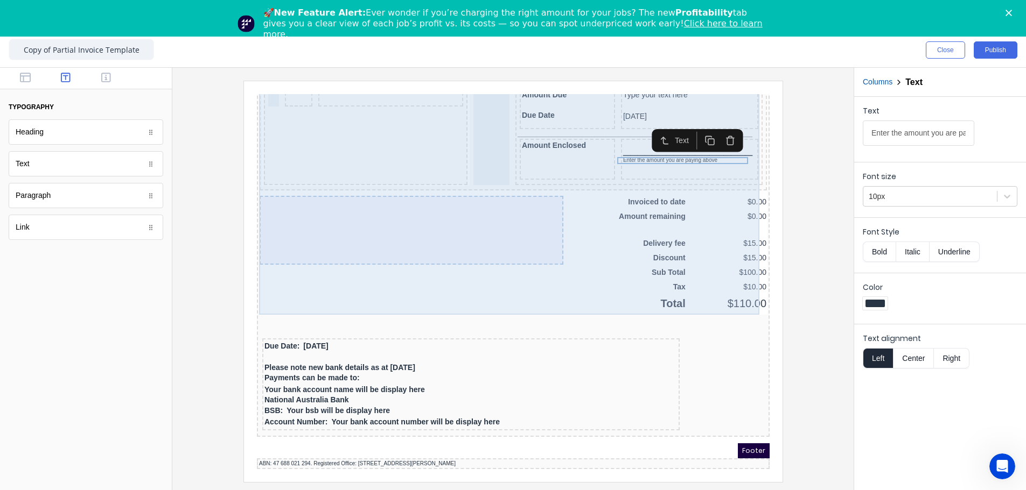
scroll to position [861, 0]
click at [471, 207] on div at bounding box center [398, 217] width 304 height 69
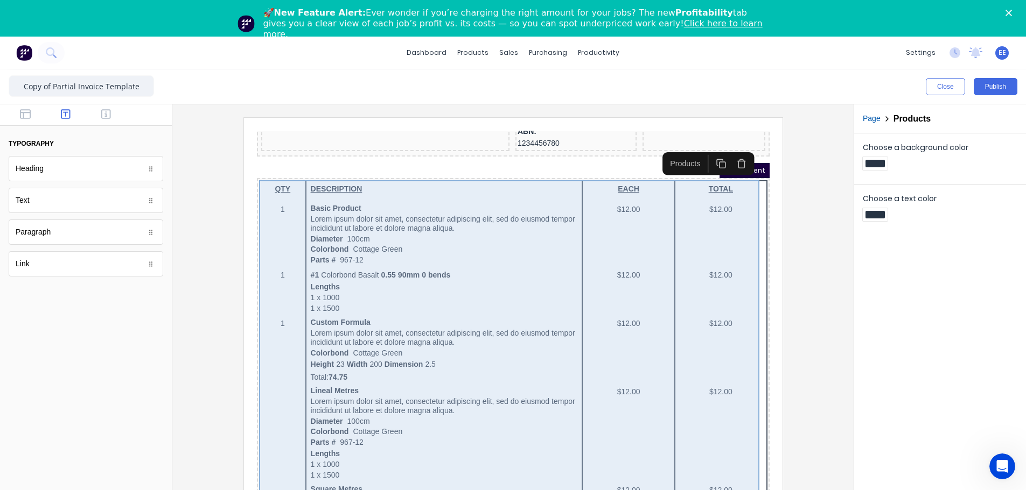
scroll to position [0, 0]
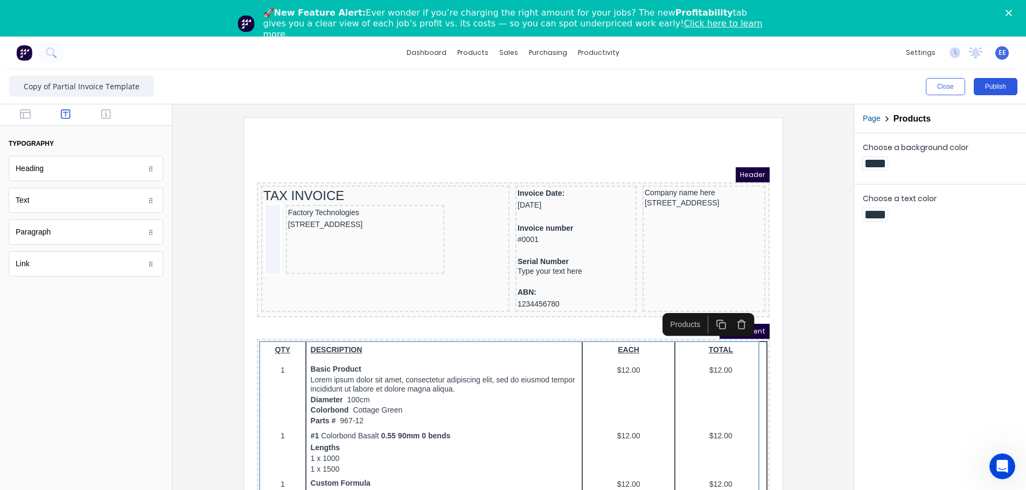
click at [644, 82] on button "Publish" at bounding box center [995, 86] width 44 height 17
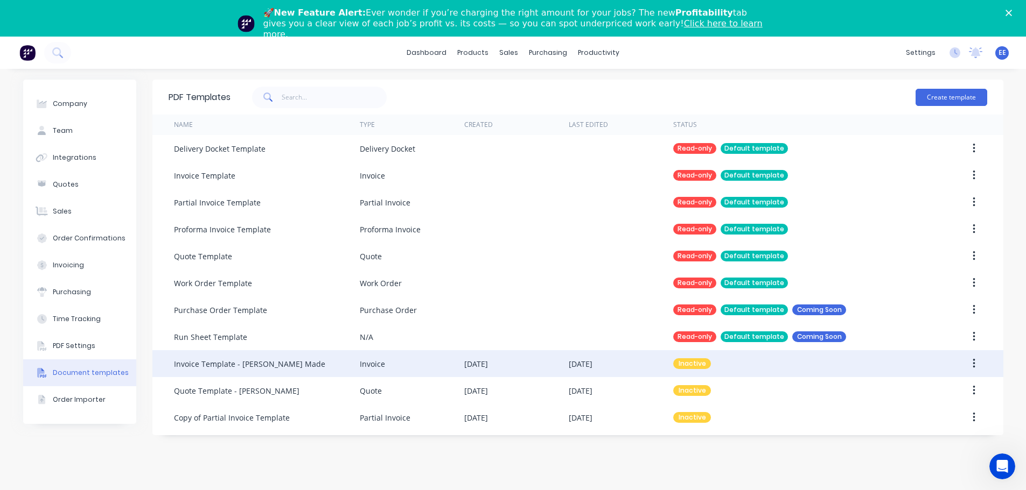
click at [220, 375] on div "Invoice Template - [PERSON_NAME] Made" at bounding box center [267, 363] width 186 height 27
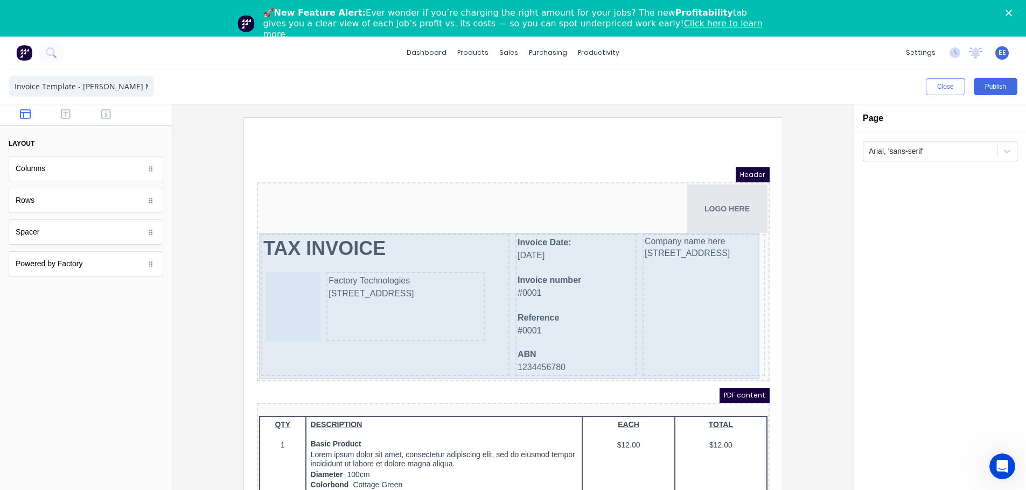
click at [496, 237] on div "TAX INVOICE Factory Technologies [STREET_ADDRESS] Invoice Date: [DATE] Invoice …" at bounding box center [500, 293] width 508 height 146
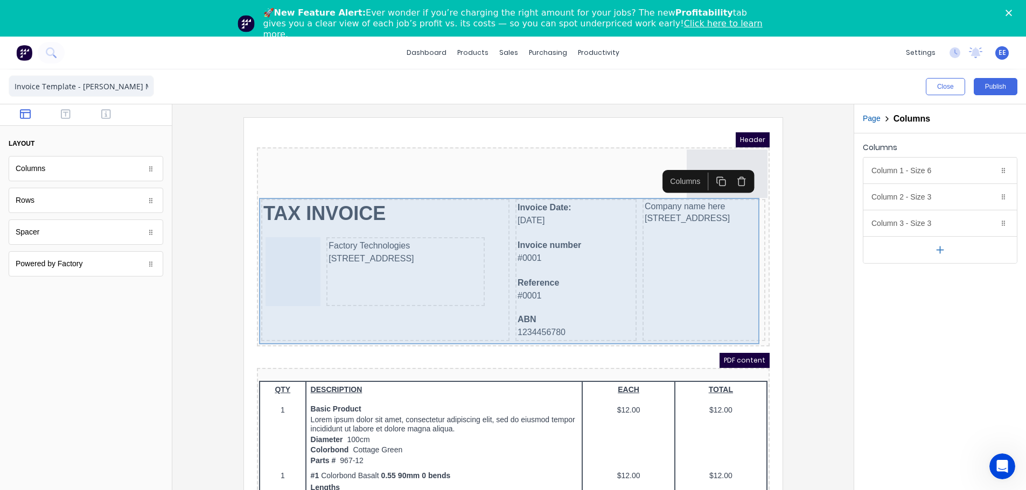
scroll to position [54, 0]
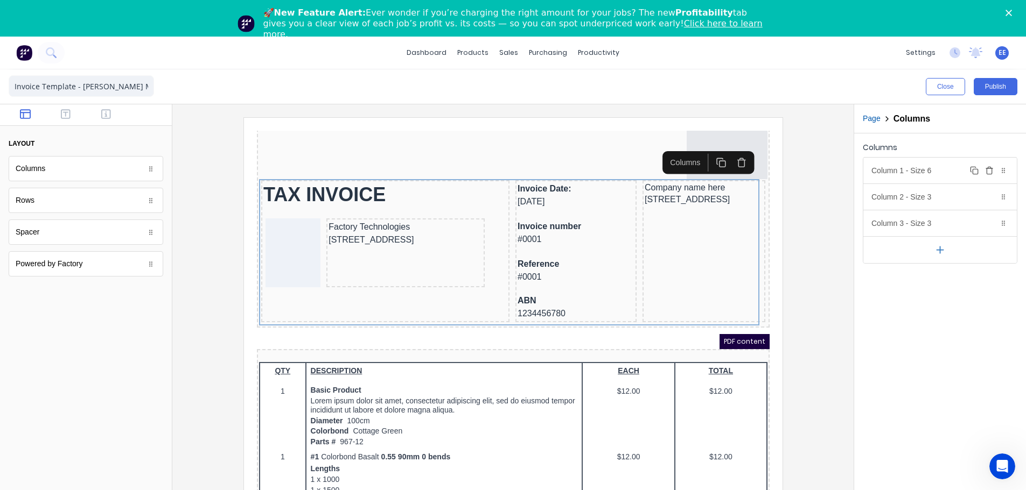
click at [908, 169] on div "Column 1 - Size 6 Duplicate Delete" at bounding box center [939, 171] width 153 height 26
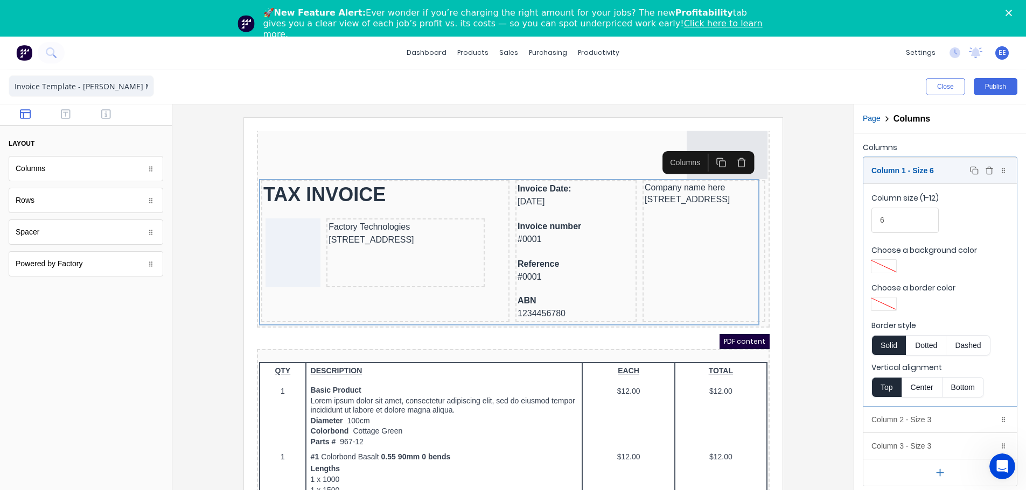
click at [911, 172] on div "Column 1 - Size 6 Duplicate Delete" at bounding box center [939, 171] width 153 height 26
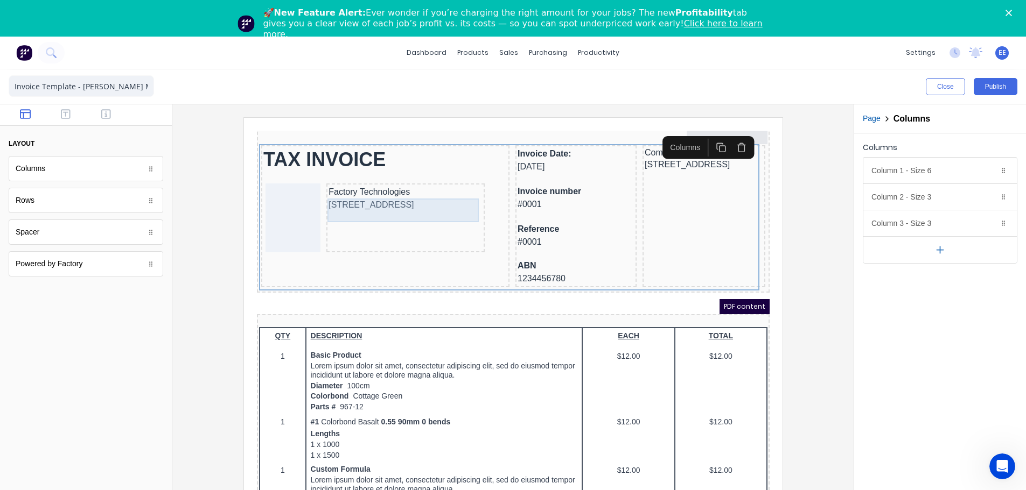
scroll to position [108, 0]
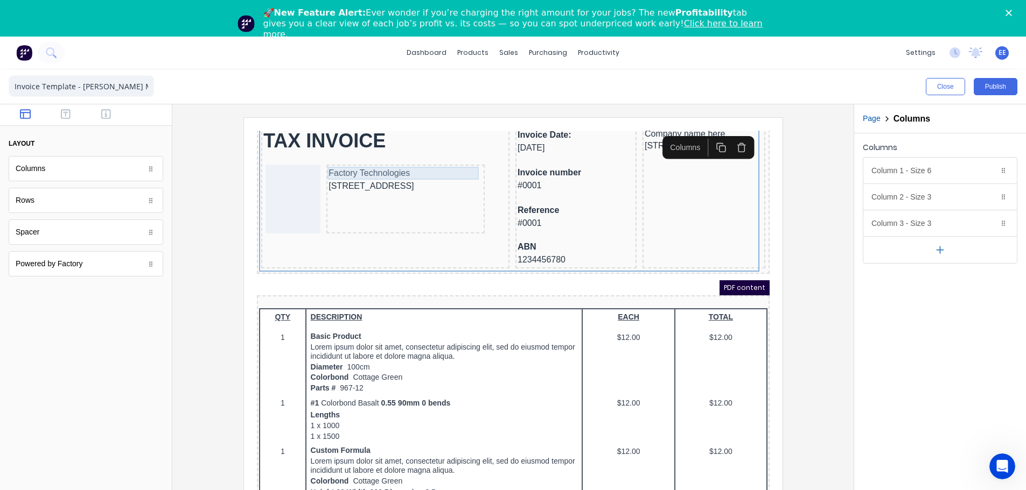
click at [345, 162] on div "Factory Technologies" at bounding box center [392, 160] width 154 height 13
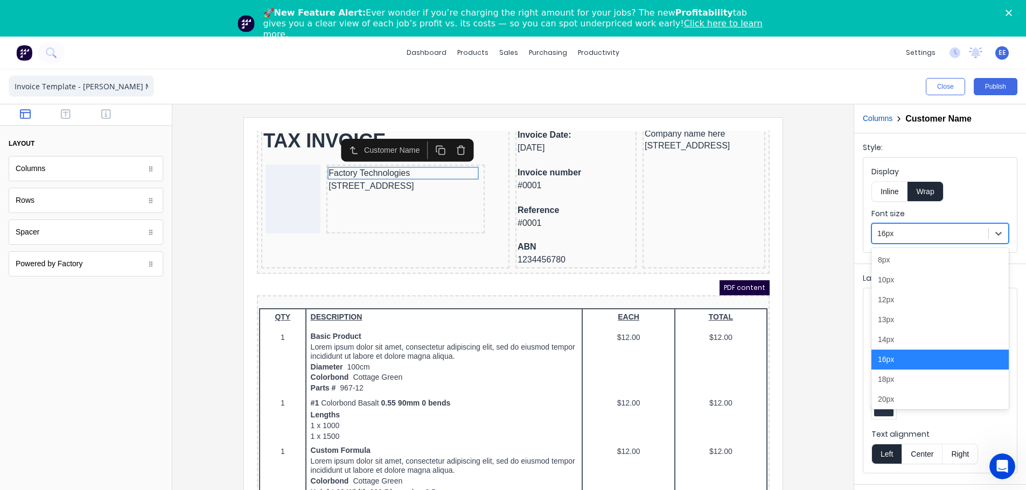
click at [897, 239] on div at bounding box center [930, 233] width 106 height 13
click at [895, 344] on div "14px" at bounding box center [939, 340] width 137 height 20
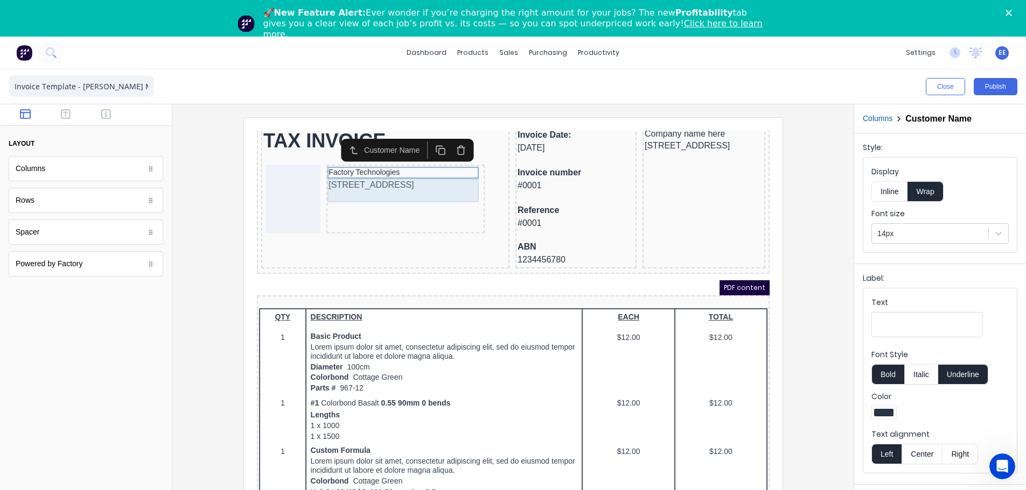
click at [357, 174] on div "[STREET_ADDRESS]" at bounding box center [392, 172] width 154 height 13
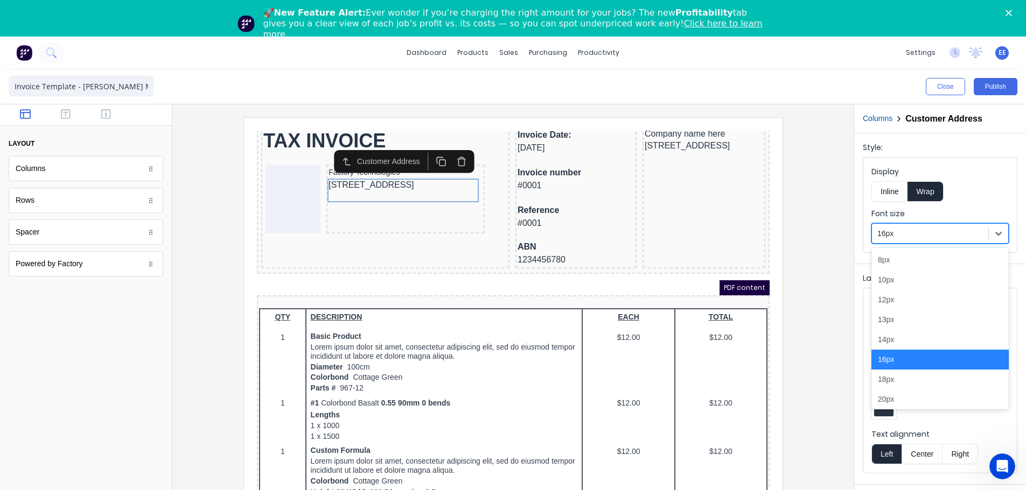
click at [898, 232] on div at bounding box center [930, 233] width 106 height 13
click at [896, 335] on div "14px" at bounding box center [939, 340] width 137 height 20
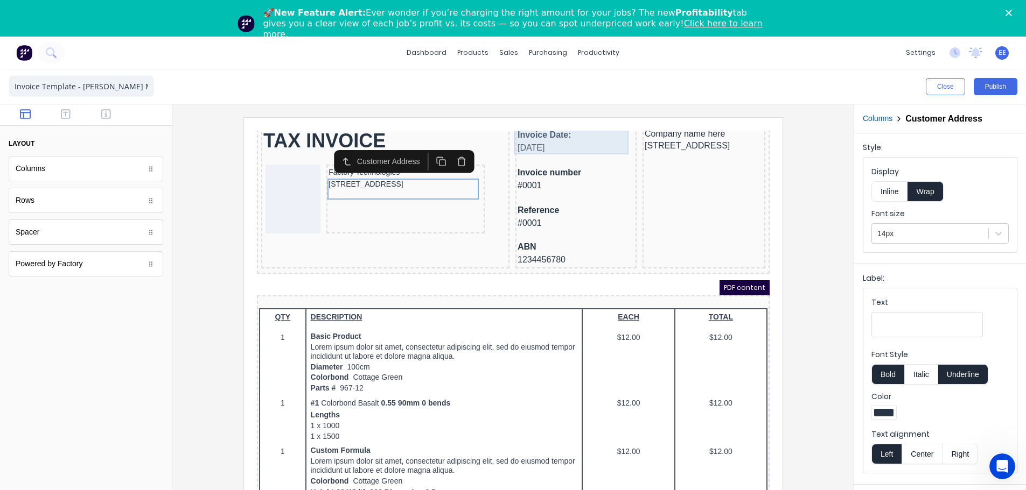
click at [531, 132] on div "Invoice Date: 29/10/2024" at bounding box center [562, 129] width 117 height 26
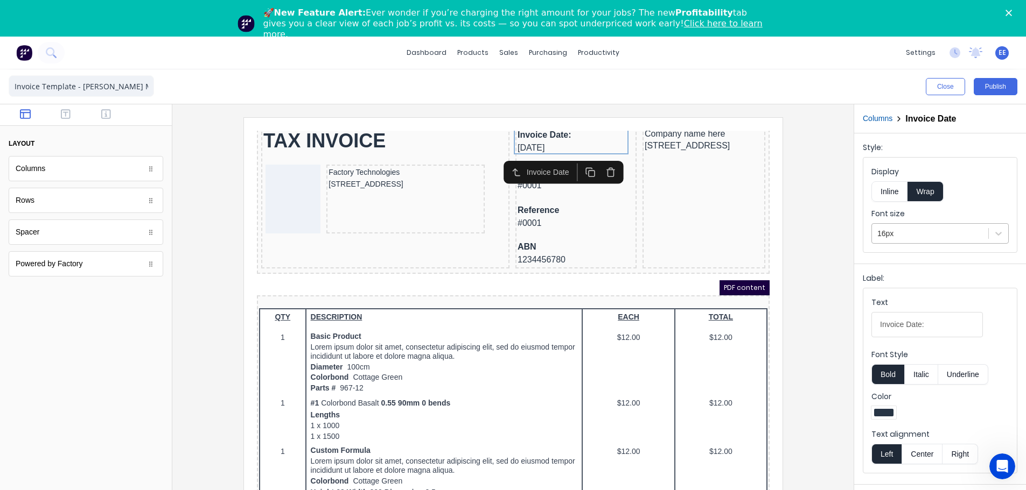
click at [898, 229] on div at bounding box center [930, 233] width 106 height 13
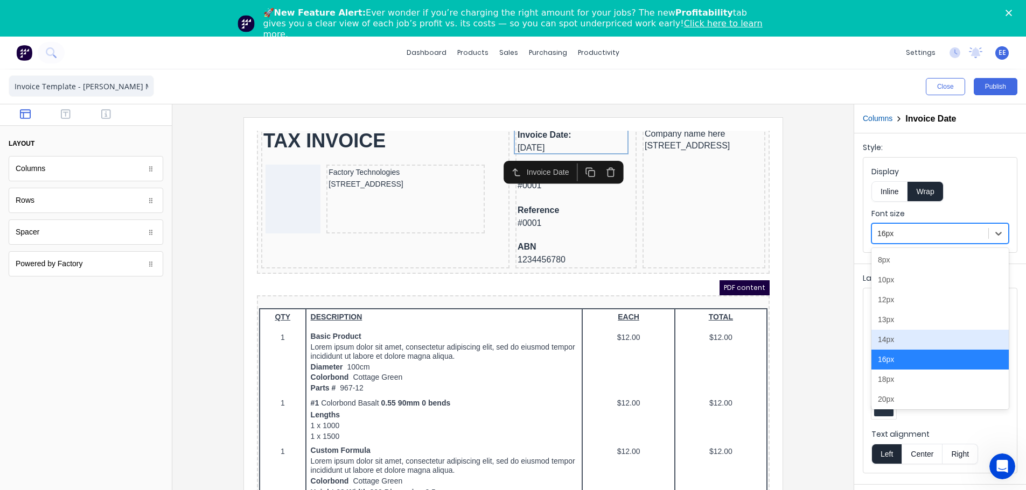
click at [892, 344] on div "14px" at bounding box center [939, 340] width 137 height 20
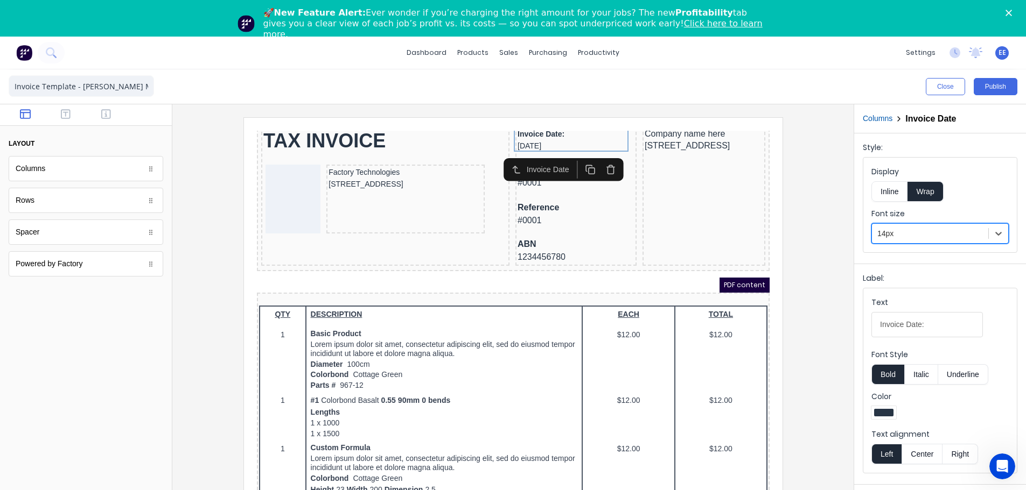
click at [555, 167] on div "Invoice Date" at bounding box center [550, 156] width 120 height 23
click at [545, 176] on div "Invoice number #0001" at bounding box center [562, 164] width 117 height 28
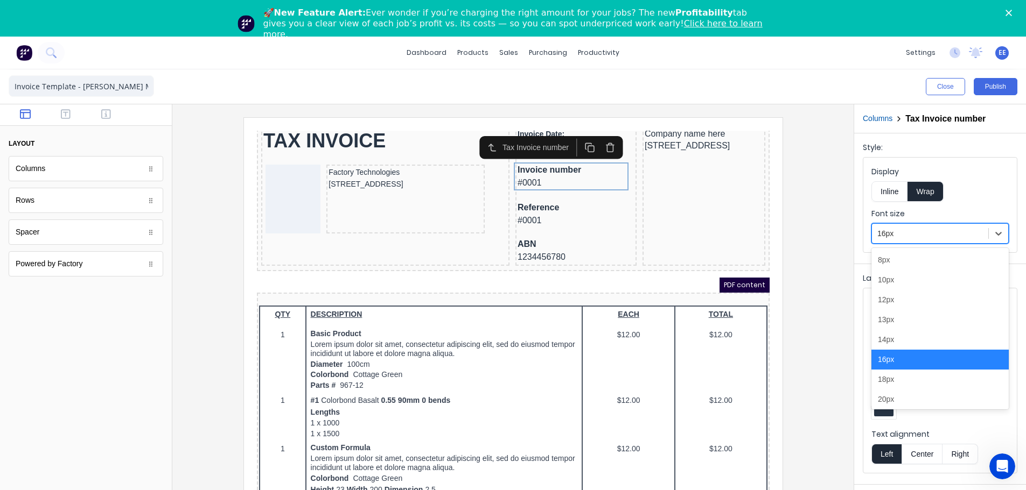
click at [891, 230] on div at bounding box center [930, 233] width 106 height 13
click at [891, 338] on div "14px" at bounding box center [939, 340] width 137 height 20
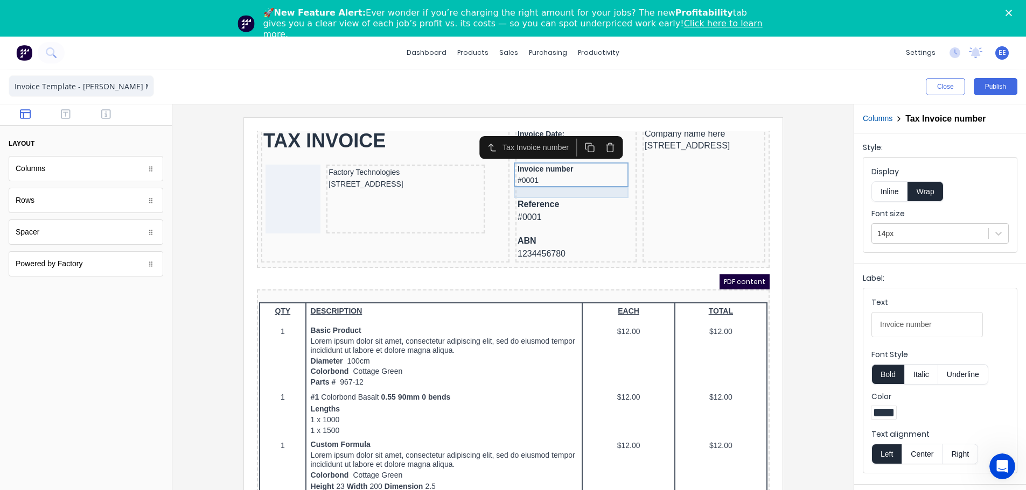
click at [549, 184] on div at bounding box center [562, 179] width 117 height 11
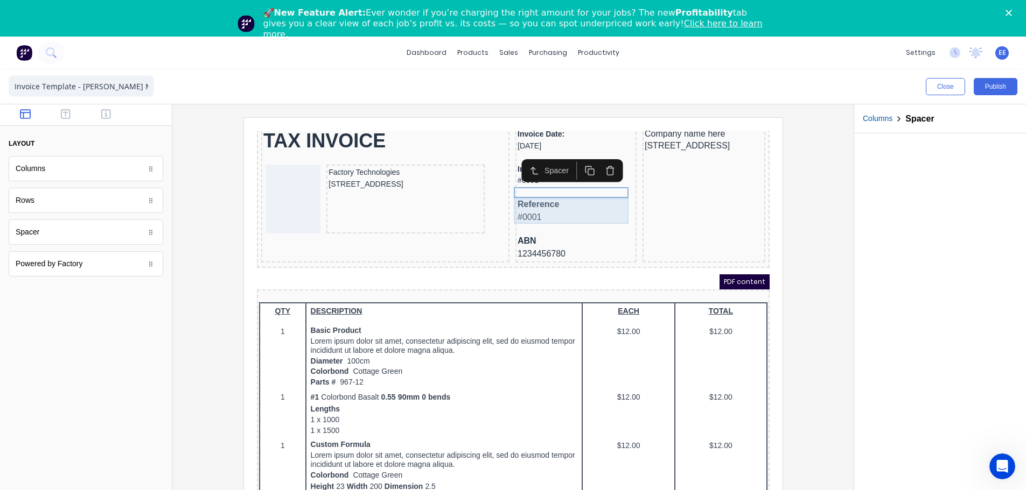
click at [542, 197] on div "Reference #0001" at bounding box center [562, 198] width 117 height 26
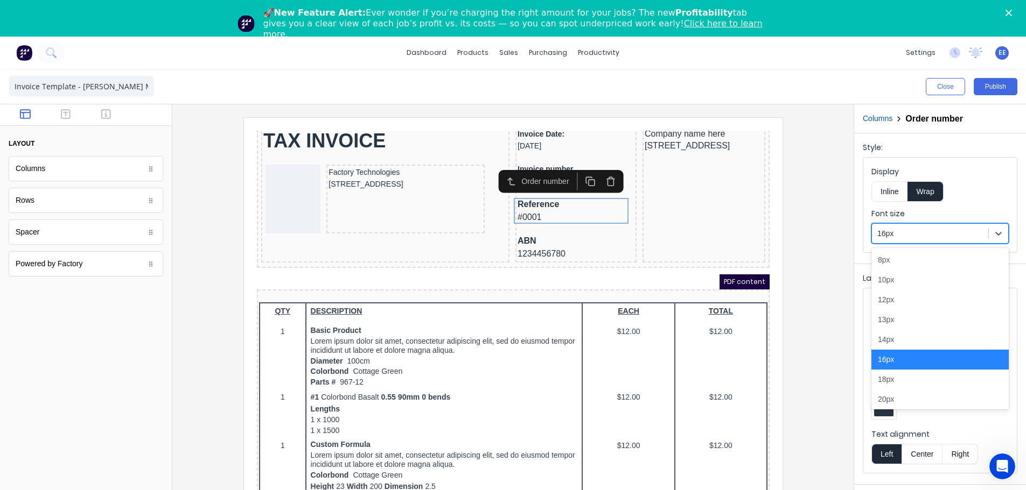
click at [895, 243] on div "16px" at bounding box center [939, 233] width 137 height 20
click at [886, 339] on div "14px" at bounding box center [939, 340] width 137 height 20
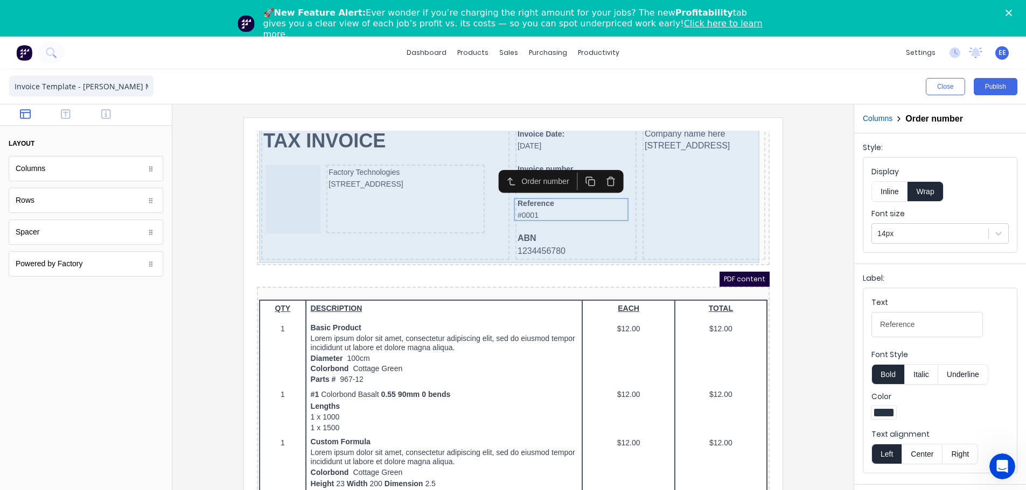
click at [582, 229] on div "ABN 1234456780" at bounding box center [562, 232] width 117 height 26
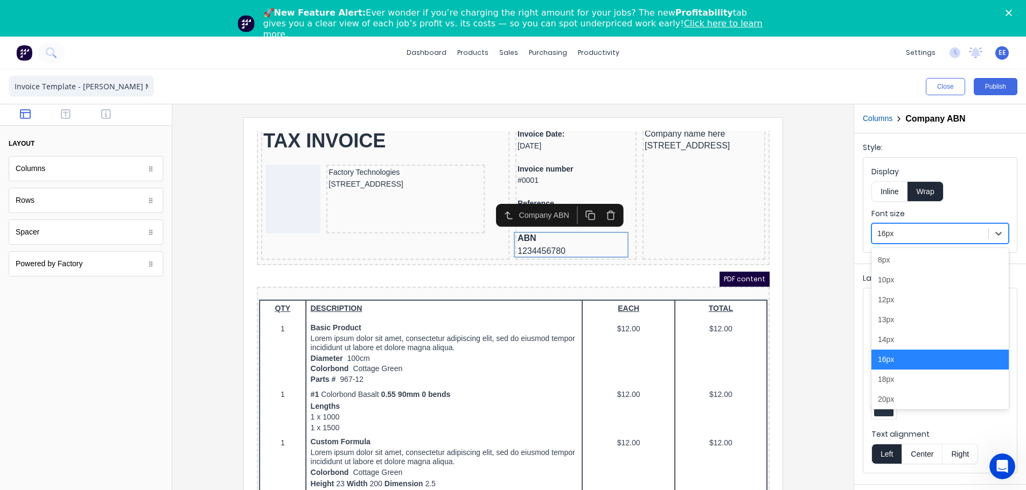
click at [894, 234] on div at bounding box center [930, 233] width 106 height 13
click at [896, 342] on div "14px" at bounding box center [939, 340] width 137 height 20
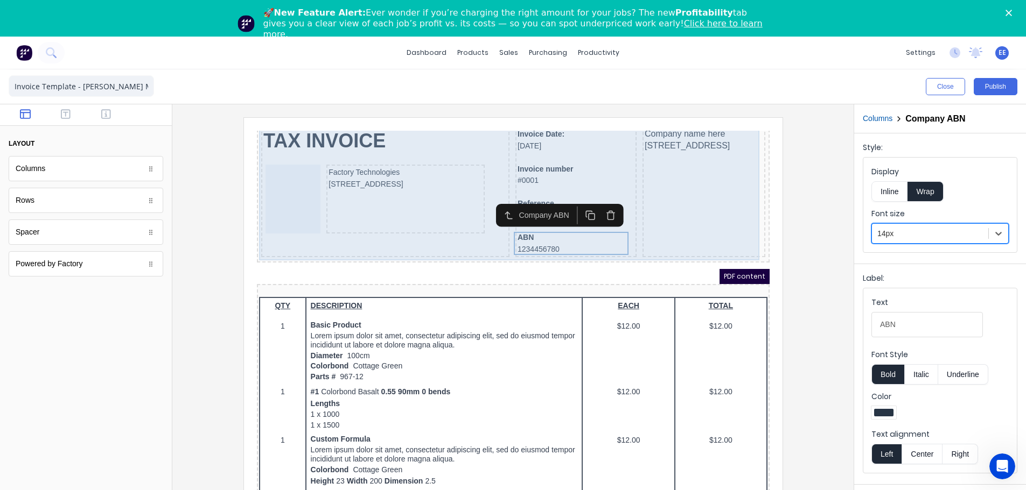
click at [679, 155] on div "Company name here 234 Beach Road Gold Coast, Queensland, Australia, 4217" at bounding box center [690, 179] width 123 height 131
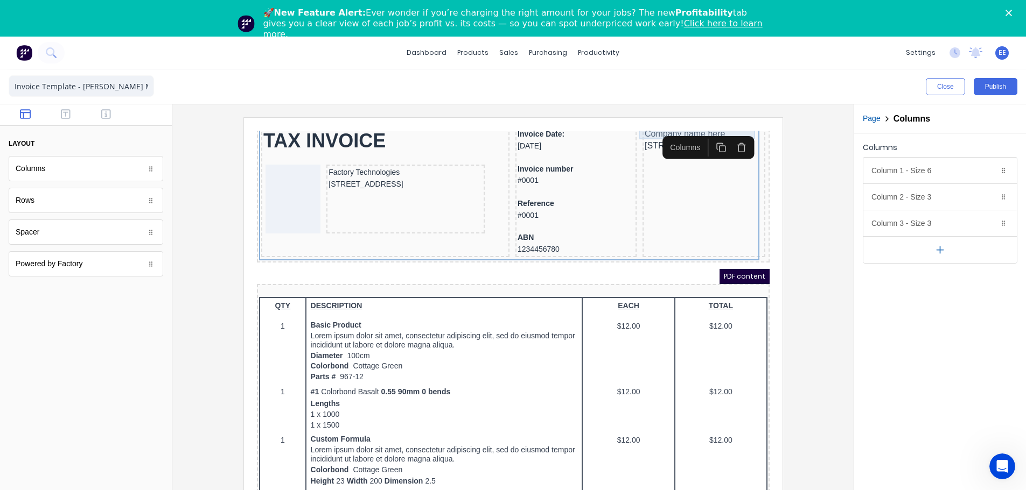
click at [631, 125] on div "Company name here" at bounding box center [690, 121] width 118 height 11
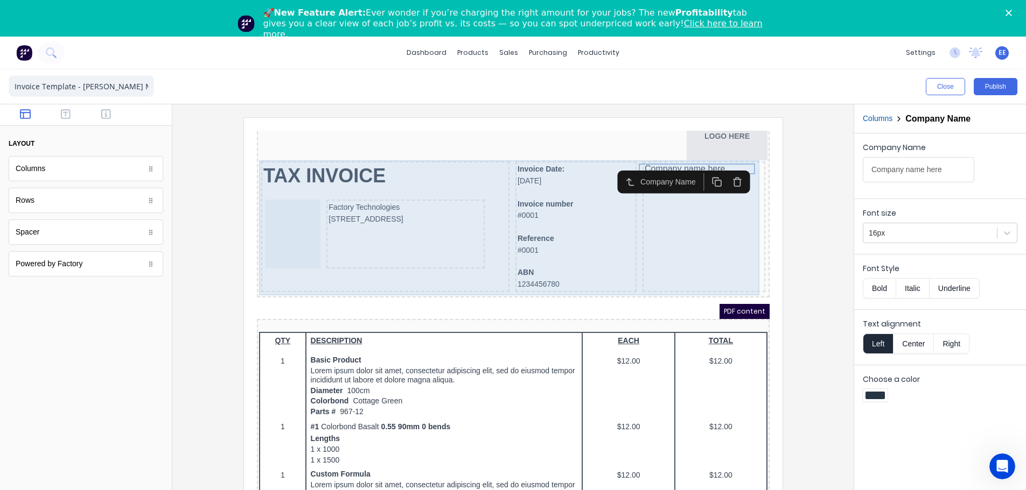
scroll to position [54, 0]
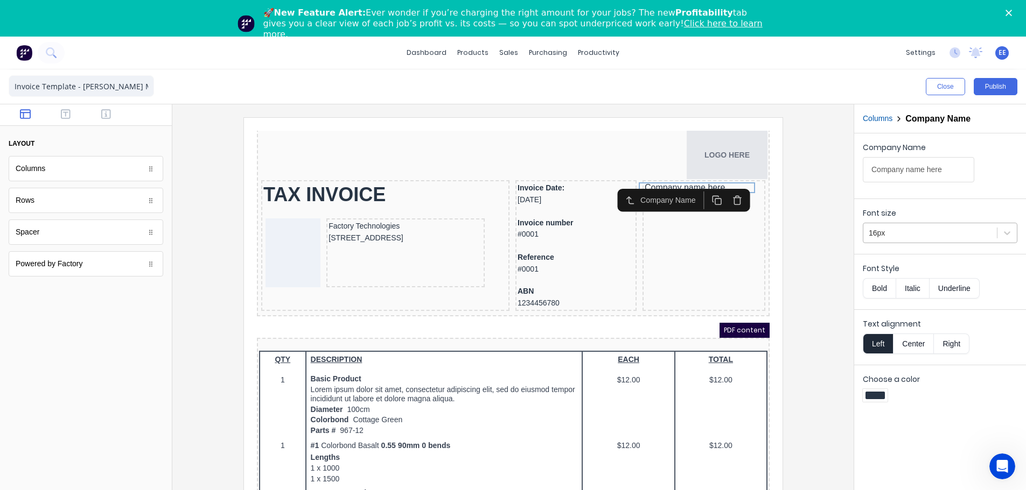
click at [899, 239] on div at bounding box center [929, 233] width 123 height 13
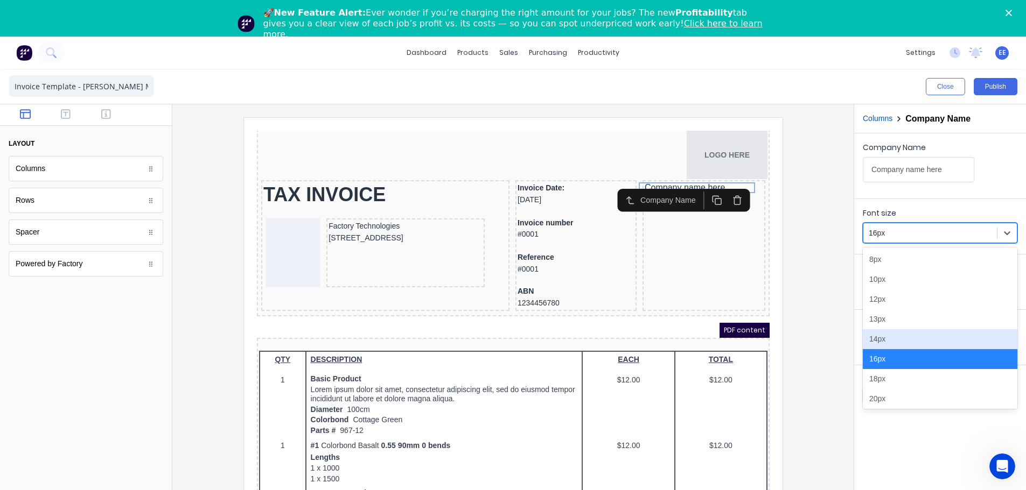
click at [885, 338] on div "14px" at bounding box center [939, 339] width 155 height 20
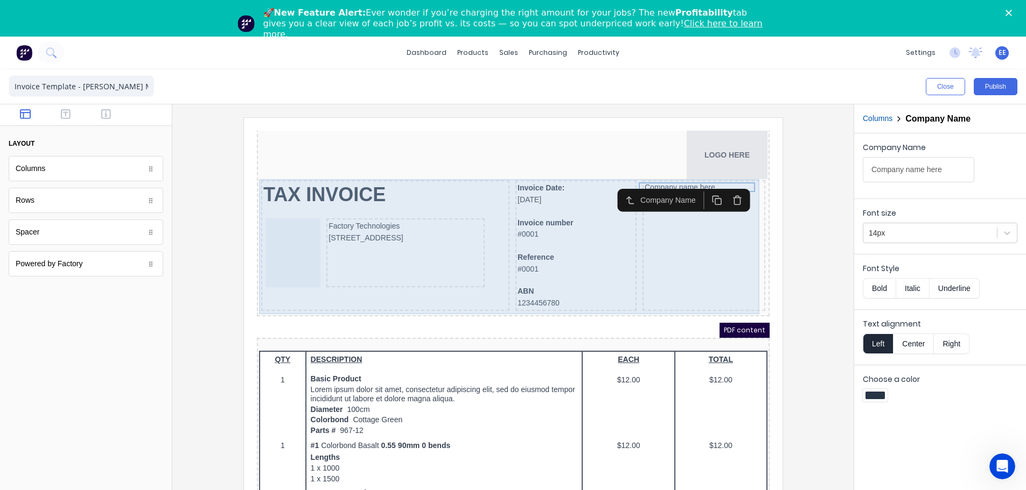
click at [656, 220] on div "Company name here 234 Beach Road Gold Coast, Queensland, Australia, 4217" at bounding box center [690, 232] width 123 height 131
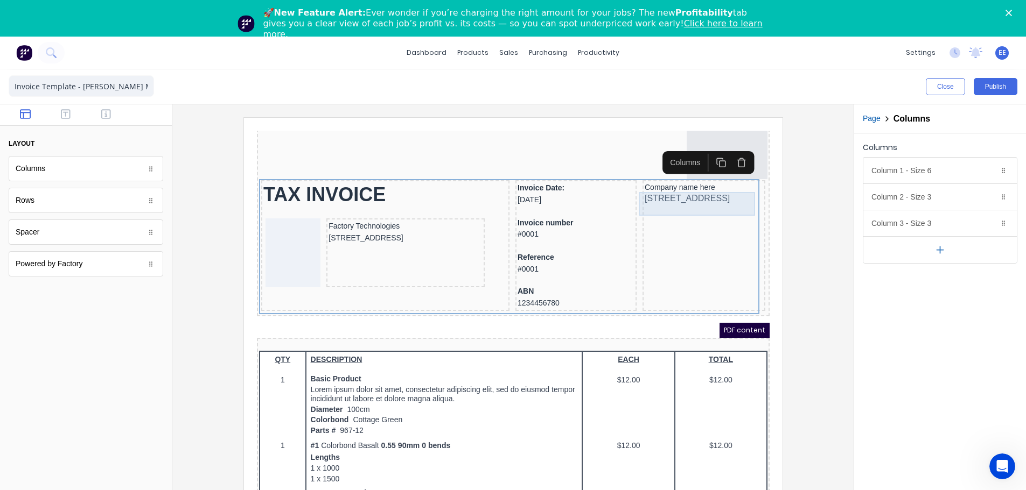
click at [637, 192] on div "234 Beach Road Gold Coast, Queensland, Australia, 4217" at bounding box center [690, 185] width 118 height 13
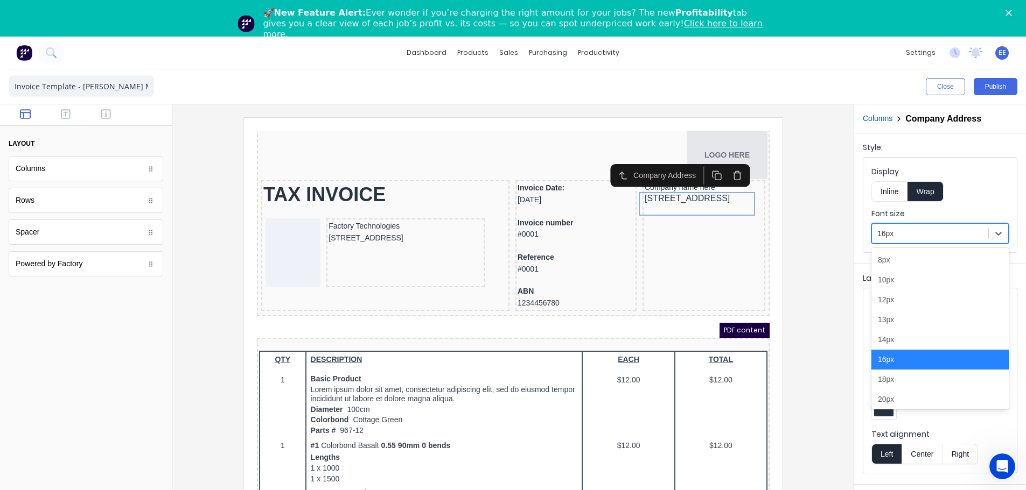
click at [908, 239] on div at bounding box center [930, 233] width 106 height 13
click at [895, 343] on div "14px" at bounding box center [939, 340] width 137 height 20
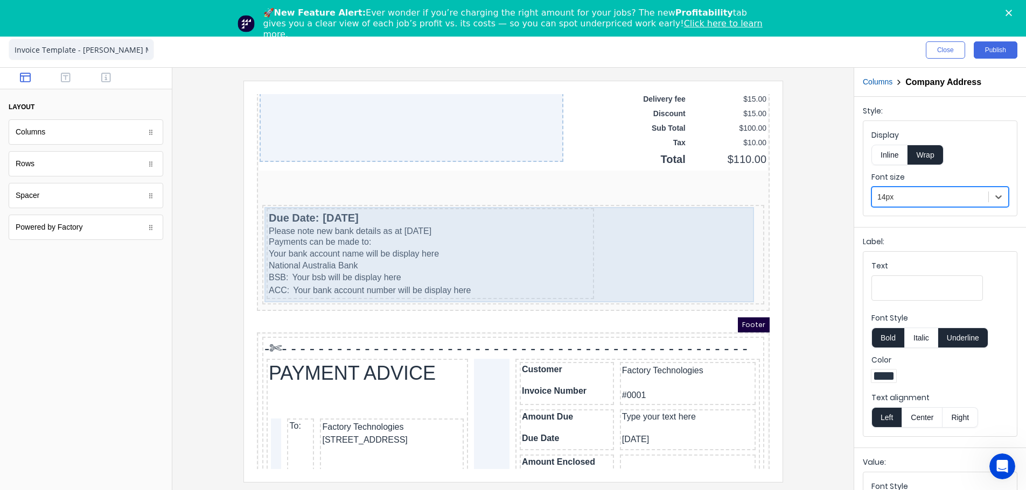
scroll to position [861, 0]
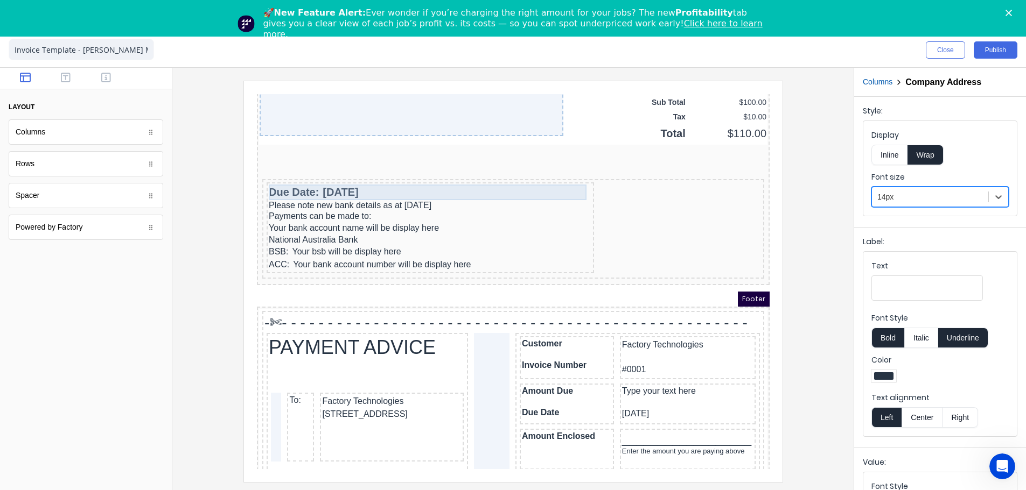
click at [401, 187] on div "Due Date: 29/10/2024" at bounding box center [416, 180] width 323 height 16
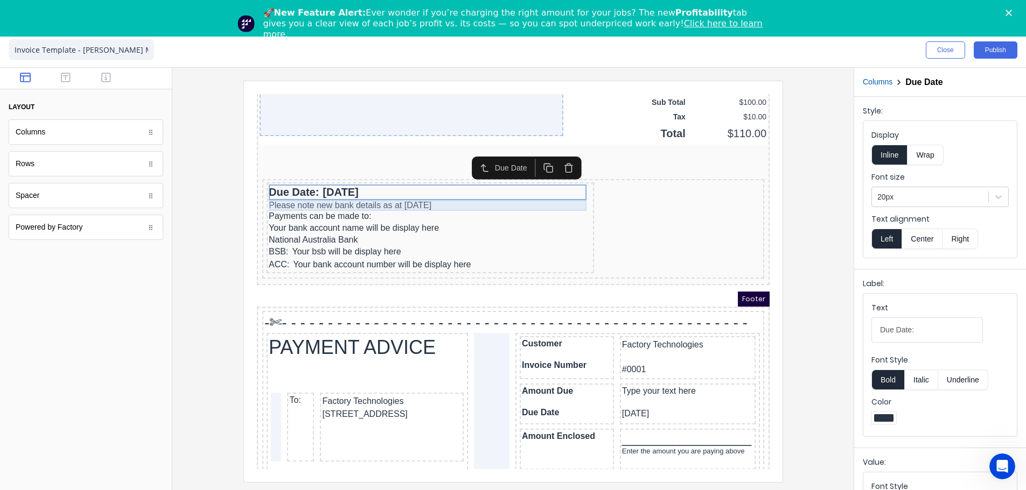
click at [391, 194] on div "Please note new bank details as at 1st July 2025" at bounding box center [416, 192] width 323 height 11
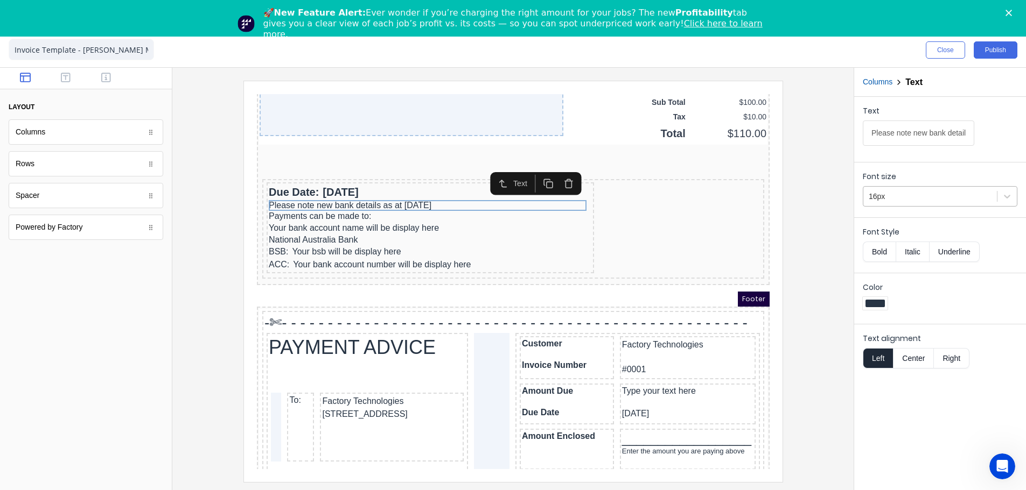
click at [926, 198] on div at bounding box center [929, 196] width 123 height 13
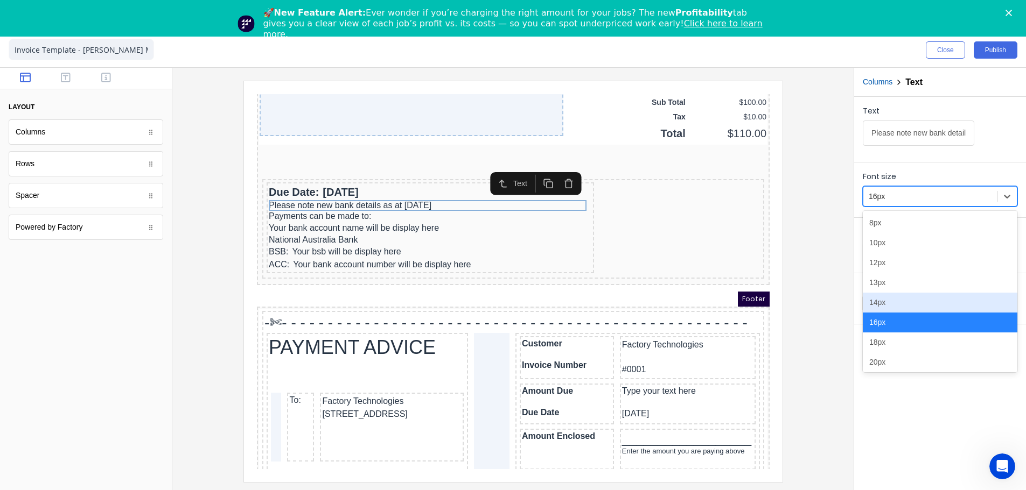
click at [884, 305] on div "14px" at bounding box center [939, 303] width 155 height 20
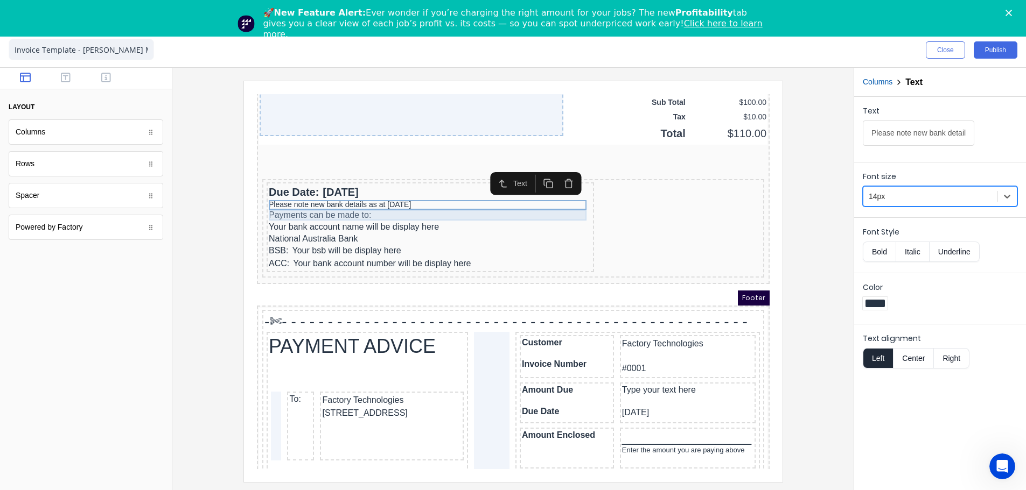
click at [358, 207] on div "Payments can be made to:" at bounding box center [416, 202] width 323 height 11
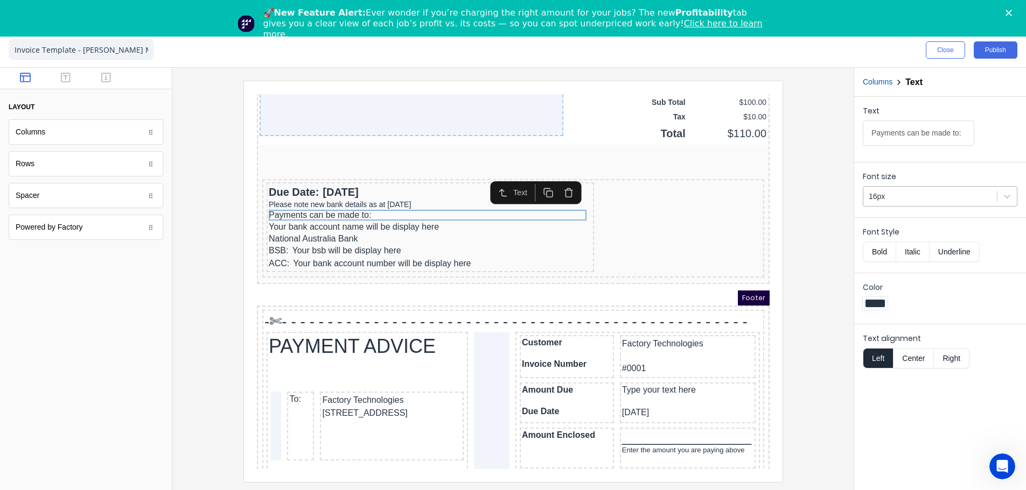
click at [907, 203] on div "16px" at bounding box center [930, 197] width 134 height 18
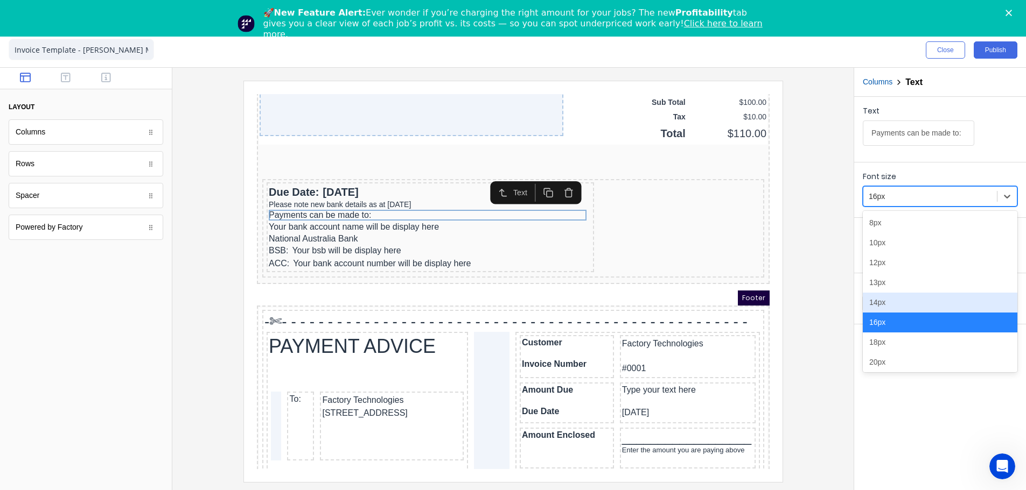
click at [889, 310] on div "14px" at bounding box center [939, 303] width 155 height 20
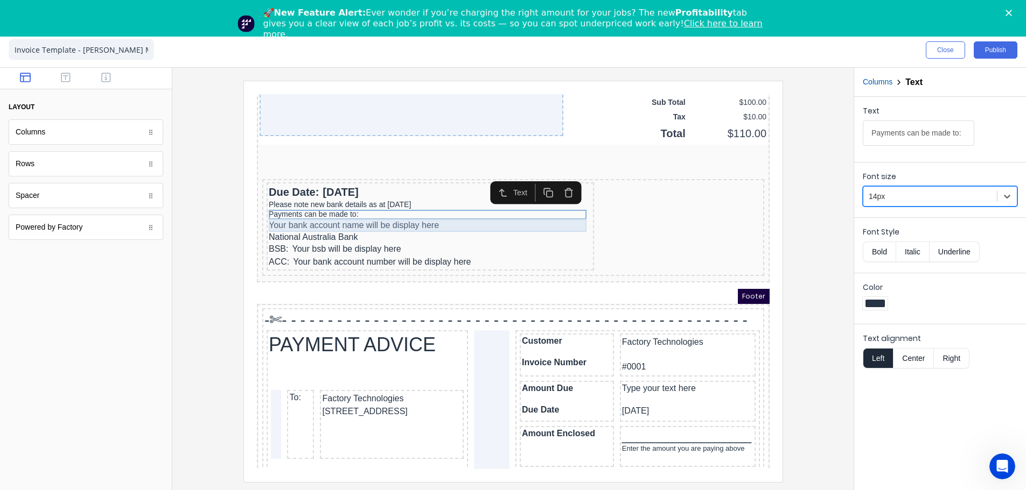
click at [368, 213] on div "Your bank account name will be display here" at bounding box center [416, 212] width 323 height 13
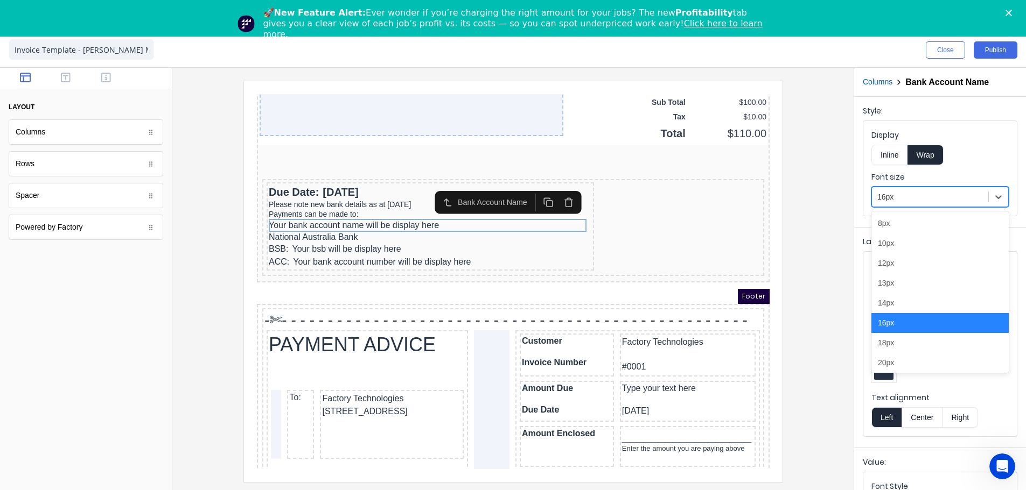
click at [939, 198] on div at bounding box center [930, 197] width 106 height 13
click at [895, 307] on div "14px" at bounding box center [939, 303] width 137 height 20
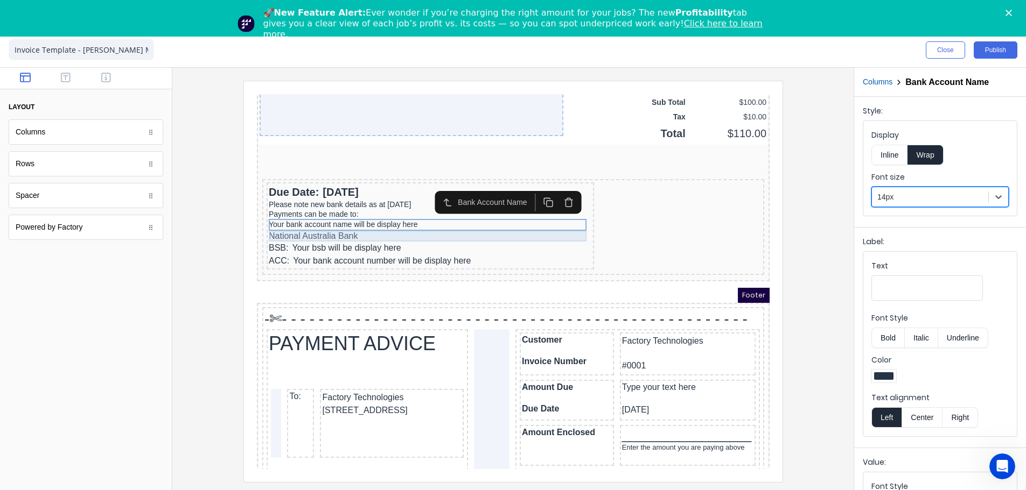
drag, startPoint x: 286, startPoint y: 220, endPoint x: 345, endPoint y: 219, distance: 58.7
click at [286, 220] on div "National Australia Bank" at bounding box center [416, 223] width 323 height 11
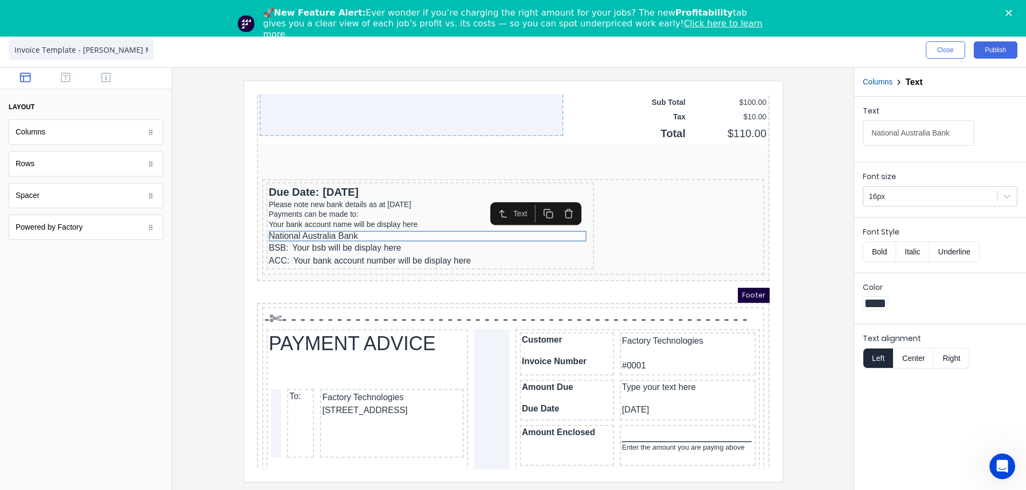
drag, startPoint x: 942, startPoint y: 198, endPoint x: 926, endPoint y: 210, distance: 19.9
click at [941, 198] on div at bounding box center [929, 196] width 123 height 13
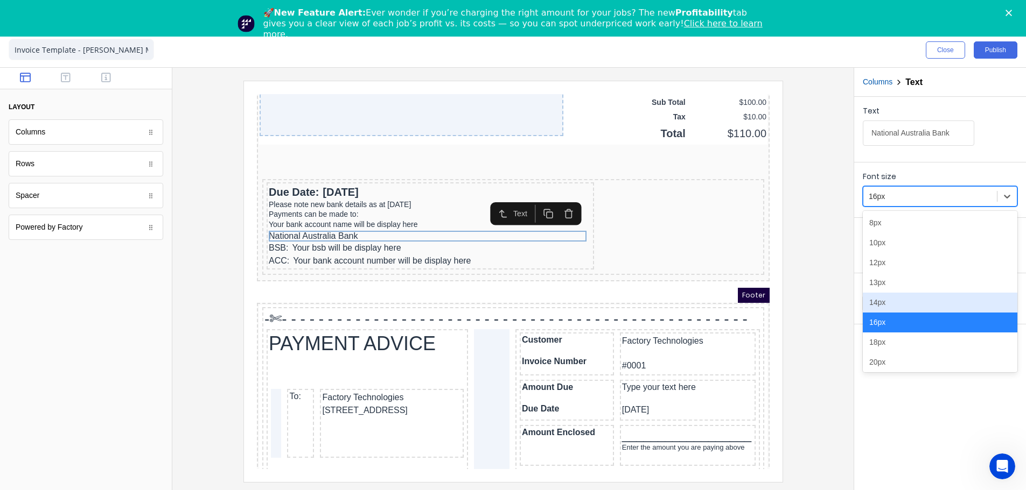
click at [887, 304] on div "14px" at bounding box center [939, 303] width 155 height 20
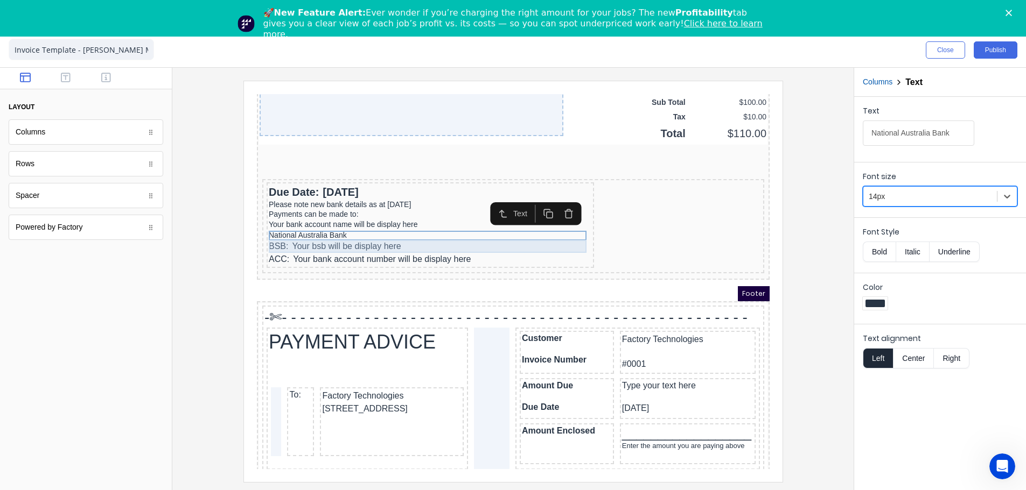
click at [424, 230] on div "BSB: Your bsb will be display here" at bounding box center [416, 233] width 323 height 13
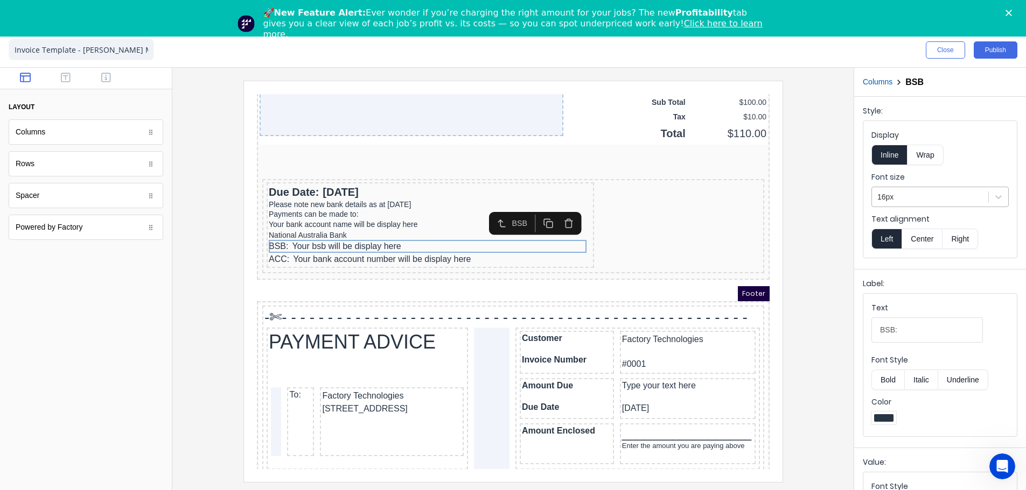
click at [874, 196] on div "16px" at bounding box center [930, 197] width 116 height 18
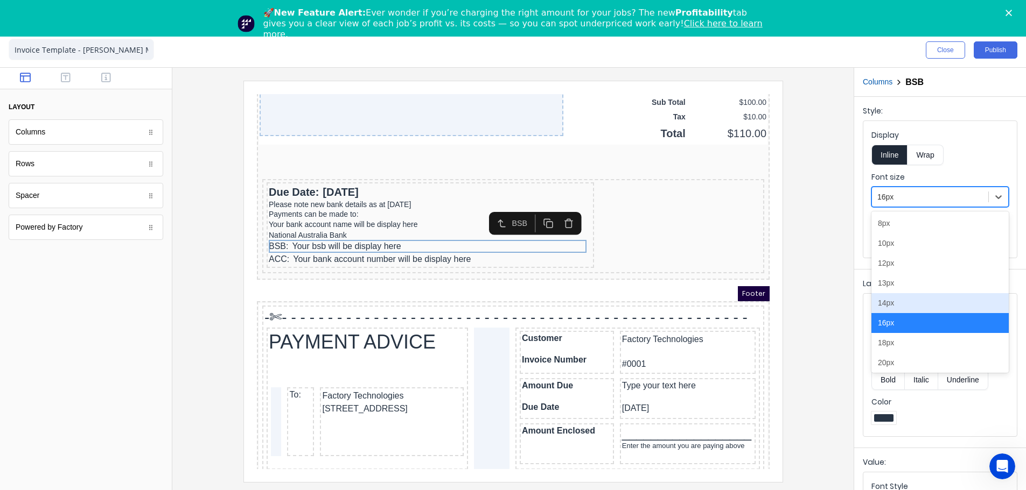
click at [889, 304] on div "14px" at bounding box center [939, 303] width 137 height 20
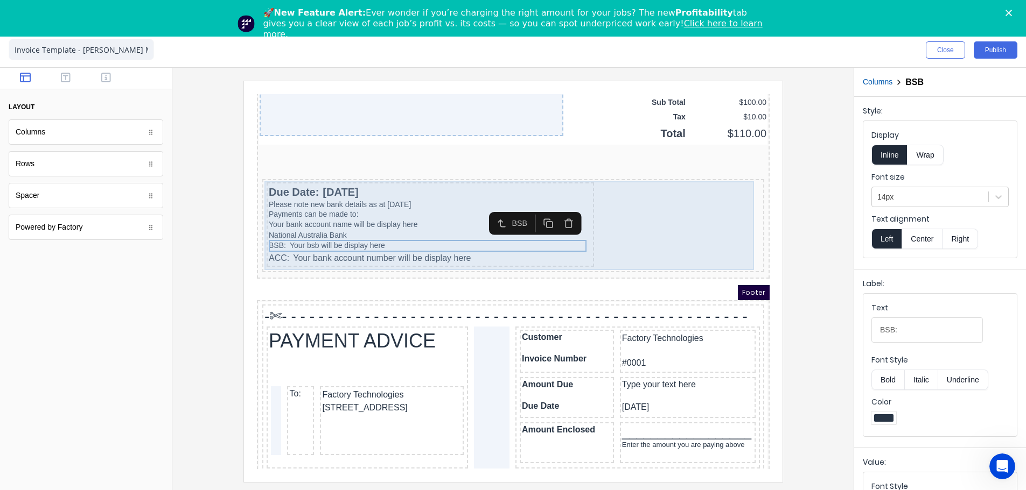
click at [312, 248] on div "ACC: Your bank account number will be display here" at bounding box center [416, 245] width 323 height 13
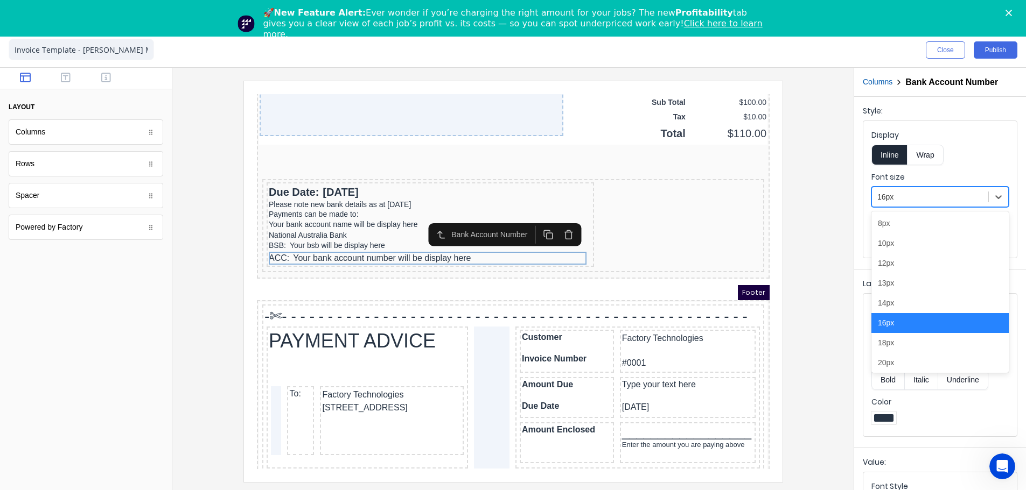
click at [891, 201] on div at bounding box center [930, 197] width 106 height 13
click at [899, 308] on div "14px" at bounding box center [939, 303] width 137 height 20
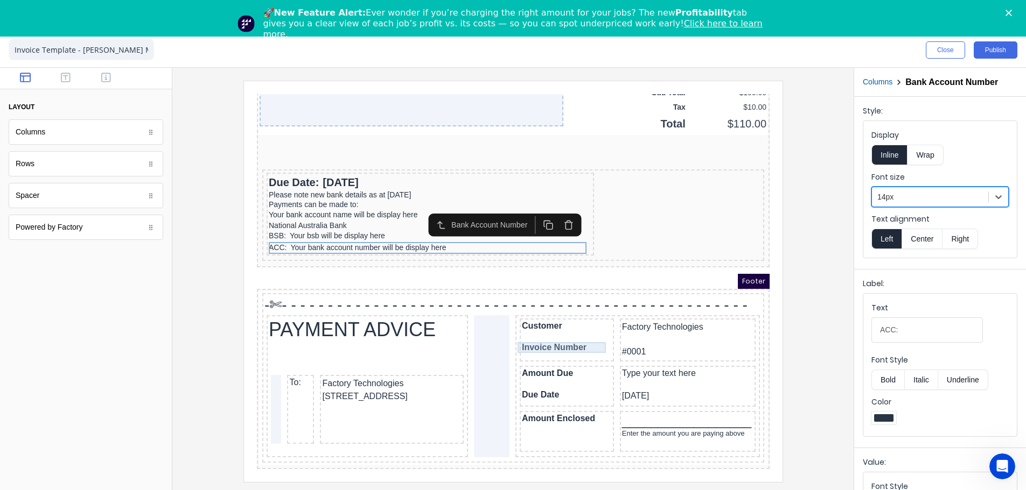
scroll to position [890, 0]
click at [544, 308] on div "Customer" at bounding box center [553, 313] width 90 height 11
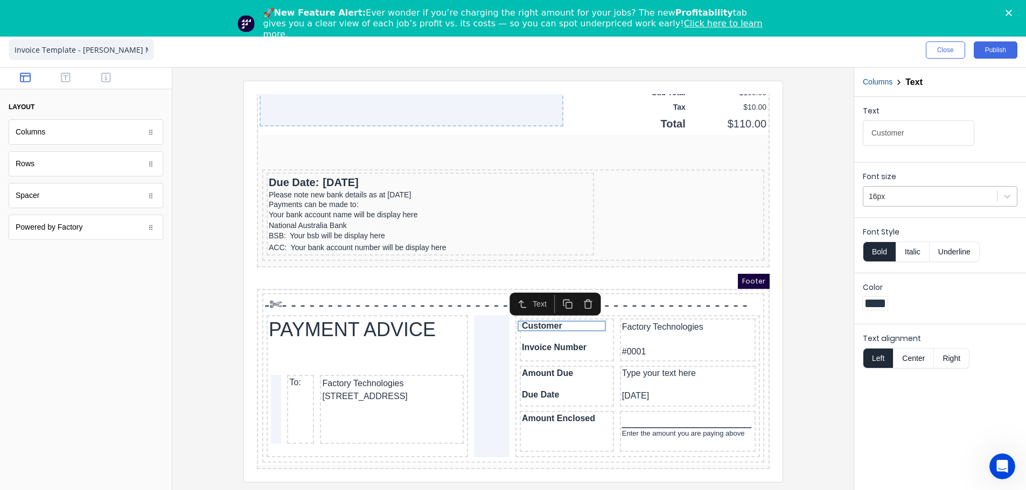
click at [903, 196] on div at bounding box center [929, 196] width 123 height 13
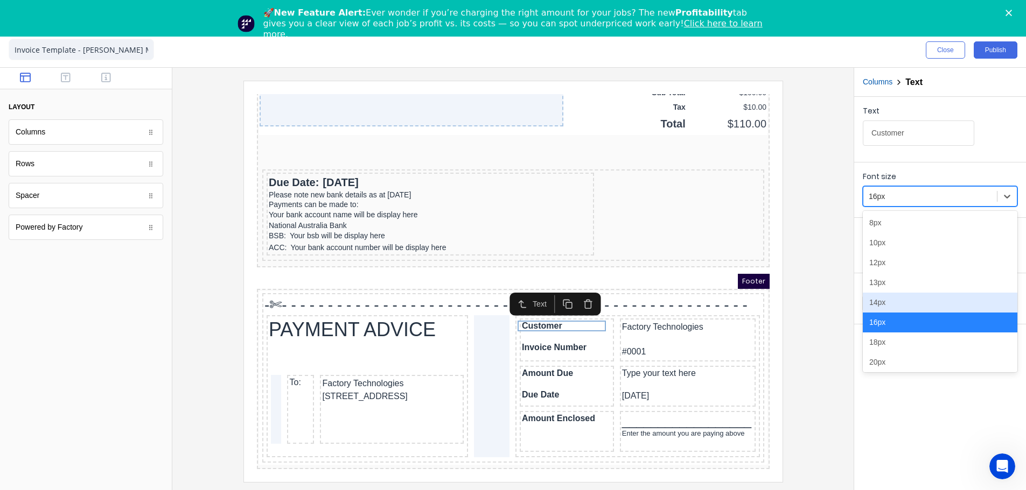
click at [878, 308] on div "14px" at bounding box center [939, 303] width 155 height 20
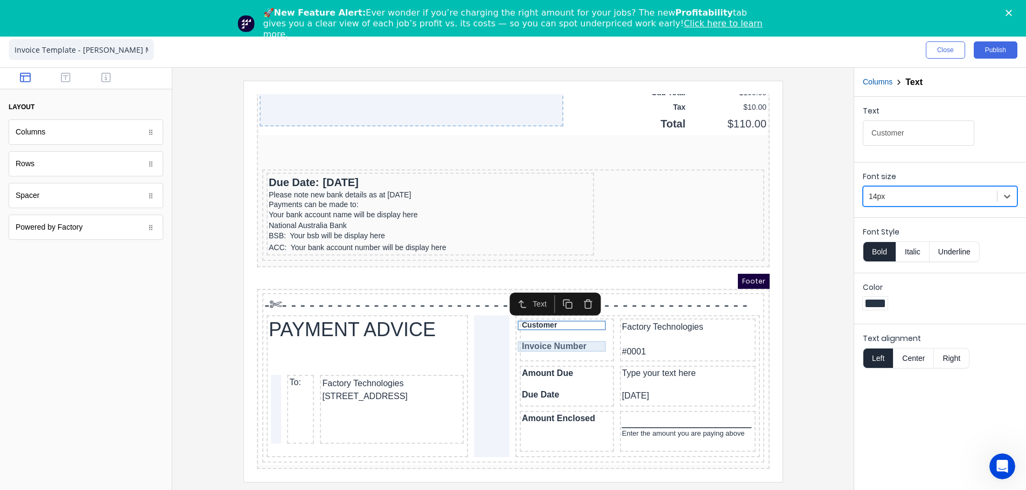
click at [548, 328] on div "Invoice Number" at bounding box center [553, 333] width 90 height 11
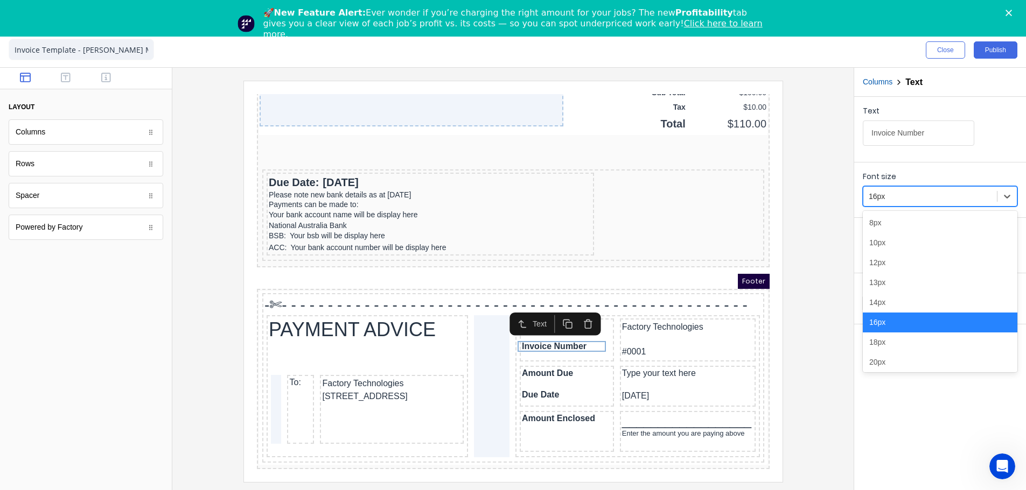
click at [943, 194] on div at bounding box center [929, 196] width 123 height 13
click at [909, 307] on div "14px" at bounding box center [939, 303] width 155 height 20
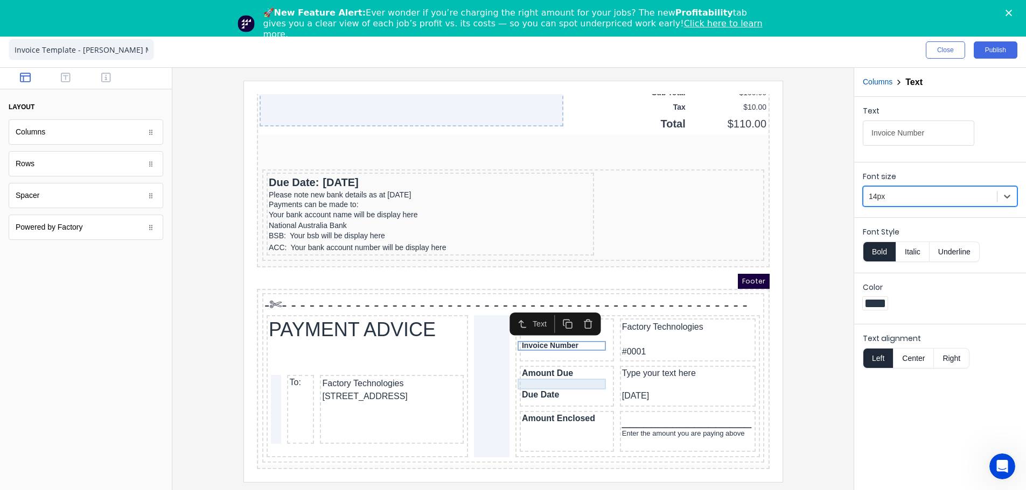
click at [527, 366] on div at bounding box center [553, 371] width 90 height 11
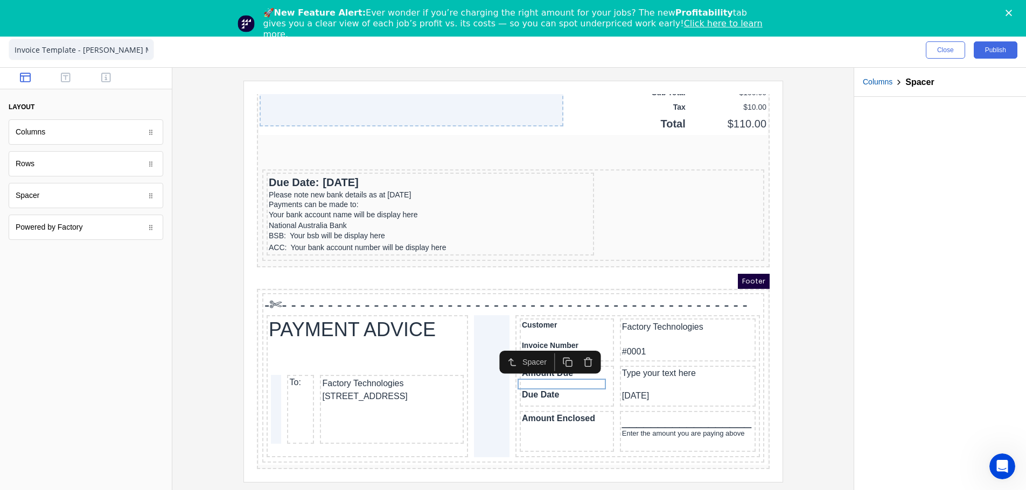
click at [535, 341] on div "Spacer" at bounding box center [536, 349] width 101 height 23
click at [580, 340] on div "Spacer" at bounding box center [536, 349] width 101 height 23
click at [579, 355] on div "Amount Due" at bounding box center [553, 360] width 90 height 11
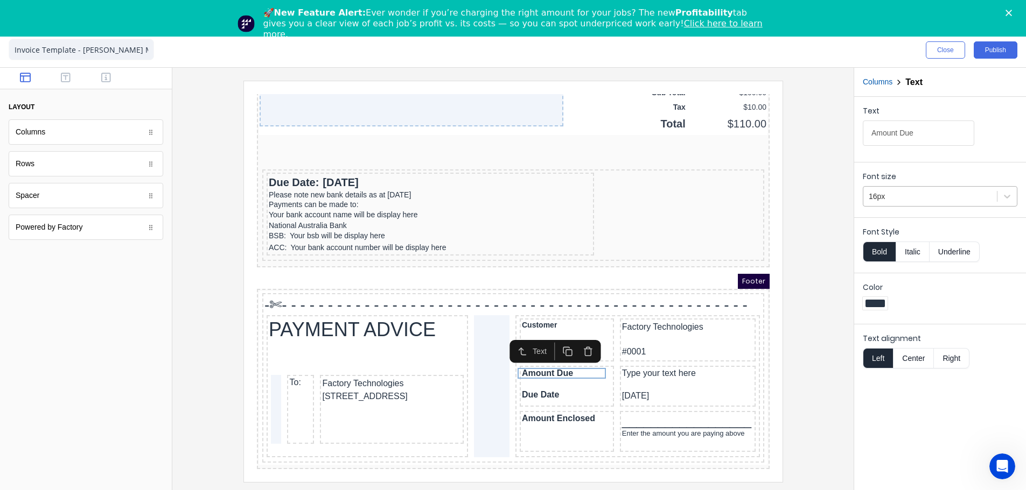
click at [920, 188] on div "16px" at bounding box center [930, 197] width 134 height 18
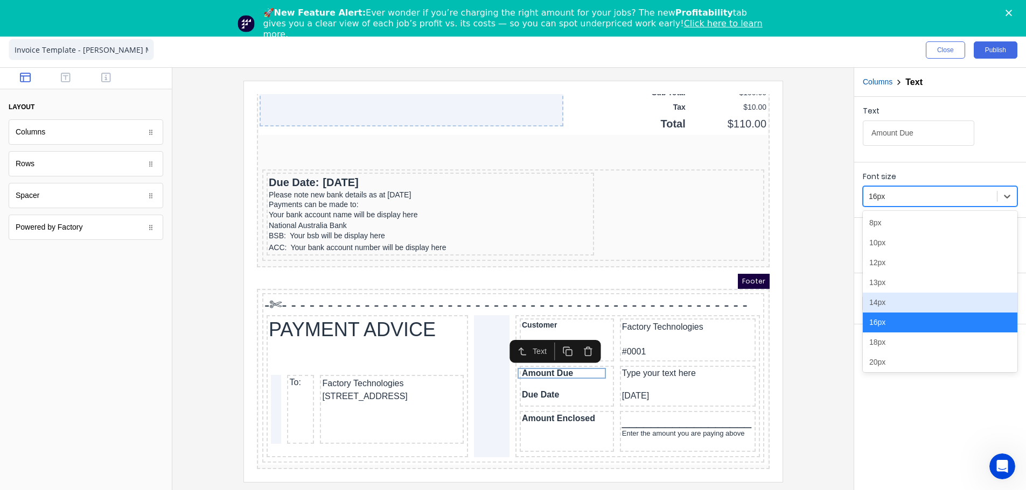
click at [875, 303] on div "14px" at bounding box center [939, 303] width 155 height 20
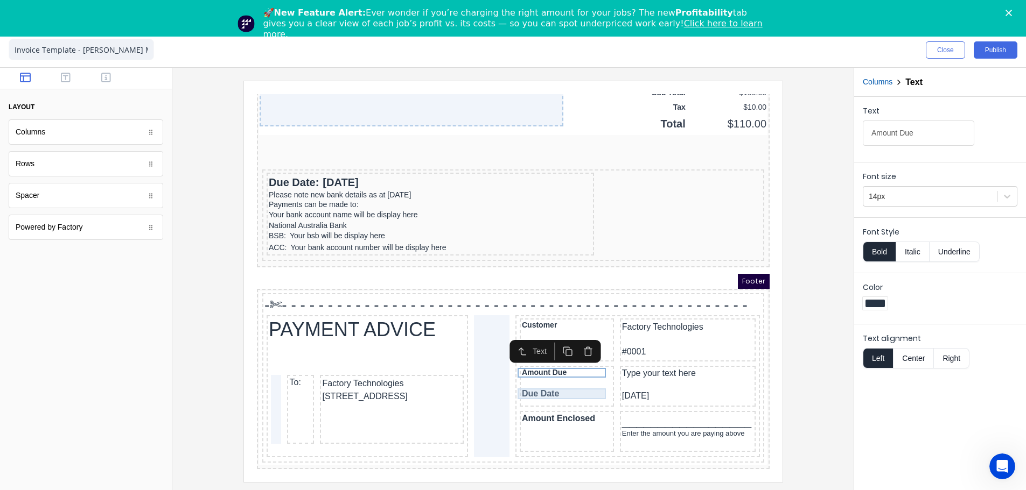
click at [508, 376] on div "Due Date" at bounding box center [553, 381] width 90 height 11
click at [875, 206] on div "16px" at bounding box center [939, 196] width 155 height 20
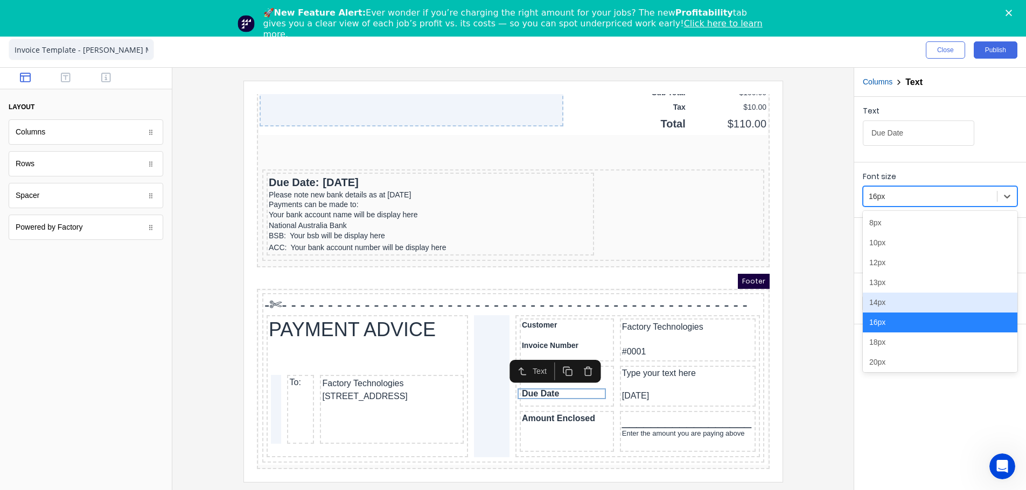
click at [871, 306] on div "14px" at bounding box center [939, 303] width 155 height 20
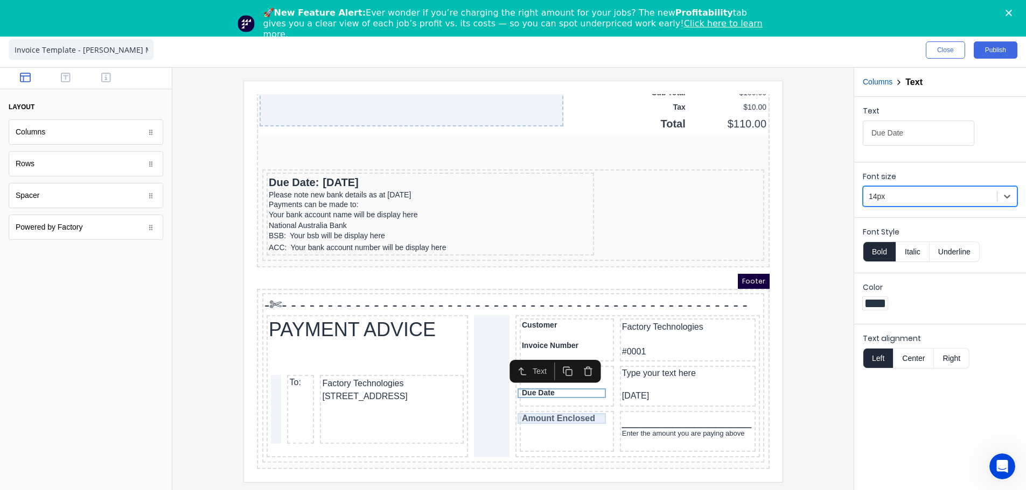
click at [530, 401] on div "Amount Enclosed" at bounding box center [553, 406] width 90 height 11
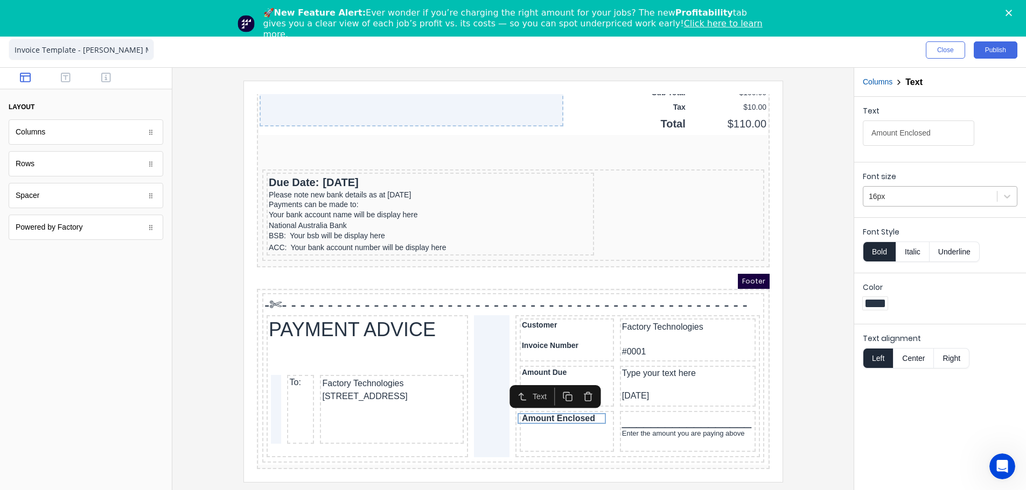
click at [948, 198] on div at bounding box center [929, 196] width 123 height 13
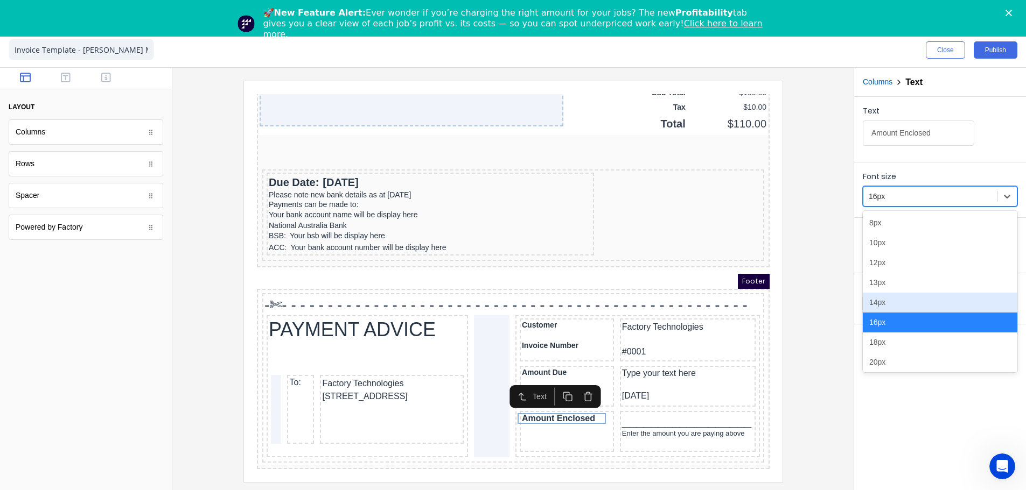
click at [887, 305] on div "14px" at bounding box center [939, 303] width 155 height 20
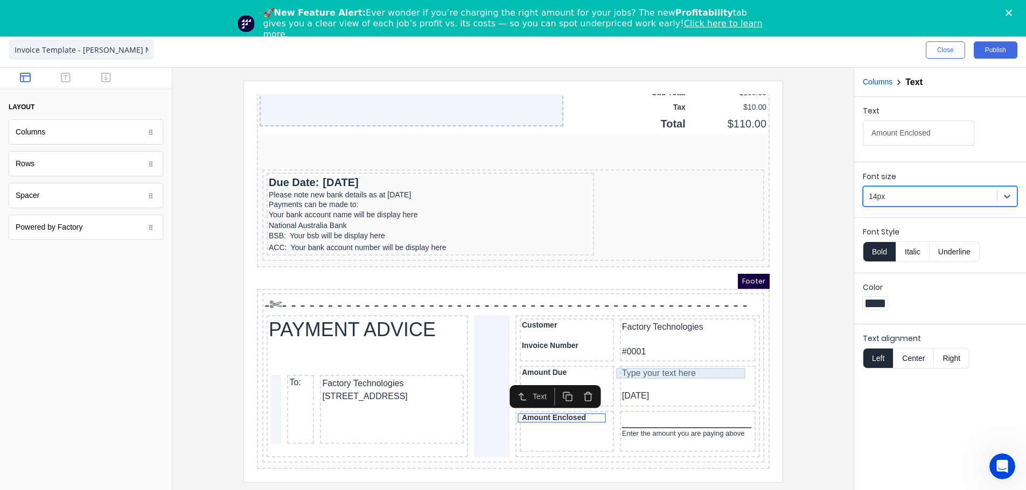
click at [621, 355] on div "Type your text here" at bounding box center [673, 360] width 131 height 11
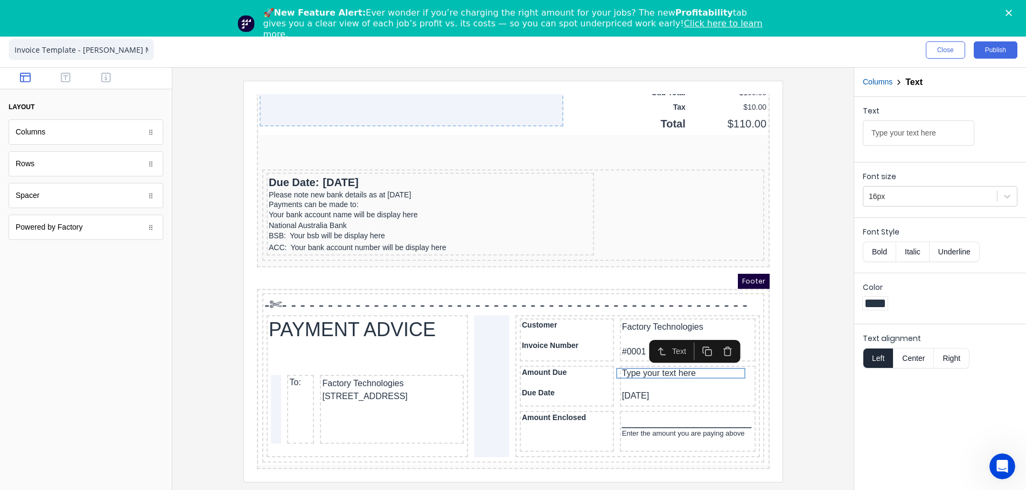
click at [913, 185] on div "Font size 16px" at bounding box center [939, 189] width 155 height 36
click at [906, 197] on div at bounding box center [929, 196] width 123 height 13
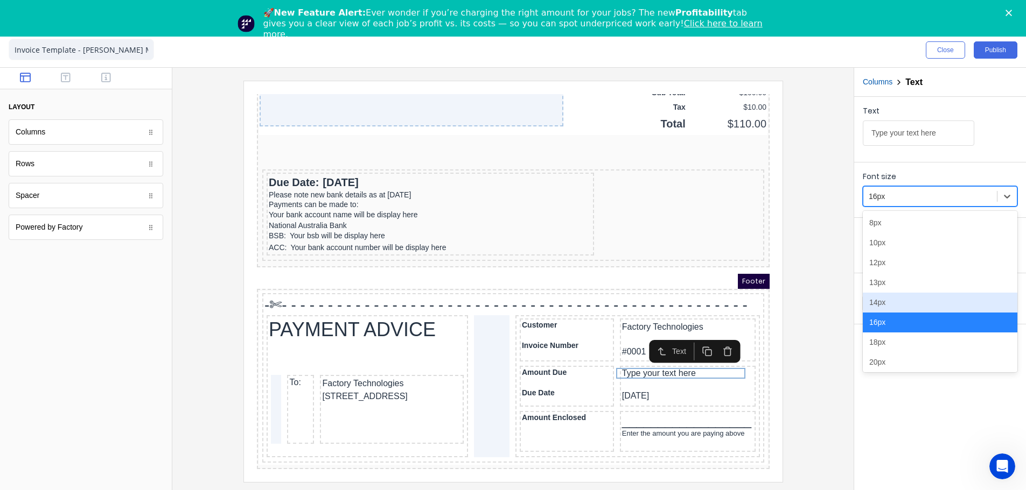
click at [890, 302] on div "14px" at bounding box center [939, 303] width 155 height 20
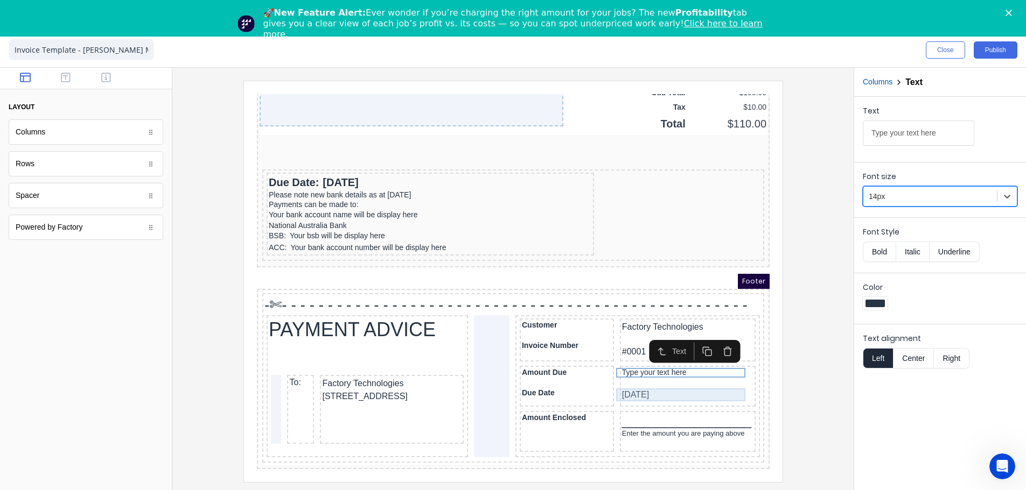
click at [617, 376] on div "29/10/2024" at bounding box center [673, 382] width 131 height 13
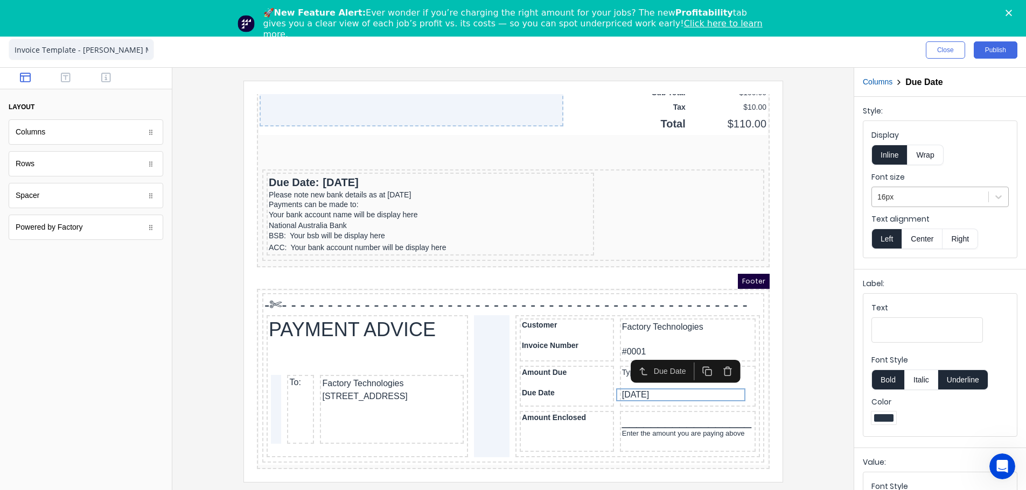
click at [886, 193] on div at bounding box center [930, 197] width 106 height 13
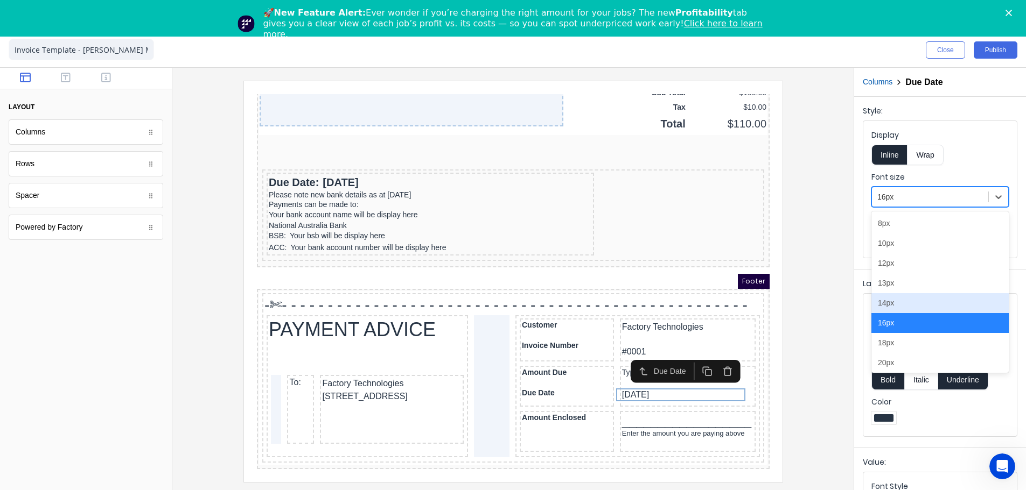
click at [883, 308] on div "14px" at bounding box center [939, 303] width 137 height 20
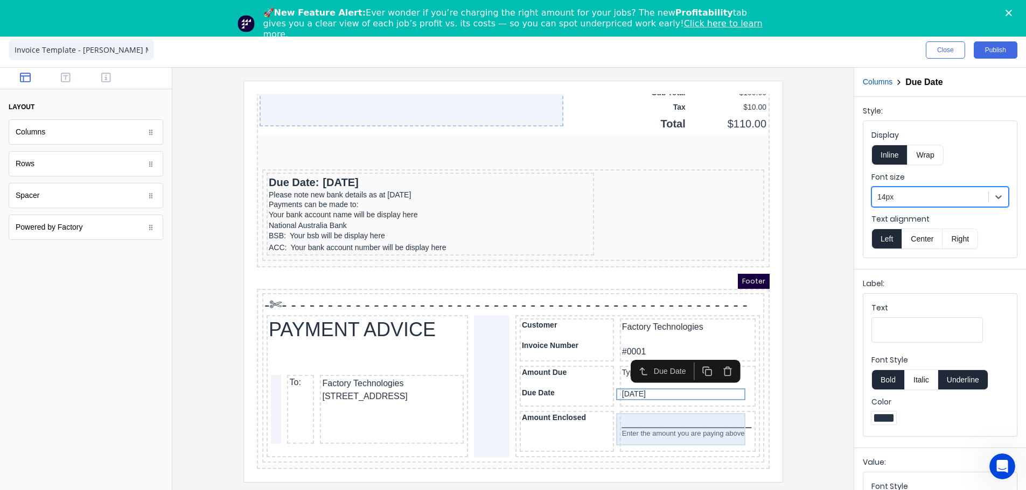
click at [613, 401] on div "__________________" at bounding box center [673, 409] width 131 height 16
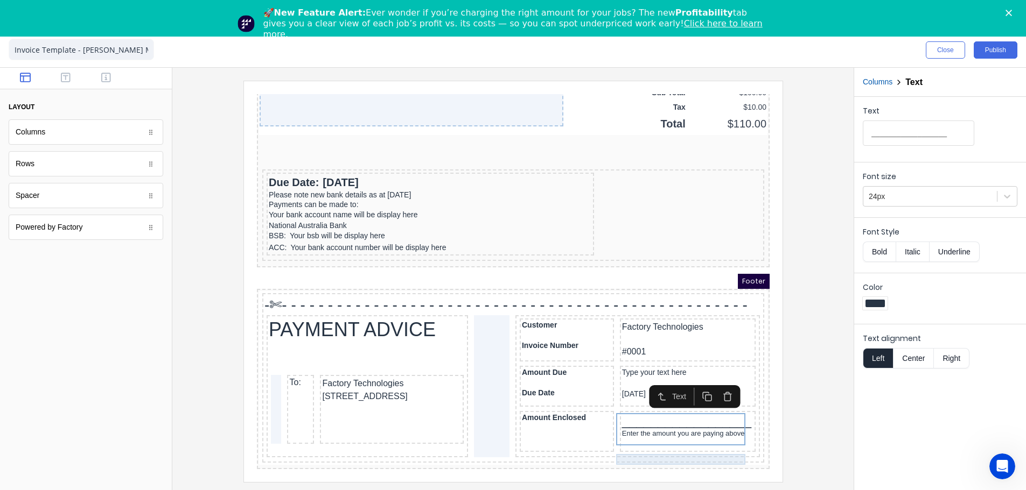
click at [642, 425] on div at bounding box center [673, 430] width 131 height 11
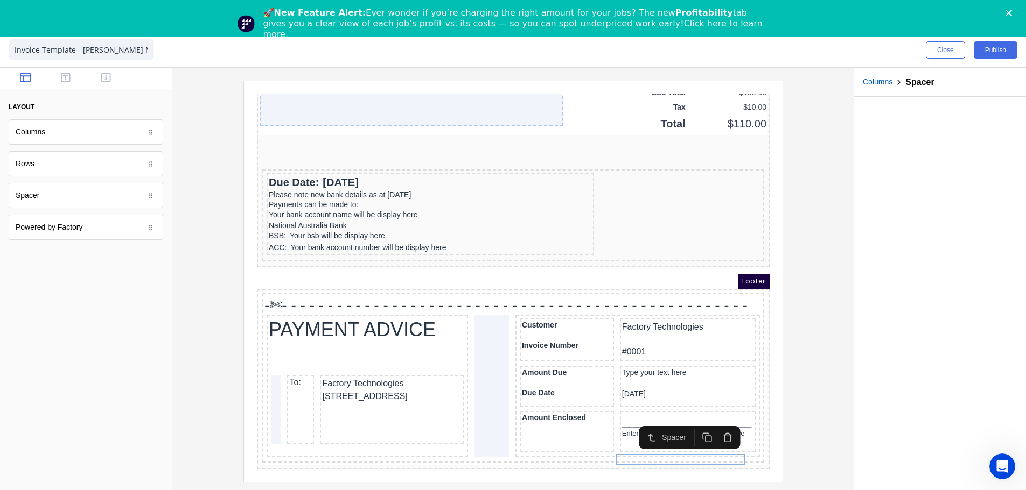
click at [640, 416] on div "Spacer" at bounding box center [676, 424] width 101 height 23
click at [615, 401] on div "__________________" at bounding box center [673, 409] width 131 height 16
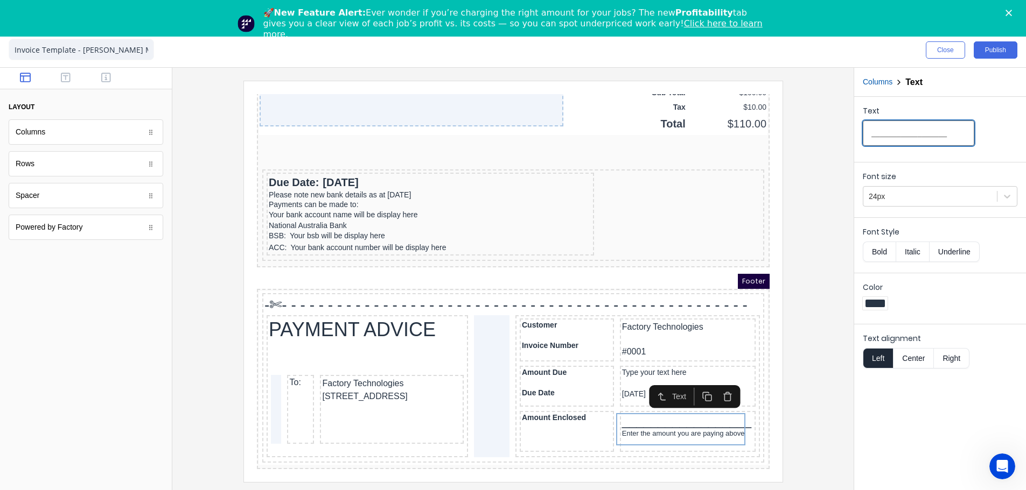
click at [930, 136] on input "__________________" at bounding box center [917, 133] width 111 height 25
type input "_________________"
click at [641, 417] on div "Enter the amount you are paying above" at bounding box center [673, 421] width 131 height 9
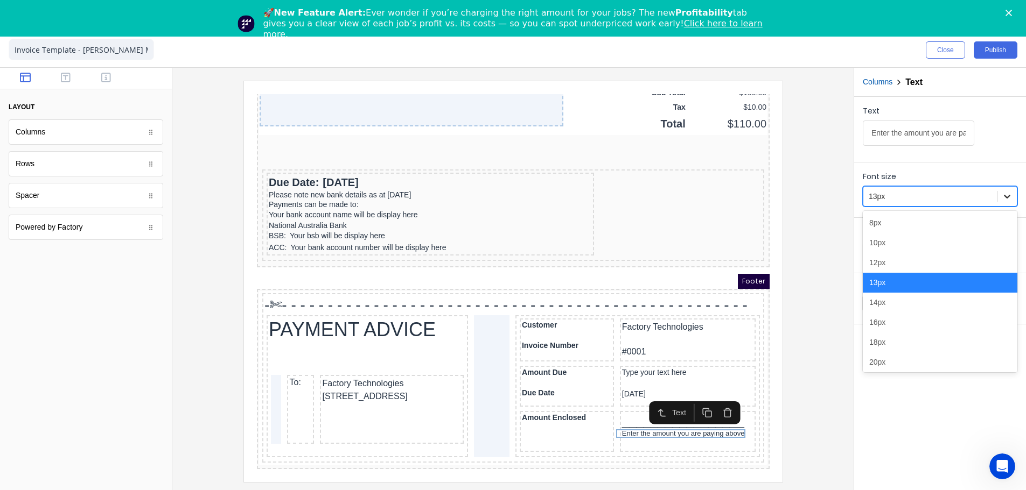
click at [1008, 200] on icon at bounding box center [1006, 196] width 11 height 11
click at [925, 259] on div "12px" at bounding box center [939, 263] width 155 height 20
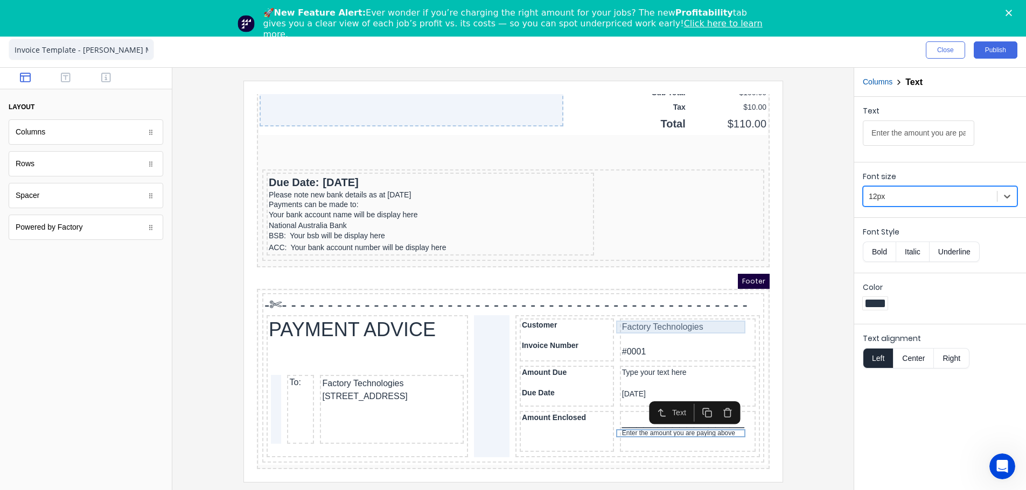
click at [622, 310] on div "Factory Technologies" at bounding box center [673, 314] width 131 height 13
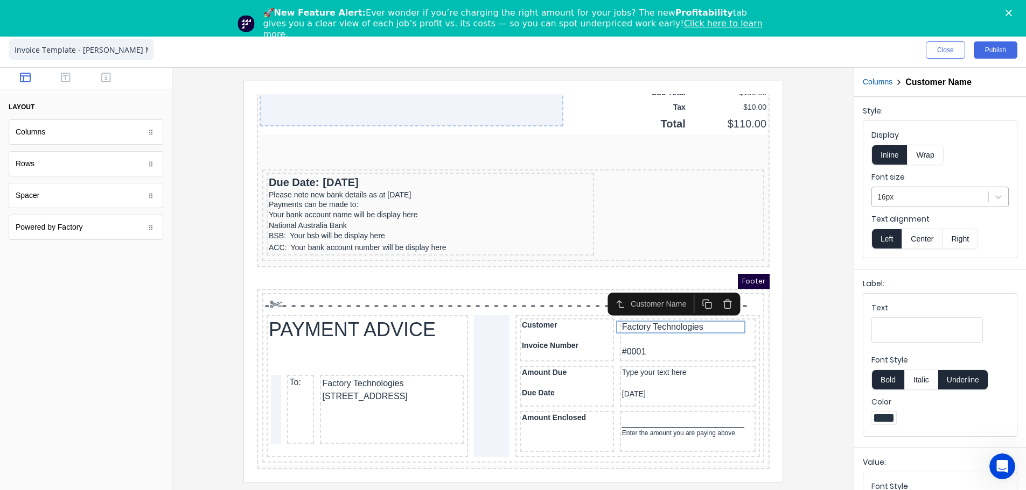
click at [921, 200] on div at bounding box center [930, 197] width 106 height 13
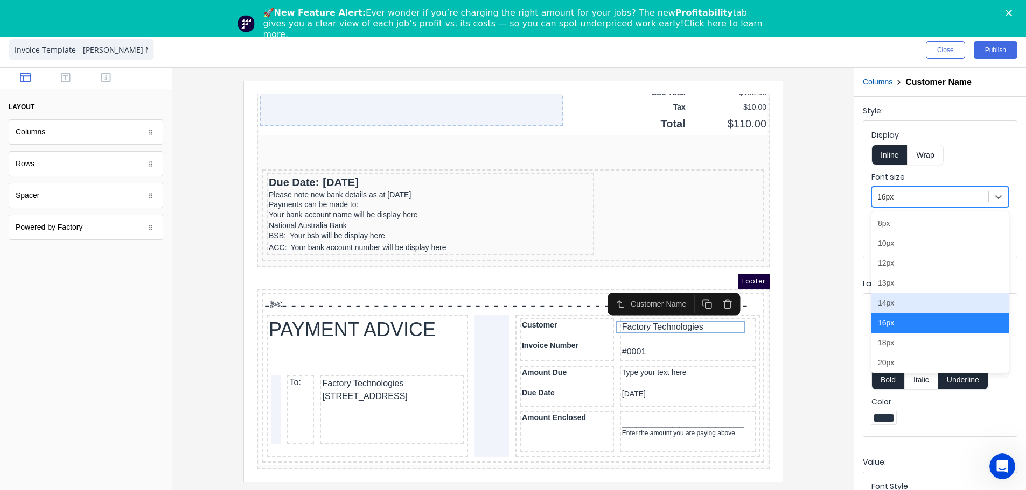
click at [896, 303] on div "14px" at bounding box center [939, 303] width 137 height 20
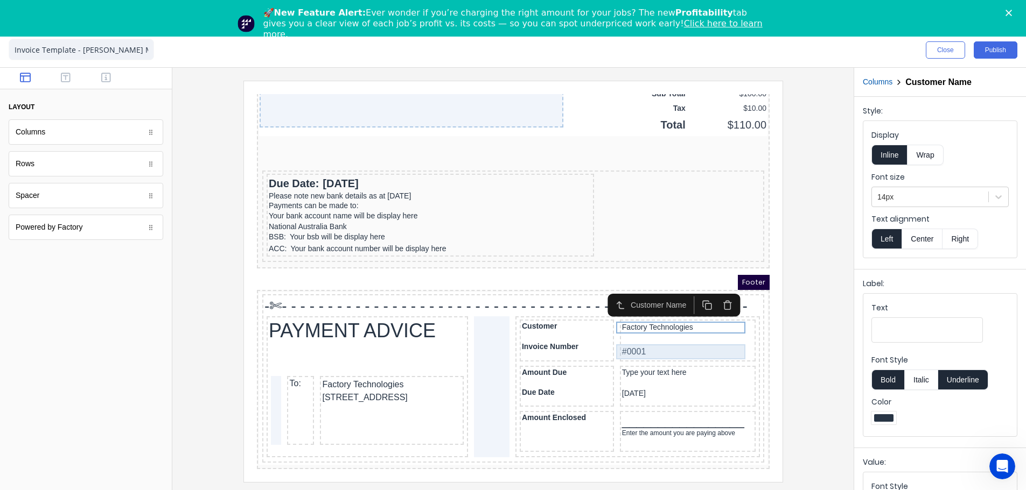
click at [610, 334] on div "#0001" at bounding box center [673, 339] width 131 height 15
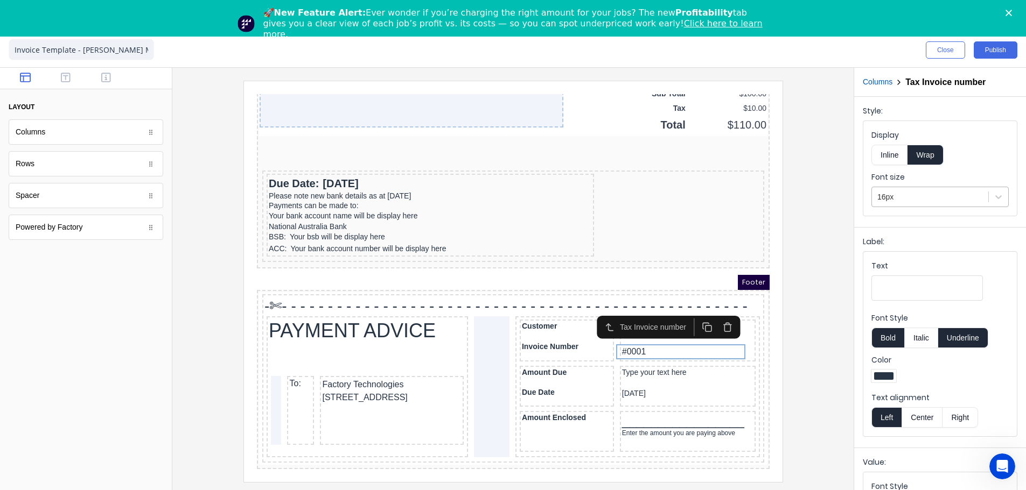
click at [925, 197] on div at bounding box center [930, 197] width 106 height 13
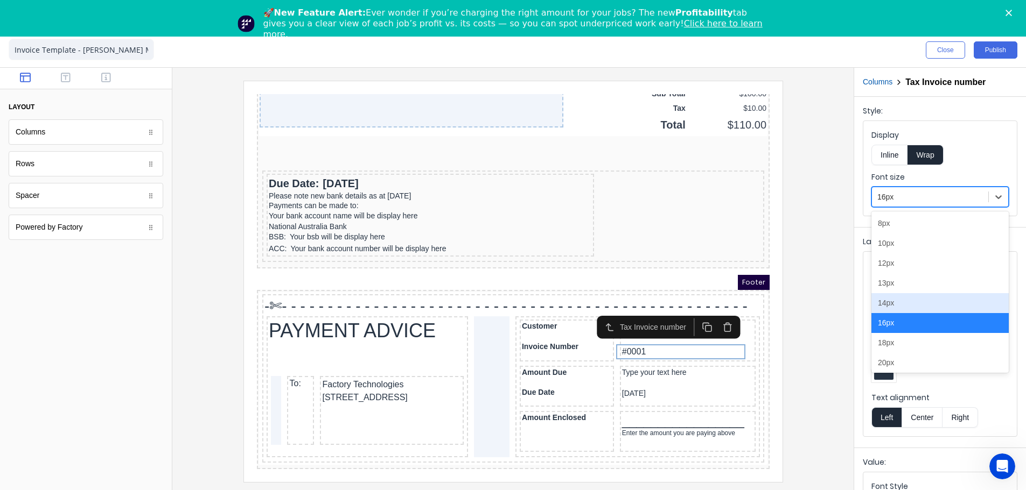
click at [887, 301] on div "14px" at bounding box center [939, 303] width 137 height 20
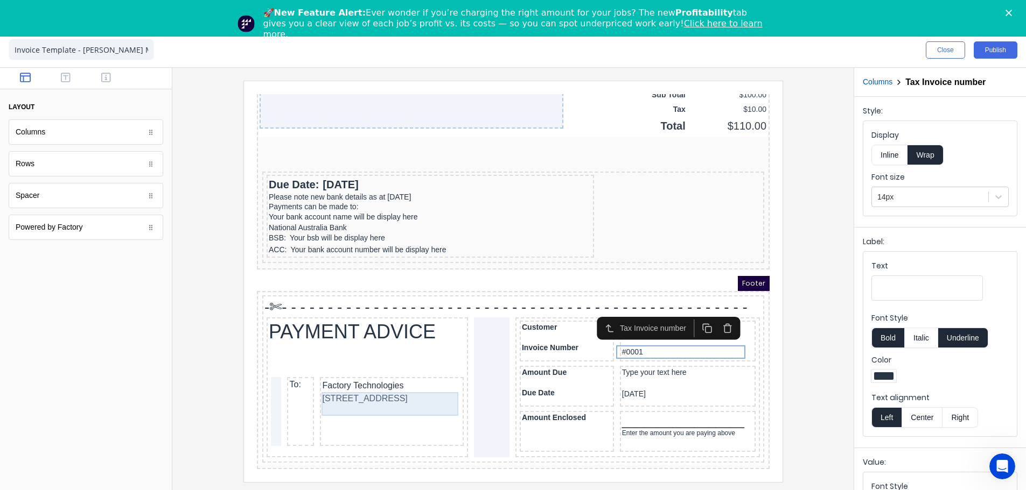
click at [350, 382] on div "234 Beach Road Gold Coast, Queensland, Australia, 4217" at bounding box center [377, 386] width 139 height 13
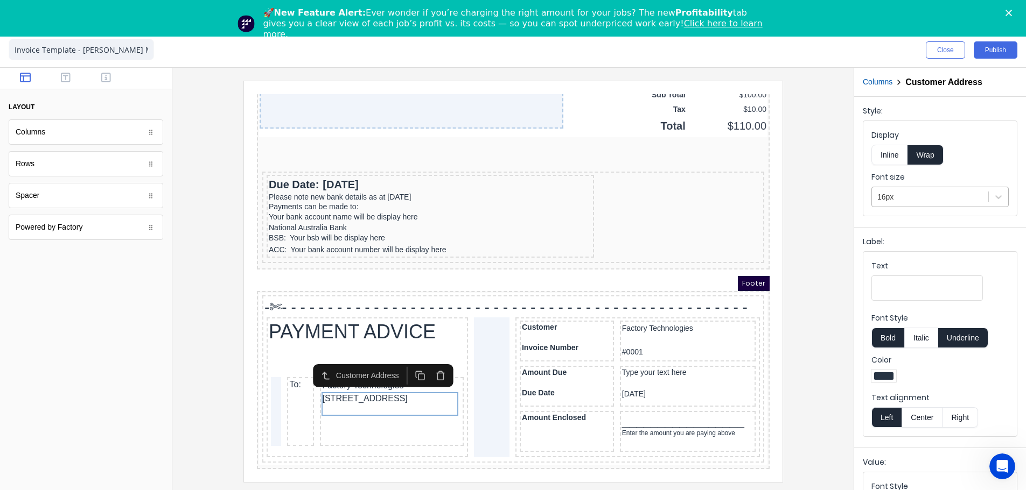
click at [939, 202] on div at bounding box center [930, 197] width 106 height 13
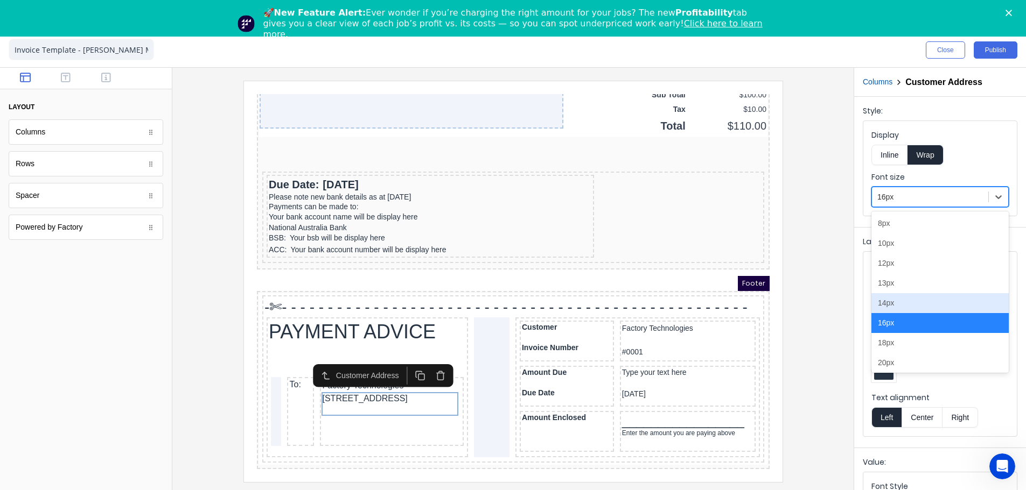
click at [900, 301] on div "14px" at bounding box center [939, 303] width 137 height 20
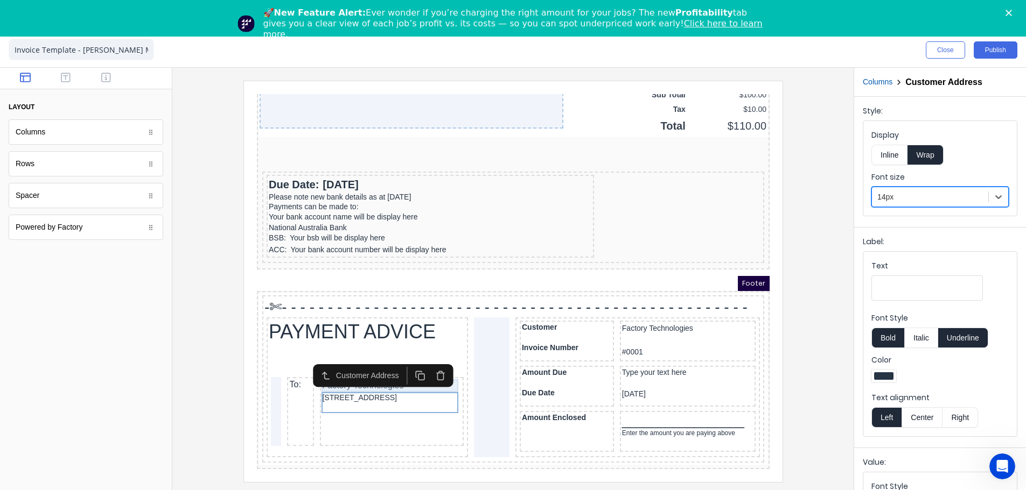
click at [377, 372] on div "Factory Technologies" at bounding box center [377, 373] width 139 height 13
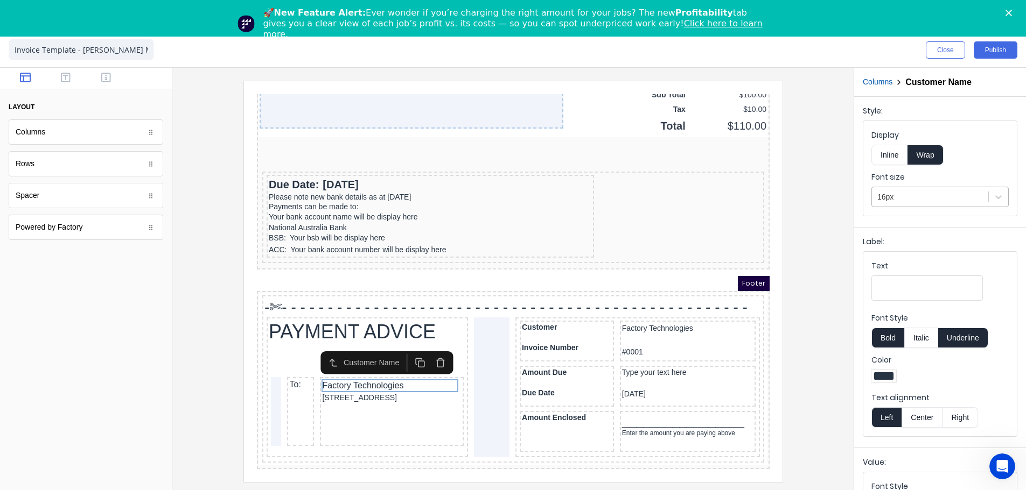
click at [915, 192] on div at bounding box center [930, 197] width 106 height 13
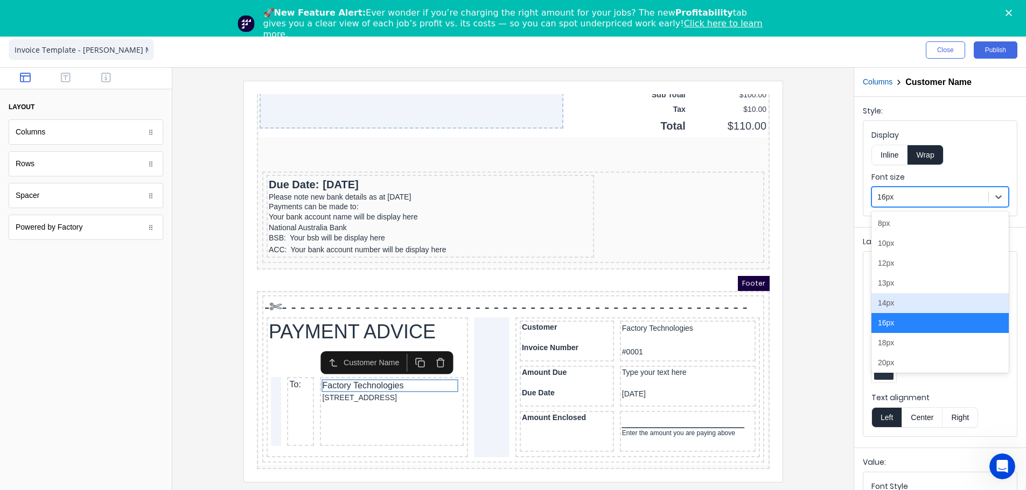
click at [880, 299] on div "14px" at bounding box center [939, 303] width 137 height 20
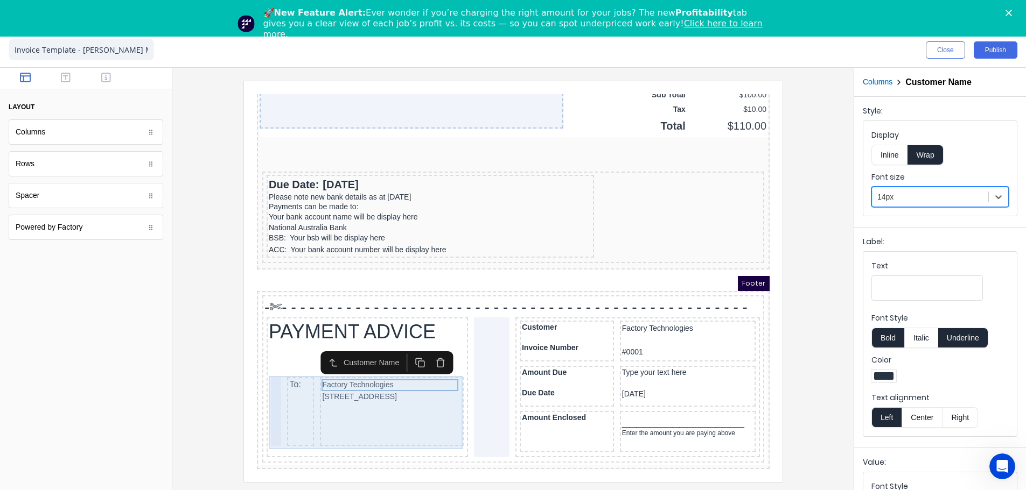
click at [284, 374] on div "To:" at bounding box center [287, 398] width 27 height 69
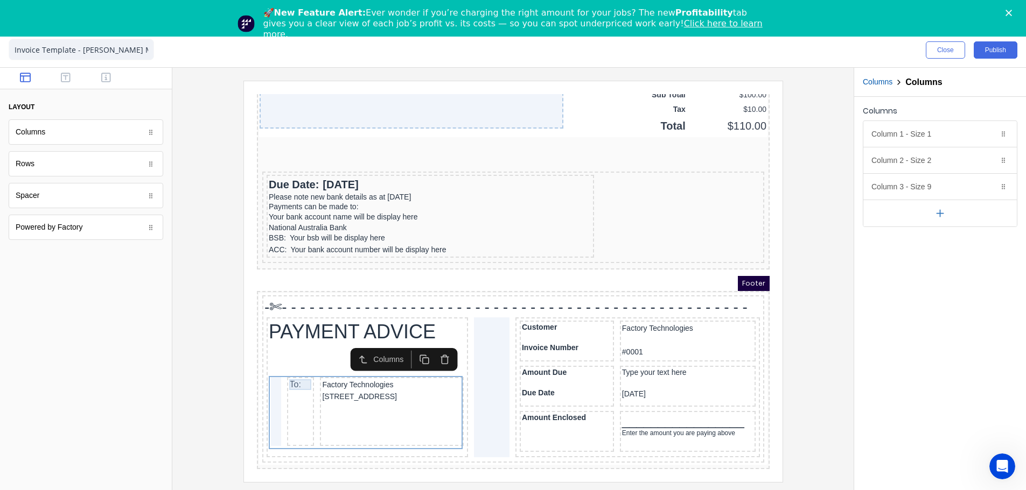
click at [283, 367] on div "To:" at bounding box center [287, 372] width 23 height 11
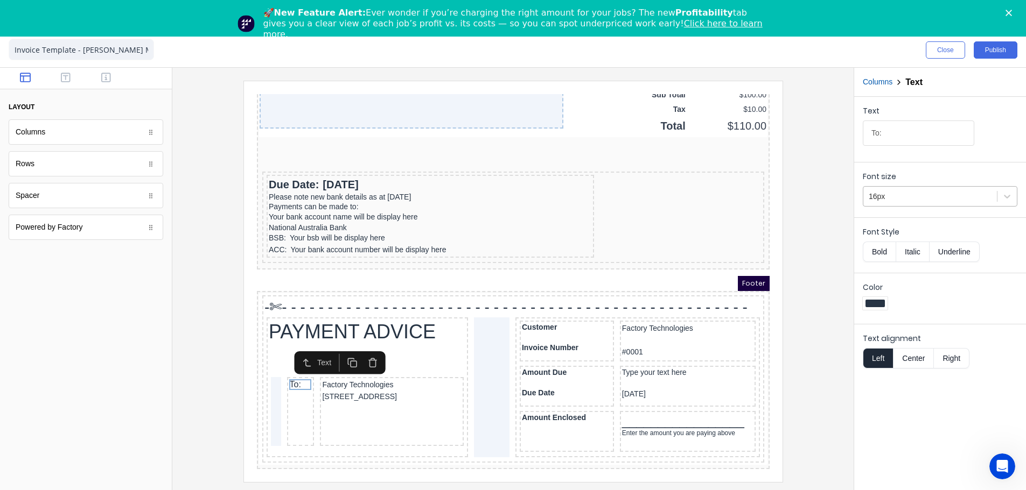
click at [874, 197] on div at bounding box center [929, 196] width 123 height 13
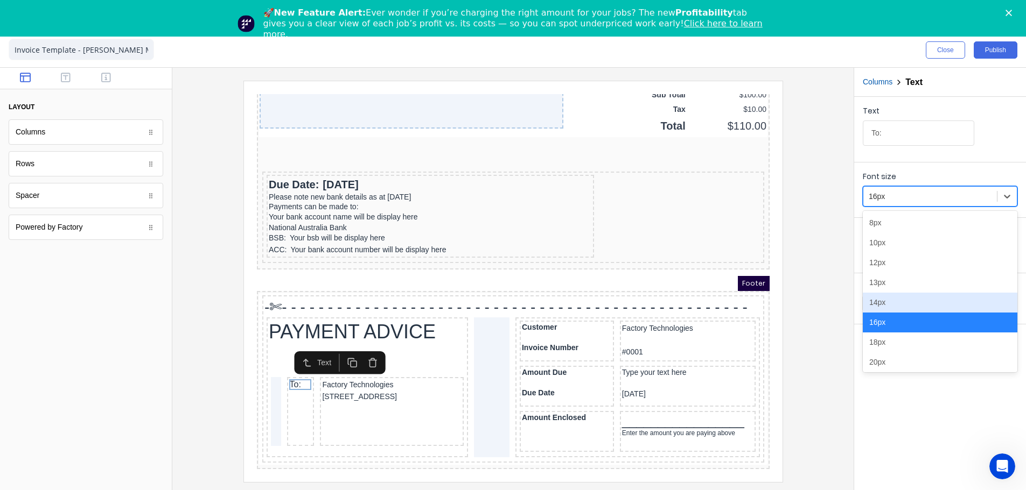
click at [878, 302] on div "14px" at bounding box center [939, 303] width 155 height 20
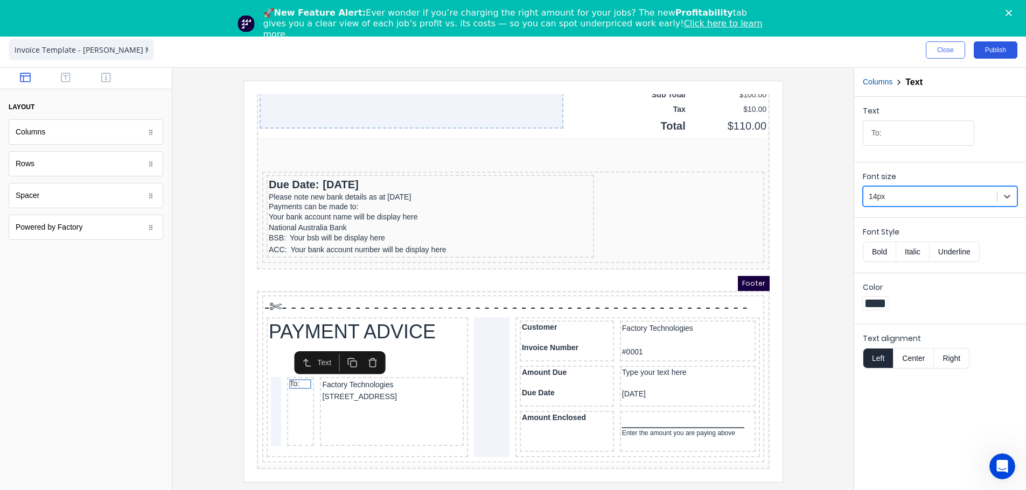
click at [987, 46] on button "Publish" at bounding box center [995, 49] width 44 height 17
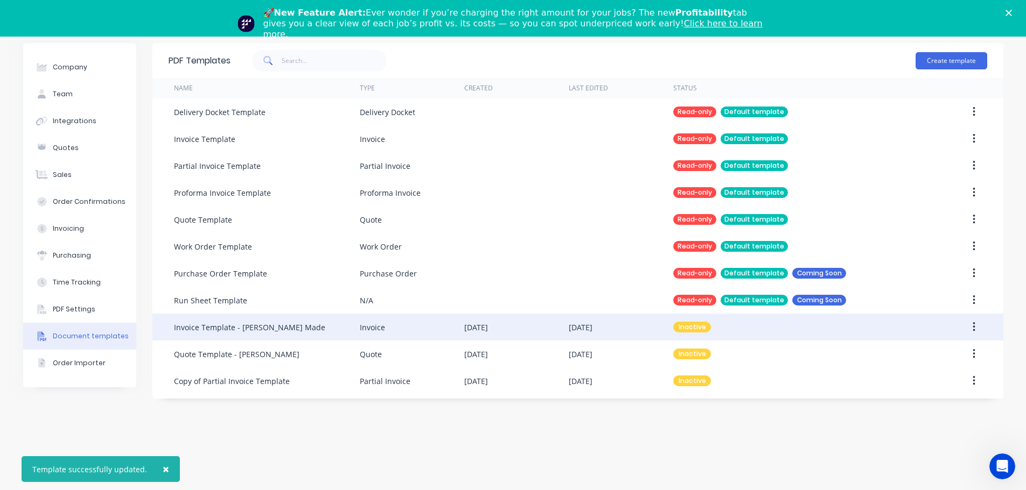
click at [241, 328] on div "Invoice Template - Taylor Made" at bounding box center [249, 327] width 151 height 11
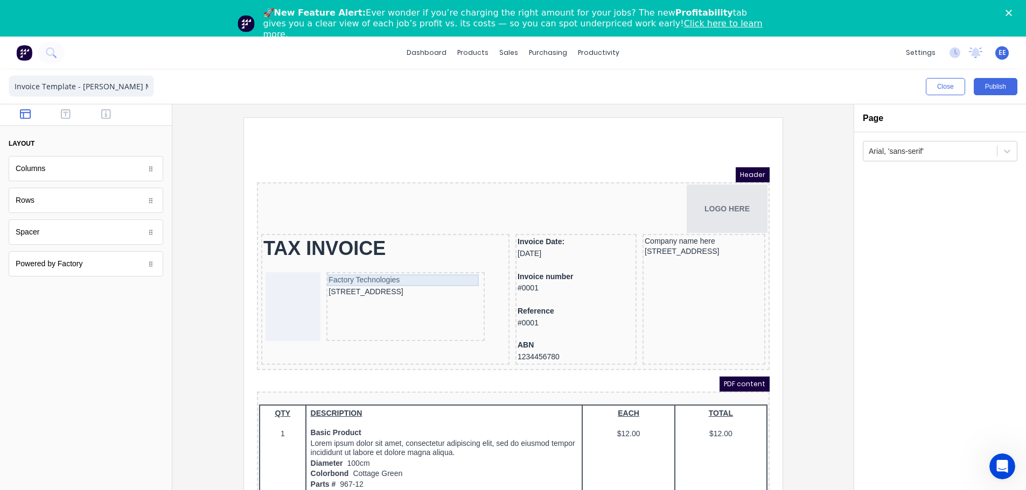
click at [353, 272] on div "Factory Technologies" at bounding box center [392, 268] width 154 height 12
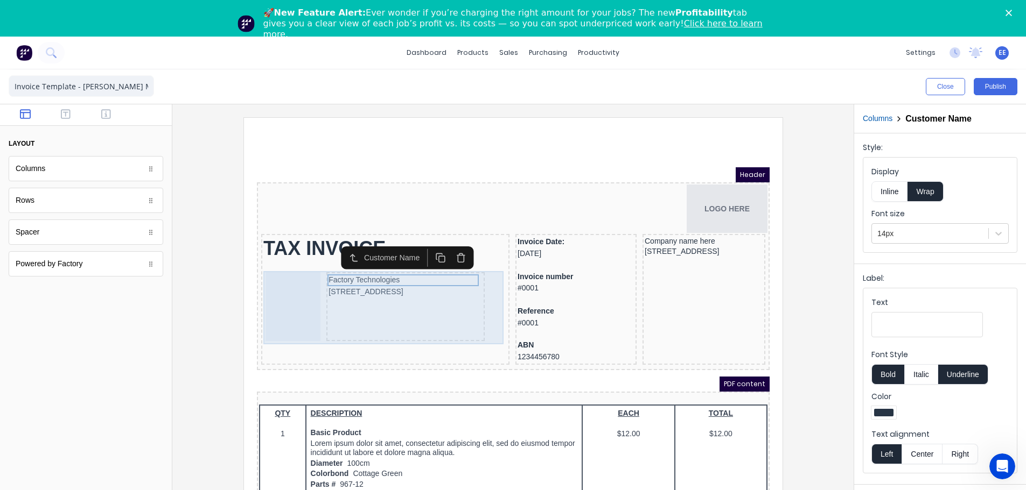
click at [361, 343] on div "TAX INVOICE Factory Technologies [STREET_ADDRESS]" at bounding box center [372, 286] width 248 height 131
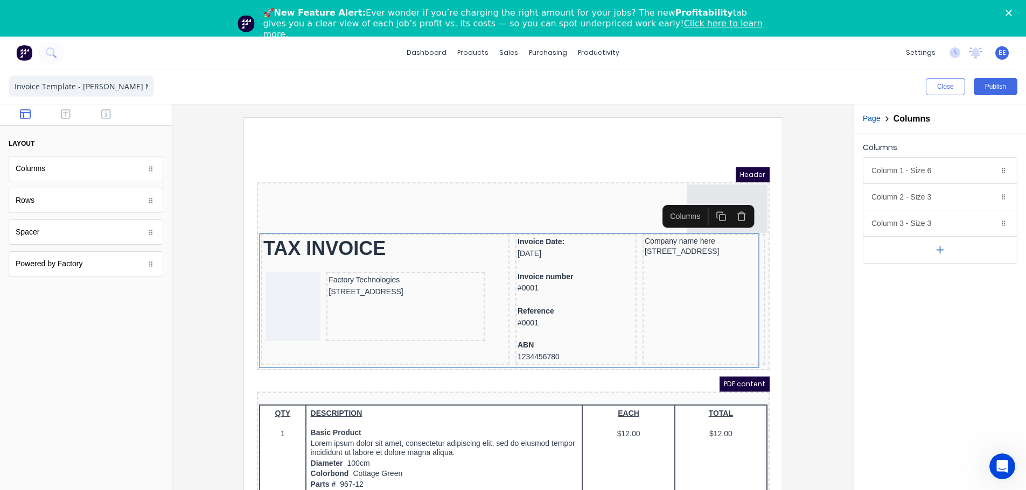
click at [445, 144] on html "Header LOGO HERE TAX INVOICE Factory Technologies [STREET_ADDRESS], 4217 Invoic…" at bounding box center [499, 324] width 513 height 412
click at [336, 239] on div "TAX INVOICE" at bounding box center [372, 235] width 244 height 24
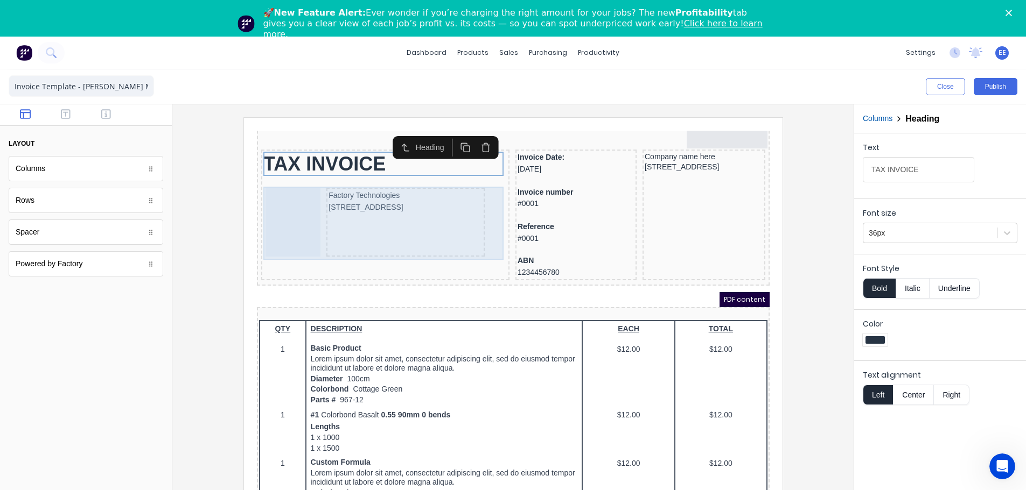
scroll to position [108, 0]
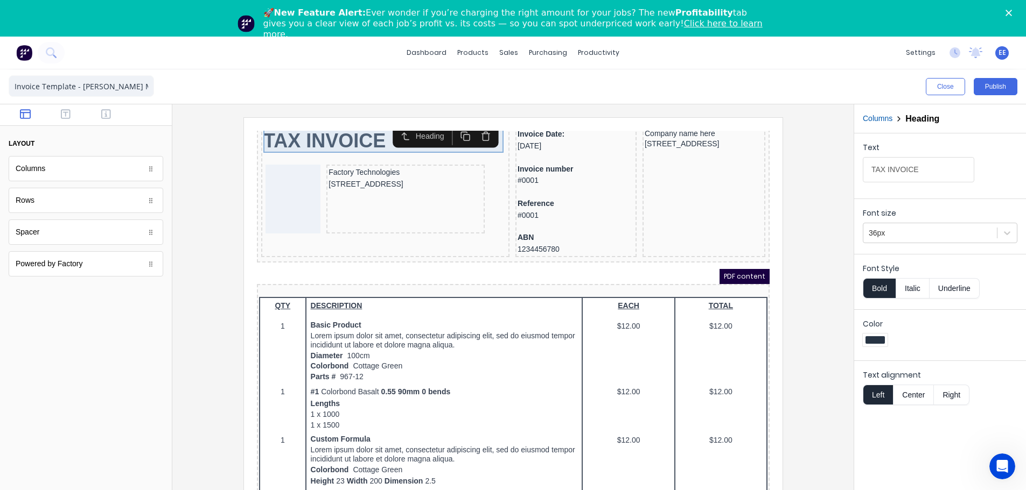
click at [305, 129] on div "TAX INVOICE" at bounding box center [372, 128] width 244 height 24
click at [874, 286] on button "Bold" at bounding box center [878, 288] width 33 height 20
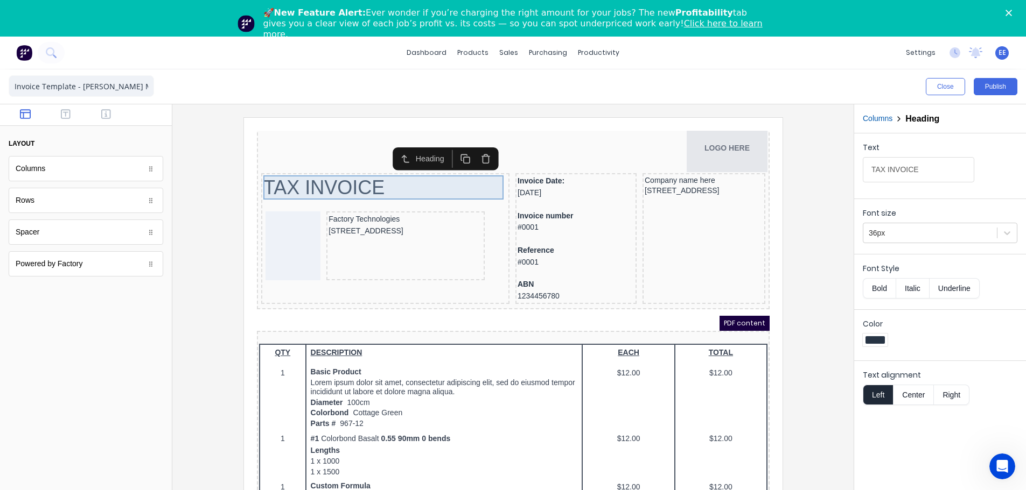
scroll to position [0, 0]
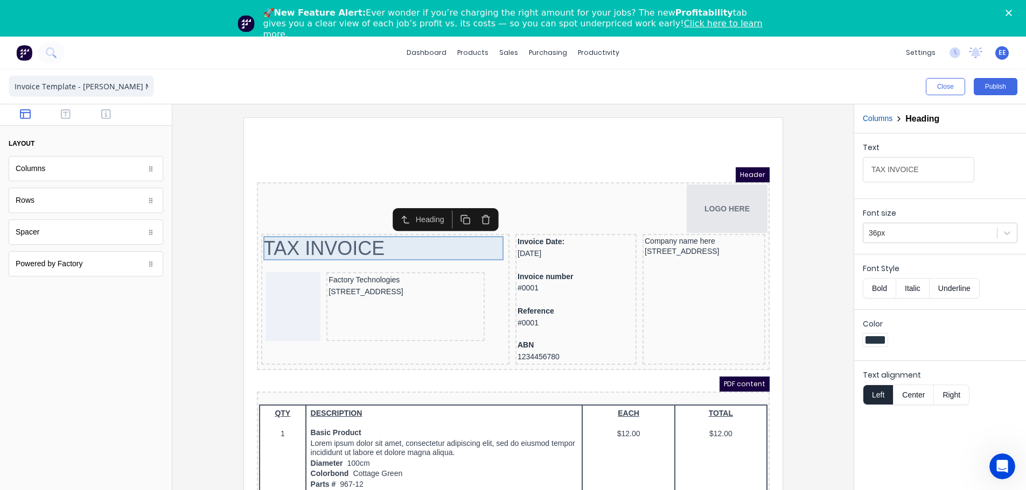
click at [342, 240] on div "TAX INVOICE" at bounding box center [372, 235] width 244 height 24
click at [1008, 233] on icon at bounding box center [1007, 234] width 6 height 4
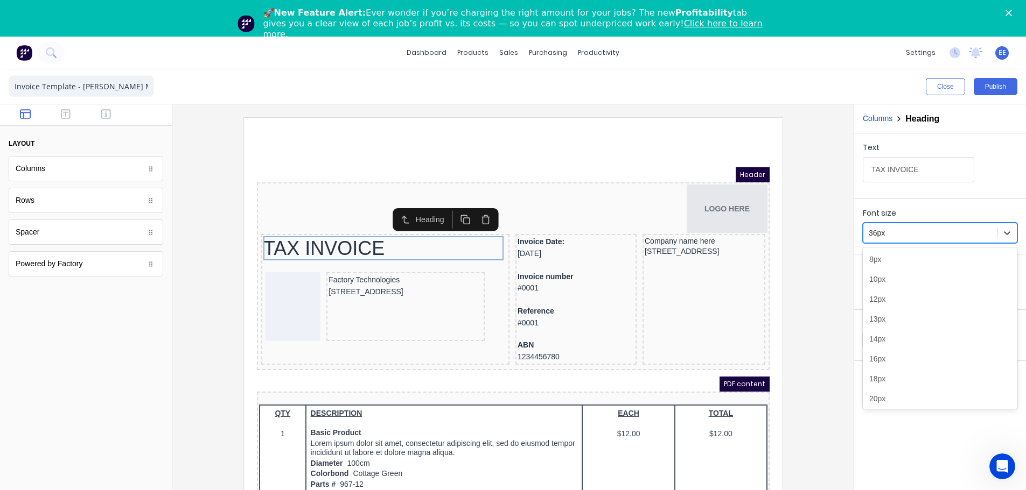
scroll to position [86, 0]
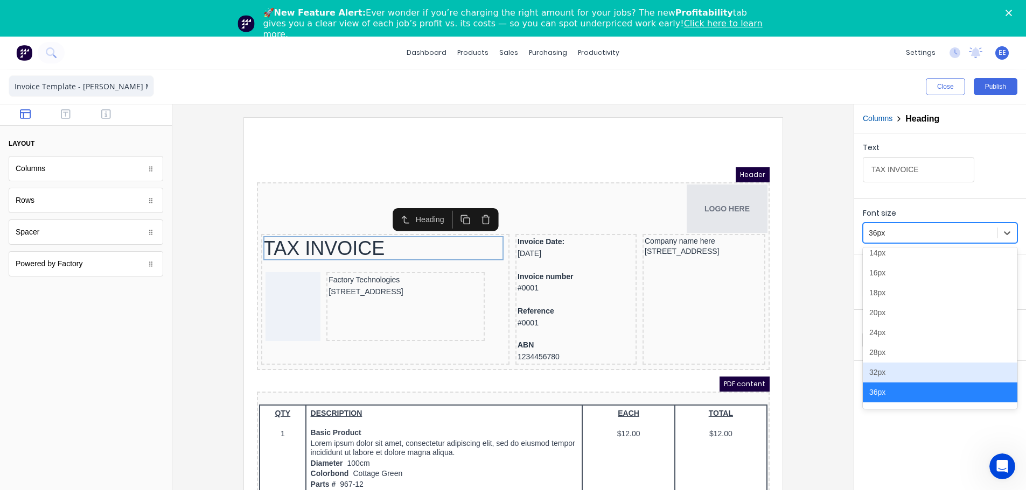
click at [894, 382] on div "32px" at bounding box center [939, 373] width 155 height 20
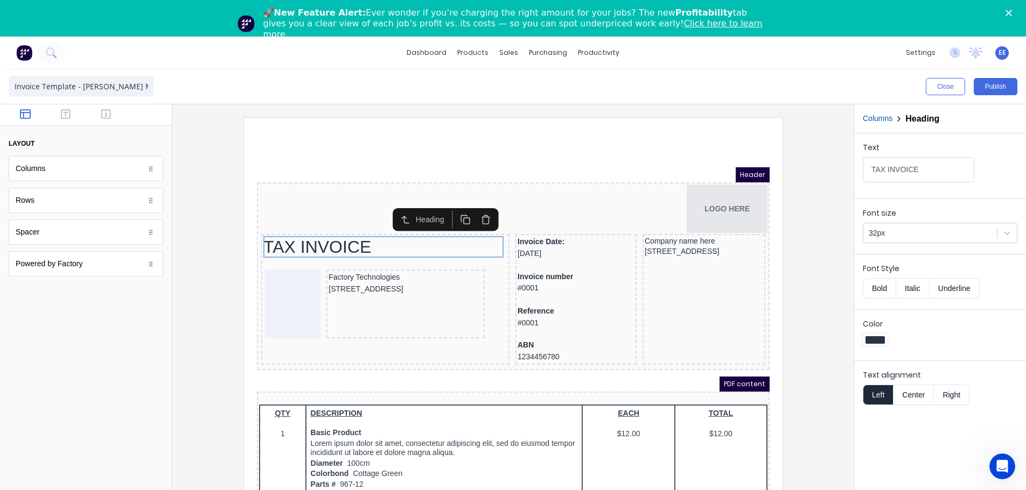
click at [832, 214] on div at bounding box center [513, 317] width 664 height 401
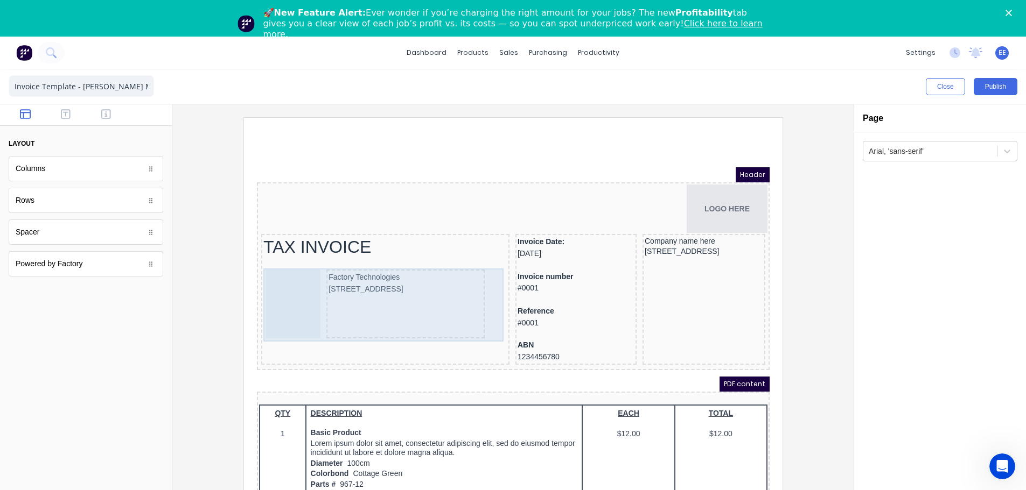
click at [326, 257] on div "Factory Technologies 234 Beach Road Gold Coast, Queensland, Australia, 4217" at bounding box center [392, 291] width 158 height 69
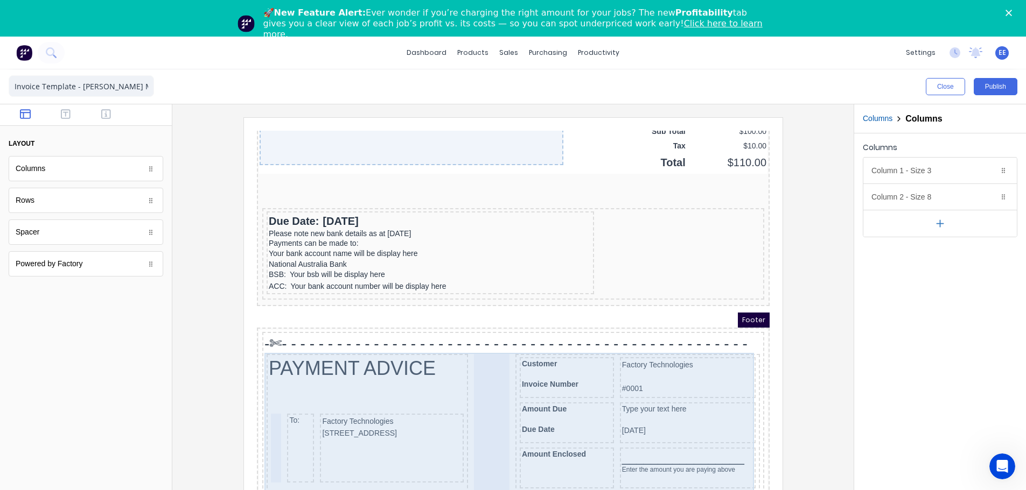
scroll to position [37, 0]
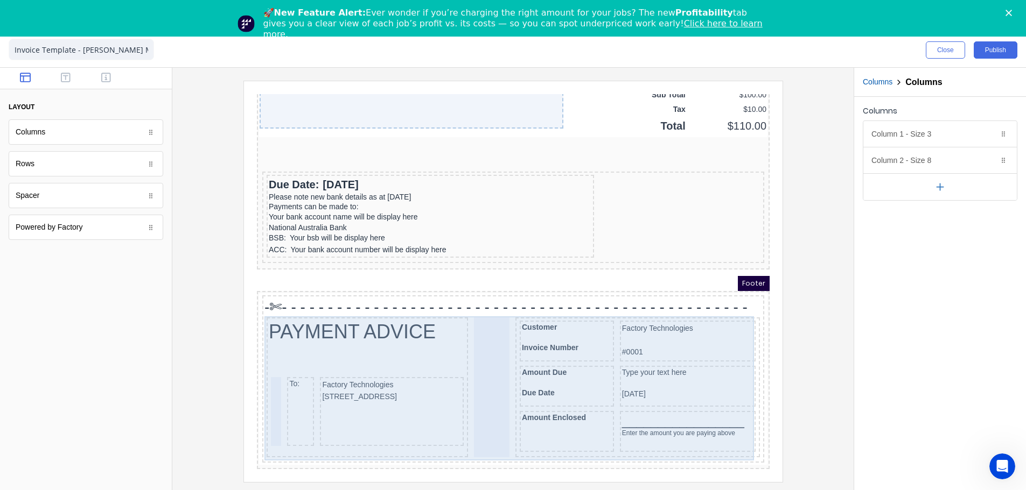
click at [587, 304] on div "PAYMENT ADVICE To: Factory Technologies 234 Beach Road Gold Coast, Queensland, …" at bounding box center [499, 376] width 497 height 144
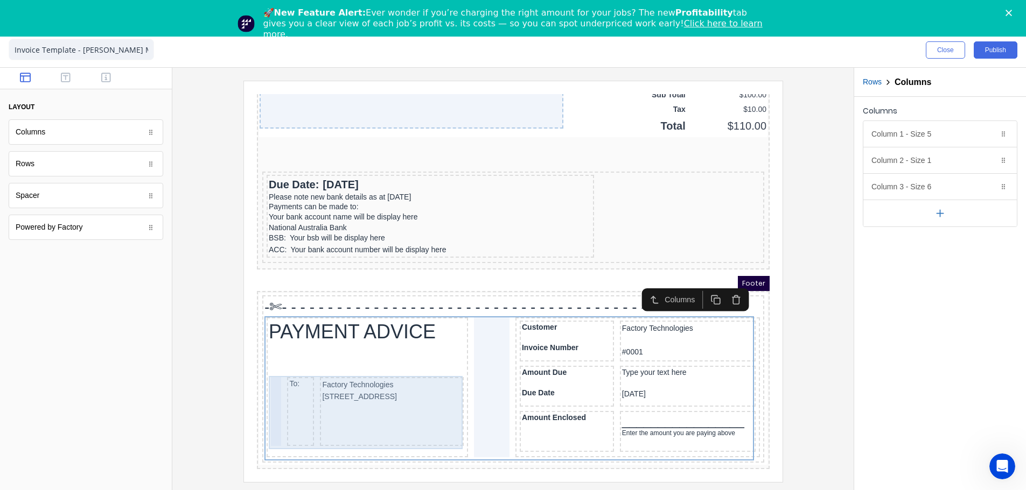
click at [429, 363] on div "To: Factory Technologies 234 Beach Road Gold Coast, Queensland, Australia, 4217" at bounding box center [353, 399] width 197 height 73
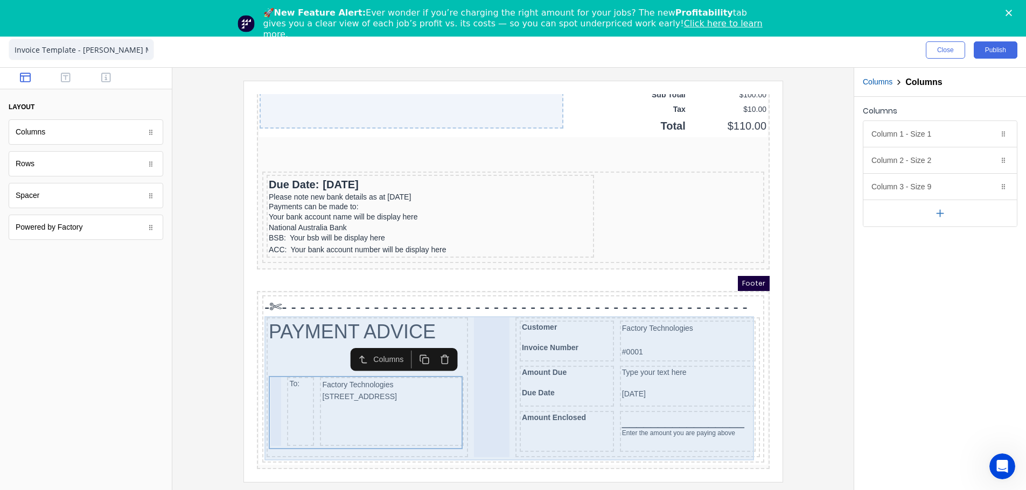
click at [704, 305] on div "Customer Invoice Number Factory Technologies #0001 Amount Due Due Date Type you…" at bounding box center [624, 375] width 244 height 140
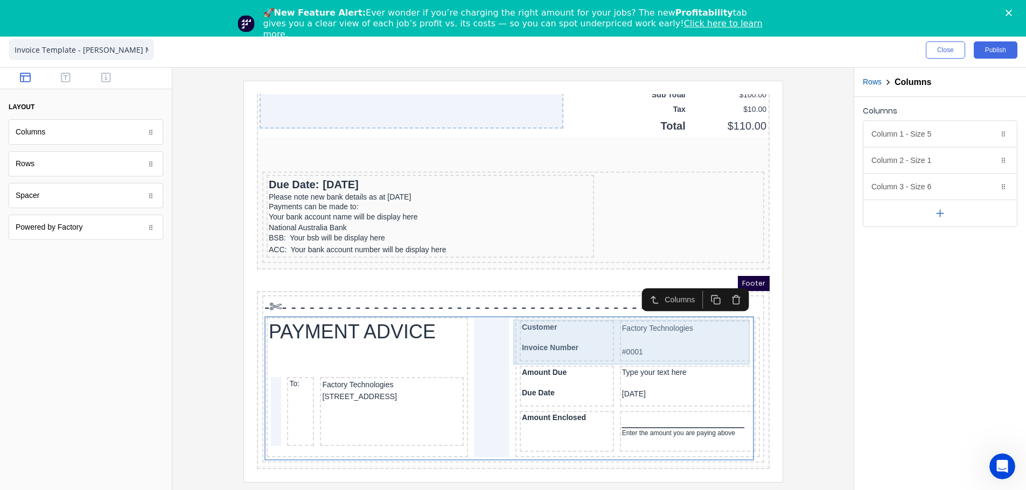
click at [599, 307] on div "Customer Invoice Number Factory Technologies #0001" at bounding box center [624, 329] width 240 height 45
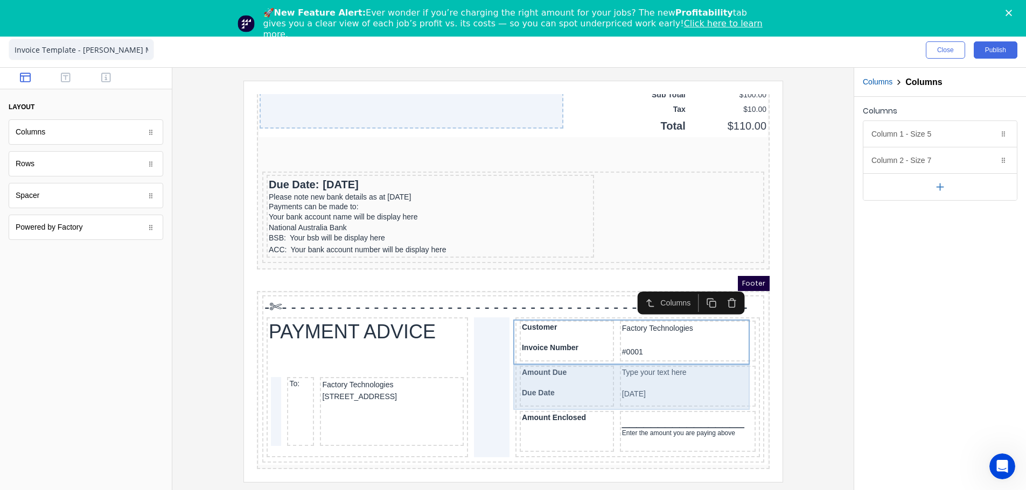
click at [599, 359] on div "Amount Due Due Date Type your text here 29/10/2024" at bounding box center [624, 374] width 240 height 45
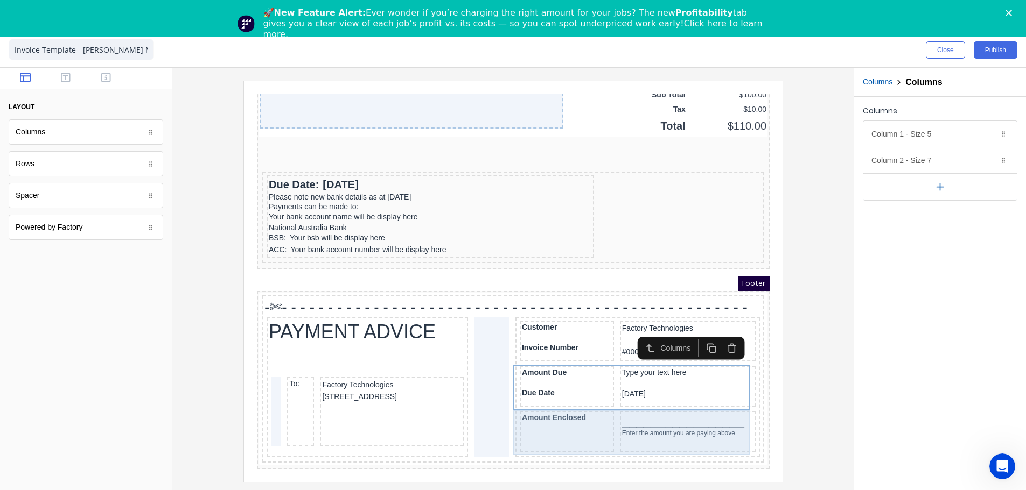
click at [597, 404] on div "Amount Enclosed _________________ Enter the amount you are paying above" at bounding box center [624, 419] width 240 height 45
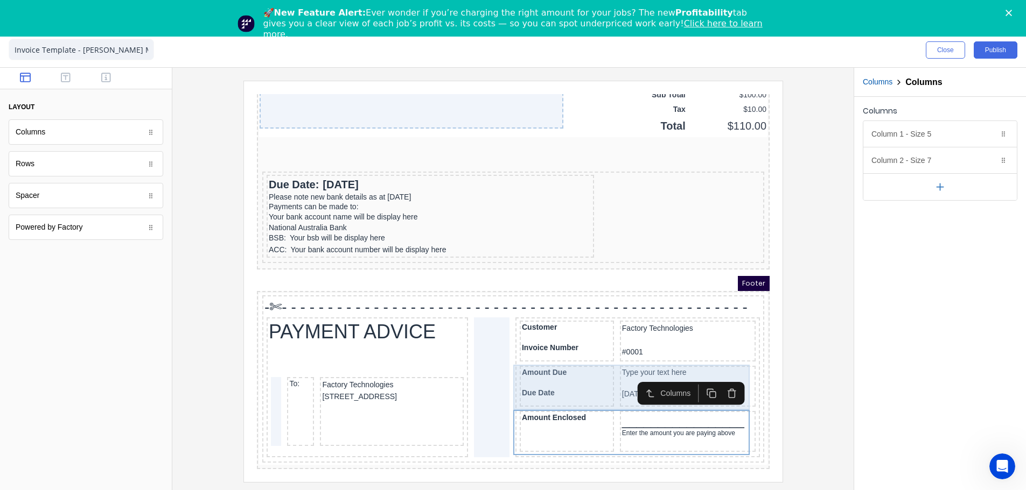
click at [596, 368] on div "Amount Due Due Date Type your text here 29/10/2024" at bounding box center [624, 374] width 240 height 45
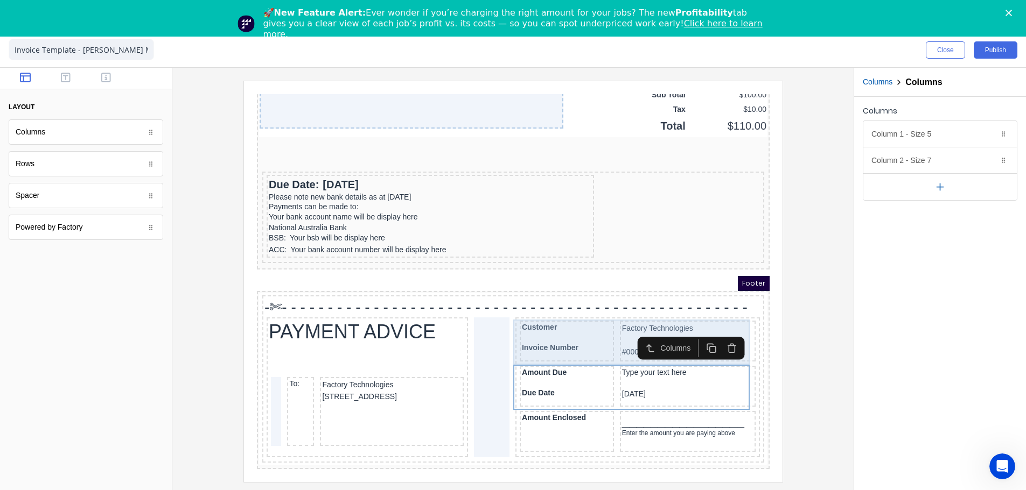
click at [598, 336] on div "Customer Invoice Number Factory Technologies #0001" at bounding box center [624, 329] width 240 height 45
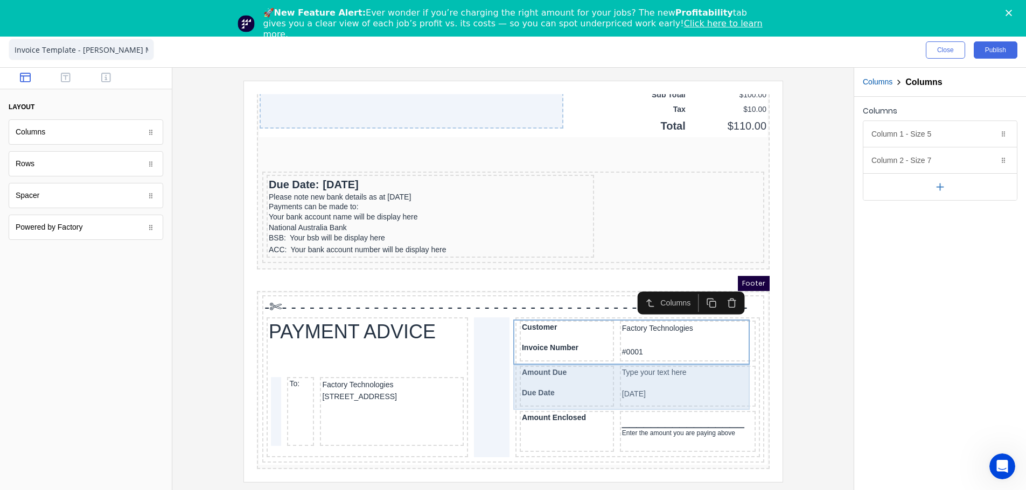
click at [597, 364] on div "Amount Due Due Date Type your text here 29/10/2024" at bounding box center [624, 374] width 240 height 45
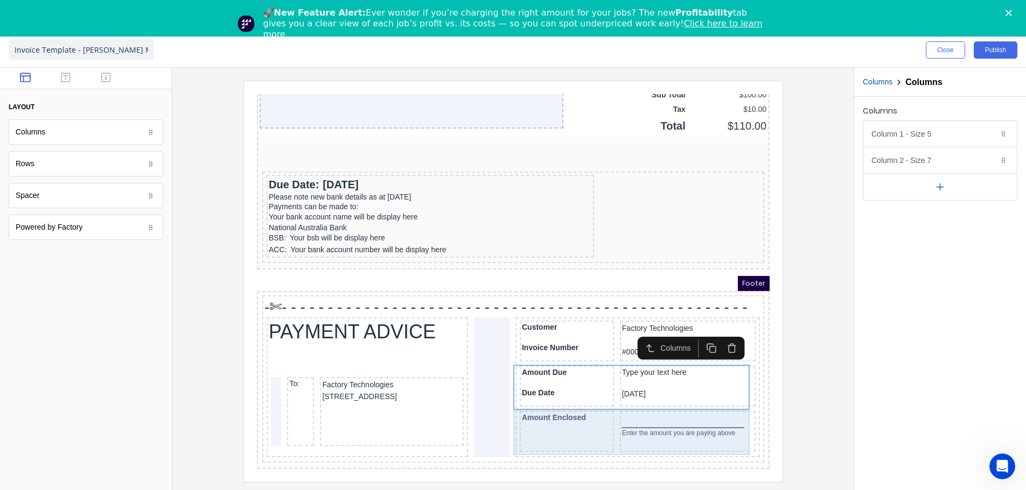
click at [596, 406] on div "Amount Enclosed _________________ Enter the amount you are paying above" at bounding box center [624, 419] width 240 height 45
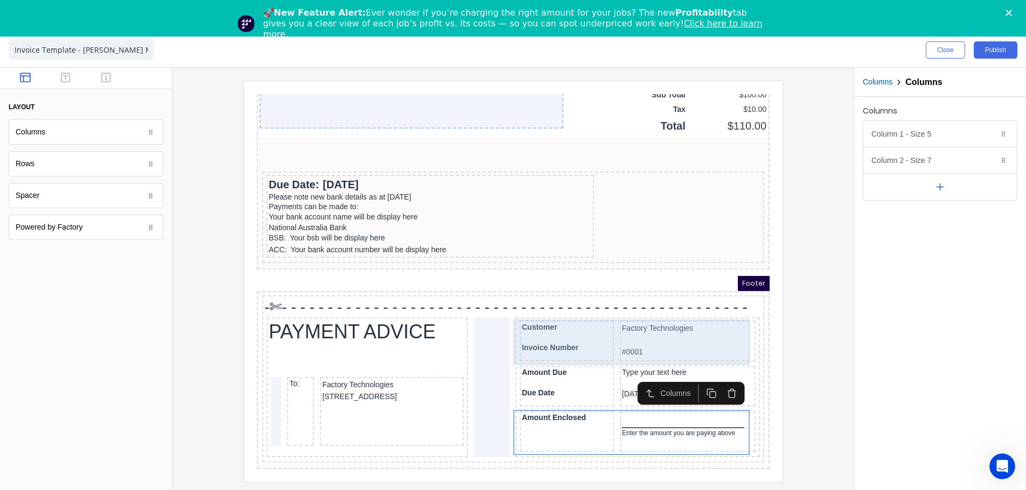
click at [606, 331] on div "Factory Technologies #0001" at bounding box center [674, 328] width 136 height 41
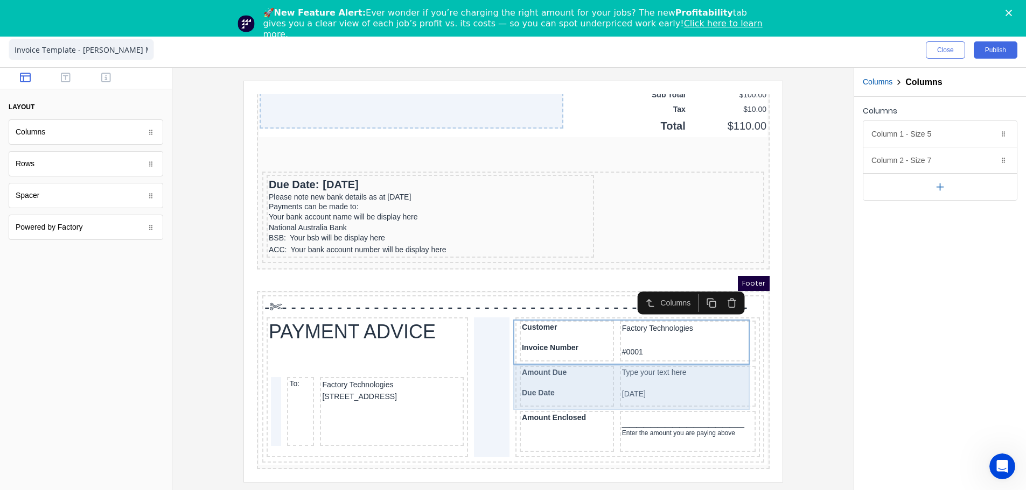
click at [595, 367] on div "Amount Due Due Date Type your text here 29/10/2024" at bounding box center [624, 374] width 240 height 45
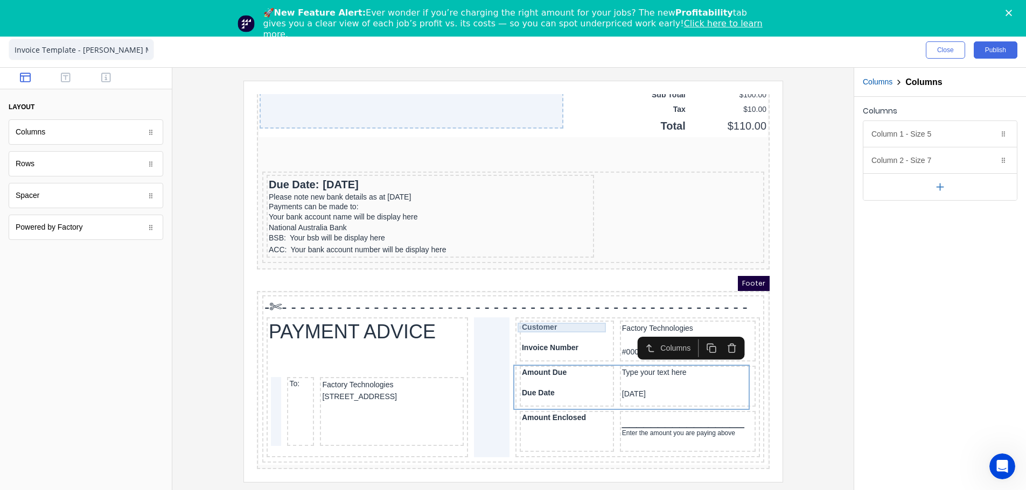
click at [574, 310] on div "Customer" at bounding box center [553, 315] width 90 height 10
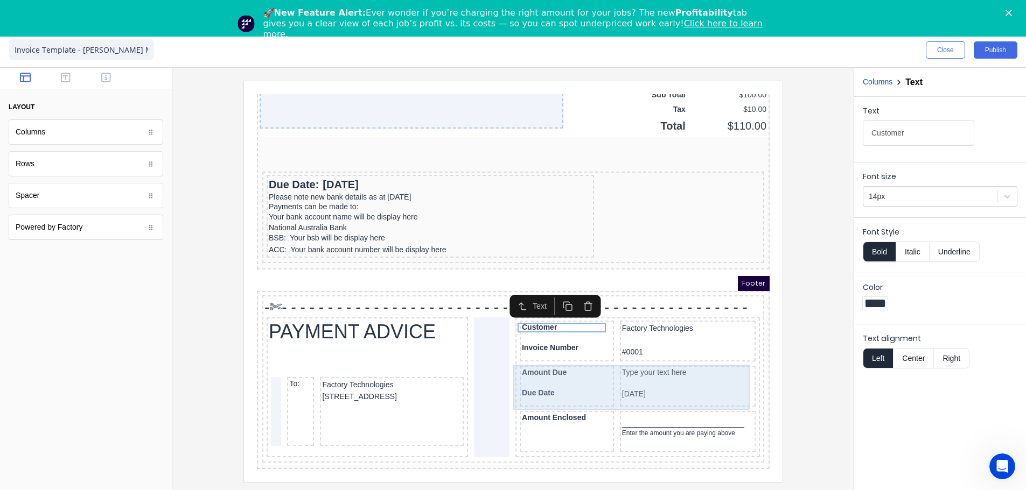
click at [672, 353] on div "Type your text here 29/10/2024" at bounding box center [674, 373] width 136 height 41
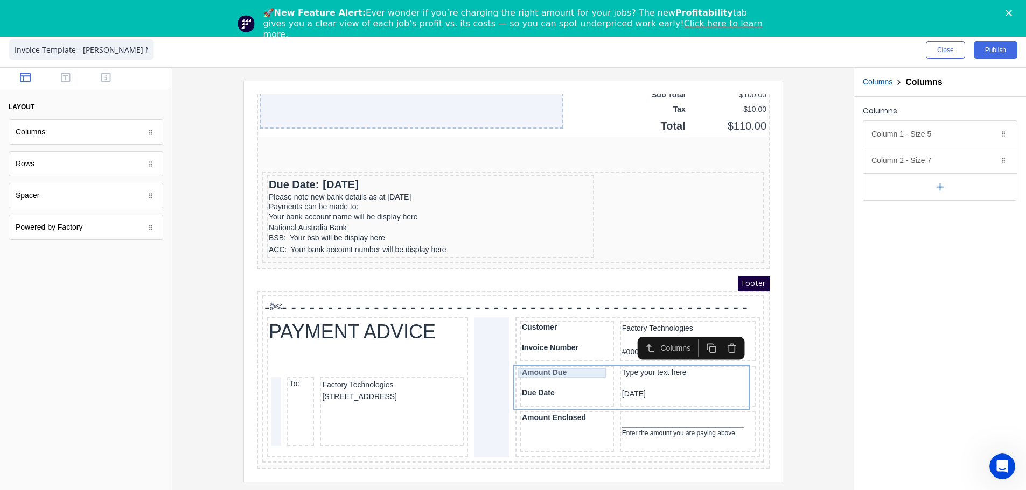
click at [560, 359] on div "Amount Due" at bounding box center [553, 360] width 90 height 10
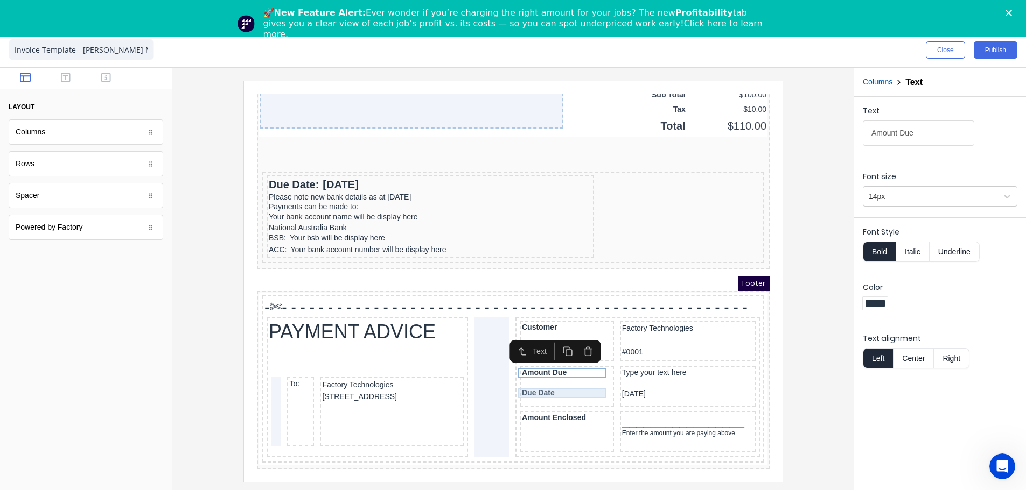
click at [563, 377] on div "Due Date" at bounding box center [553, 381] width 90 height 10
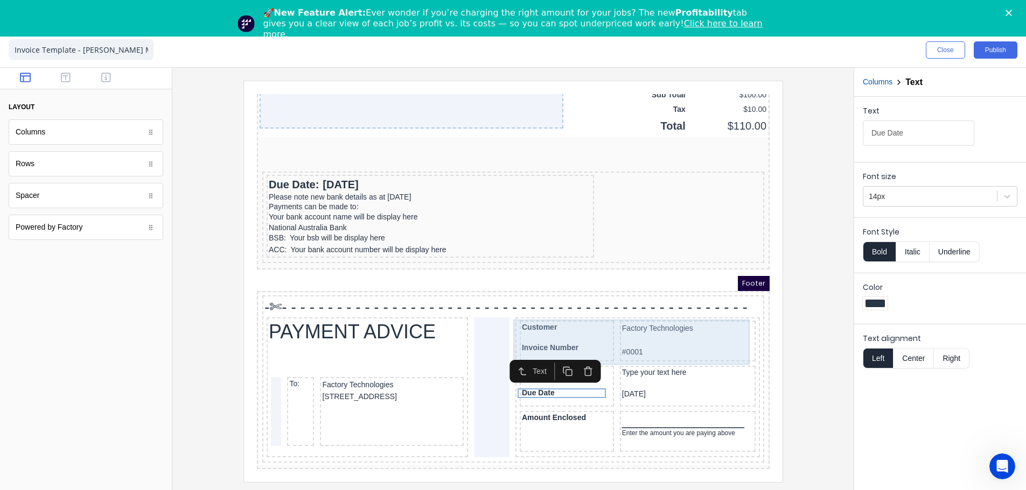
click at [706, 347] on div "Customer Invoice Number Factory Technologies #0001" at bounding box center [624, 329] width 240 height 45
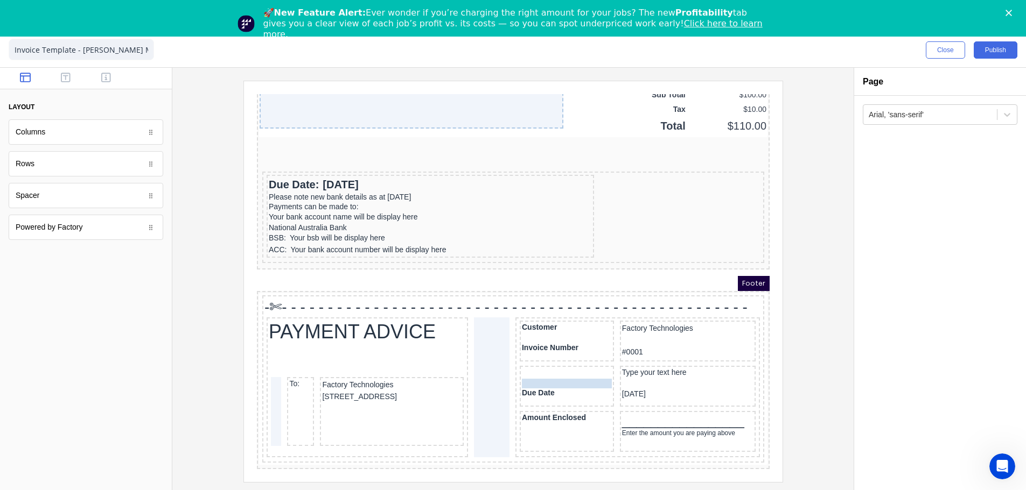
drag, startPoint x: 542, startPoint y: 357, endPoint x: 541, endPoint y: 363, distance: 6.5
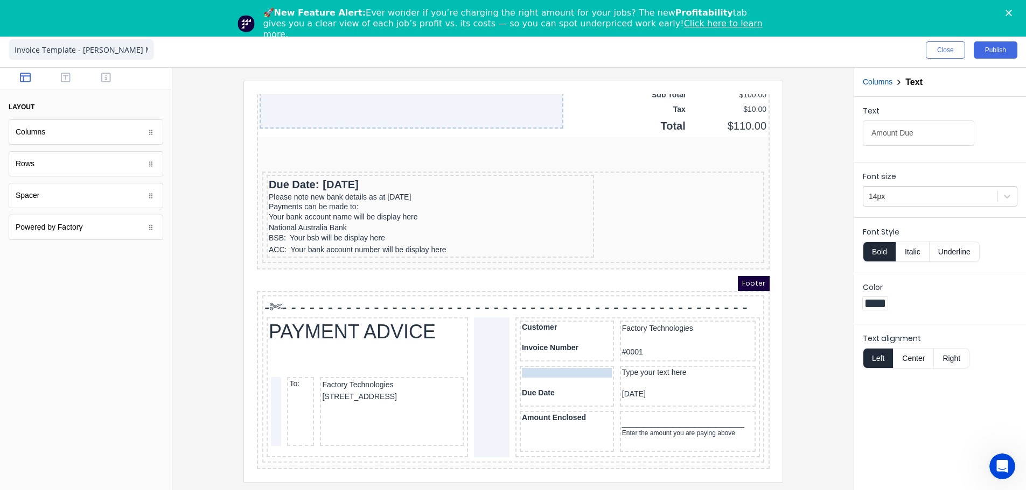
drag, startPoint x: 542, startPoint y: 364, endPoint x: 547, endPoint y: 352, distance: 13.5
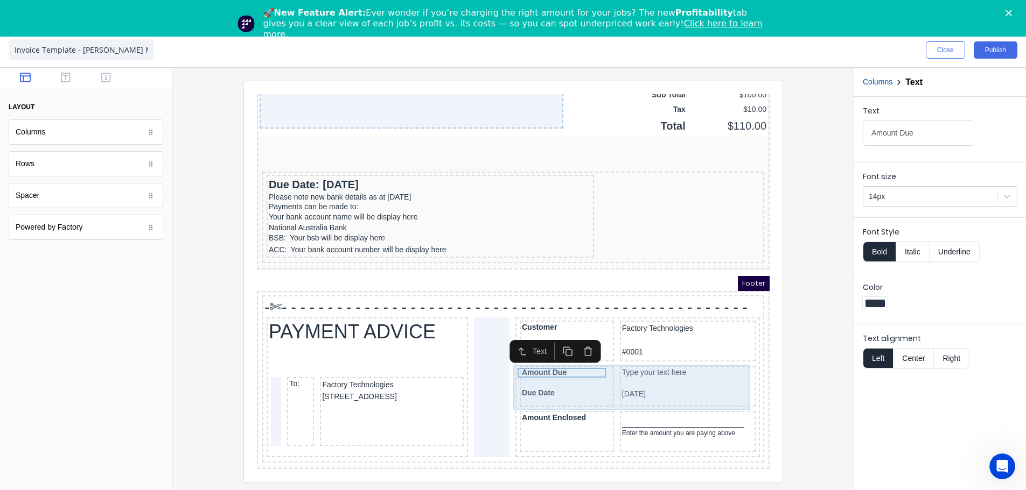
click at [597, 361] on div "Amount Due Due Date Type your text here 29/10/2024" at bounding box center [624, 374] width 240 height 45
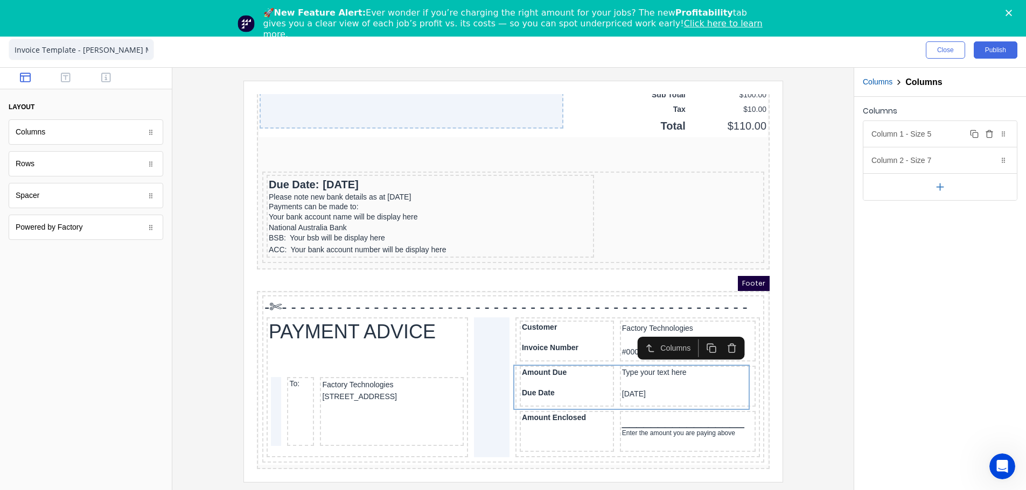
click at [914, 142] on div "Column 1 - Size 5 Duplicate Delete" at bounding box center [939, 134] width 153 height 26
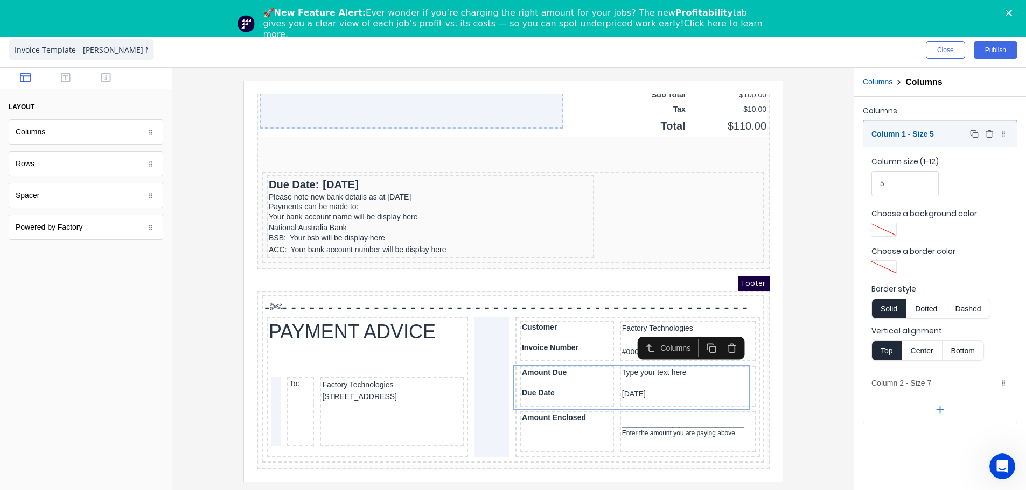
click at [914, 142] on div "Column 1 - Size 5 Duplicate Delete" at bounding box center [939, 134] width 153 height 26
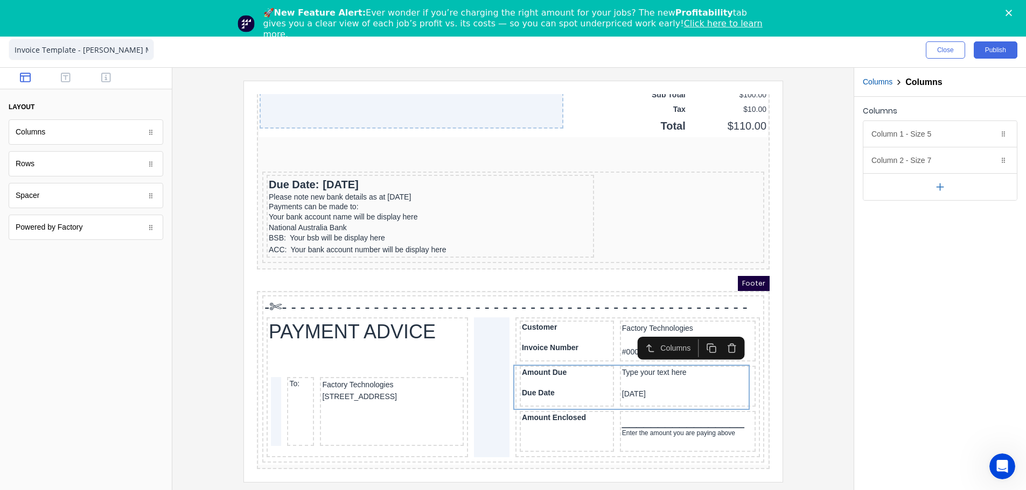
click at [823, 356] on div at bounding box center [513, 281] width 664 height 401
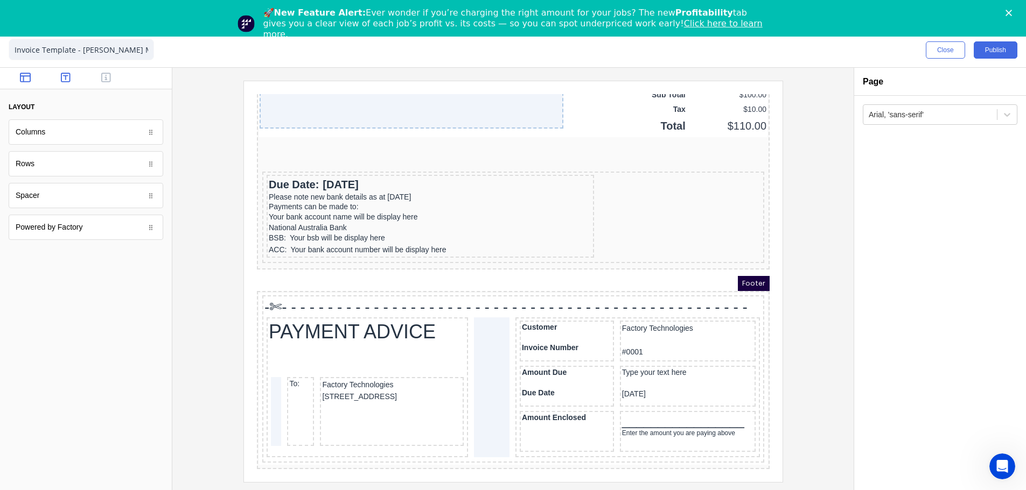
click at [61, 76] on icon "button" at bounding box center [66, 78] width 10 height 10
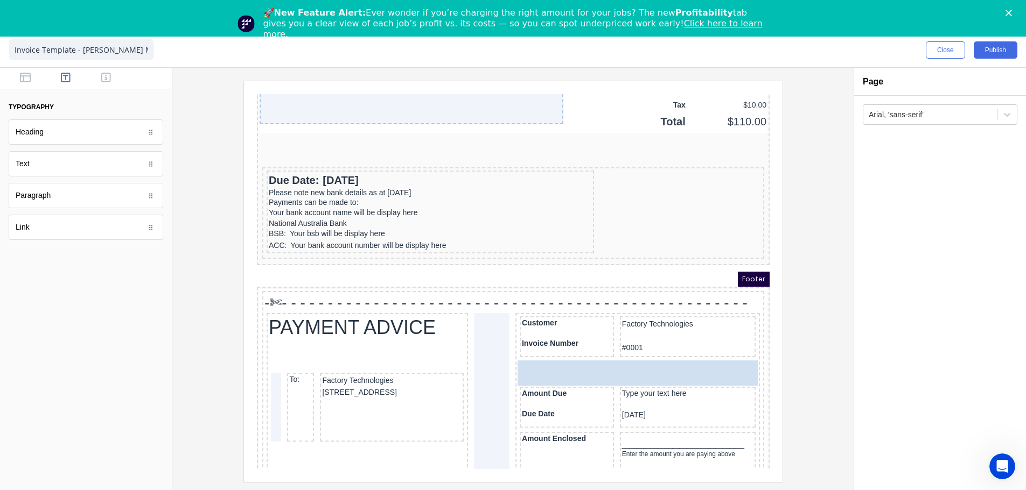
drag, startPoint x: 38, startPoint y: 170, endPoint x: 550, endPoint y: 376, distance: 551.5
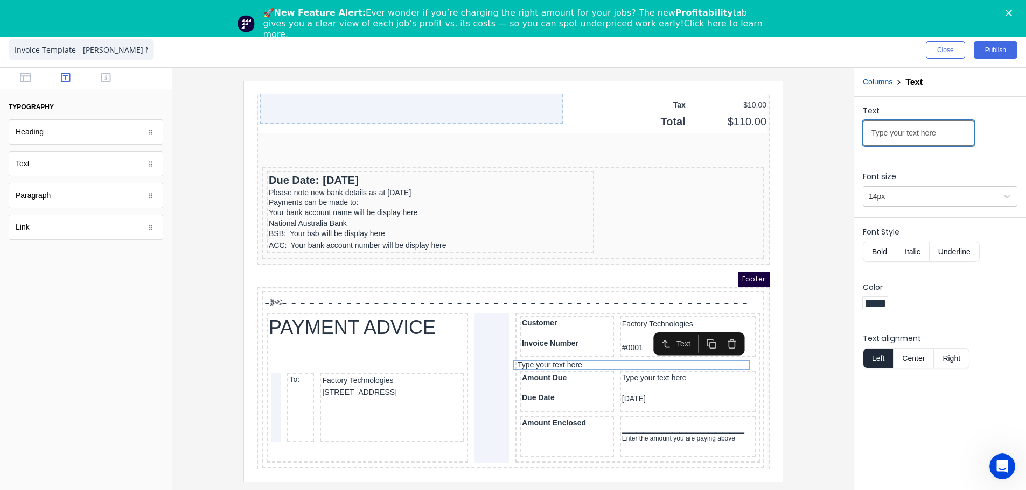
drag, startPoint x: 943, startPoint y: 136, endPoint x: 776, endPoint y: 144, distance: 166.6
click at [776, 144] on div "Close Publish Components typography Heading Heading Text Text Paragraph Paragra…" at bounding box center [513, 262] width 1026 height 458
type input "-"
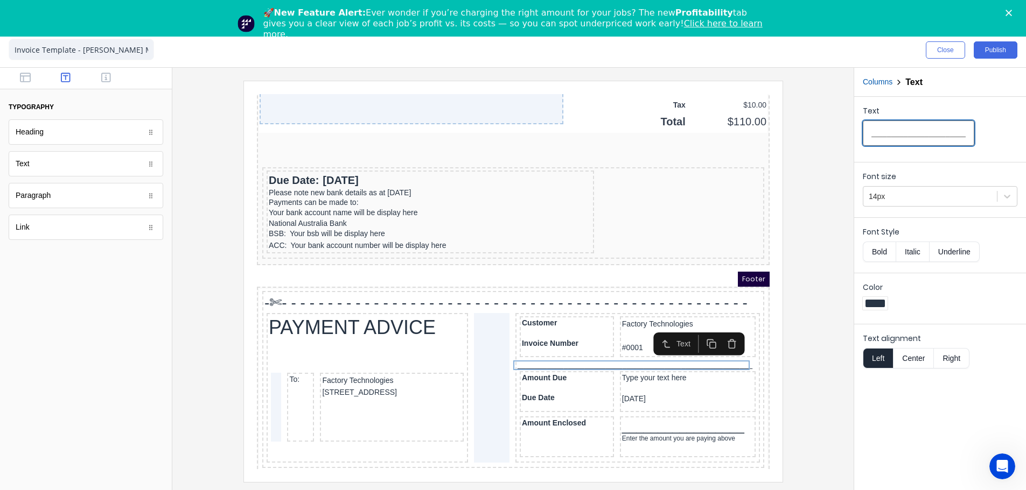
type input "________________________________________________________"
click at [881, 300] on div at bounding box center [874, 304] width 19 height 8
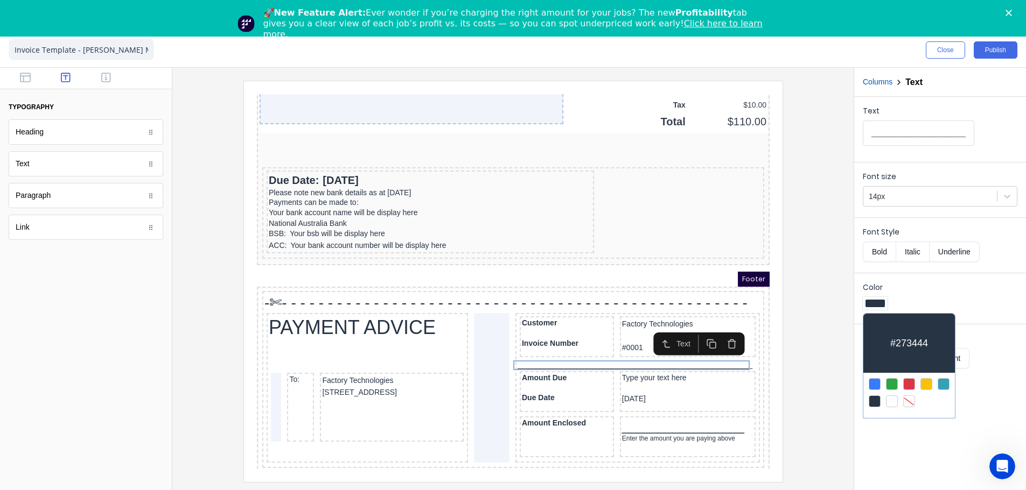
click at [893, 403] on div at bounding box center [892, 402] width 12 height 12
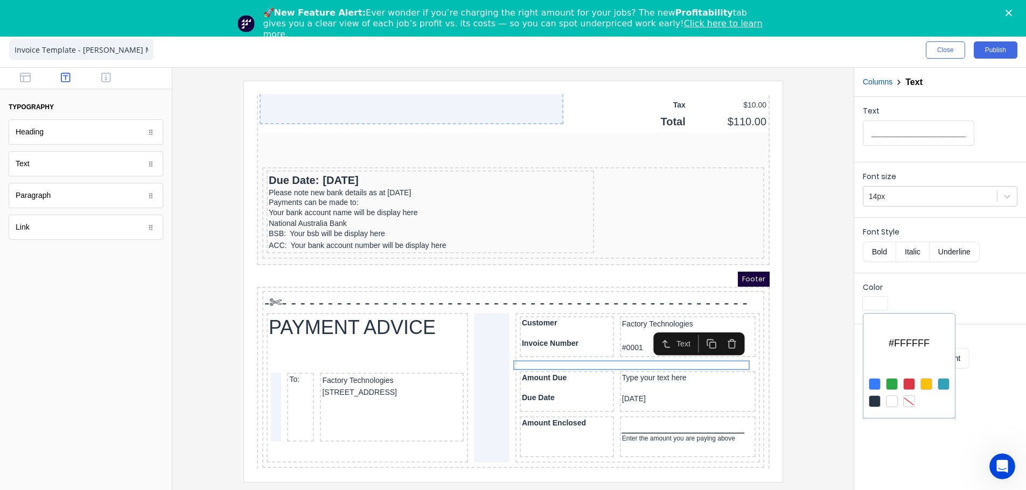
click at [875, 401] on div at bounding box center [874, 402] width 12 height 12
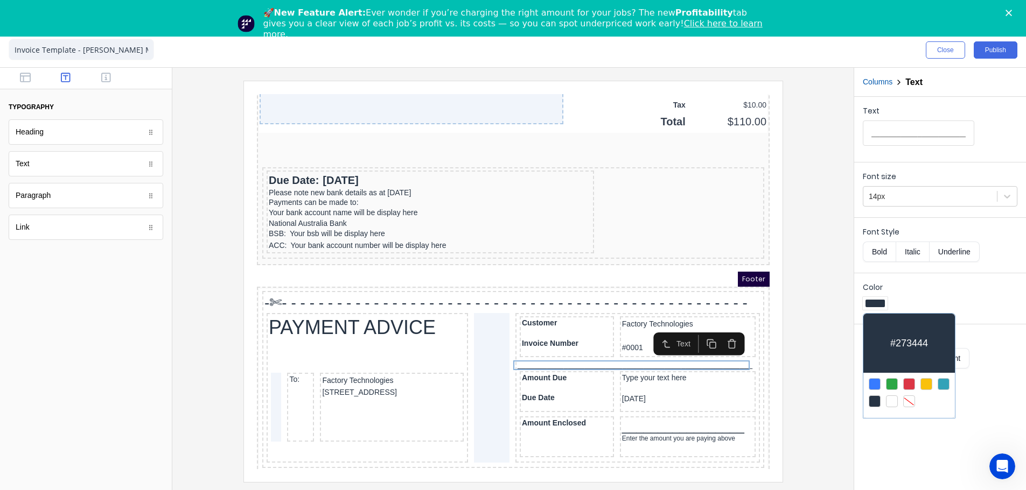
click at [943, 387] on div at bounding box center [943, 384] width 12 height 12
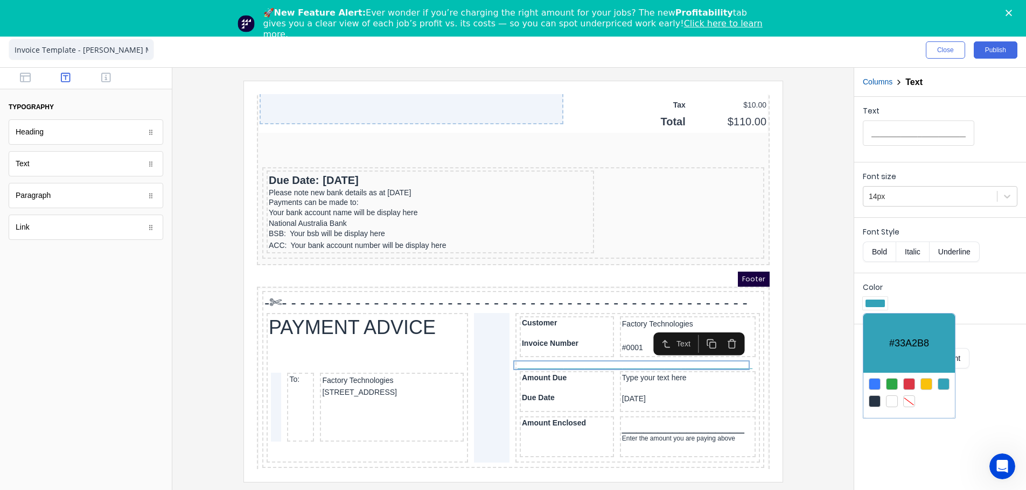
click at [813, 390] on div at bounding box center [513, 245] width 1026 height 490
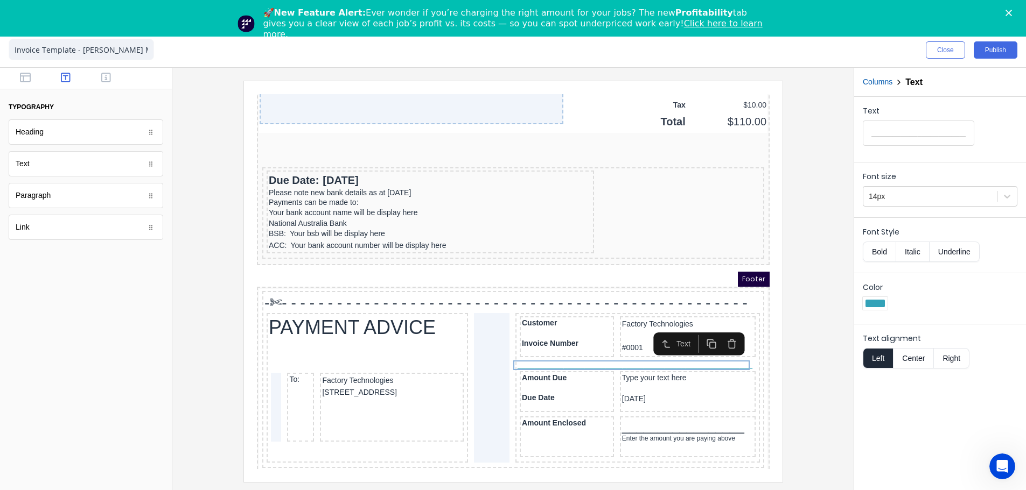
click at [880, 307] on div at bounding box center [874, 304] width 19 height 8
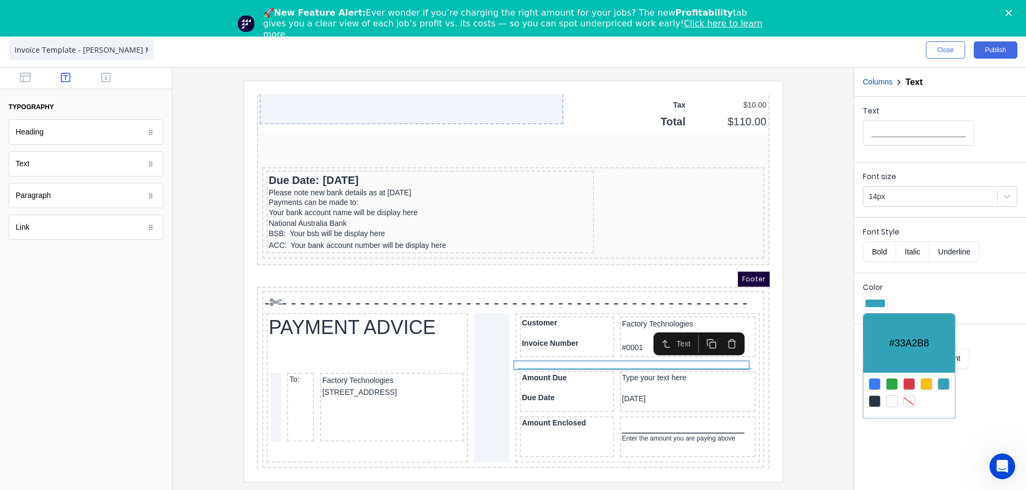
click at [875, 401] on div at bounding box center [874, 402] width 12 height 12
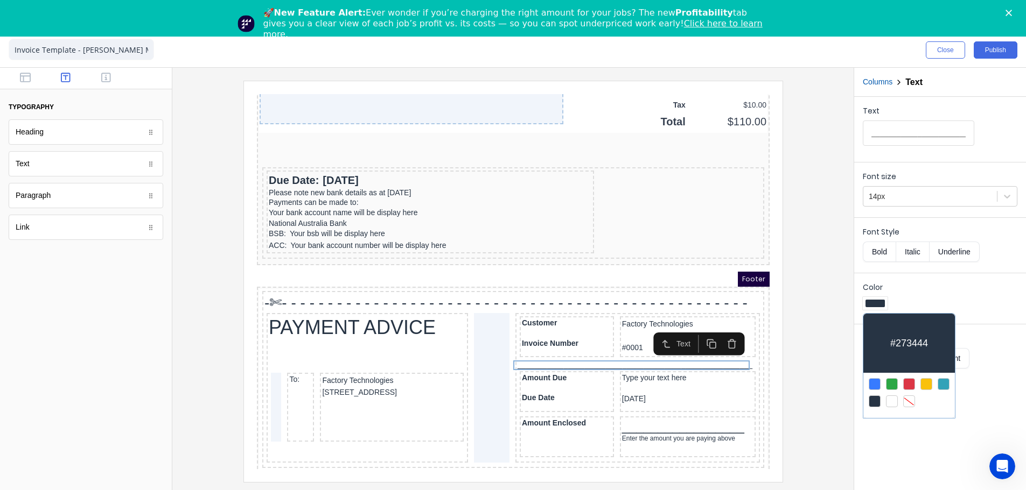
click at [803, 381] on div at bounding box center [513, 245] width 1026 height 490
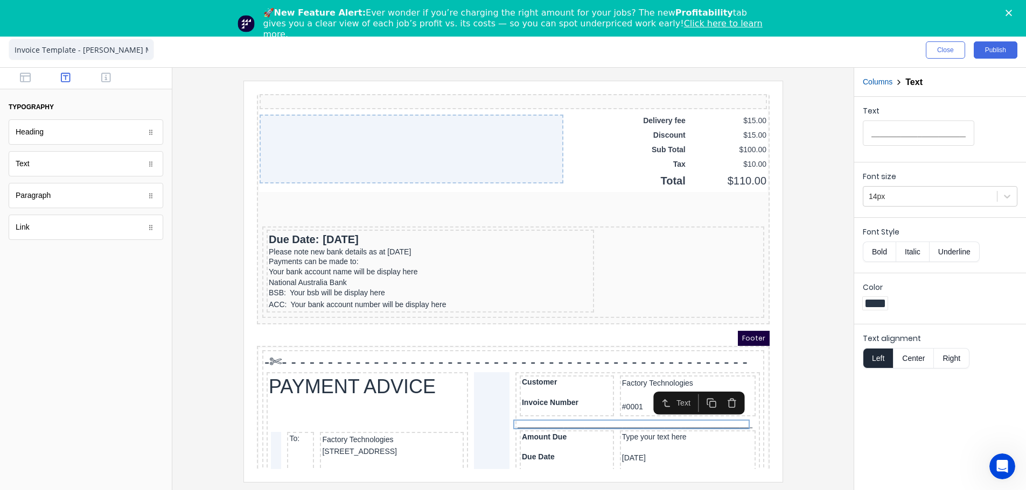
scroll to position [883, 0]
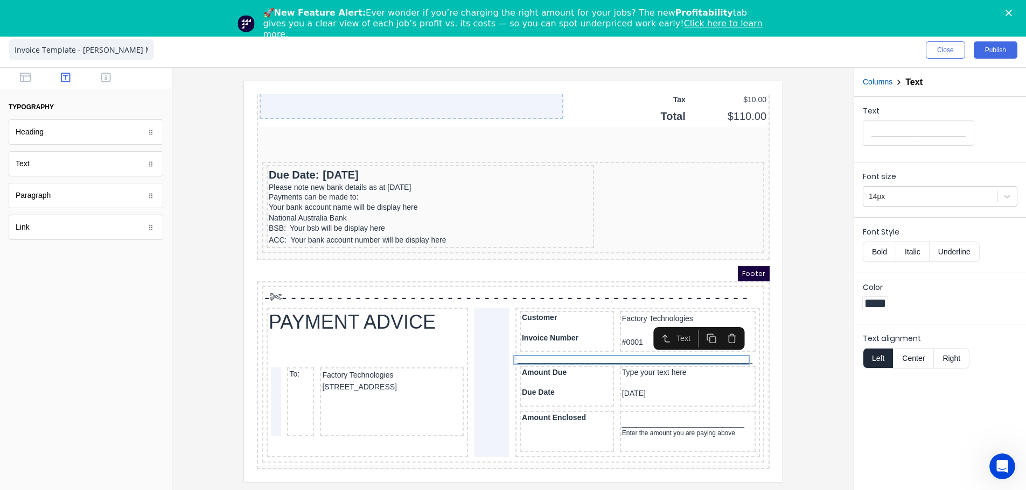
drag, startPoint x: 752, startPoint y: 308, endPoint x: 914, endPoint y: 550, distance: 290.7
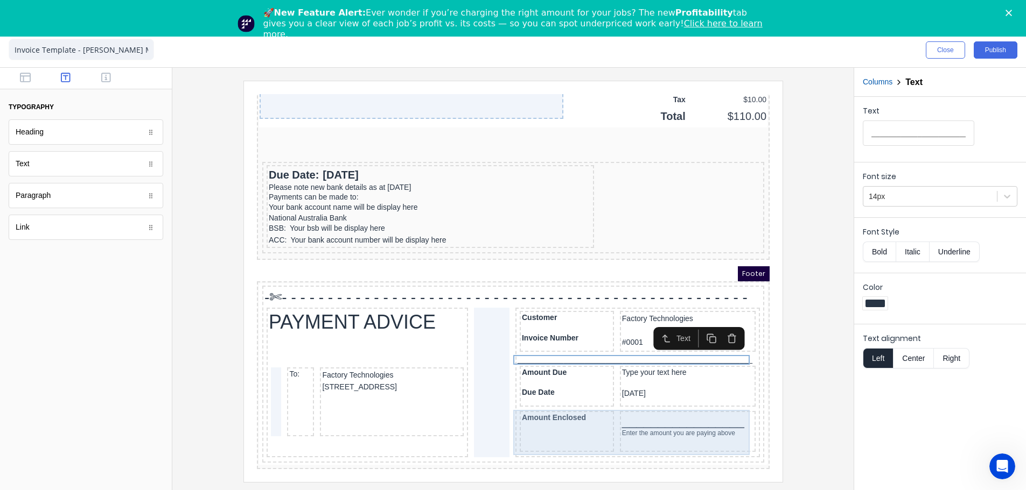
click at [566, 425] on div "Amount Enclosed" at bounding box center [553, 418] width 94 height 41
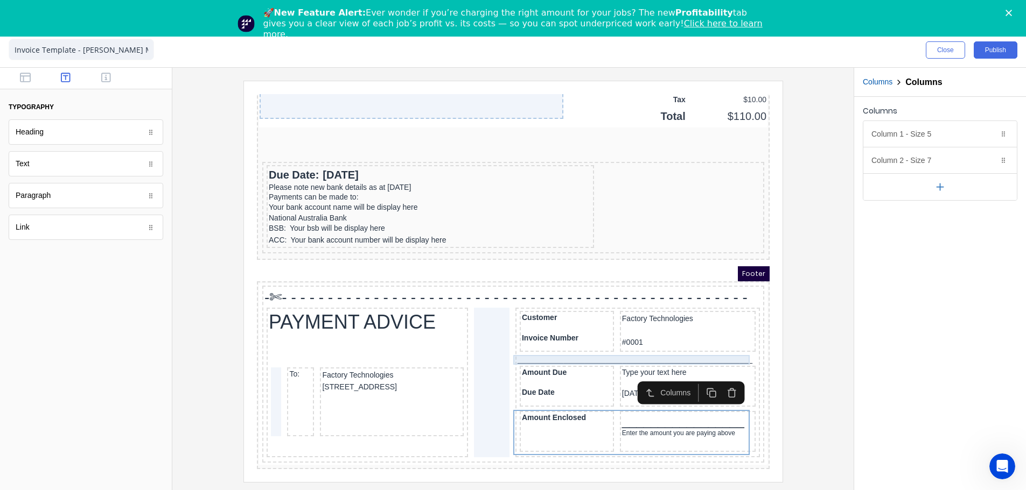
click at [593, 344] on div "________________________________________________________" at bounding box center [624, 347] width 240 height 10
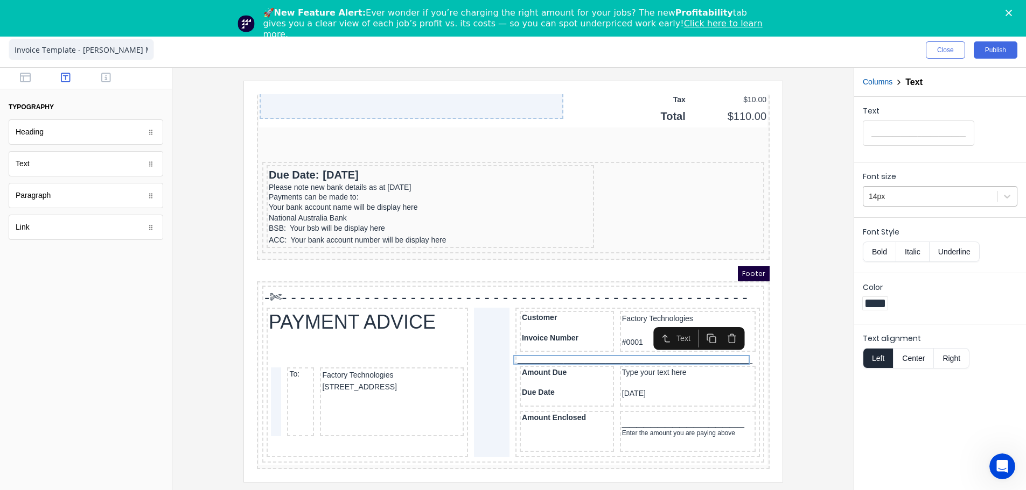
click at [943, 186] on div "14px" at bounding box center [939, 196] width 155 height 20
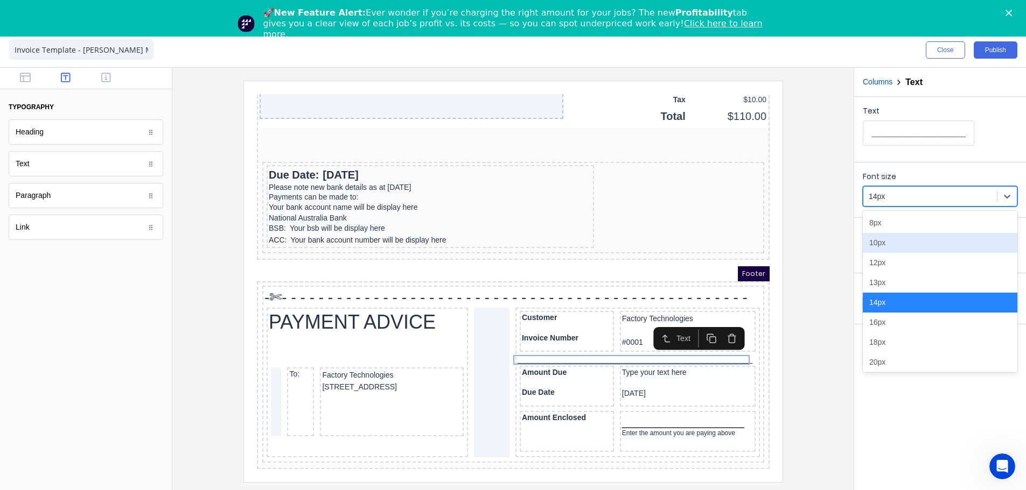
click at [899, 238] on div "10px" at bounding box center [939, 243] width 155 height 20
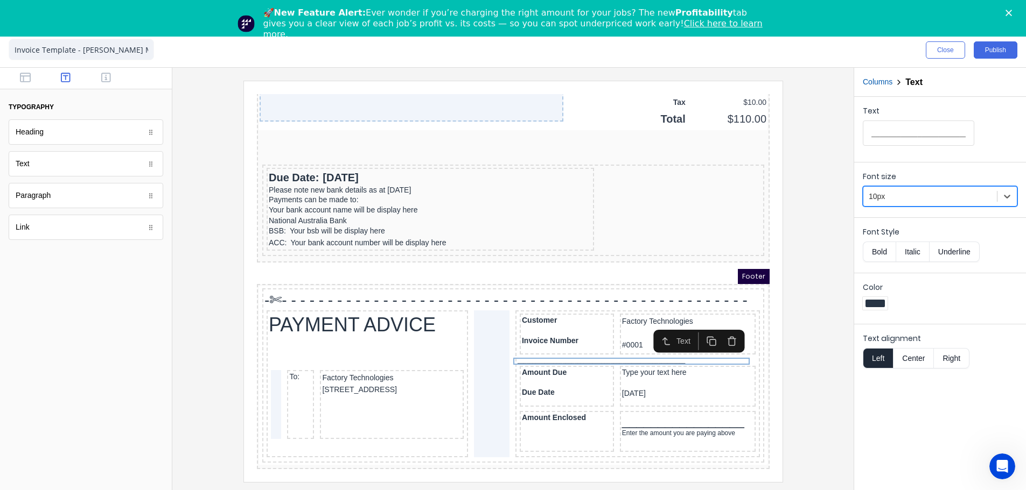
drag, startPoint x: 914, startPoint y: 199, endPoint x: 913, endPoint y: 206, distance: 6.5
click at [914, 202] on div at bounding box center [929, 196] width 123 height 13
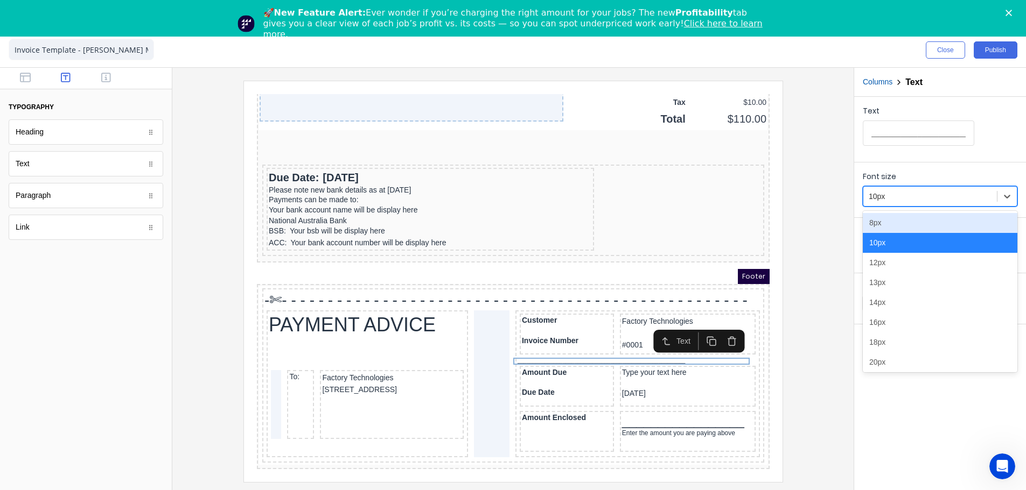
click at [900, 227] on div "8px" at bounding box center [939, 223] width 155 height 20
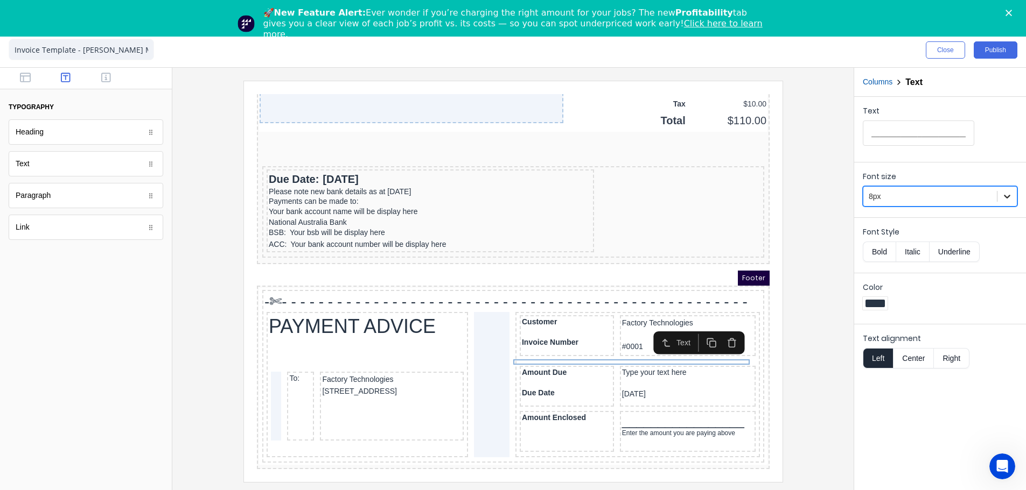
click at [1003, 194] on icon at bounding box center [1006, 196] width 11 height 11
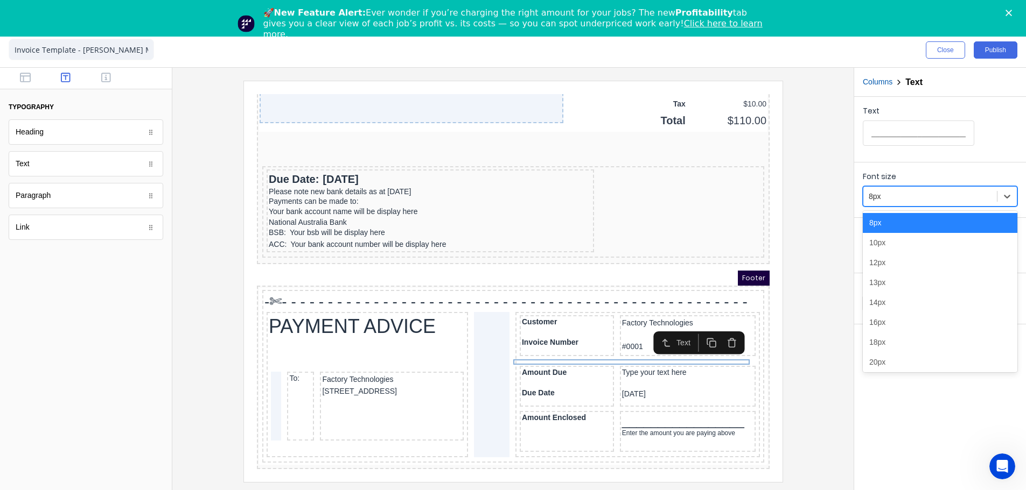
click at [874, 194] on div at bounding box center [929, 196] width 123 height 13
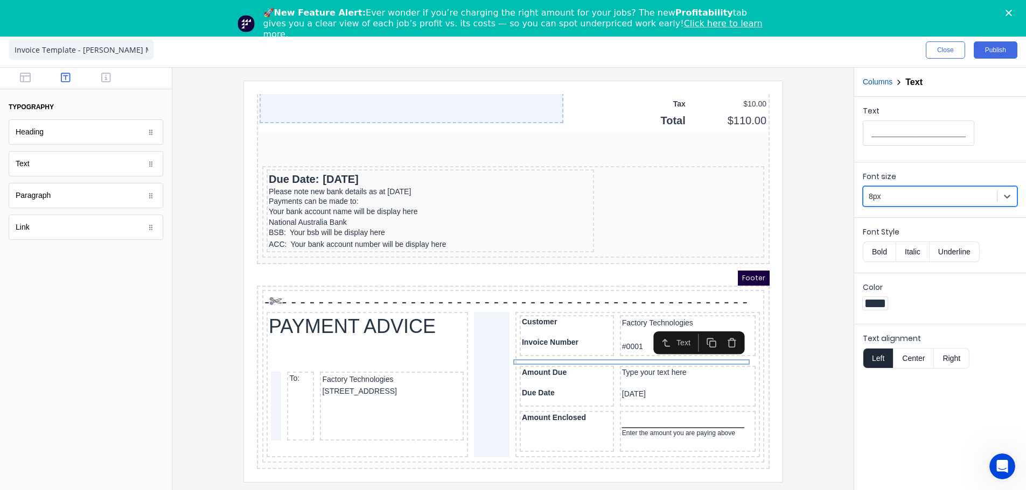
click at [845, 377] on div at bounding box center [512, 279] width 681 height 423
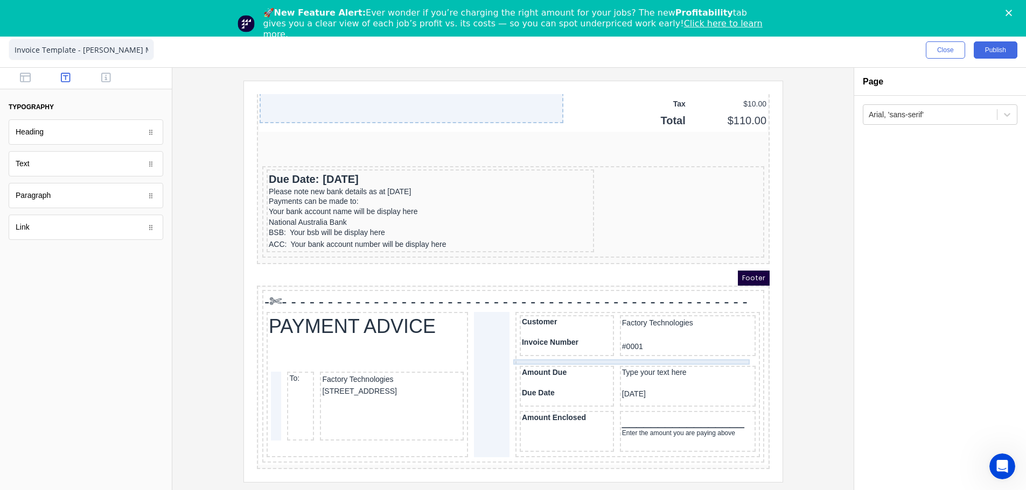
click at [688, 347] on div "________________________________________________________" at bounding box center [624, 349] width 240 height 5
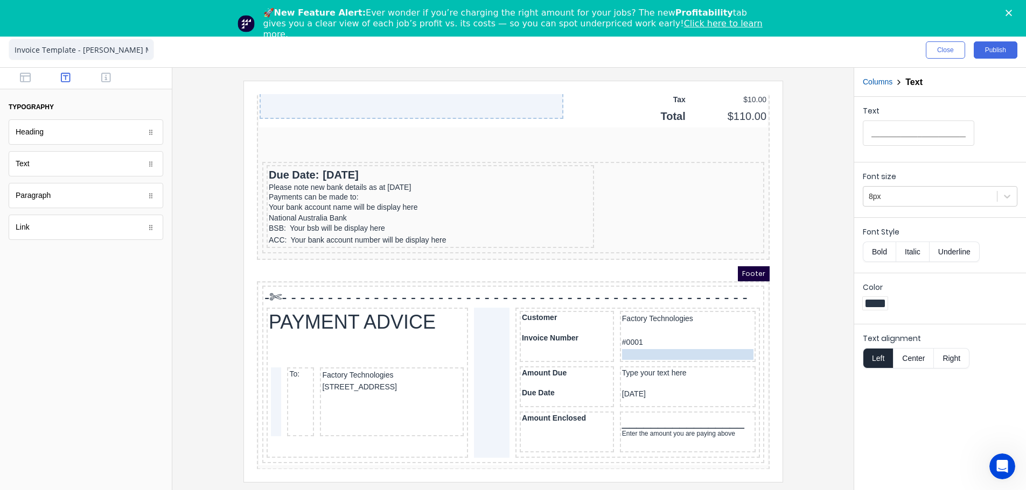
drag, startPoint x: 688, startPoint y: 343, endPoint x: 606, endPoint y: 337, distance: 81.5
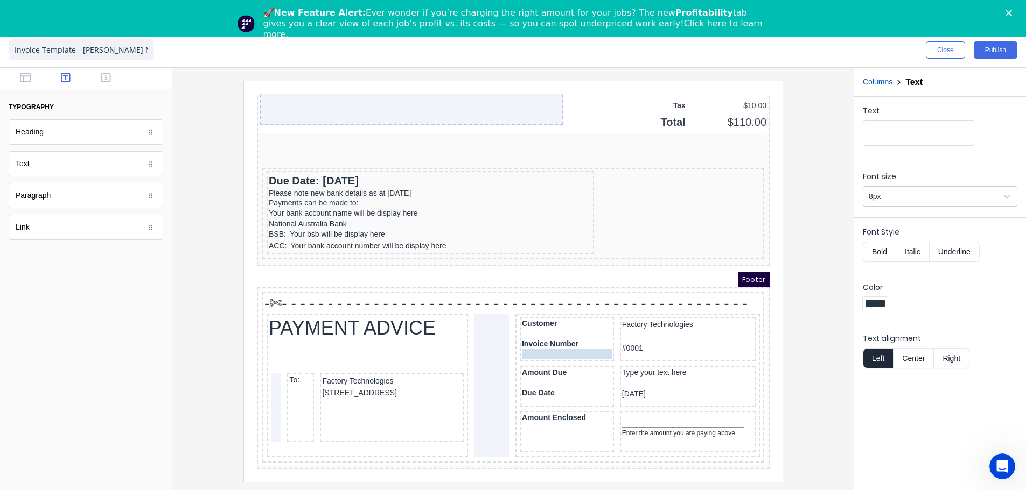
drag, startPoint x: 629, startPoint y: 340, endPoint x: 538, endPoint y: 339, distance: 91.0
drag, startPoint x: 576, startPoint y: 332, endPoint x: 577, endPoint y: 341, distance: 9.2
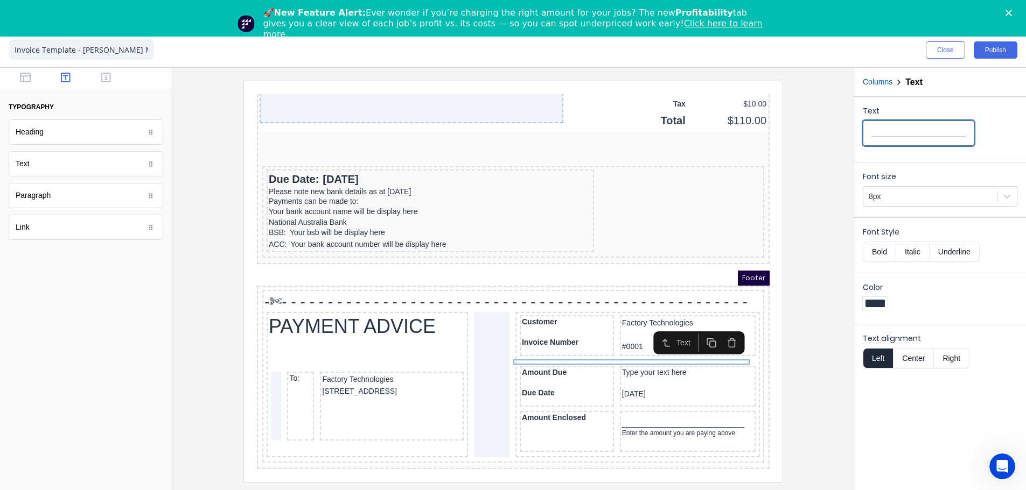
click at [945, 136] on input "________________________________________________________" at bounding box center [917, 133] width 111 height 25
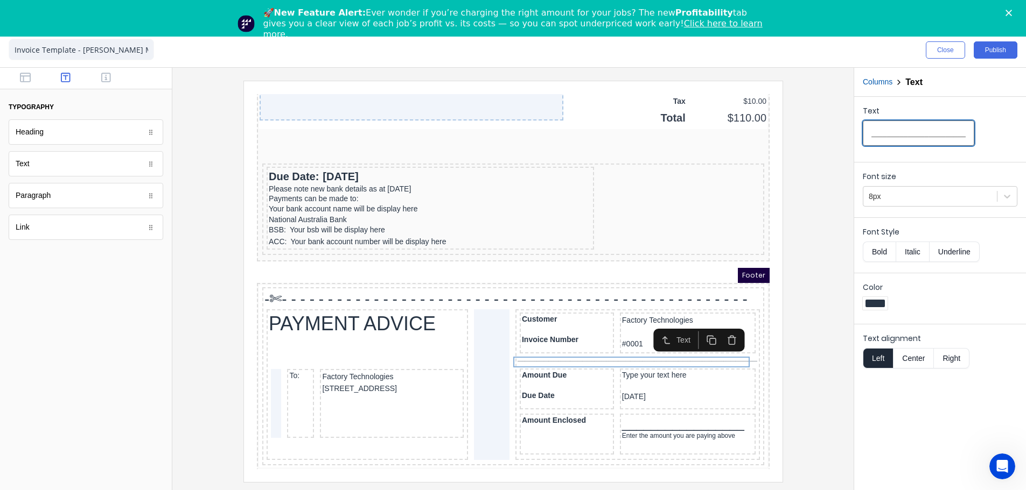
scroll to position [0, 199]
type input "_______________________________________________________________________________…"
click at [821, 362] on div at bounding box center [513, 281] width 664 height 401
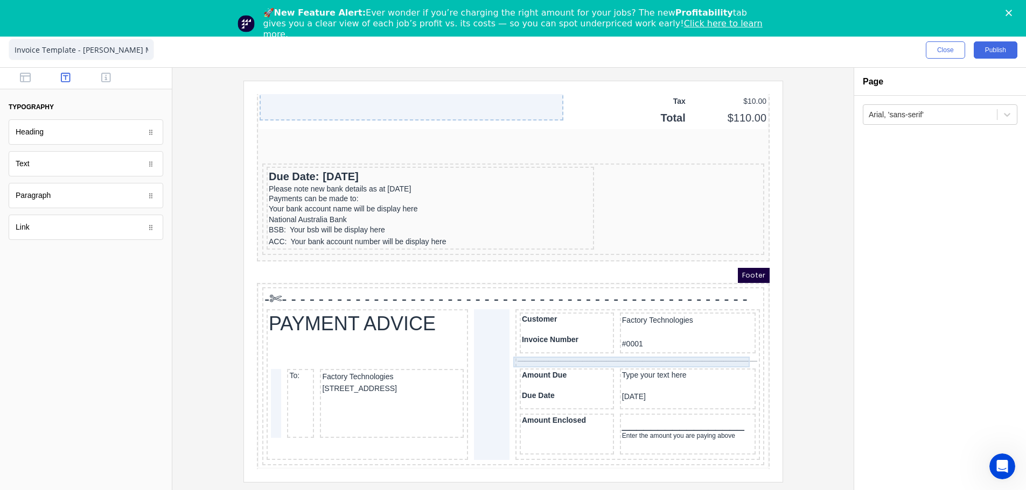
click at [677, 348] on div "_______________________________________________________________________________…" at bounding box center [624, 349] width 240 height 11
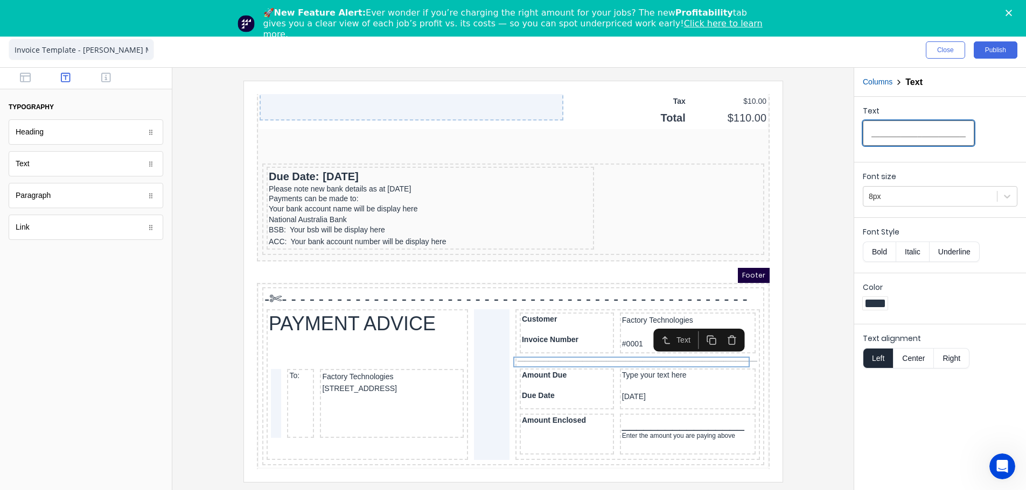
click at [915, 134] on input "_______________________________________________________________________________…" at bounding box center [917, 133] width 111 height 25
click at [924, 134] on input "_______________________________________________________________________________…" at bounding box center [917, 133] width 111 height 25
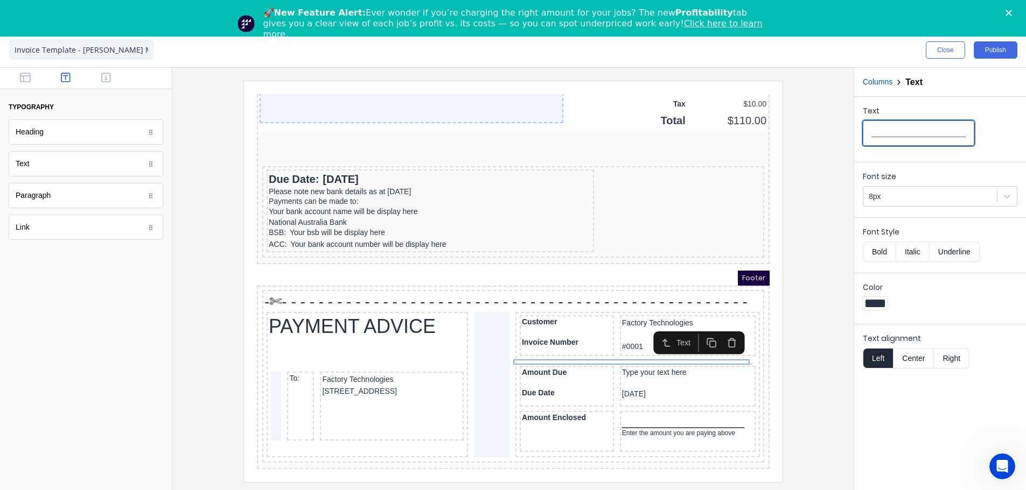
type input "_______________________________________________________________________________…"
click at [823, 341] on div at bounding box center [513, 281] width 664 height 401
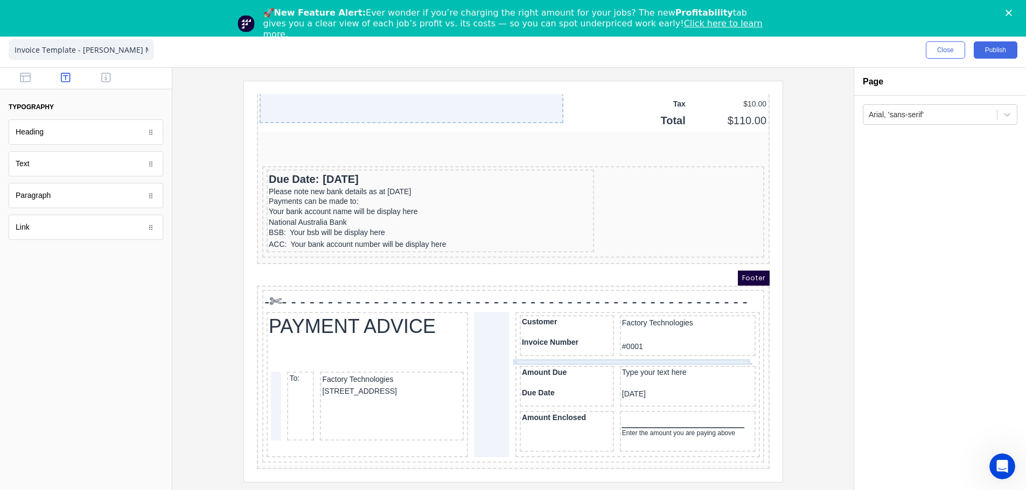
click at [728, 347] on div "_______________________________________________________________________________…" at bounding box center [624, 349] width 240 height 5
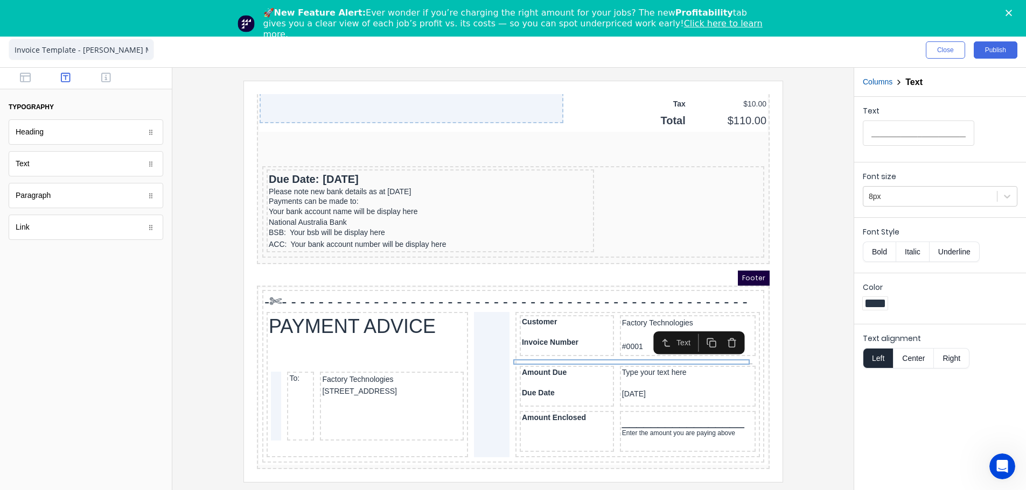
click at [698, 328] on icon "button" at bounding box center [698, 330] width 10 height 10
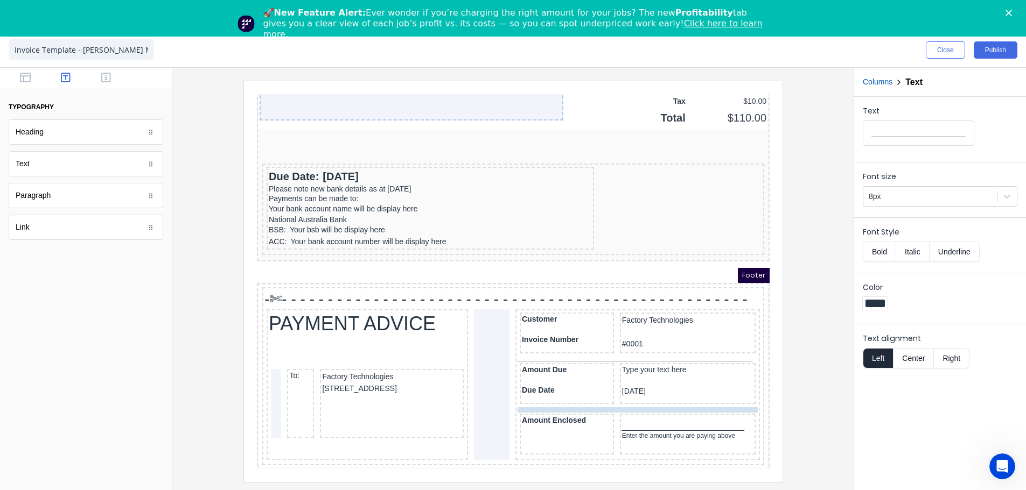
drag, startPoint x: 614, startPoint y: 353, endPoint x: 613, endPoint y: 398, distance: 44.7
click at [801, 364] on div at bounding box center [513, 281] width 664 height 401
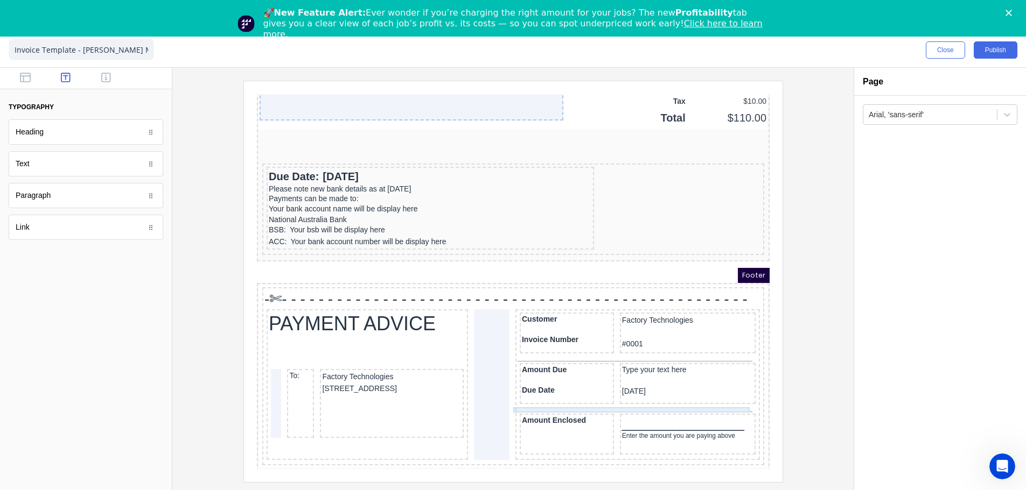
click at [635, 397] on div "_______________________________________________________________________________…" at bounding box center [624, 397] width 240 height 5
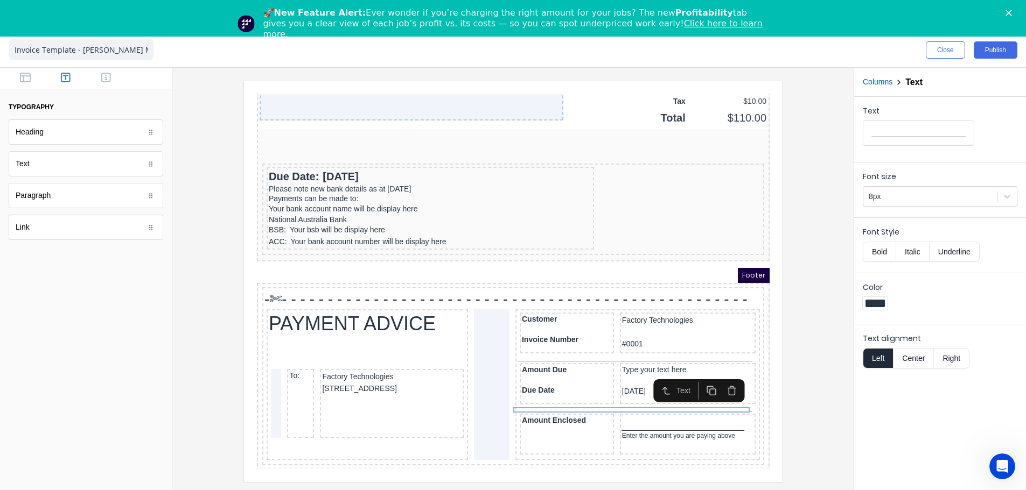
click at [853, 357] on div "Columns Text Text _____________________________________________________________…" at bounding box center [939, 279] width 172 height 423
click at [798, 324] on div at bounding box center [513, 281] width 664 height 401
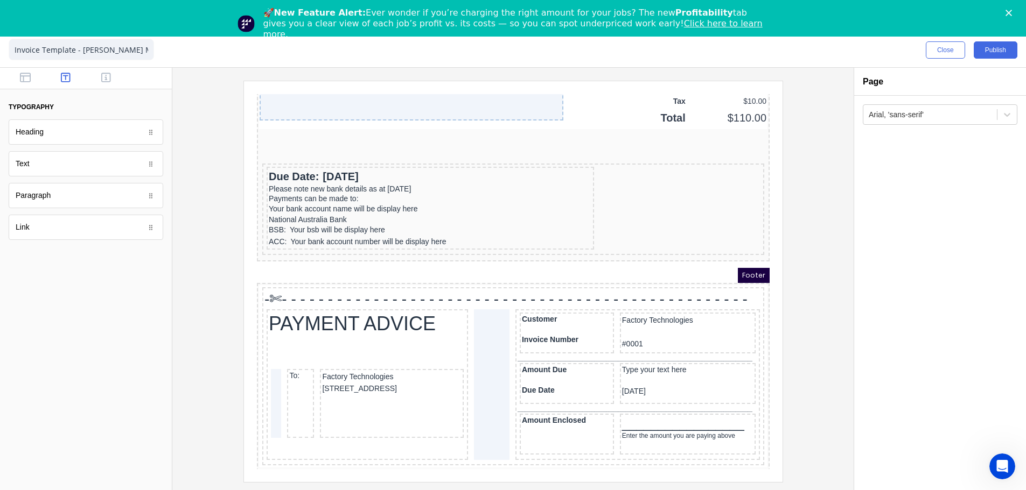
click at [817, 370] on div at bounding box center [513, 281] width 664 height 401
click at [541, 399] on div "_______________________________________________________________________________…" at bounding box center [624, 397] width 240 height 5
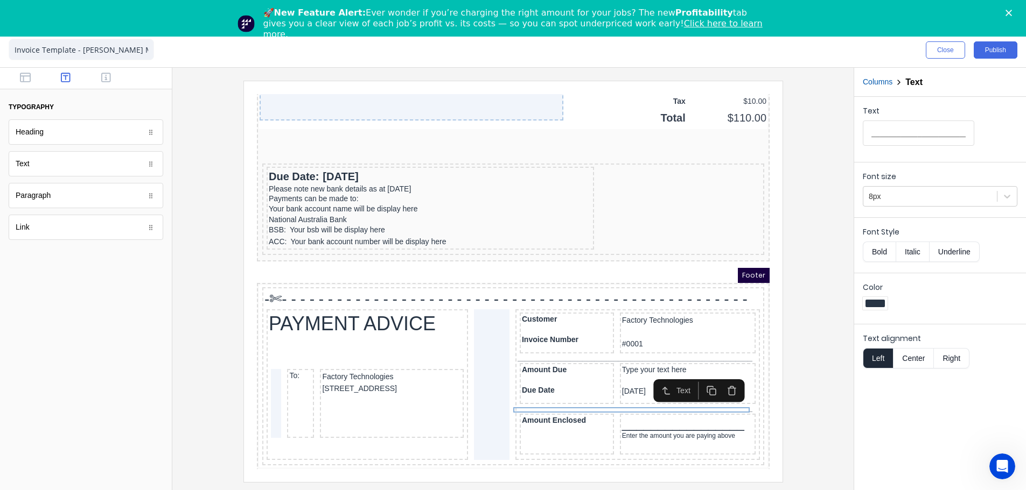
click at [882, 251] on button "Bold" at bounding box center [878, 252] width 33 height 20
click at [820, 369] on div at bounding box center [513, 281] width 664 height 401
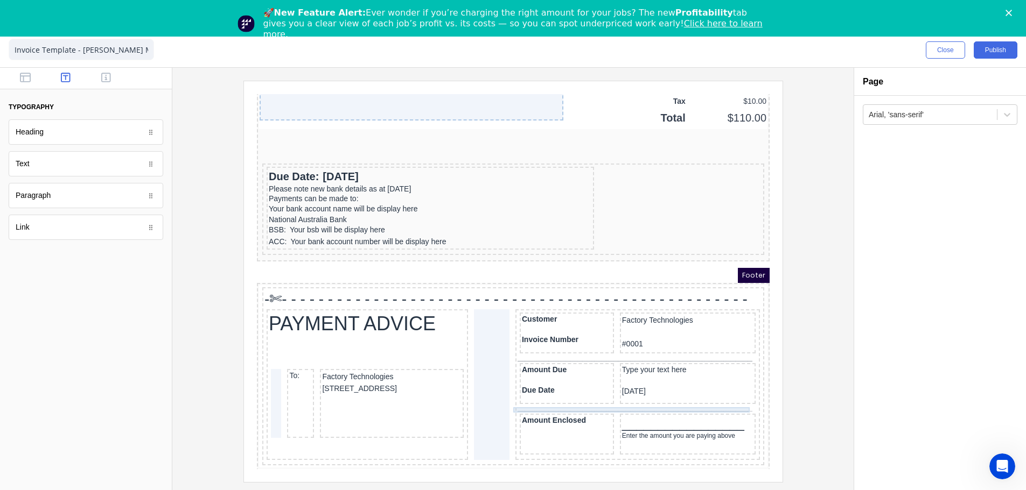
click at [711, 396] on div "_______________________________________________________________________________…" at bounding box center [624, 397] width 240 height 5
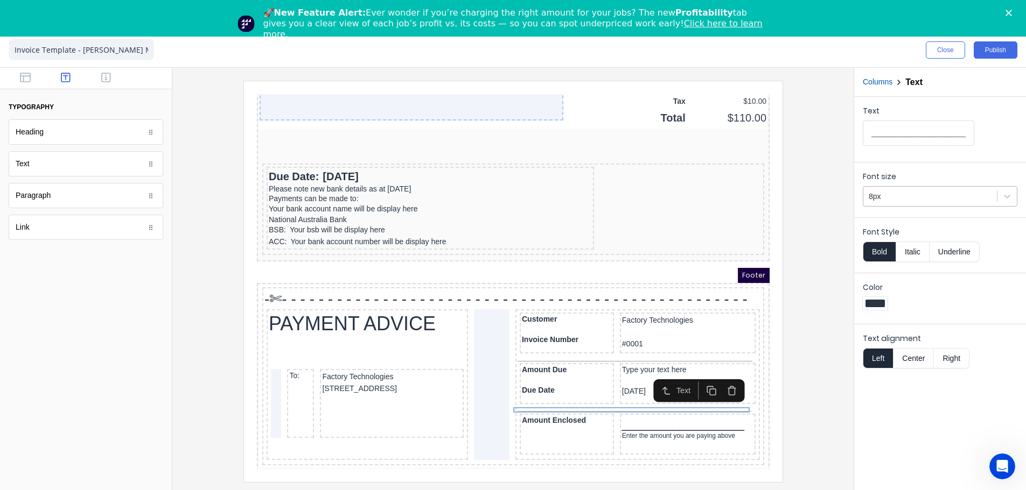
click at [899, 195] on div at bounding box center [929, 196] width 123 height 13
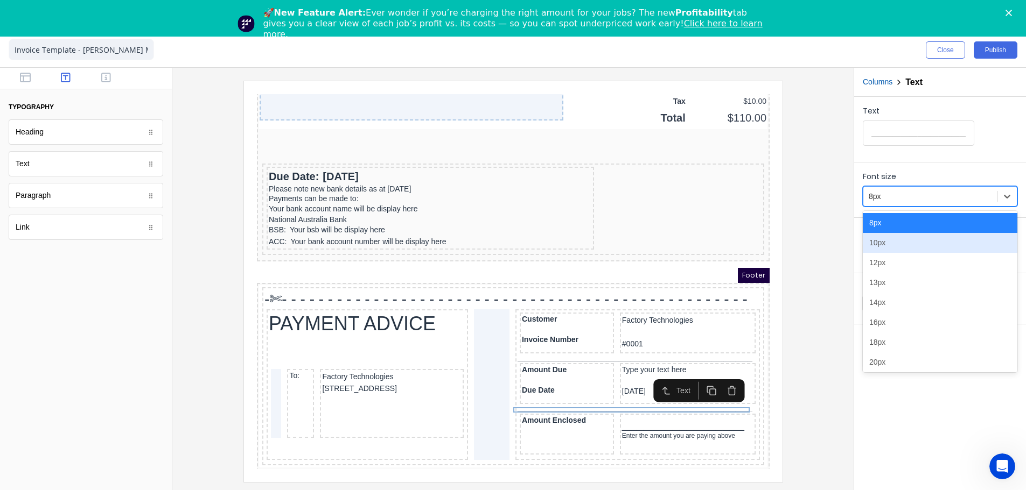
click at [885, 252] on div "10px" at bounding box center [939, 243] width 155 height 20
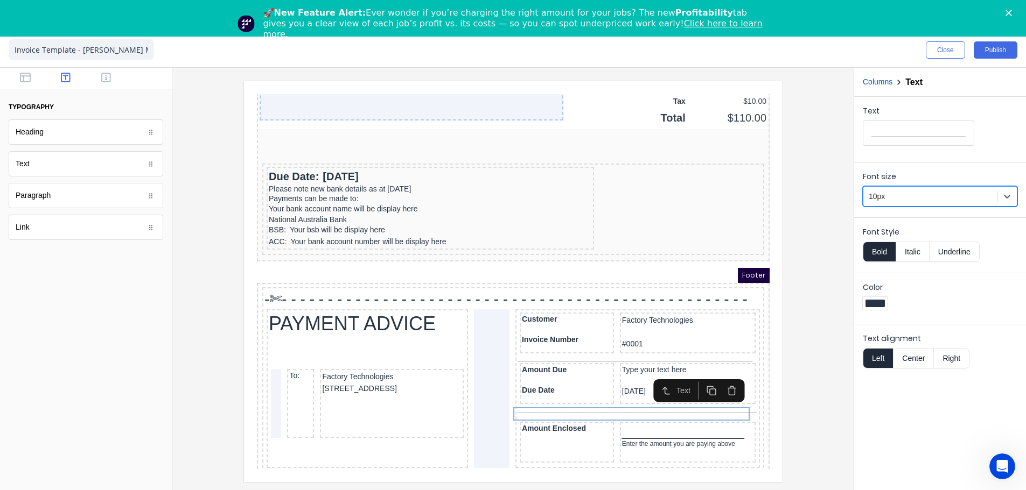
click at [898, 200] on div at bounding box center [929, 196] width 123 height 13
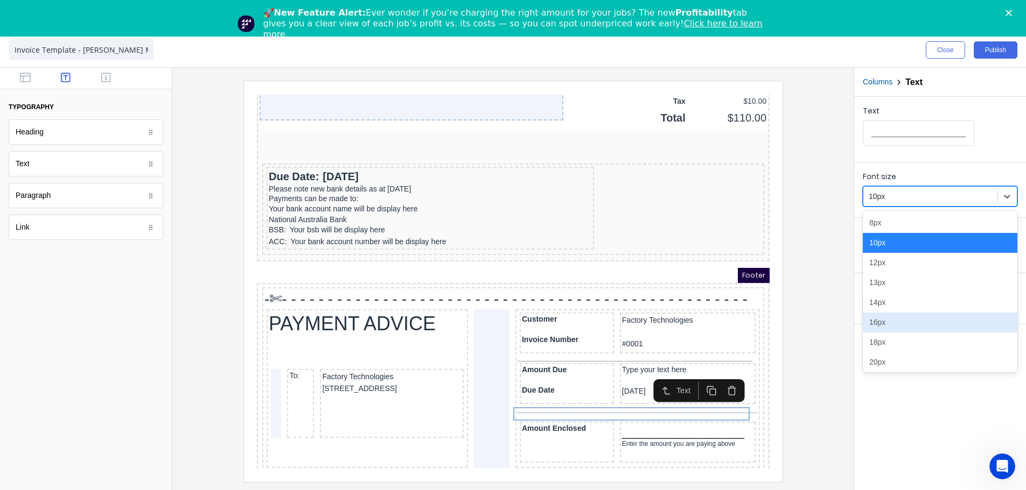
click at [880, 315] on div "16px" at bounding box center [939, 323] width 155 height 20
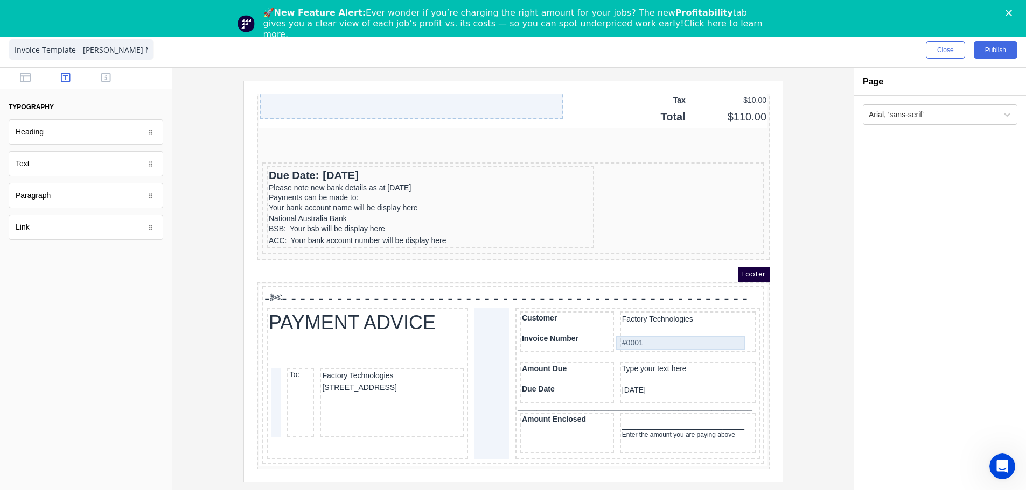
scroll to position [884, 0]
click at [671, 341] on div "_______________________________________________________________________________…" at bounding box center [624, 343] width 240 height 5
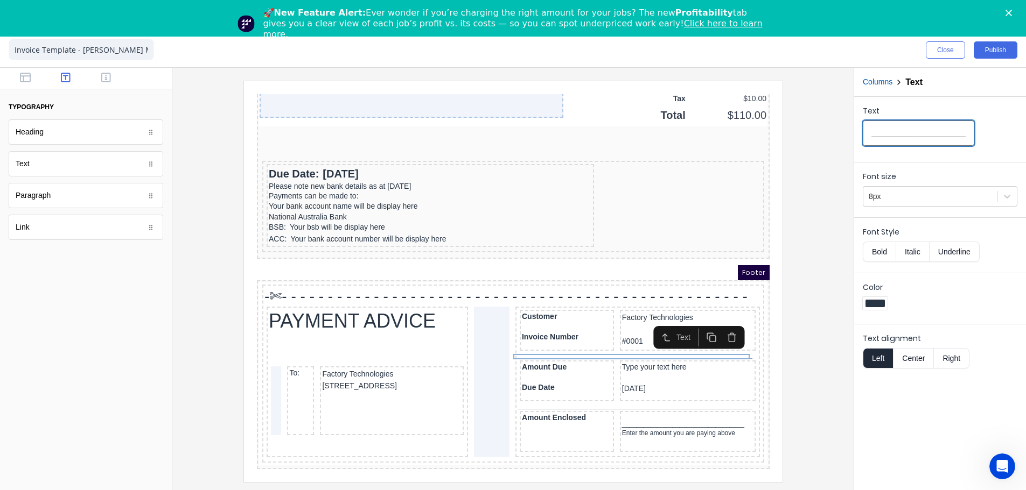
click at [896, 137] on input "_______________________________________________________________________________…" at bounding box center [917, 133] width 111 height 25
click at [520, 370] on div "Due Date" at bounding box center [553, 375] width 90 height 10
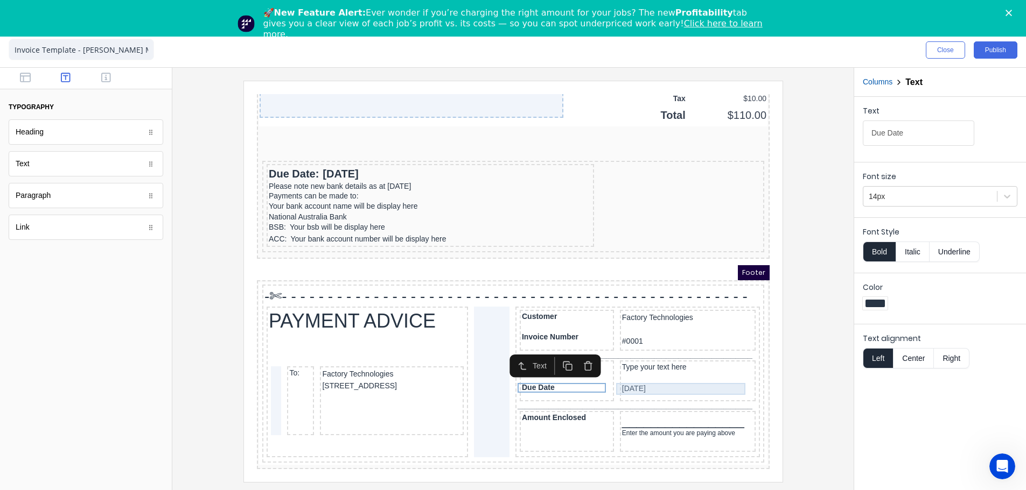
click at [622, 370] on div "29/10/2024" at bounding box center [673, 376] width 131 height 12
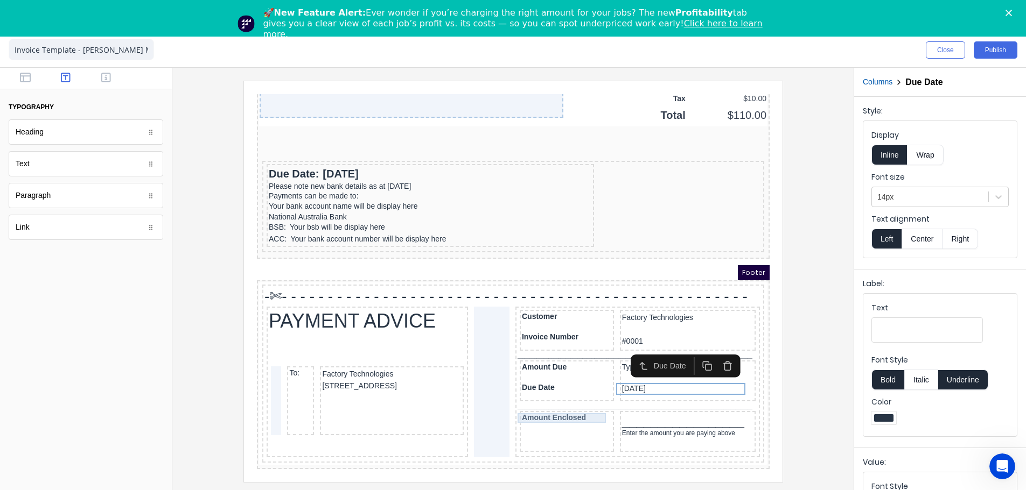
click at [555, 401] on div "Amount Enclosed" at bounding box center [553, 406] width 90 height 10
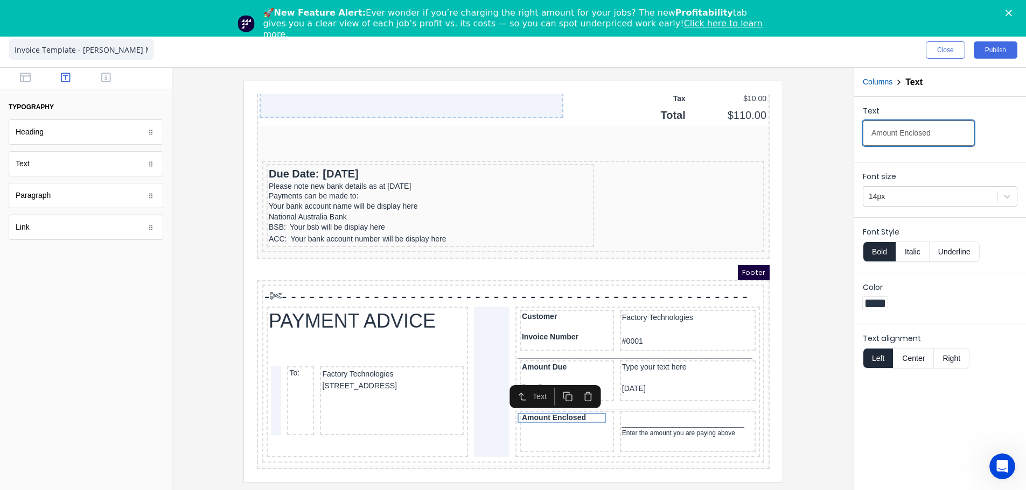
drag, startPoint x: 851, startPoint y: 137, endPoint x: 808, endPoint y: 139, distance: 43.7
click at [808, 139] on div "Close Publish Components typography Heading Heading Text Text Paragraph Paragra…" at bounding box center [513, 262] width 1026 height 458
click at [688, 401] on div "_________________" at bounding box center [673, 409] width 131 height 16
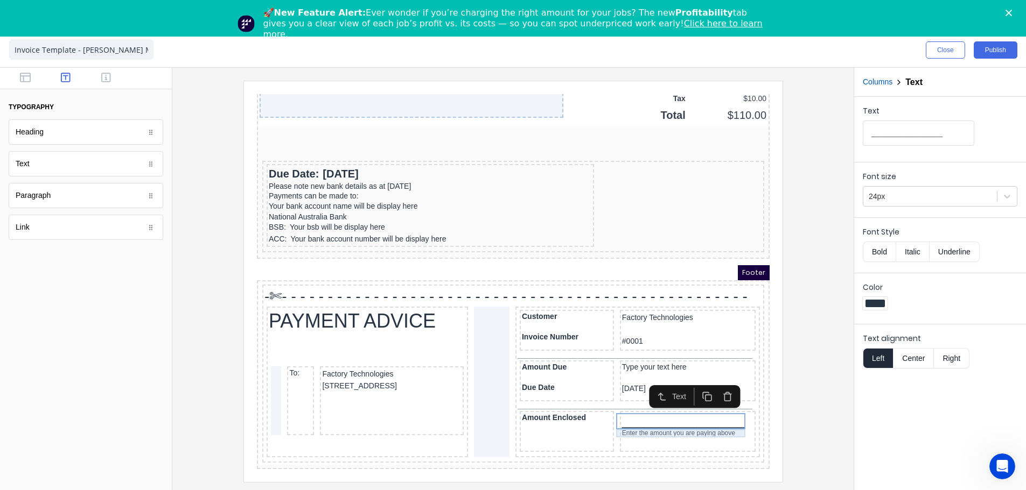
click at [619, 417] on div "Enter the amount you are paying above" at bounding box center [673, 421] width 131 height 8
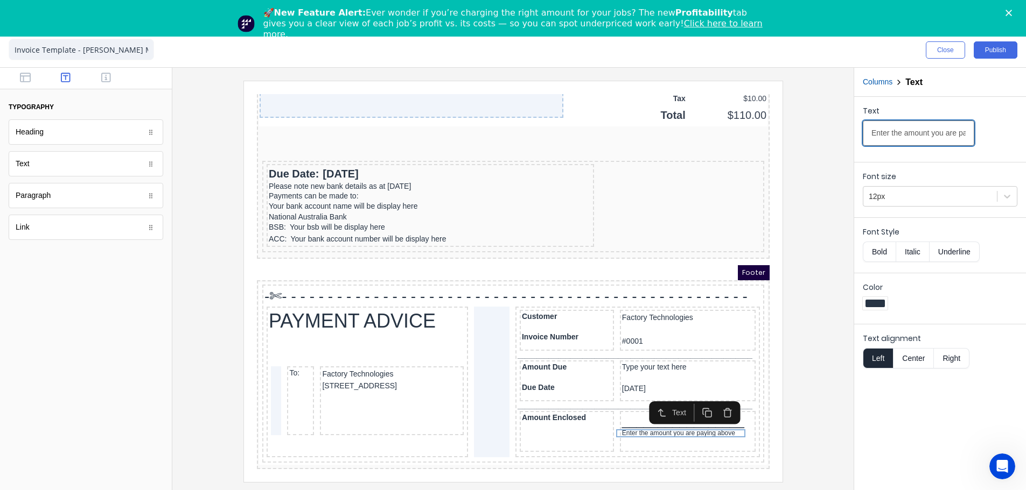
click at [882, 132] on input "Enter the amount you are paying above" at bounding box center [917, 133] width 111 height 25
click at [812, 423] on div at bounding box center [513, 281] width 664 height 401
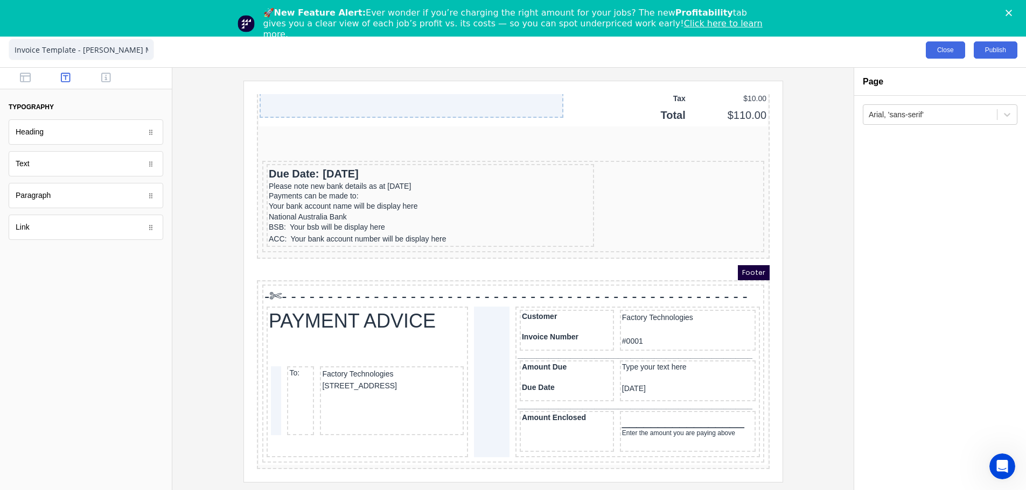
click at [939, 53] on button "Close" at bounding box center [944, 49] width 39 height 17
